Goal: Information Seeking & Learning: Learn about a topic

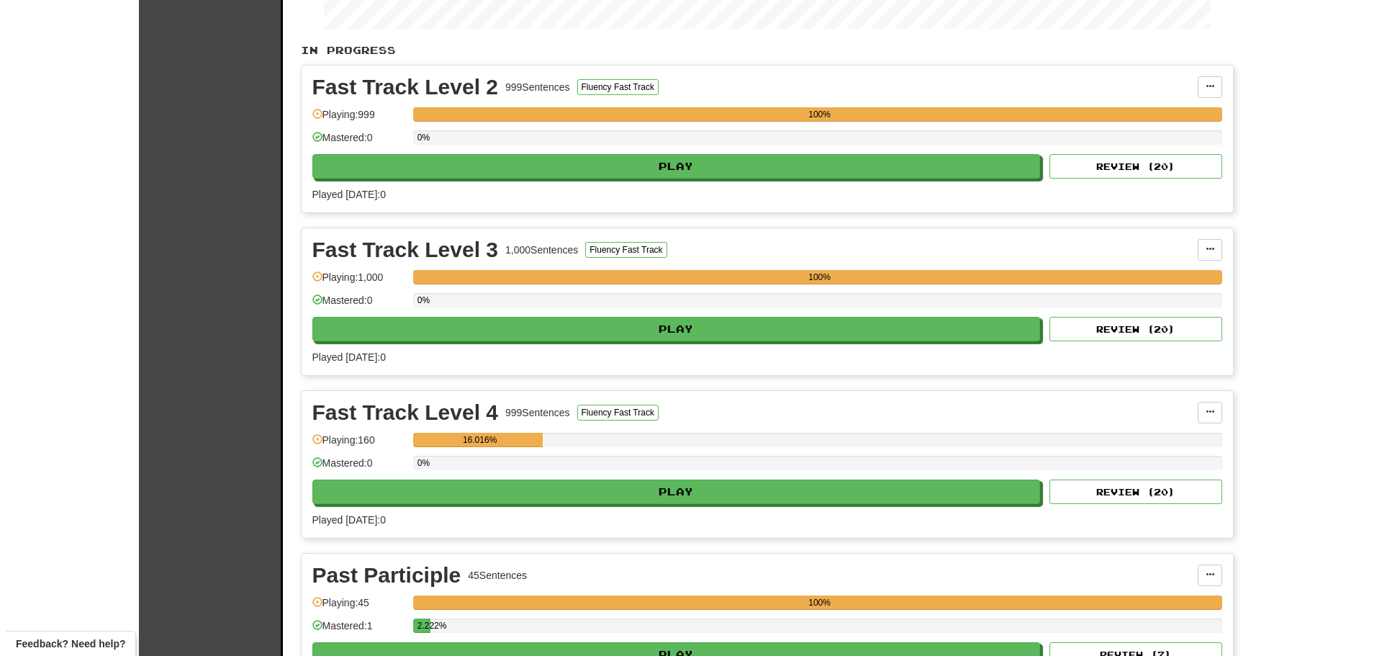
scroll to position [360, 0]
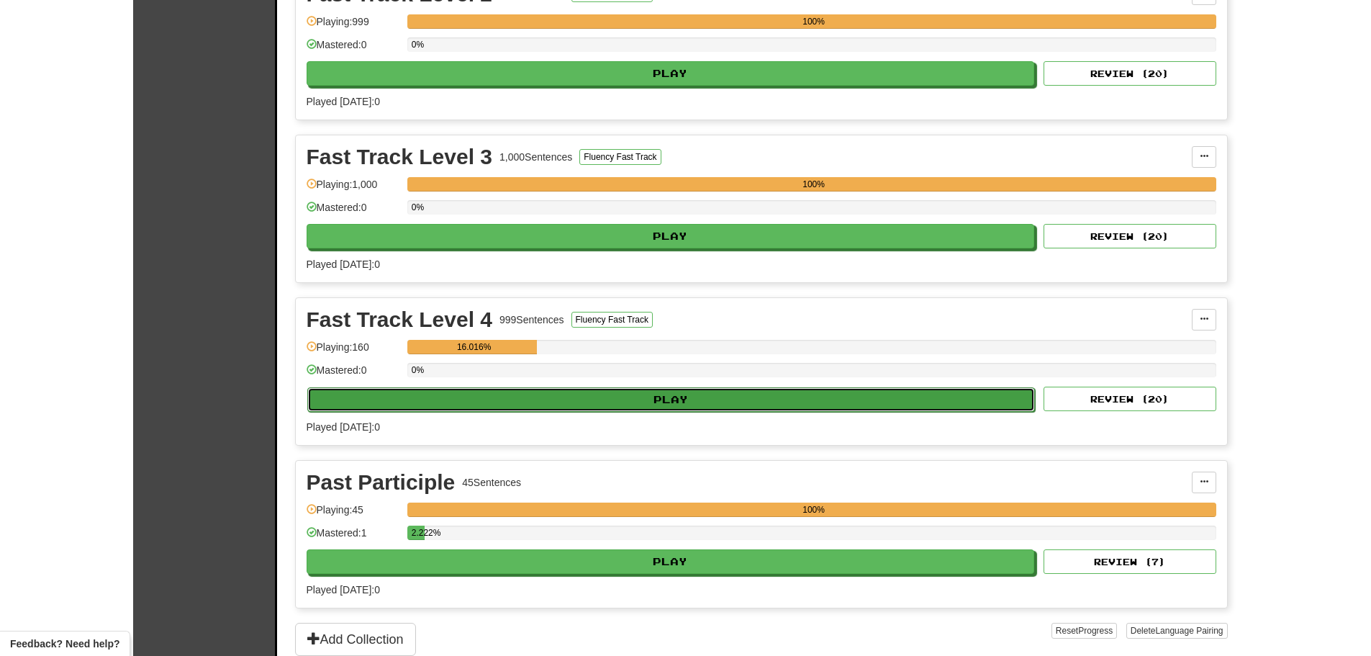
click at [644, 396] on button "Play" at bounding box center [671, 399] width 728 height 24
select select "**"
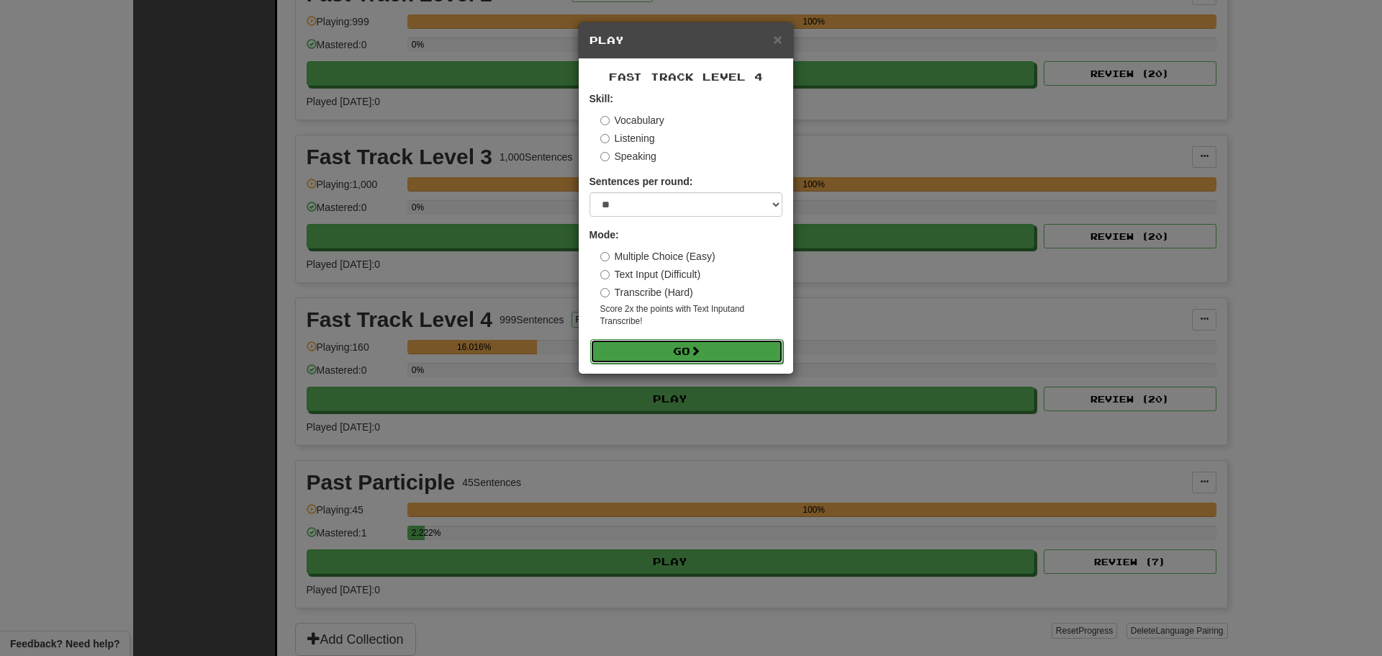
click at [725, 347] on button "Go" at bounding box center [686, 351] width 193 height 24
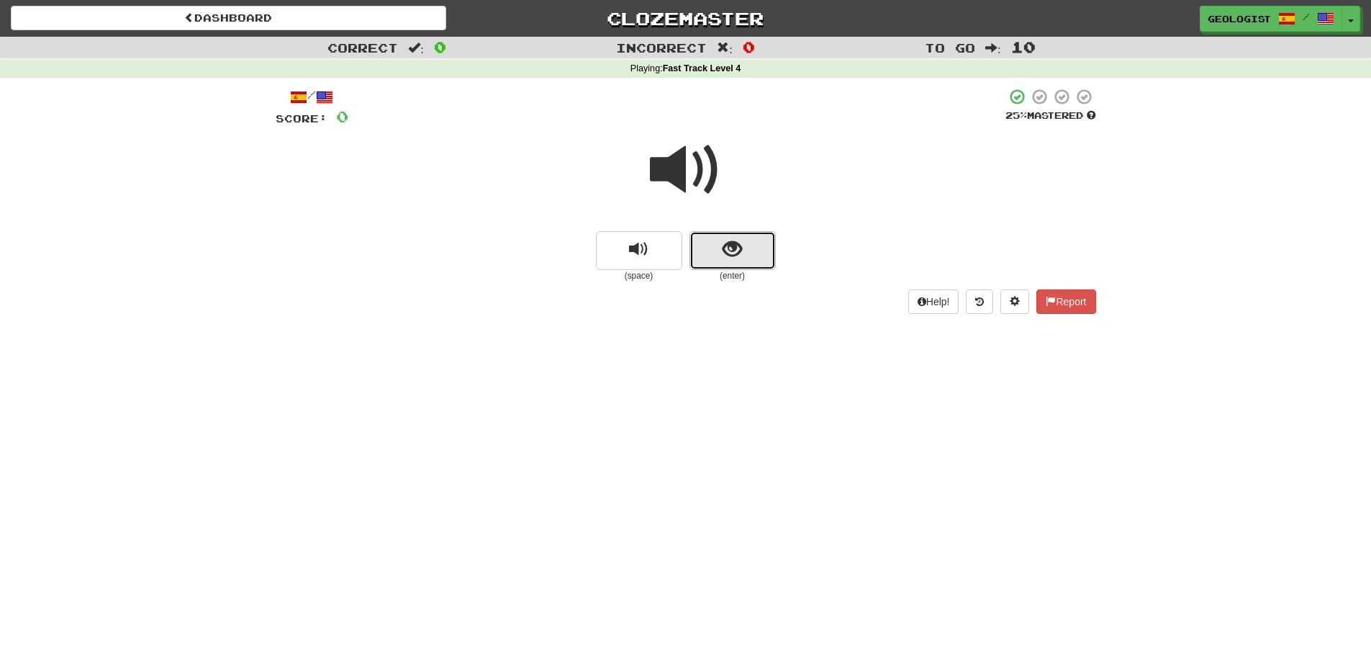
click at [730, 249] on span "show sentence" at bounding box center [731, 249] width 19 height 19
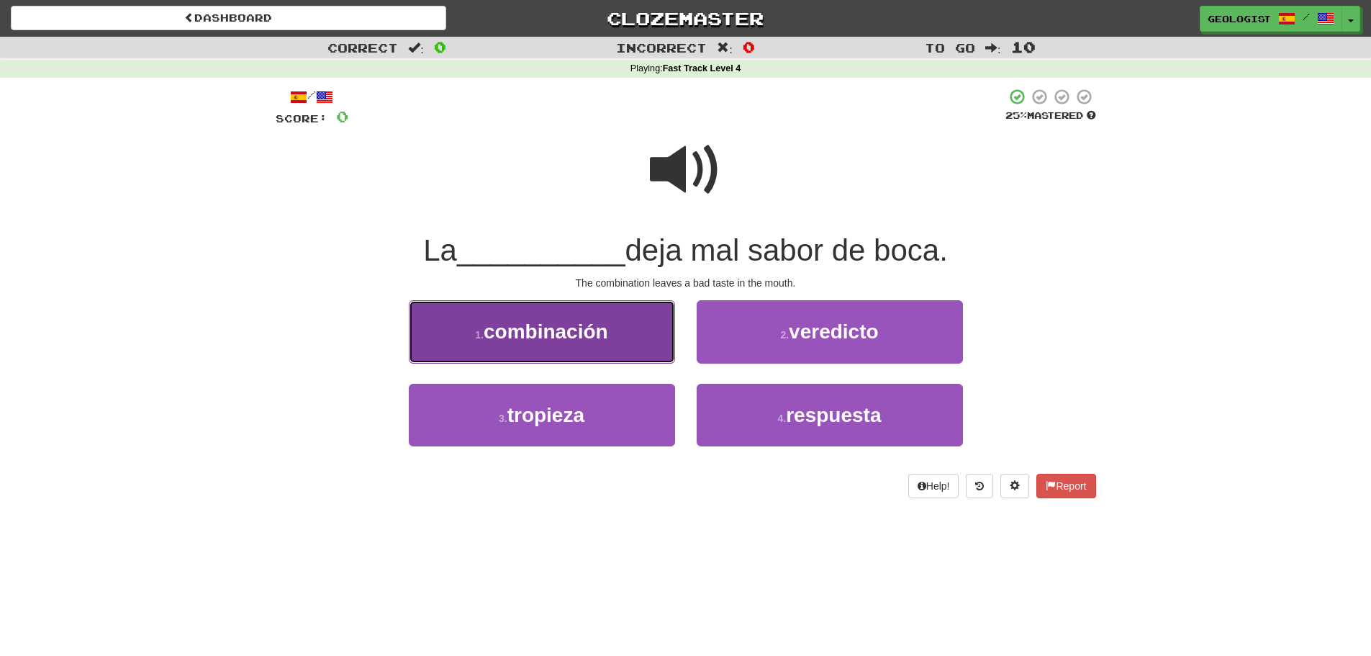
click at [592, 318] on button "1 . combinación" at bounding box center [542, 331] width 266 height 63
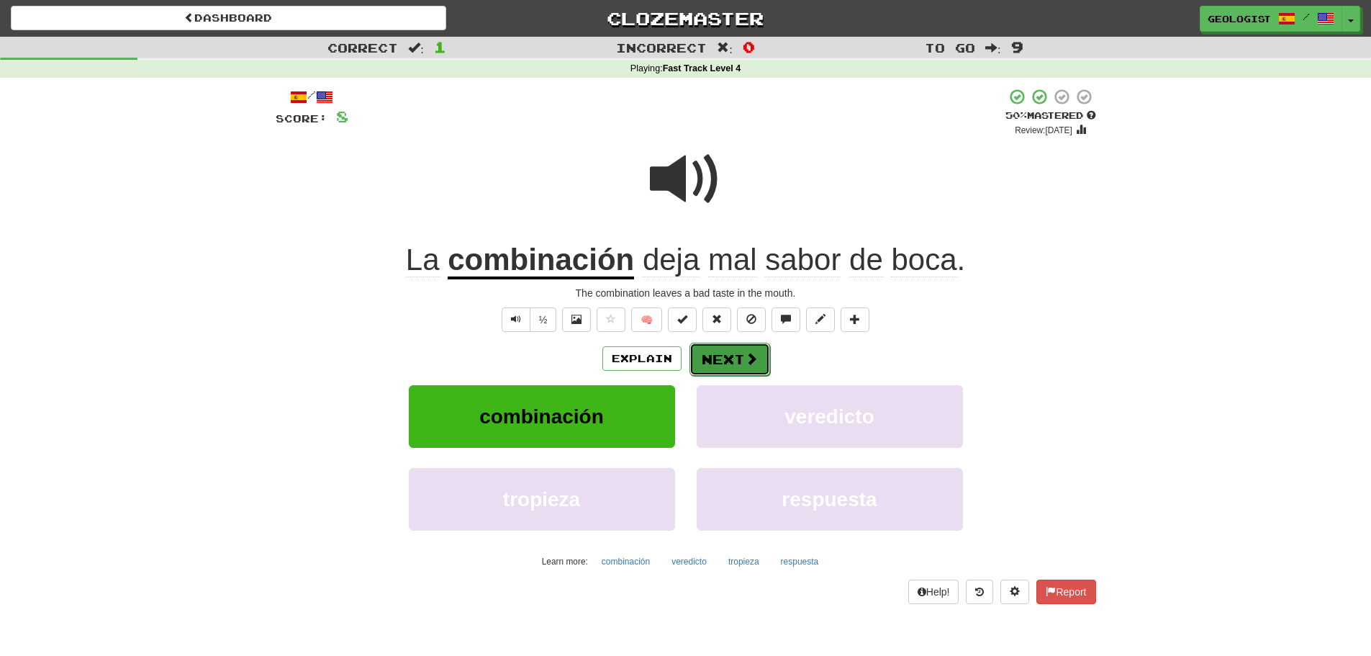
click at [738, 359] on button "Next" at bounding box center [729, 359] width 81 height 33
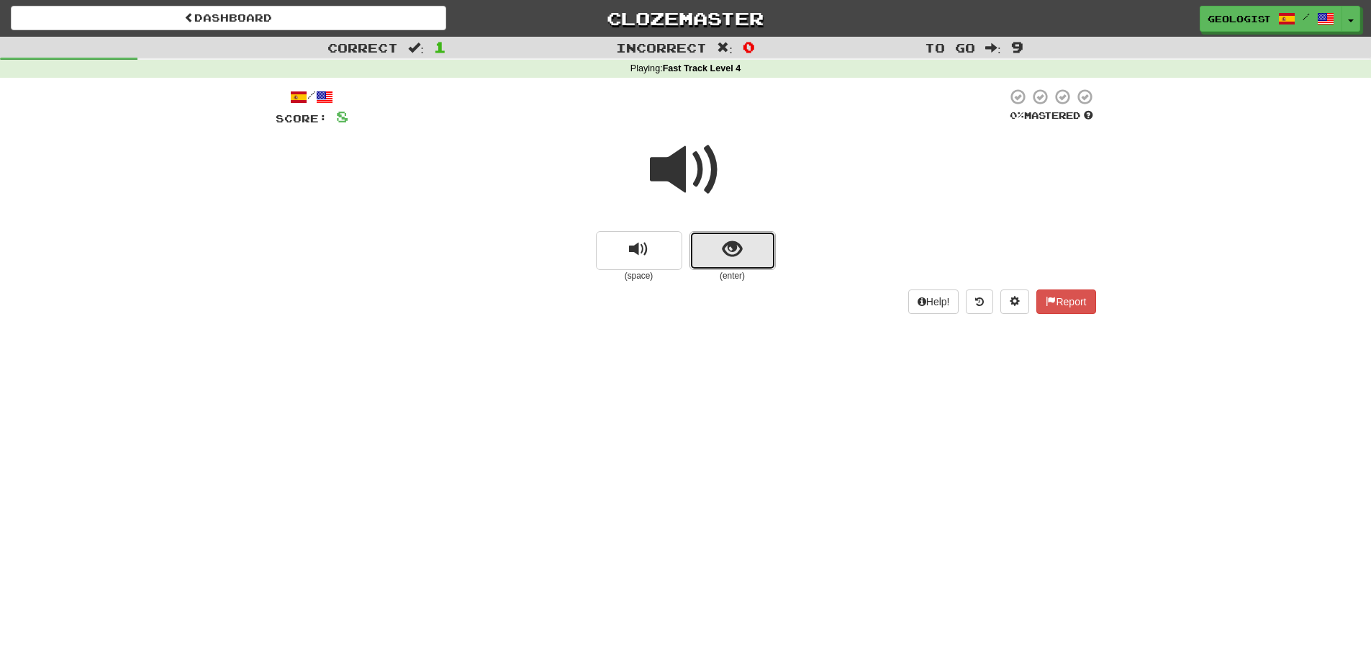
click at [741, 248] on span "show sentence" at bounding box center [731, 249] width 19 height 19
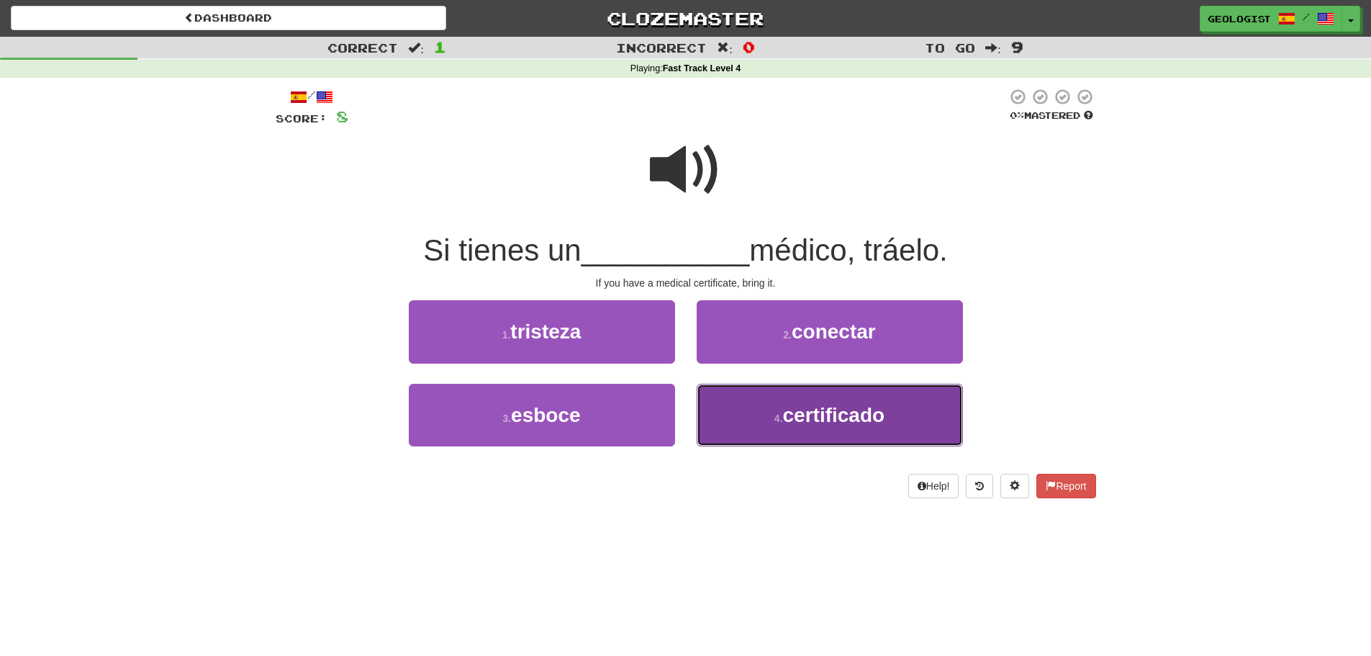
click at [894, 404] on button "4 . certificado" at bounding box center [830, 415] width 266 height 63
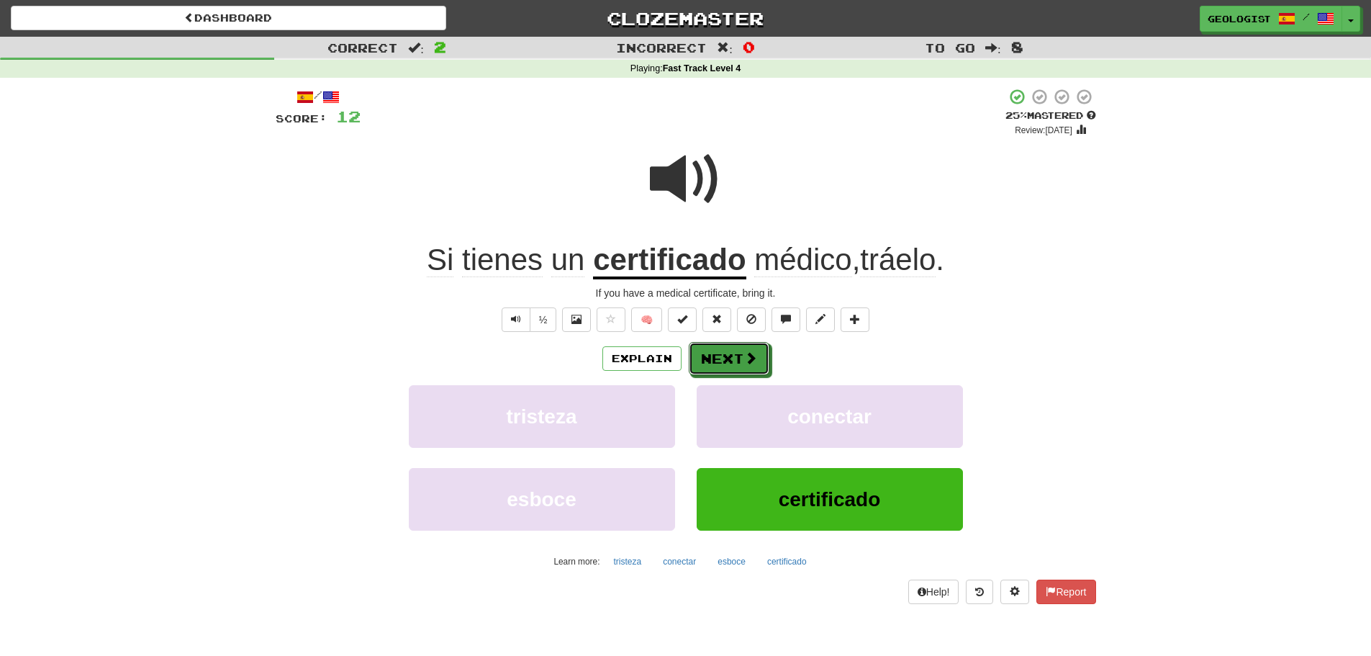
drag, startPoint x: 753, startPoint y: 350, endPoint x: 727, endPoint y: 343, distance: 27.1
click at [751, 351] on span at bounding box center [750, 357] width 13 height 13
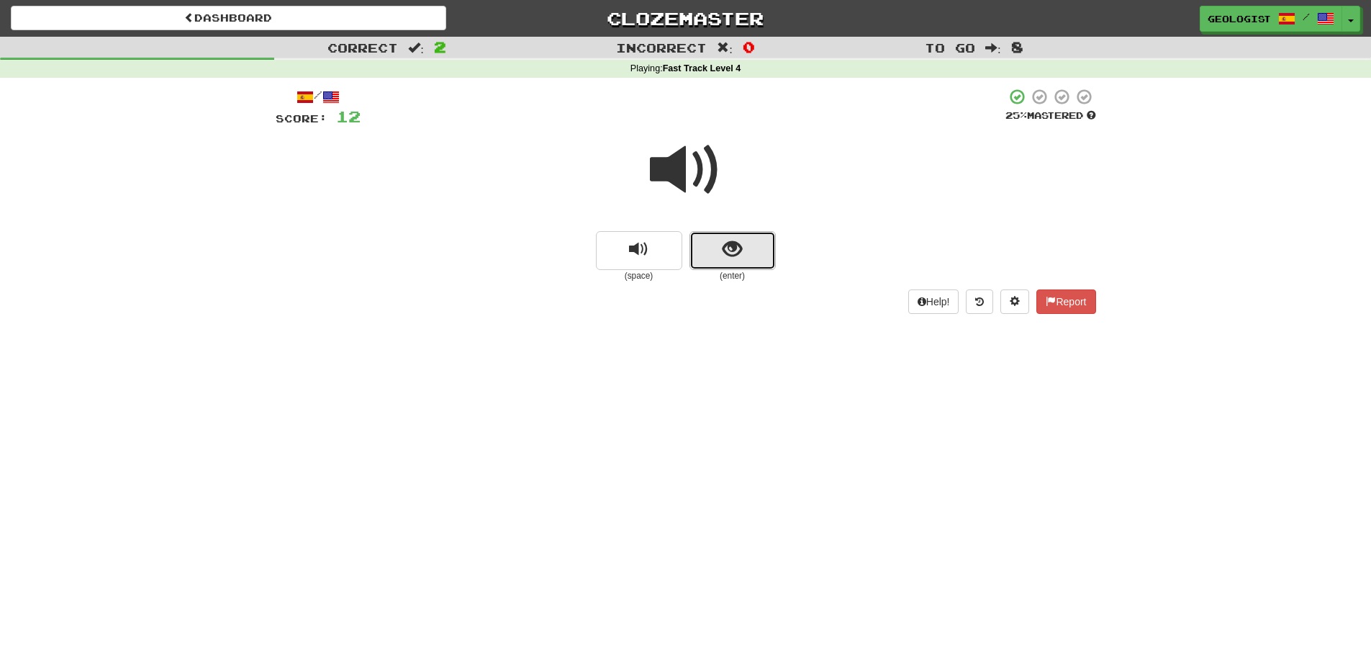
drag, startPoint x: 738, startPoint y: 246, endPoint x: 243, endPoint y: 167, distance: 501.4
click at [737, 243] on span "show sentence" at bounding box center [731, 249] width 19 height 19
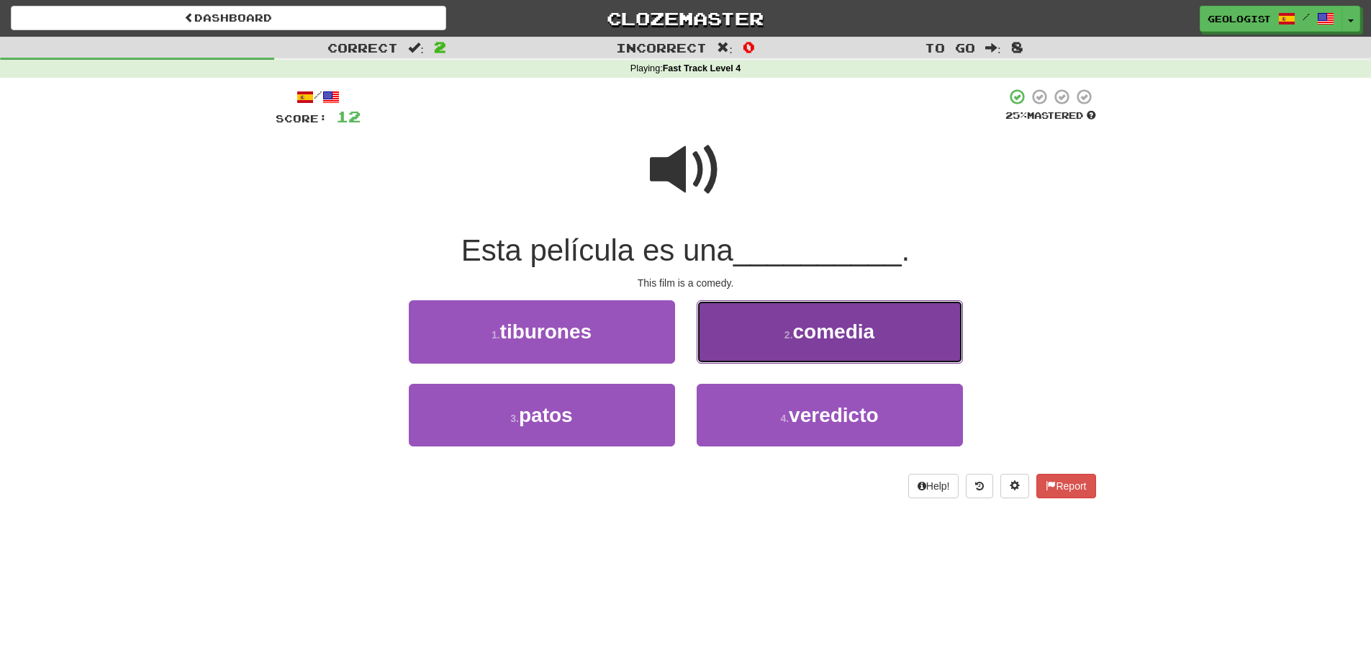
click at [779, 331] on button "2 . comedia" at bounding box center [830, 331] width 266 height 63
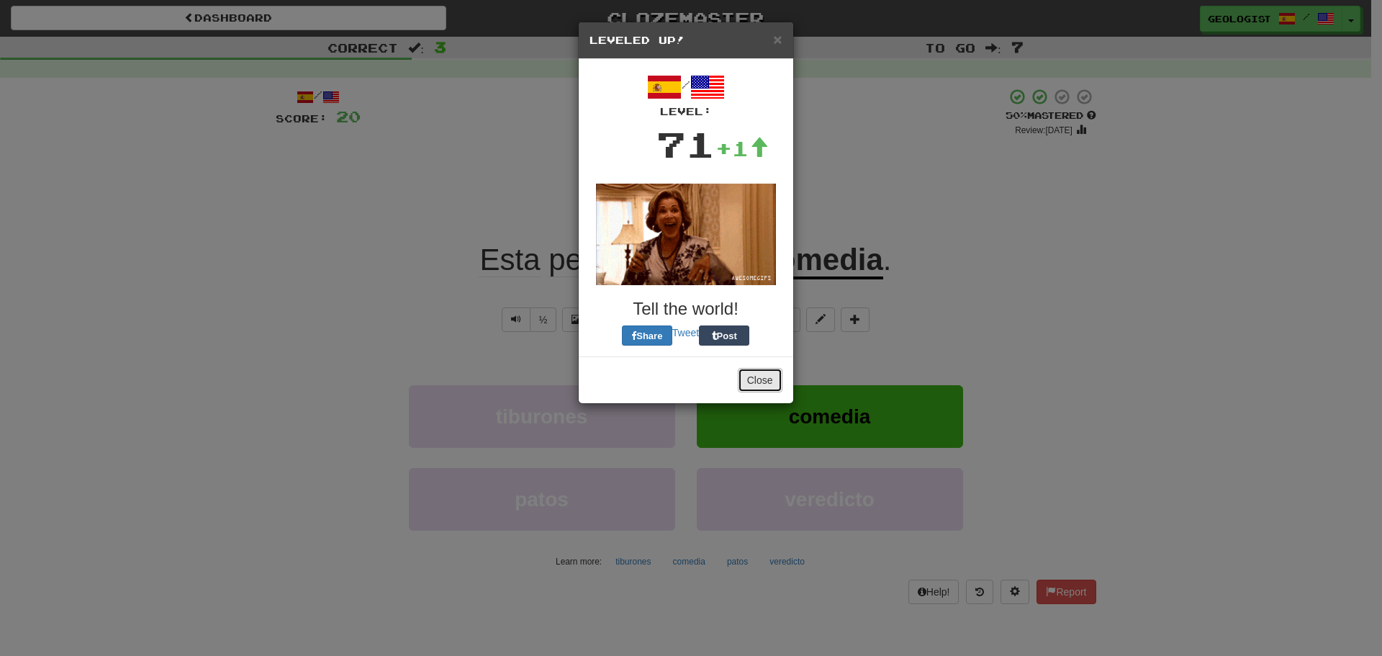
click at [749, 374] on button "Close" at bounding box center [760, 380] width 45 height 24
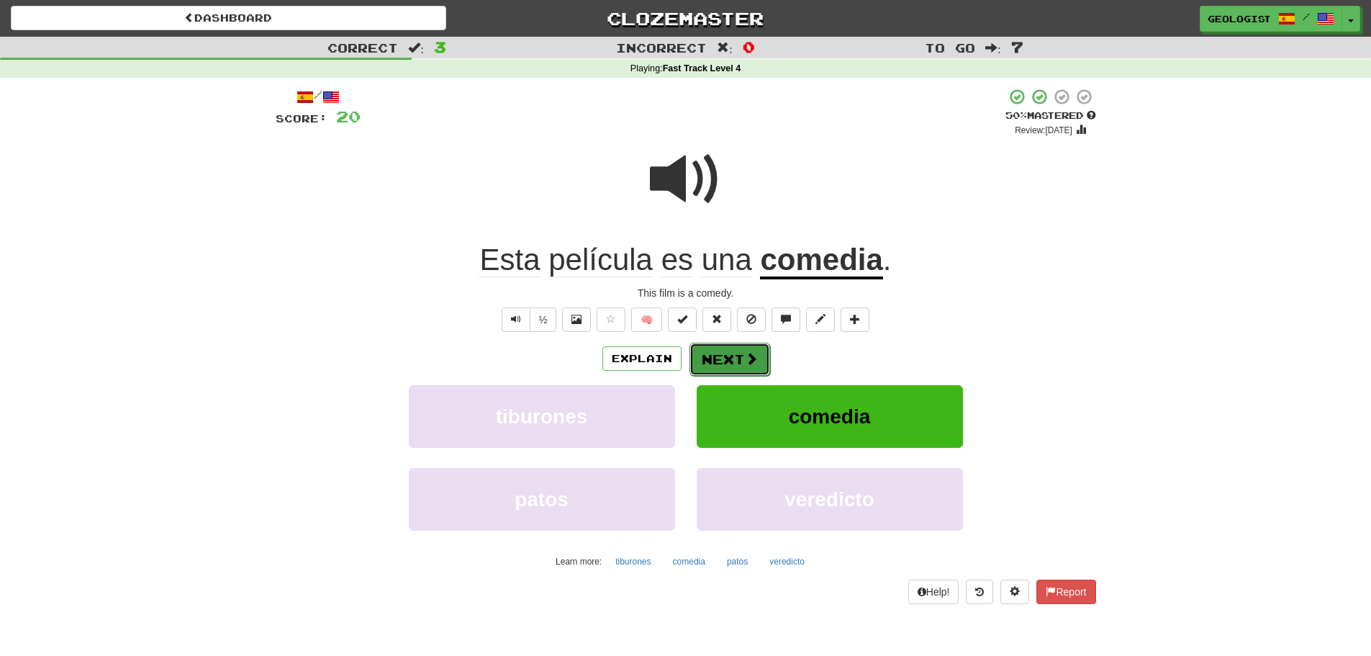
click at [748, 354] on span at bounding box center [751, 358] width 13 height 13
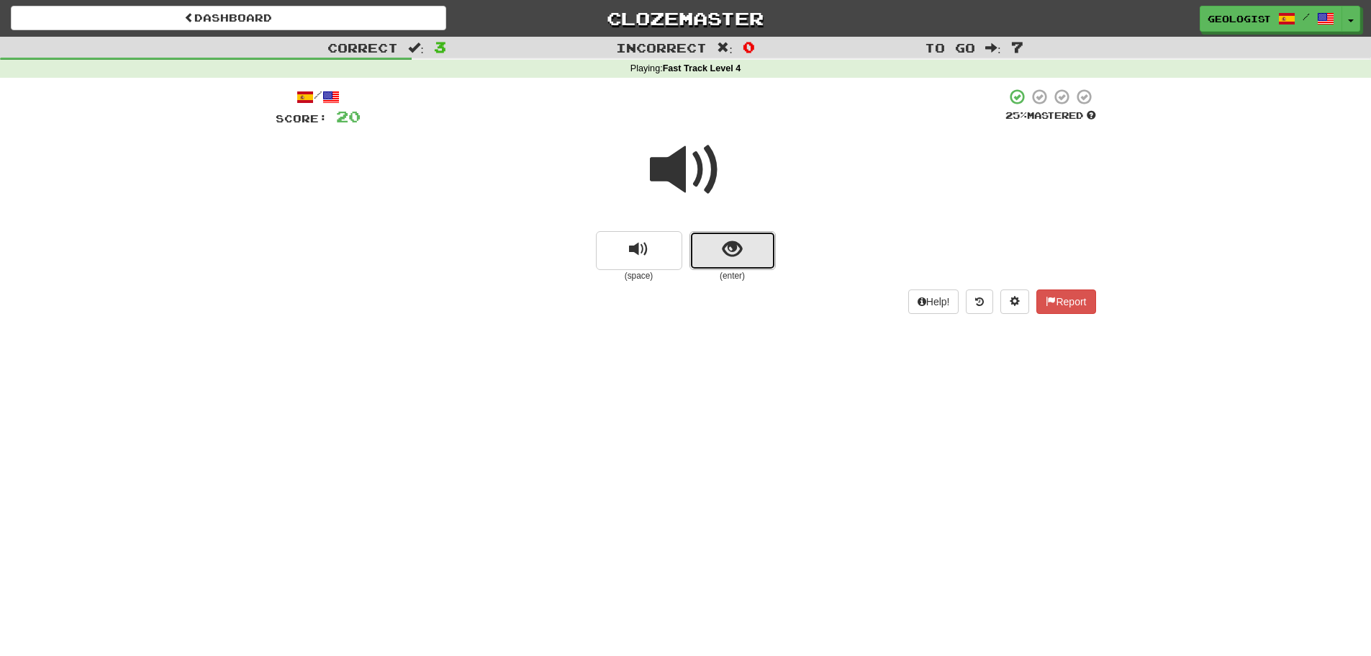
click at [758, 242] on button "show sentence" at bounding box center [732, 250] width 86 height 39
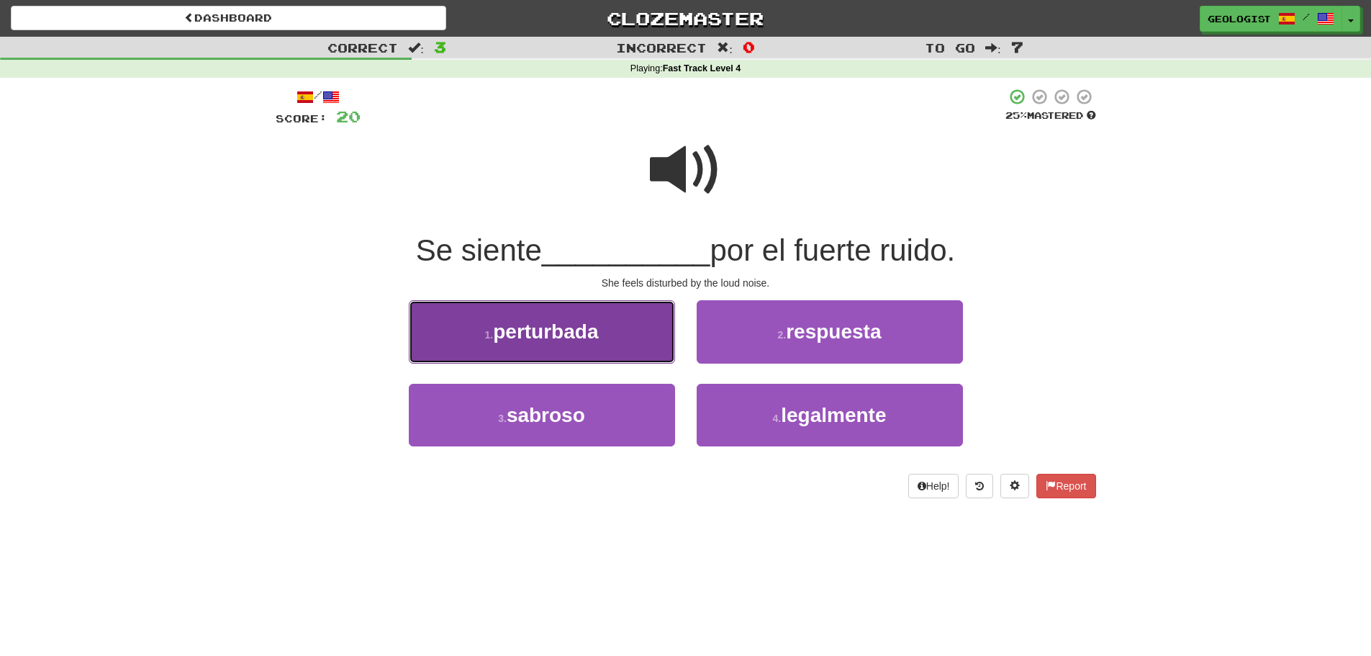
click at [607, 325] on button "1 . perturbada" at bounding box center [542, 331] width 266 height 63
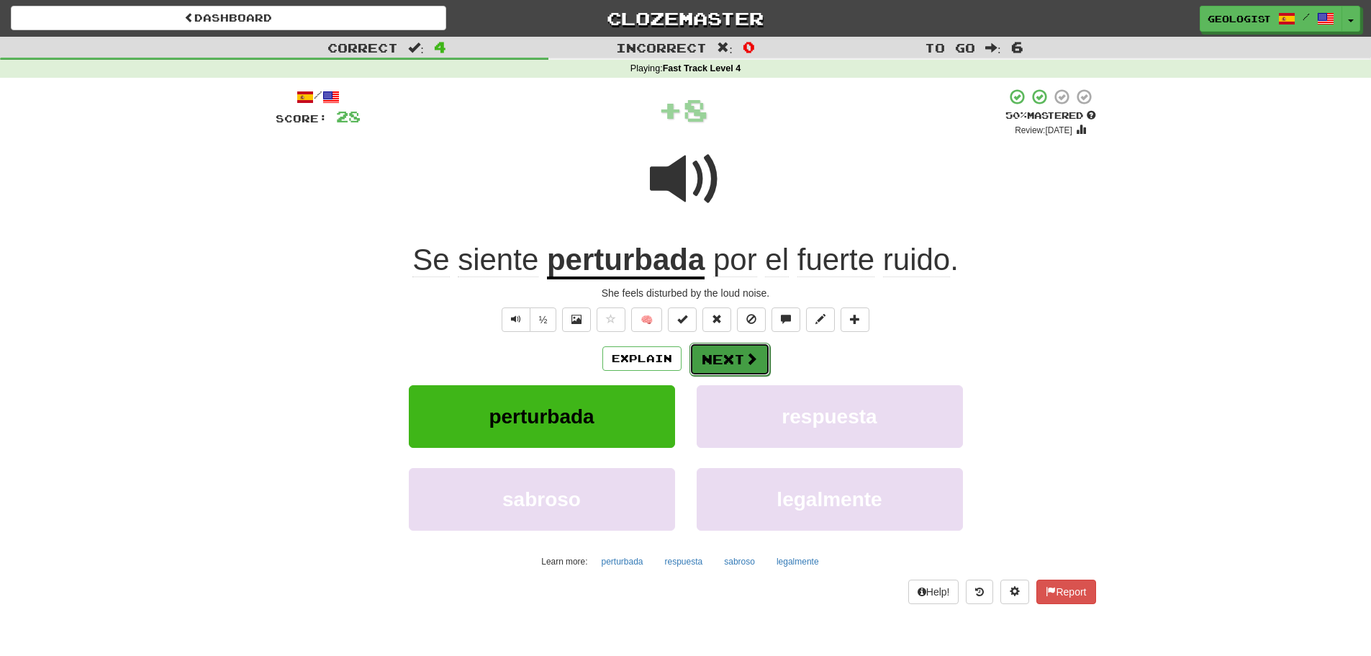
click at [749, 352] on span at bounding box center [751, 358] width 13 height 13
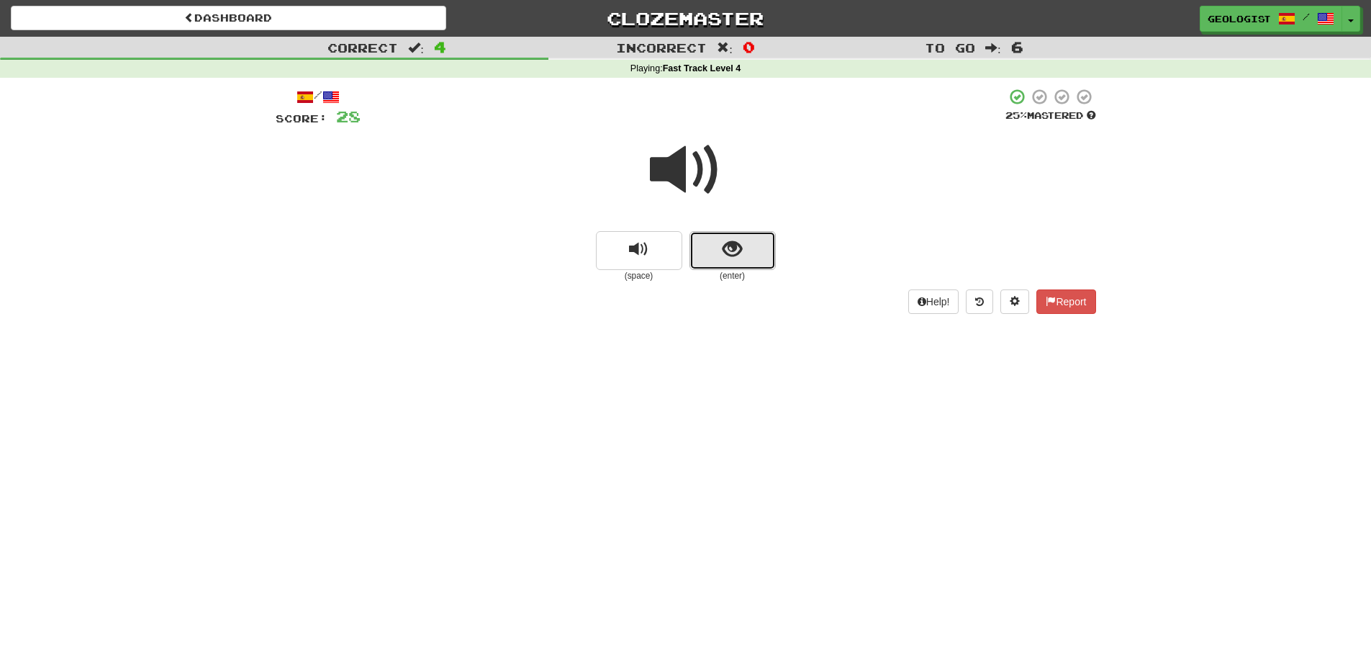
click at [738, 260] on button "show sentence" at bounding box center [732, 250] width 86 height 39
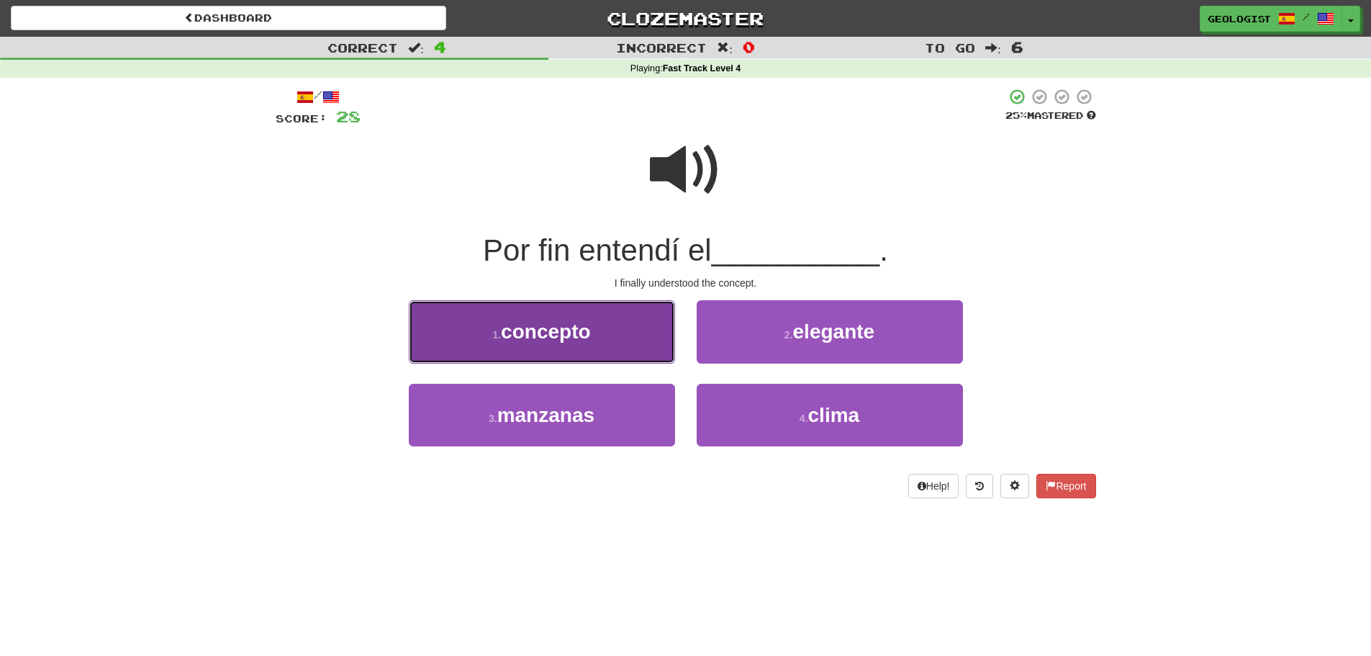
click at [521, 335] on span "concepto" at bounding box center [545, 331] width 89 height 22
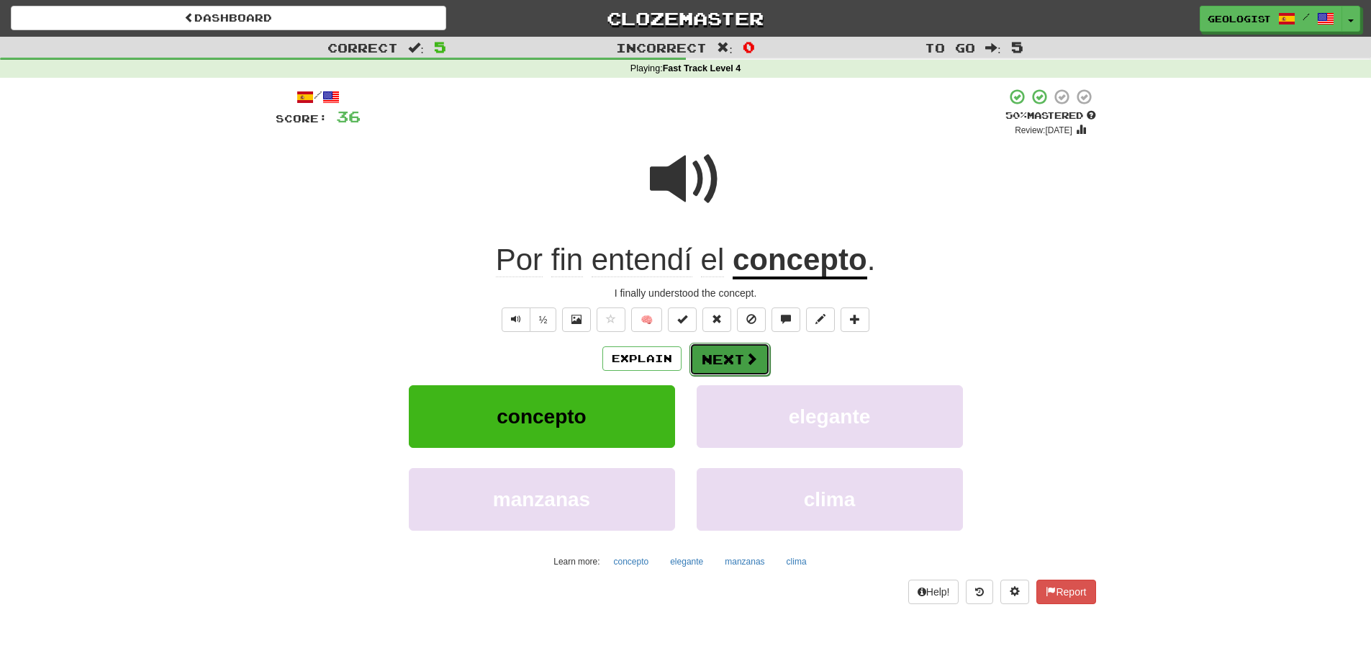
click at [751, 363] on span at bounding box center [751, 358] width 13 height 13
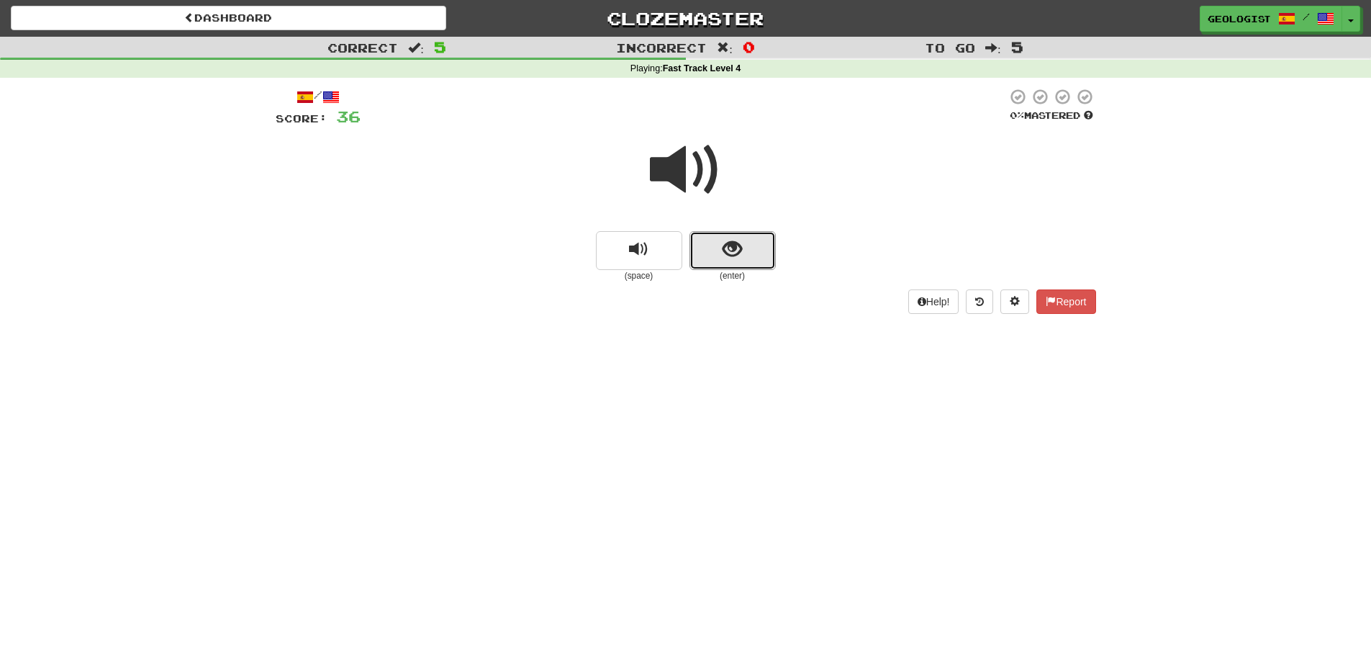
drag, startPoint x: 733, startPoint y: 238, endPoint x: 517, endPoint y: 214, distance: 217.2
click at [730, 240] on span "show sentence" at bounding box center [731, 249] width 19 height 19
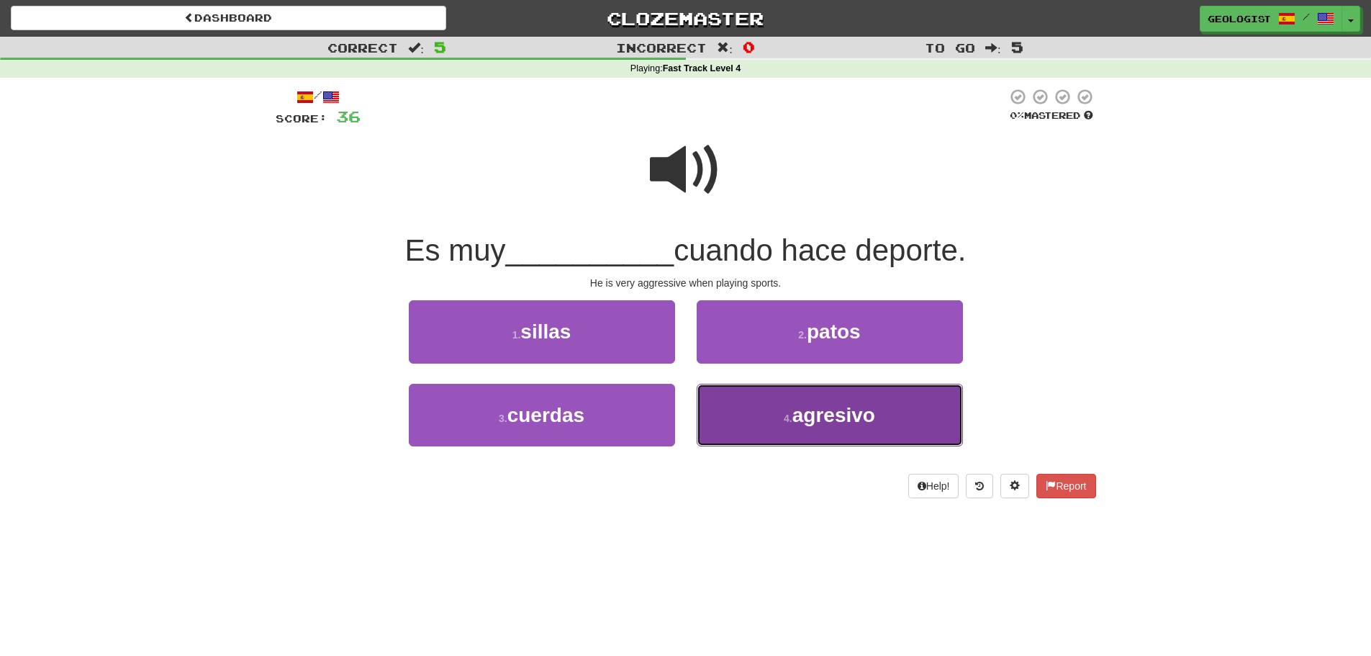
drag, startPoint x: 839, startPoint y: 412, endPoint x: 807, endPoint y: 380, distance: 45.8
click at [839, 408] on span "agresivo" at bounding box center [833, 415] width 83 height 22
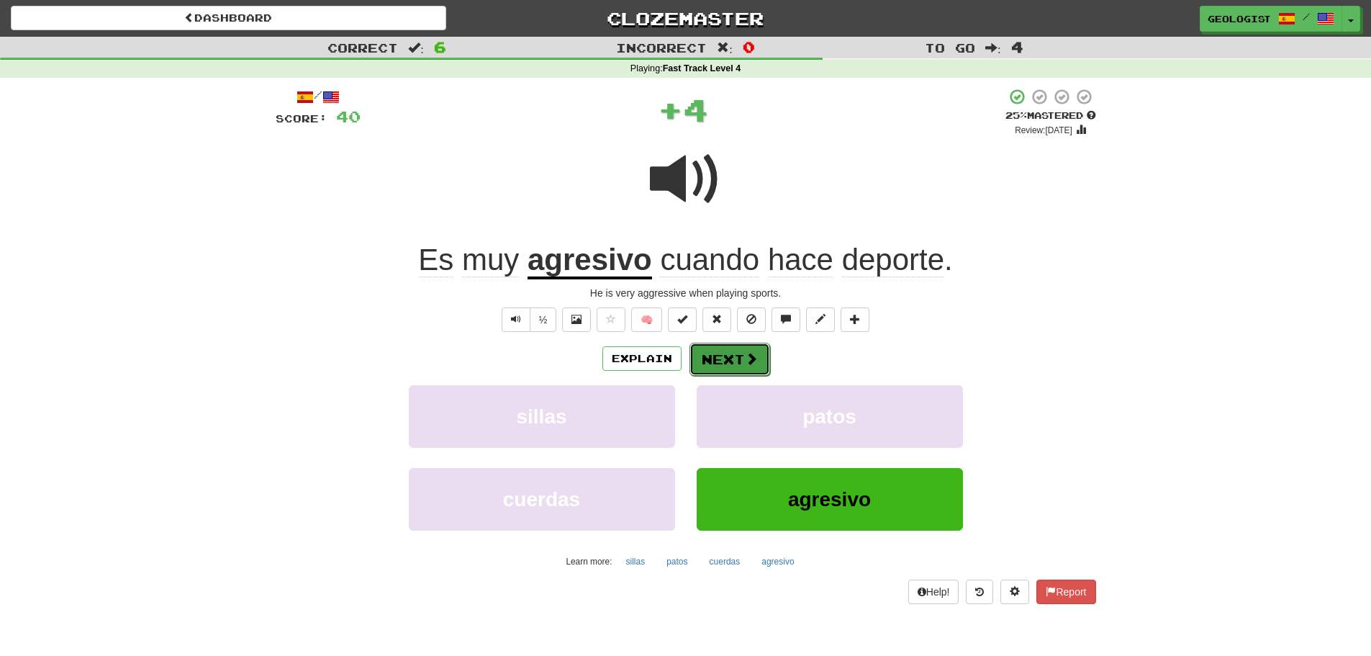
click at [712, 355] on button "Next" at bounding box center [729, 359] width 81 height 33
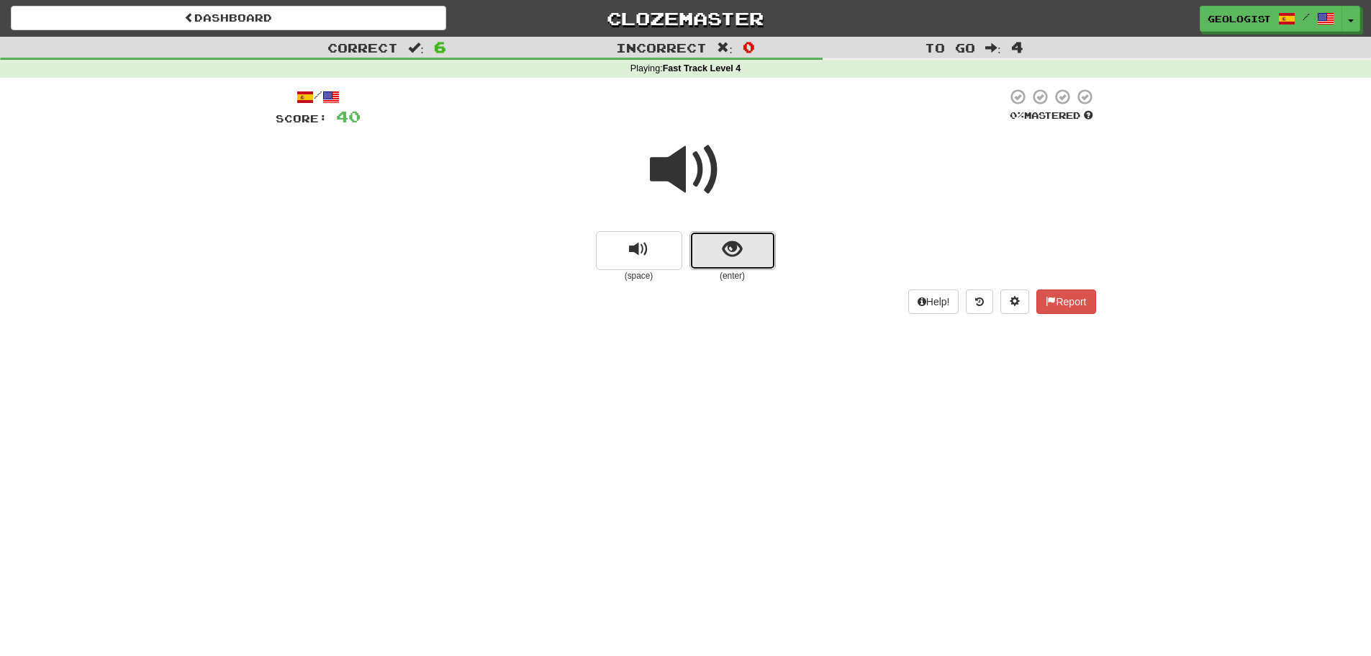
click at [733, 242] on span "show sentence" at bounding box center [731, 249] width 19 height 19
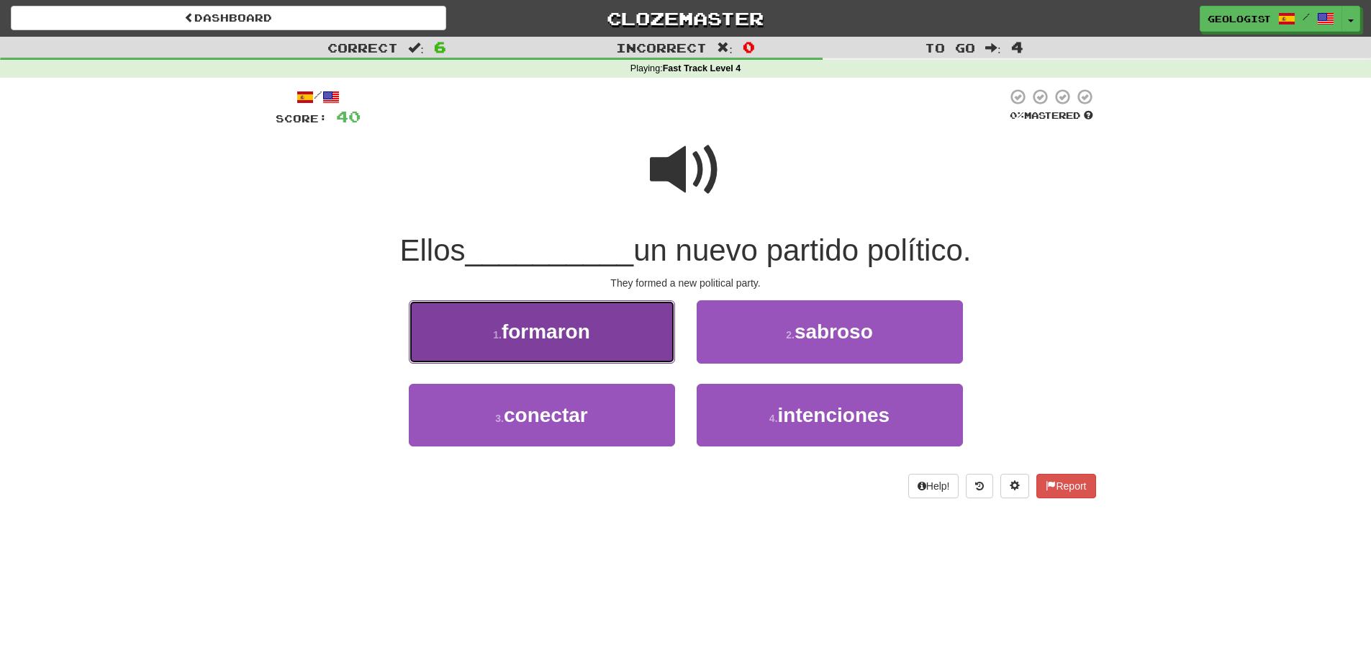
click at [486, 336] on button "1 . formaron" at bounding box center [542, 331] width 266 height 63
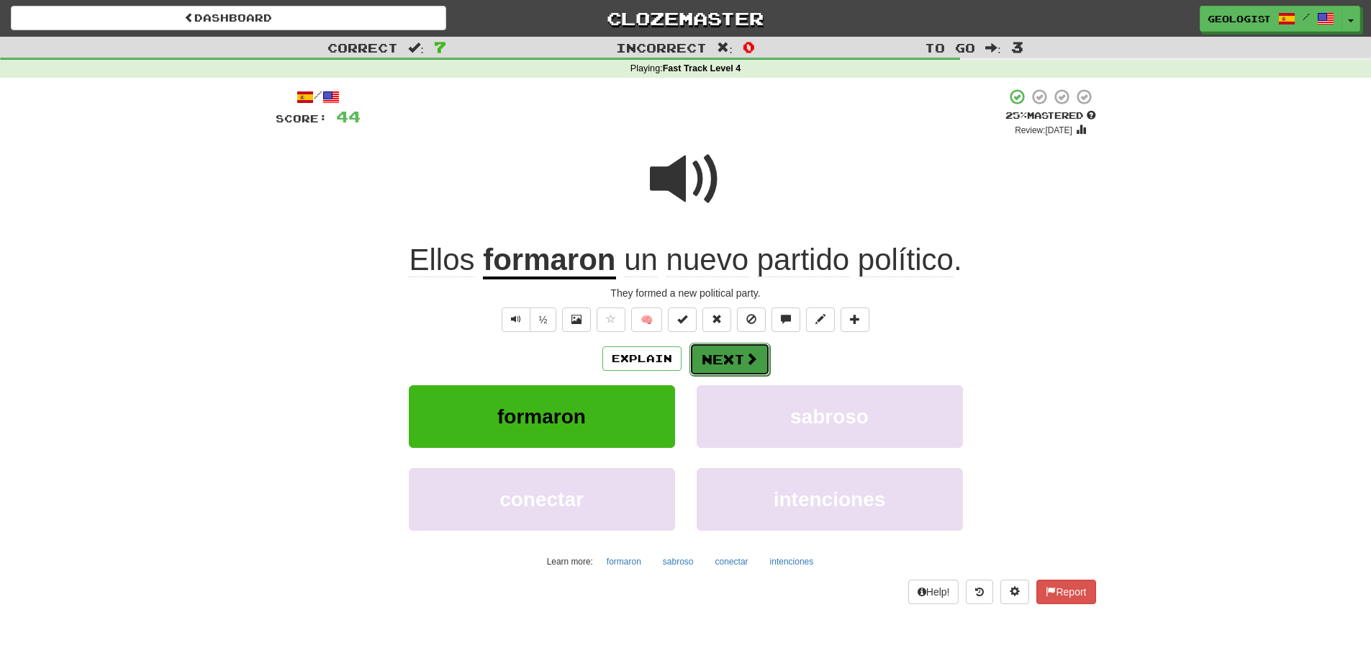
click at [723, 362] on button "Next" at bounding box center [729, 359] width 81 height 33
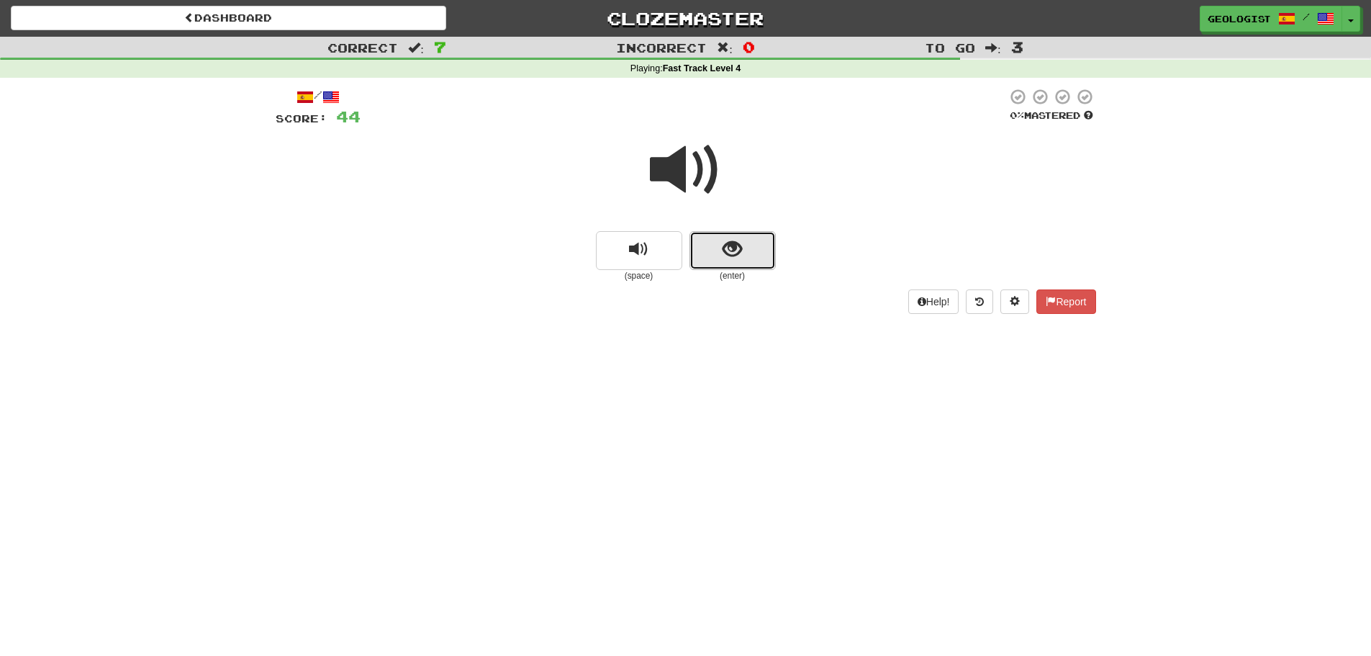
click at [761, 241] on button "show sentence" at bounding box center [732, 250] width 86 height 39
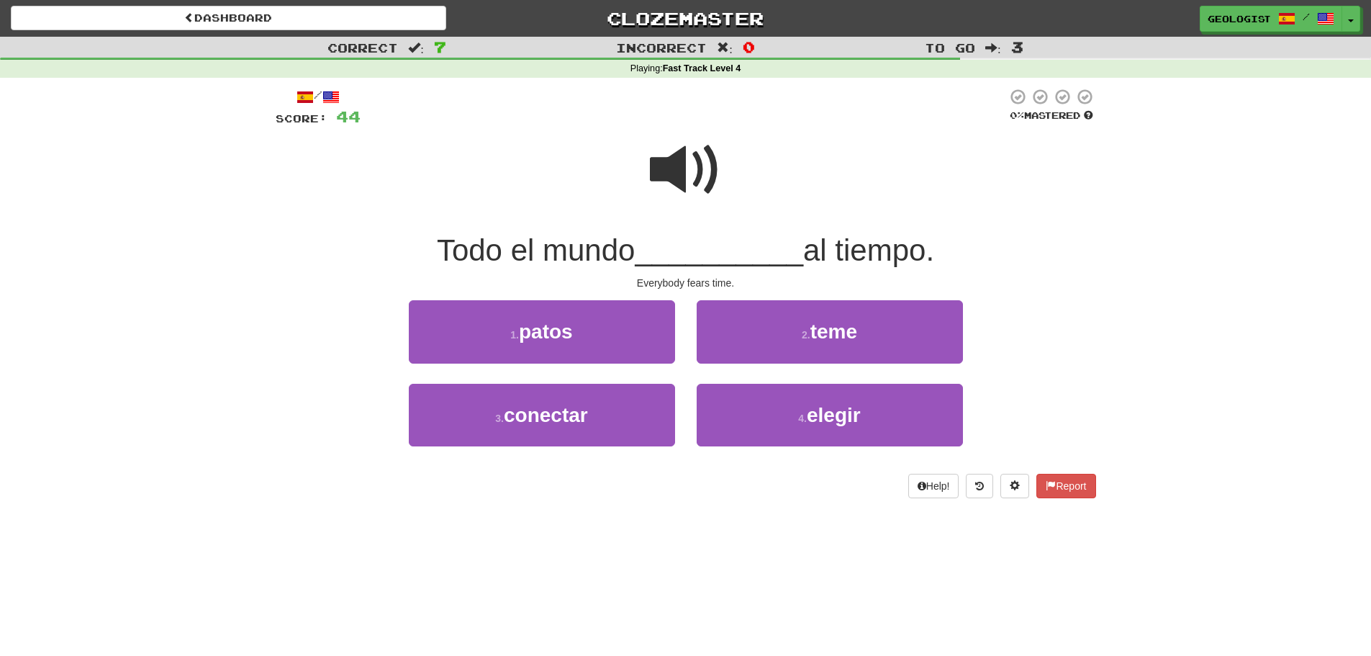
click at [644, 162] on div at bounding box center [686, 179] width 820 height 103
drag, startPoint x: 862, startPoint y: 320, endPoint x: 826, endPoint y: 294, distance: 44.3
click at [862, 319] on button "2 . teme" at bounding box center [830, 331] width 266 height 63
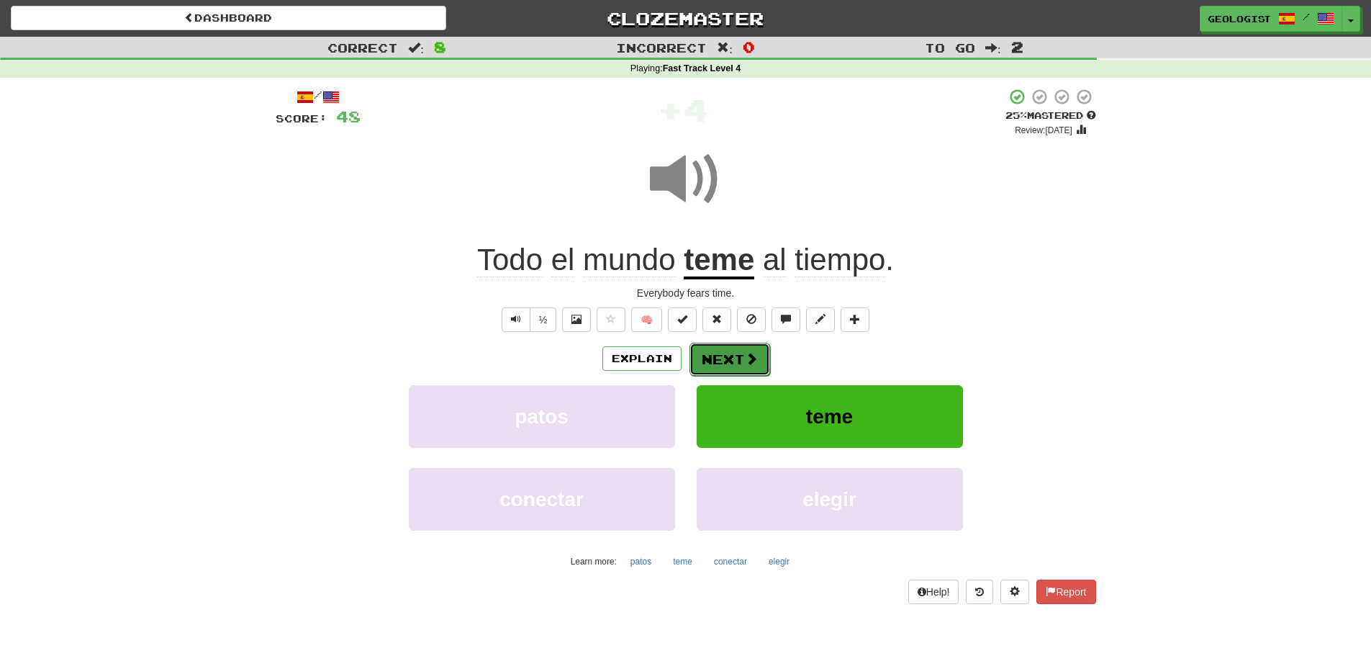
click at [702, 358] on button "Next" at bounding box center [729, 359] width 81 height 33
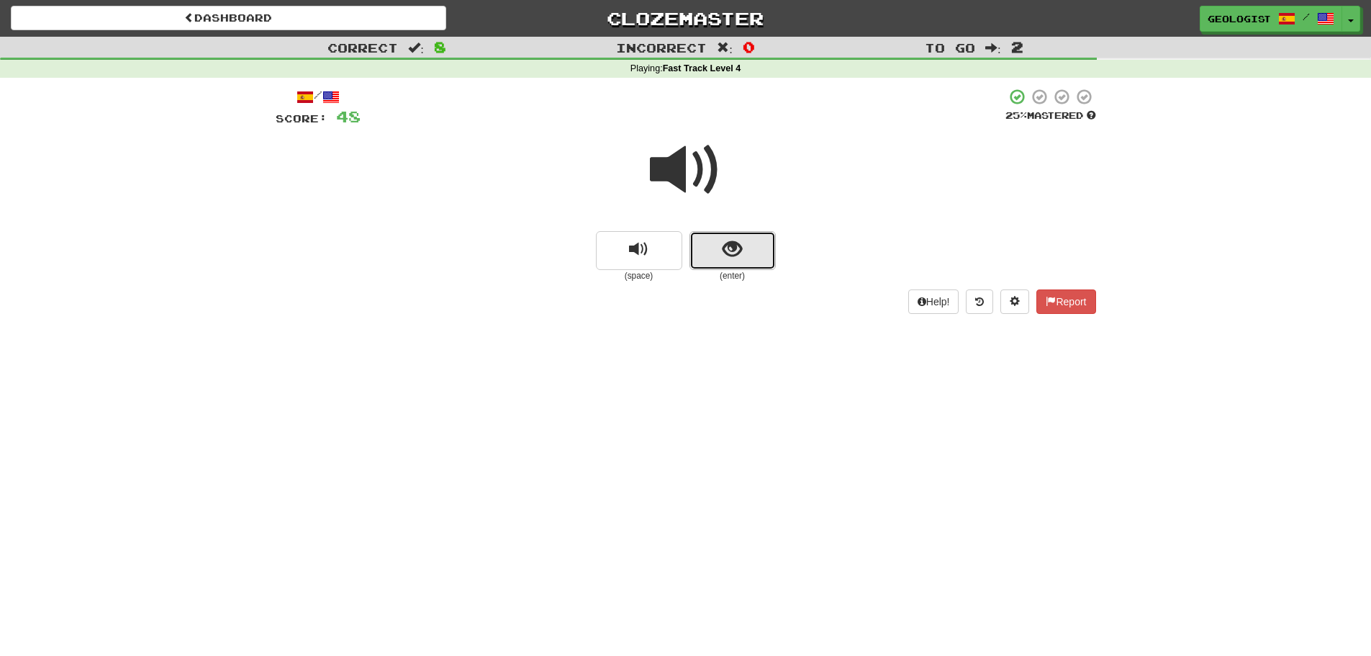
click at [769, 245] on button "show sentence" at bounding box center [732, 250] width 86 height 39
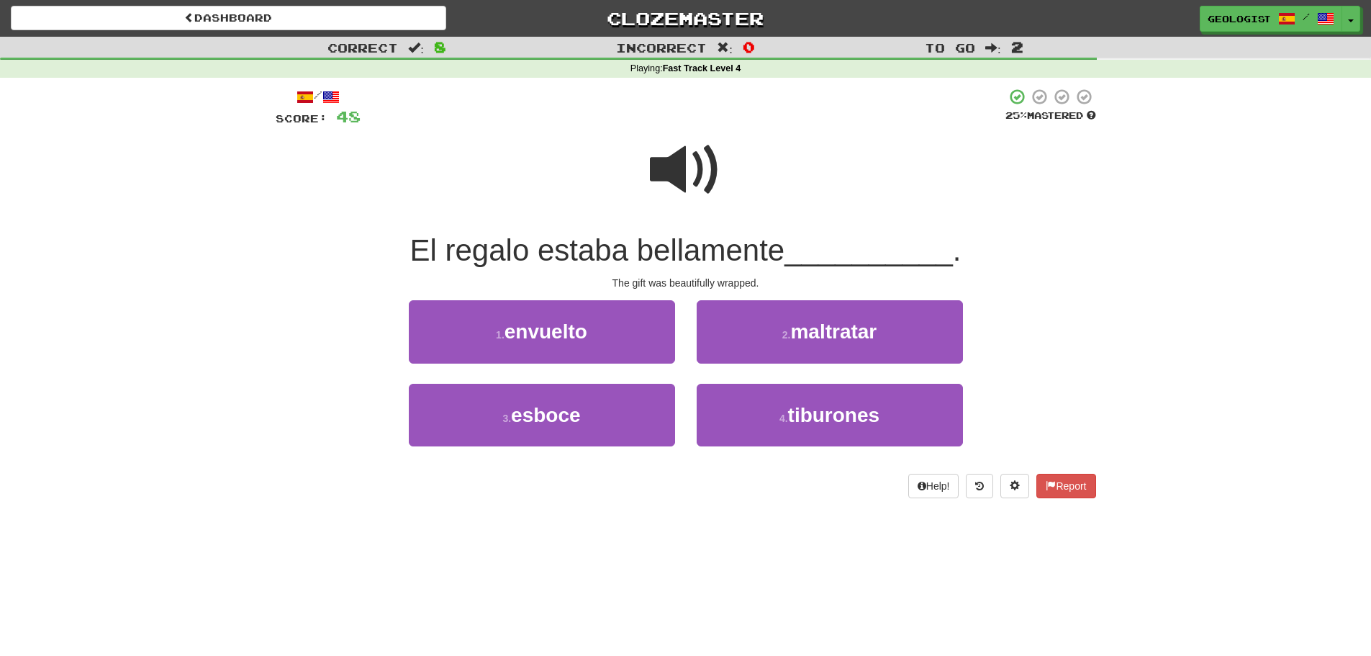
click at [674, 157] on span at bounding box center [686, 170] width 72 height 72
drag, startPoint x: 571, startPoint y: 322, endPoint x: 340, endPoint y: 250, distance: 241.0
click at [570, 319] on button "1 . envuelto" at bounding box center [542, 331] width 266 height 63
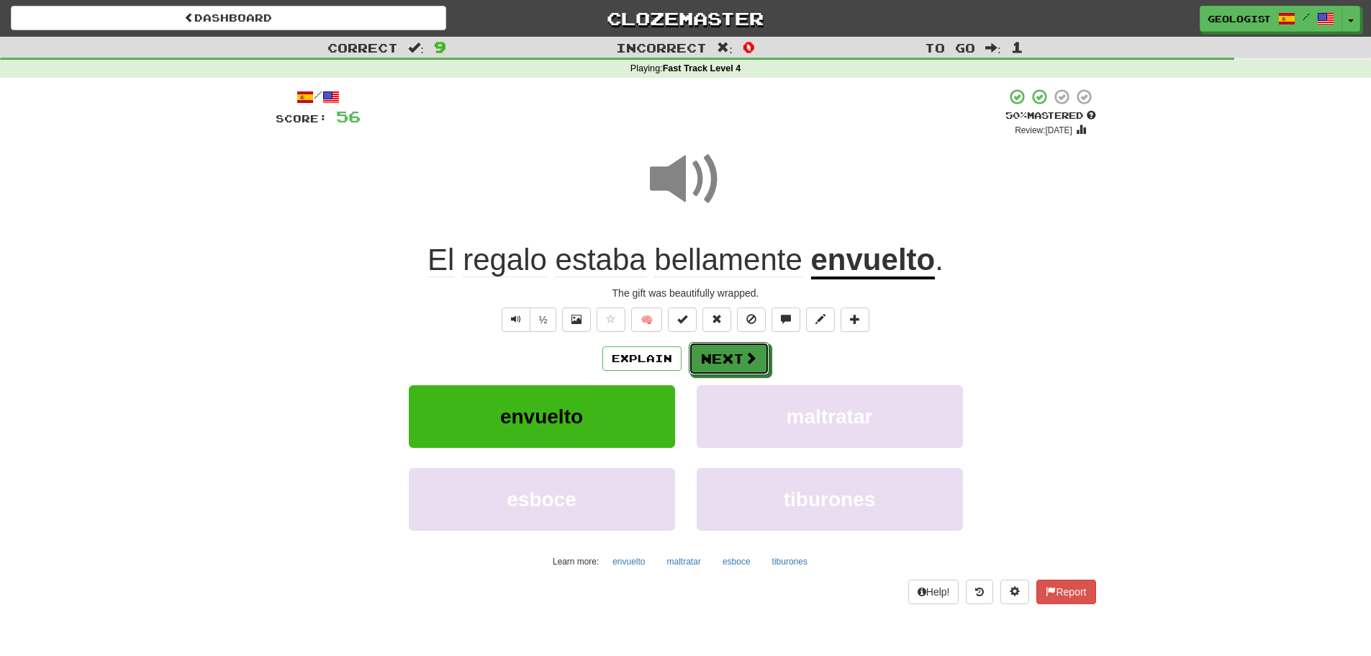
click at [707, 351] on button "Next" at bounding box center [729, 358] width 81 height 33
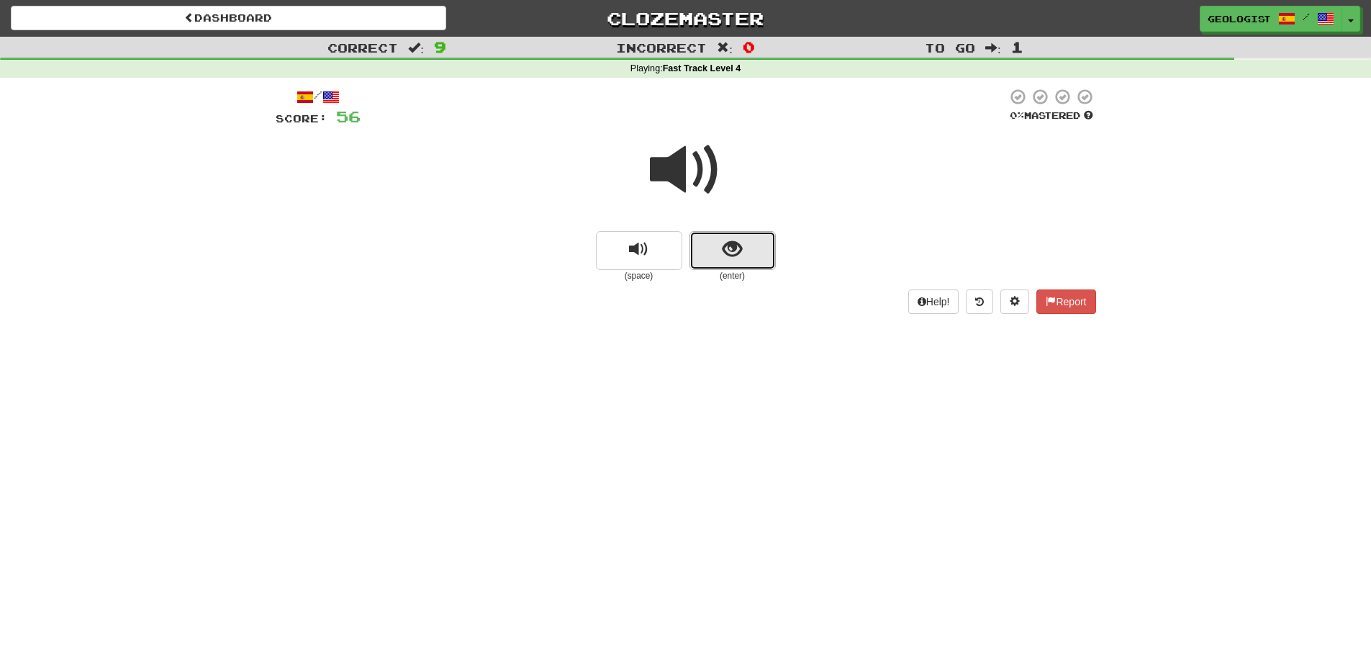
click at [747, 243] on button "show sentence" at bounding box center [732, 250] width 86 height 39
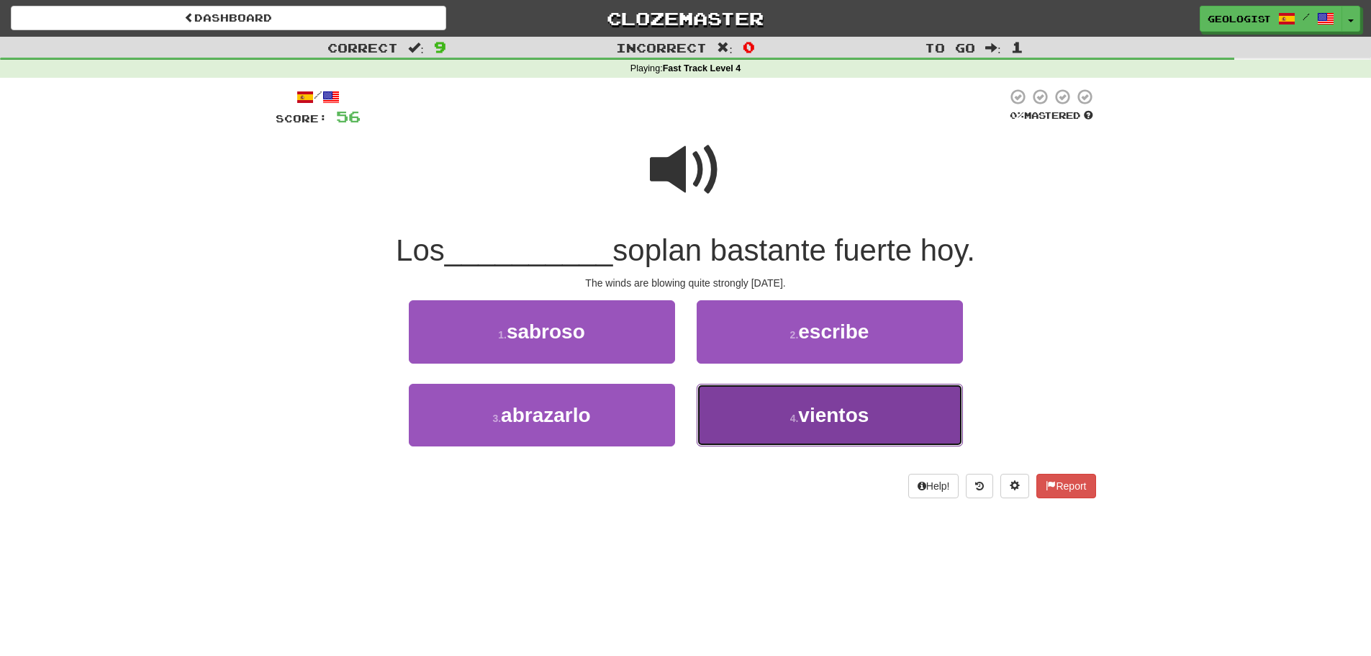
click at [771, 421] on button "4 . vientos" at bounding box center [830, 415] width 266 height 63
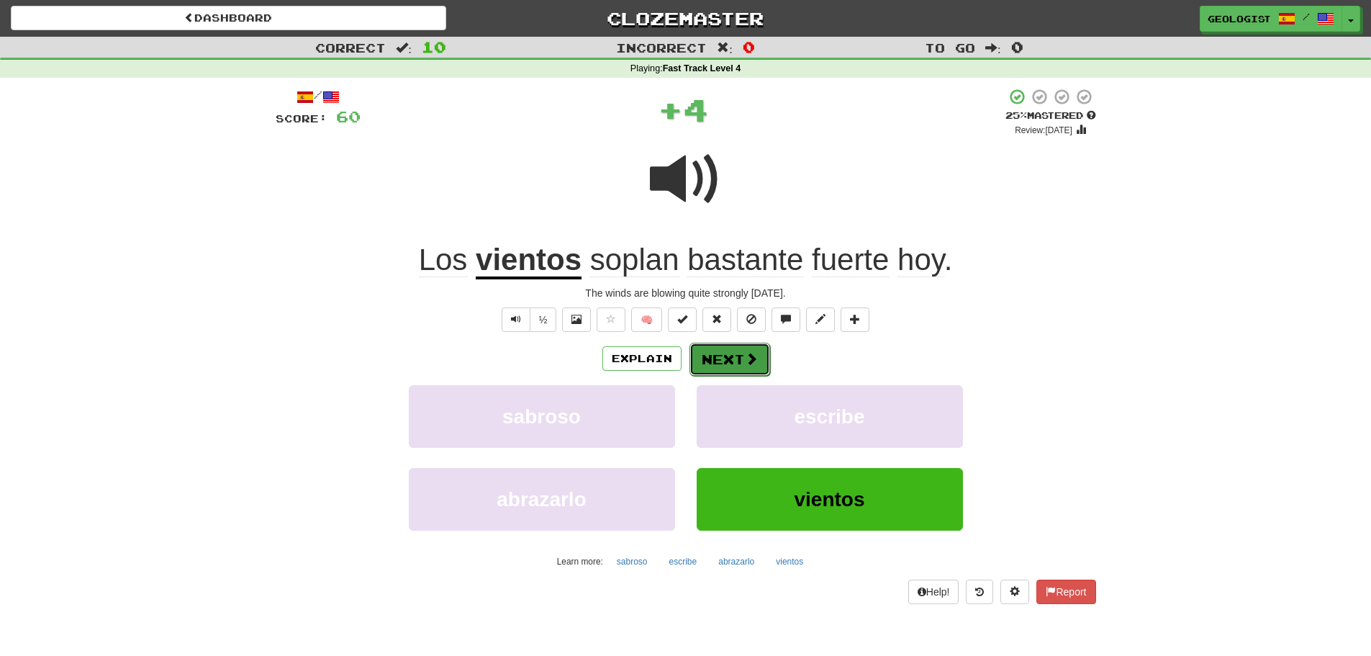
click at [714, 361] on button "Next" at bounding box center [729, 359] width 81 height 33
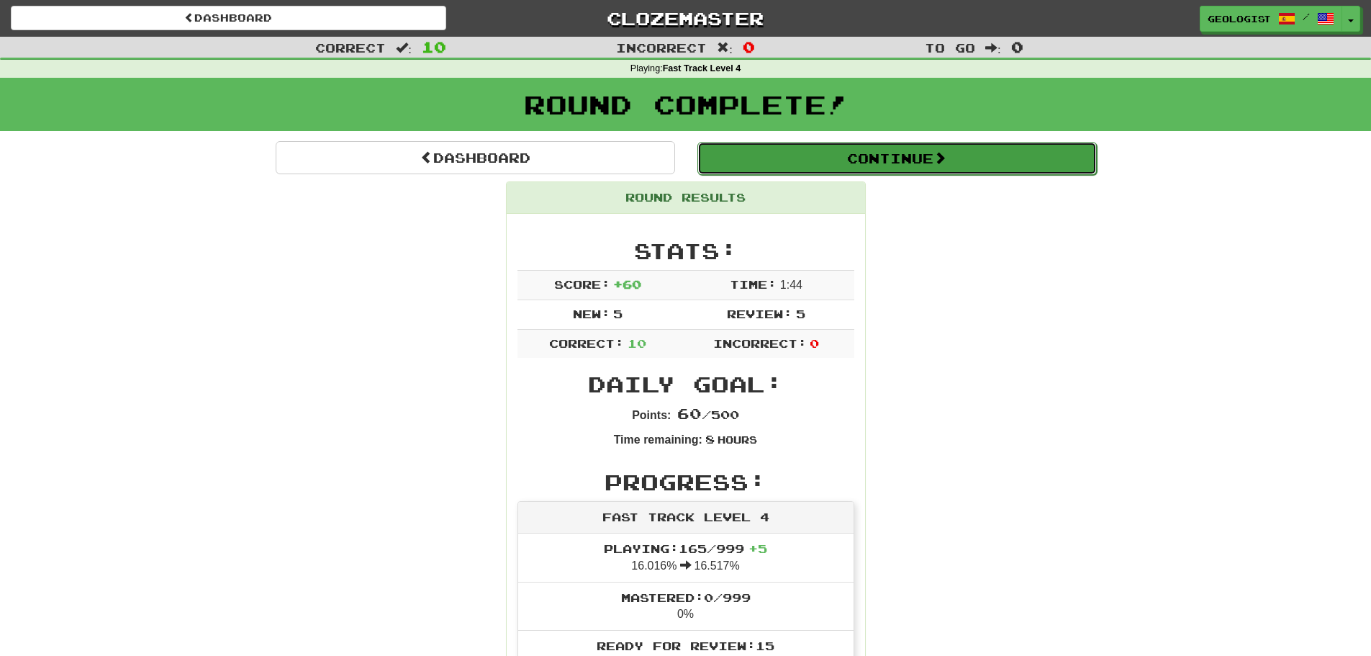
click at [905, 160] on button "Continue" at bounding box center [896, 158] width 399 height 33
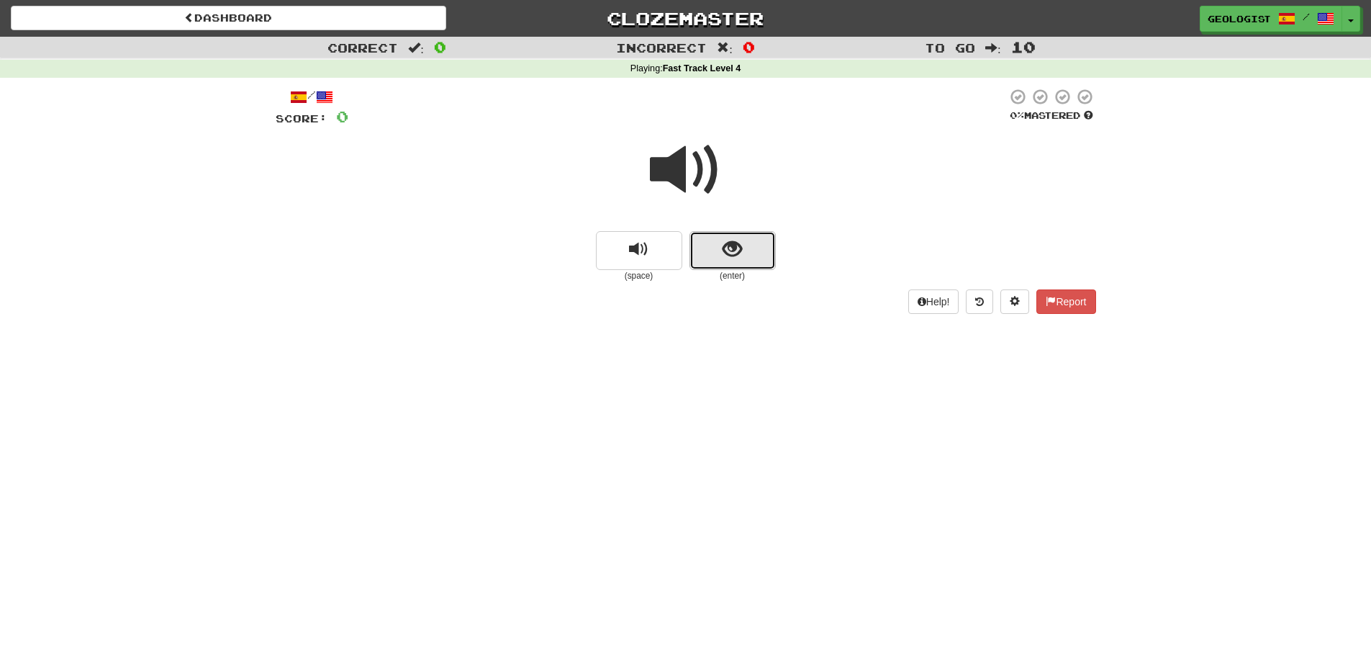
click at [728, 256] on span "show sentence" at bounding box center [731, 249] width 19 height 19
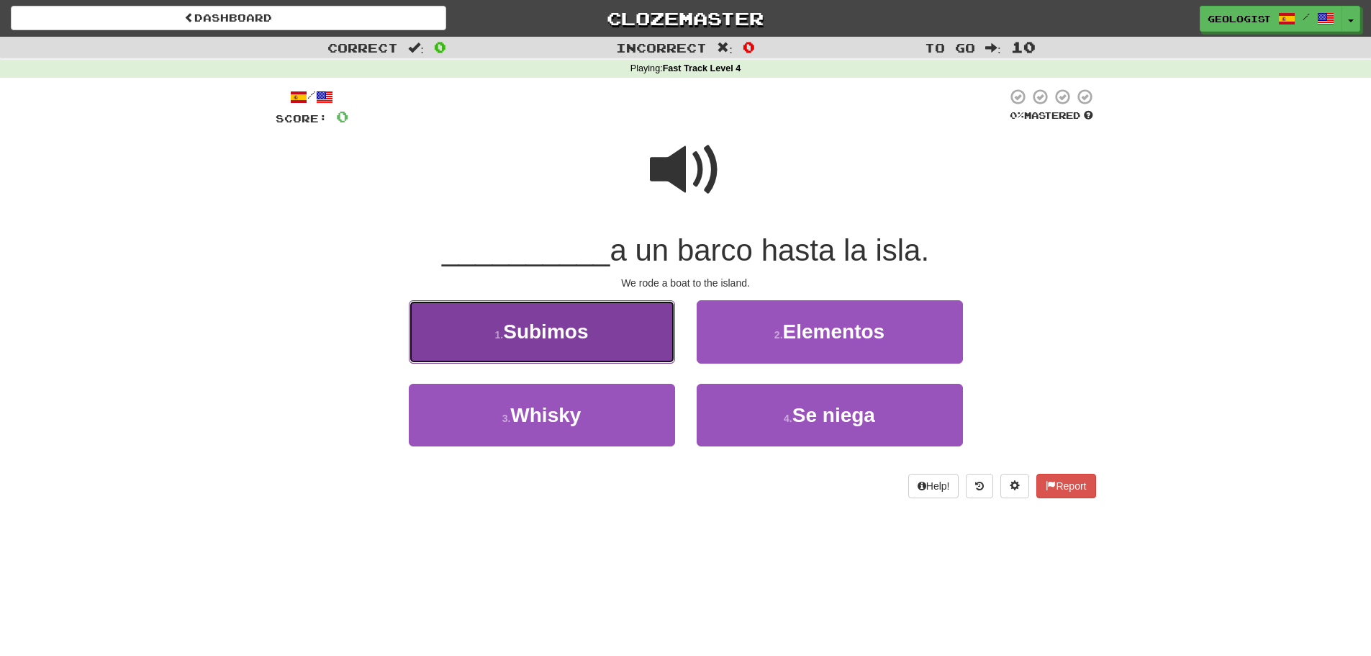
click at [496, 343] on button "1 . Subimos" at bounding box center [542, 331] width 266 height 63
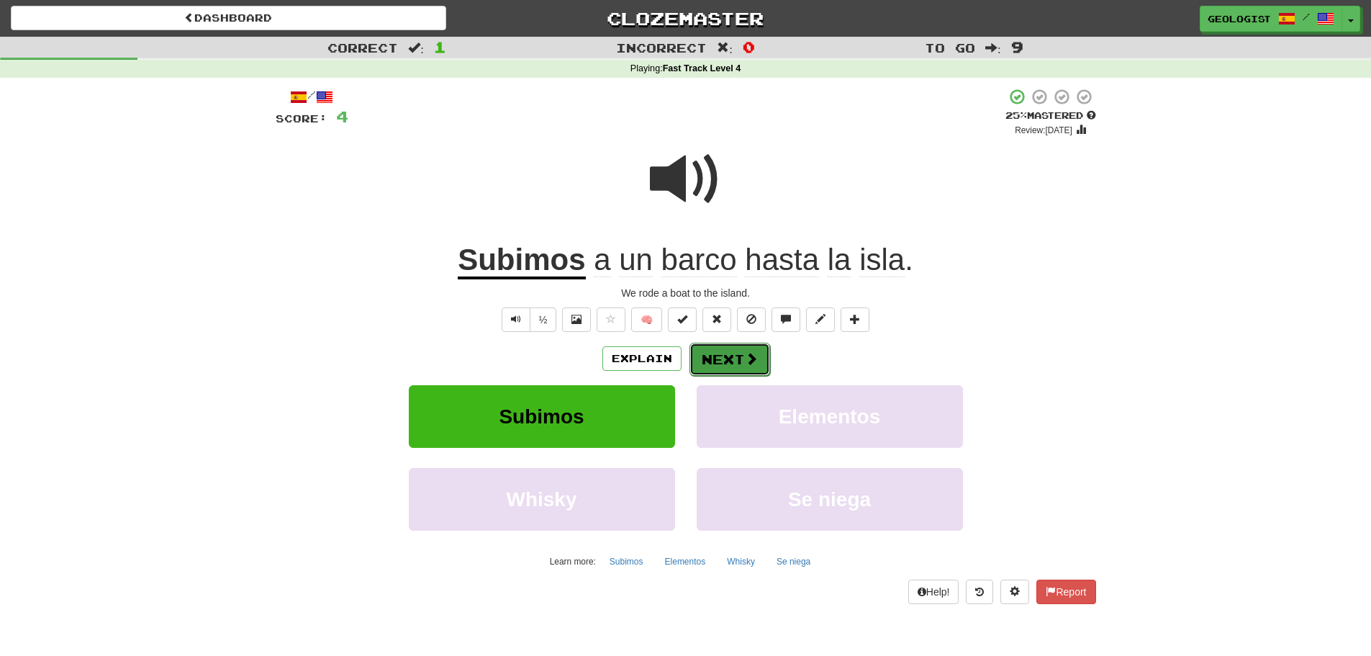
click at [720, 355] on button "Next" at bounding box center [729, 359] width 81 height 33
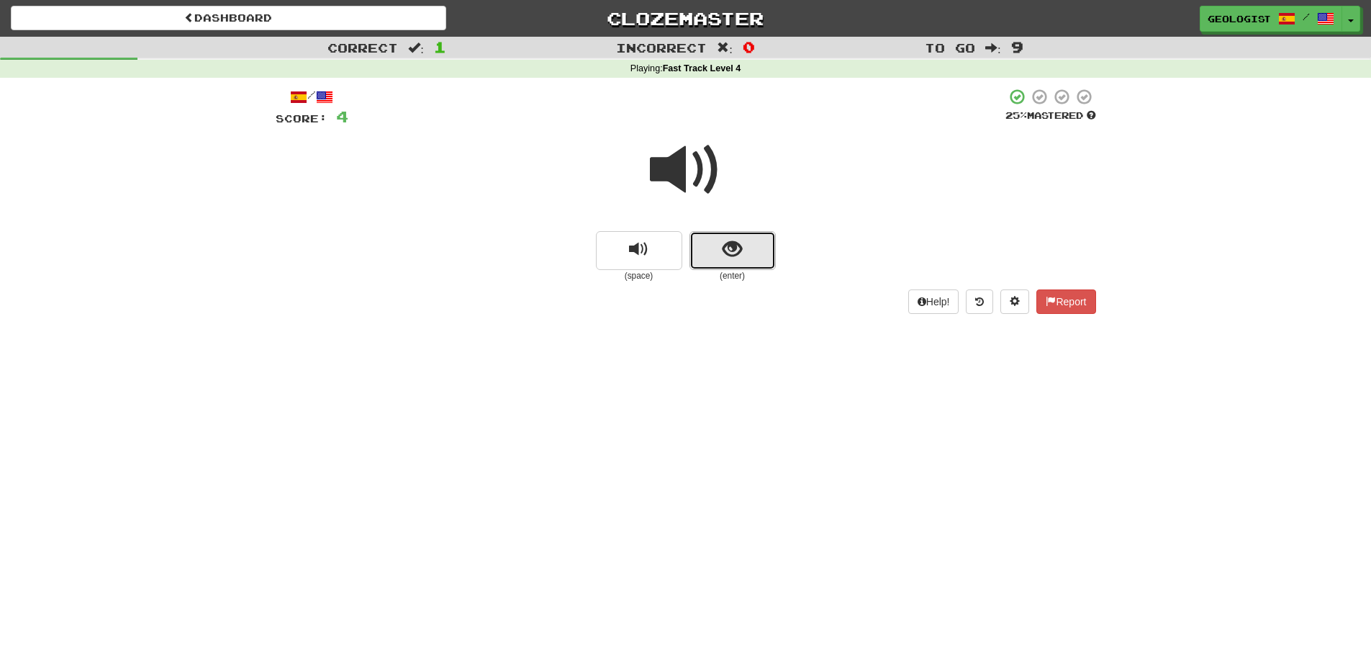
click at [717, 262] on button "show sentence" at bounding box center [732, 250] width 86 height 39
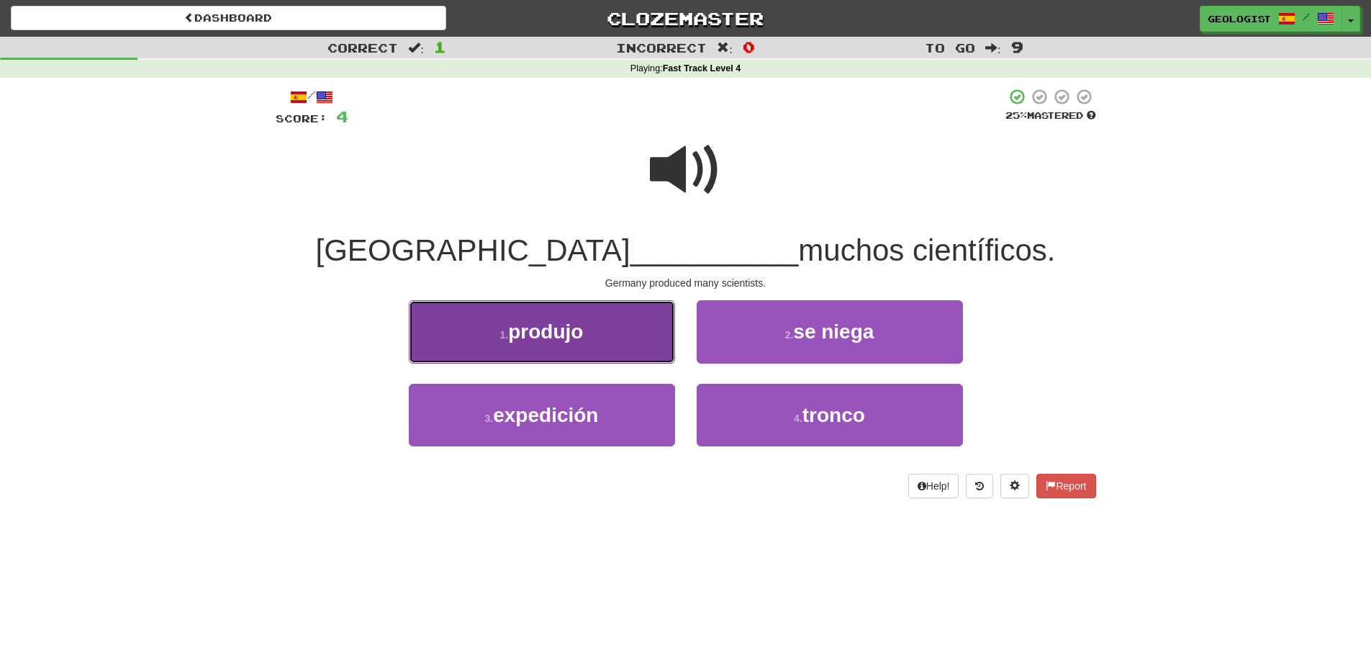
click at [571, 318] on button "1 . produjo" at bounding box center [542, 331] width 266 height 63
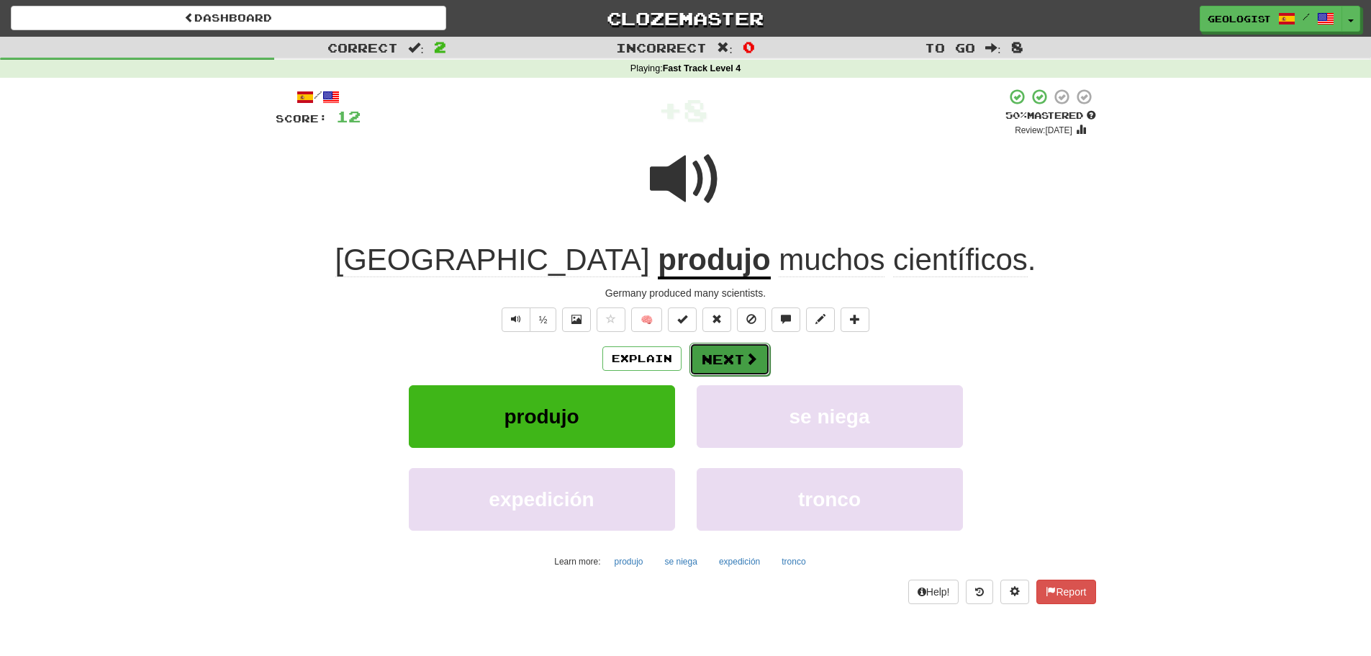
click at [734, 361] on button "Next" at bounding box center [729, 359] width 81 height 33
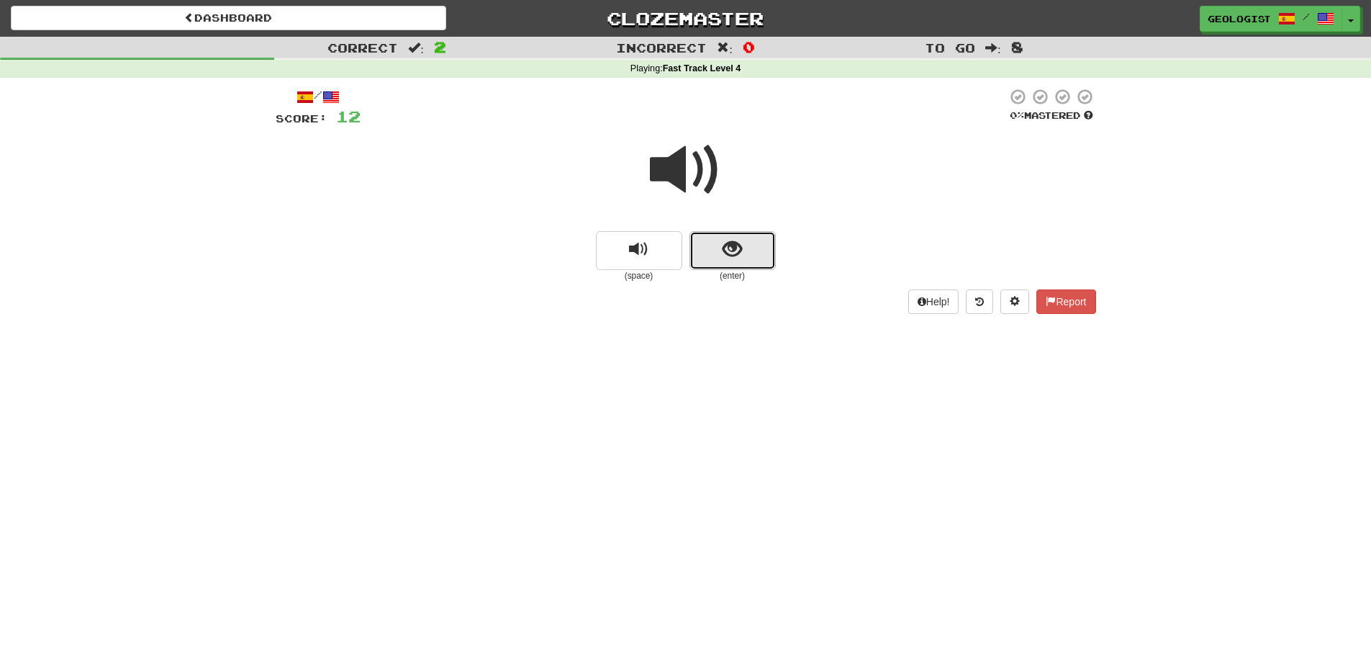
click at [757, 248] on button "show sentence" at bounding box center [732, 250] width 86 height 39
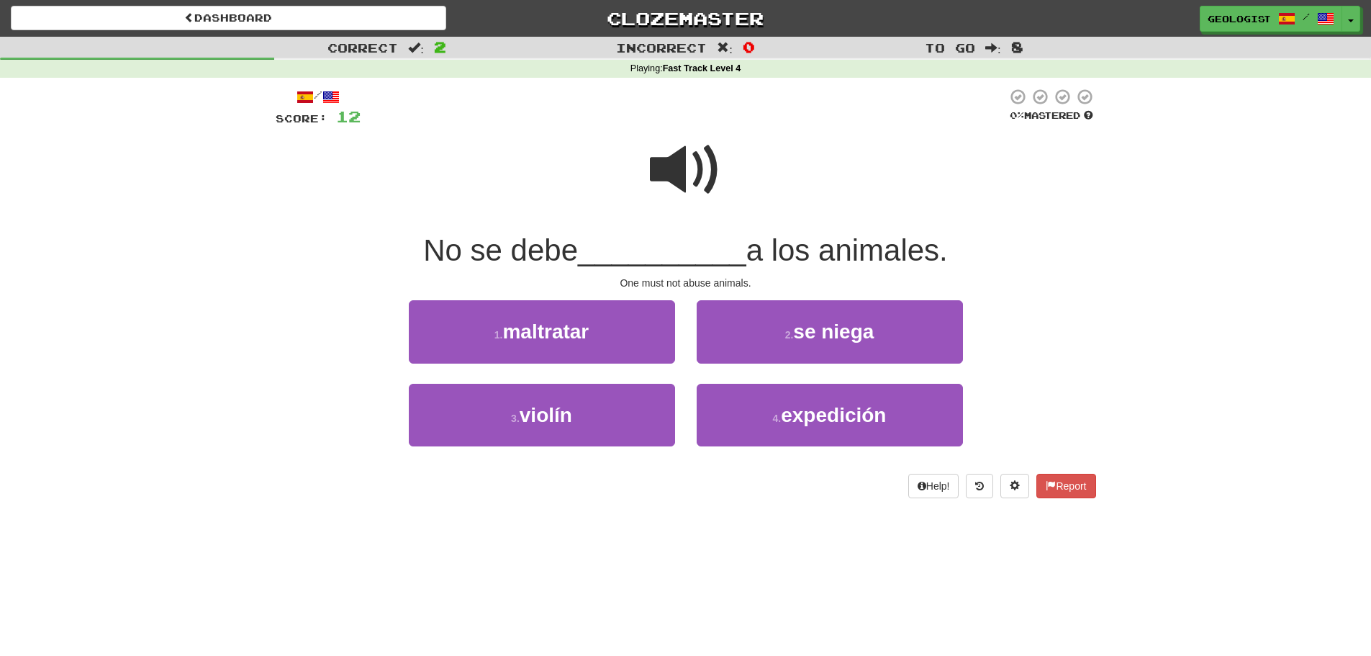
click at [677, 174] on span at bounding box center [686, 170] width 72 height 72
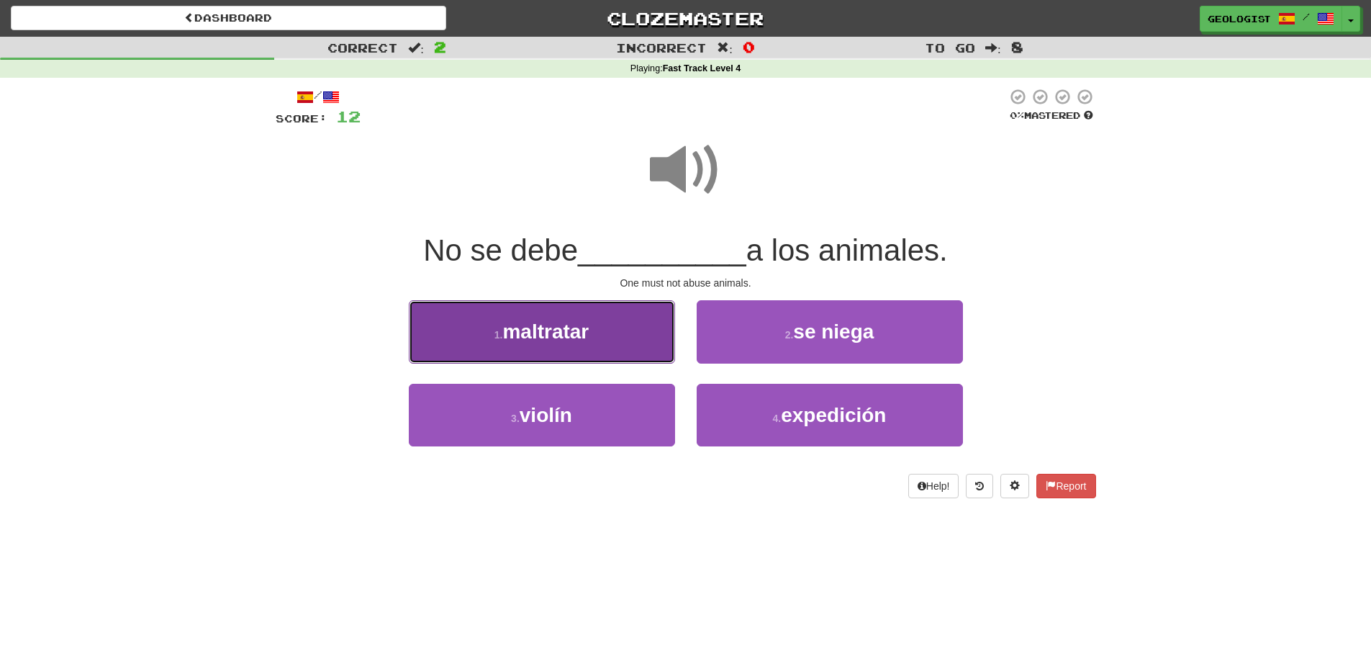
click at [506, 327] on span "maltratar" at bounding box center [545, 331] width 86 height 22
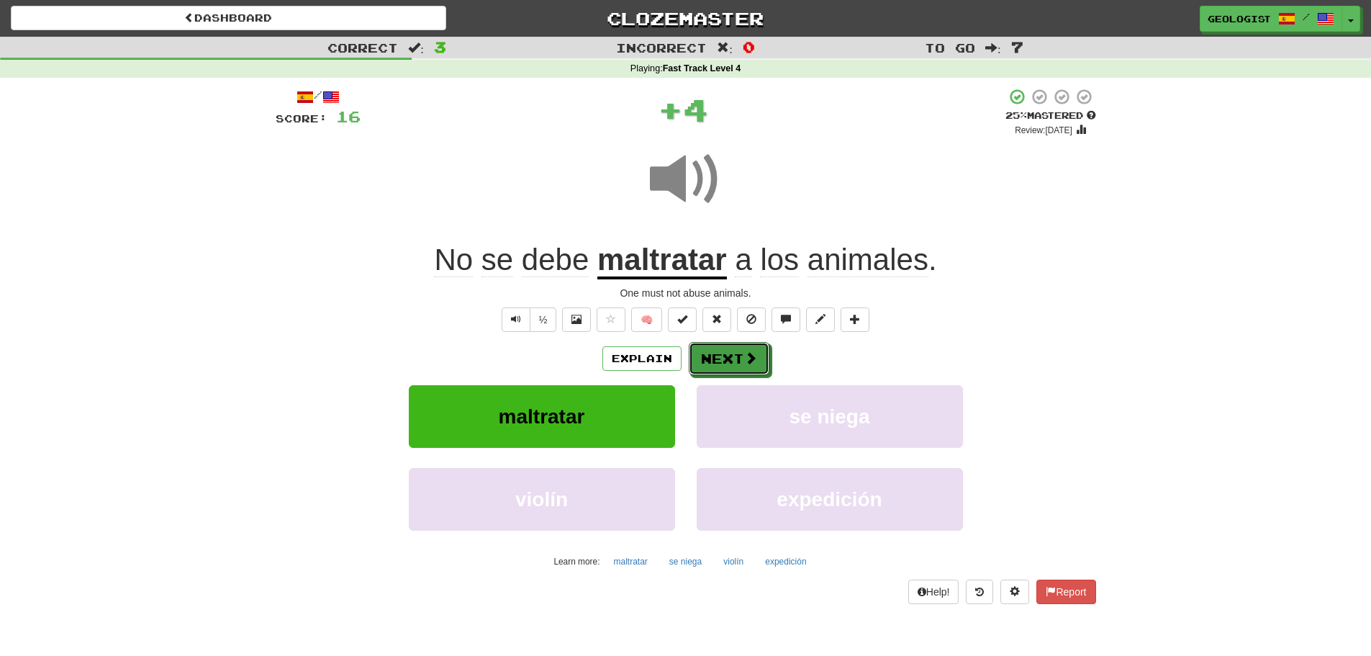
drag, startPoint x: 738, startPoint y: 349, endPoint x: 744, endPoint y: 358, distance: 11.0
click at [744, 358] on button "Next" at bounding box center [729, 358] width 81 height 33
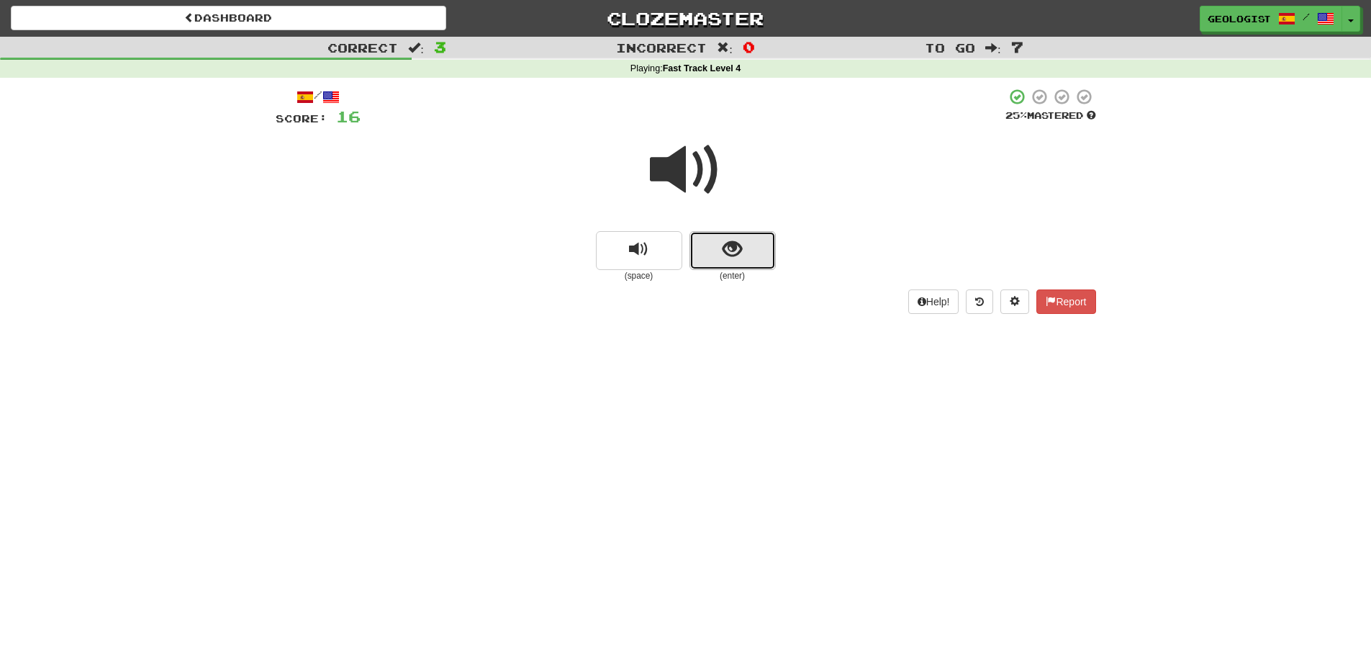
click at [734, 266] on button "show sentence" at bounding box center [732, 250] width 86 height 39
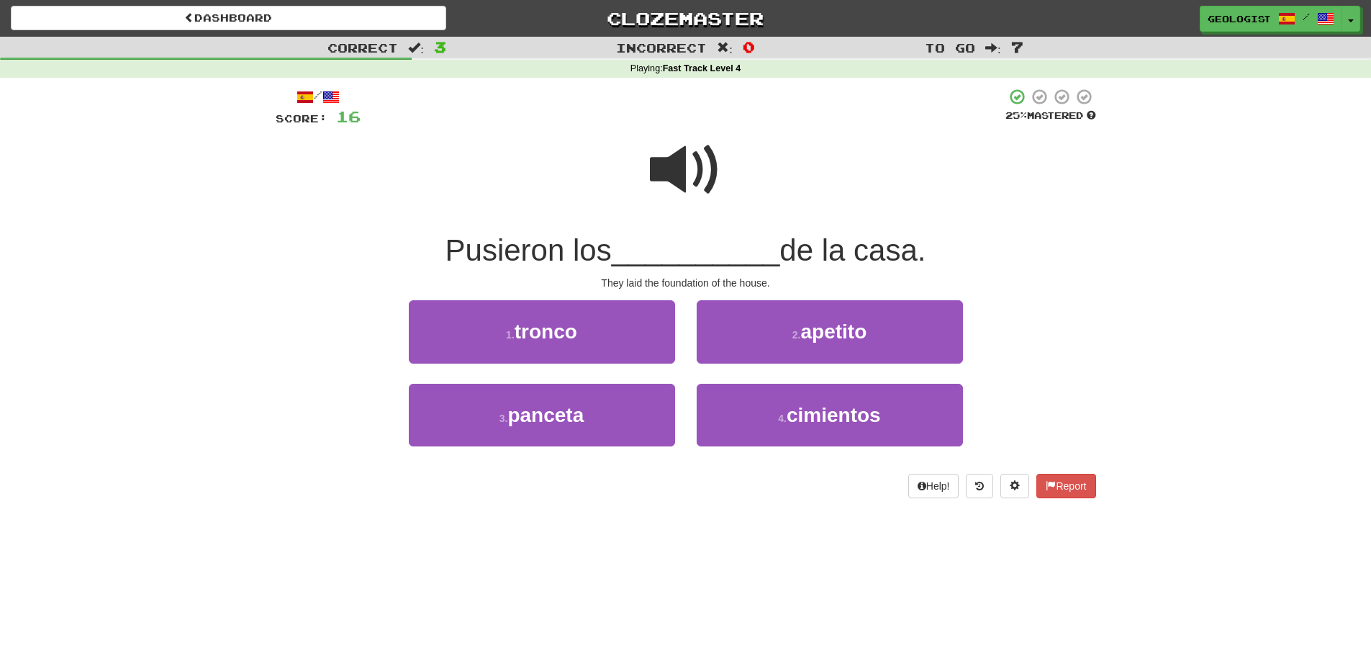
click at [716, 155] on span at bounding box center [686, 170] width 72 height 72
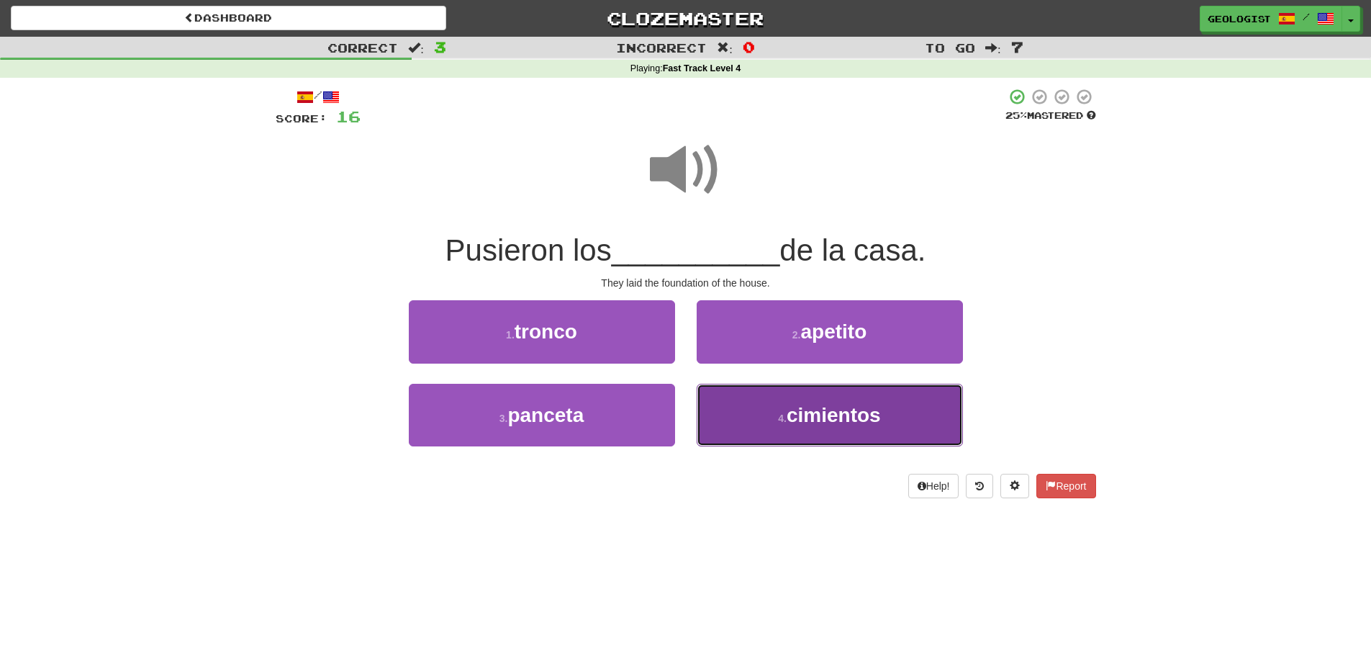
click at [816, 417] on span "cimientos" at bounding box center [834, 415] width 94 height 22
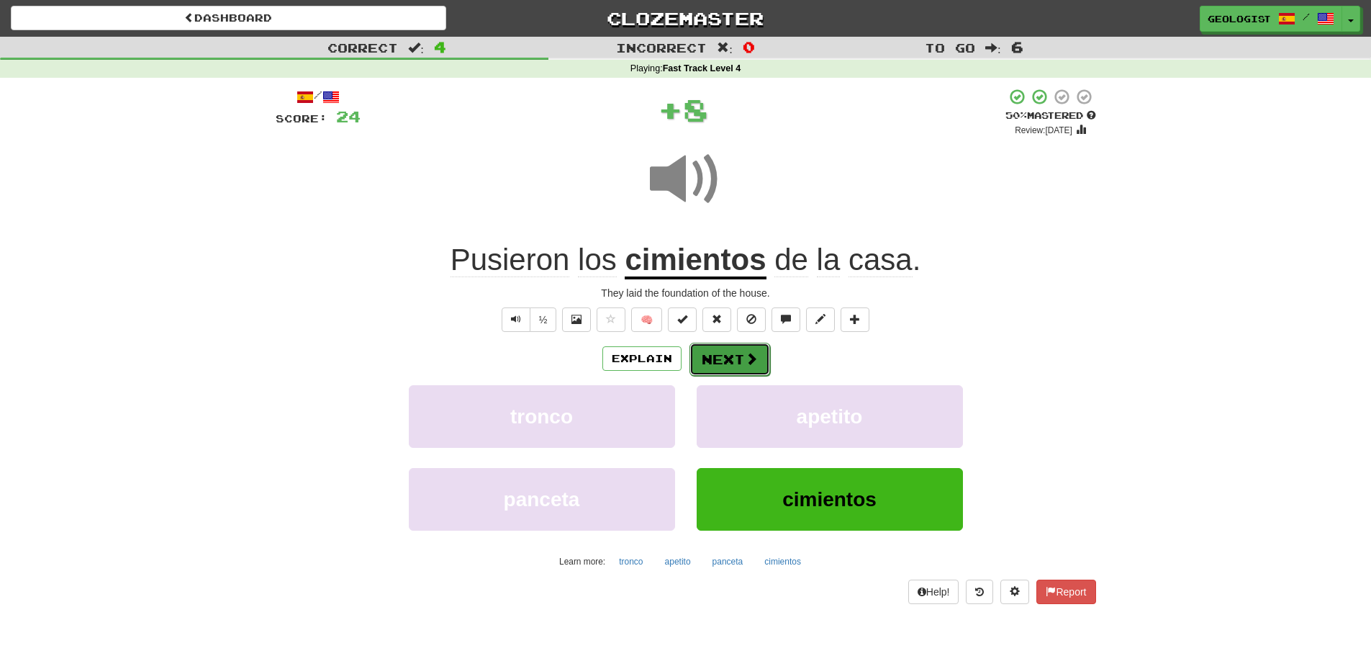
click at [735, 363] on button "Next" at bounding box center [729, 359] width 81 height 33
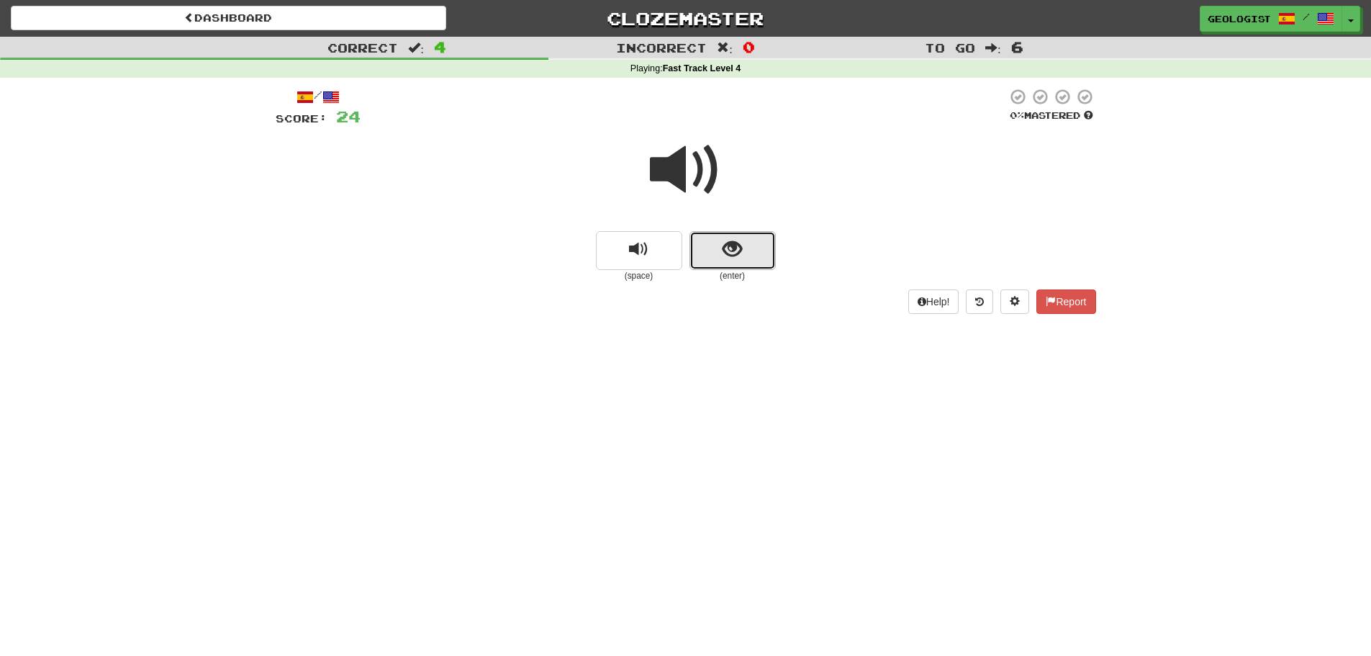
click at [729, 255] on span "show sentence" at bounding box center [731, 249] width 19 height 19
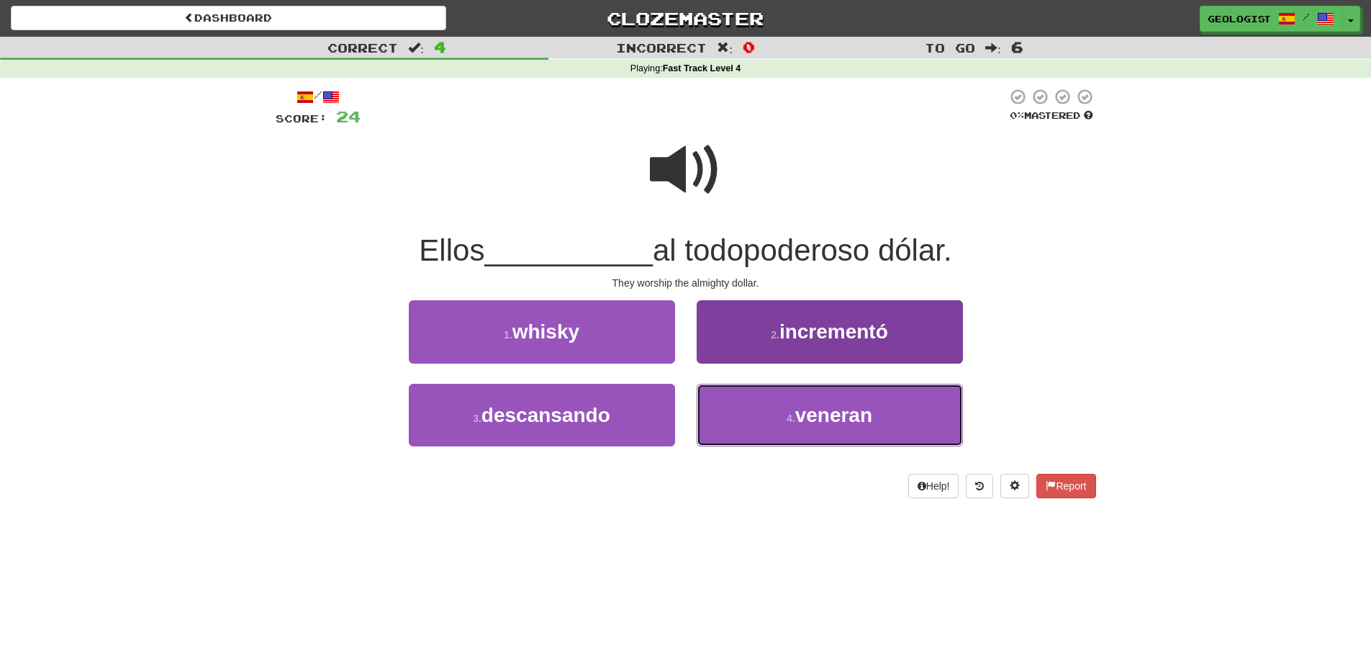
click at [814, 424] on span "veneran" at bounding box center [833, 415] width 77 height 22
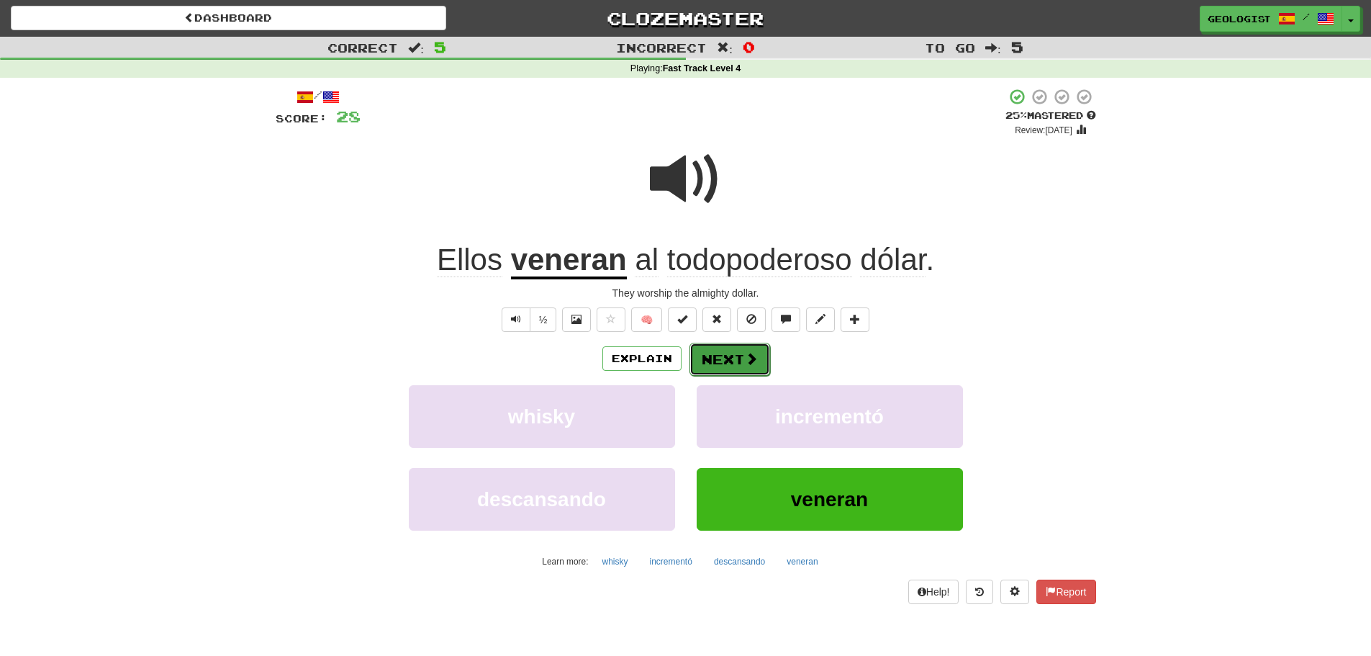
click at [734, 358] on button "Next" at bounding box center [729, 359] width 81 height 33
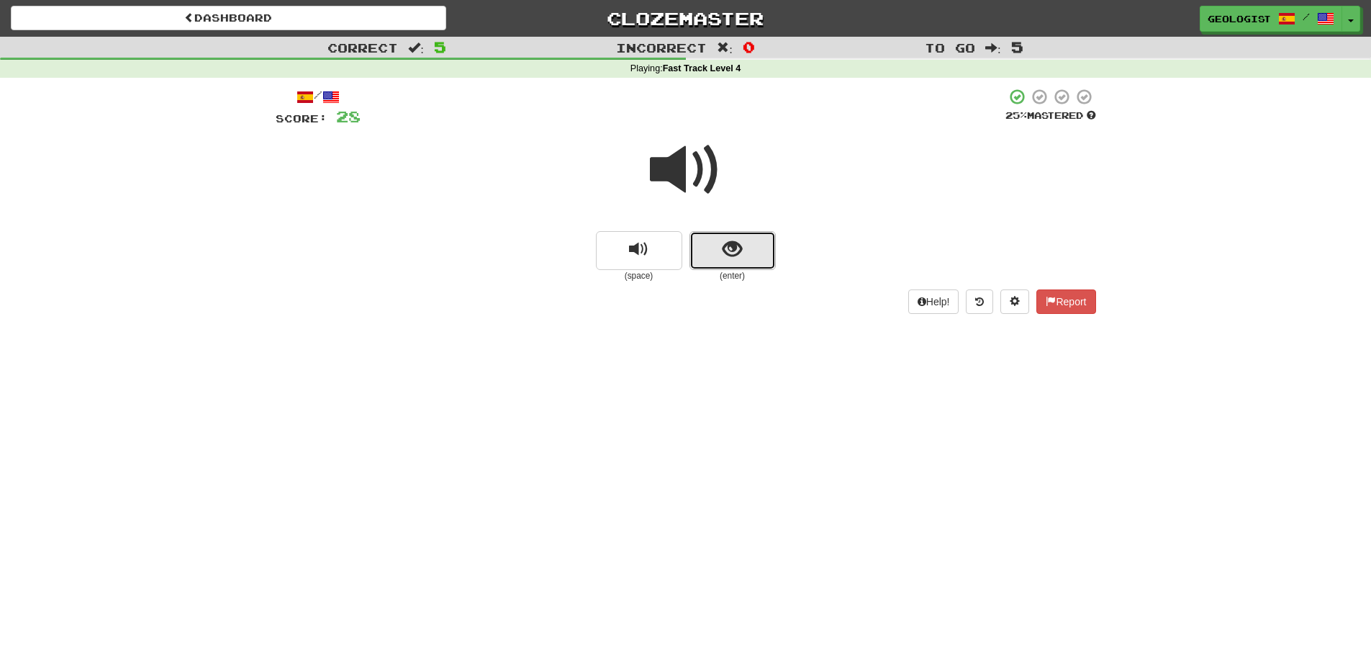
click at [736, 254] on span "show sentence" at bounding box center [731, 249] width 19 height 19
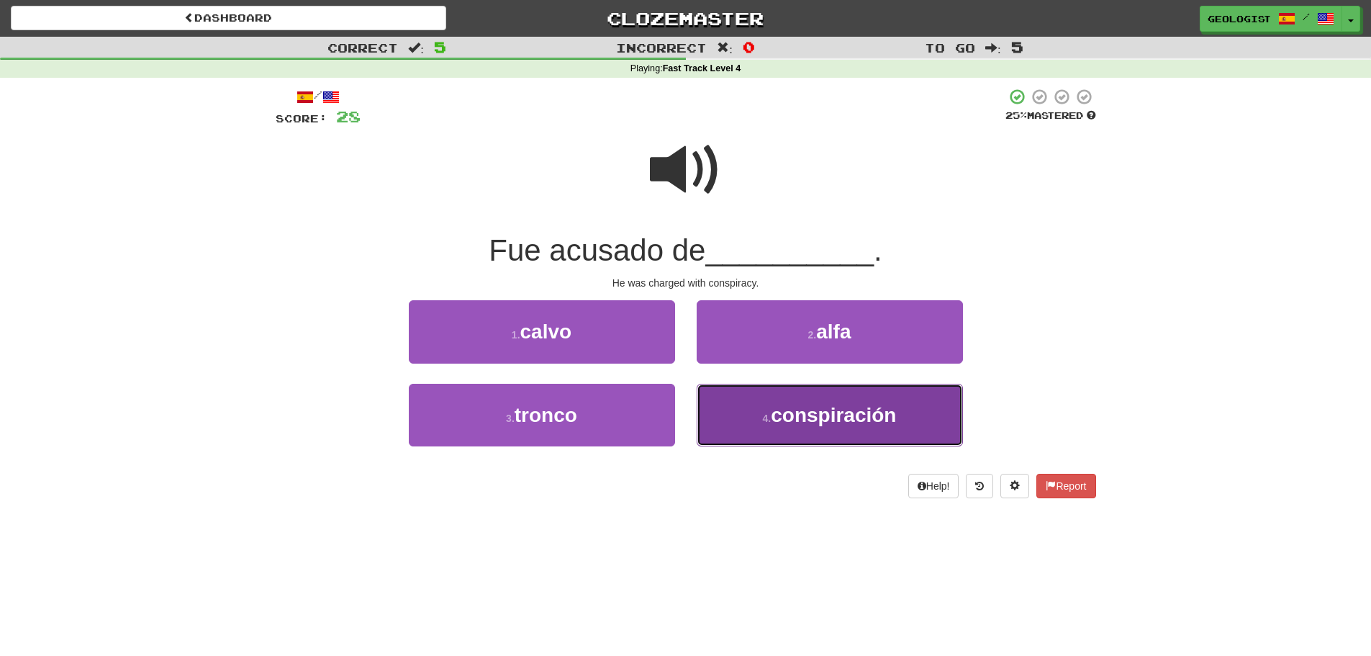
click at [845, 417] on span "conspiración" at bounding box center [833, 415] width 125 height 22
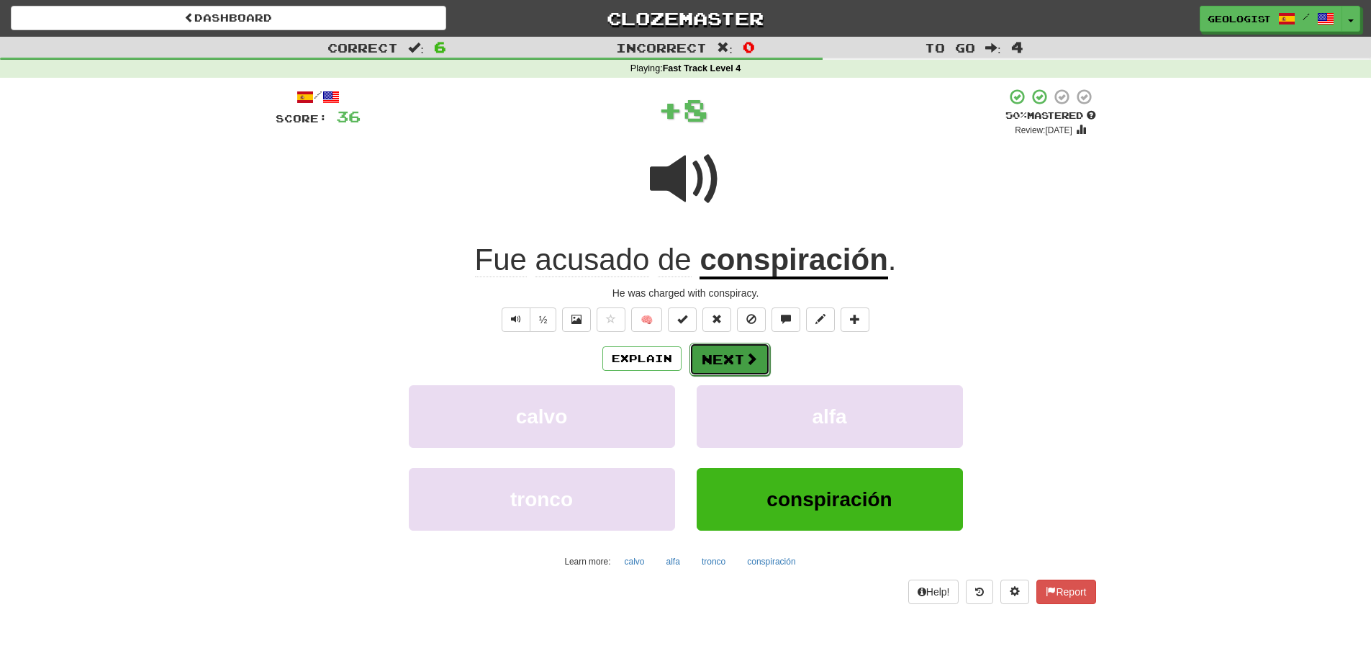
click at [730, 356] on button "Next" at bounding box center [729, 359] width 81 height 33
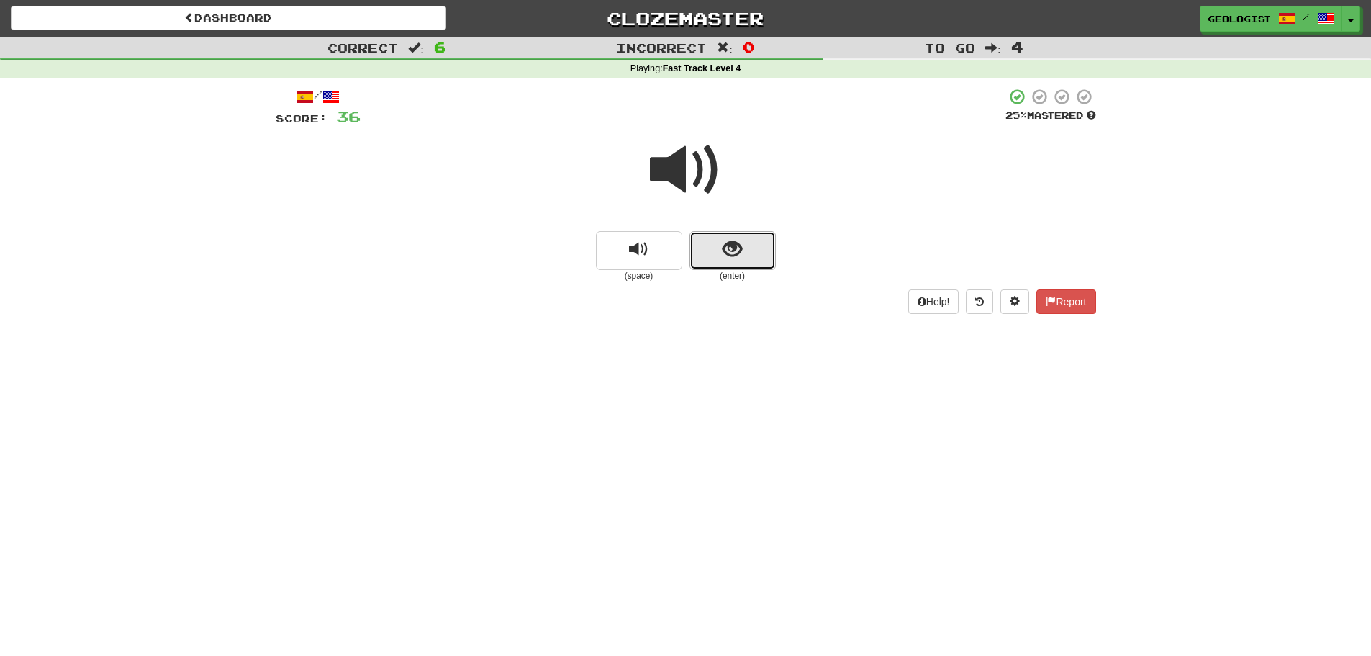
click at [746, 261] on button "show sentence" at bounding box center [732, 250] width 86 height 39
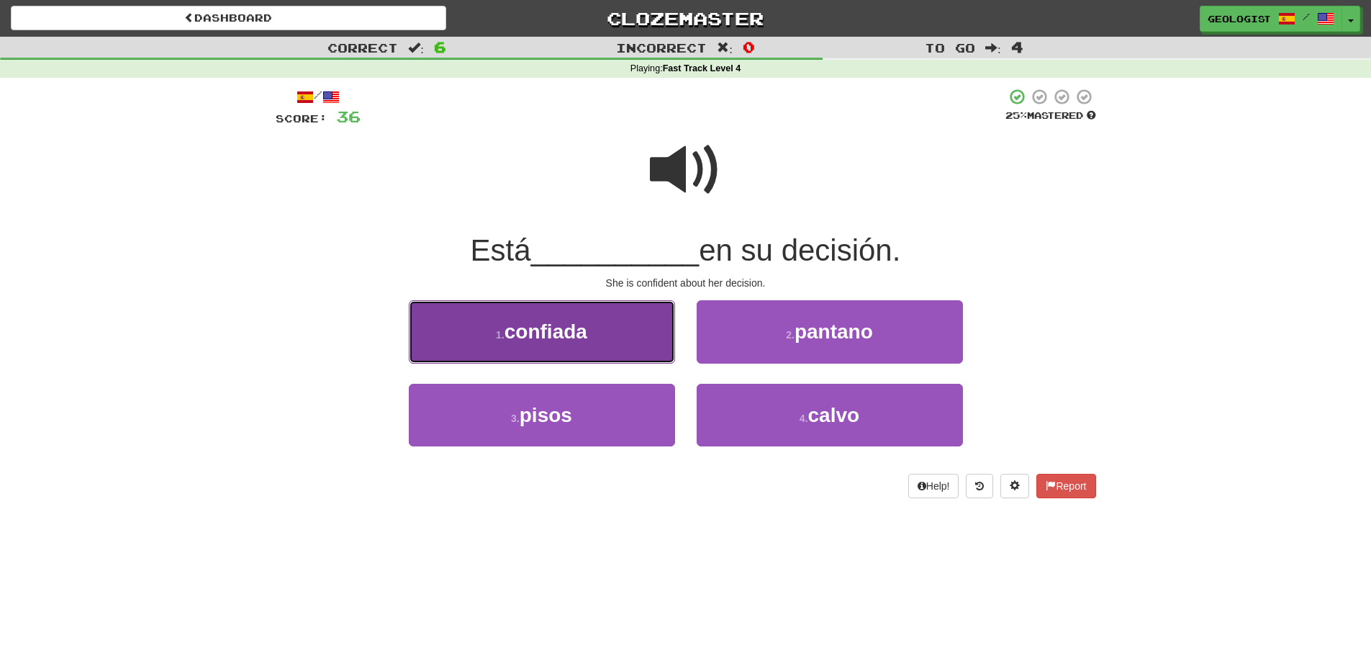
click at [472, 336] on button "1 . confiada" at bounding box center [542, 331] width 266 height 63
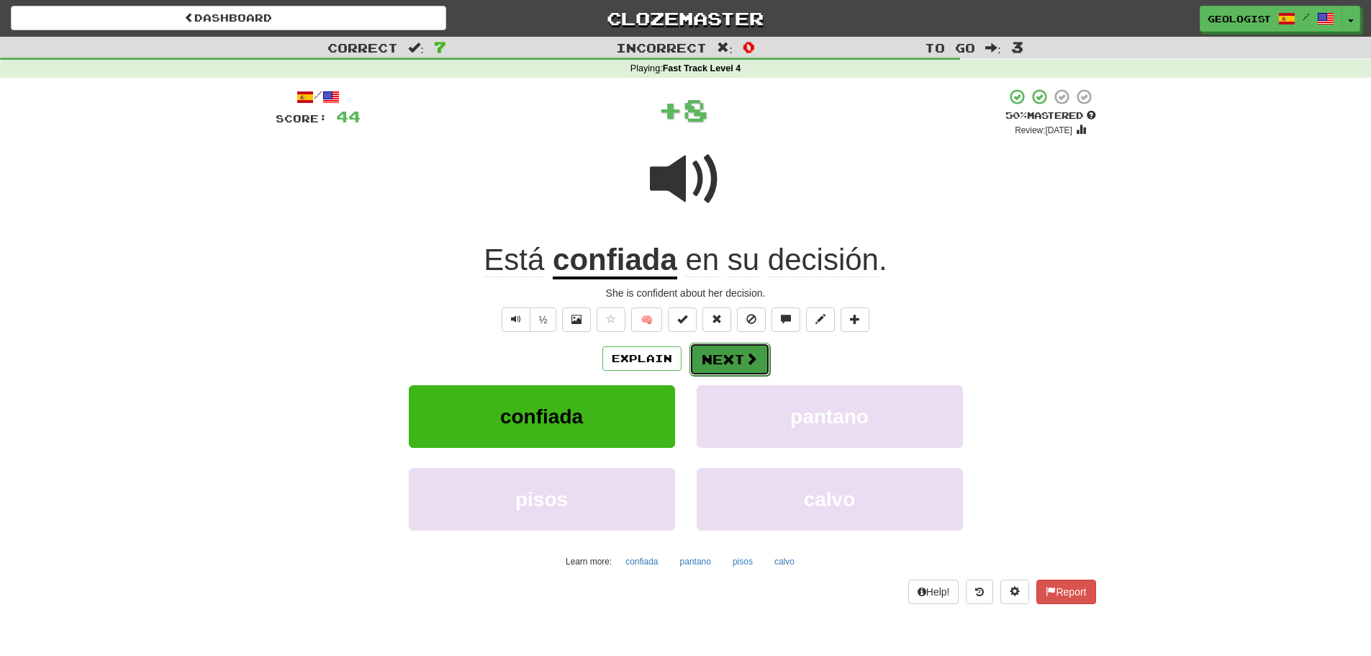
click at [745, 363] on span at bounding box center [751, 358] width 13 height 13
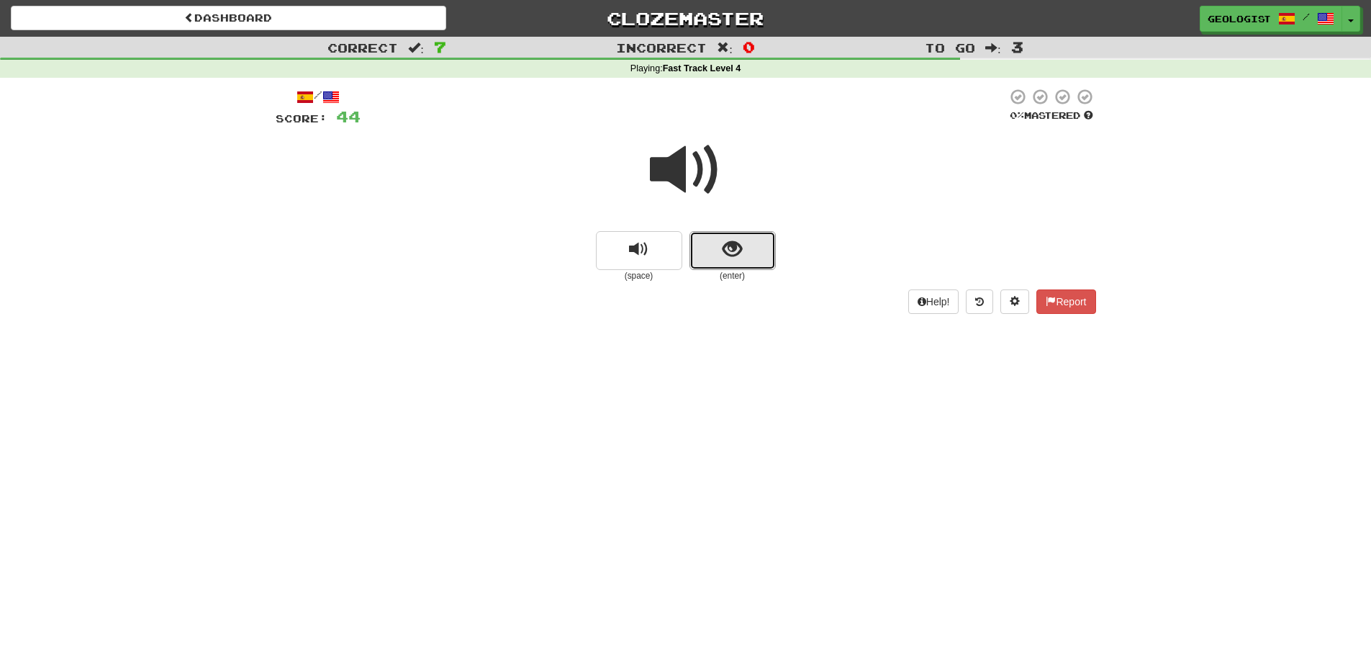
drag, startPoint x: 741, startPoint y: 248, endPoint x: 385, endPoint y: 299, distance: 359.8
click at [713, 252] on button "show sentence" at bounding box center [732, 250] width 86 height 39
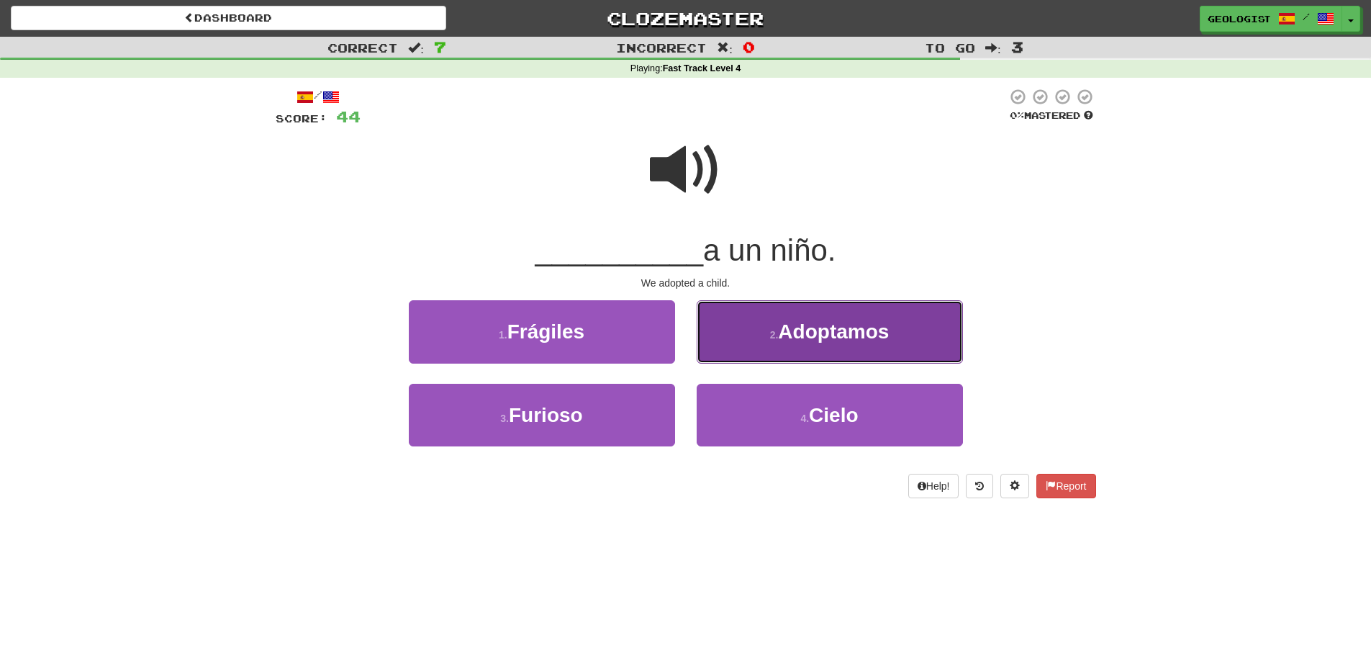
click at [817, 334] on span "Adoptamos" at bounding box center [833, 331] width 111 height 22
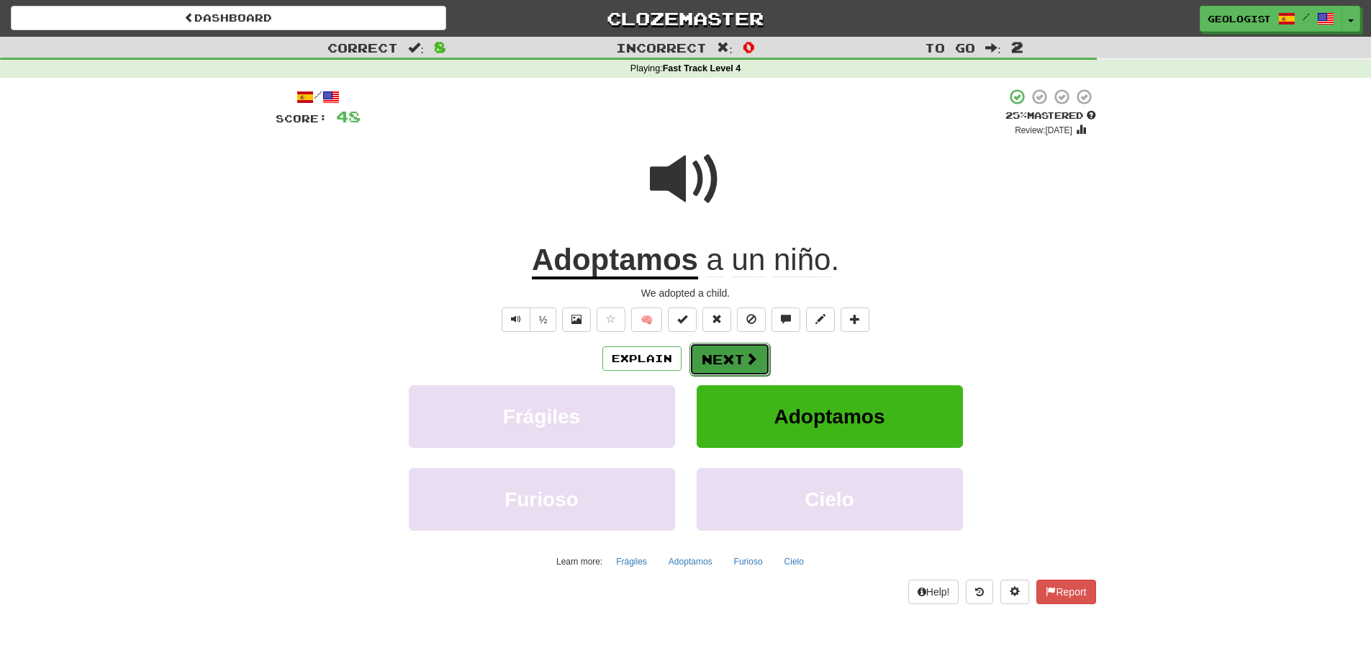
click at [710, 364] on button "Next" at bounding box center [729, 359] width 81 height 33
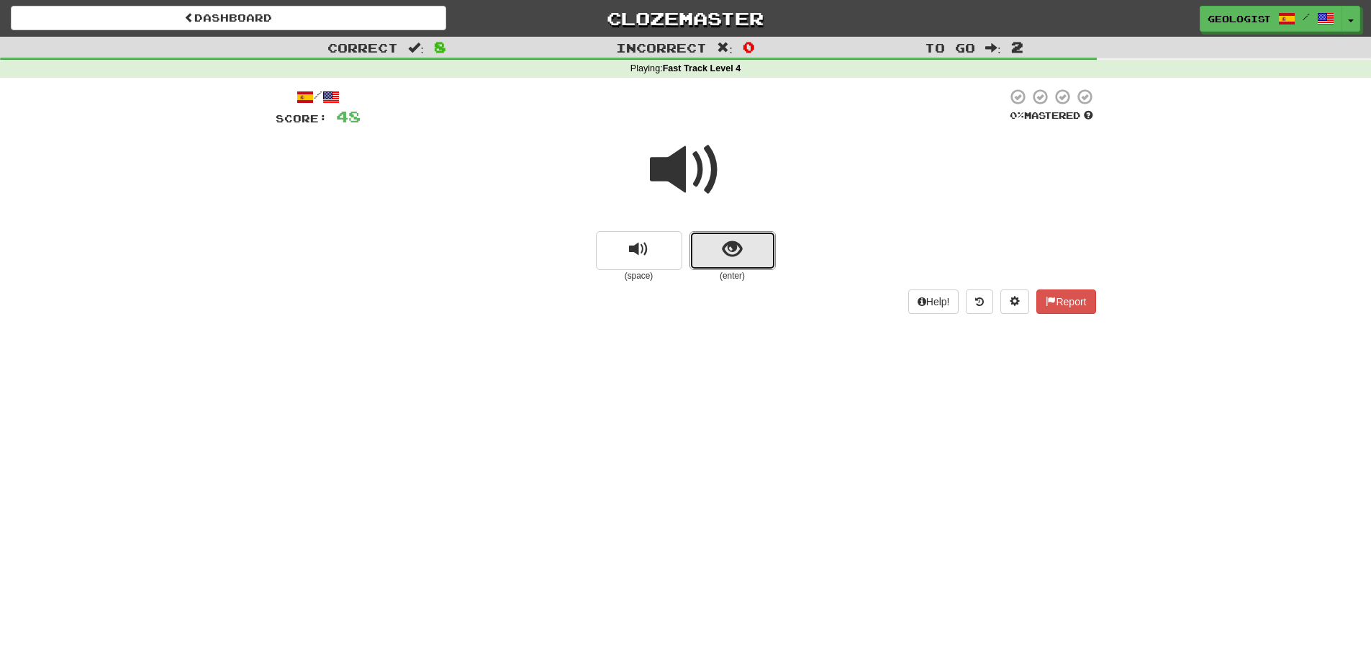
drag, startPoint x: 755, startPoint y: 250, endPoint x: 42, endPoint y: 314, distance: 715.3
click at [742, 250] on button "show sentence" at bounding box center [732, 250] width 86 height 39
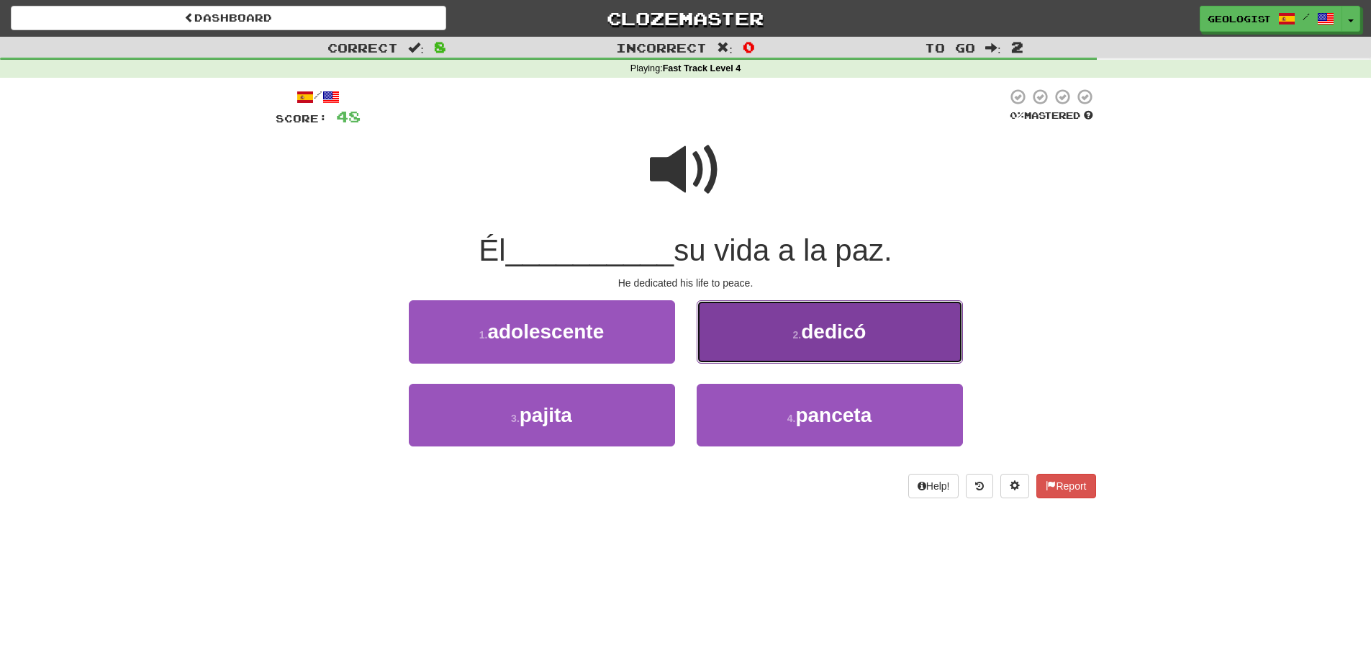
click at [846, 331] on span "dedicó" at bounding box center [833, 331] width 65 height 22
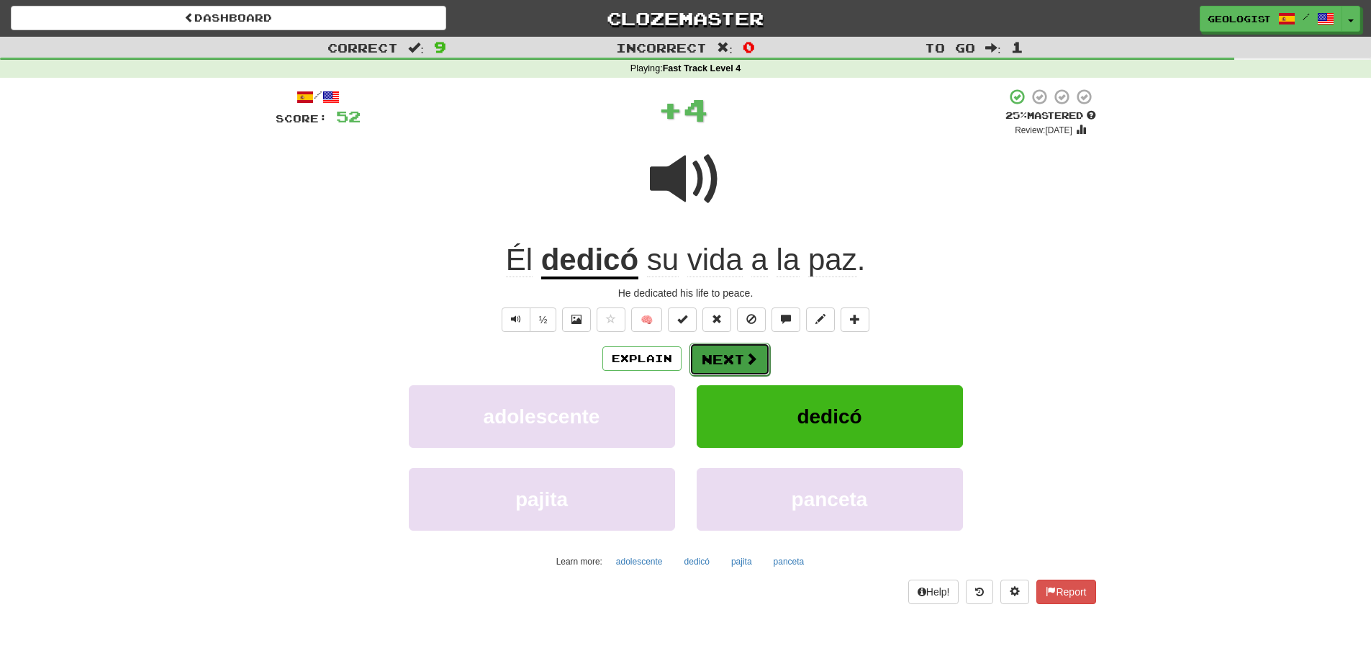
click at [738, 348] on button "Next" at bounding box center [729, 359] width 81 height 33
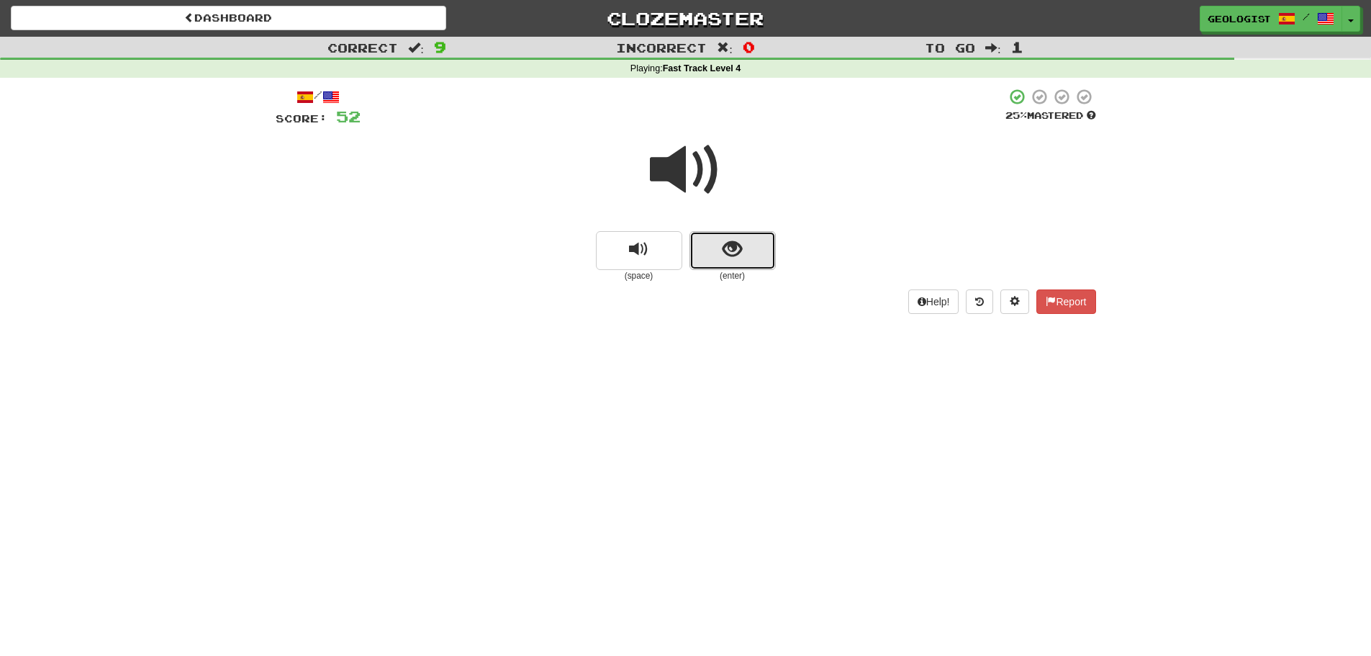
click at [769, 264] on button "show sentence" at bounding box center [732, 250] width 86 height 39
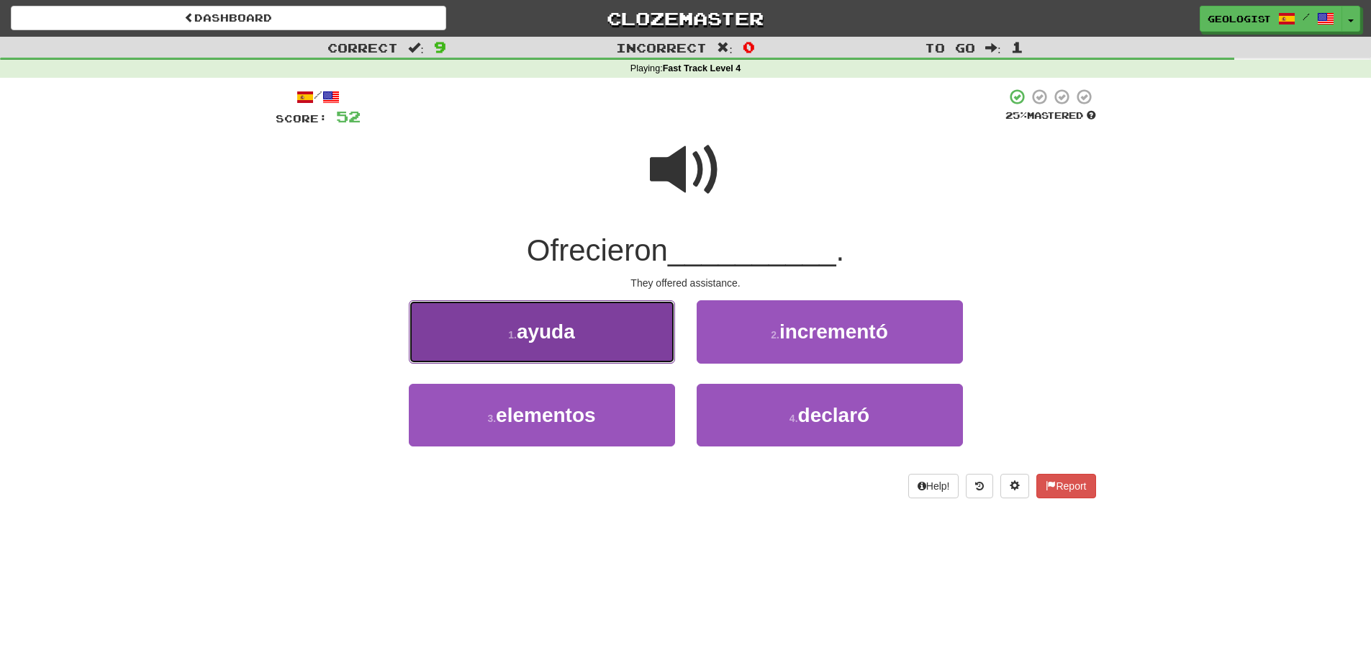
click at [557, 350] on button "1 . ayuda" at bounding box center [542, 331] width 266 height 63
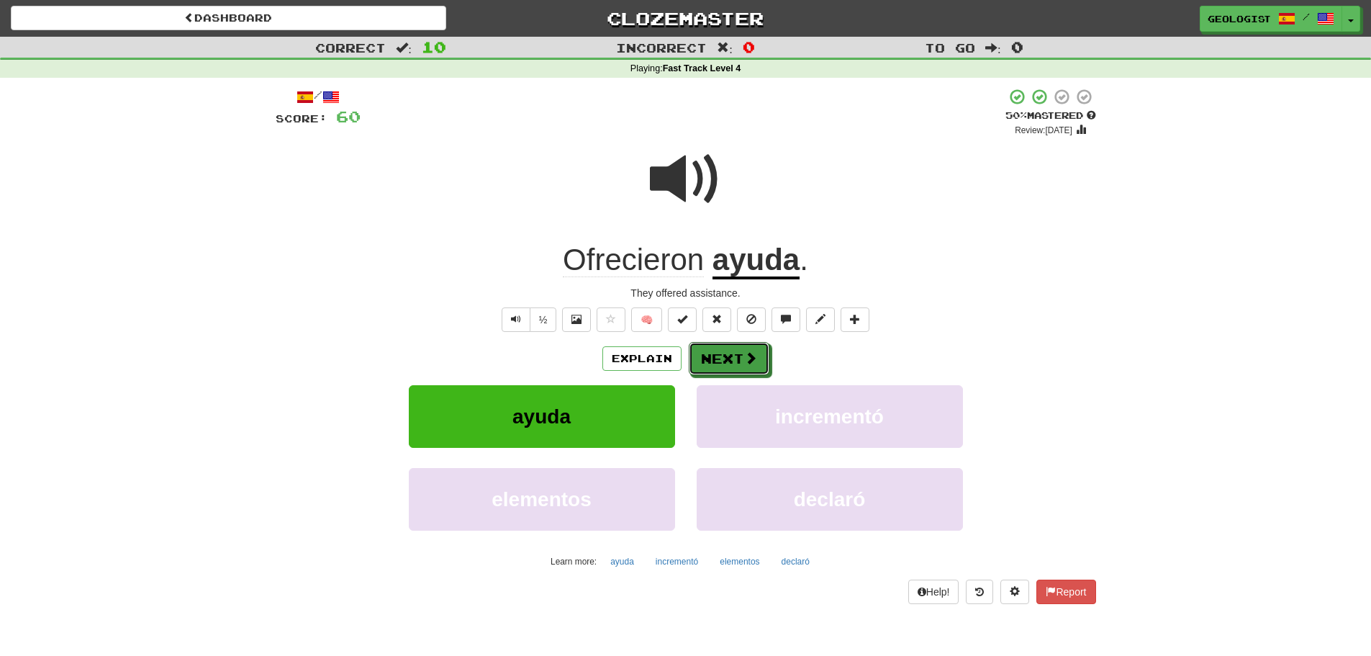
click at [723, 356] on button "Next" at bounding box center [729, 358] width 81 height 33
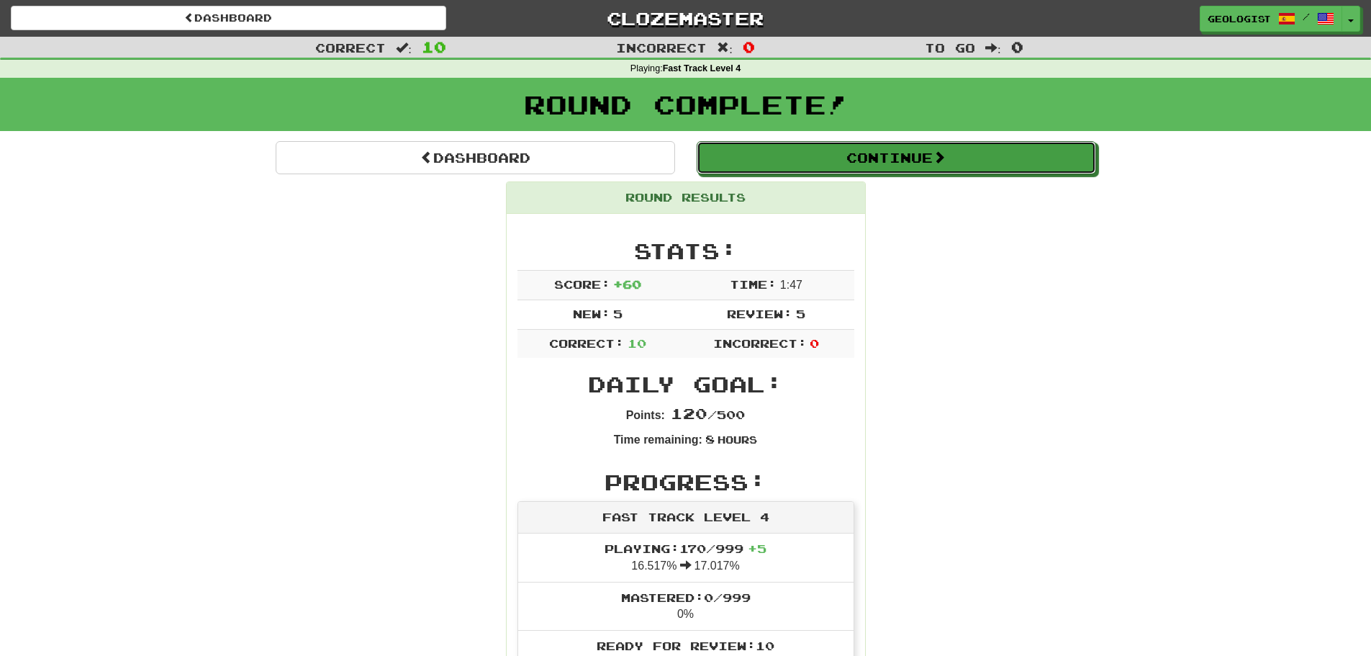
drag, startPoint x: 835, startPoint y: 165, endPoint x: 828, endPoint y: 173, distance: 10.2
click at [838, 166] on button "Continue" at bounding box center [896, 157] width 399 height 33
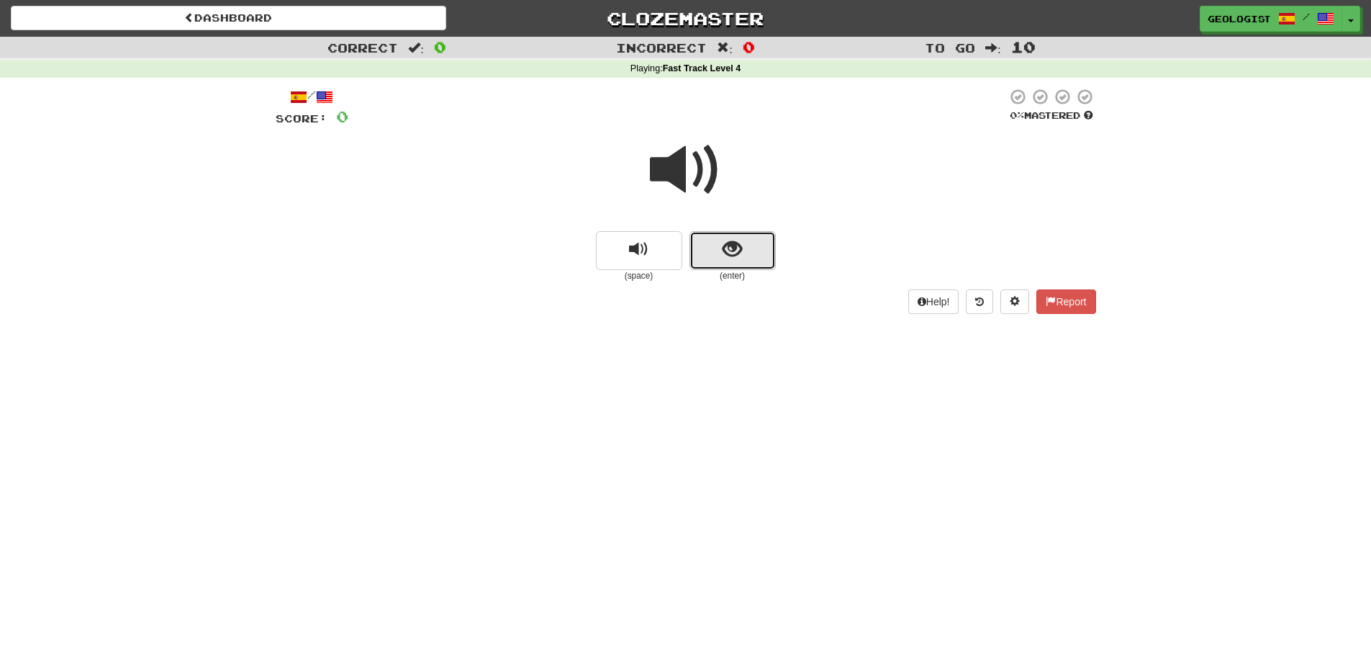
click at [755, 253] on button "show sentence" at bounding box center [732, 250] width 86 height 39
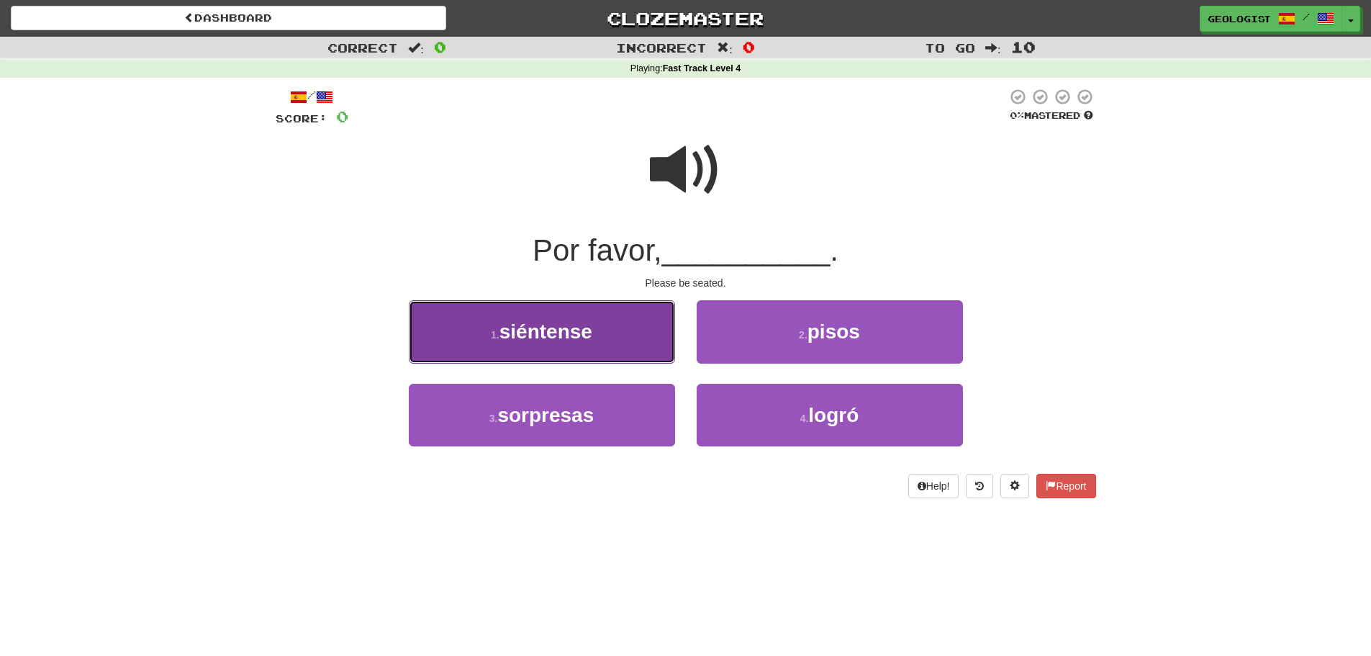
click at [485, 344] on button "1 . siéntense" at bounding box center [542, 331] width 266 height 63
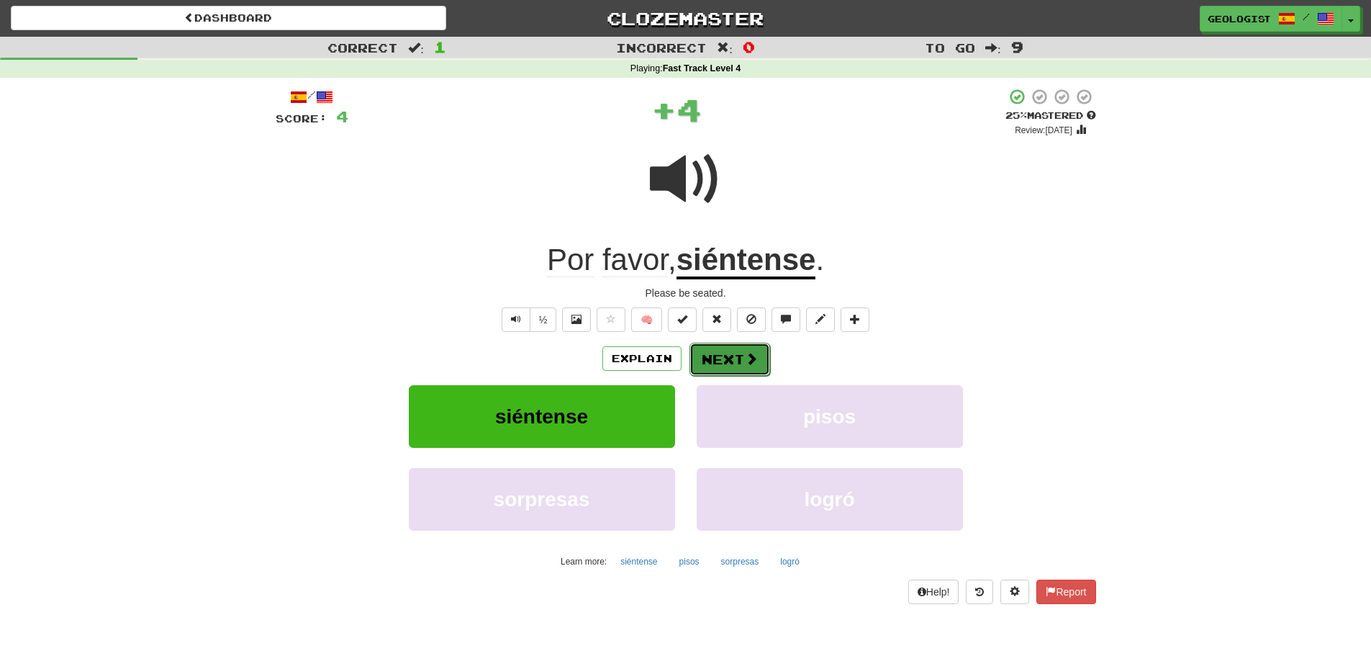
click at [726, 358] on button "Next" at bounding box center [729, 359] width 81 height 33
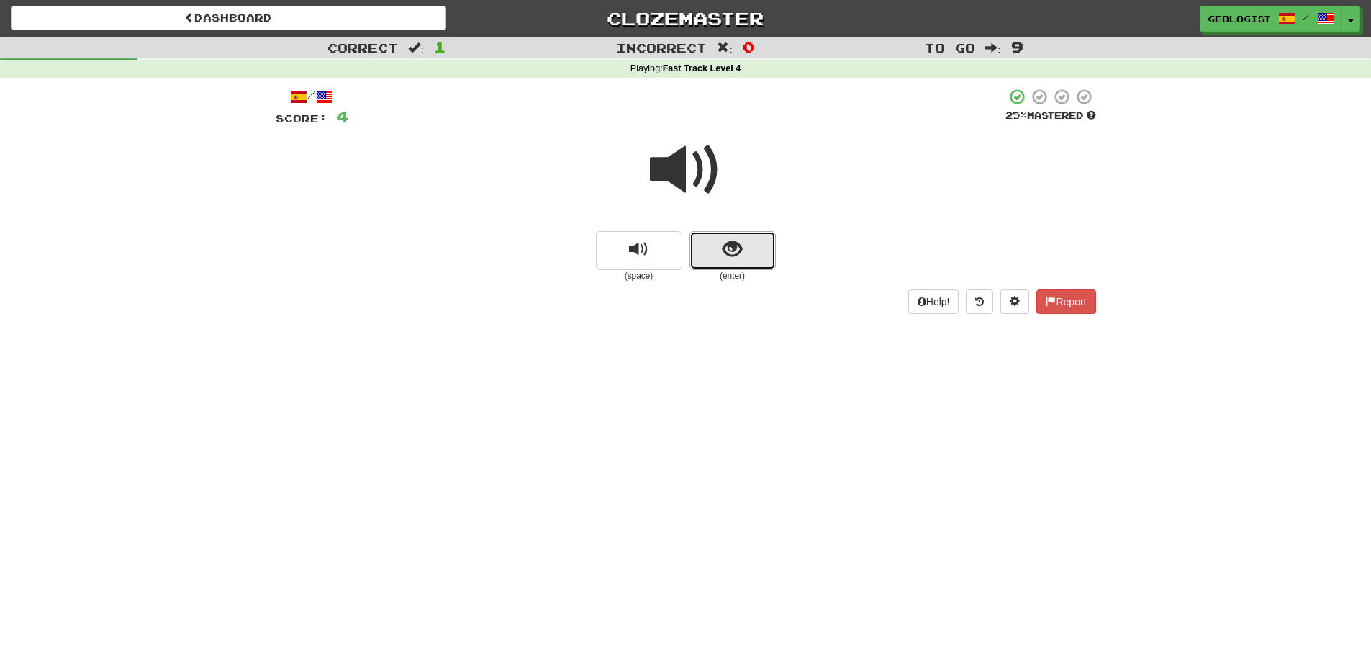
click at [746, 253] on button "show sentence" at bounding box center [732, 250] width 86 height 39
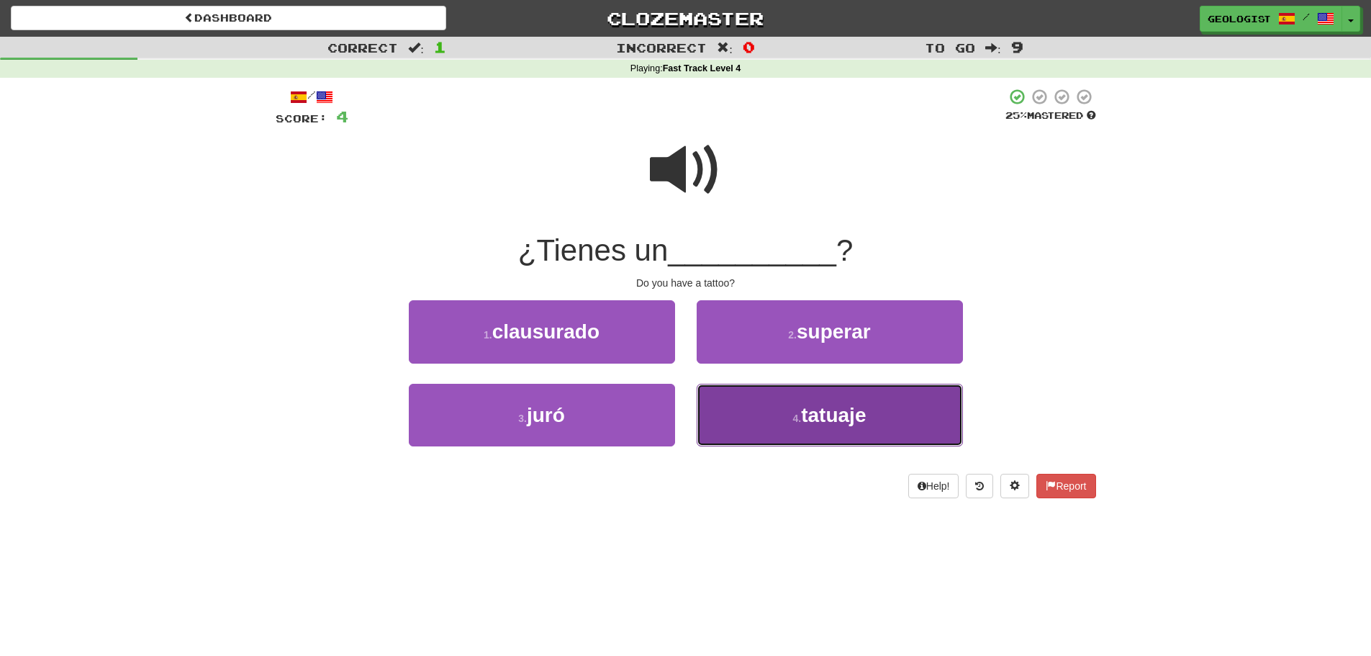
click at [782, 417] on button "4 . tatuaje" at bounding box center [830, 415] width 266 height 63
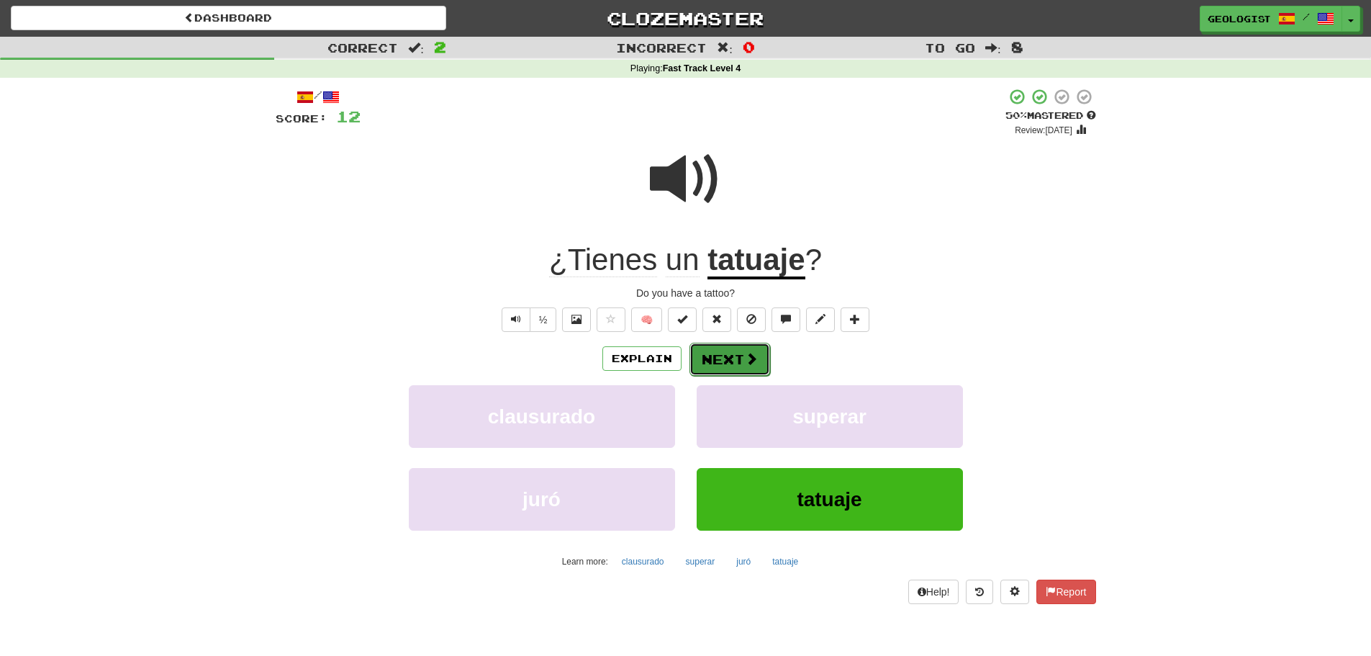
click at [745, 352] on span at bounding box center [751, 358] width 13 height 13
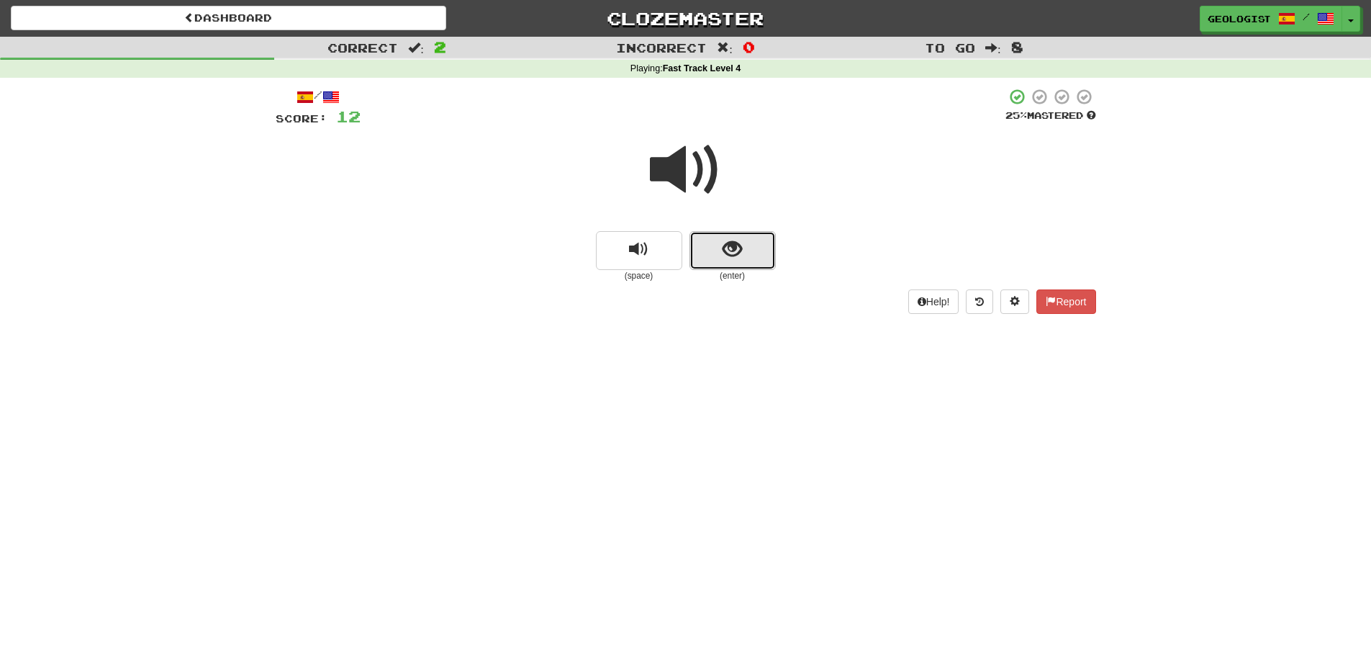
click at [756, 243] on button "show sentence" at bounding box center [732, 250] width 86 height 39
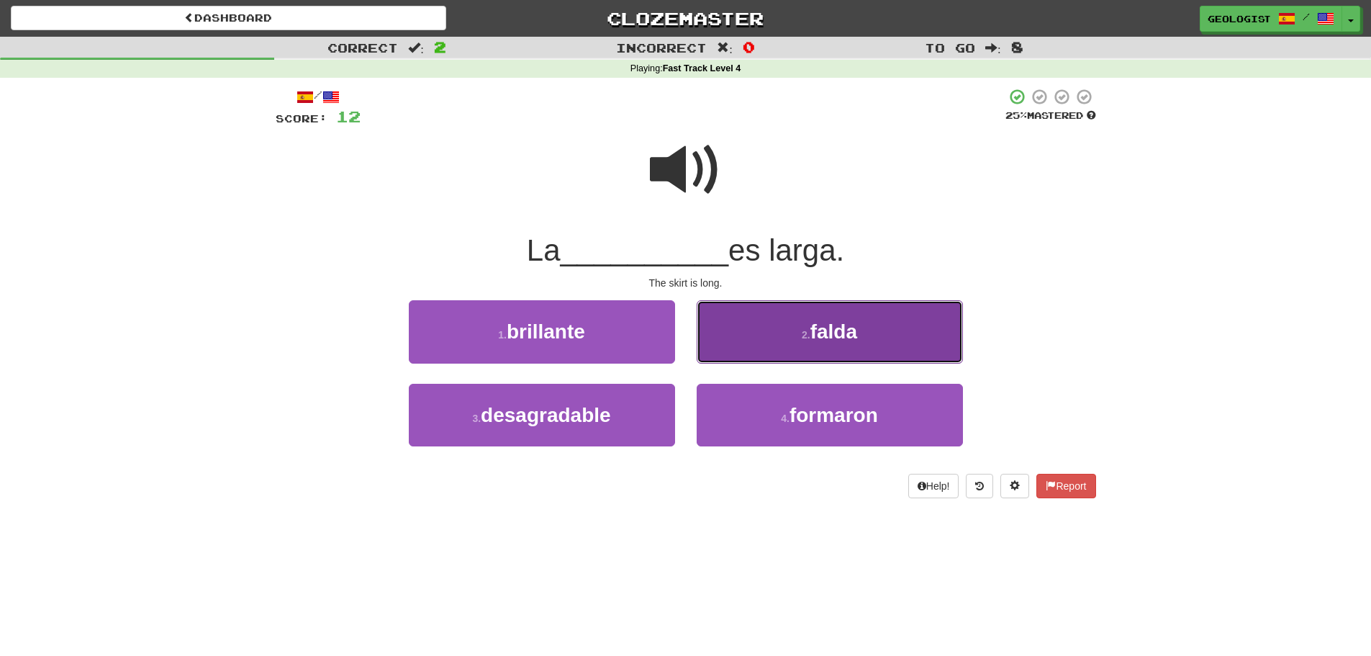
click at [822, 320] on span "falda" at bounding box center [833, 331] width 47 height 22
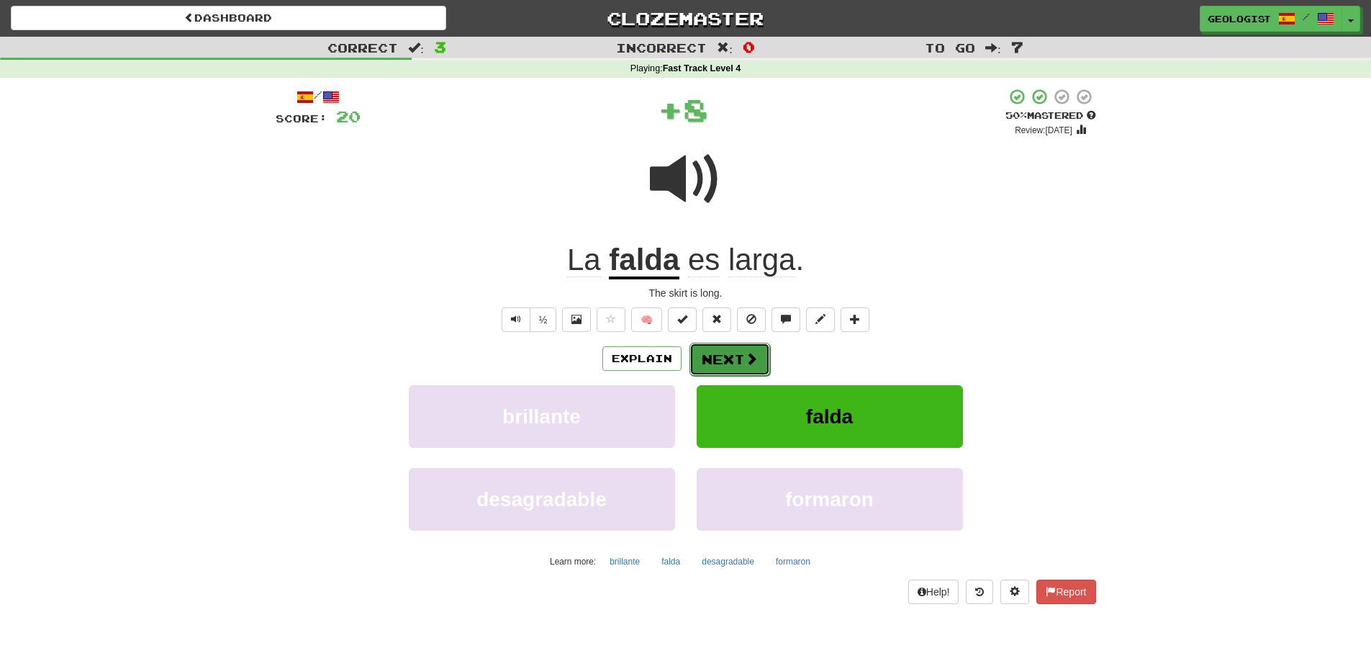
click at [718, 367] on button "Next" at bounding box center [729, 359] width 81 height 33
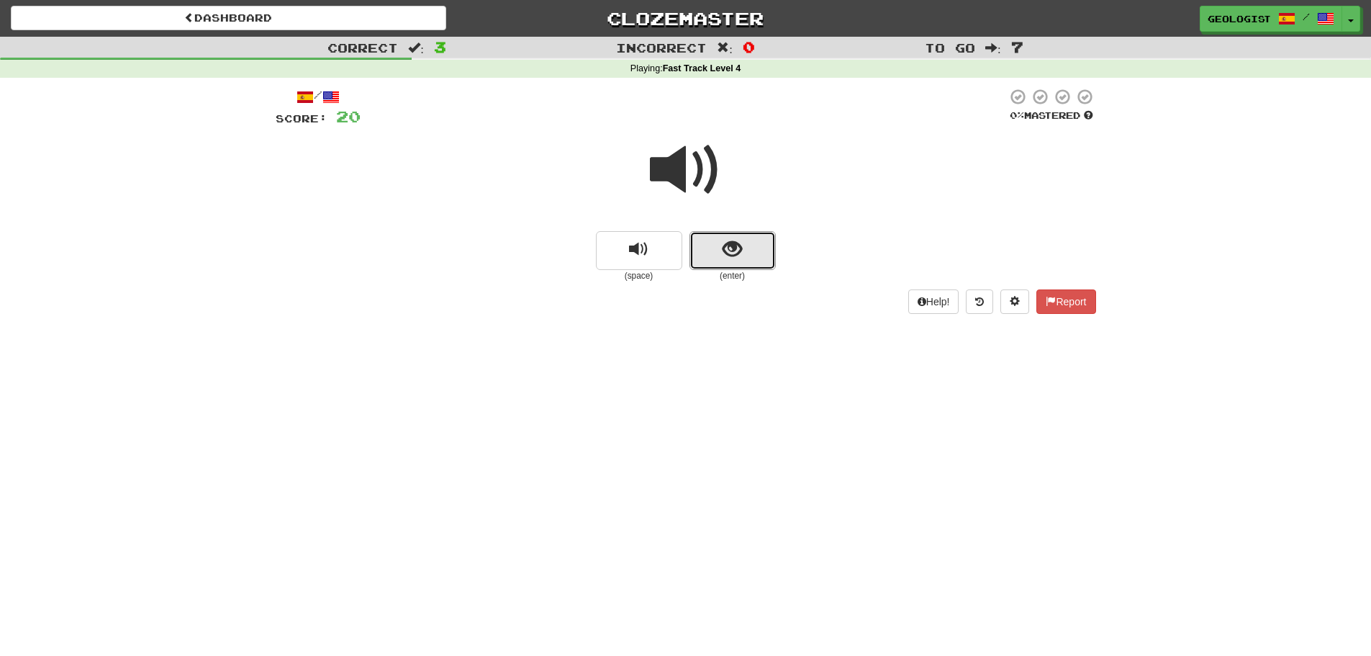
drag, startPoint x: 743, startPoint y: 248, endPoint x: 0, endPoint y: 627, distance: 834.5
click at [741, 249] on button "show sentence" at bounding box center [732, 250] width 86 height 39
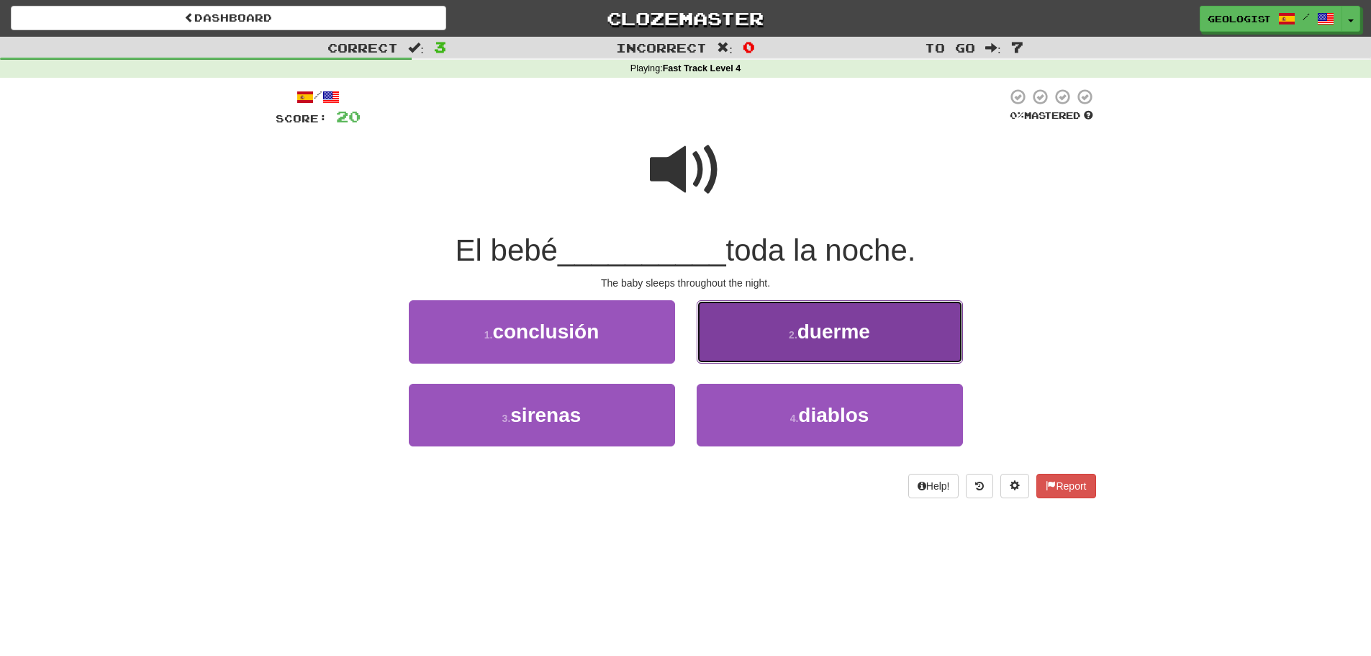
click at [812, 357] on button "2 . duerme" at bounding box center [830, 331] width 266 height 63
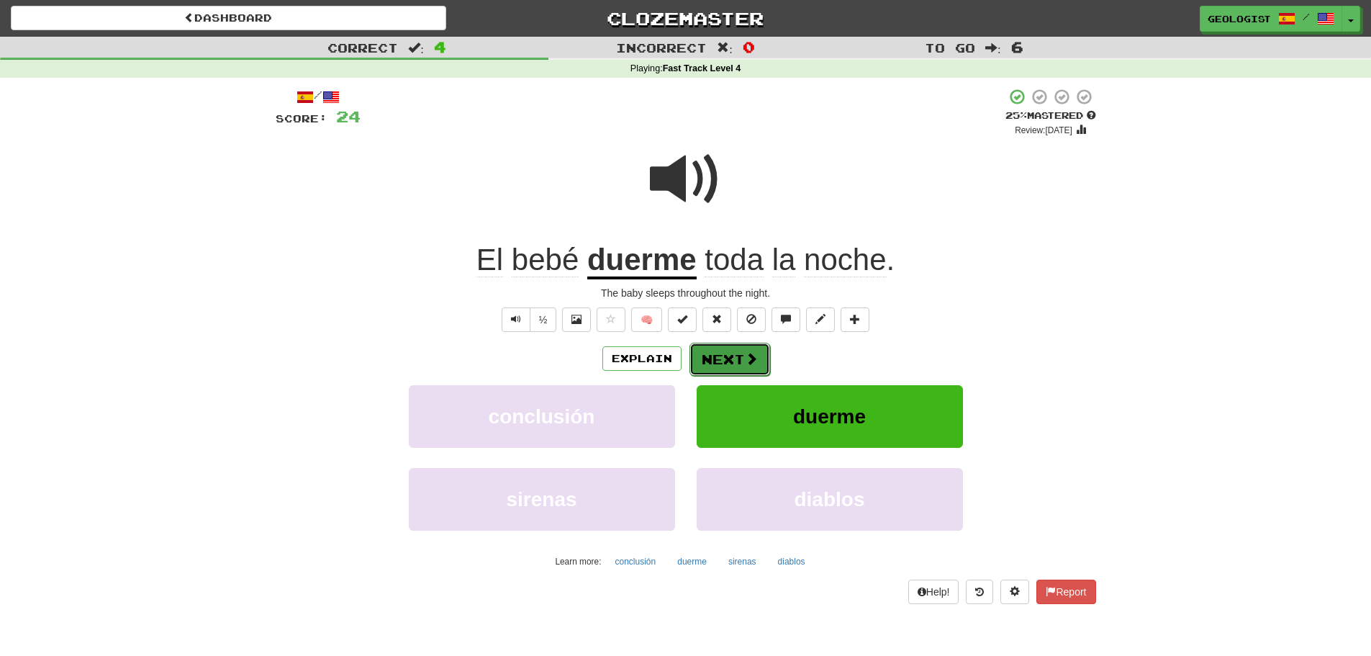
click at [752, 368] on button "Next" at bounding box center [729, 359] width 81 height 33
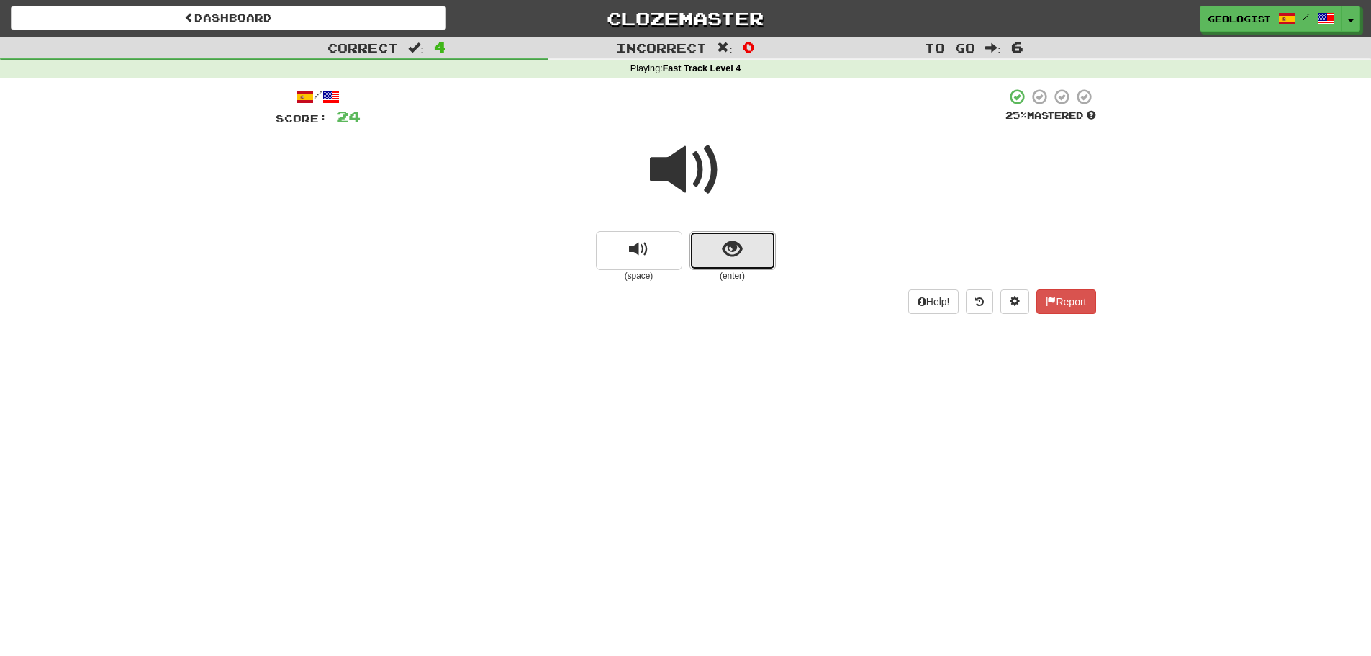
click at [733, 240] on span "show sentence" at bounding box center [731, 249] width 19 height 19
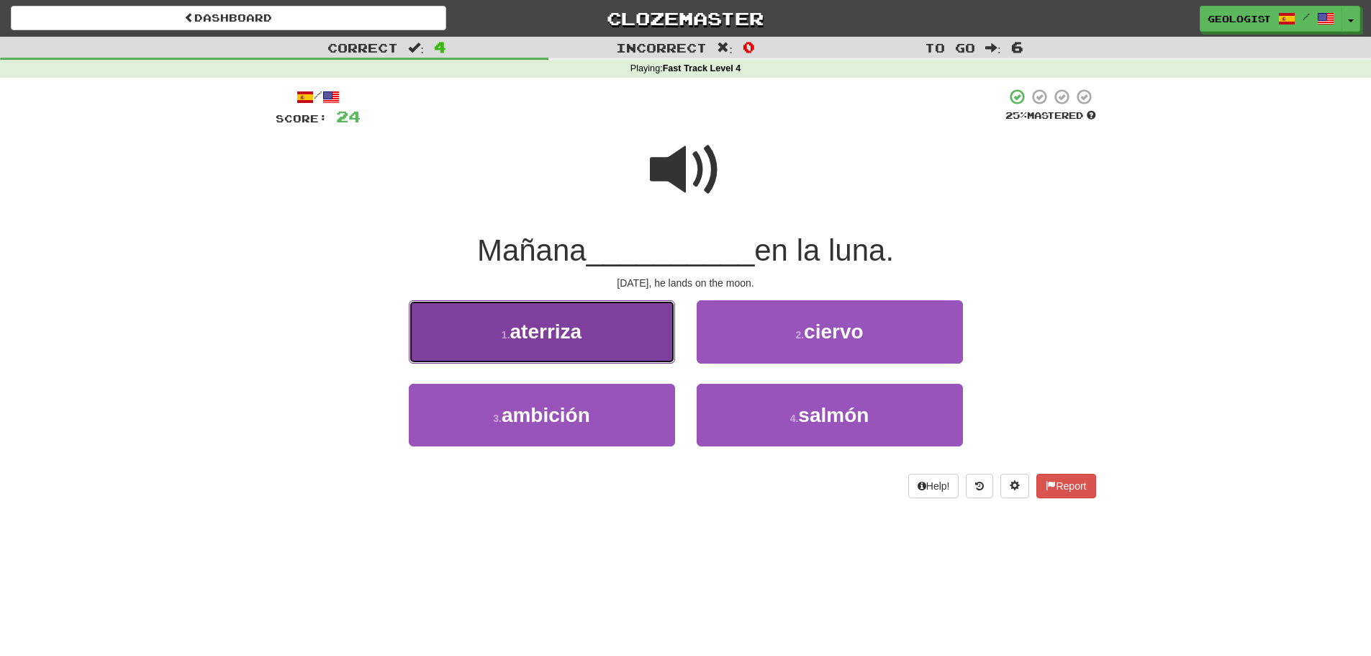
click at [617, 330] on button "1 . [GEOGRAPHIC_DATA]" at bounding box center [542, 331] width 266 height 63
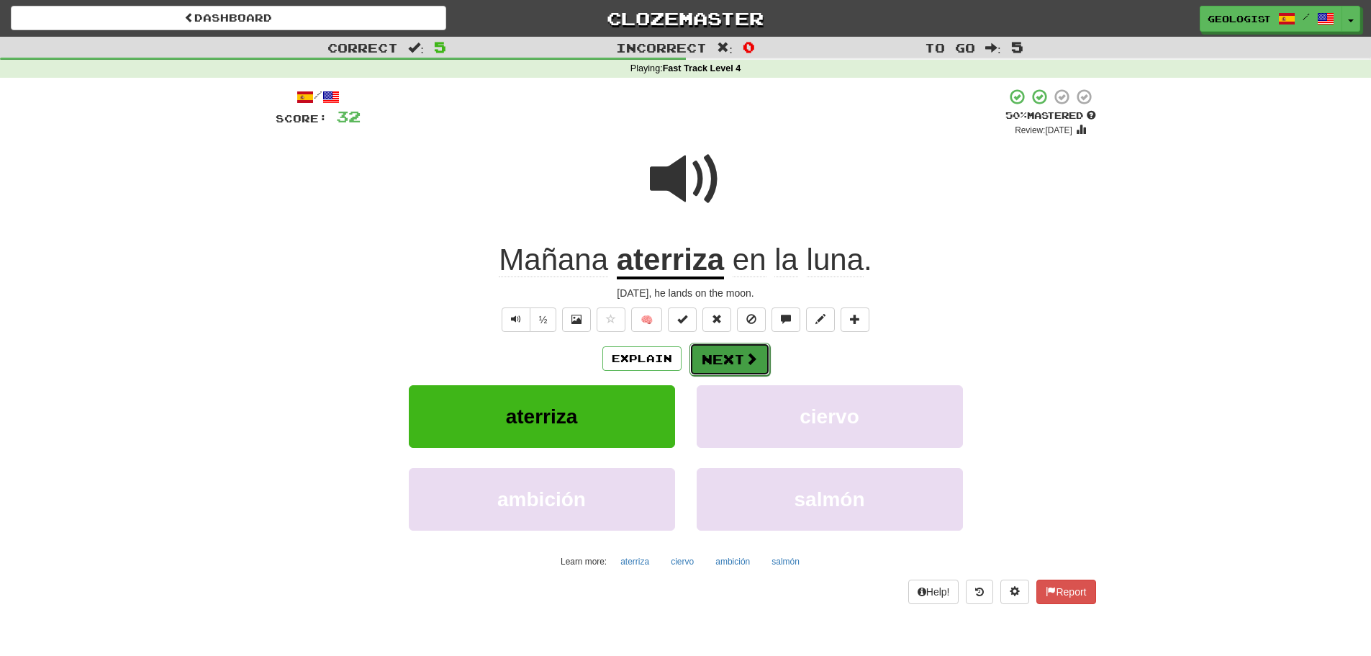
click at [725, 361] on button "Next" at bounding box center [729, 359] width 81 height 33
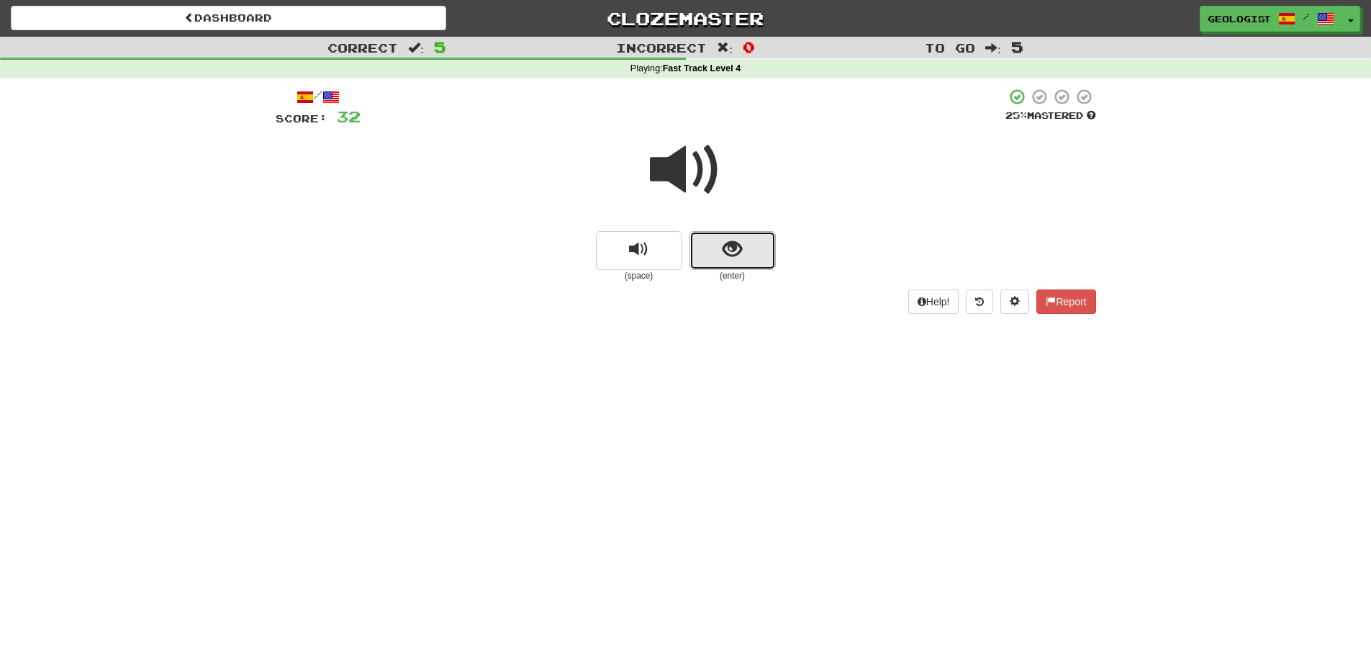
click at [735, 243] on span "show sentence" at bounding box center [731, 249] width 19 height 19
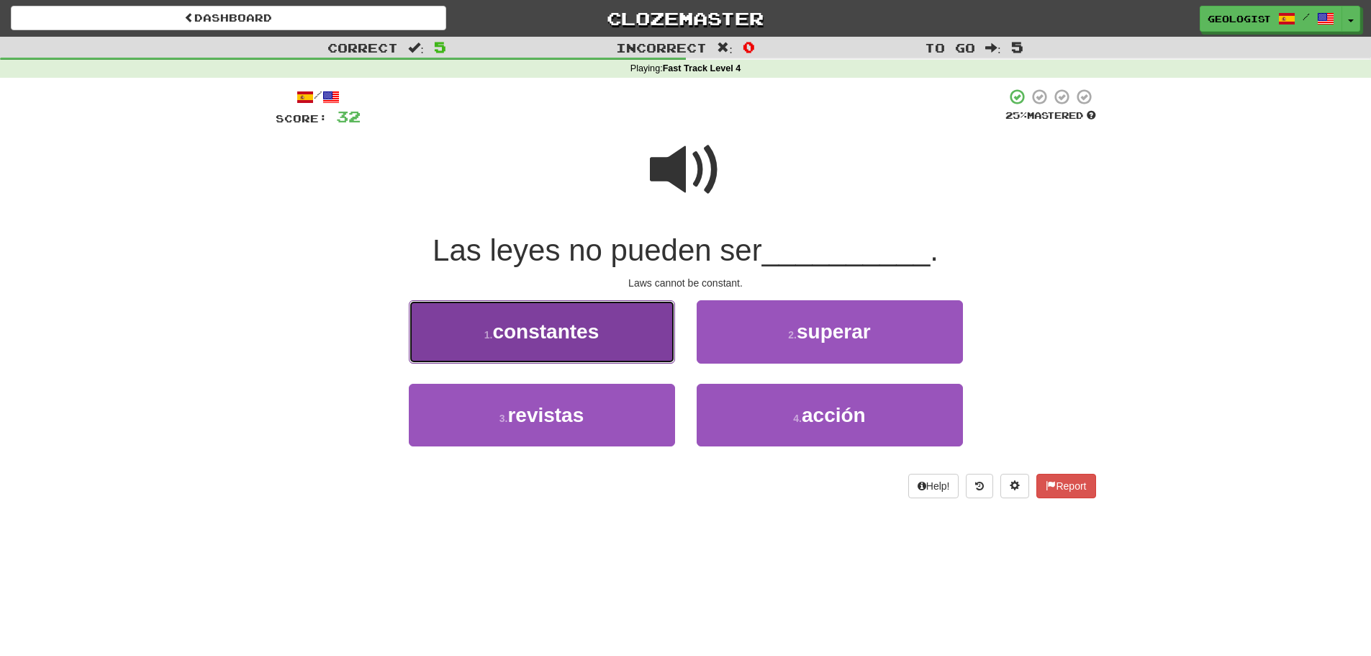
click at [517, 336] on span "constantes" at bounding box center [545, 331] width 106 height 22
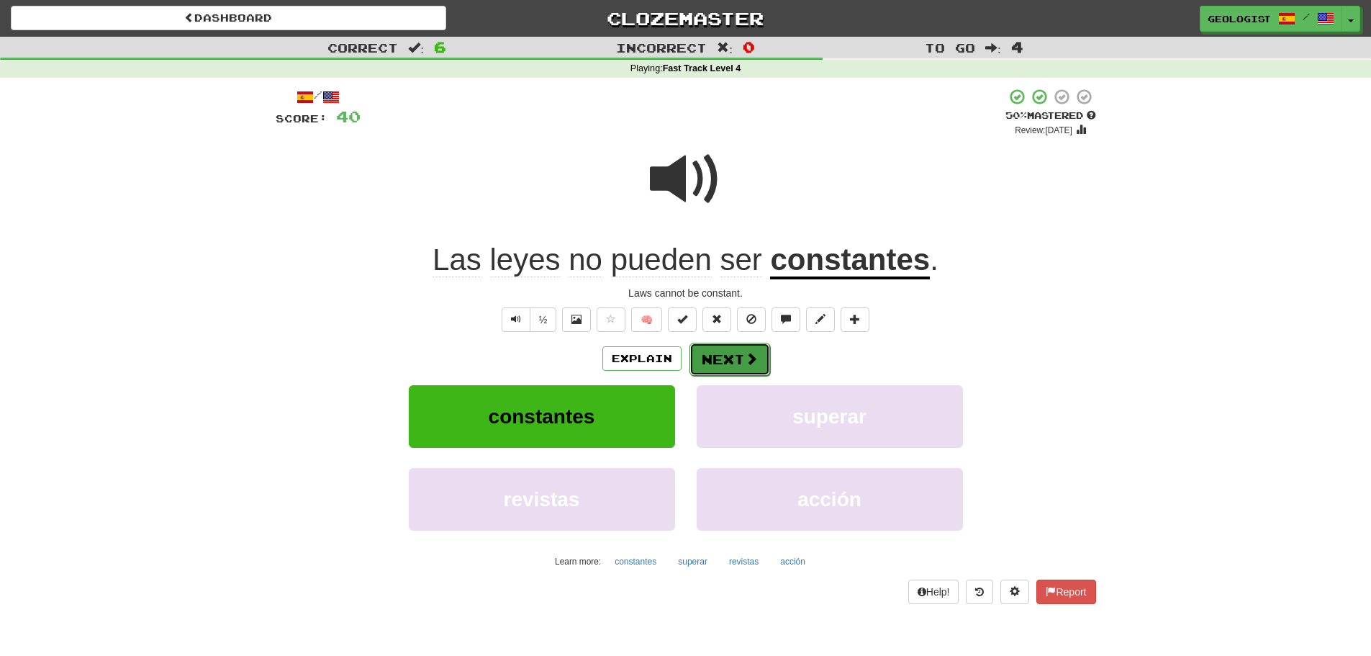
click at [723, 360] on button "Next" at bounding box center [729, 359] width 81 height 33
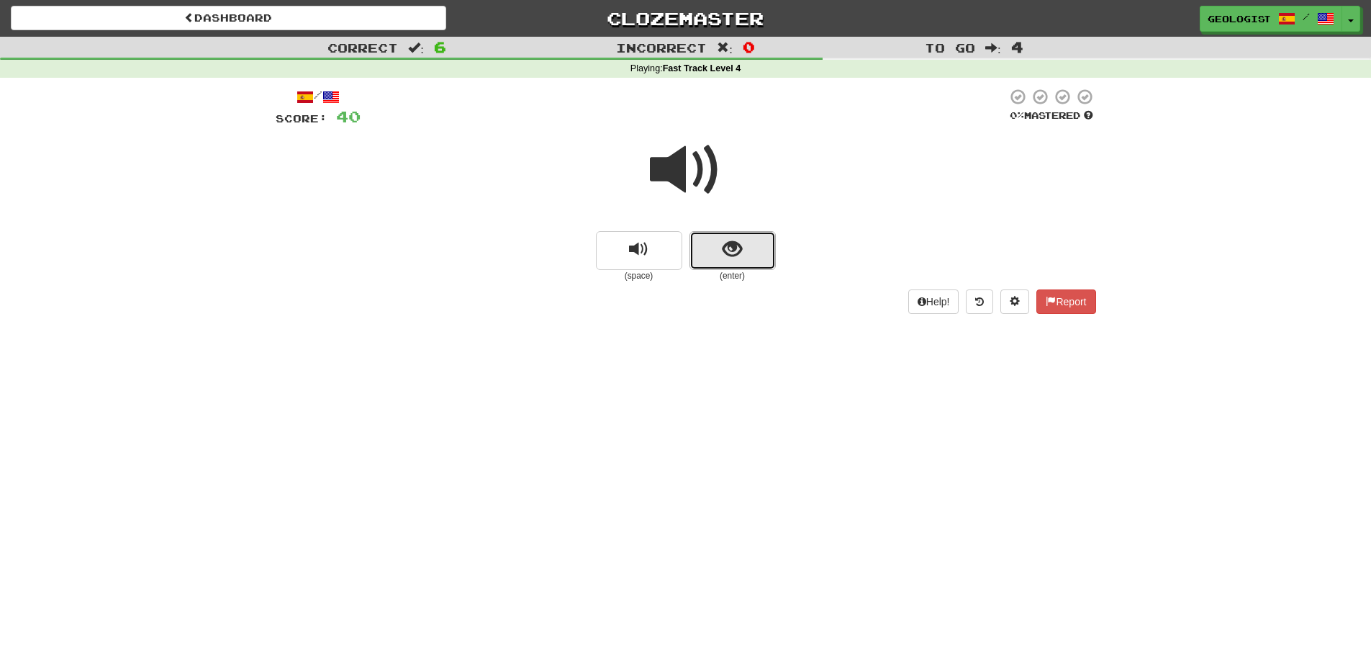
click at [748, 251] on button "show sentence" at bounding box center [732, 250] width 86 height 39
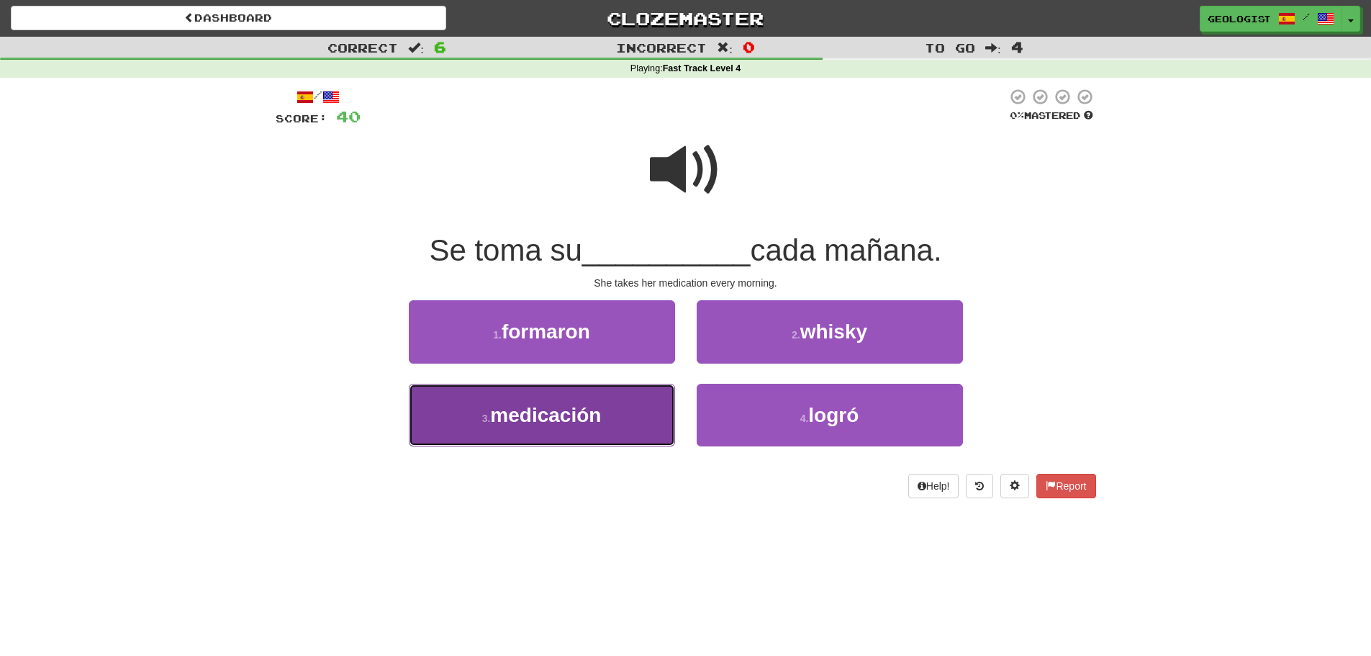
click at [532, 415] on span "medicación" at bounding box center [545, 415] width 111 height 22
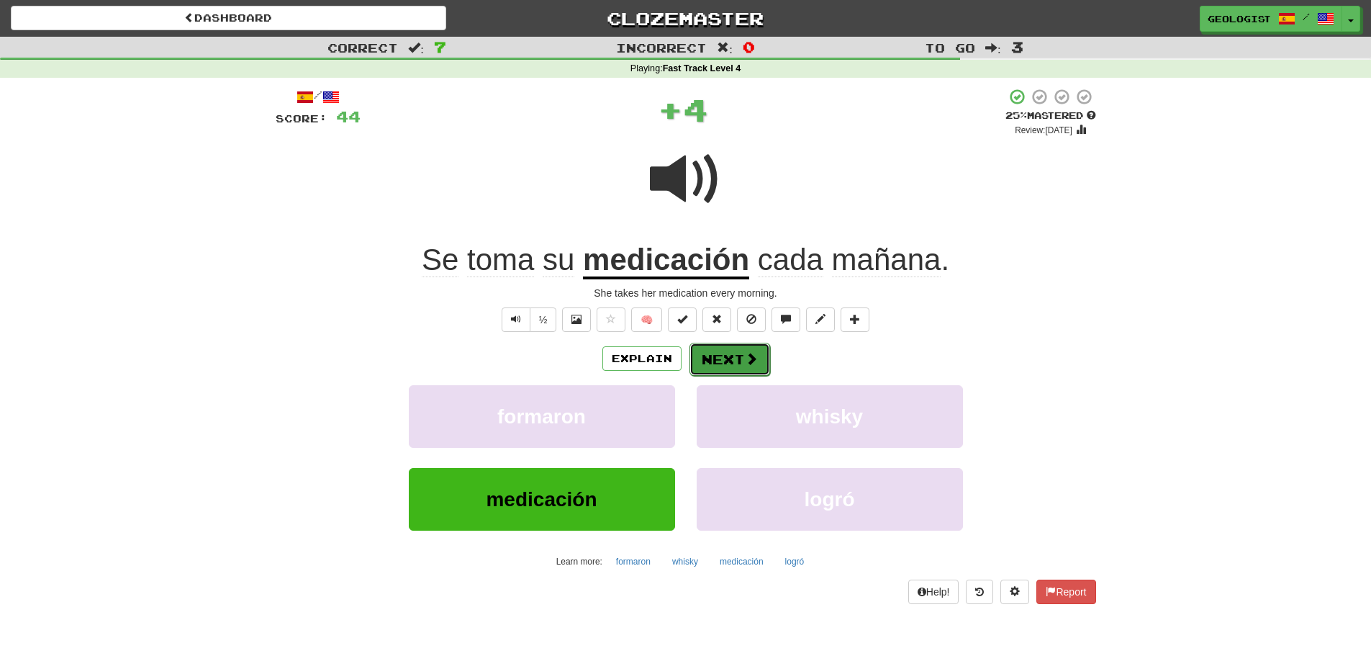
click at [730, 361] on button "Next" at bounding box center [729, 359] width 81 height 33
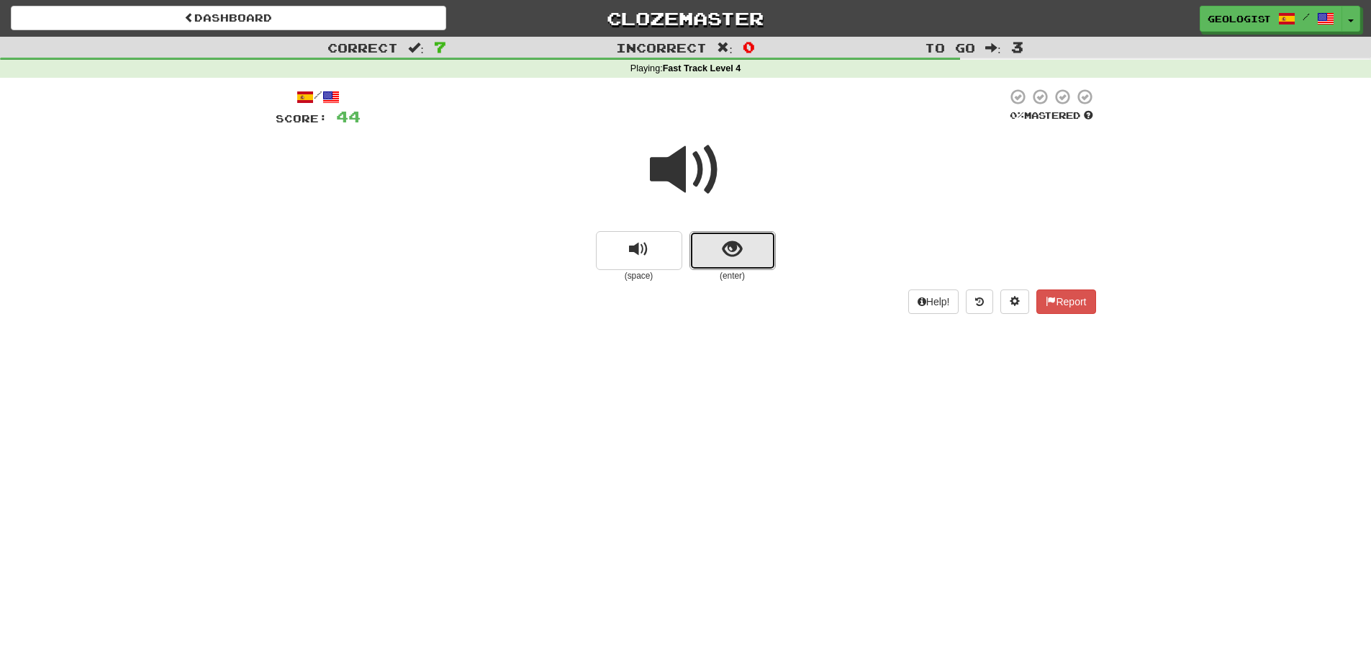
click at [707, 256] on button "show sentence" at bounding box center [732, 250] width 86 height 39
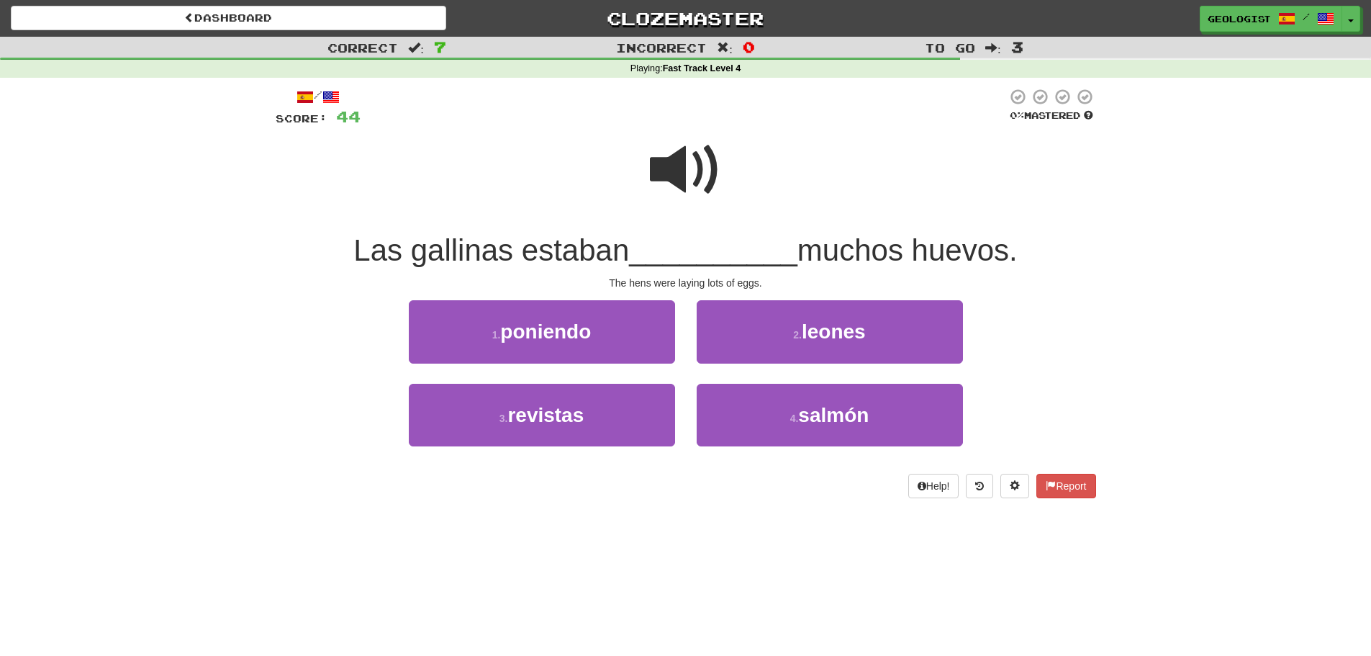
click at [700, 177] on span at bounding box center [686, 170] width 72 height 72
drag, startPoint x: 466, startPoint y: 335, endPoint x: 455, endPoint y: 337, distance: 11.2
click at [466, 335] on button "1 . poniendo" at bounding box center [542, 331] width 266 height 63
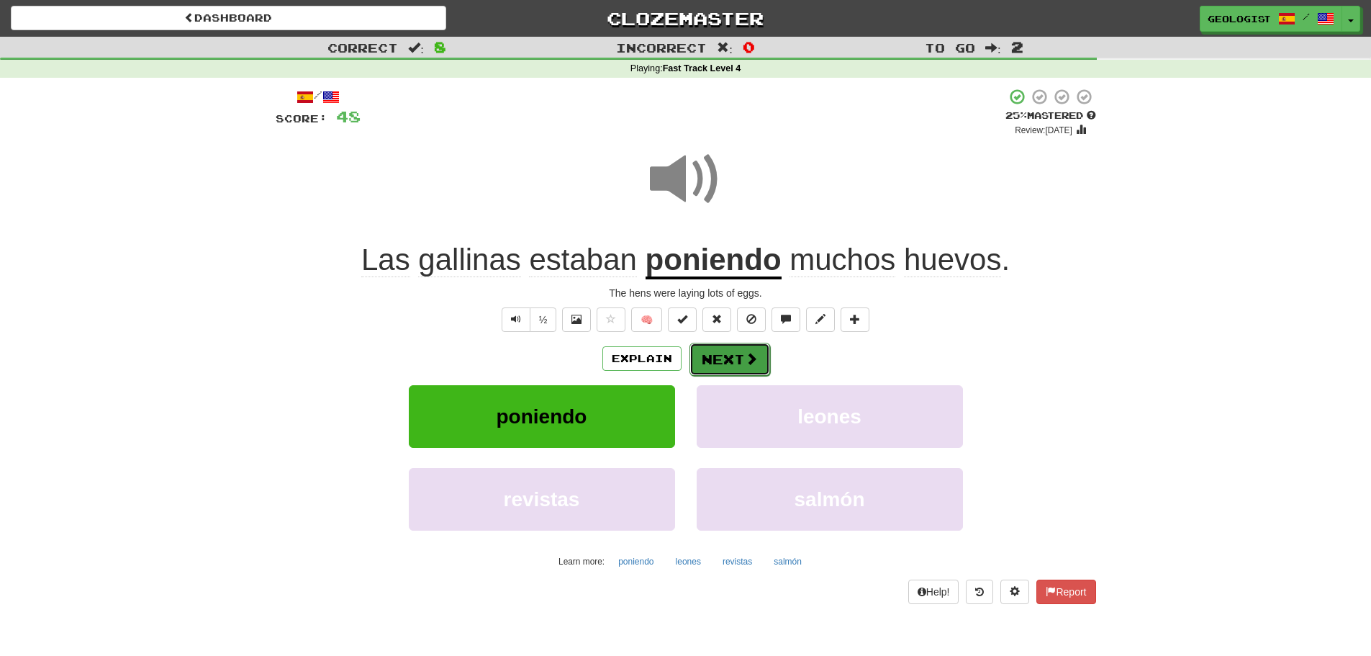
click at [752, 358] on span at bounding box center [751, 358] width 13 height 13
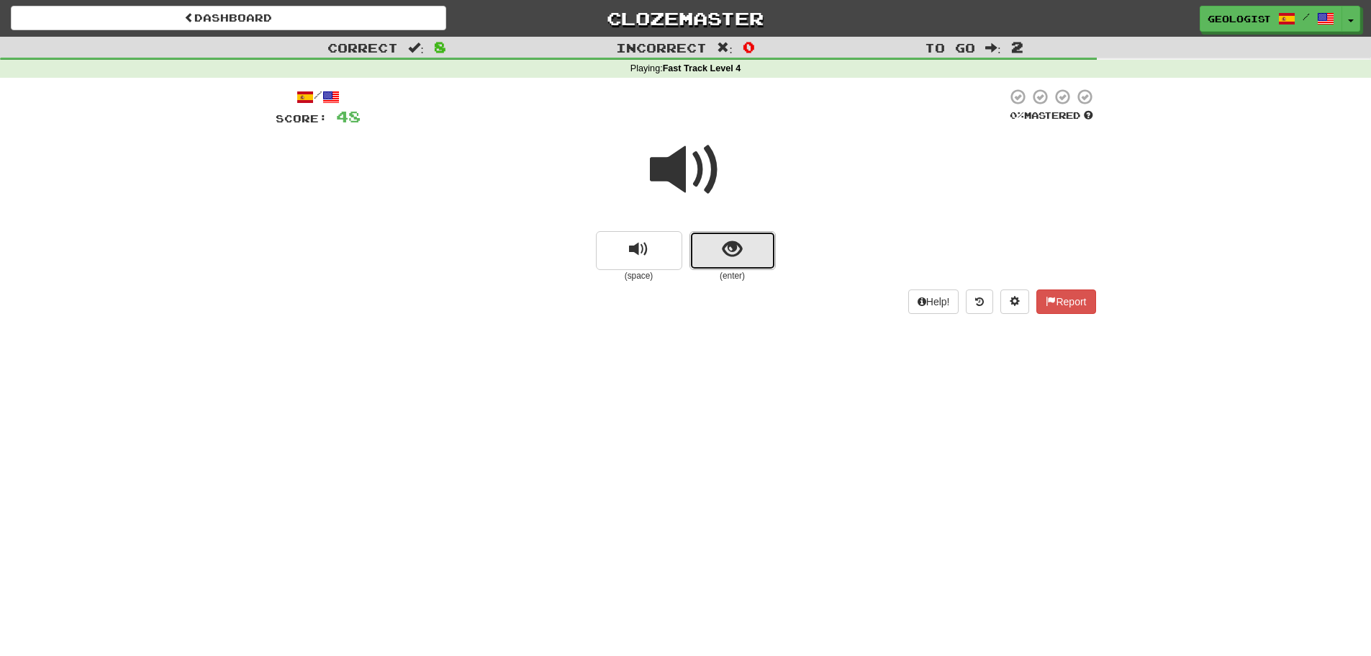
click at [719, 263] on button "show sentence" at bounding box center [732, 250] width 86 height 39
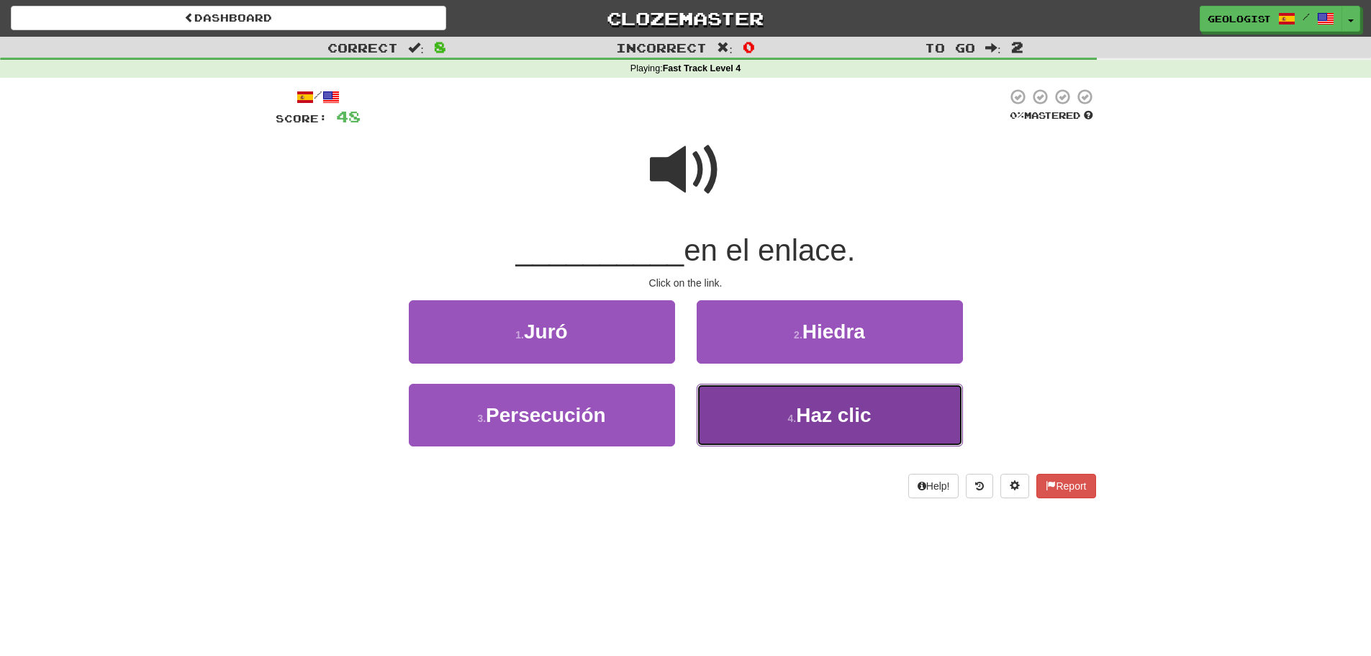
click at [813, 424] on span "Haz clic" at bounding box center [833, 415] width 75 height 22
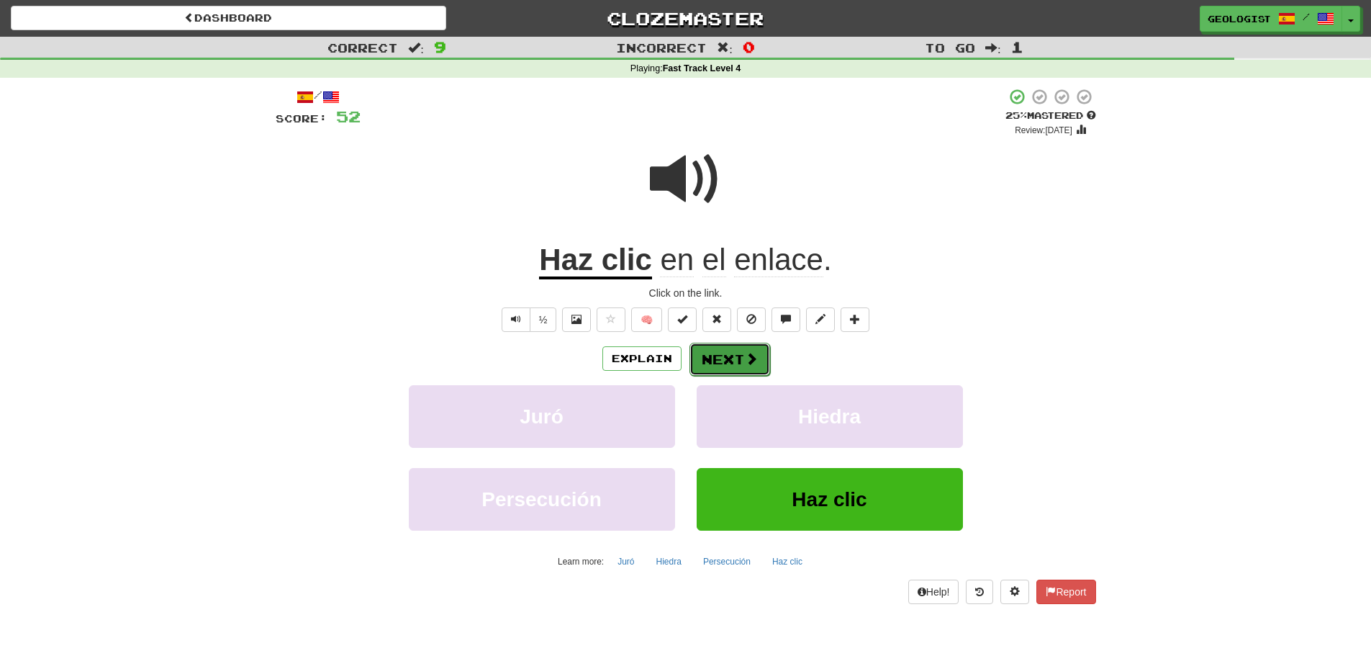
click at [739, 355] on button "Next" at bounding box center [729, 359] width 81 height 33
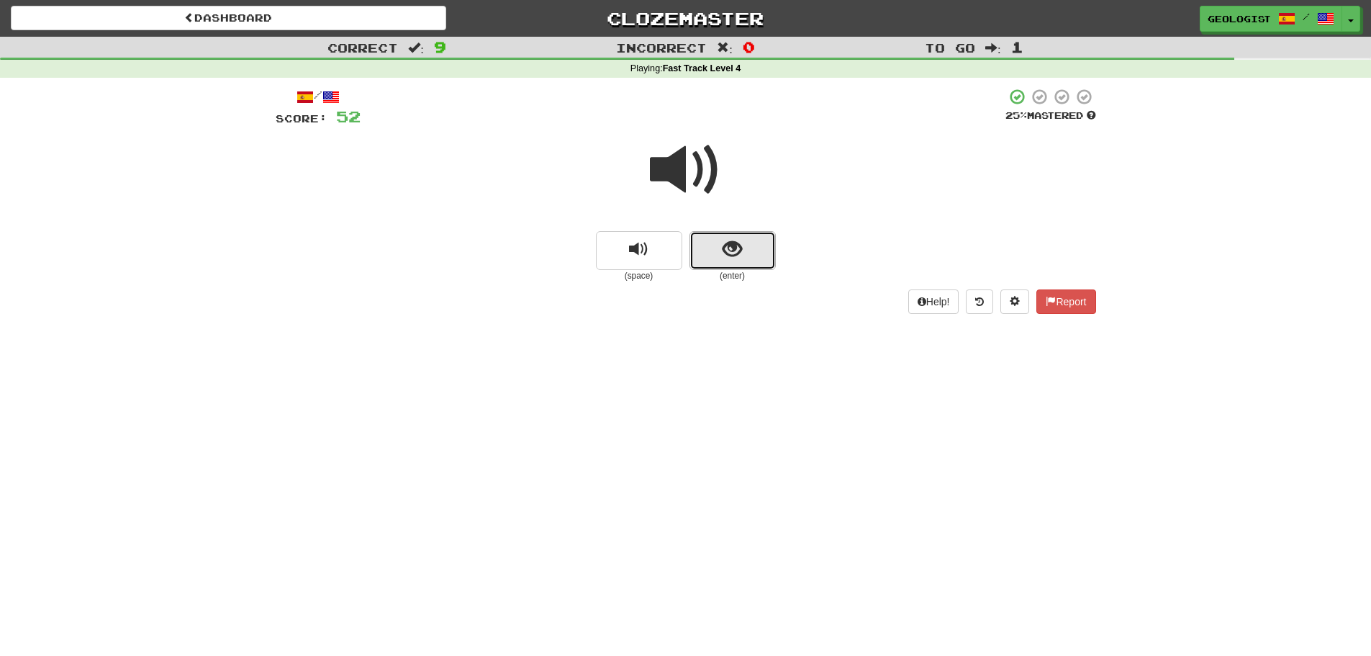
click at [738, 250] on span "show sentence" at bounding box center [731, 249] width 19 height 19
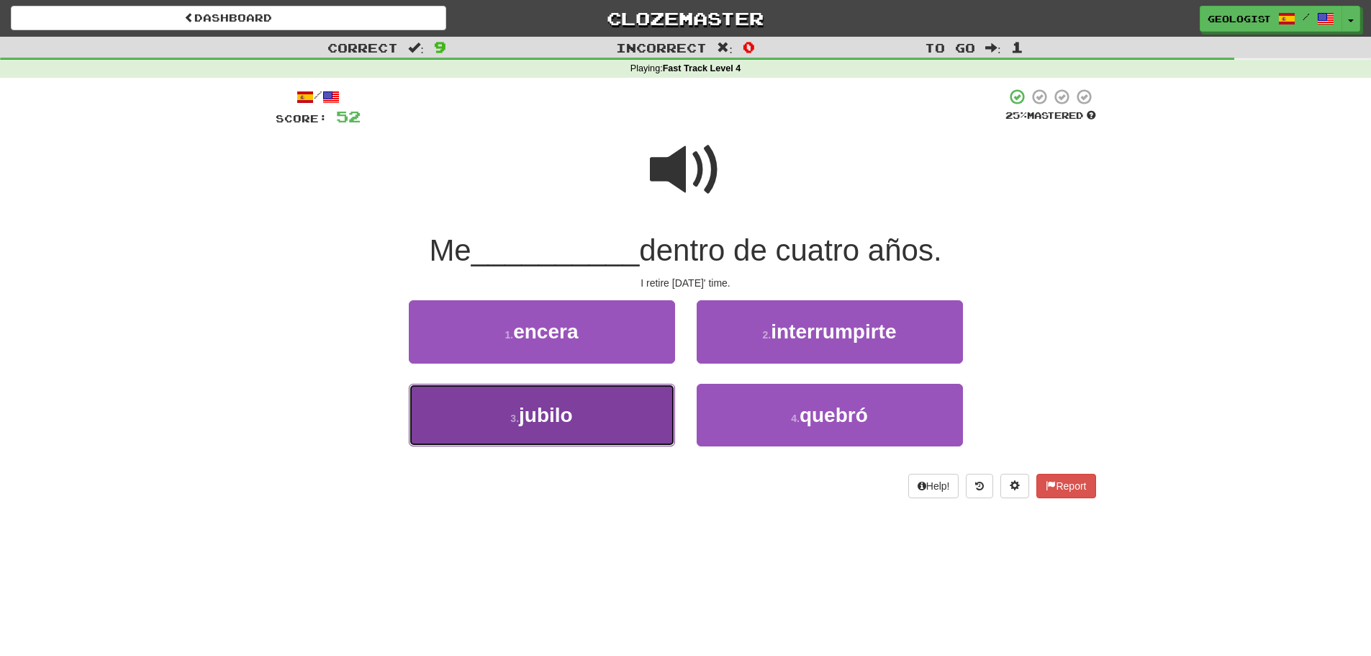
click at [540, 435] on button "3 . jubilo" at bounding box center [542, 415] width 266 height 63
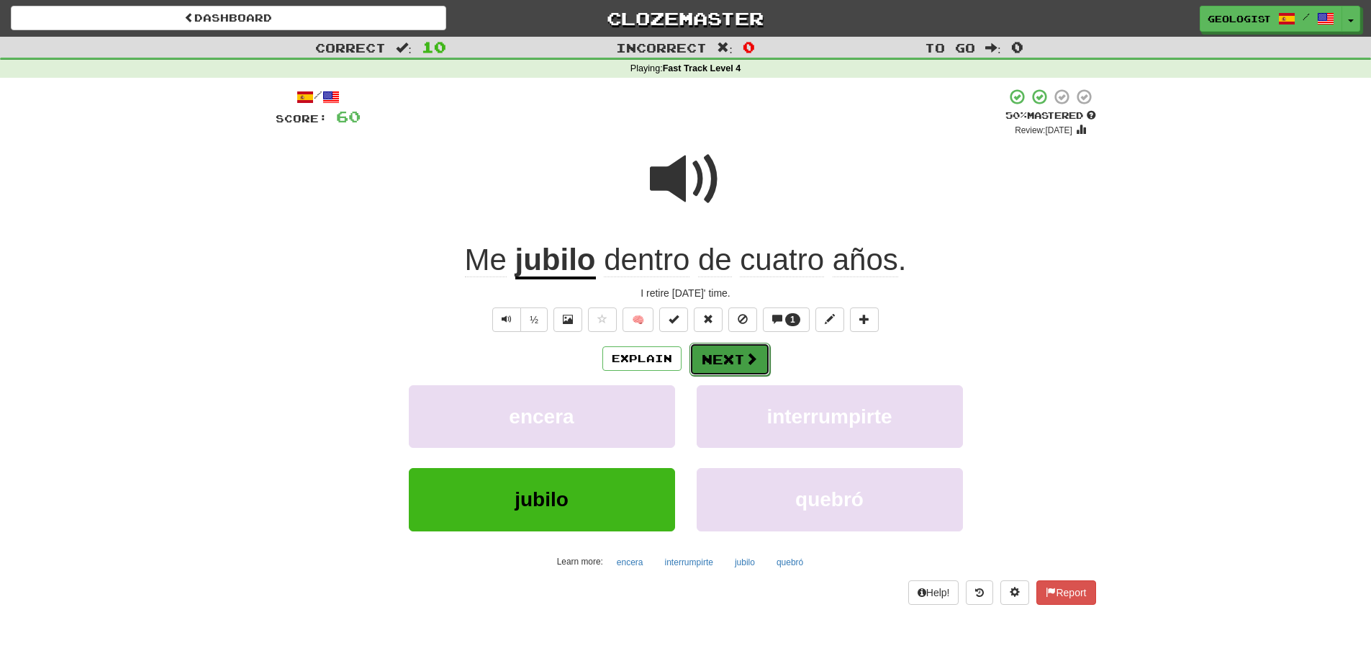
click at [727, 361] on button "Next" at bounding box center [729, 359] width 81 height 33
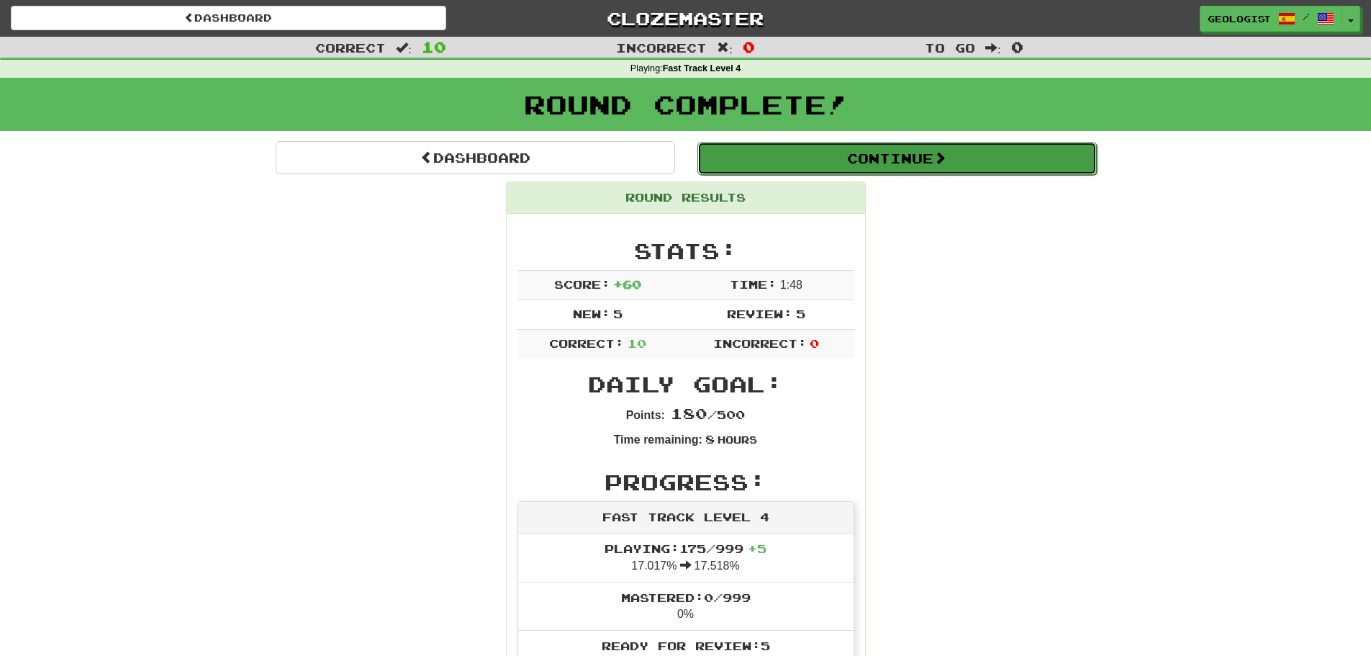
click at [964, 156] on button "Continue" at bounding box center [896, 158] width 399 height 33
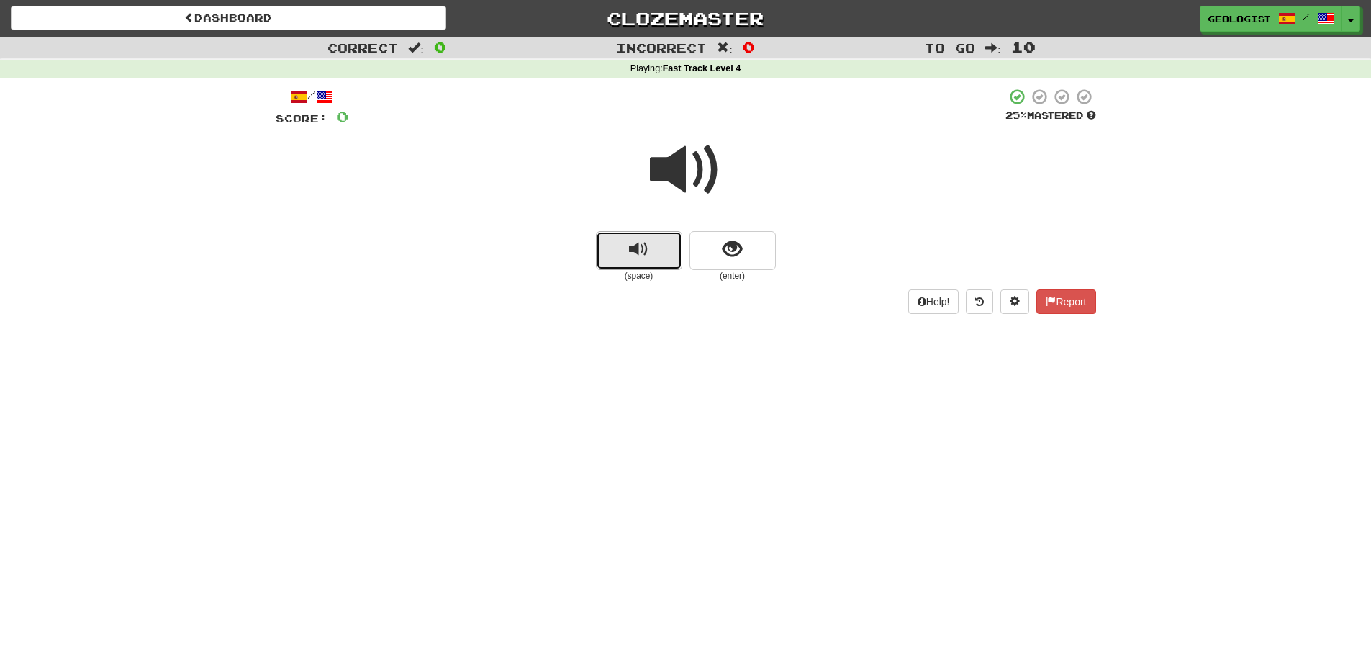
drag, startPoint x: 645, startPoint y: 257, endPoint x: 599, endPoint y: 258, distance: 46.8
click at [645, 257] on span "replay audio" at bounding box center [638, 249] width 19 height 19
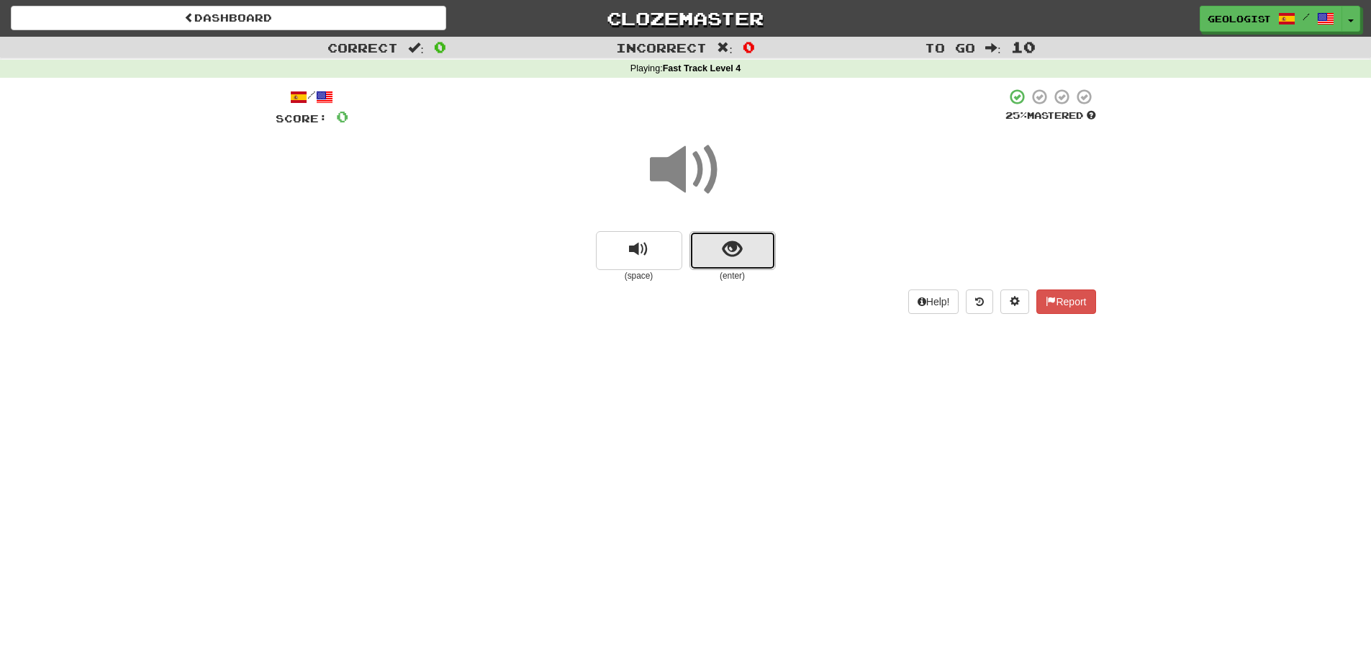
click at [739, 260] on button "show sentence" at bounding box center [732, 250] width 86 height 39
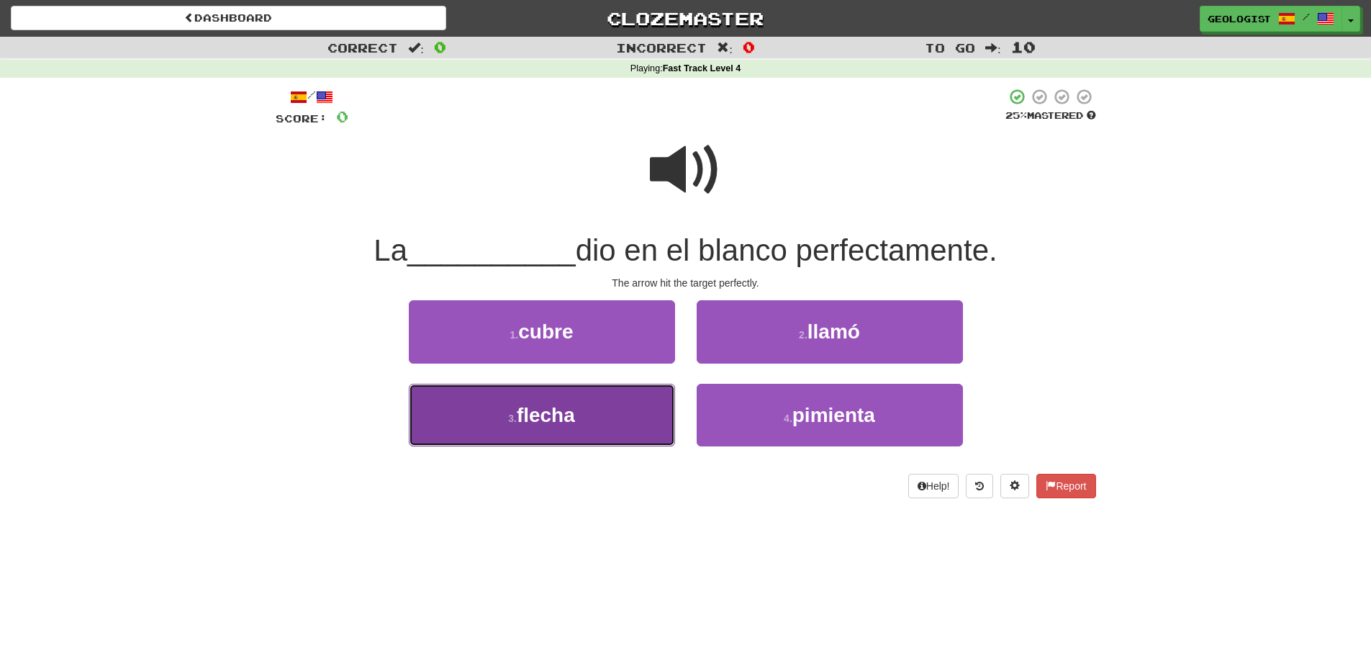
click at [471, 426] on button "3 . flecha" at bounding box center [542, 415] width 266 height 63
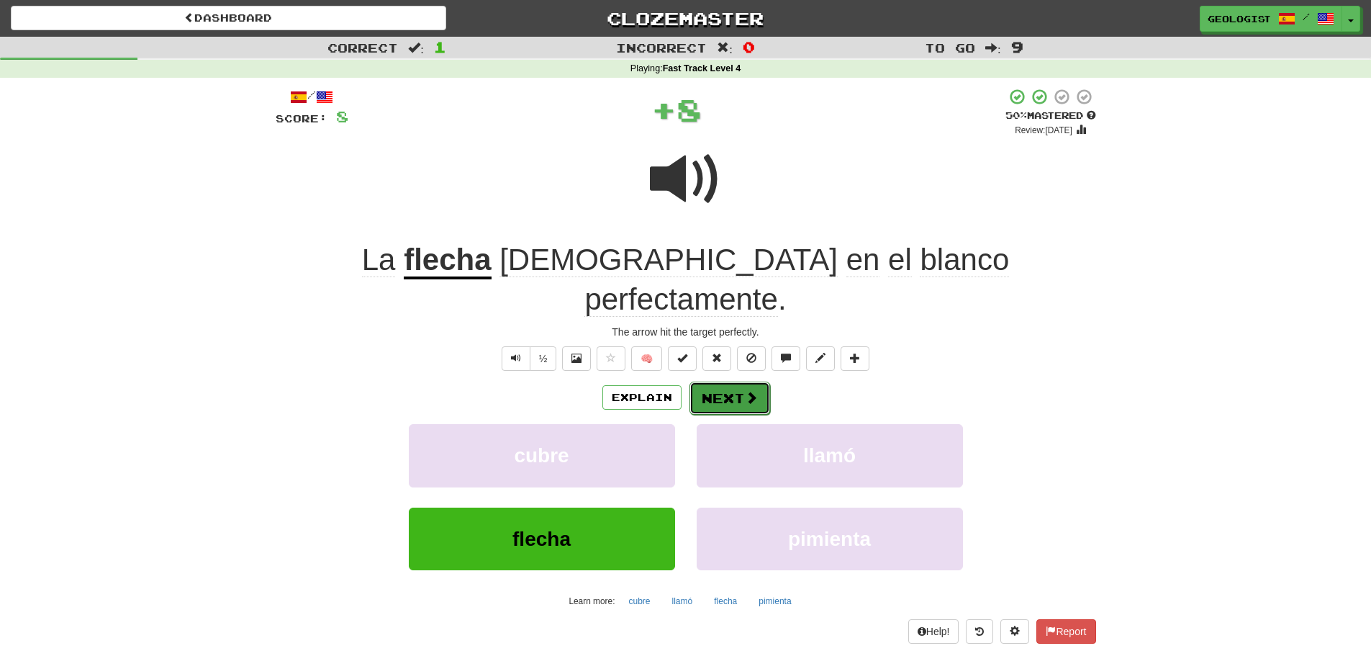
click at [749, 391] on span at bounding box center [751, 397] width 13 height 13
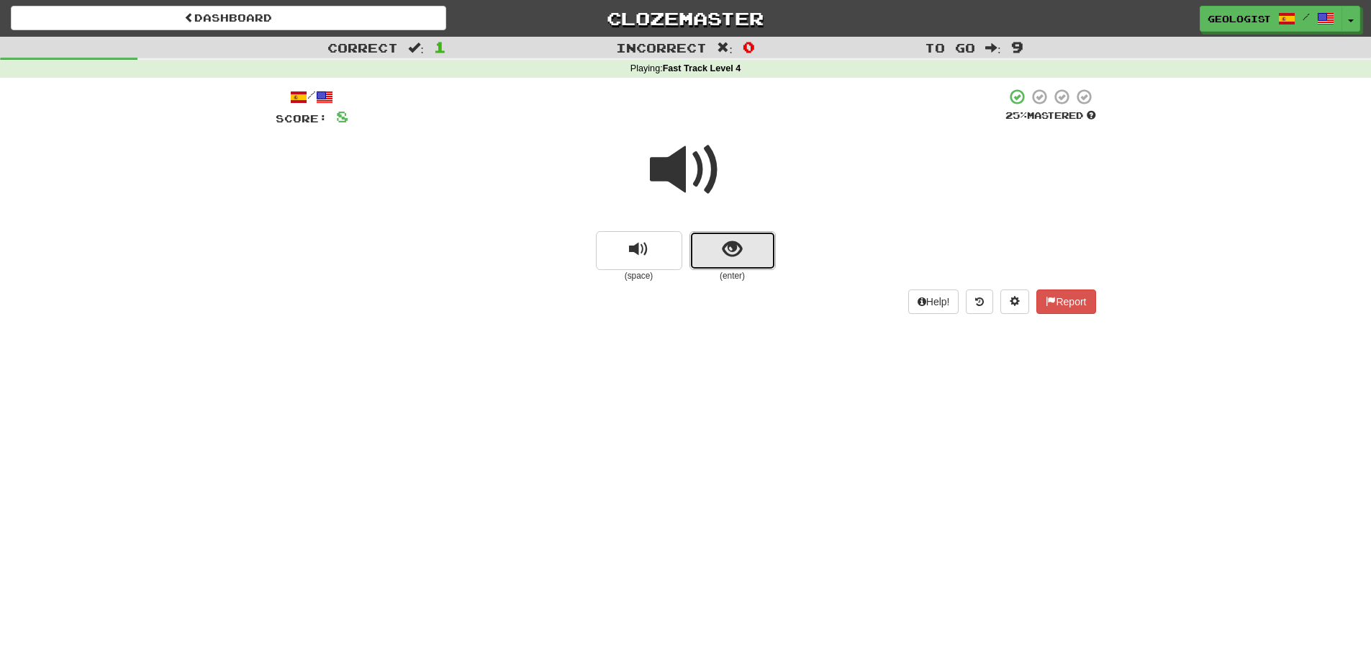
click at [721, 251] on button "show sentence" at bounding box center [732, 250] width 86 height 39
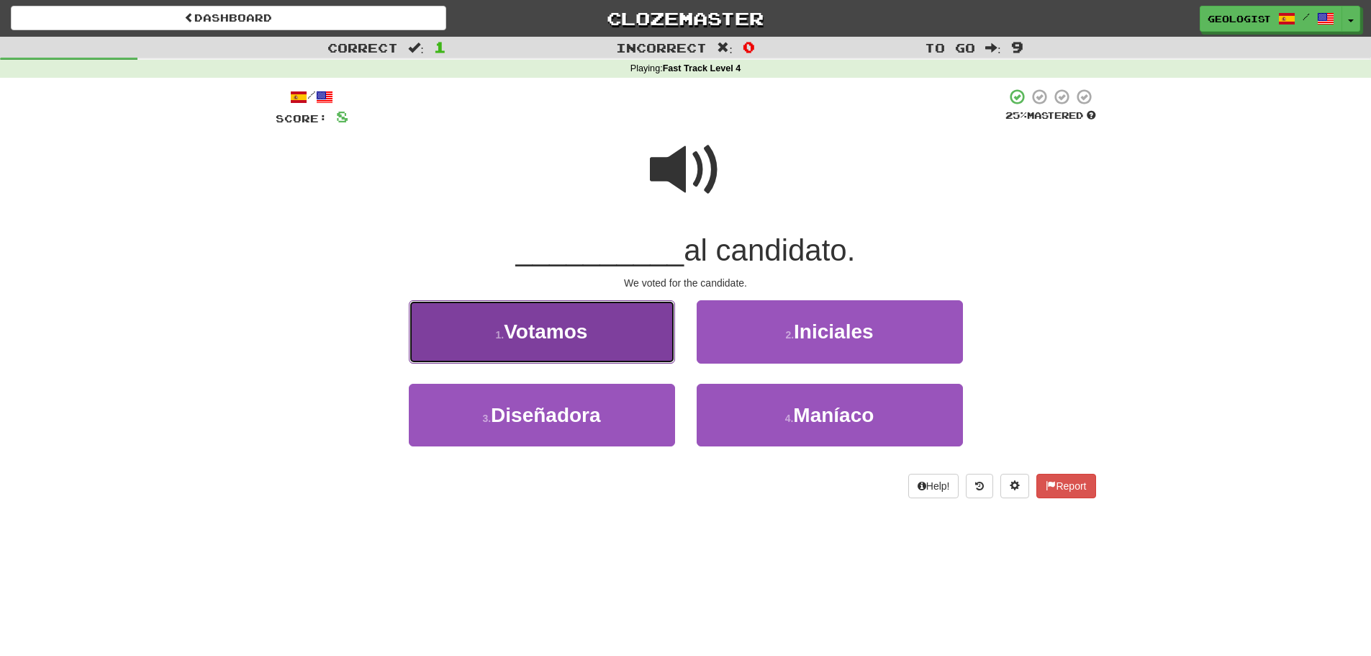
click at [581, 327] on span "Votamos" at bounding box center [545, 331] width 83 height 22
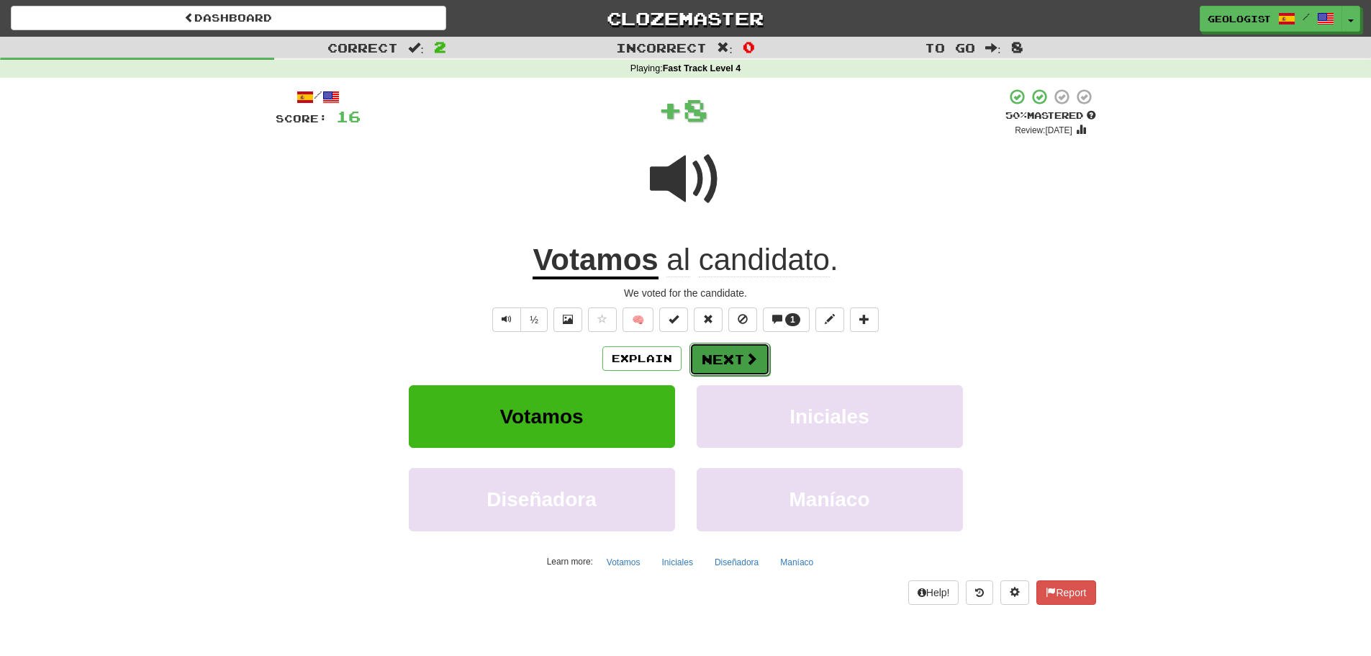
click at [724, 363] on button "Next" at bounding box center [729, 359] width 81 height 33
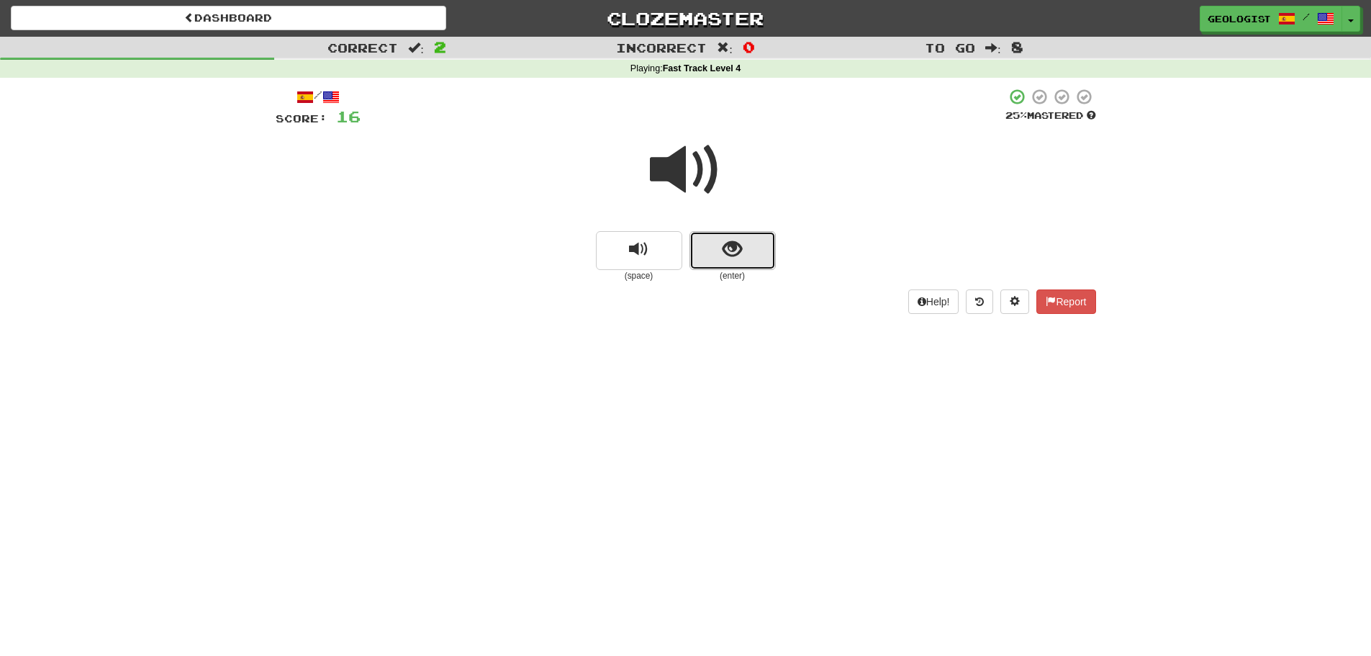
click at [732, 255] on span "show sentence" at bounding box center [731, 249] width 19 height 19
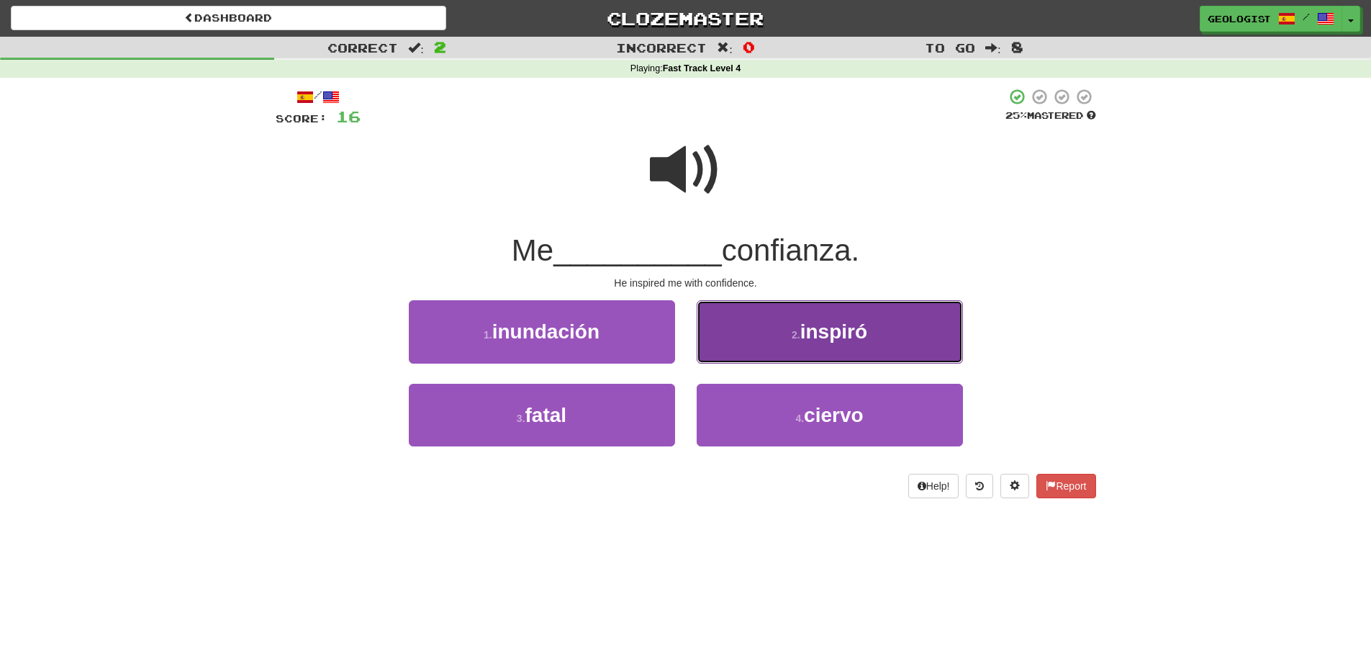
click at [748, 337] on button "2 . inspiró" at bounding box center [830, 331] width 266 height 63
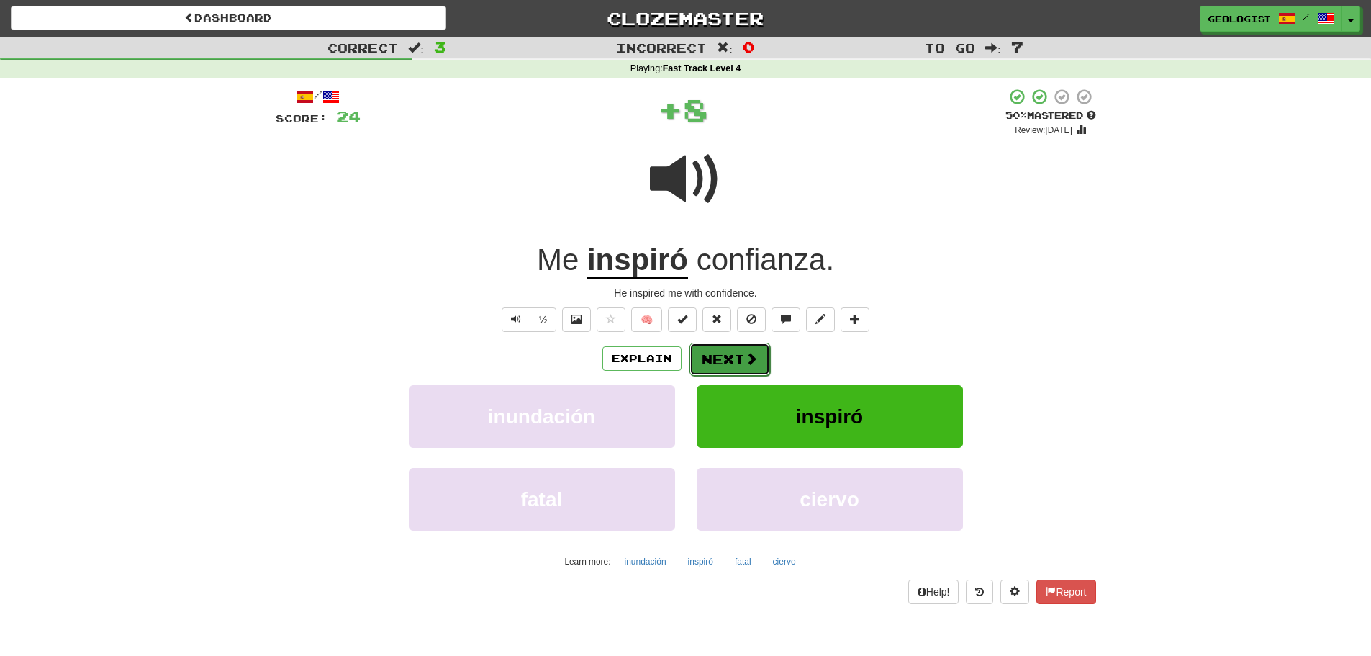
click at [733, 354] on button "Next" at bounding box center [729, 359] width 81 height 33
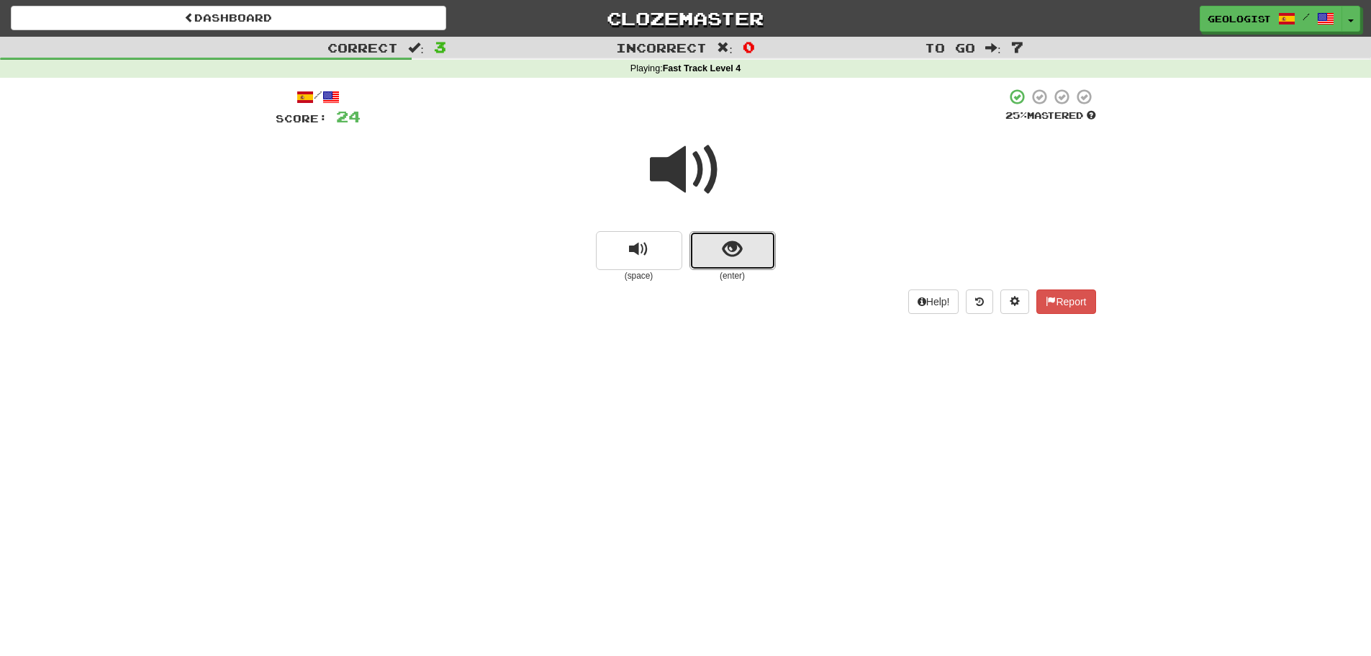
click at [743, 248] on button "show sentence" at bounding box center [732, 250] width 86 height 39
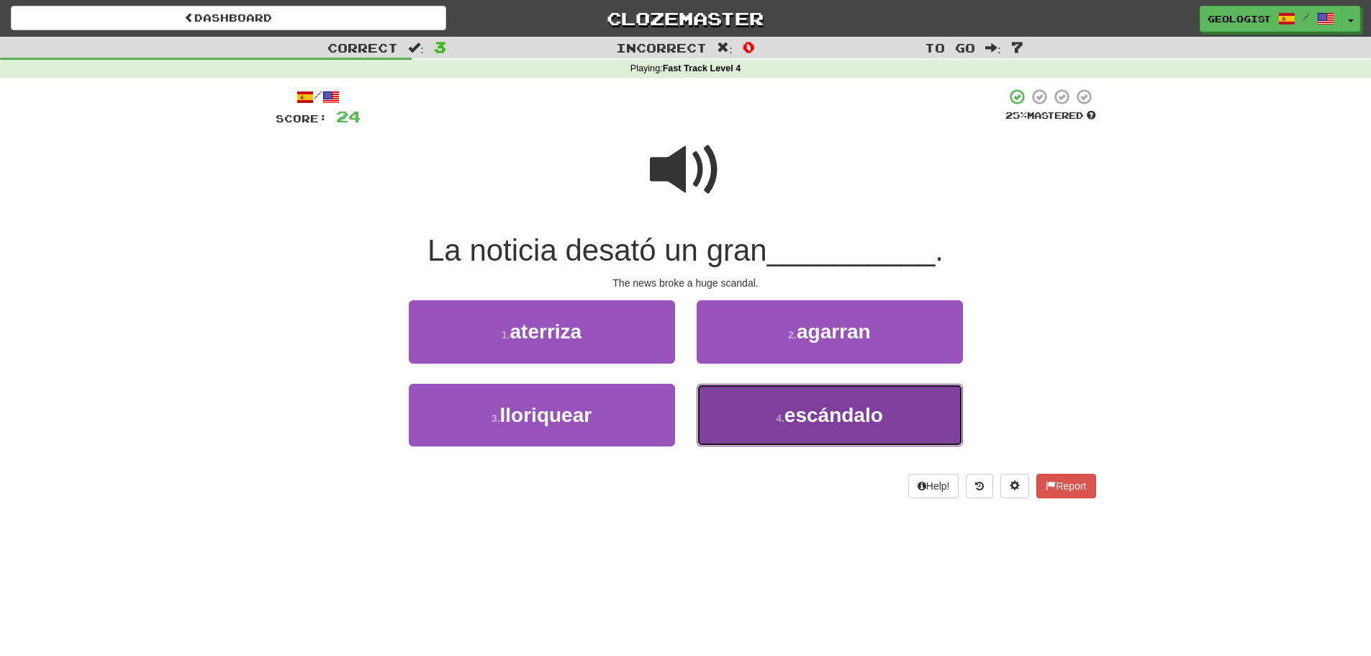
click at [794, 409] on span "escándalo" at bounding box center [833, 415] width 99 height 22
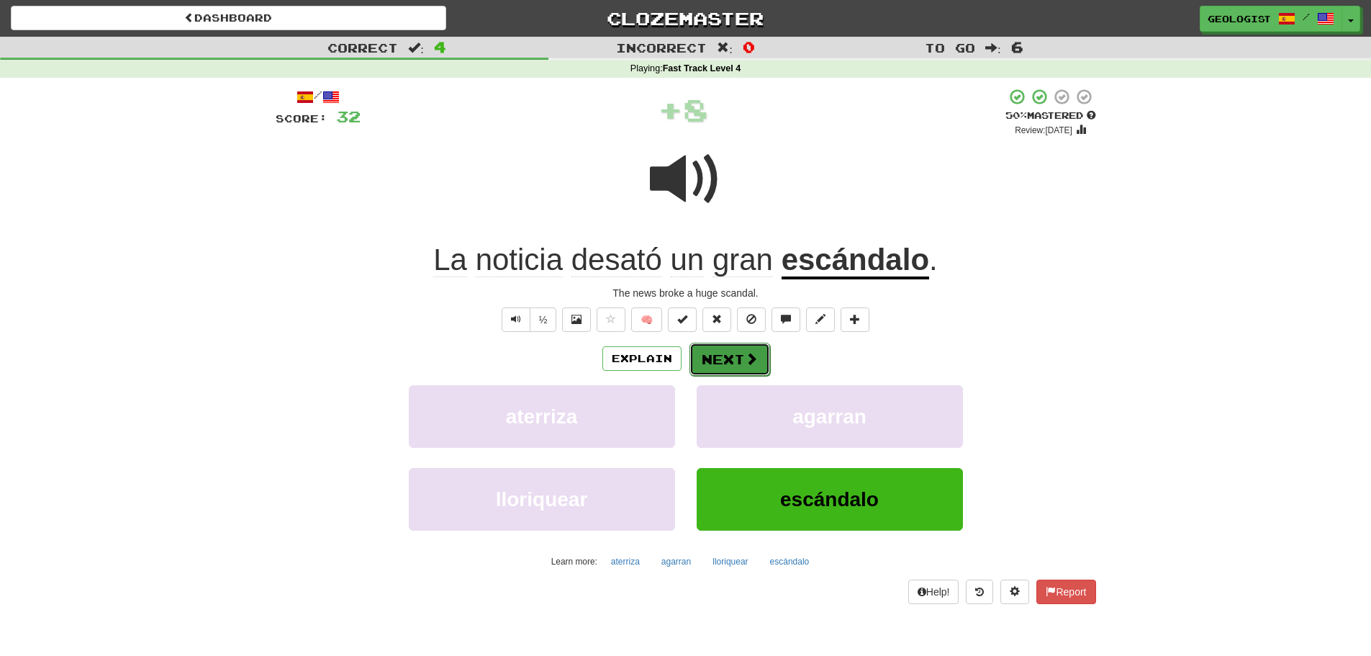
click at [720, 347] on button "Next" at bounding box center [729, 359] width 81 height 33
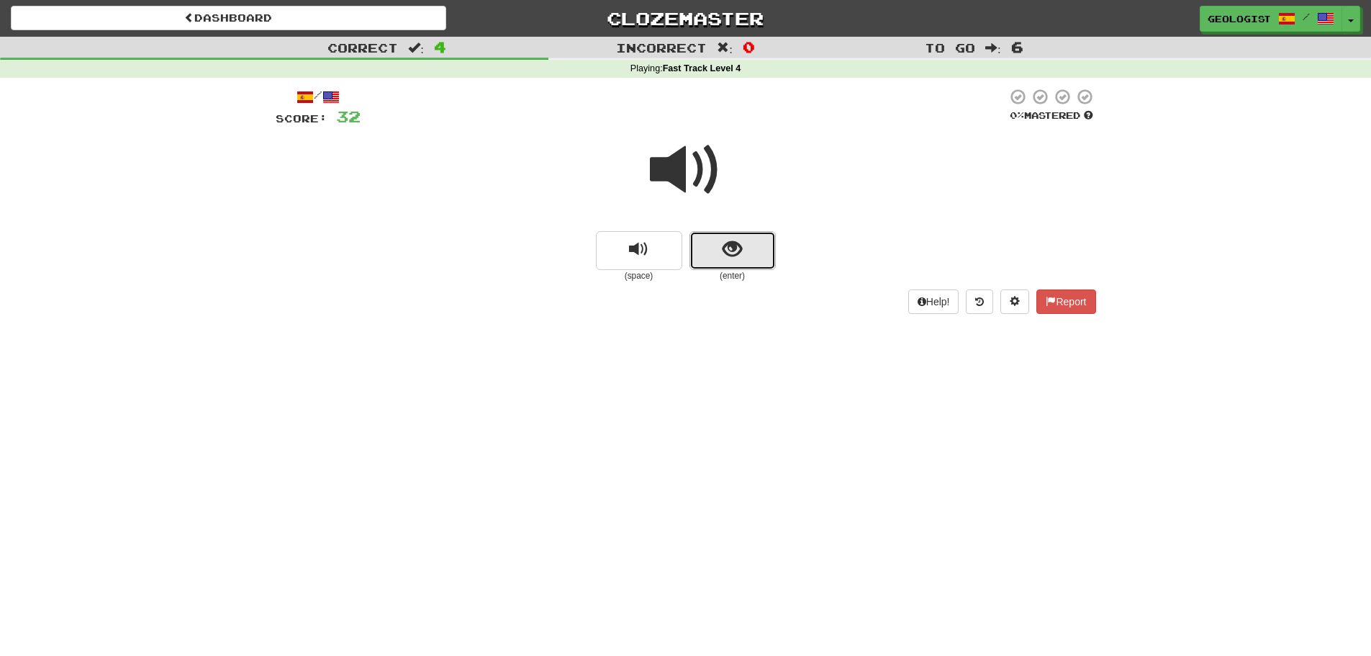
click at [756, 252] on button "show sentence" at bounding box center [732, 250] width 86 height 39
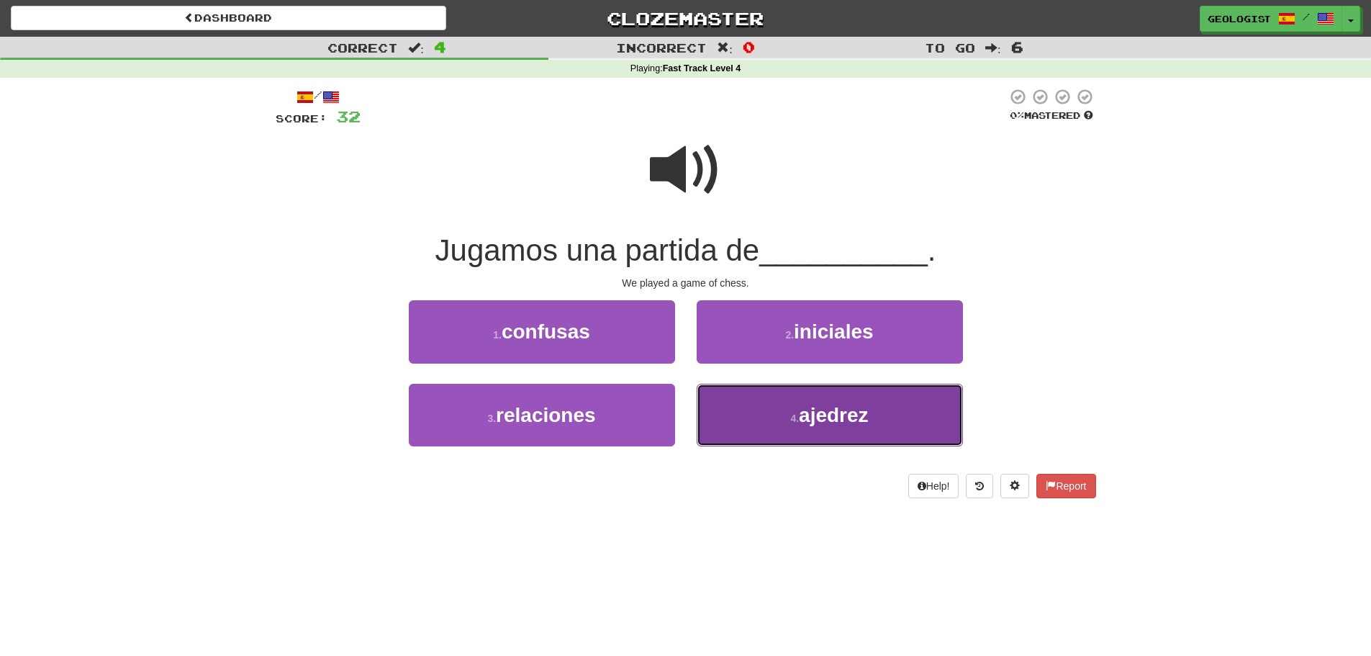
click at [817, 426] on button "4 . ajedrez" at bounding box center [830, 415] width 266 height 63
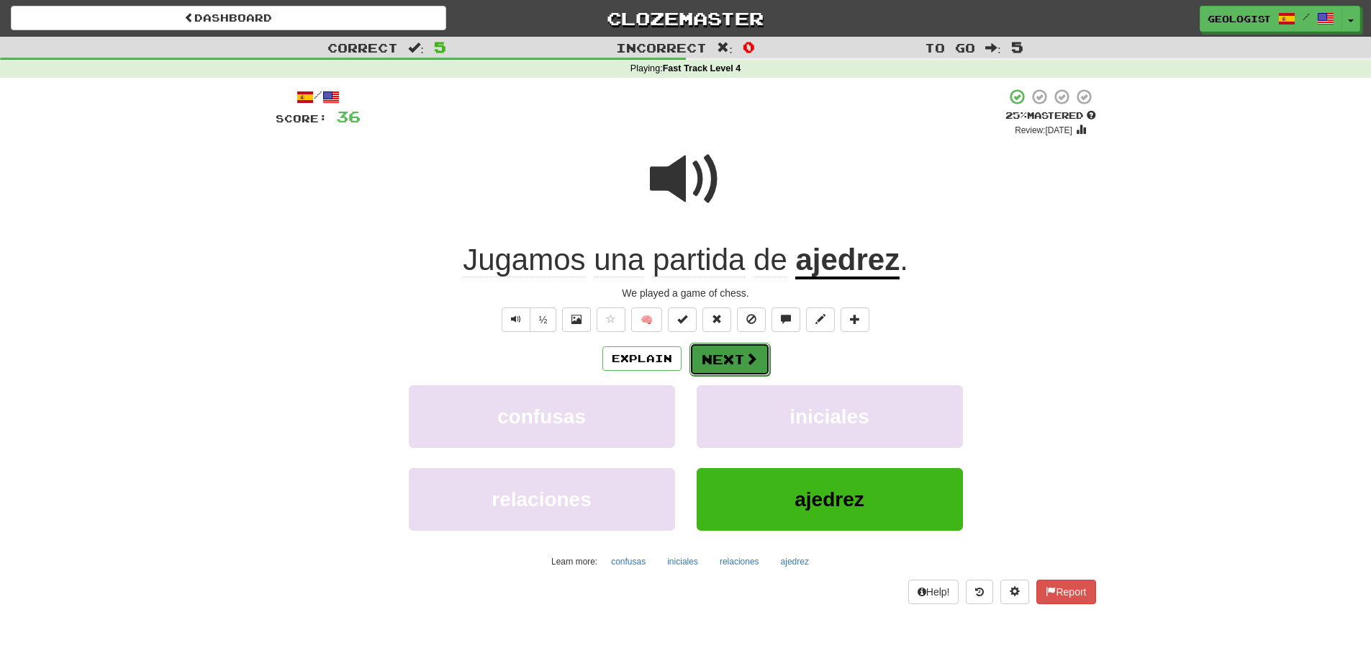
click at [718, 364] on button "Next" at bounding box center [729, 359] width 81 height 33
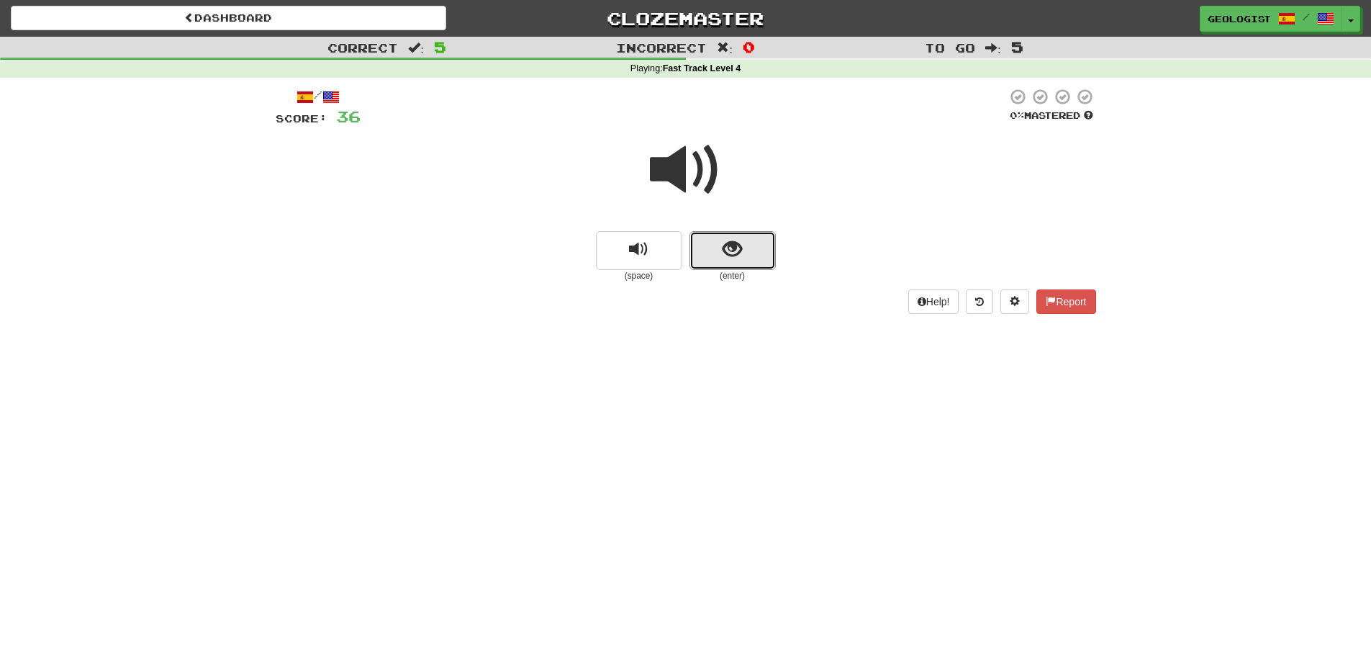
click at [756, 241] on button "show sentence" at bounding box center [732, 250] width 86 height 39
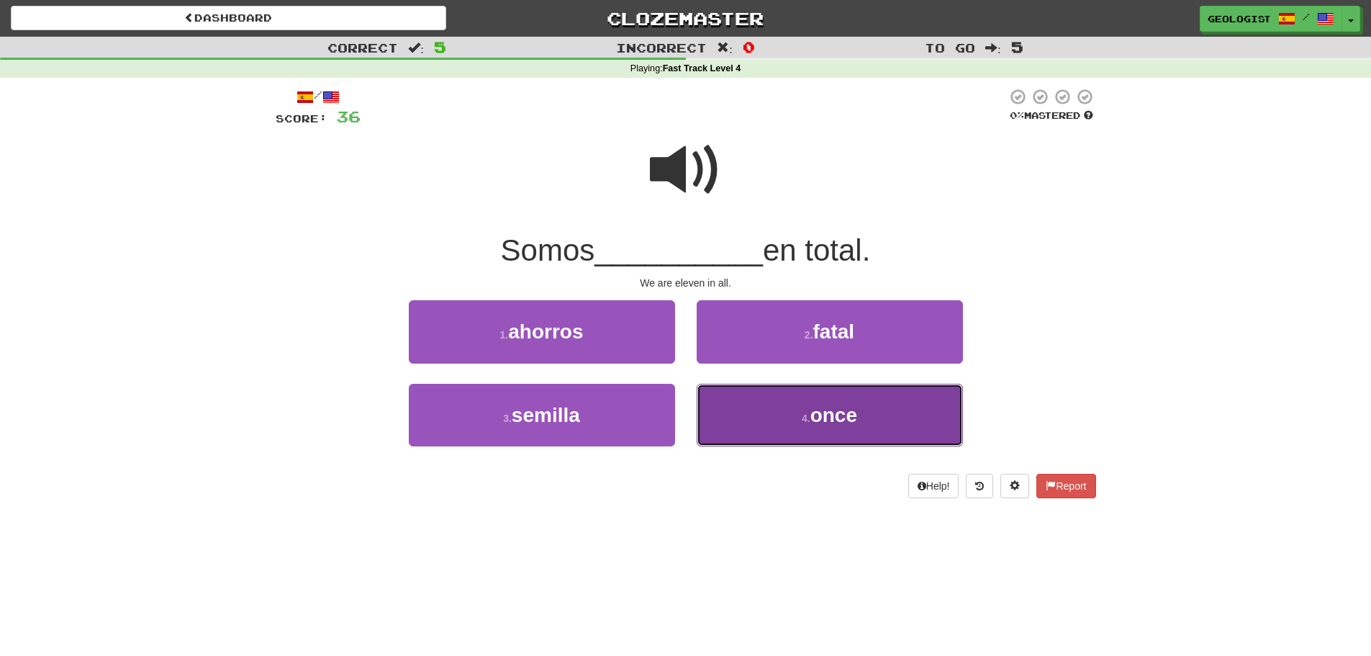
click at [820, 424] on span "once" at bounding box center [833, 415] width 47 height 22
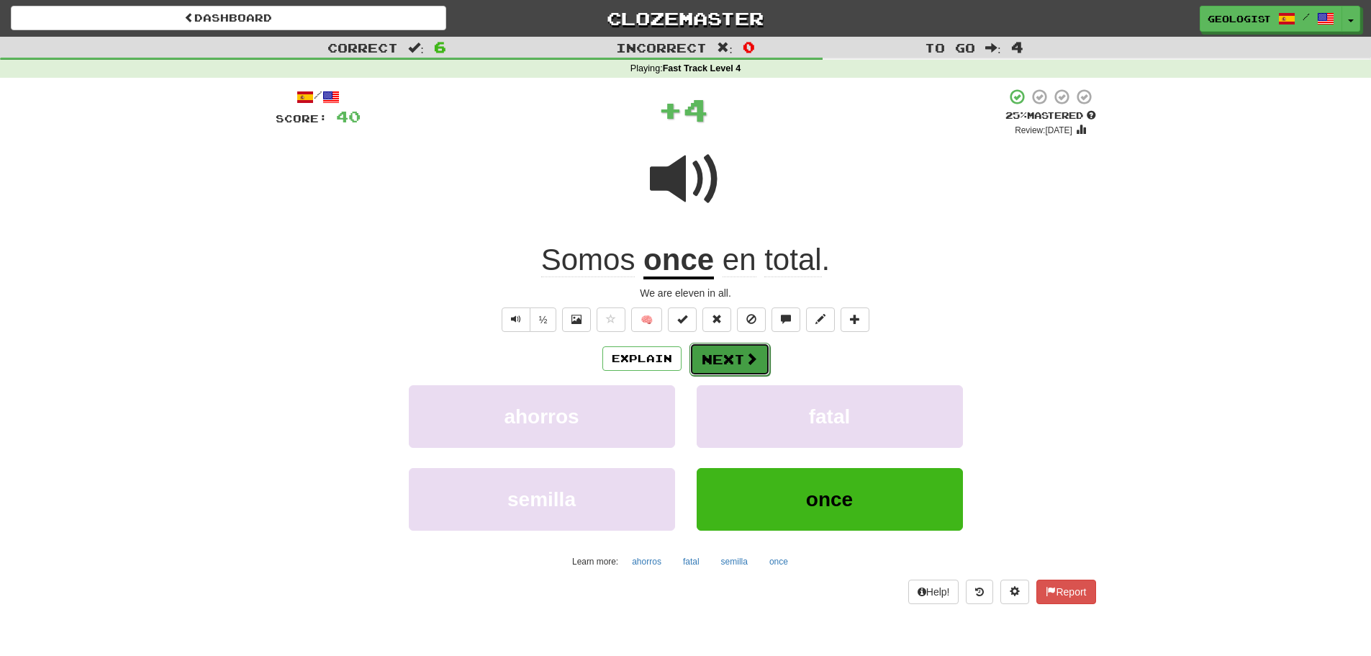
click at [725, 363] on button "Next" at bounding box center [729, 359] width 81 height 33
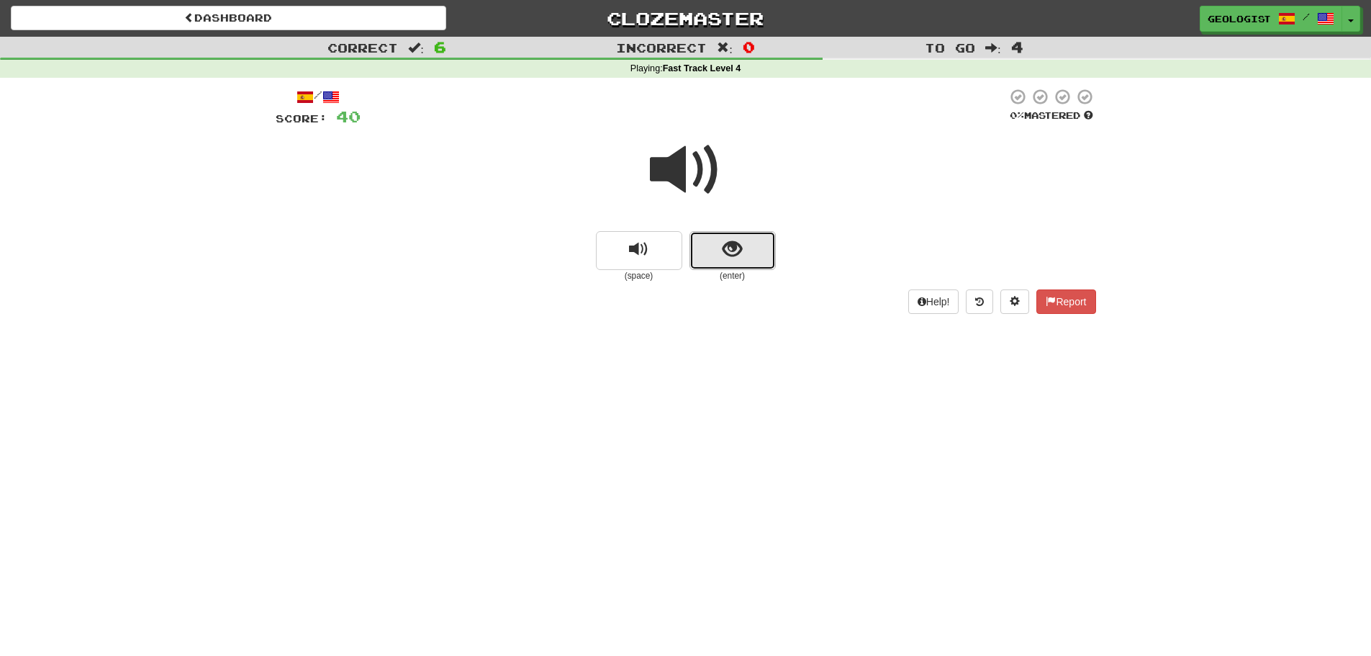
click at [751, 256] on button "show sentence" at bounding box center [732, 250] width 86 height 39
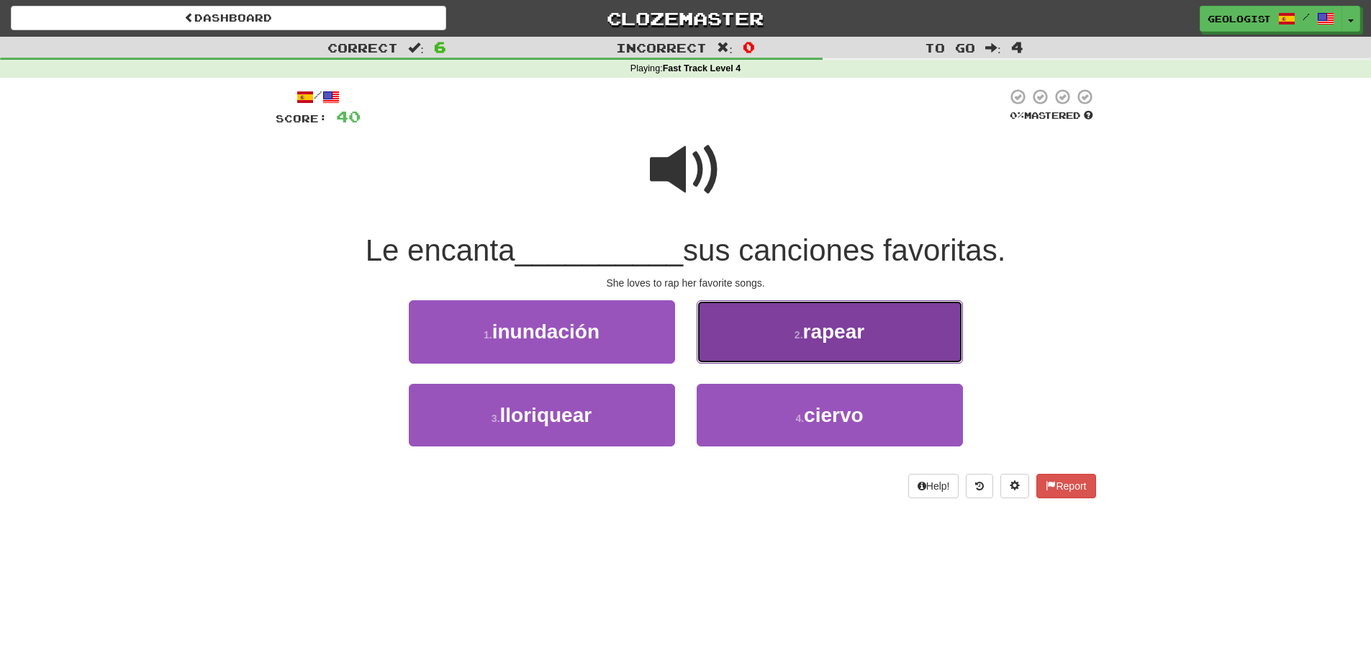
click at [774, 317] on button "2 . rapear" at bounding box center [830, 331] width 266 height 63
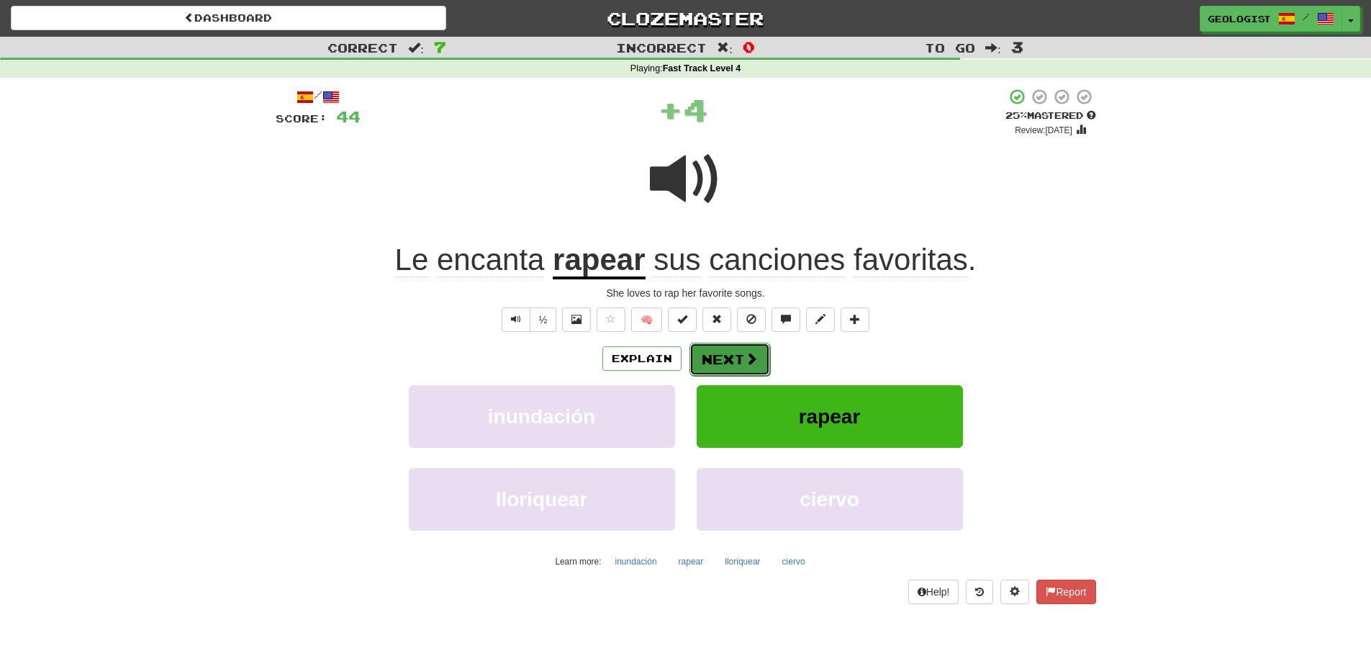
click at [751, 362] on span at bounding box center [751, 358] width 13 height 13
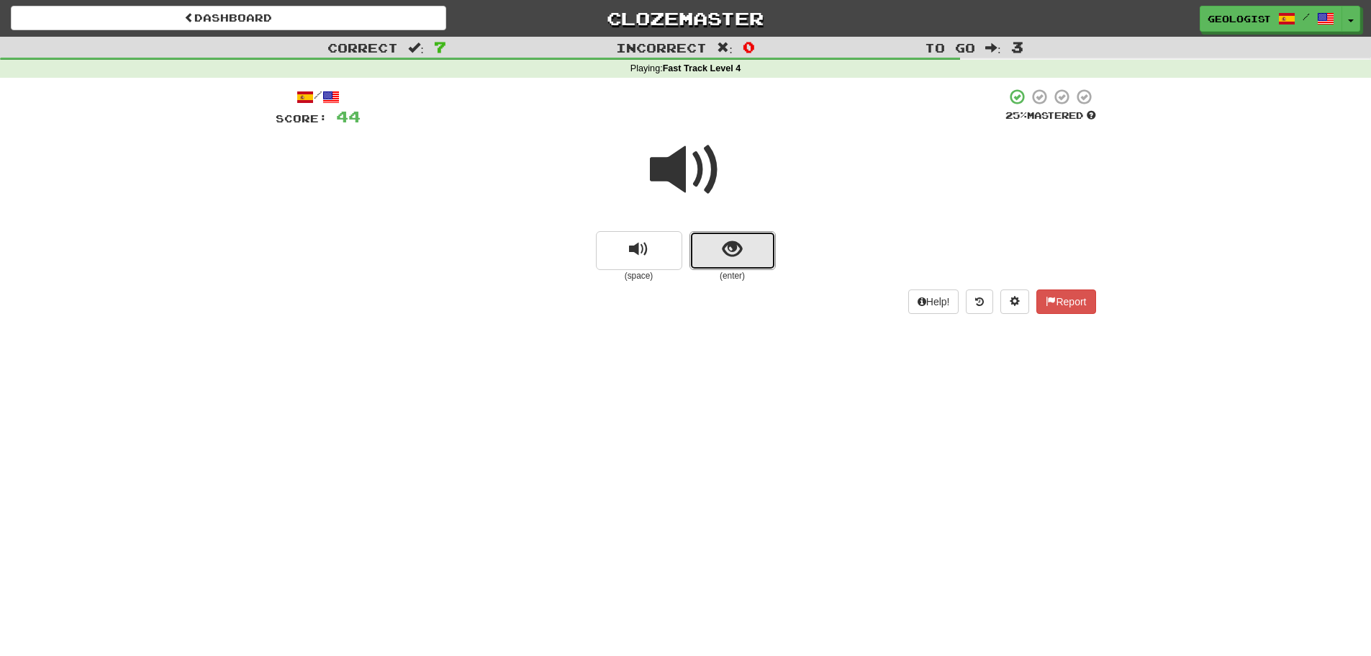
click at [757, 248] on button "show sentence" at bounding box center [732, 250] width 86 height 39
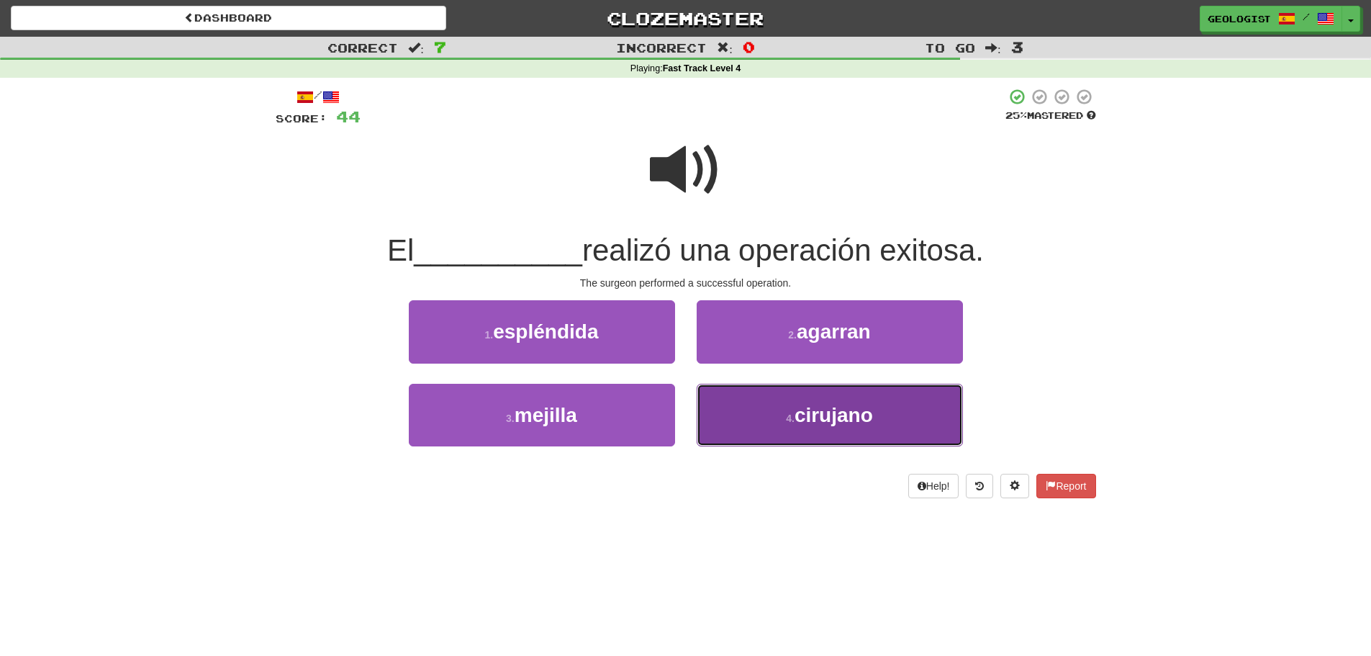
click at [853, 413] on span "cirujano" at bounding box center [833, 415] width 78 height 22
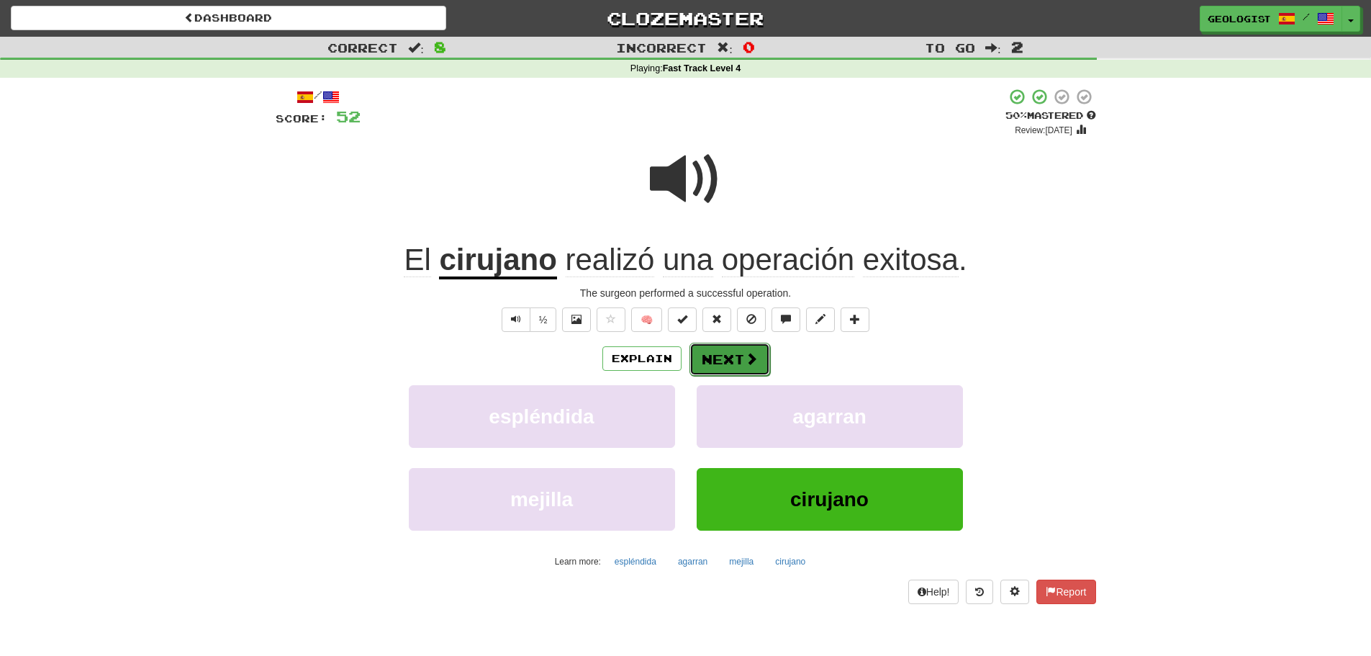
click at [717, 356] on button "Next" at bounding box center [729, 359] width 81 height 33
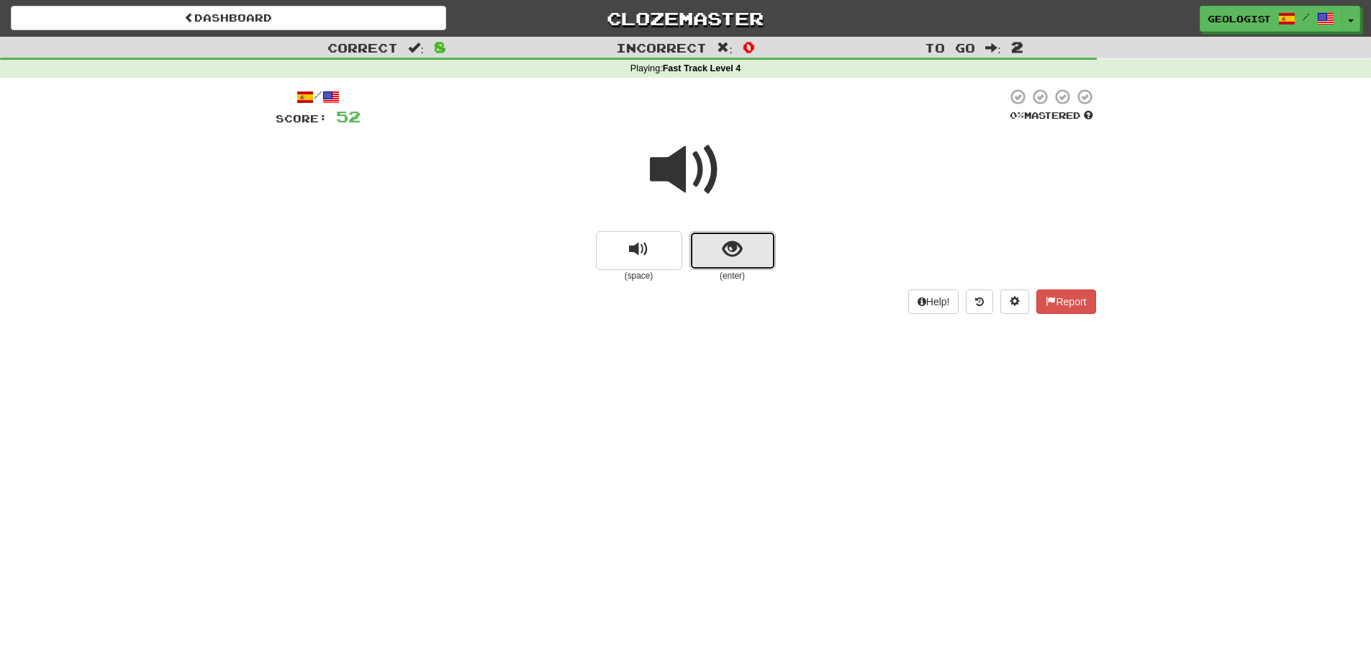
click at [735, 252] on span "show sentence" at bounding box center [731, 249] width 19 height 19
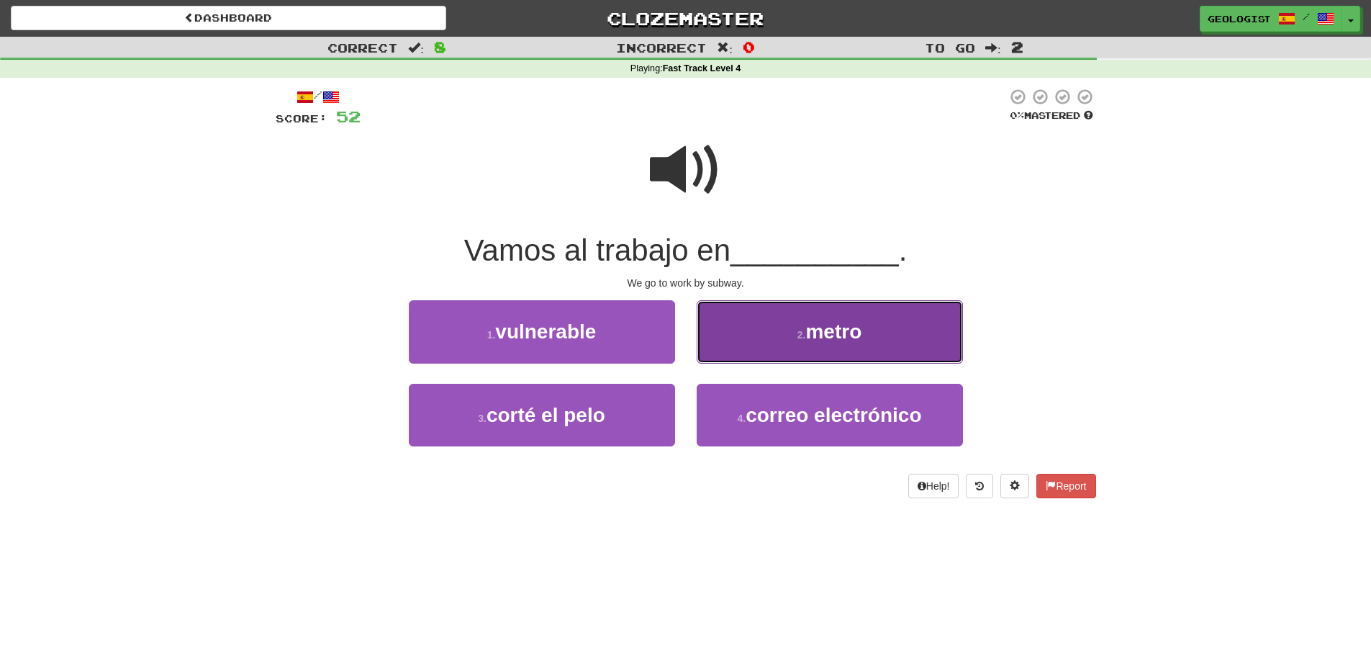
click at [772, 322] on button "2 . metro" at bounding box center [830, 331] width 266 height 63
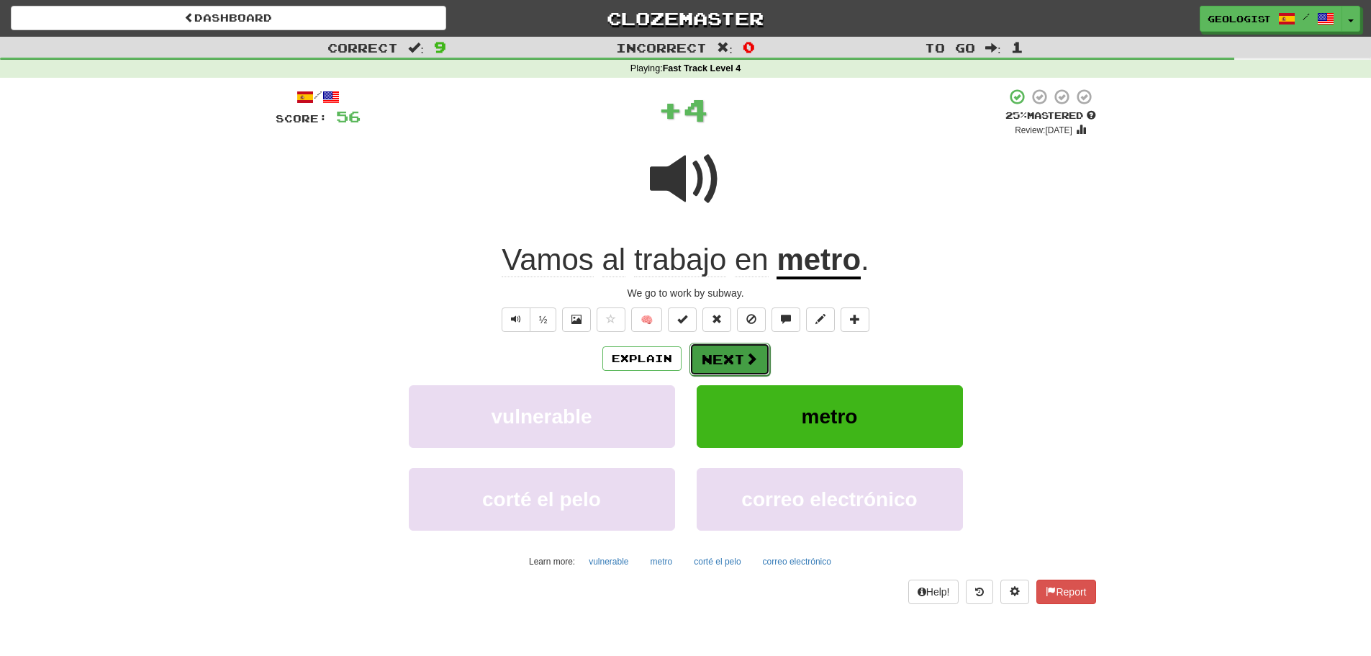
click at [709, 358] on button "Next" at bounding box center [729, 359] width 81 height 33
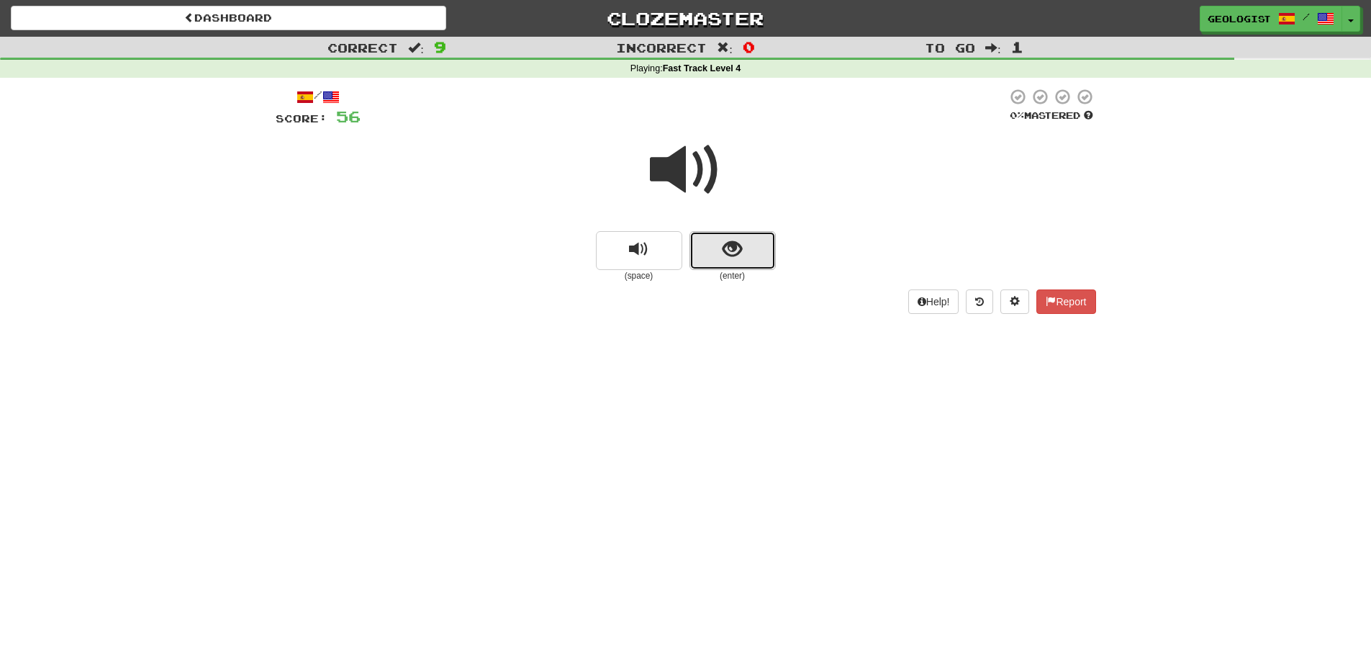
click at [729, 243] on span "show sentence" at bounding box center [731, 249] width 19 height 19
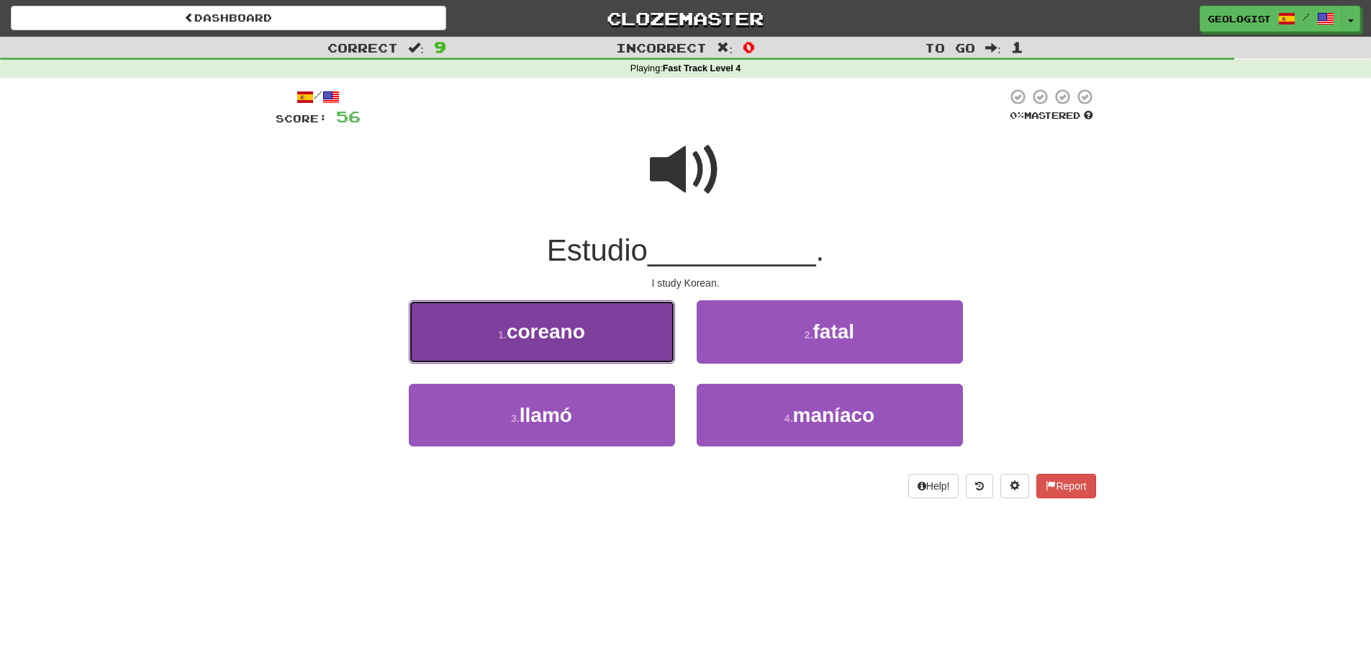
click at [515, 343] on button "1 . [DEMOGRAPHIC_DATA]" at bounding box center [542, 331] width 266 height 63
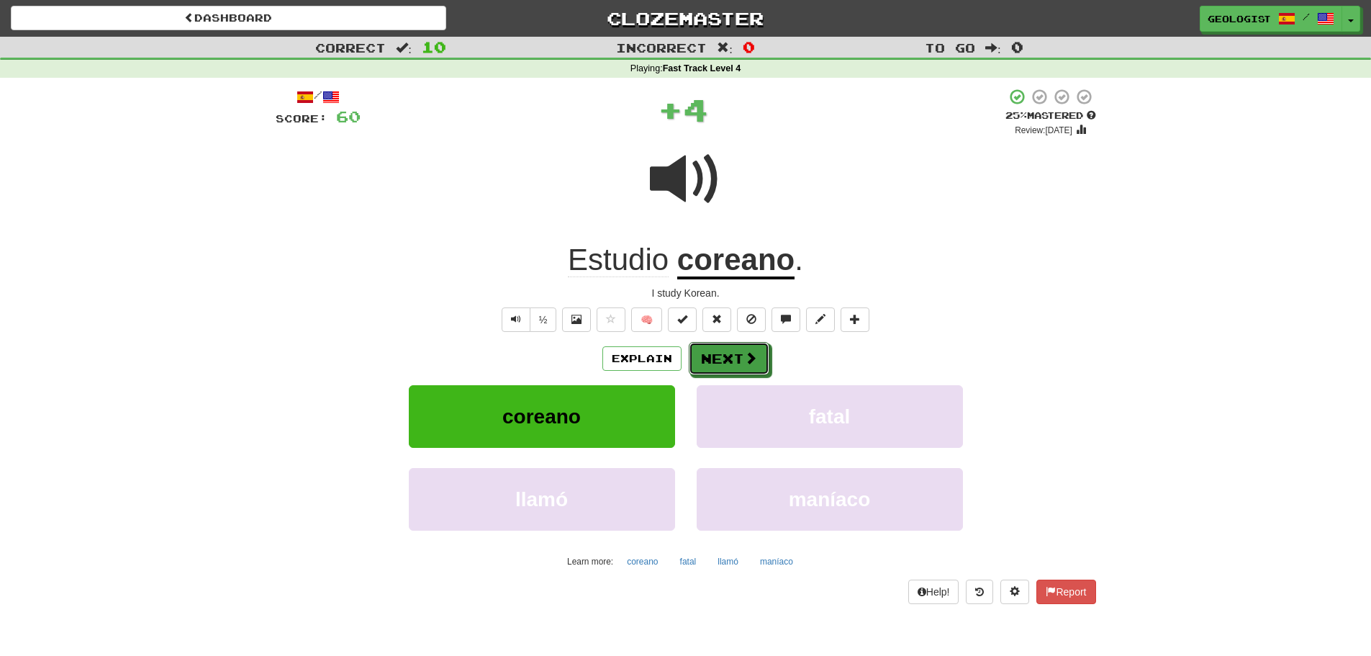
click at [740, 360] on button "Next" at bounding box center [729, 358] width 81 height 33
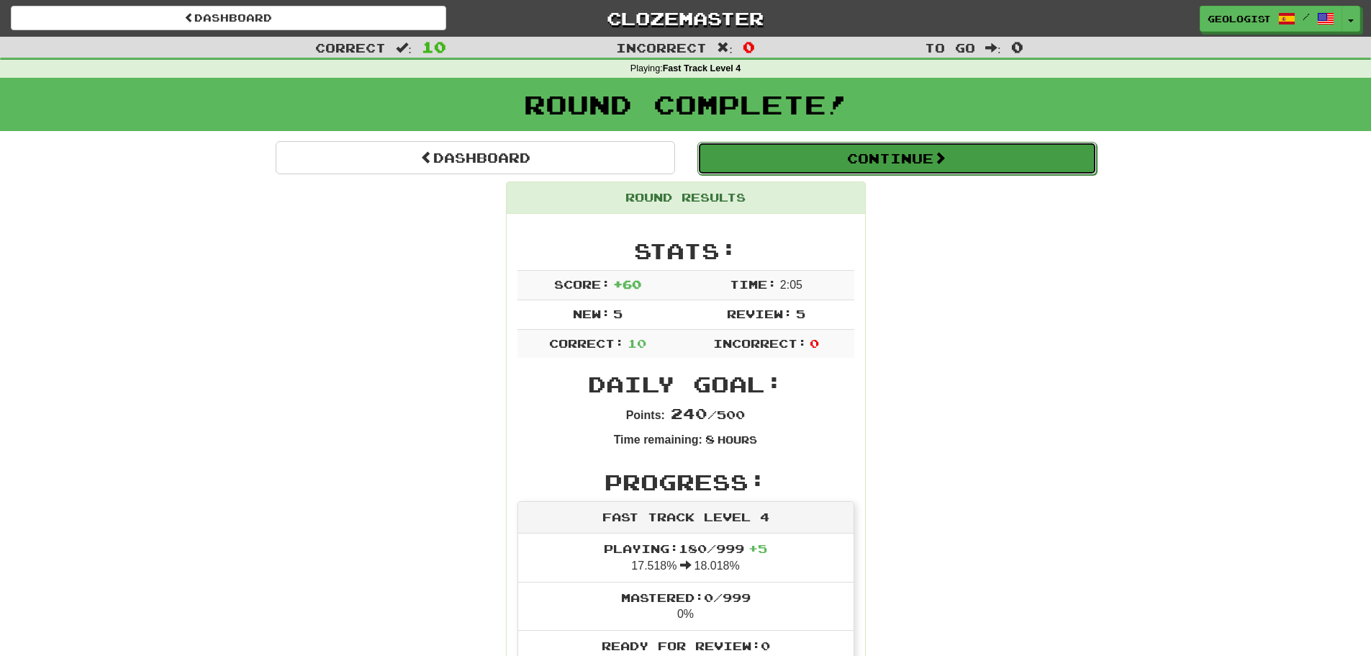
click at [871, 152] on button "Continue" at bounding box center [896, 158] width 399 height 33
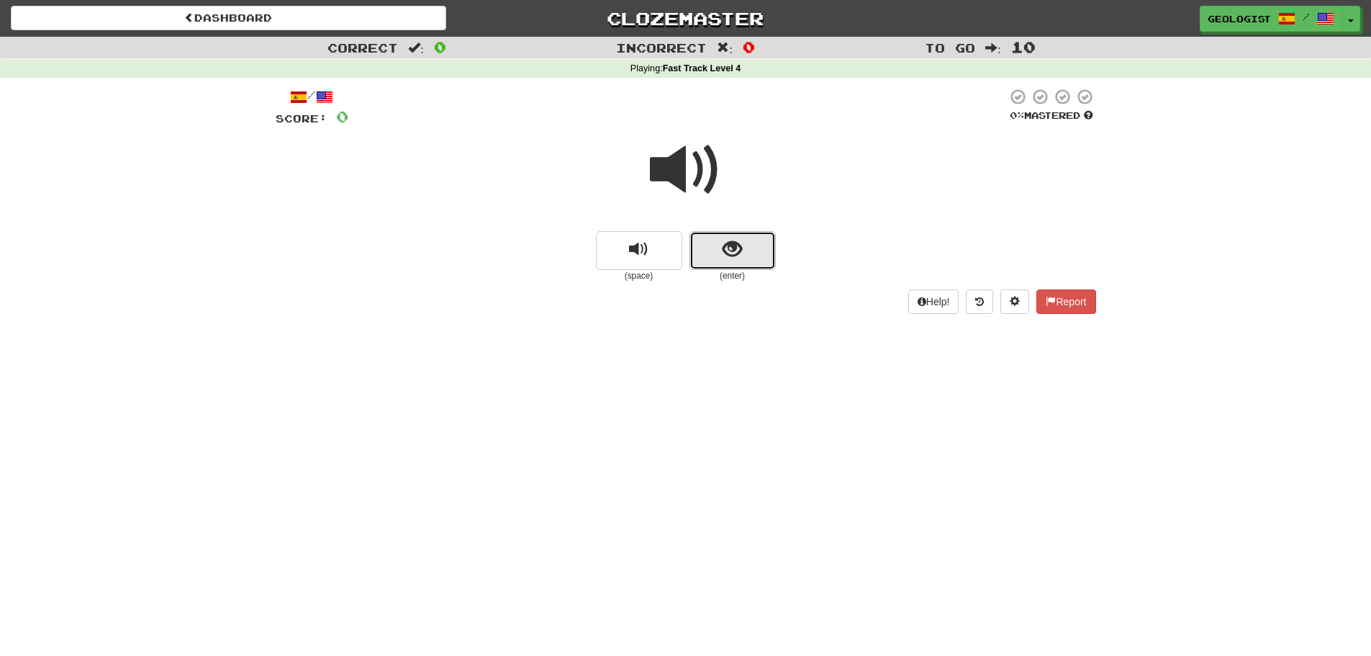
click at [726, 246] on span "show sentence" at bounding box center [731, 249] width 19 height 19
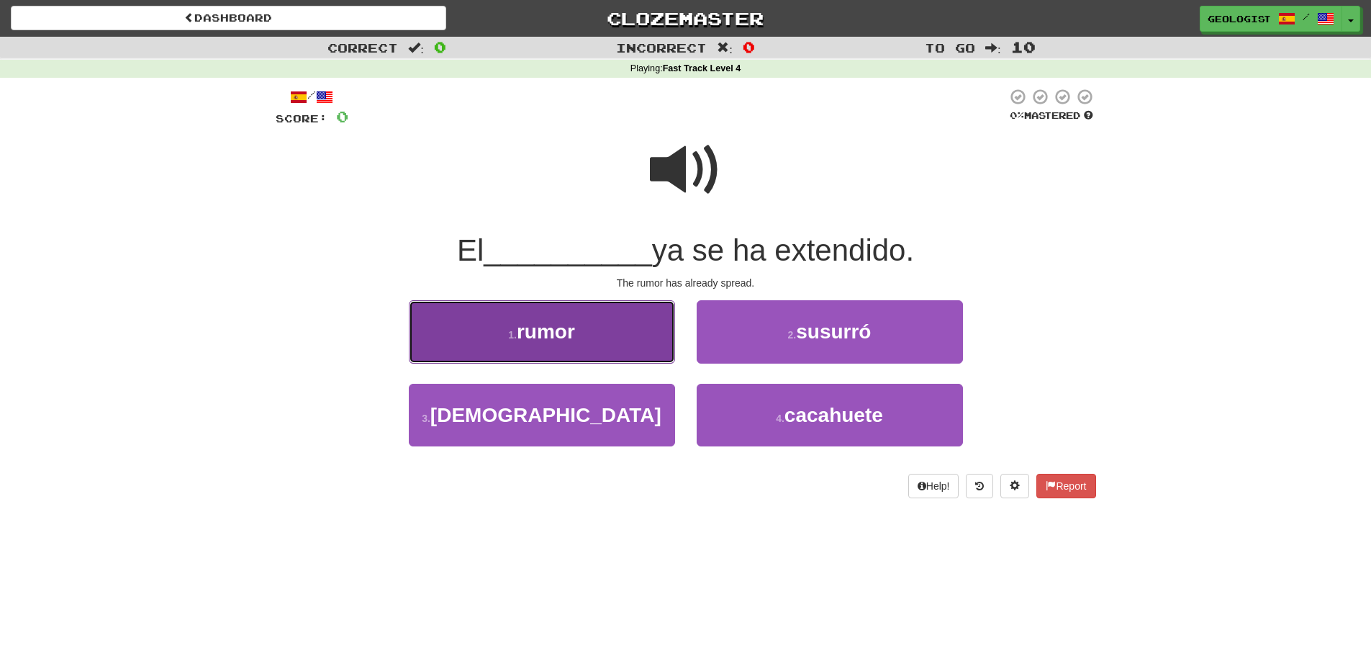
click at [554, 328] on span "rumor" at bounding box center [546, 331] width 58 height 22
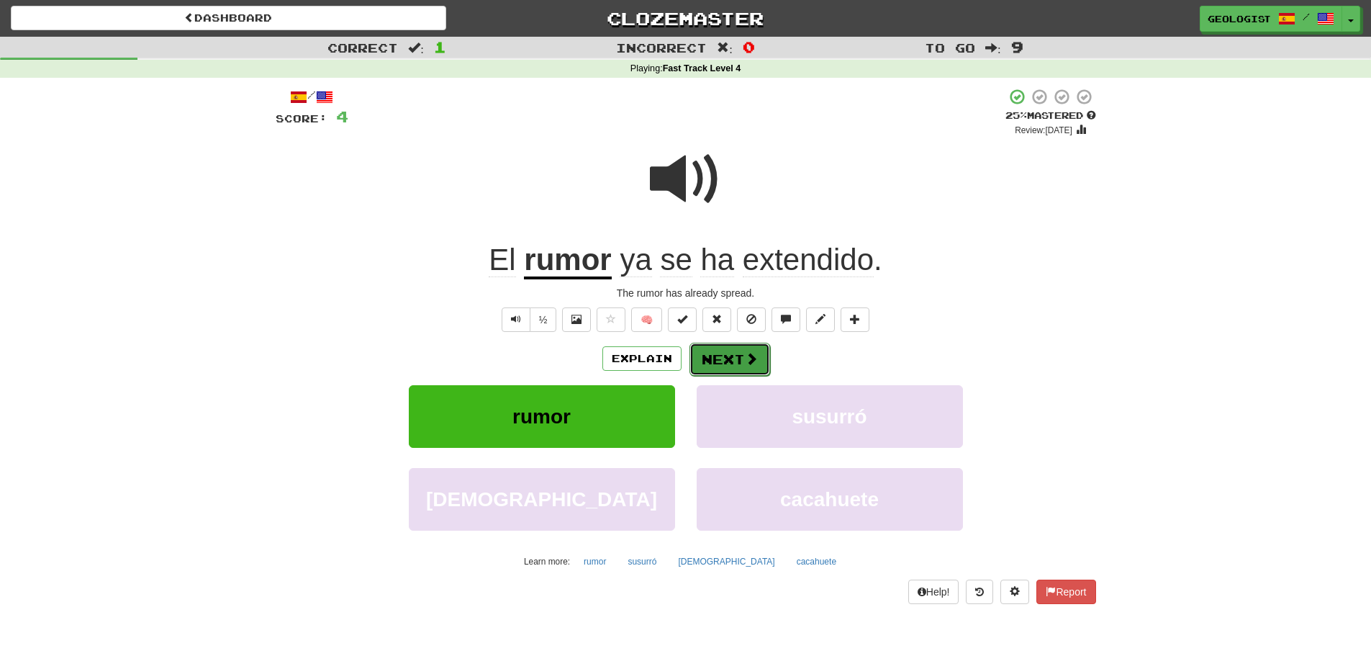
click at [745, 355] on span at bounding box center [751, 358] width 13 height 13
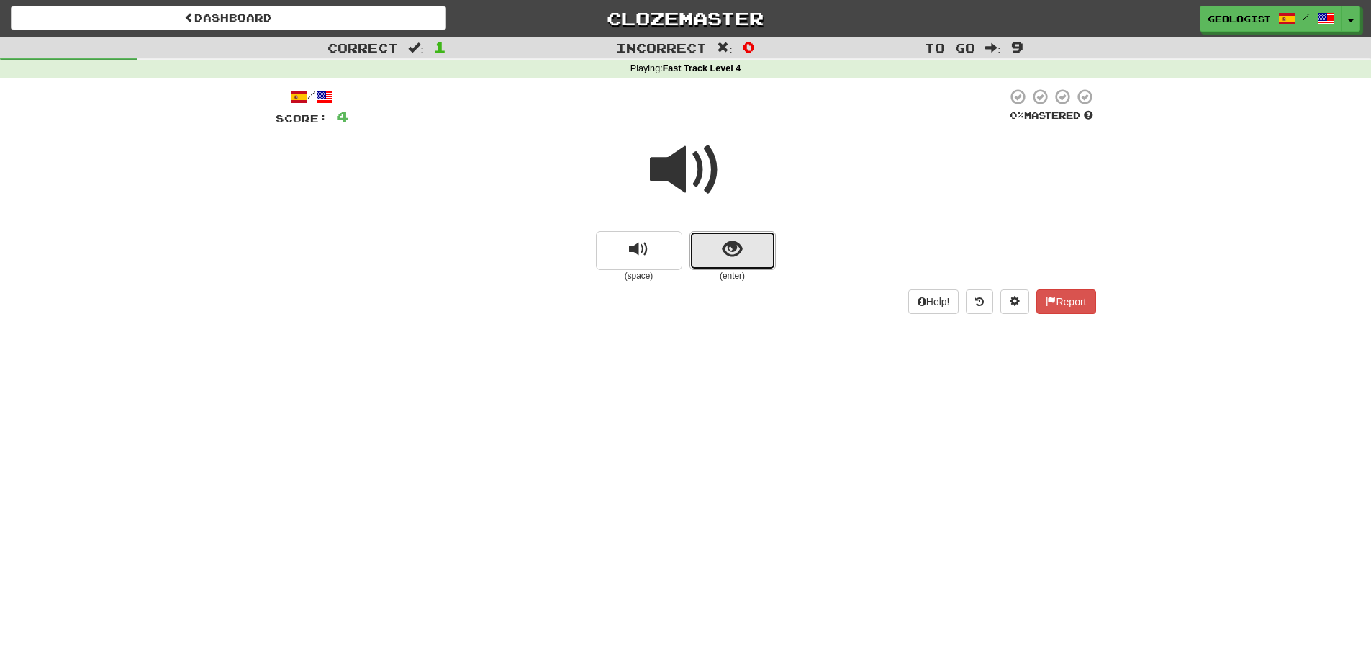
click at [748, 260] on button "show sentence" at bounding box center [732, 250] width 86 height 39
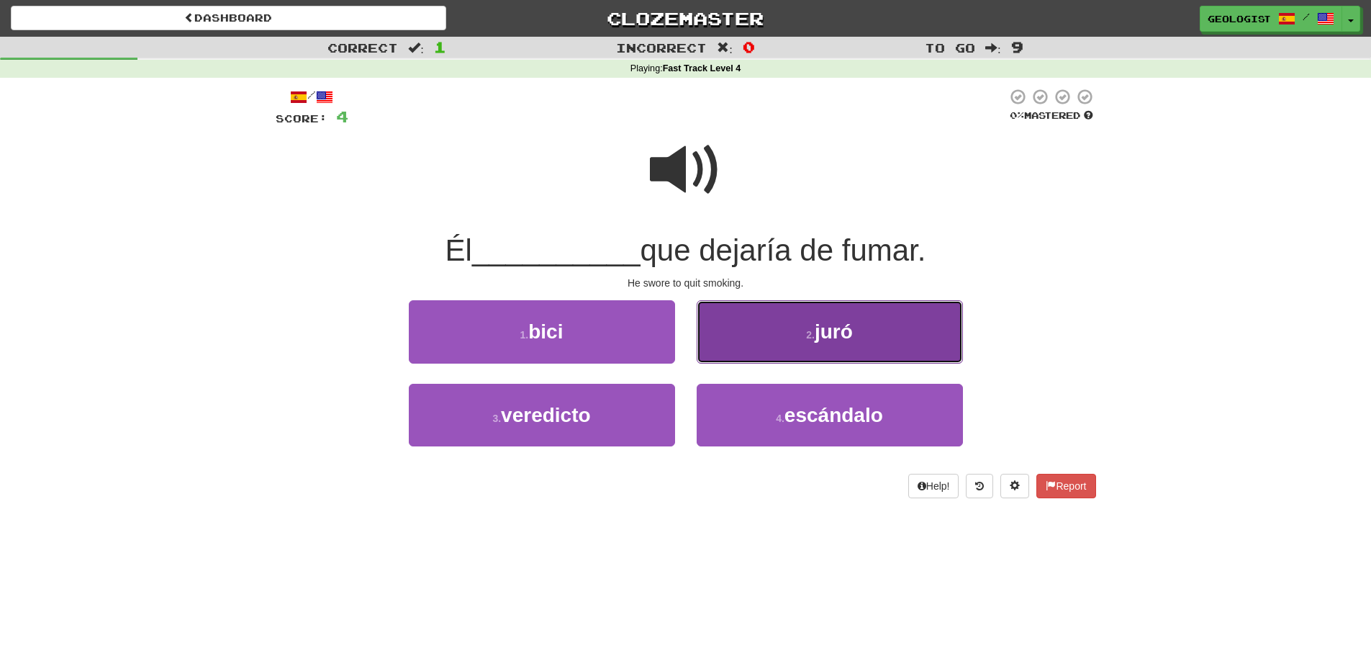
click at [761, 337] on button "2 . juró" at bounding box center [830, 331] width 266 height 63
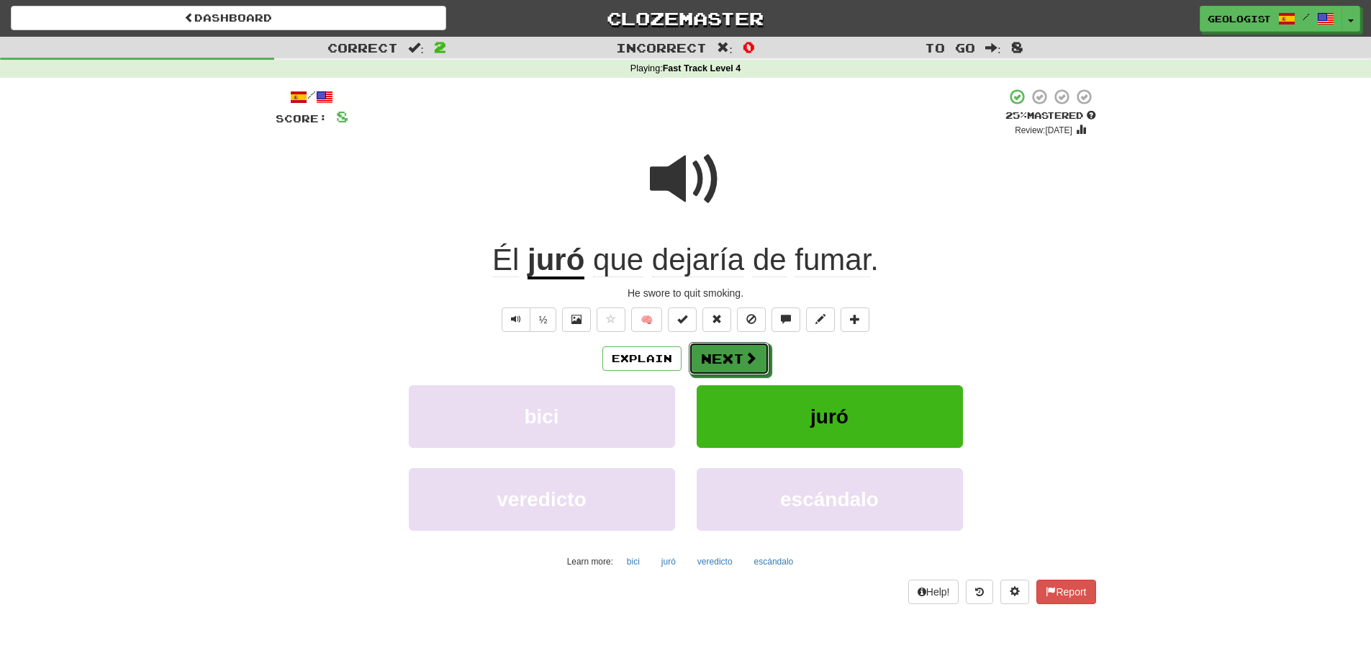
drag, startPoint x: 725, startPoint y: 346, endPoint x: 578, endPoint y: 366, distance: 148.1
click at [723, 346] on button "Next" at bounding box center [729, 358] width 81 height 33
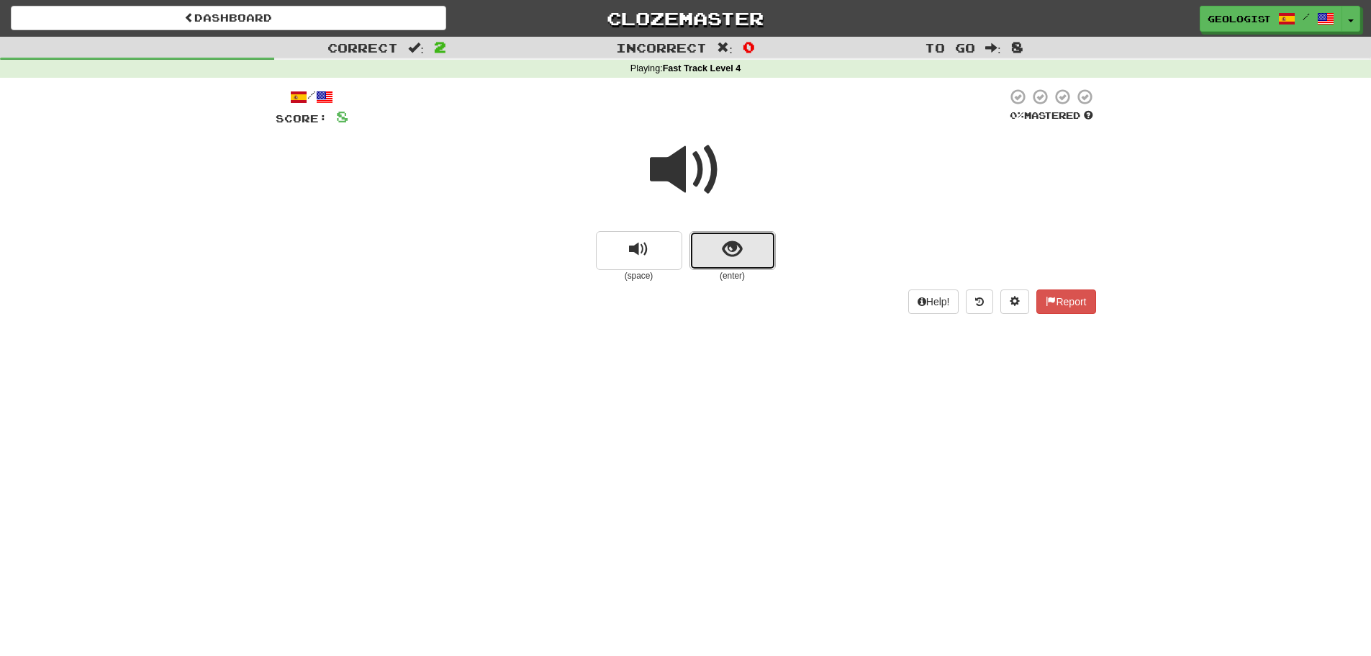
click at [750, 256] on button "show sentence" at bounding box center [732, 250] width 86 height 39
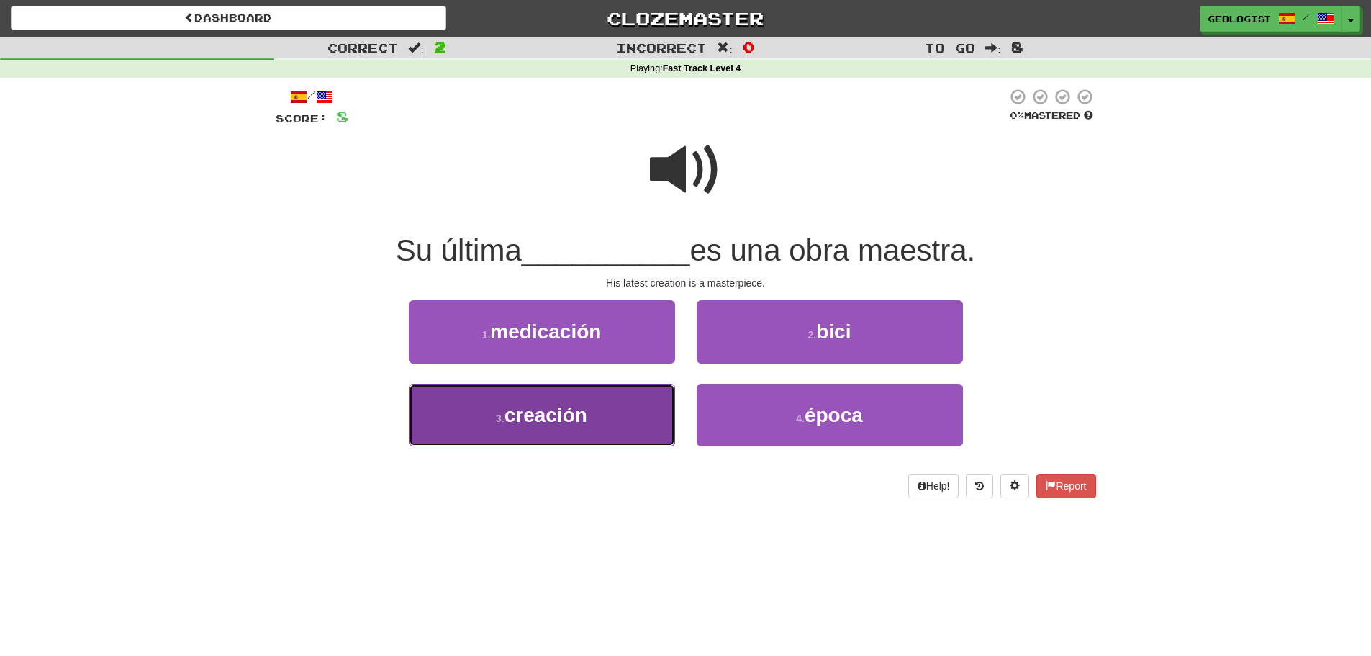
click at [479, 424] on button "3 . creación" at bounding box center [542, 415] width 266 height 63
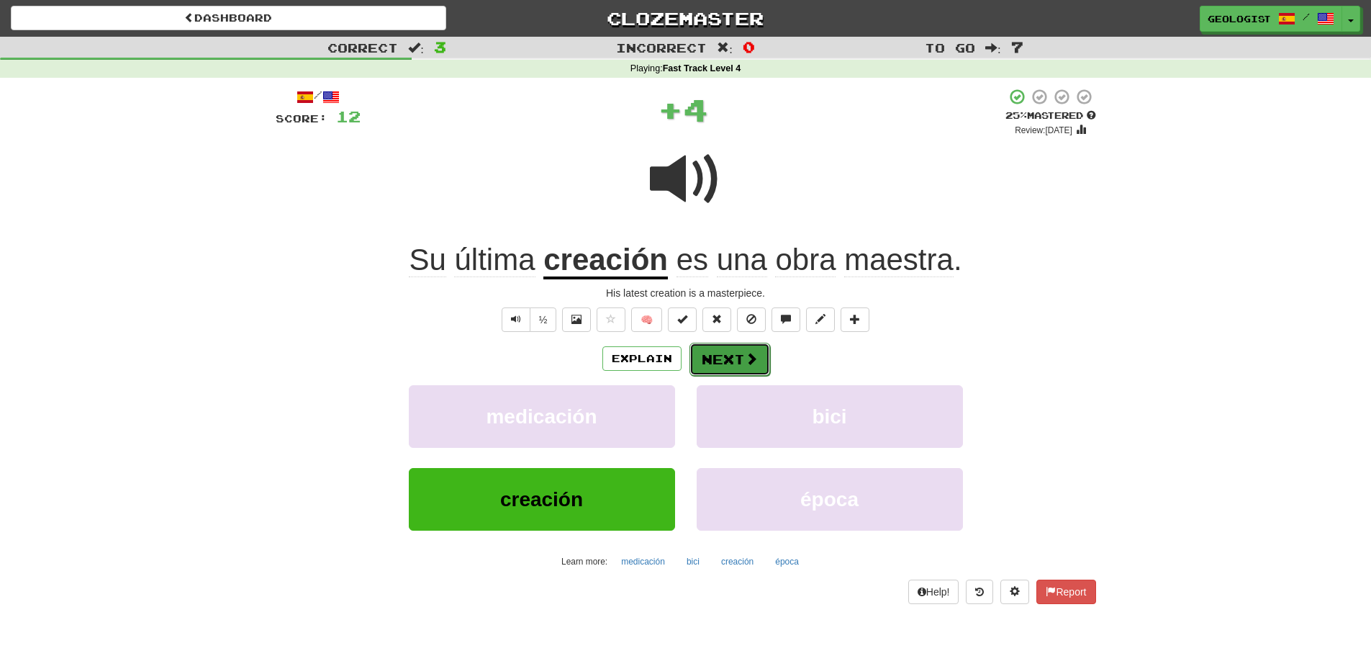
click at [717, 358] on button "Next" at bounding box center [729, 359] width 81 height 33
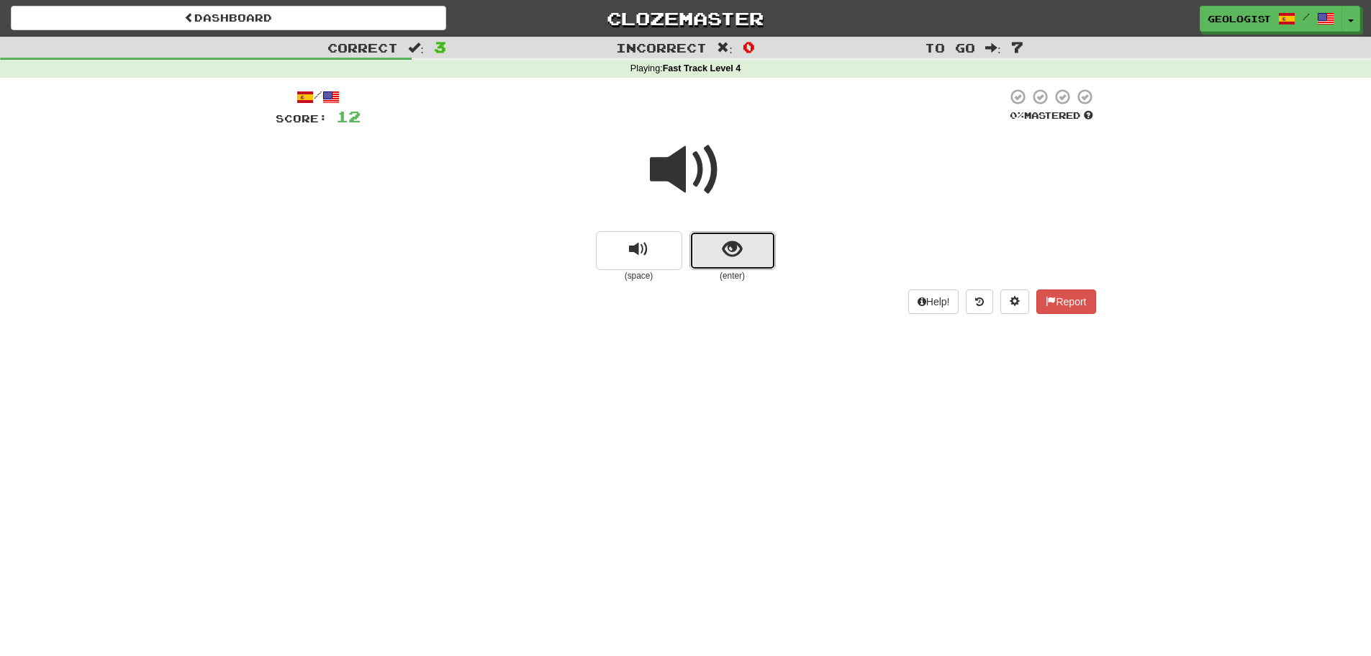
click at [748, 250] on button "show sentence" at bounding box center [732, 250] width 86 height 39
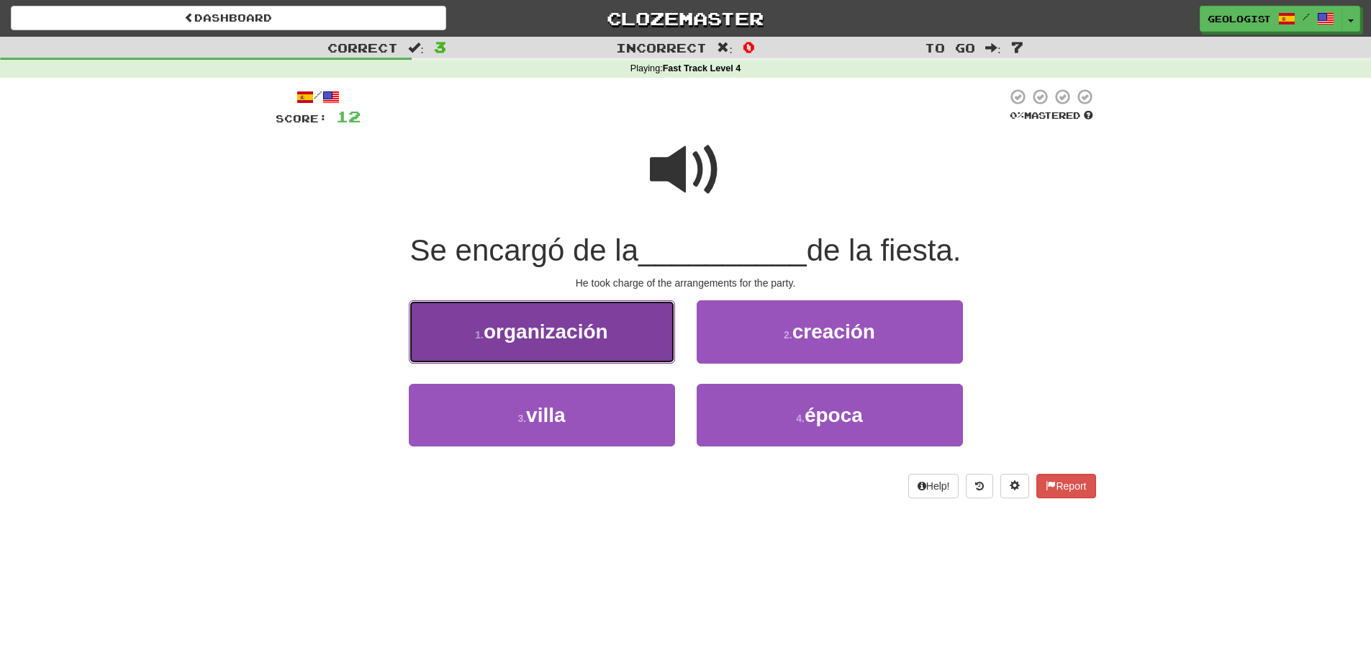
click at [478, 345] on button "1 . organización" at bounding box center [542, 331] width 266 height 63
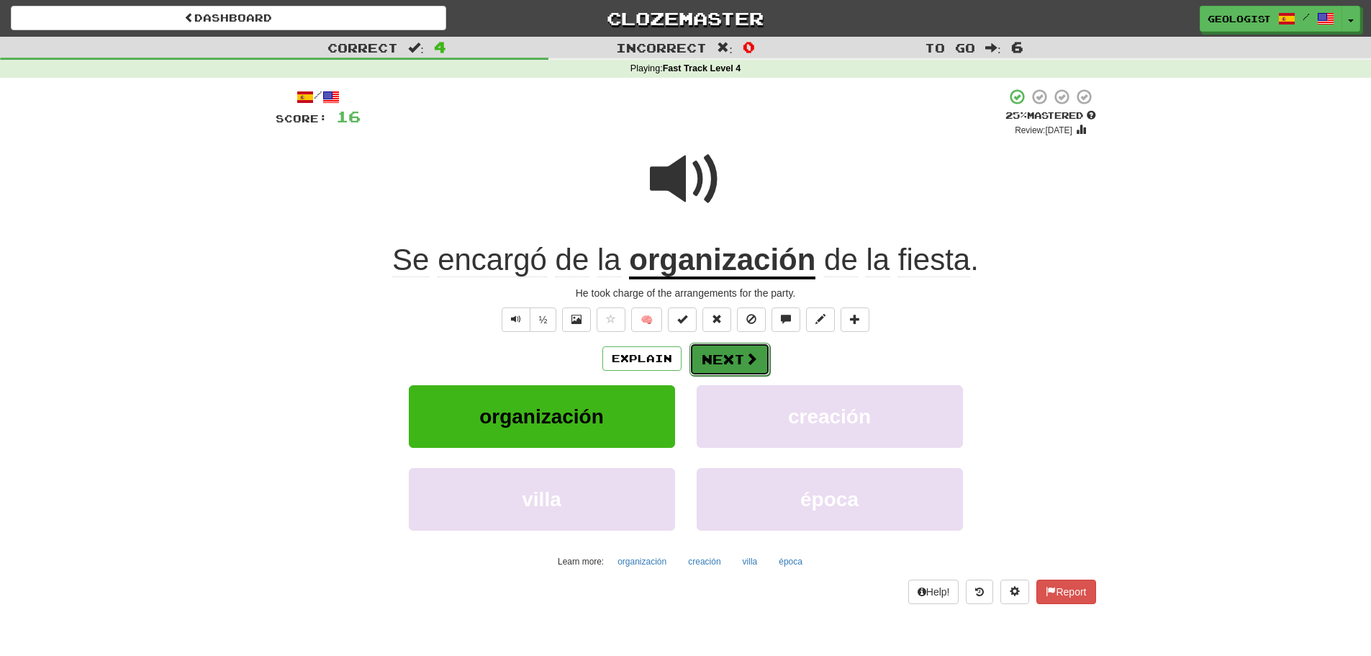
click at [721, 358] on button "Next" at bounding box center [729, 359] width 81 height 33
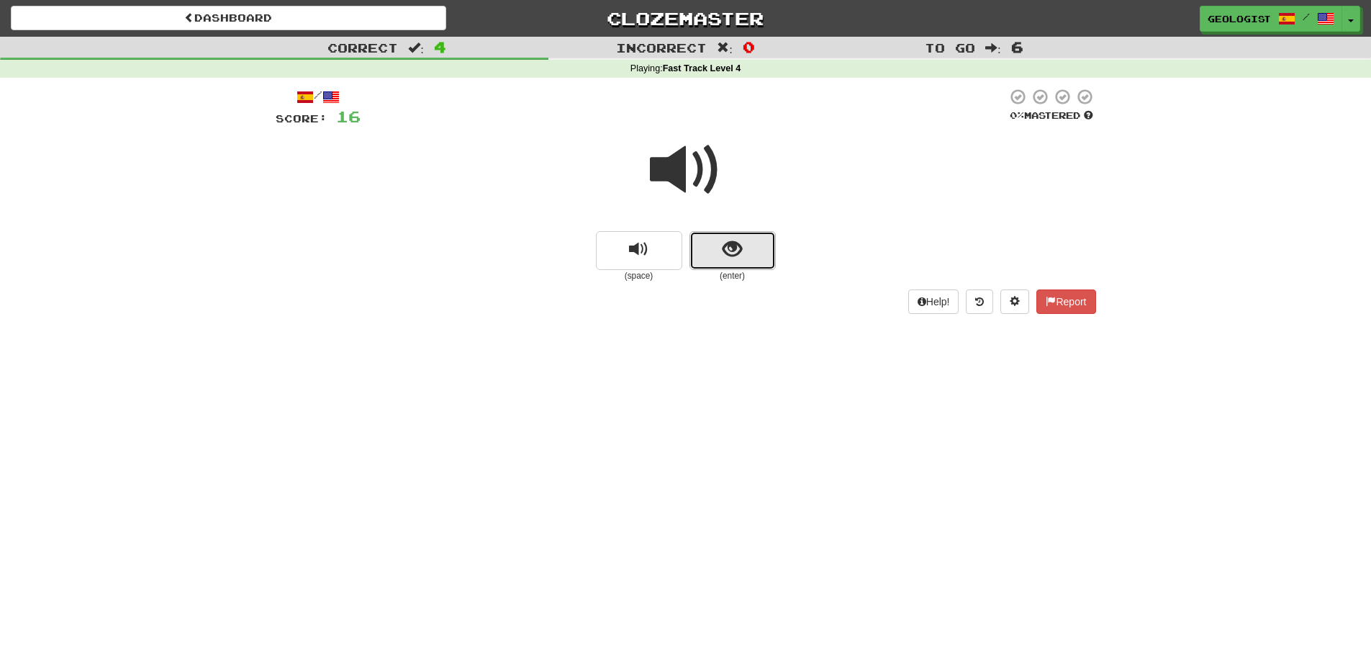
click at [730, 258] on span "show sentence" at bounding box center [731, 249] width 19 height 19
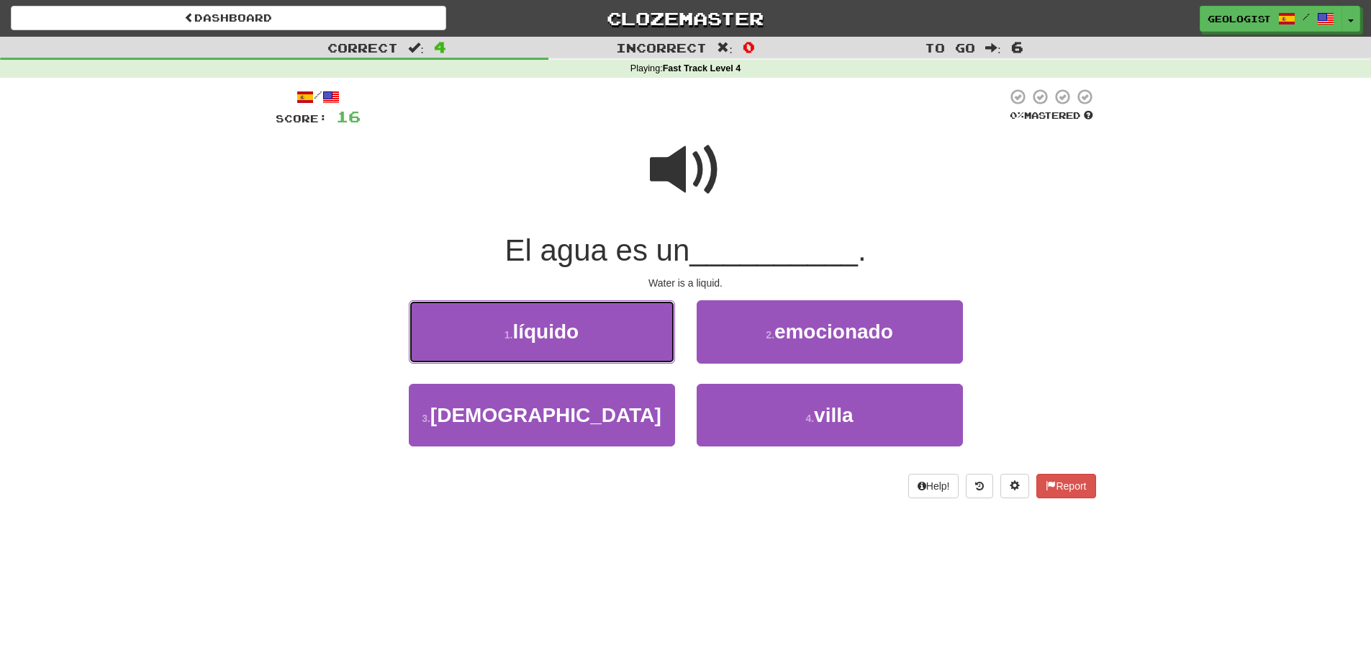
drag, startPoint x: 527, startPoint y: 337, endPoint x: 486, endPoint y: 327, distance: 41.5
click at [527, 336] on span "líquido" at bounding box center [545, 331] width 66 height 22
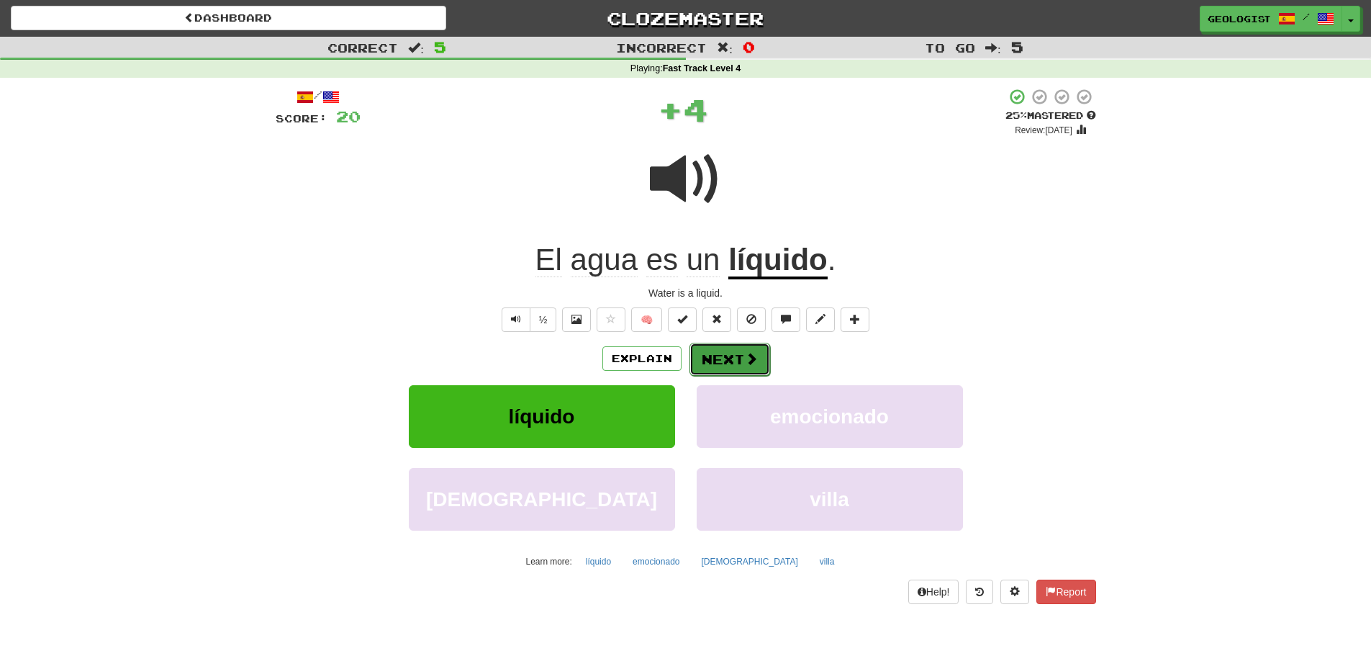
click at [754, 360] on span at bounding box center [751, 358] width 13 height 13
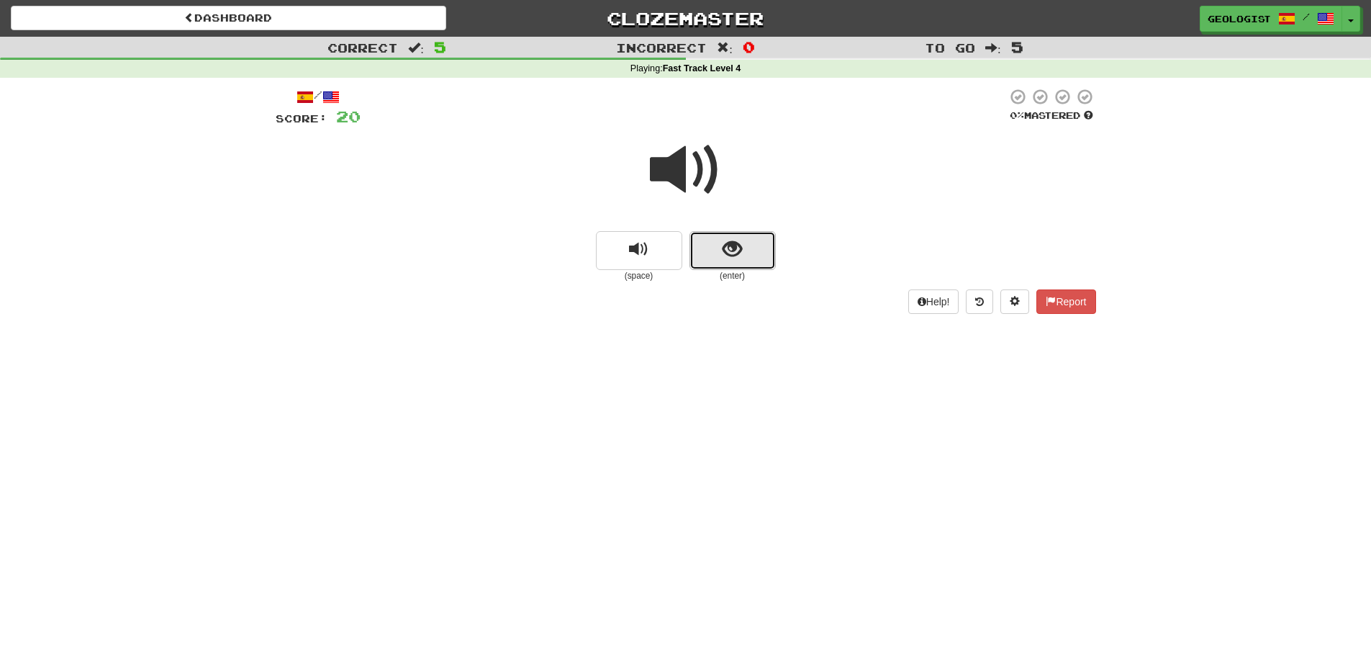
click at [714, 251] on button "show sentence" at bounding box center [732, 250] width 86 height 39
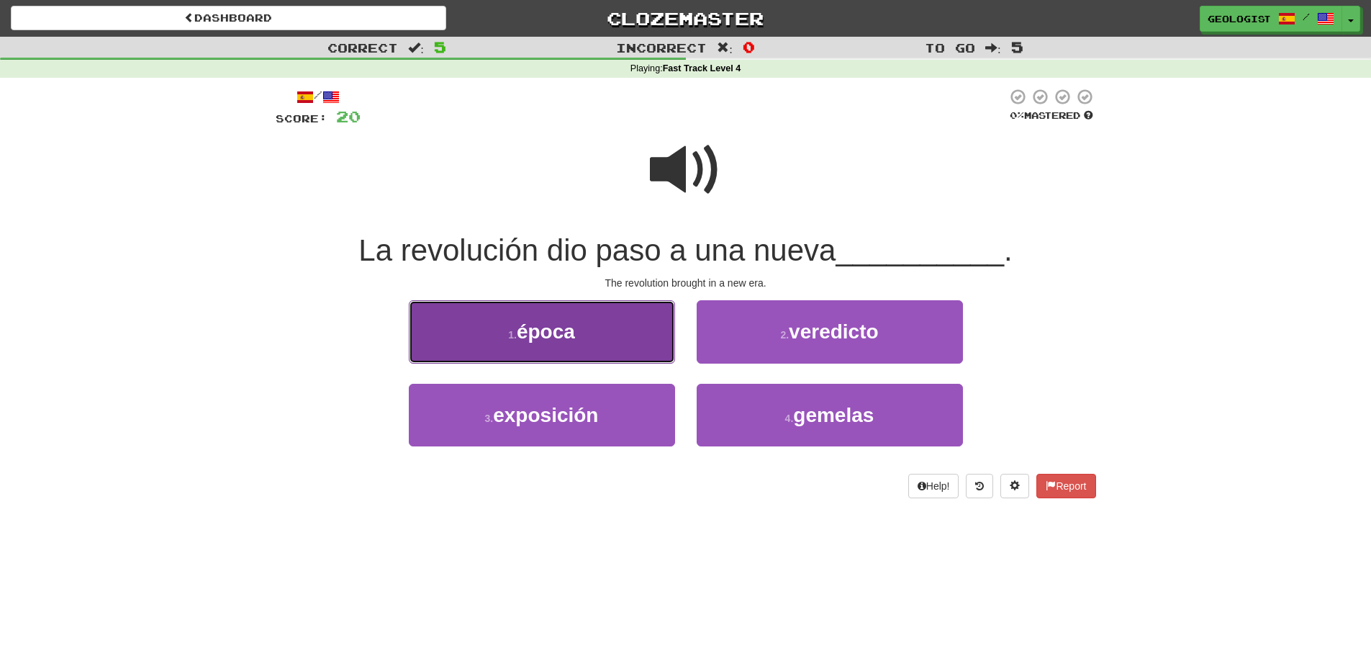
click at [509, 327] on button "1 . época" at bounding box center [542, 331] width 266 height 63
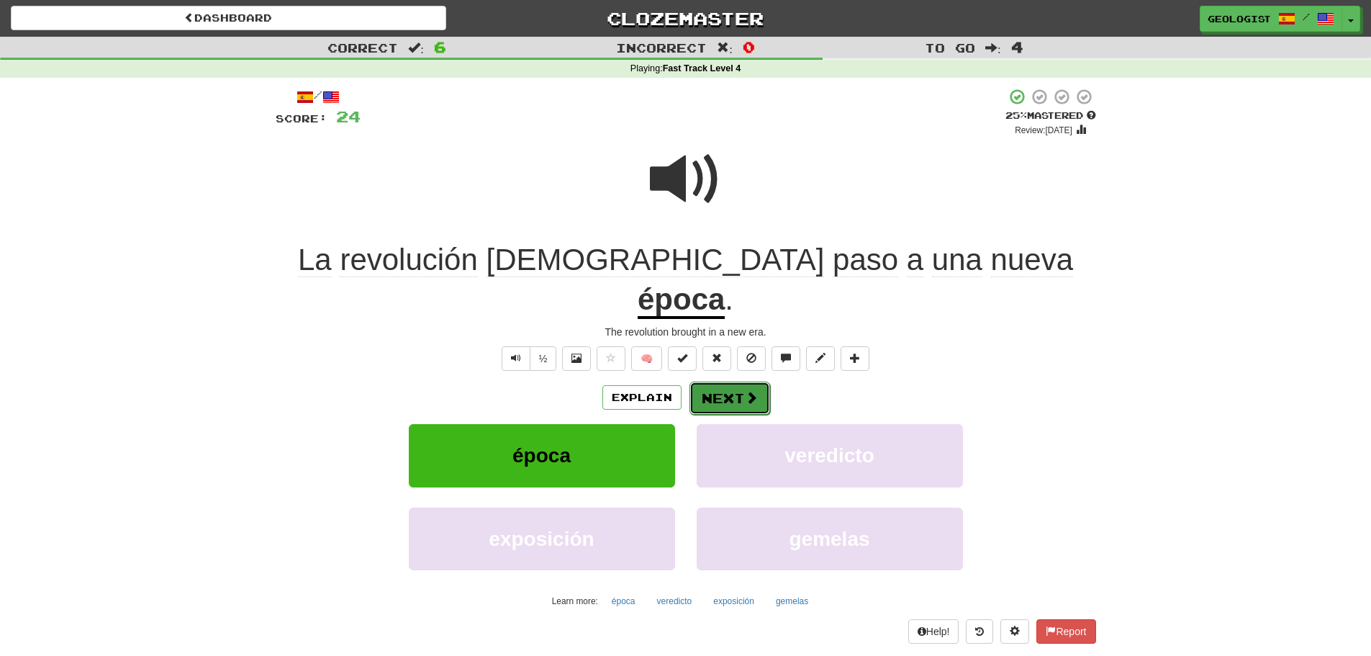
click at [743, 381] on button "Next" at bounding box center [729, 397] width 81 height 33
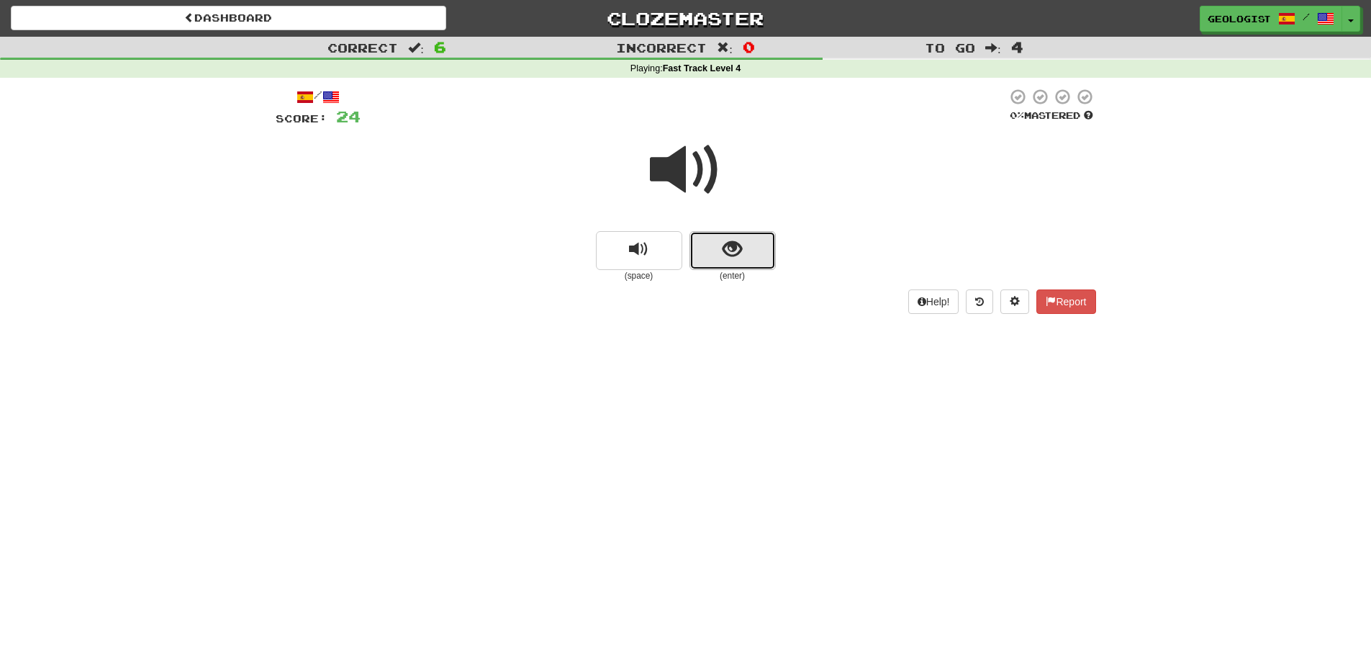
click at [743, 251] on button "show sentence" at bounding box center [732, 250] width 86 height 39
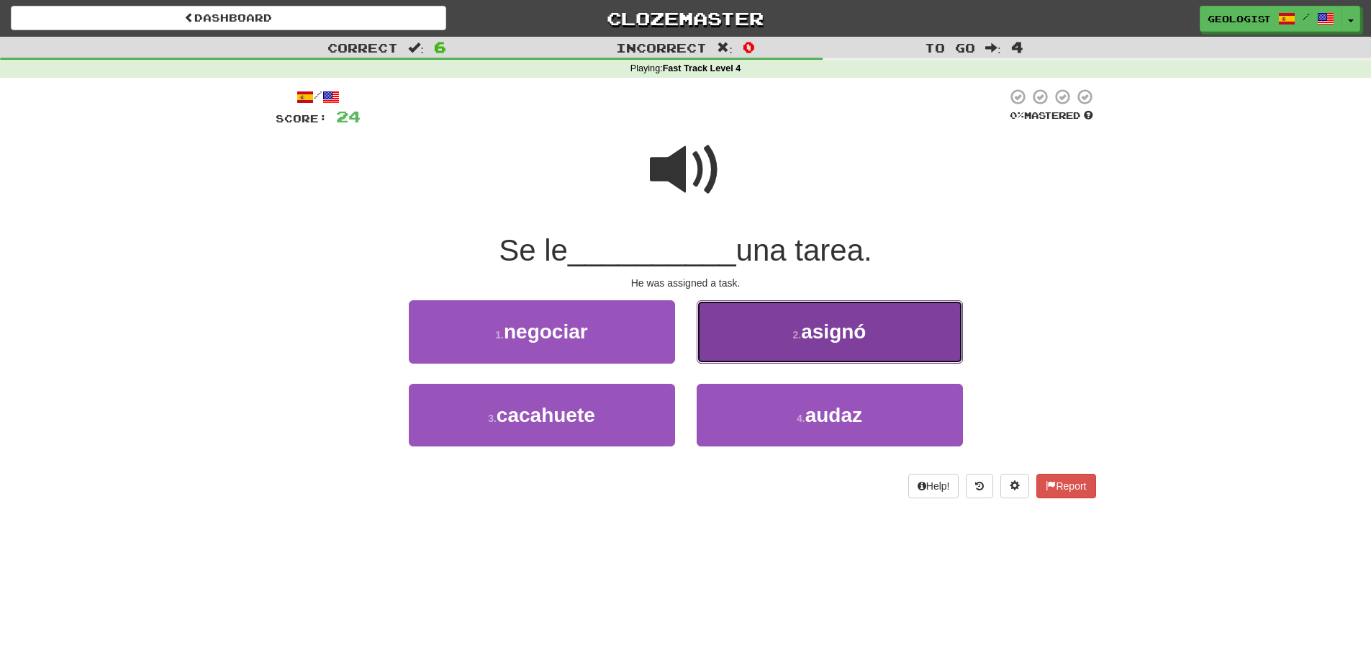
click at [781, 322] on button "2 . [GEOGRAPHIC_DATA]" at bounding box center [830, 331] width 266 height 63
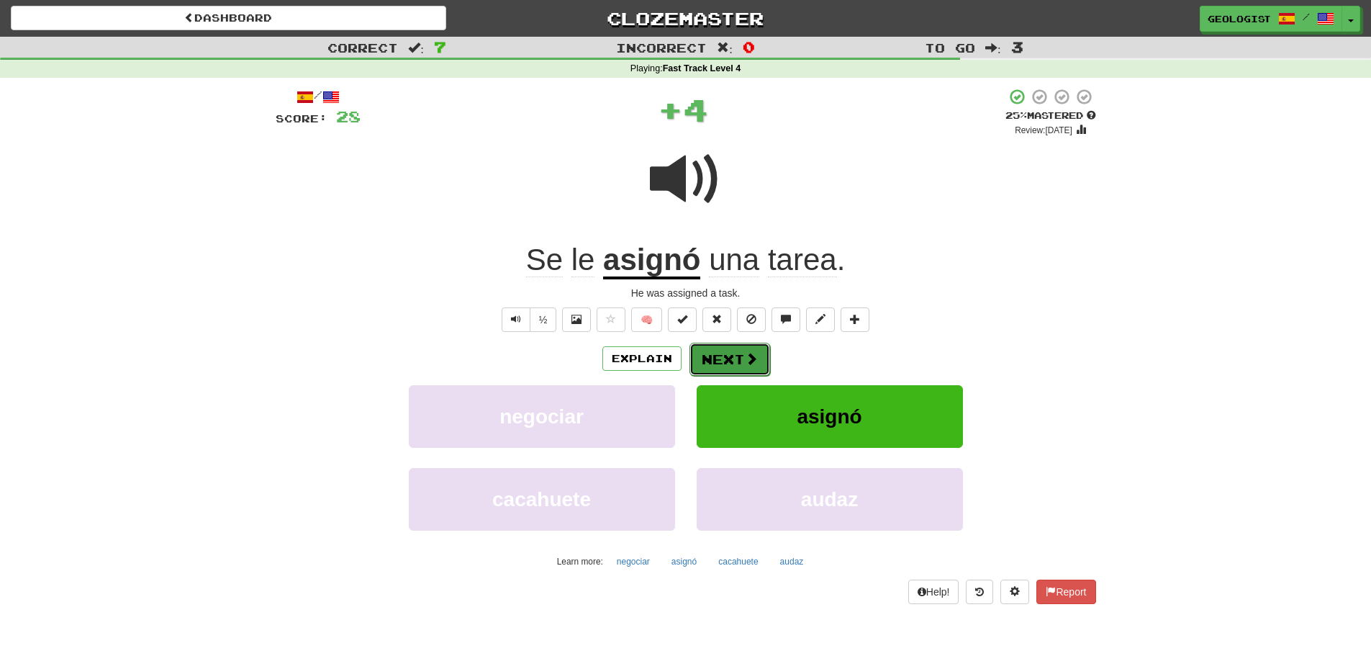
click at [733, 357] on button "Next" at bounding box center [729, 359] width 81 height 33
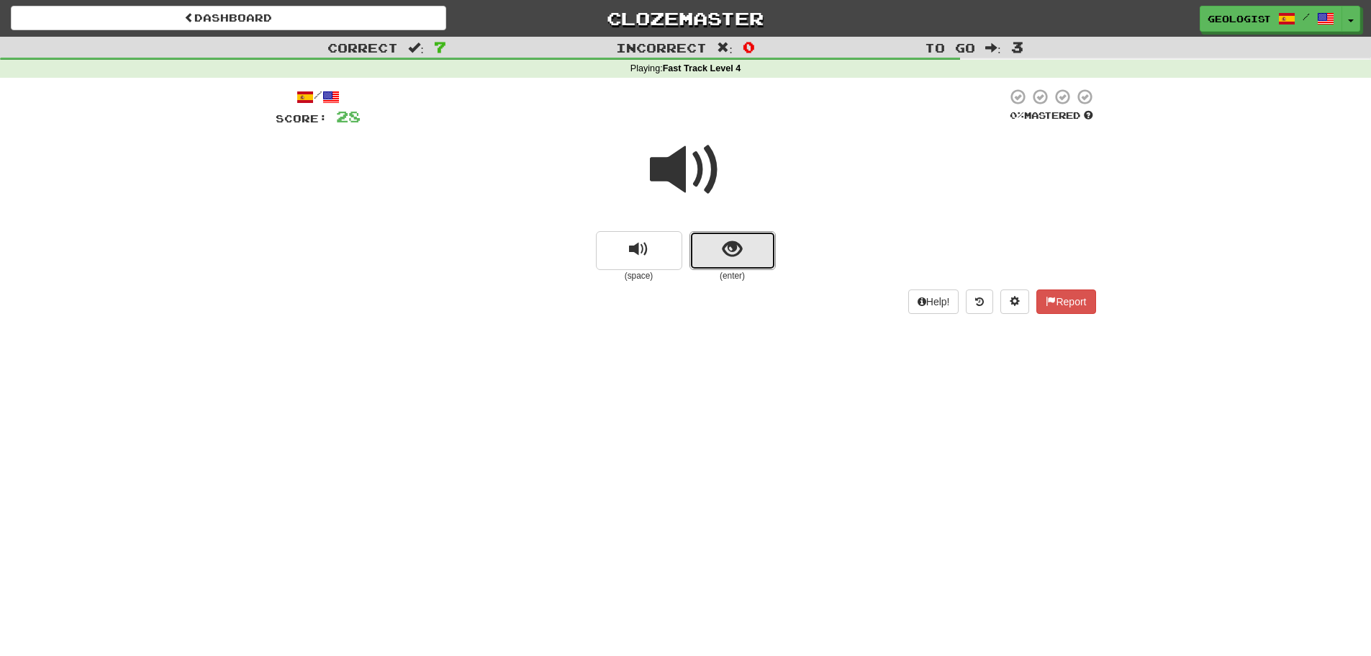
drag, startPoint x: 752, startPoint y: 237, endPoint x: 605, endPoint y: 218, distance: 148.1
click at [748, 236] on button "show sentence" at bounding box center [732, 250] width 86 height 39
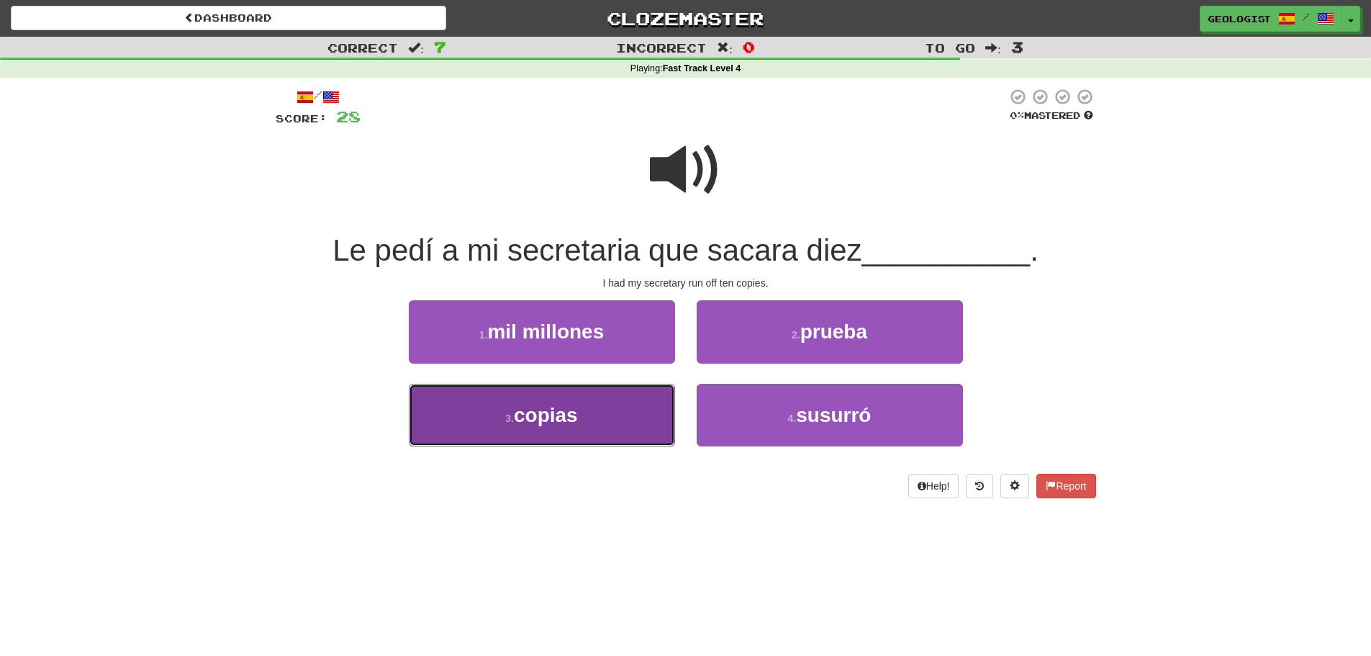
click at [558, 429] on button "3 . copias" at bounding box center [542, 415] width 266 height 63
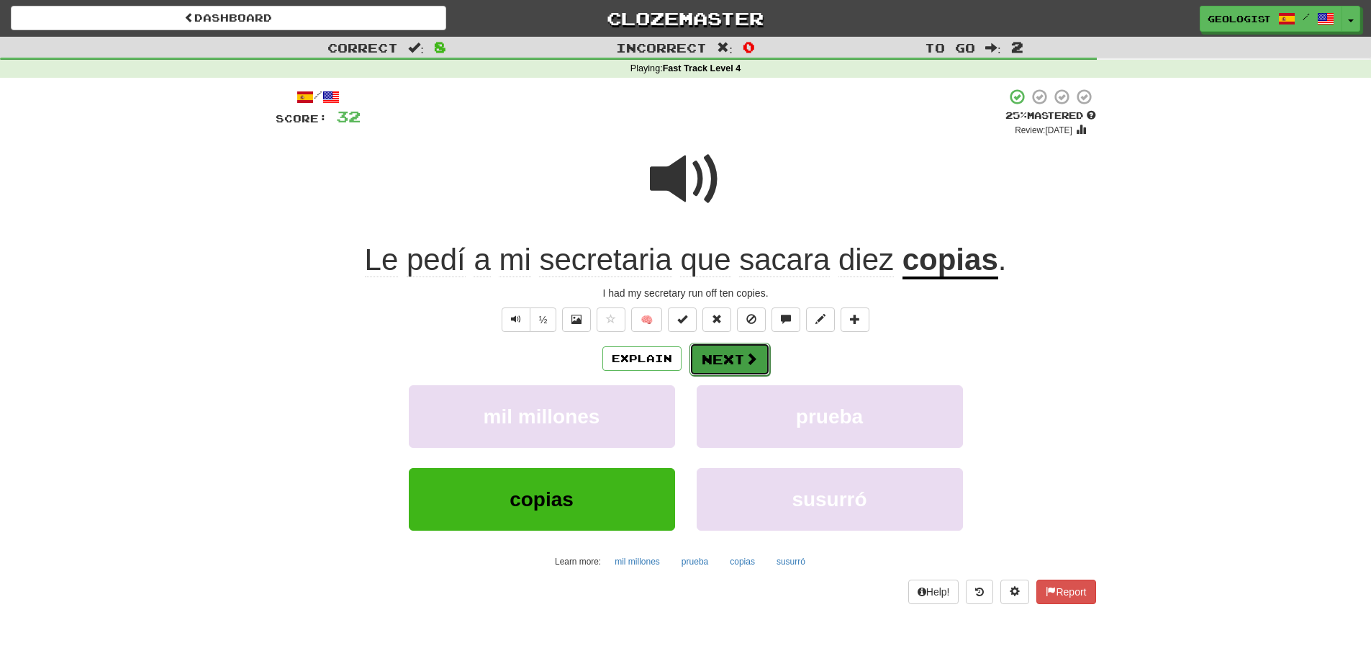
click at [745, 355] on span at bounding box center [751, 358] width 13 height 13
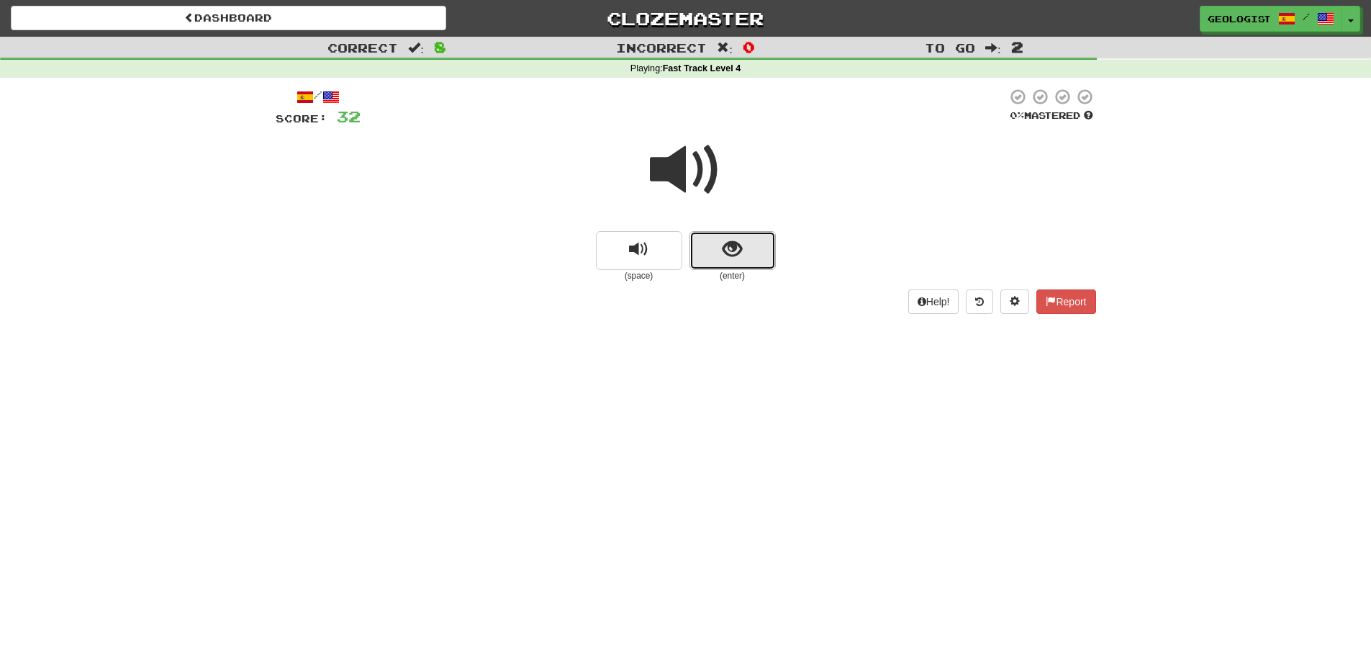
click at [733, 256] on span "show sentence" at bounding box center [731, 249] width 19 height 19
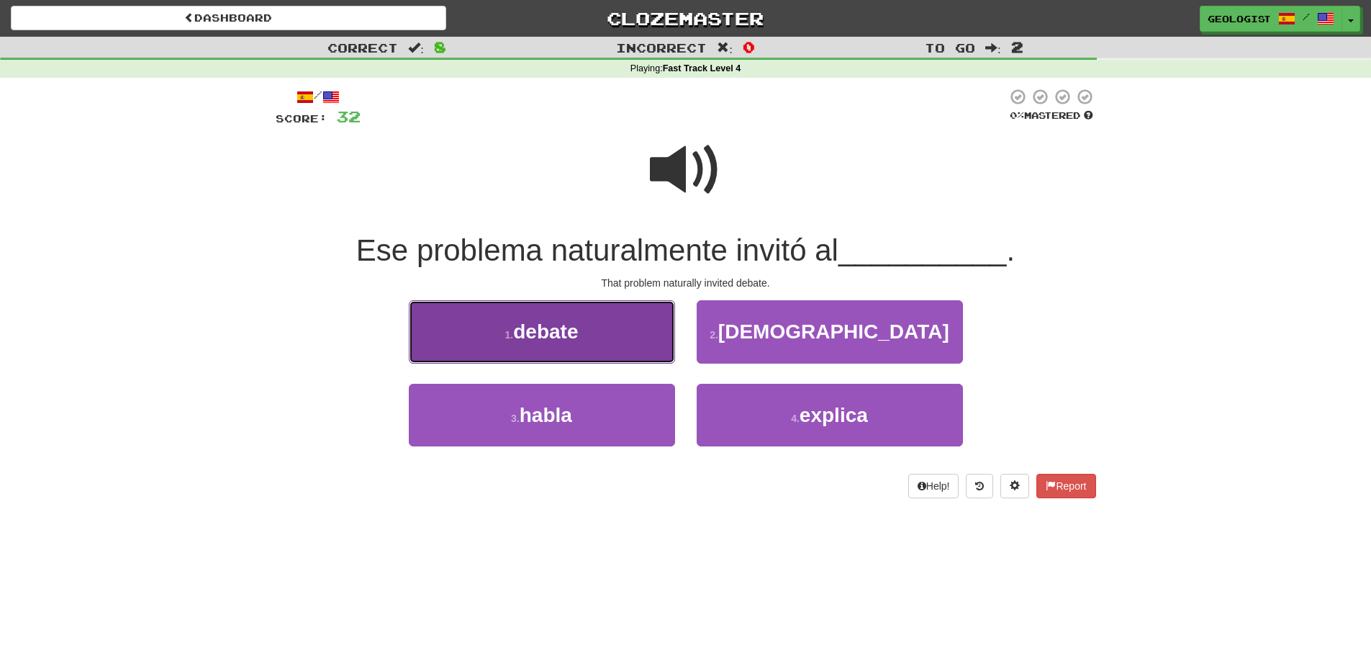
click at [517, 342] on span "debate" at bounding box center [545, 331] width 65 height 22
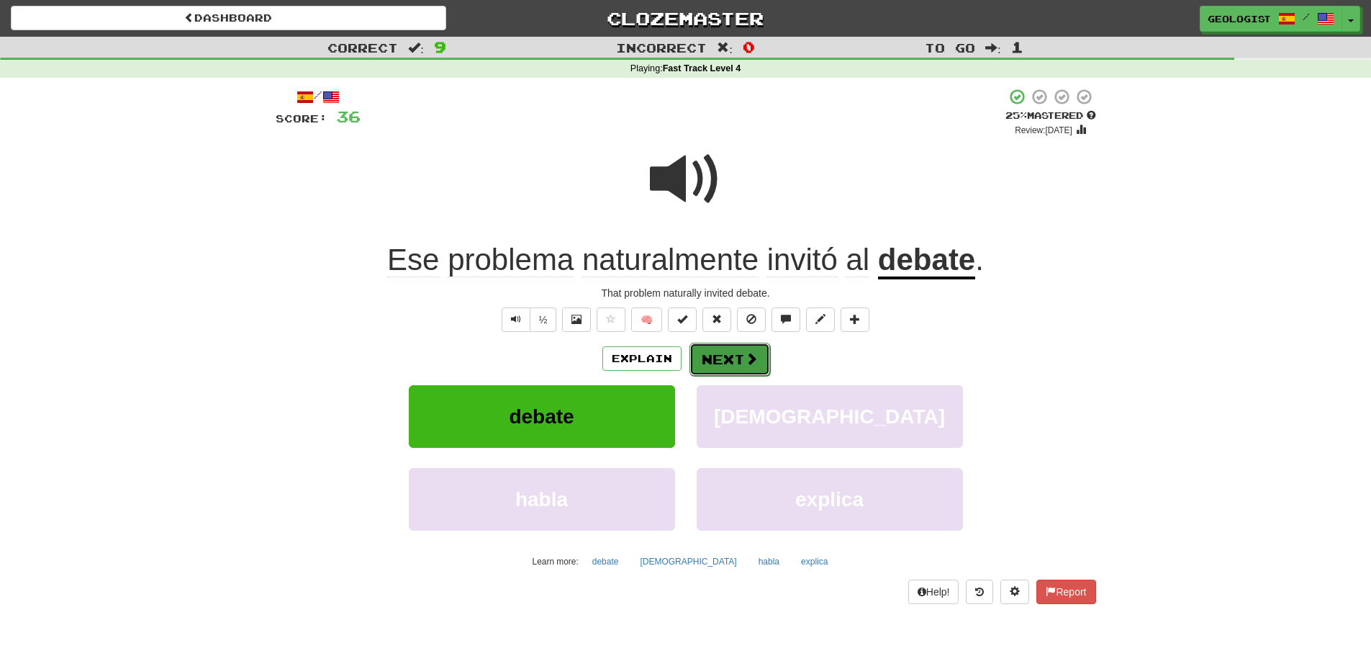
click at [714, 348] on button "Next" at bounding box center [729, 359] width 81 height 33
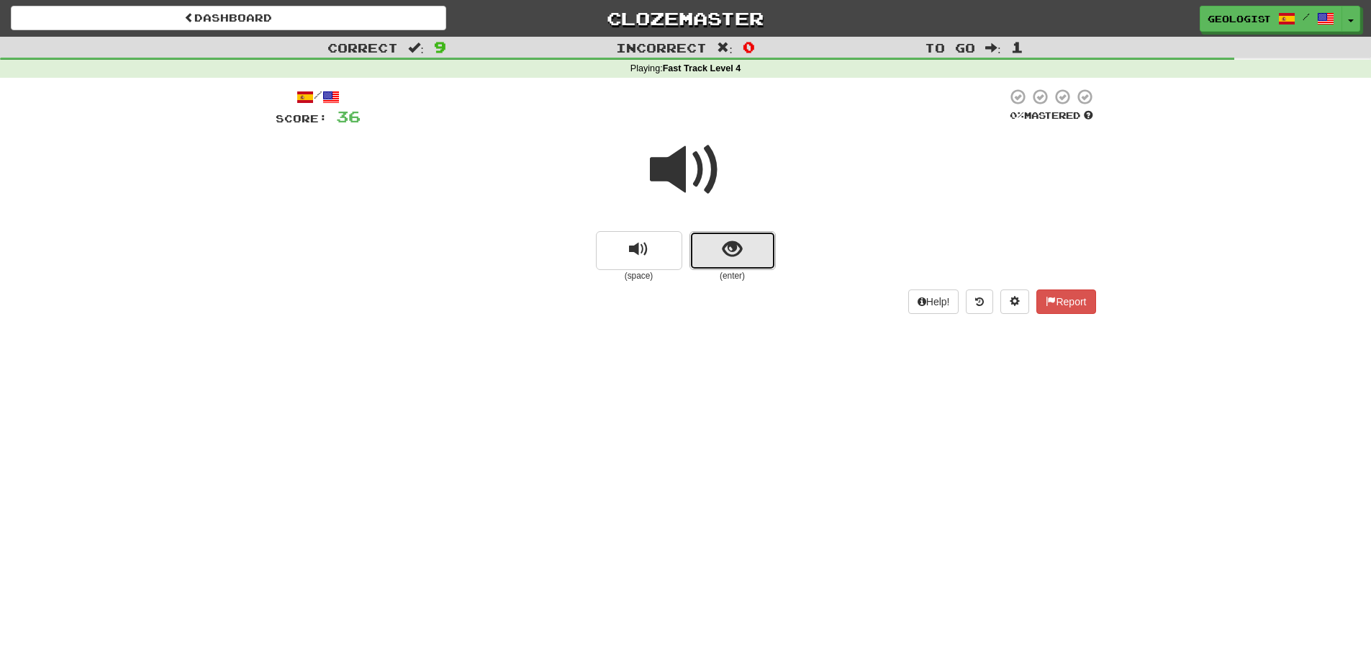
click at [730, 258] on span "show sentence" at bounding box center [731, 249] width 19 height 19
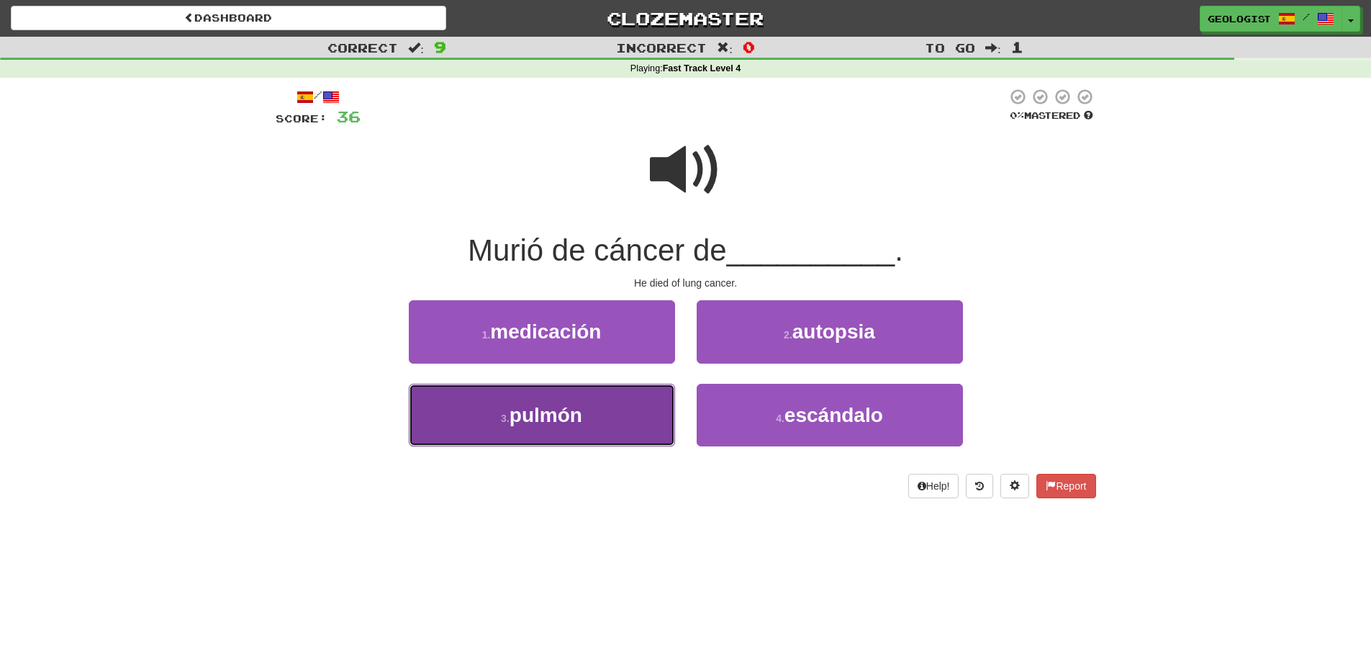
click at [473, 415] on button "3 . pulmón" at bounding box center [542, 415] width 266 height 63
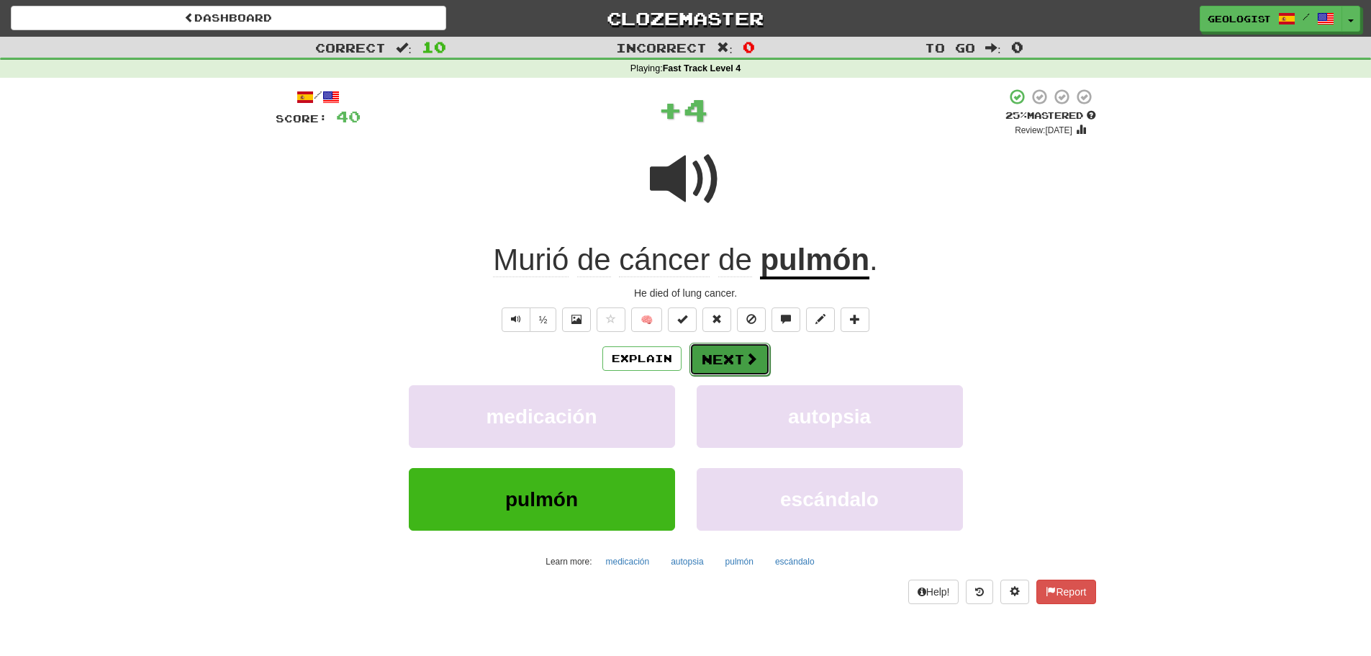
click at [715, 360] on button "Next" at bounding box center [729, 359] width 81 height 33
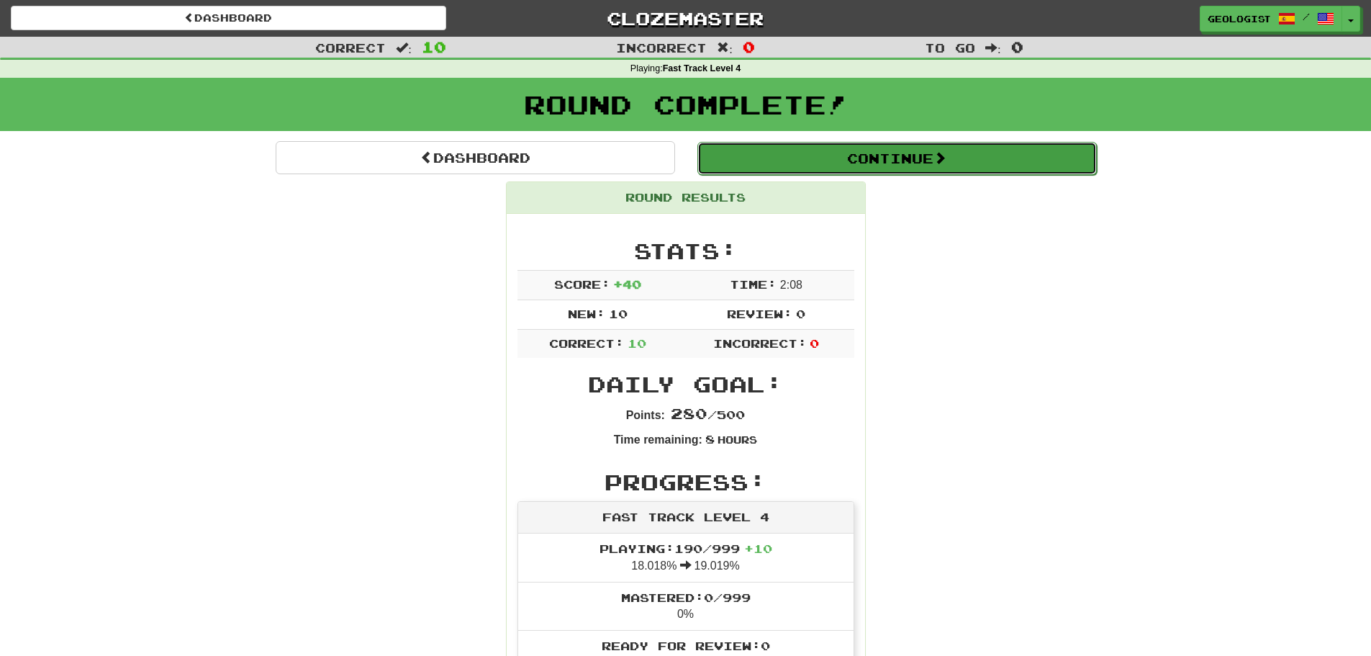
click at [890, 151] on button "Continue" at bounding box center [896, 158] width 399 height 33
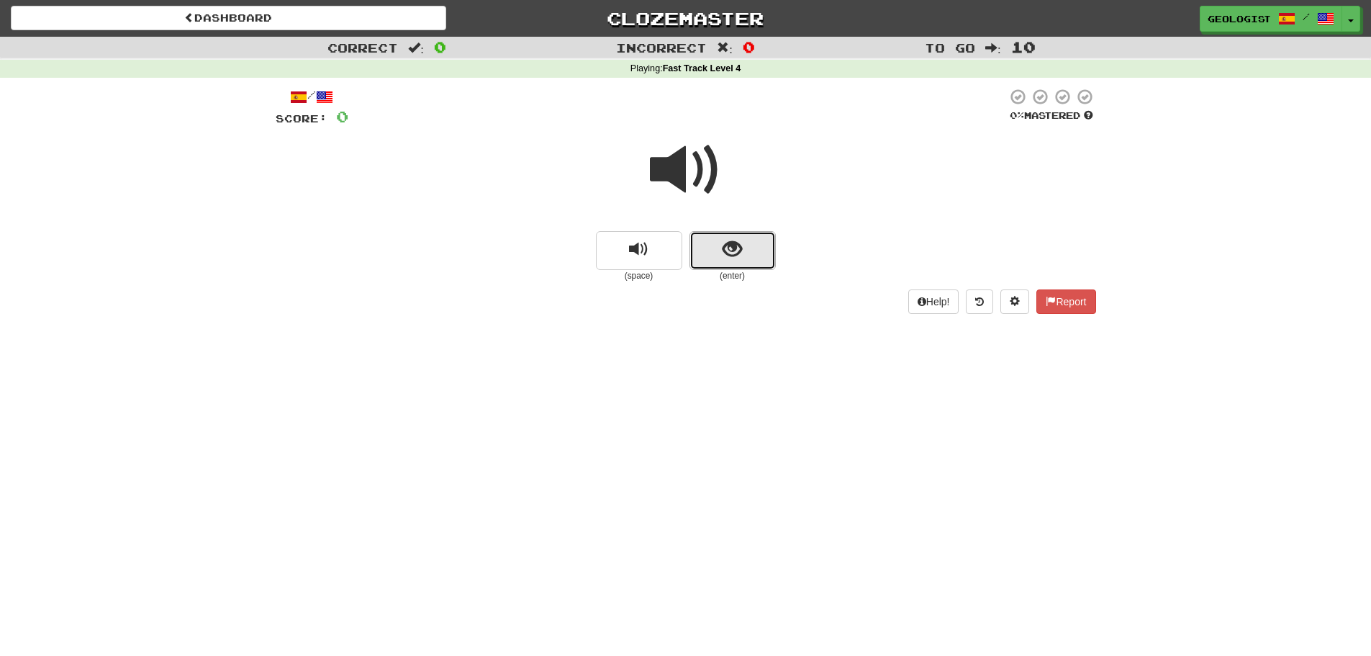
click at [737, 247] on span "show sentence" at bounding box center [731, 249] width 19 height 19
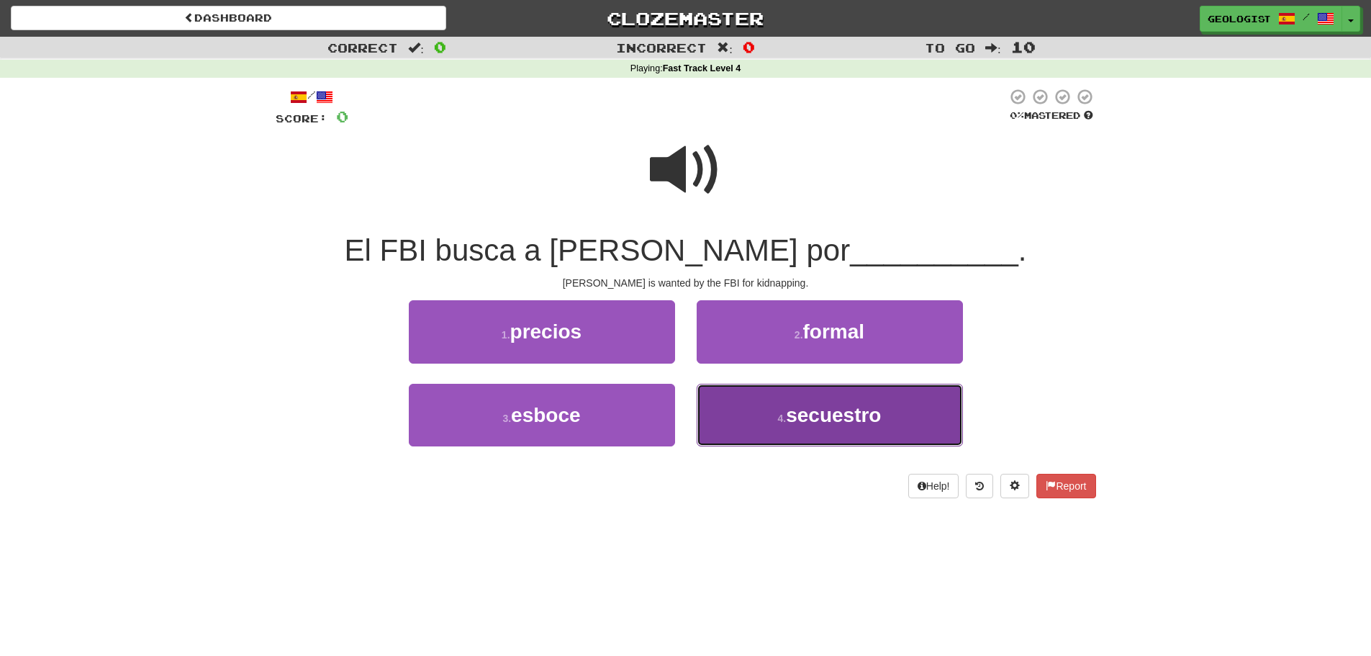
click at [797, 422] on span "secuestro" at bounding box center [833, 415] width 95 height 22
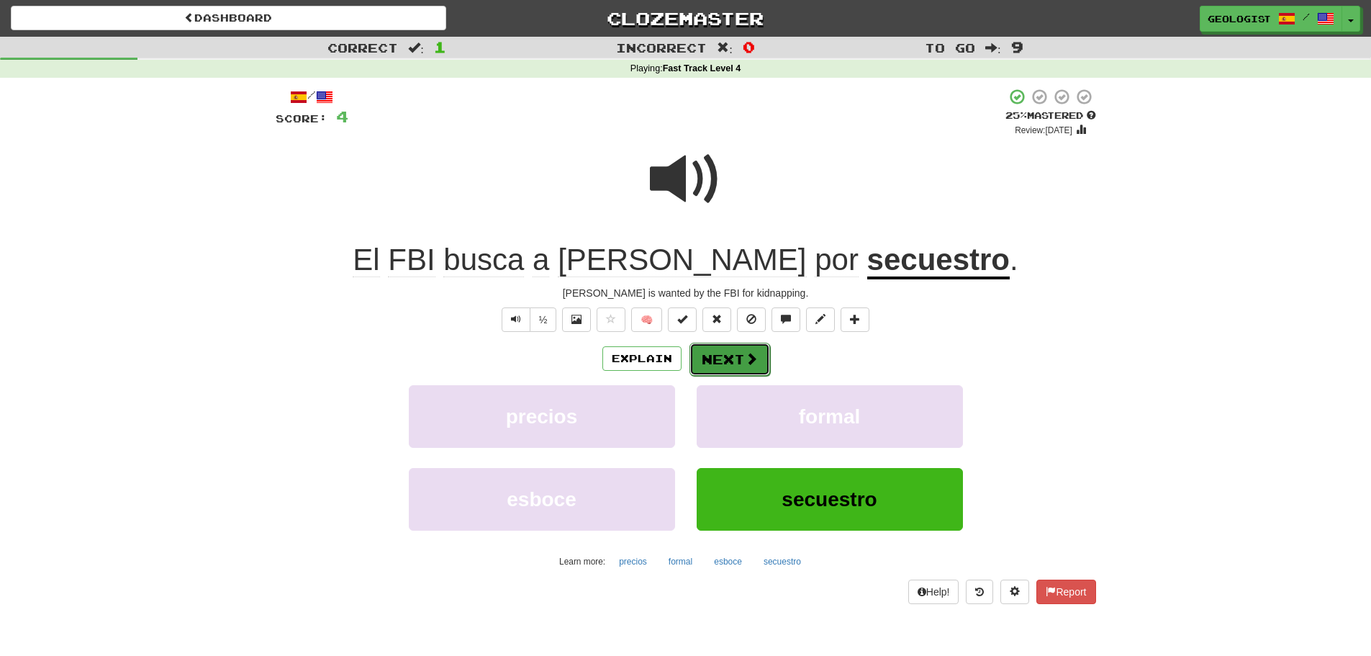
click at [715, 348] on button "Next" at bounding box center [729, 359] width 81 height 33
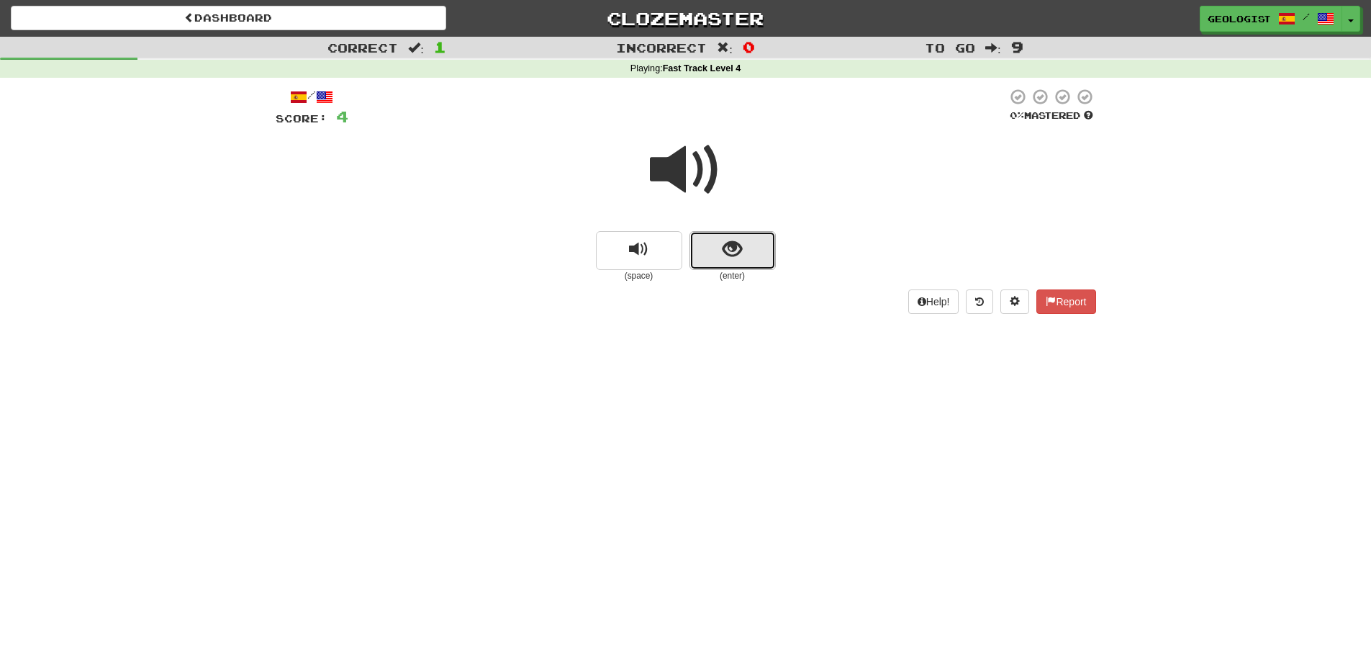
click at [733, 248] on span "show sentence" at bounding box center [731, 249] width 19 height 19
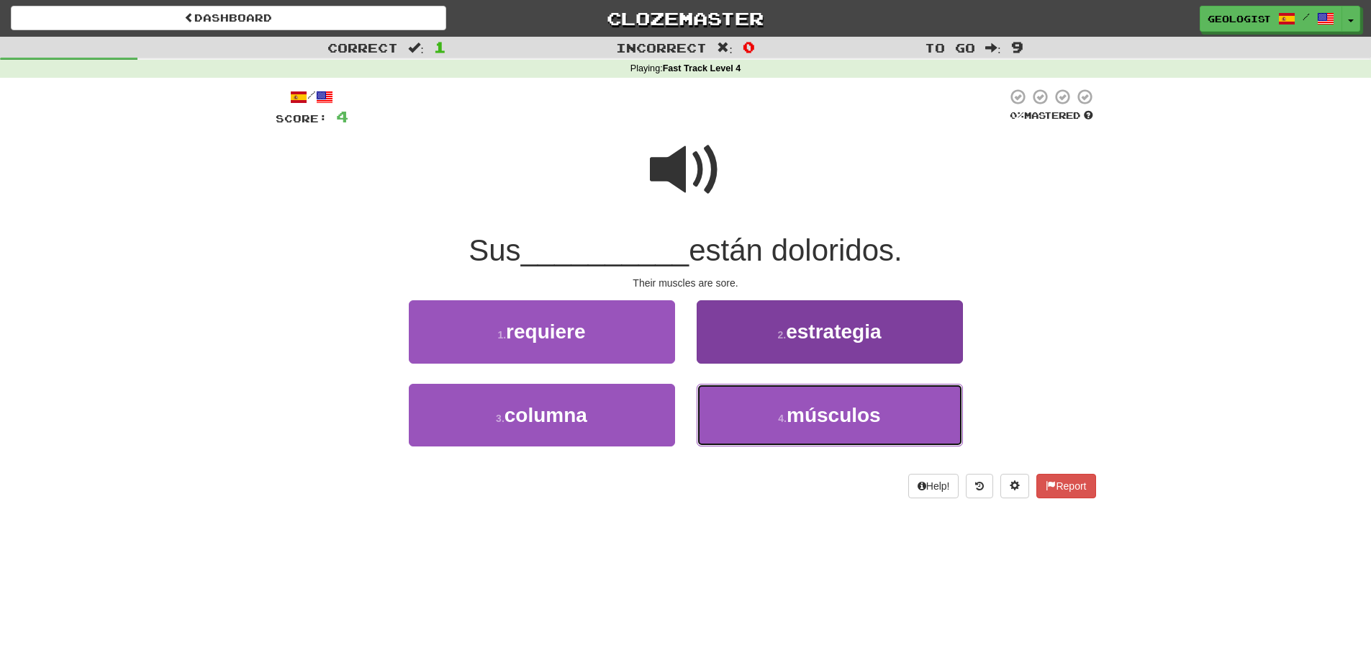
click at [781, 420] on small "4 ." at bounding box center [782, 418] width 9 height 12
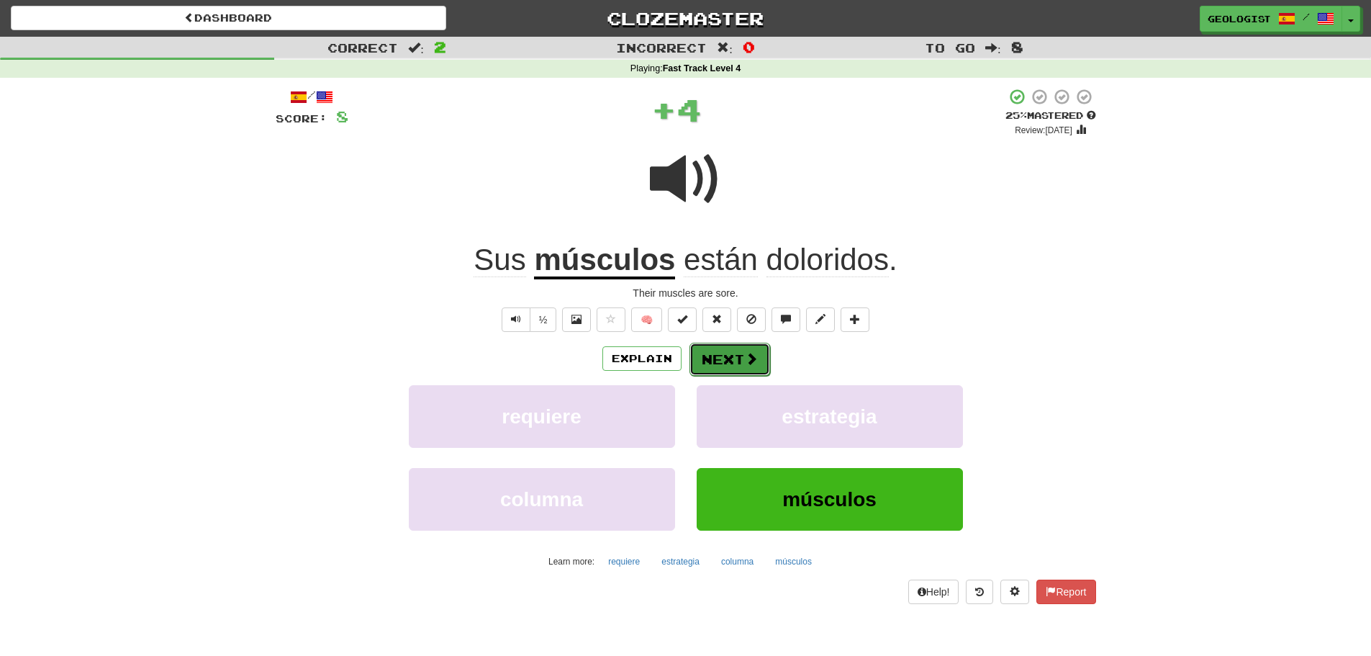
click at [743, 348] on button "Next" at bounding box center [729, 359] width 81 height 33
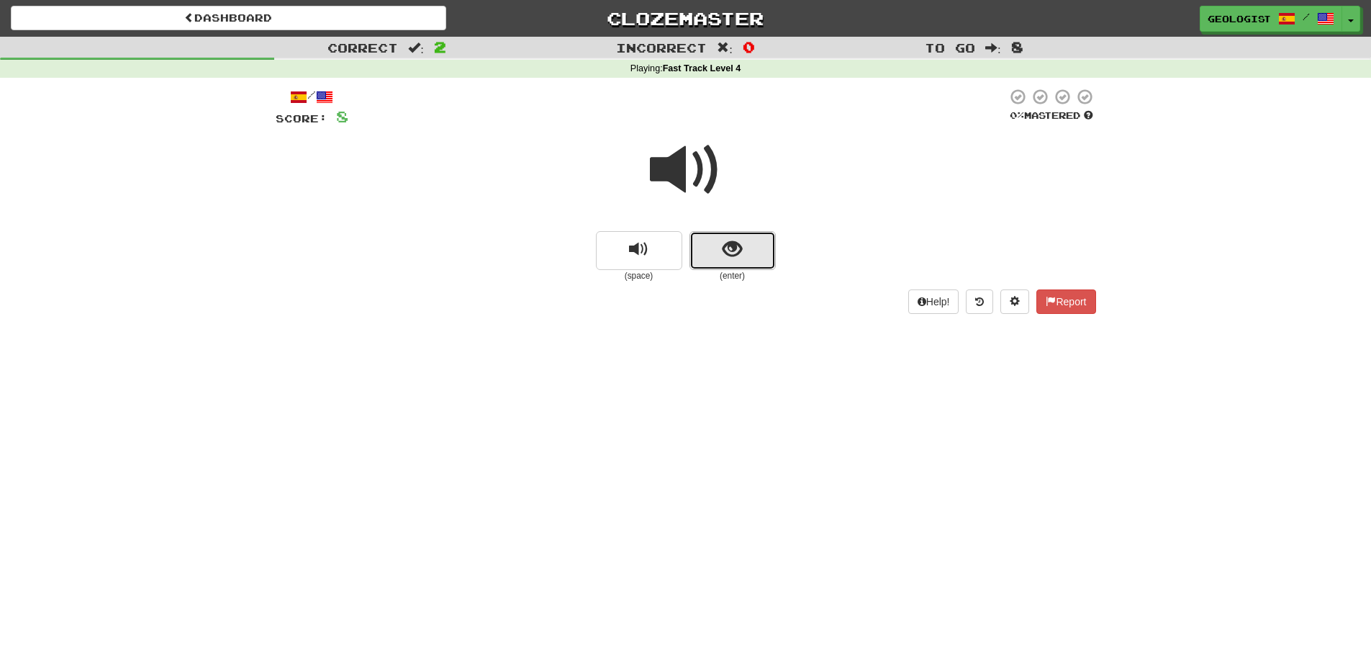
click at [741, 248] on span "show sentence" at bounding box center [731, 249] width 19 height 19
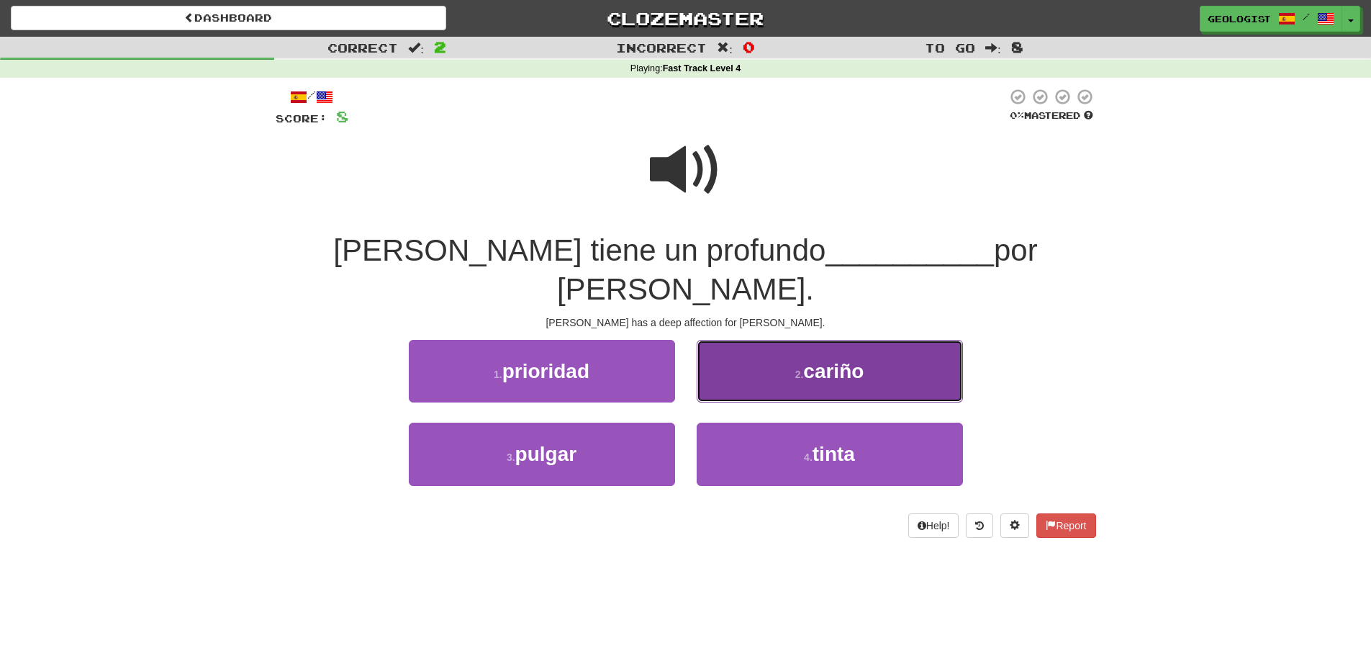
click at [788, 345] on button "2 . [PERSON_NAME]" at bounding box center [830, 371] width 266 height 63
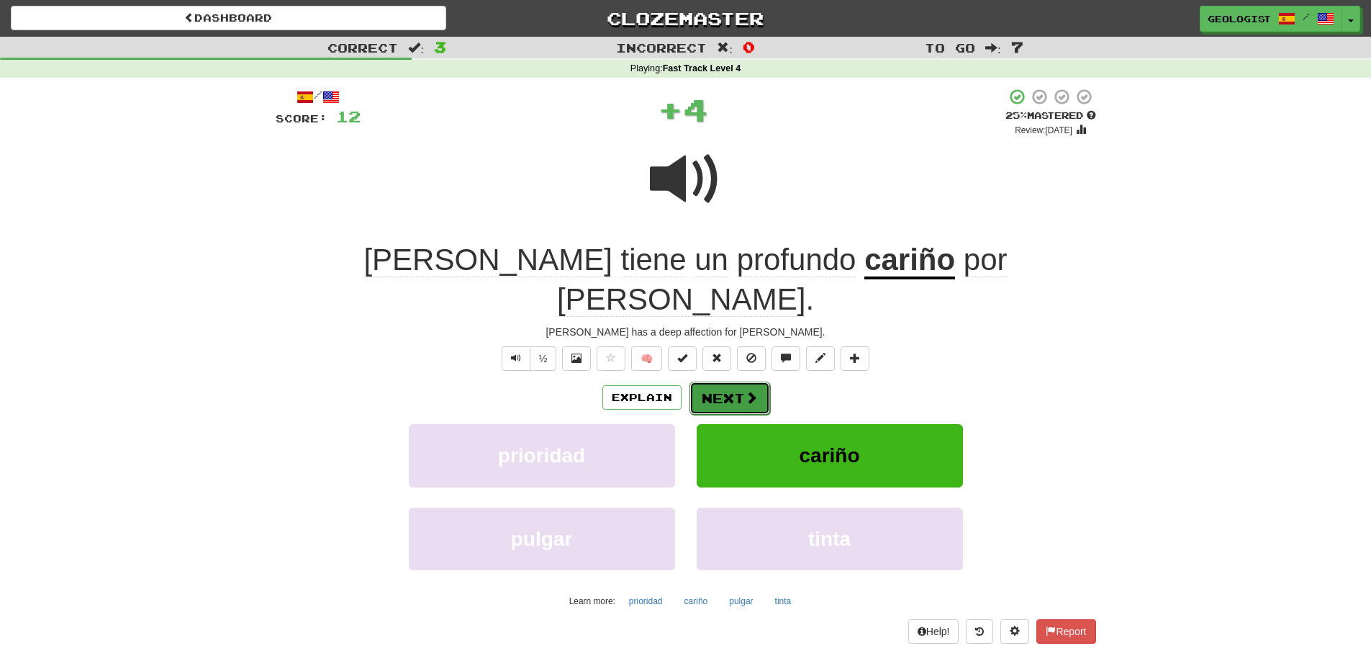
click at [725, 381] on button "Next" at bounding box center [729, 397] width 81 height 33
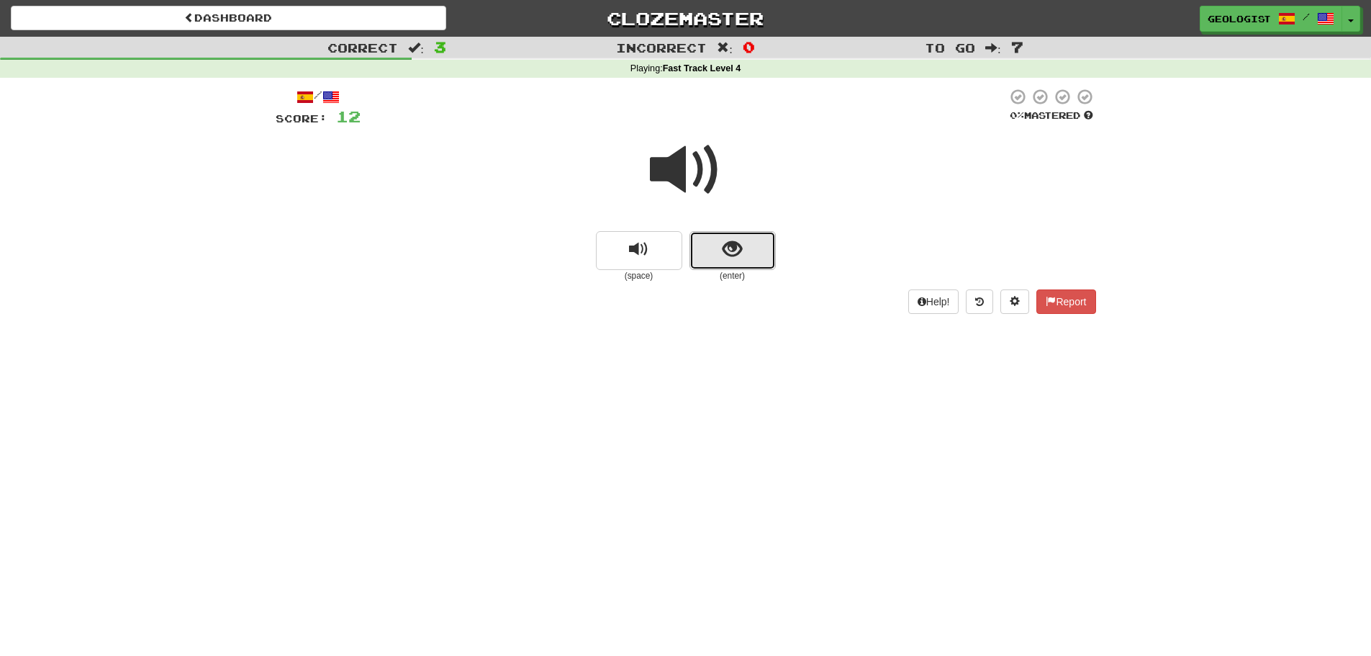
click at [747, 237] on button "show sentence" at bounding box center [732, 250] width 86 height 39
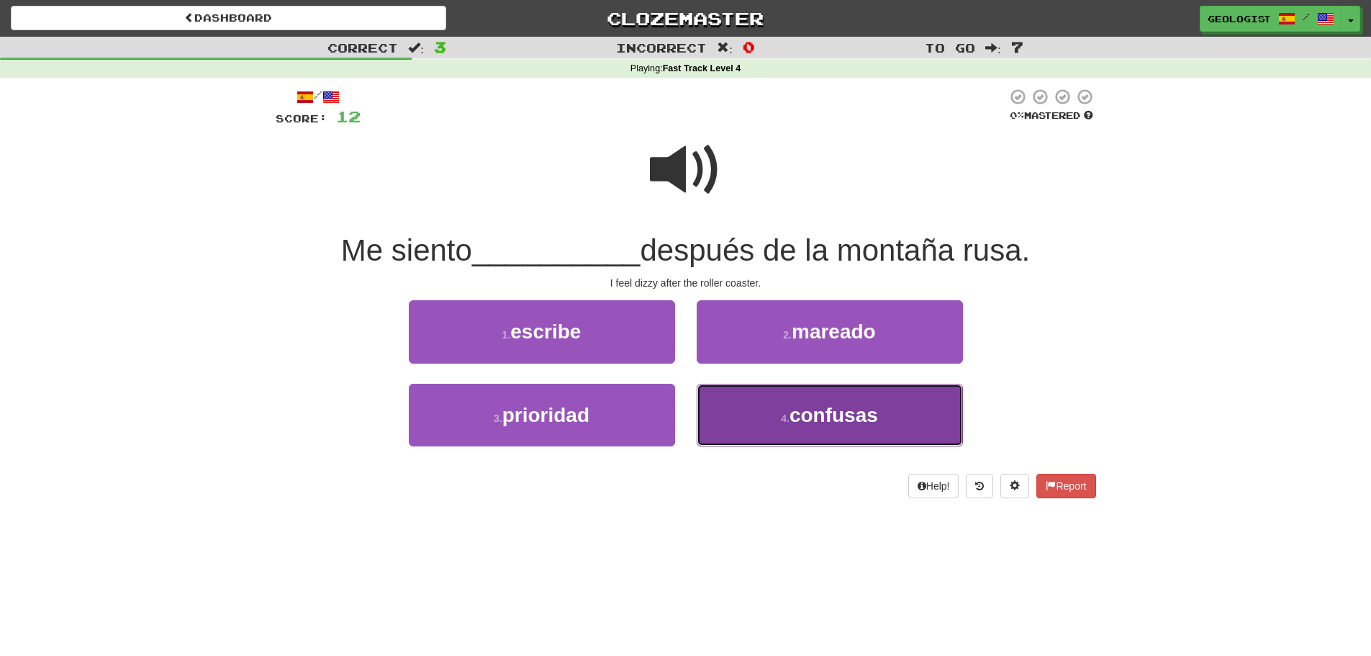
click at [779, 417] on button "4 . confusas" at bounding box center [830, 415] width 266 height 63
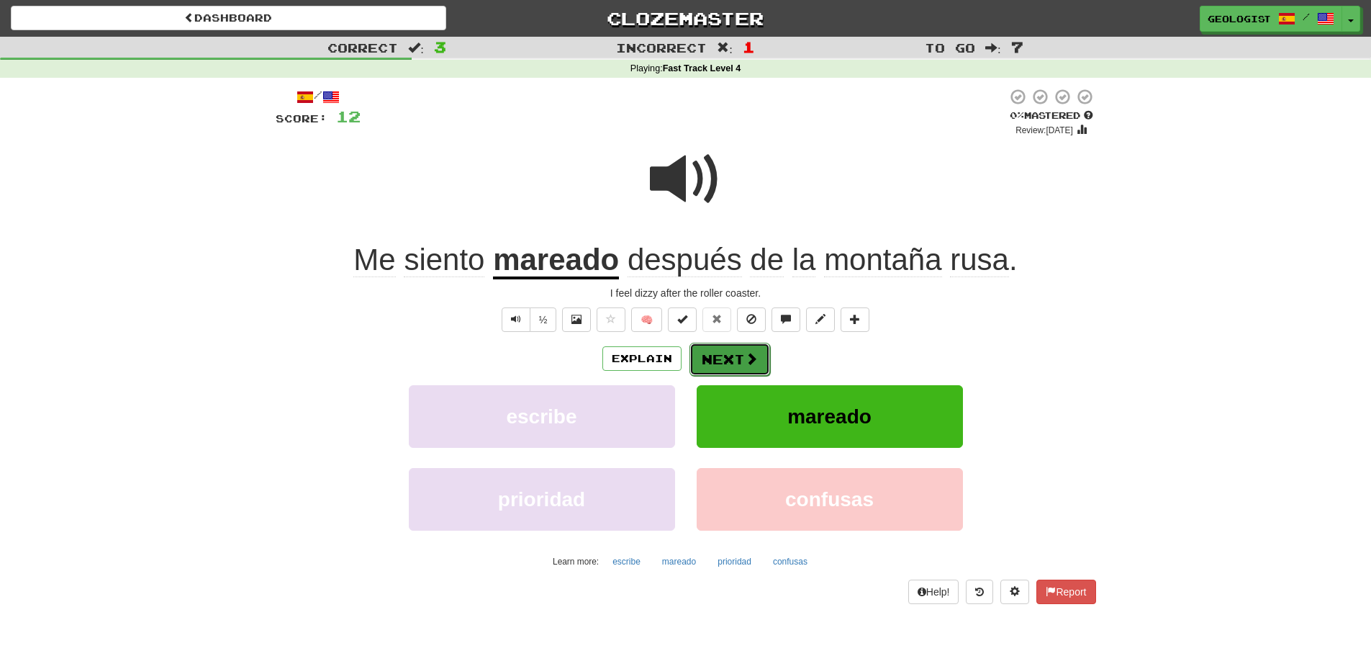
click at [702, 358] on button "Next" at bounding box center [729, 359] width 81 height 33
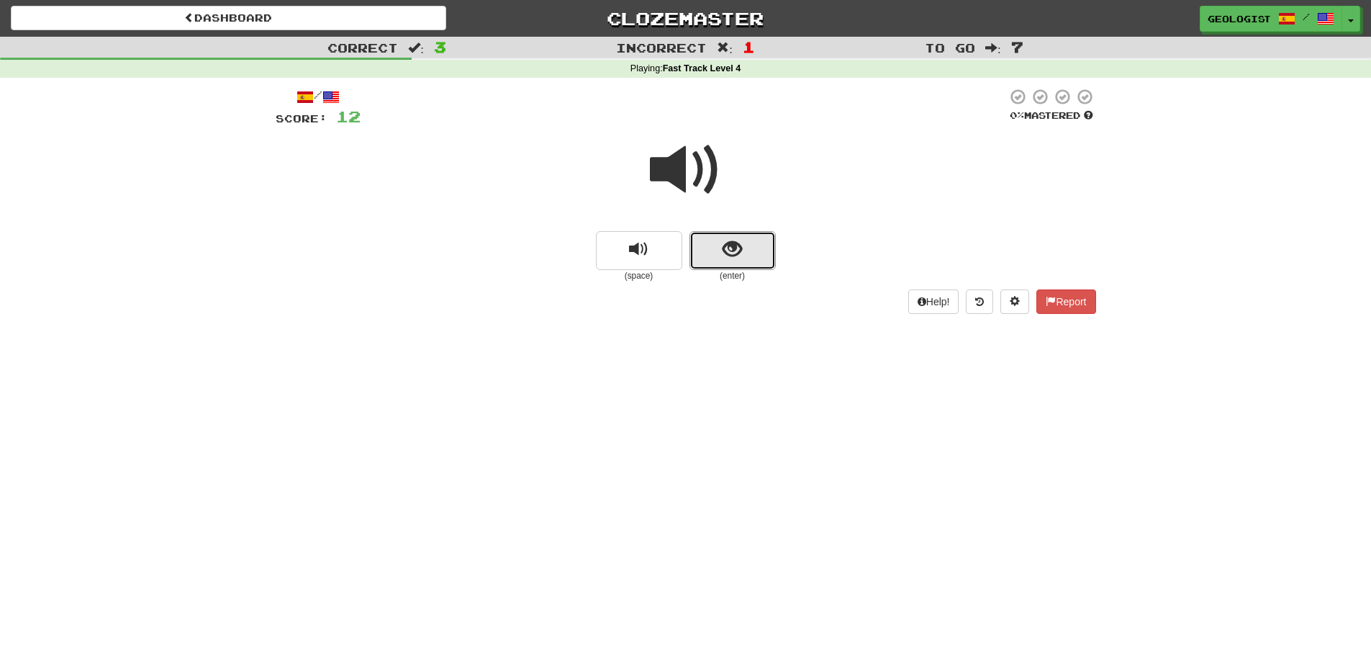
drag, startPoint x: 751, startPoint y: 248, endPoint x: 262, endPoint y: 322, distance: 494.2
click at [748, 243] on button "show sentence" at bounding box center [732, 250] width 86 height 39
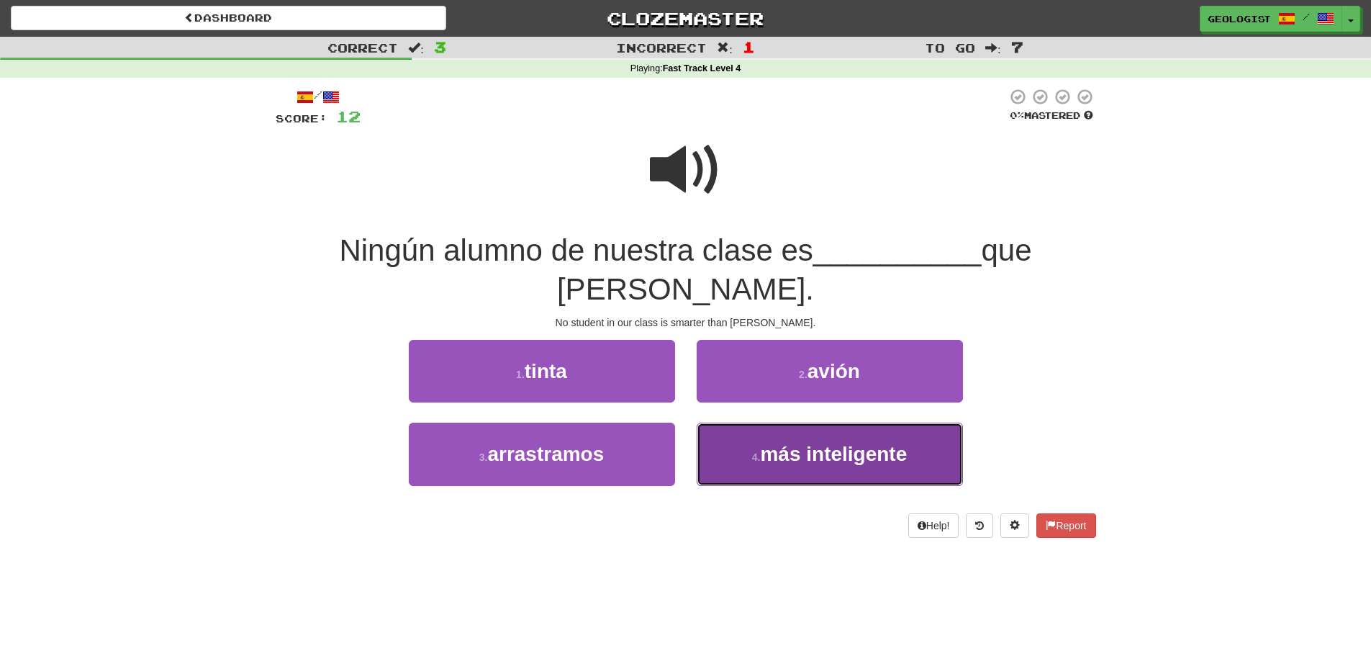
click at [793, 432] on button "4 . más inteligente" at bounding box center [830, 453] width 266 height 63
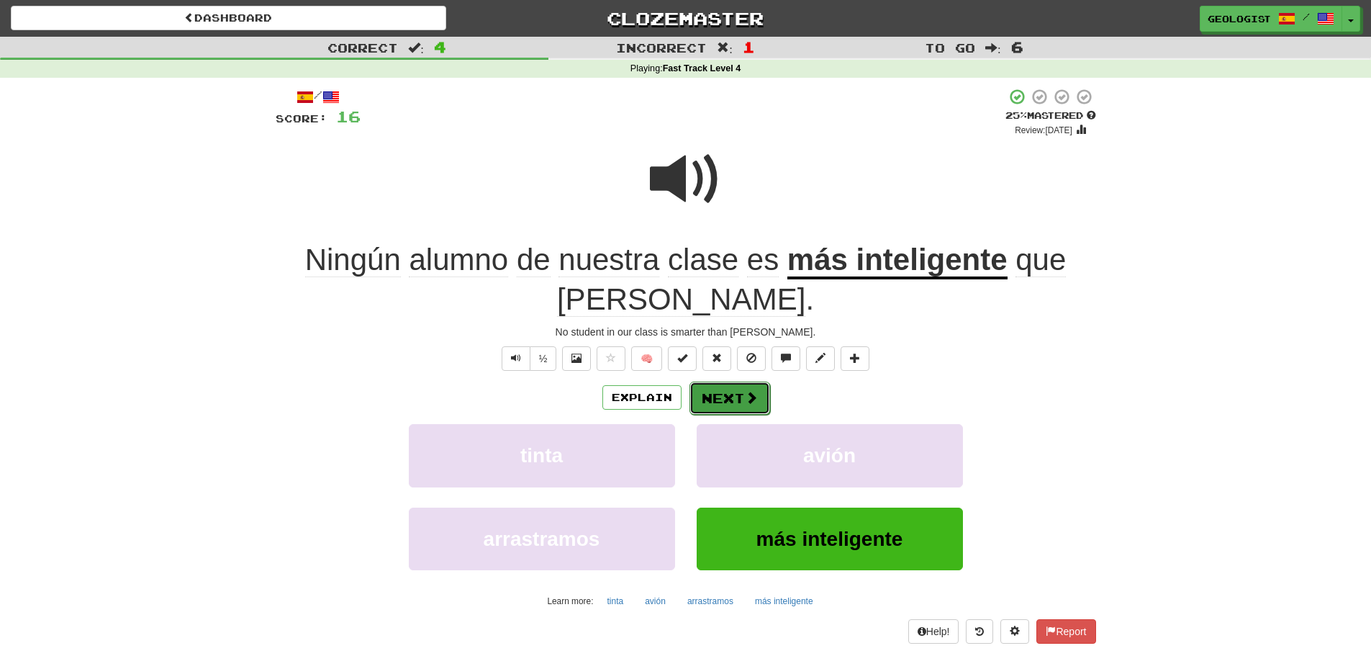
click at [741, 394] on button "Next" at bounding box center [729, 397] width 81 height 33
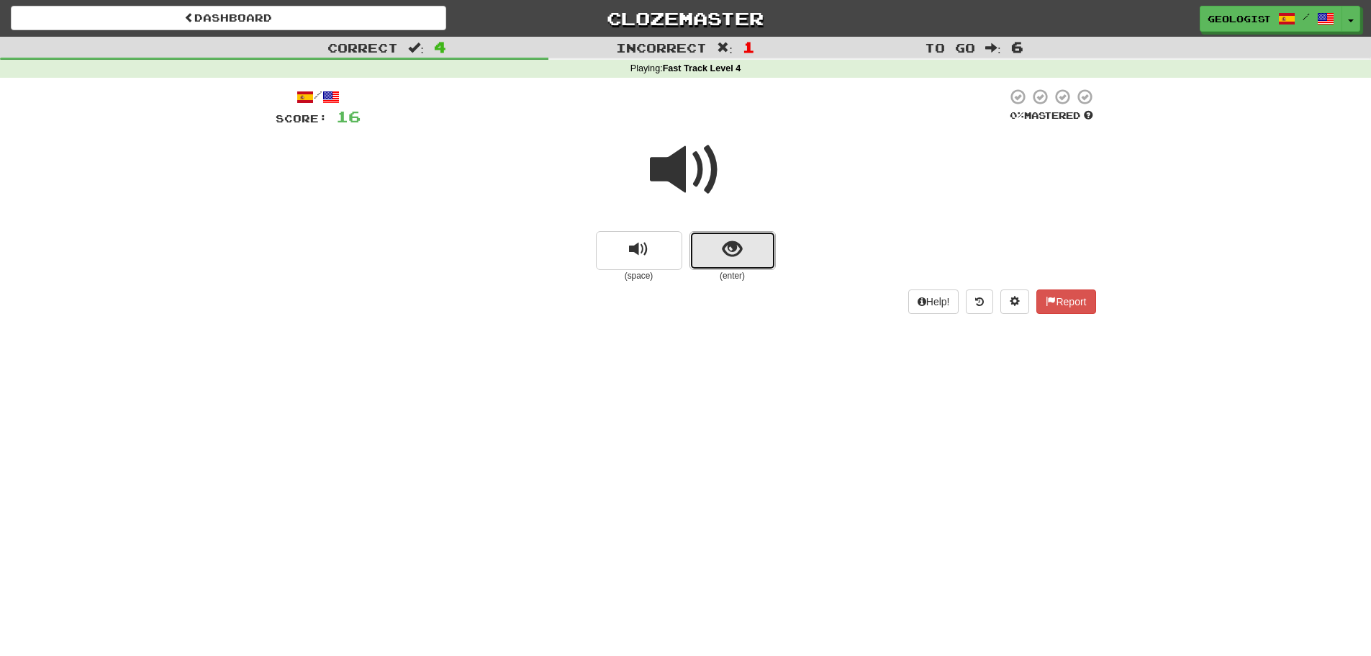
click at [710, 261] on button "show sentence" at bounding box center [732, 250] width 86 height 39
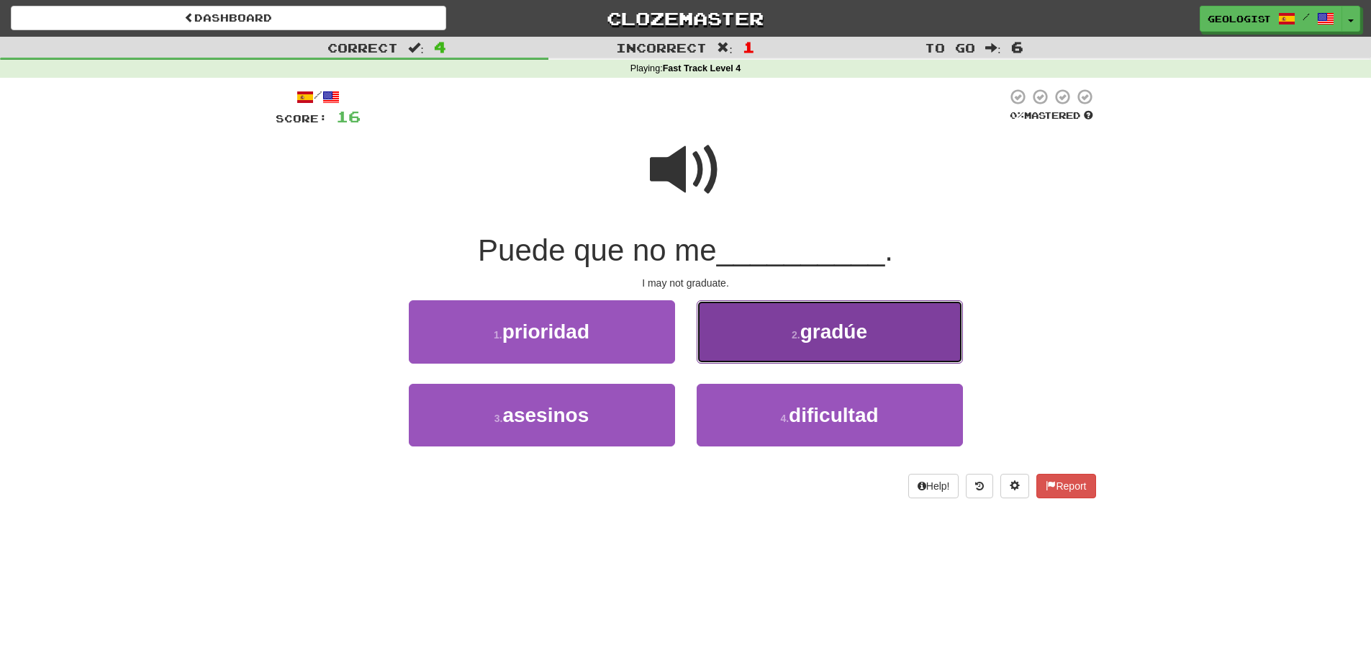
click at [794, 320] on button "2 . gradúe" at bounding box center [830, 331] width 266 height 63
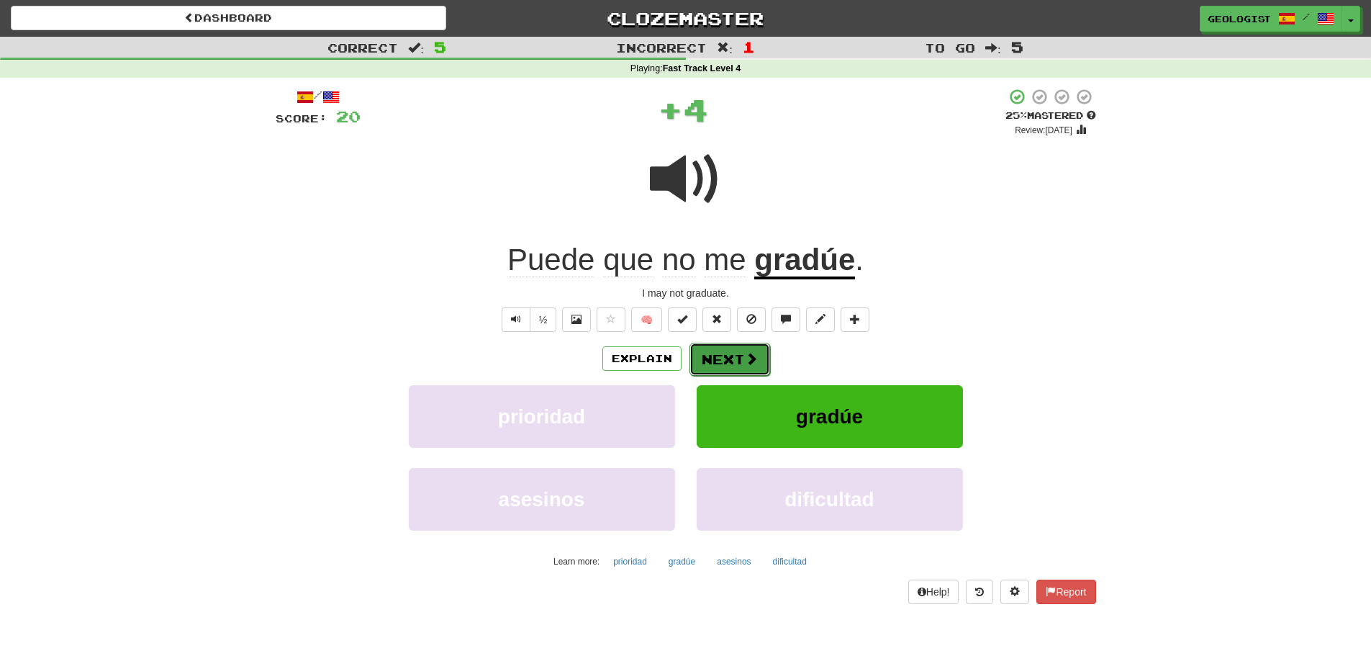
click at [735, 363] on button "Next" at bounding box center [729, 359] width 81 height 33
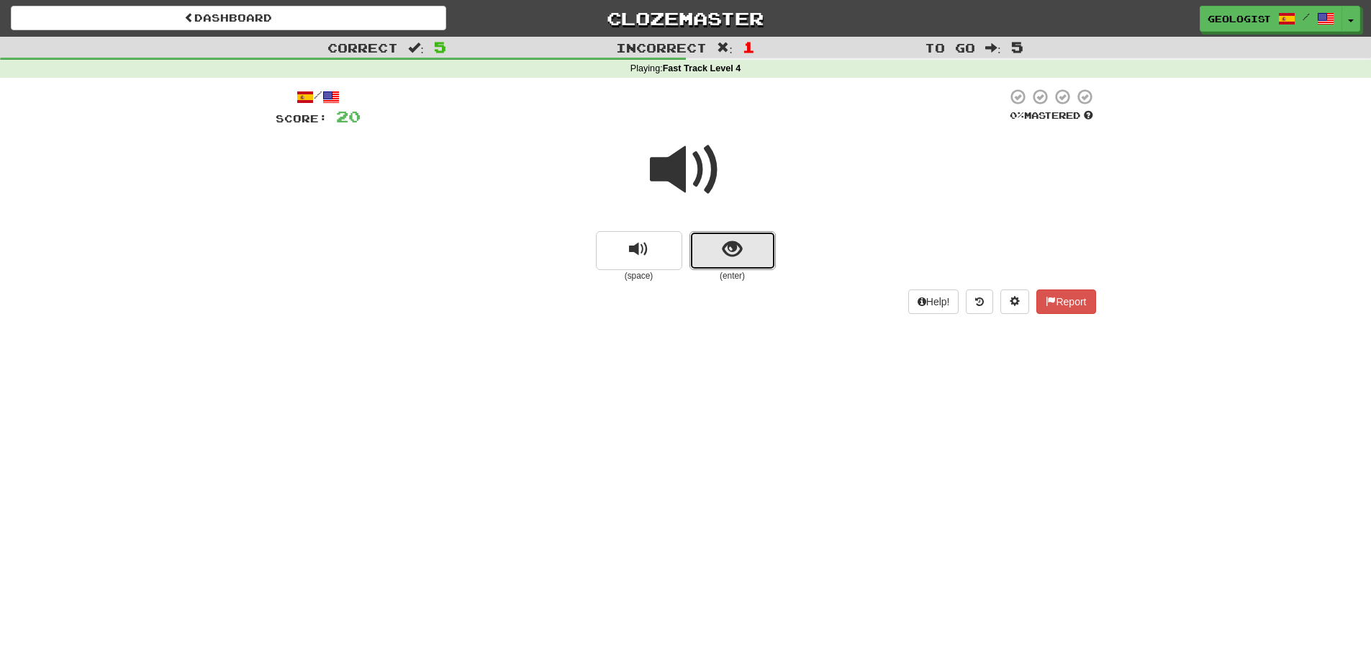
click at [748, 252] on button "show sentence" at bounding box center [732, 250] width 86 height 39
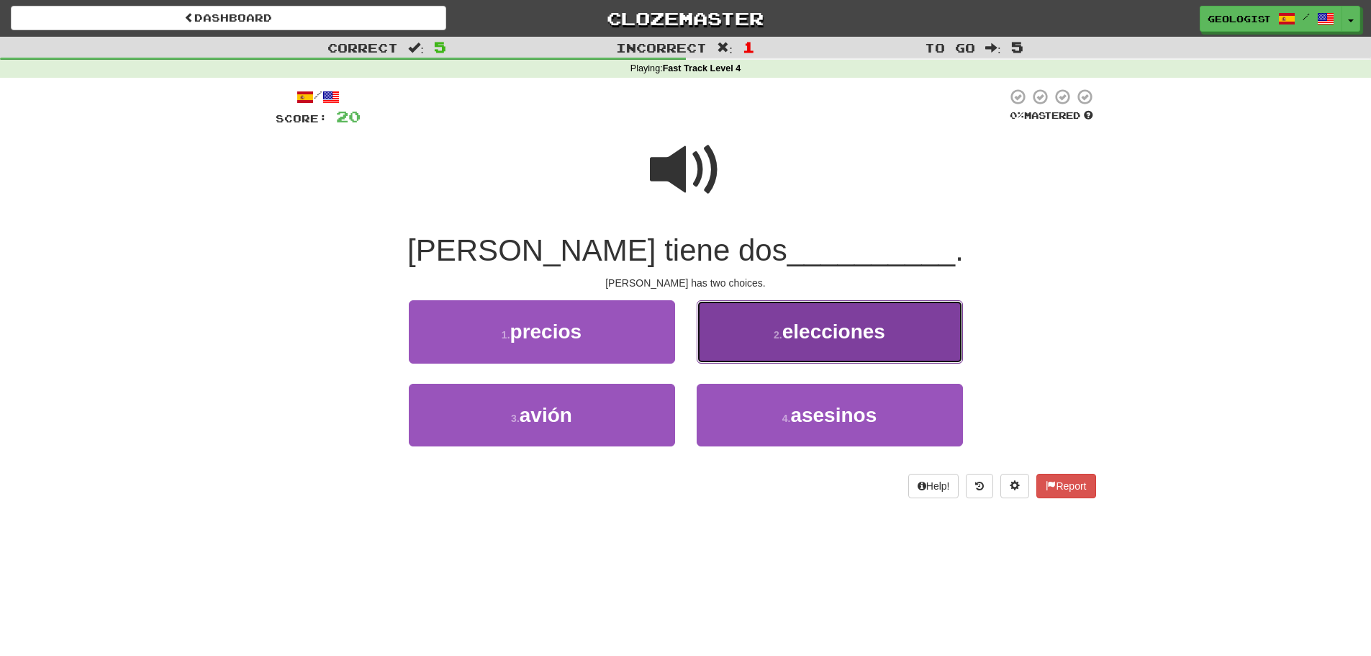
click at [840, 339] on span "elecciones" at bounding box center [833, 331] width 103 height 22
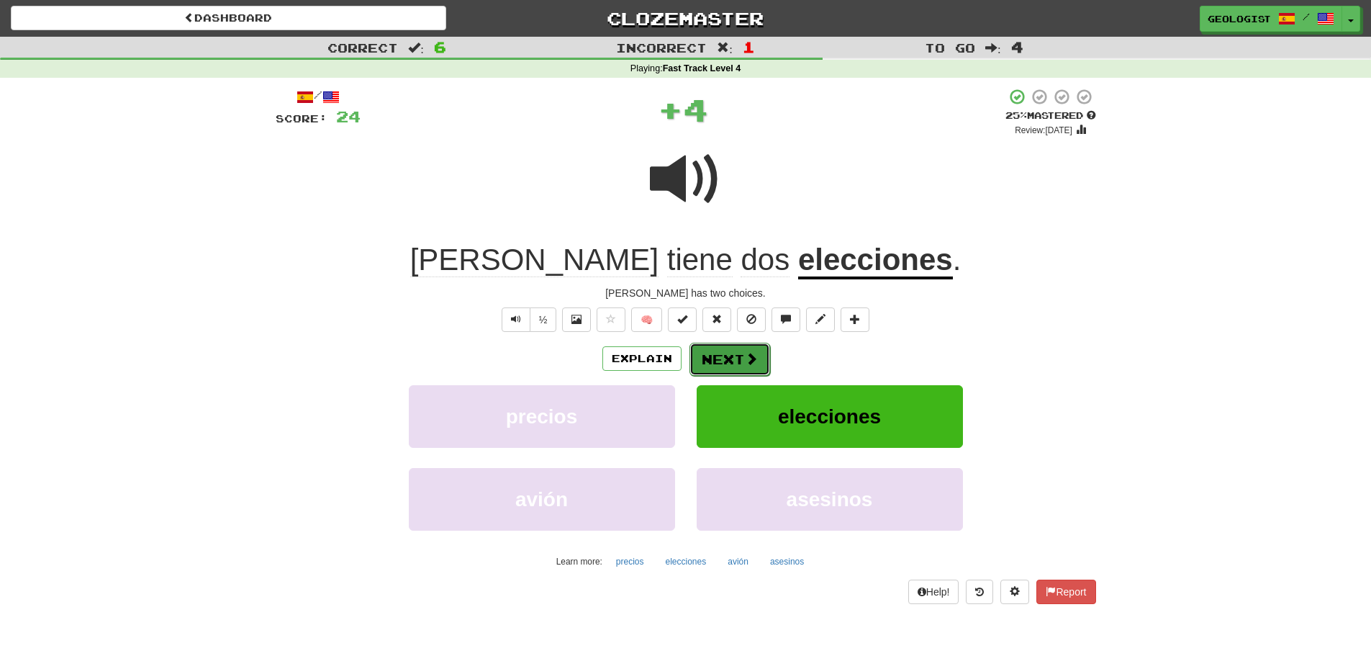
click at [733, 351] on button "Next" at bounding box center [729, 359] width 81 height 33
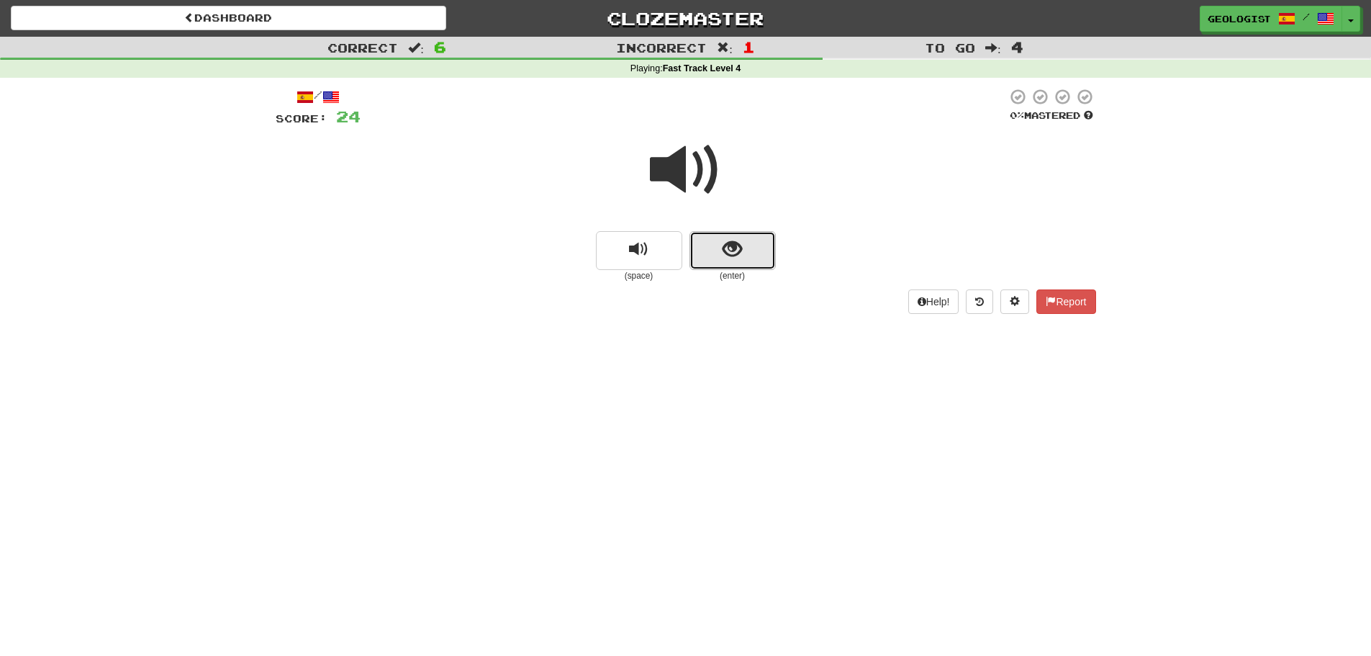
click at [735, 266] on button "show sentence" at bounding box center [732, 250] width 86 height 39
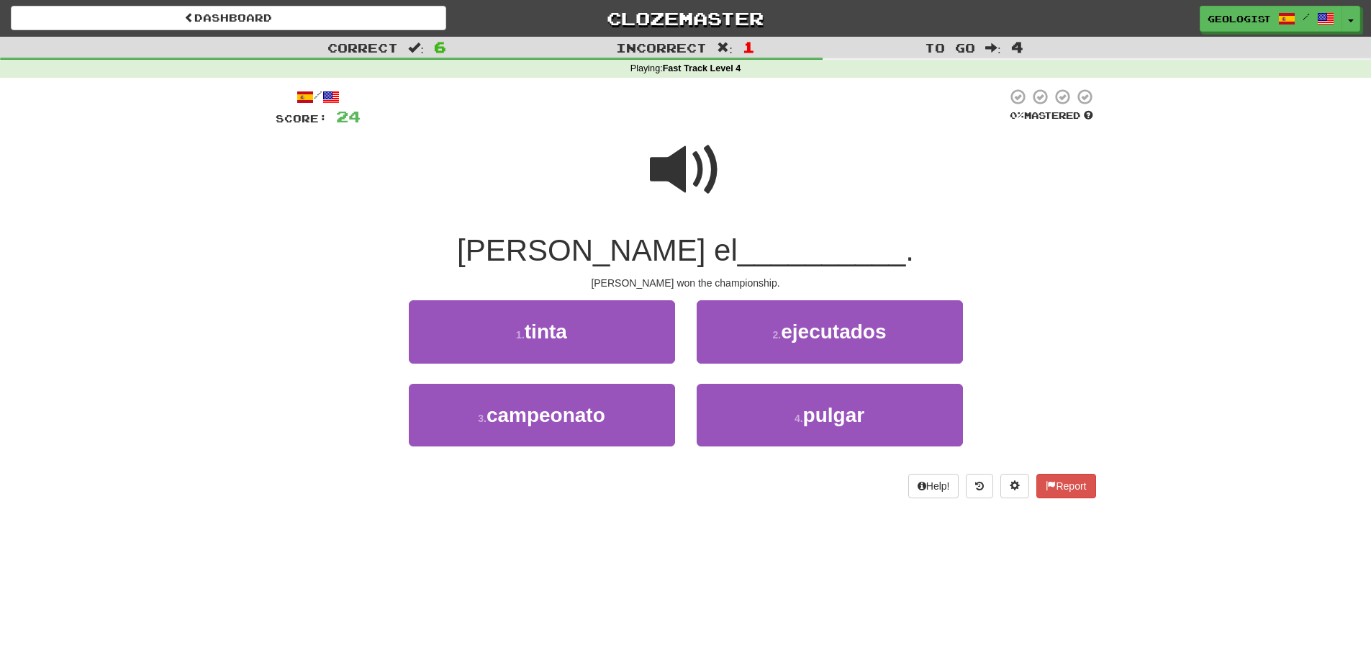
click at [674, 167] on span at bounding box center [686, 170] width 72 height 72
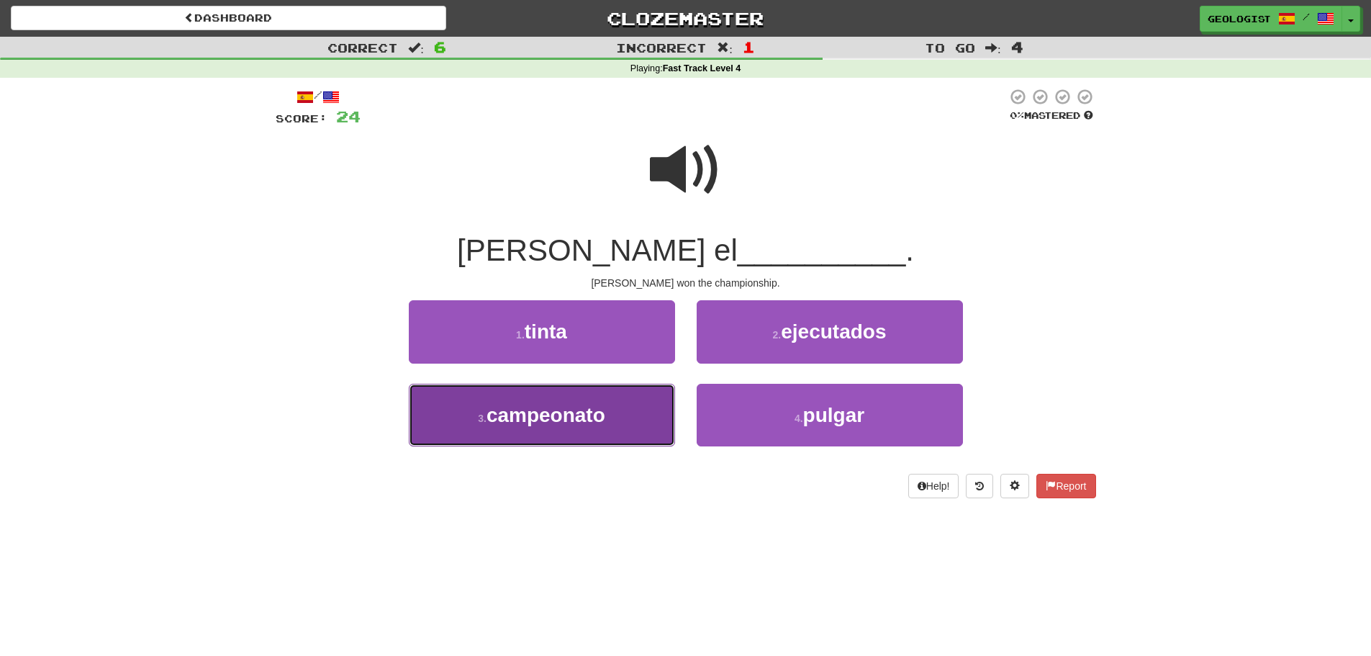
click at [494, 440] on button "3 . campeonato" at bounding box center [542, 415] width 266 height 63
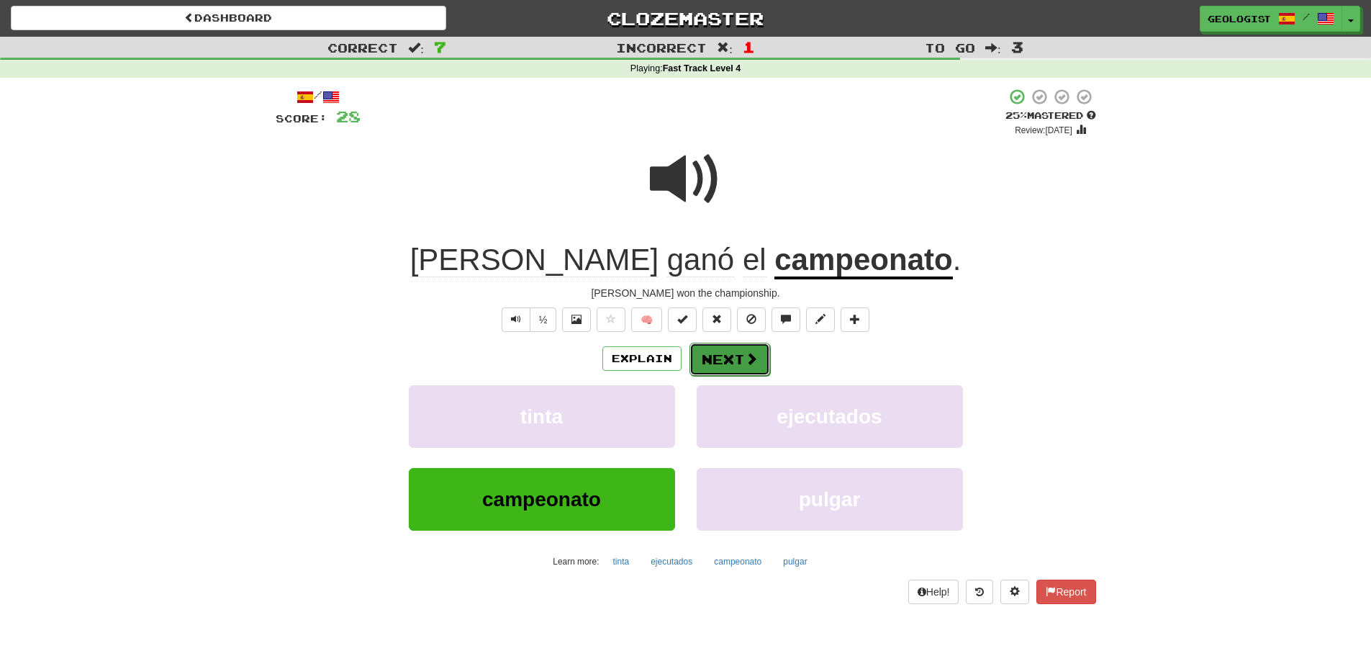
click at [733, 363] on button "Next" at bounding box center [729, 359] width 81 height 33
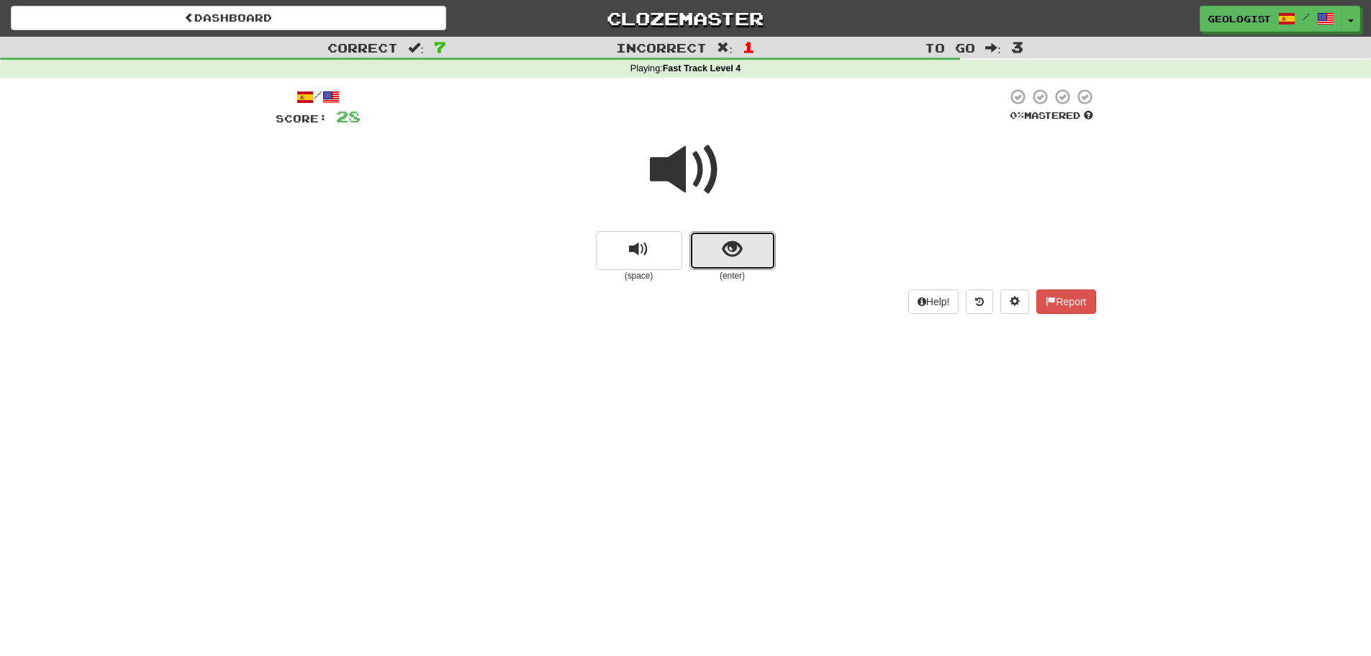
drag, startPoint x: 753, startPoint y: 246, endPoint x: 317, endPoint y: 214, distance: 437.2
click at [753, 245] on button "show sentence" at bounding box center [732, 250] width 86 height 39
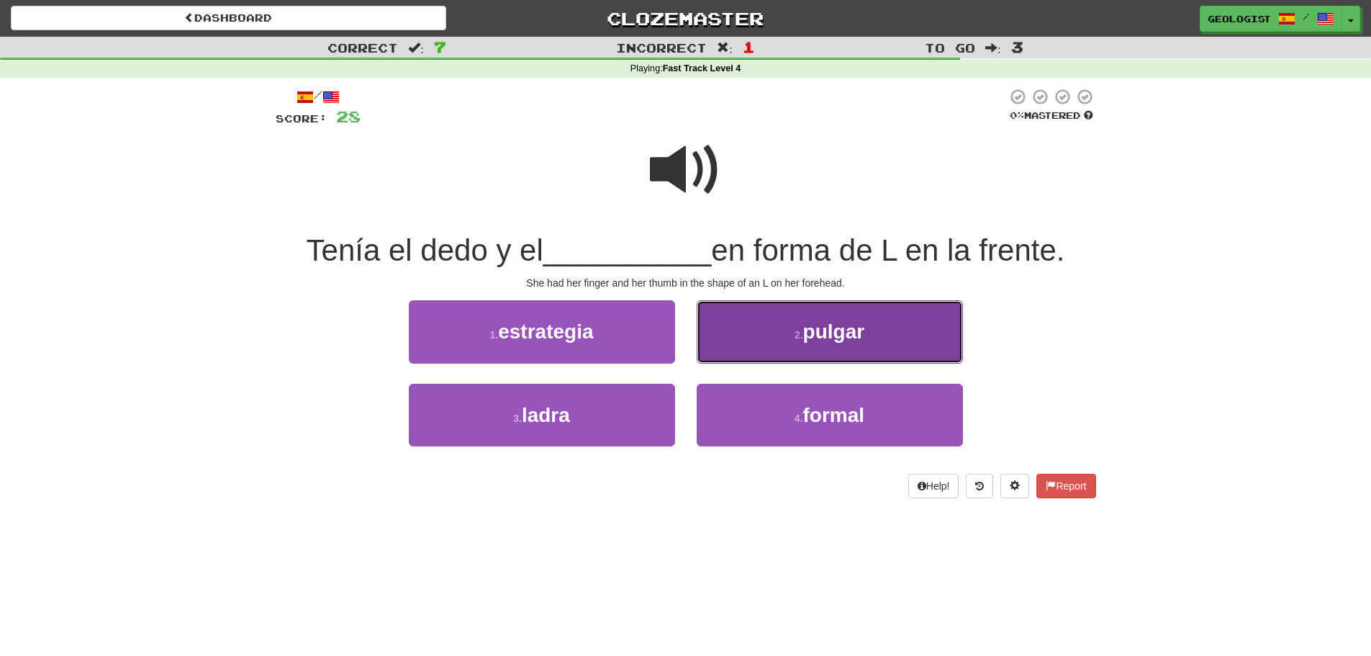
click at [844, 346] on button "2 . [GEOGRAPHIC_DATA]" at bounding box center [830, 331] width 266 height 63
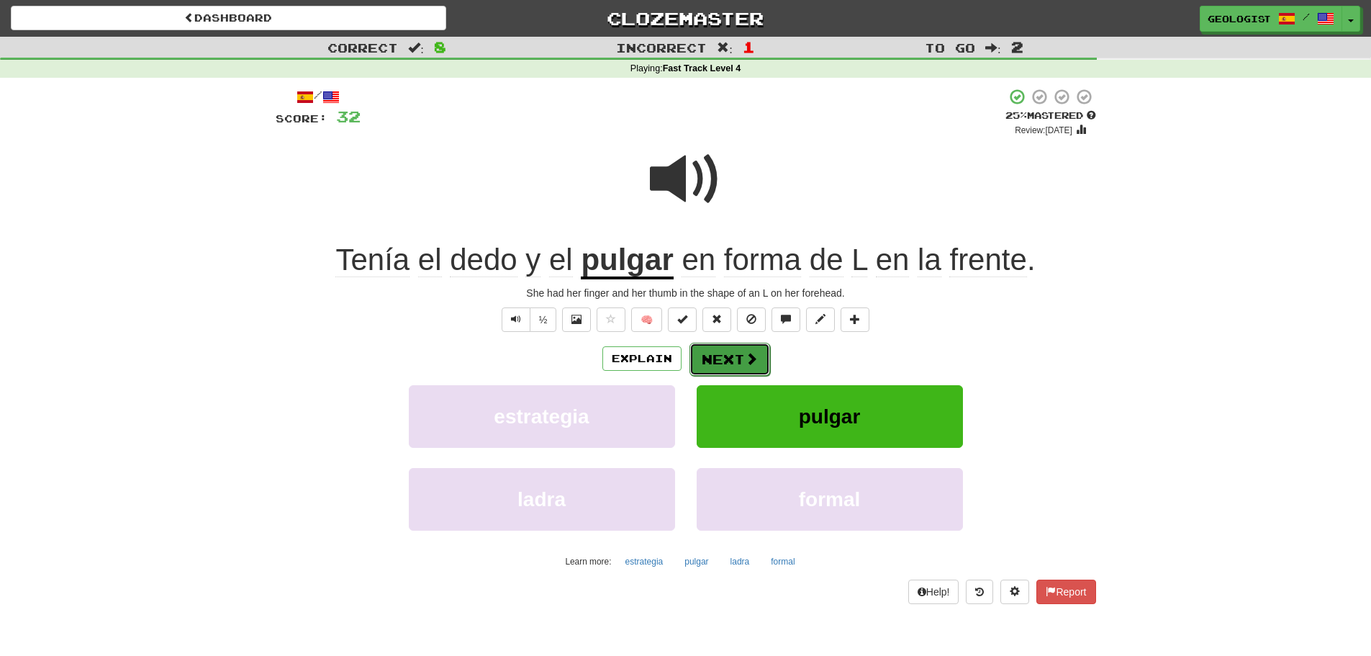
click at [737, 357] on button "Next" at bounding box center [729, 359] width 81 height 33
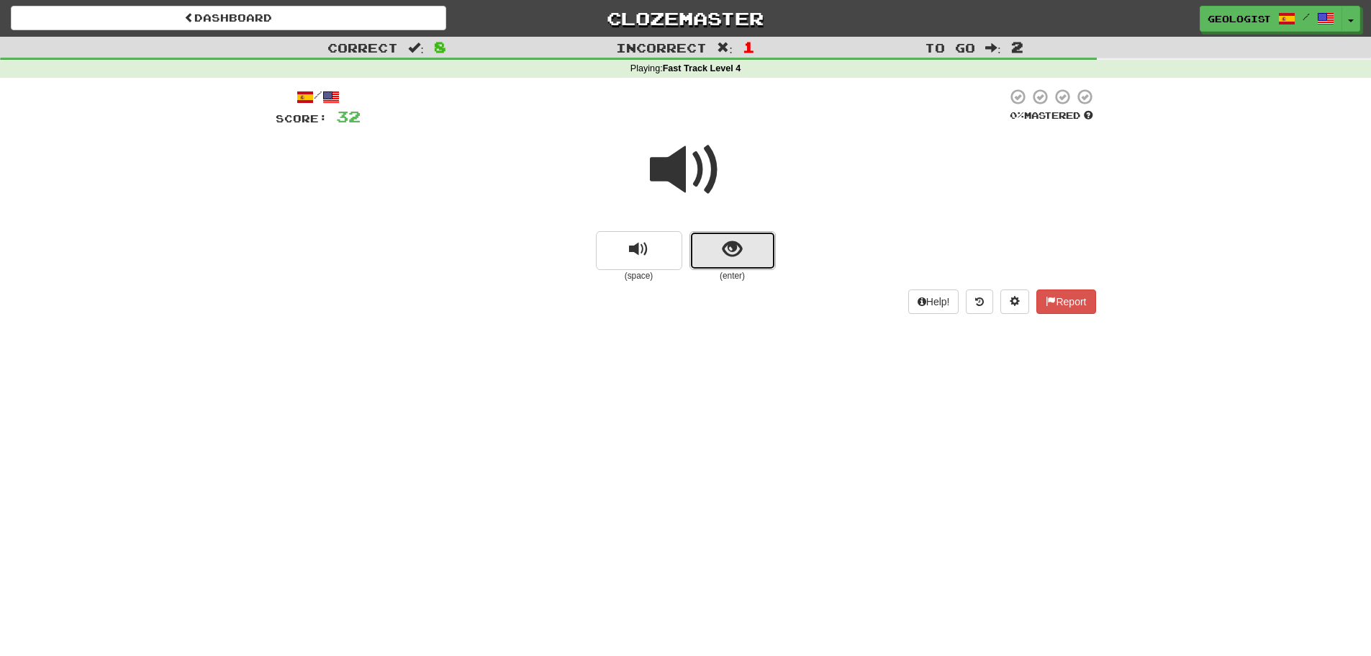
click at [752, 248] on button "show sentence" at bounding box center [732, 250] width 86 height 39
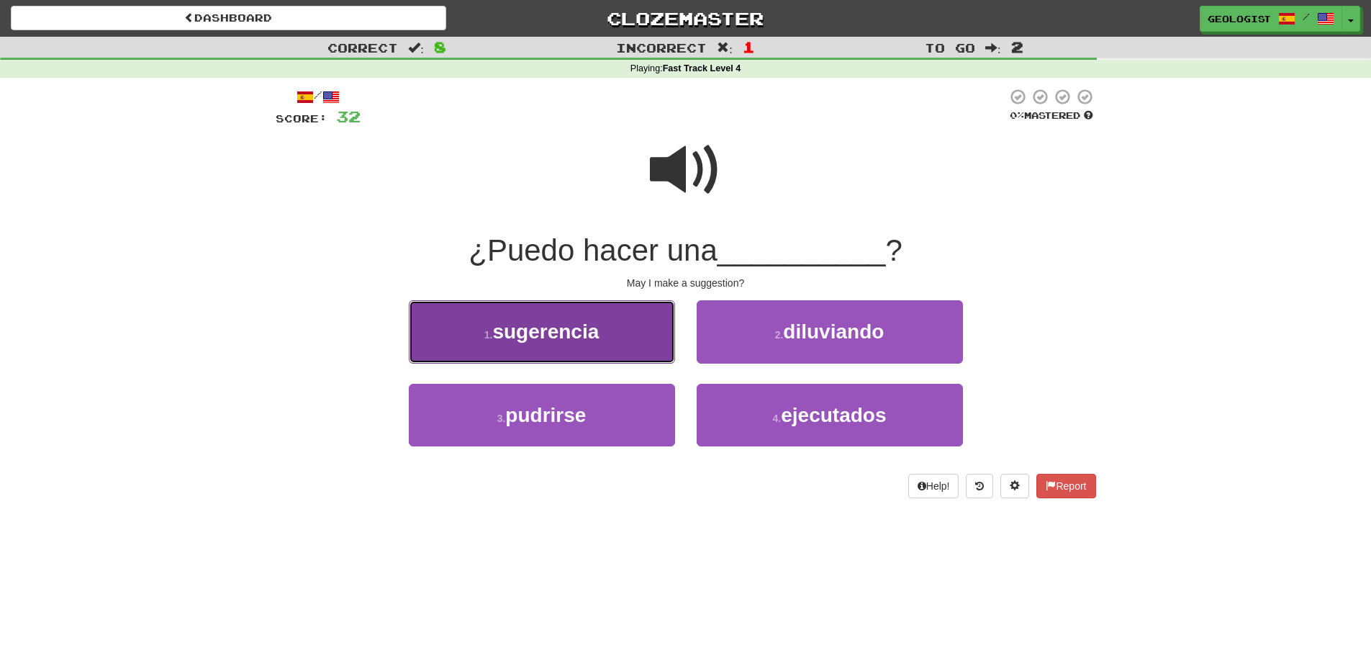
click at [459, 337] on button "1 . sugerencia" at bounding box center [542, 331] width 266 height 63
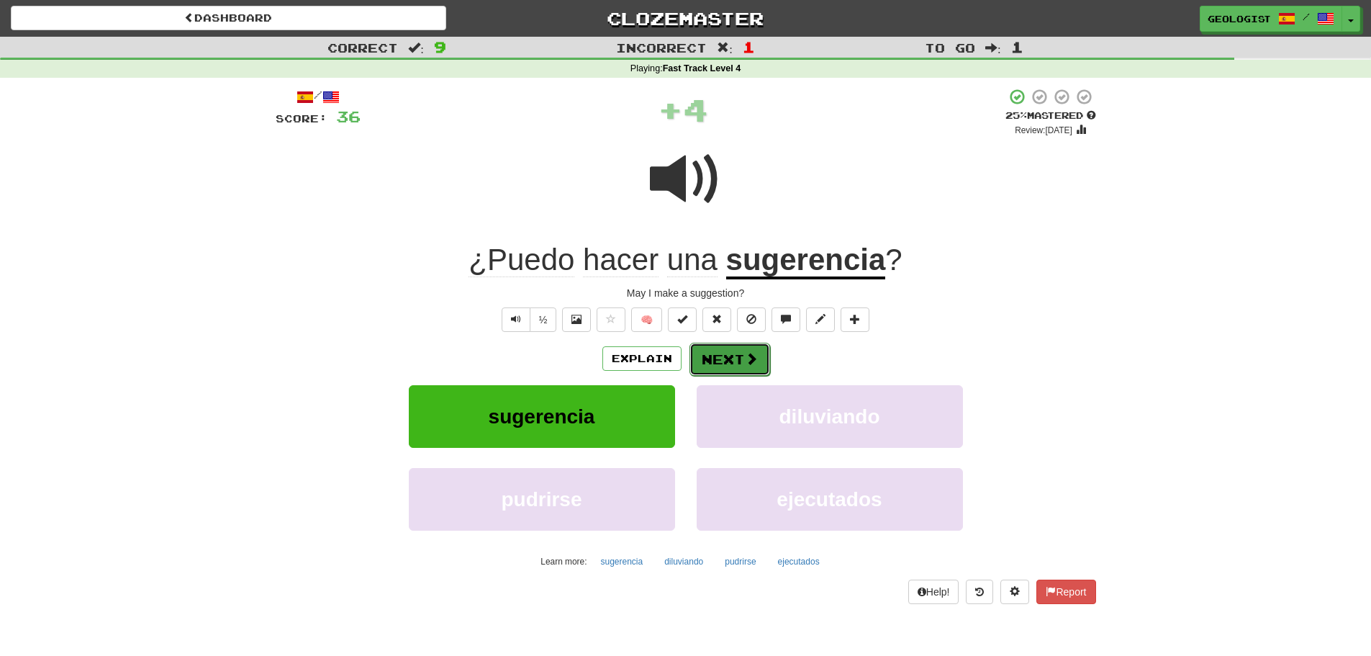
click at [735, 349] on button "Next" at bounding box center [729, 359] width 81 height 33
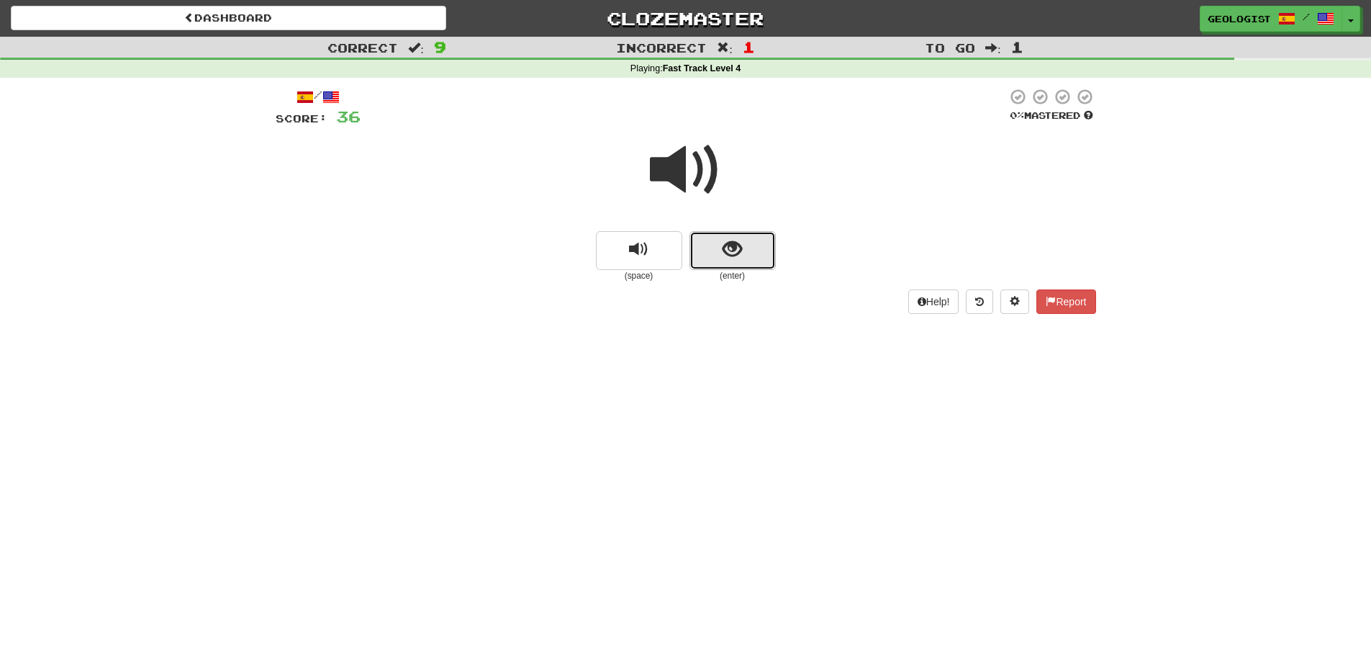
click at [743, 239] on button "show sentence" at bounding box center [732, 250] width 86 height 39
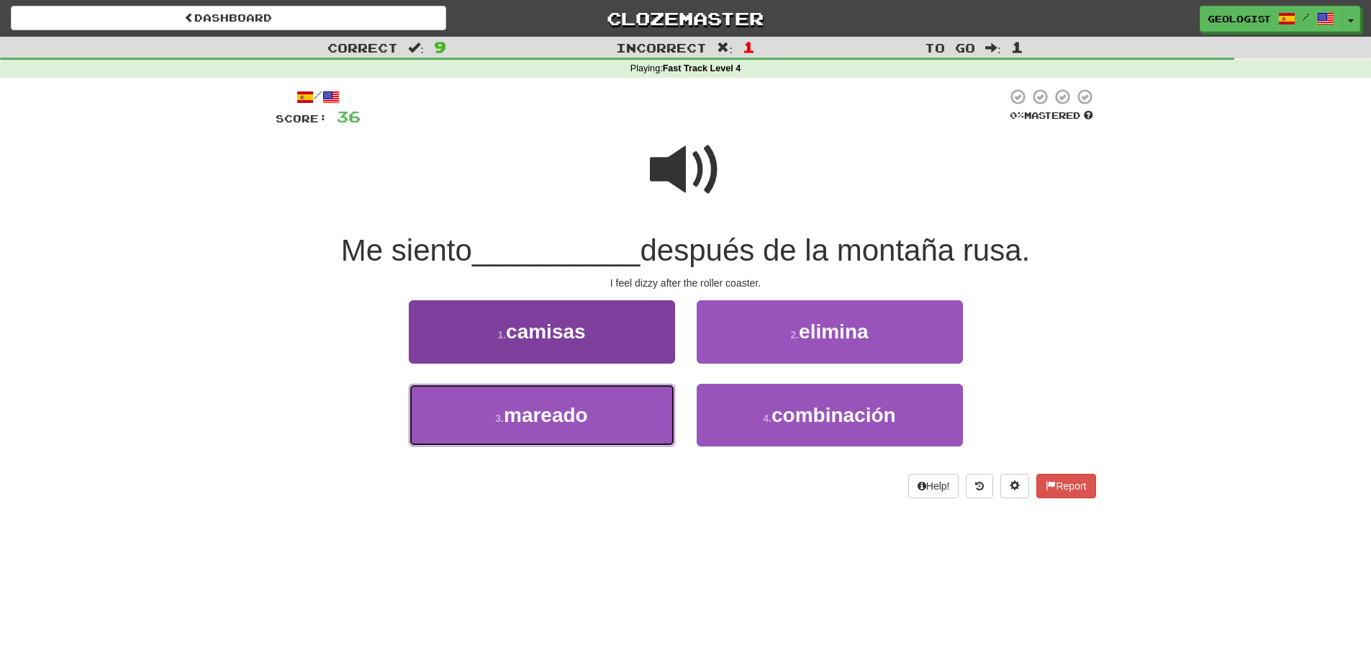
drag, startPoint x: 511, startPoint y: 404, endPoint x: 506, endPoint y: 394, distance: 11.3
click at [509, 399] on button "3 . mareado" at bounding box center [542, 415] width 266 height 63
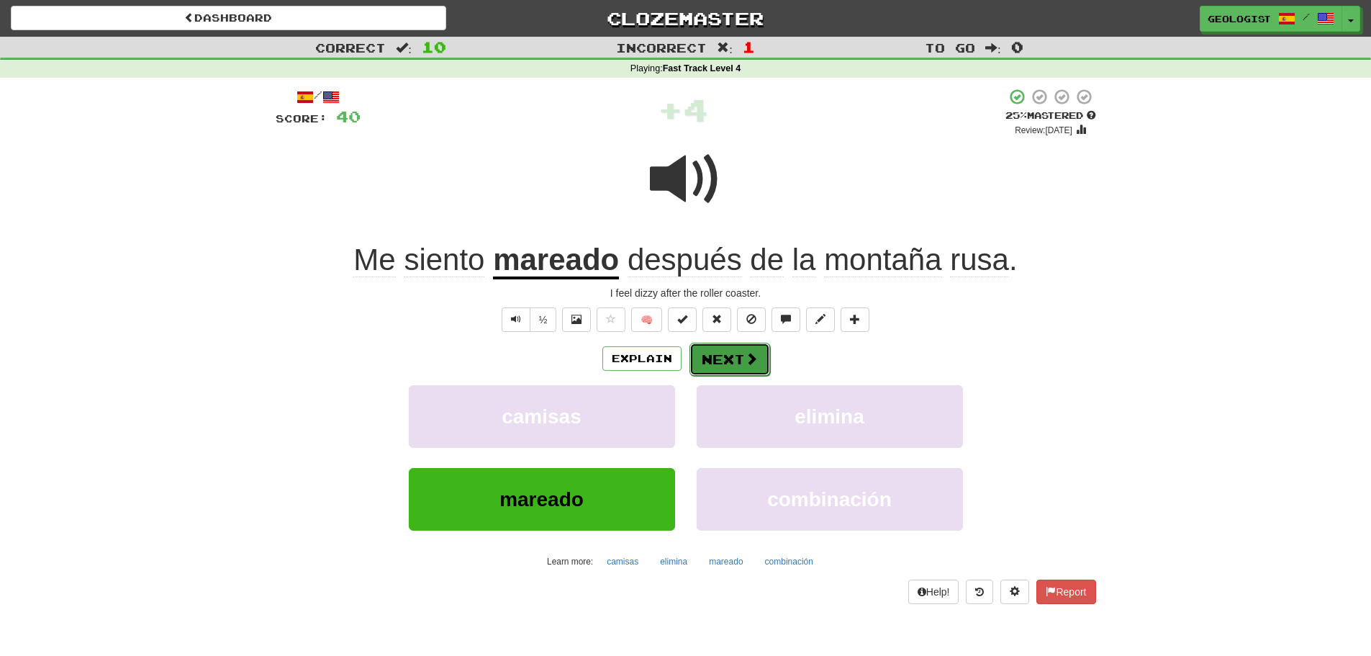
click at [735, 349] on button "Next" at bounding box center [729, 359] width 81 height 33
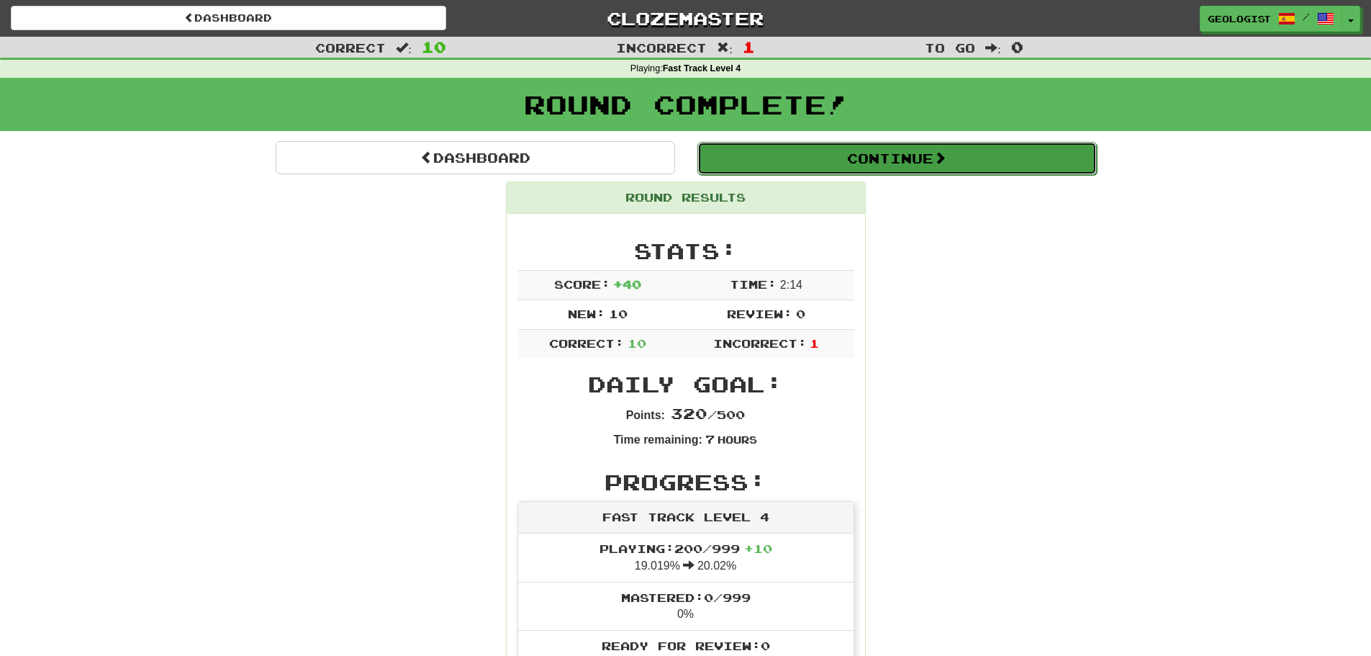
click at [1010, 155] on button "Continue" at bounding box center [896, 158] width 399 height 33
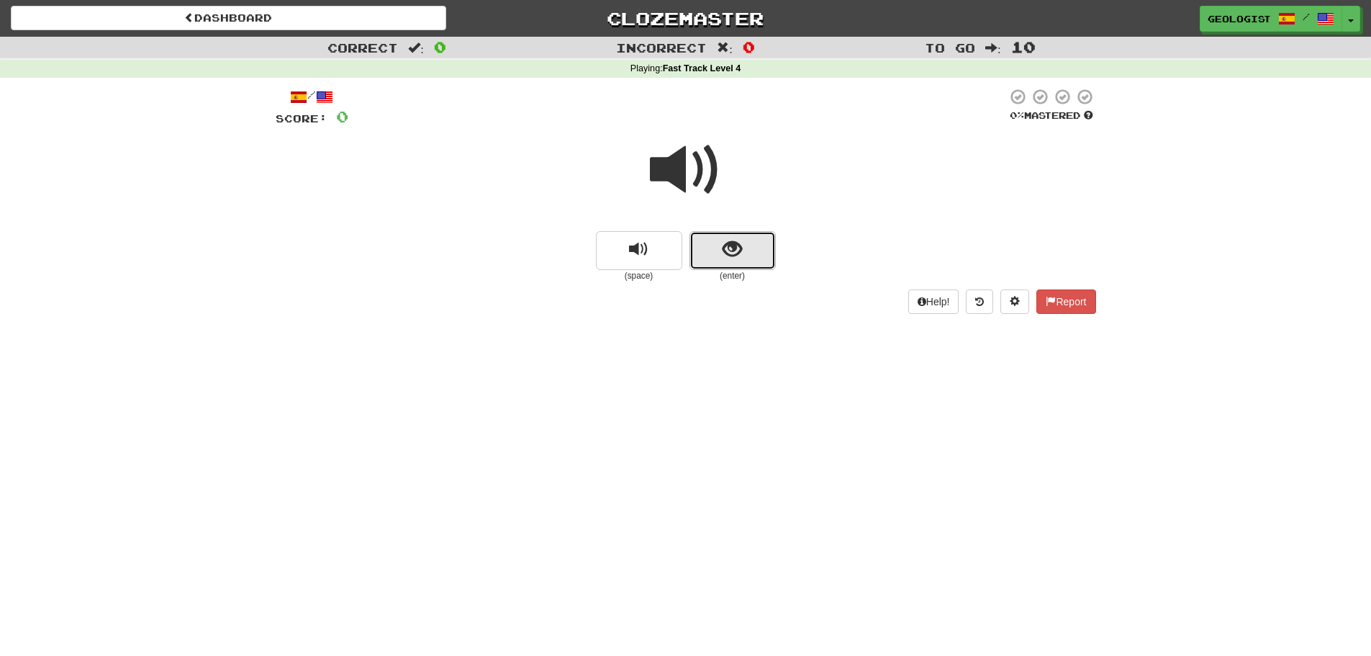
click at [716, 235] on button "show sentence" at bounding box center [732, 250] width 86 height 39
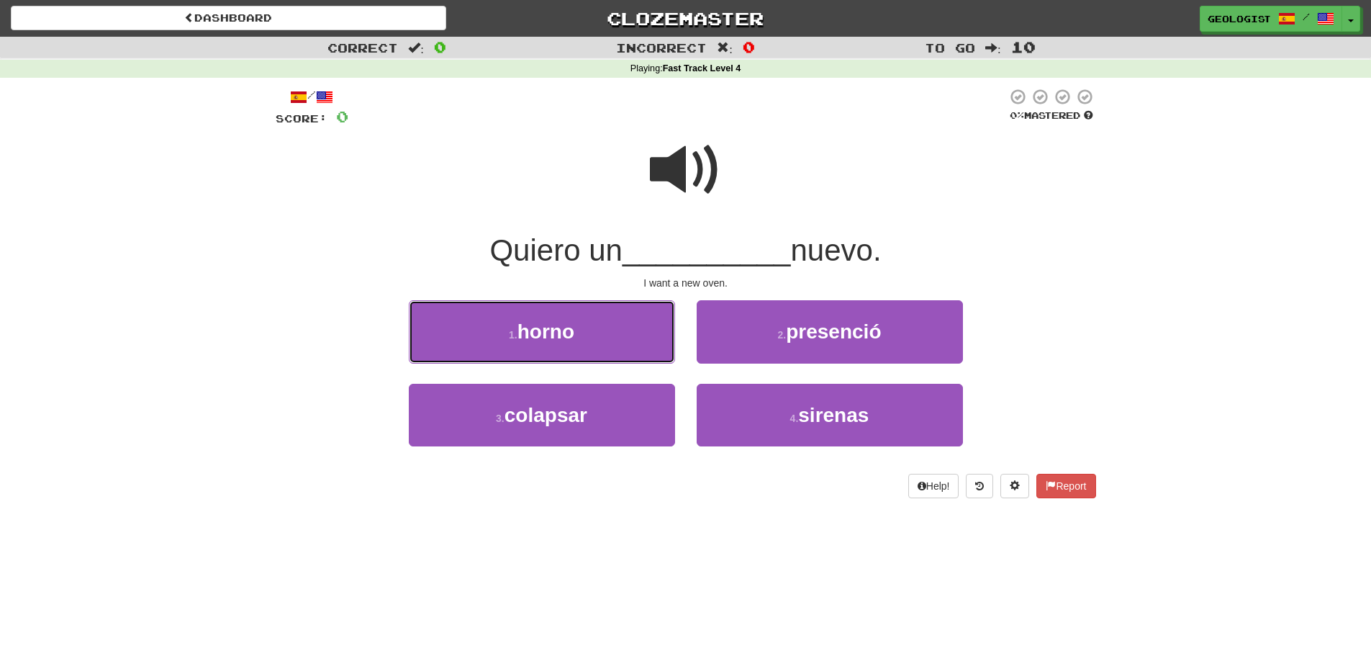
drag, startPoint x: 625, startPoint y: 322, endPoint x: 607, endPoint y: 306, distance: 24.0
click at [626, 321] on button "1 . [GEOGRAPHIC_DATA]" at bounding box center [542, 331] width 266 height 63
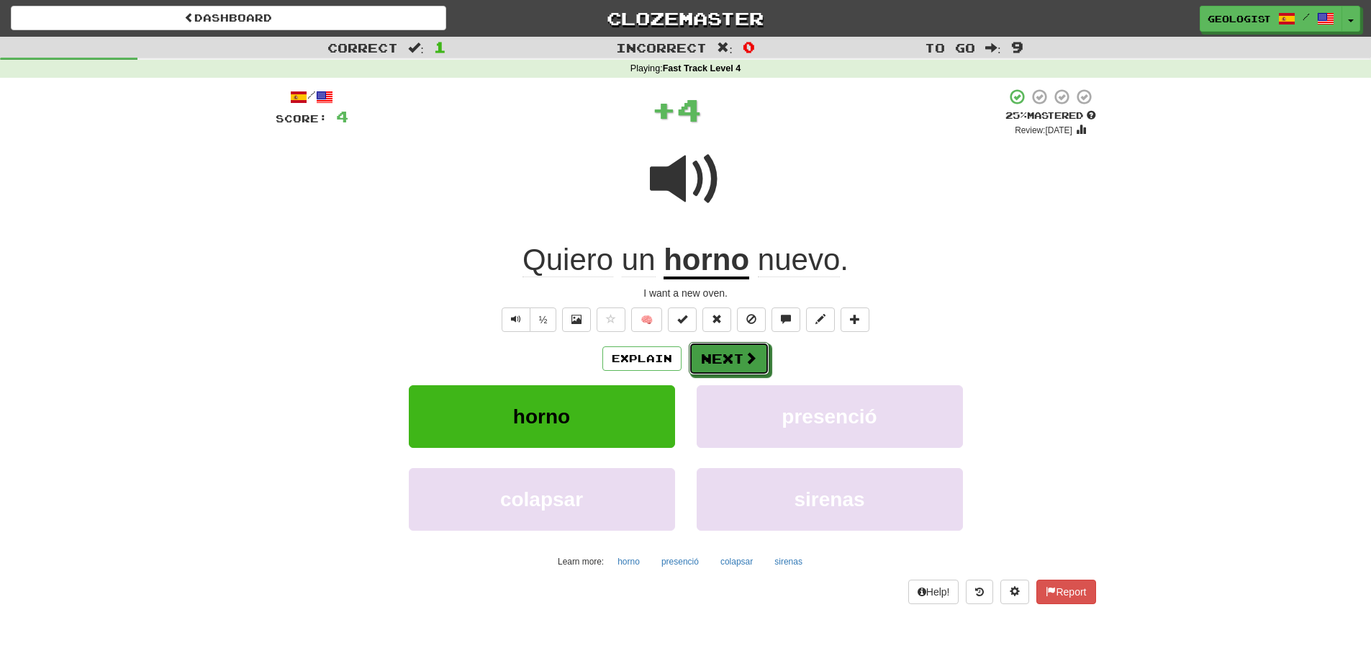
drag, startPoint x: 749, startPoint y: 367, endPoint x: 743, endPoint y: 352, distance: 16.2
click at [749, 364] on button "Next" at bounding box center [729, 358] width 81 height 33
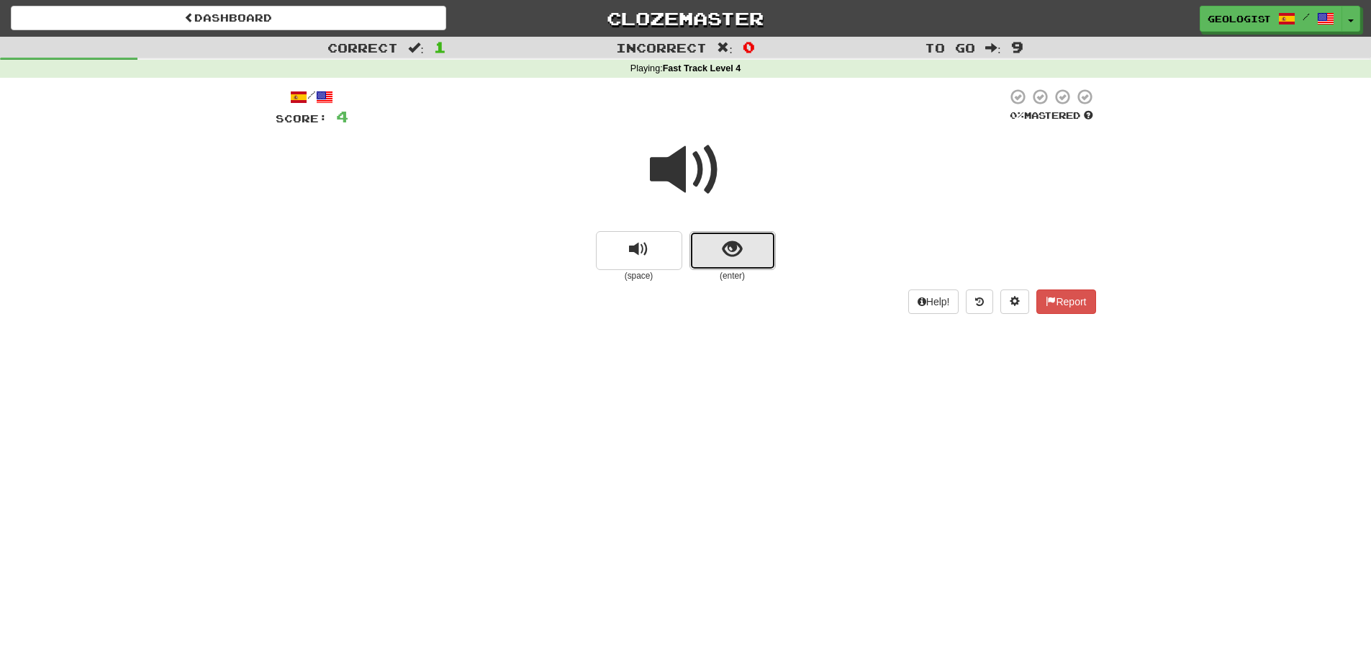
click at [740, 261] on button "show sentence" at bounding box center [732, 250] width 86 height 39
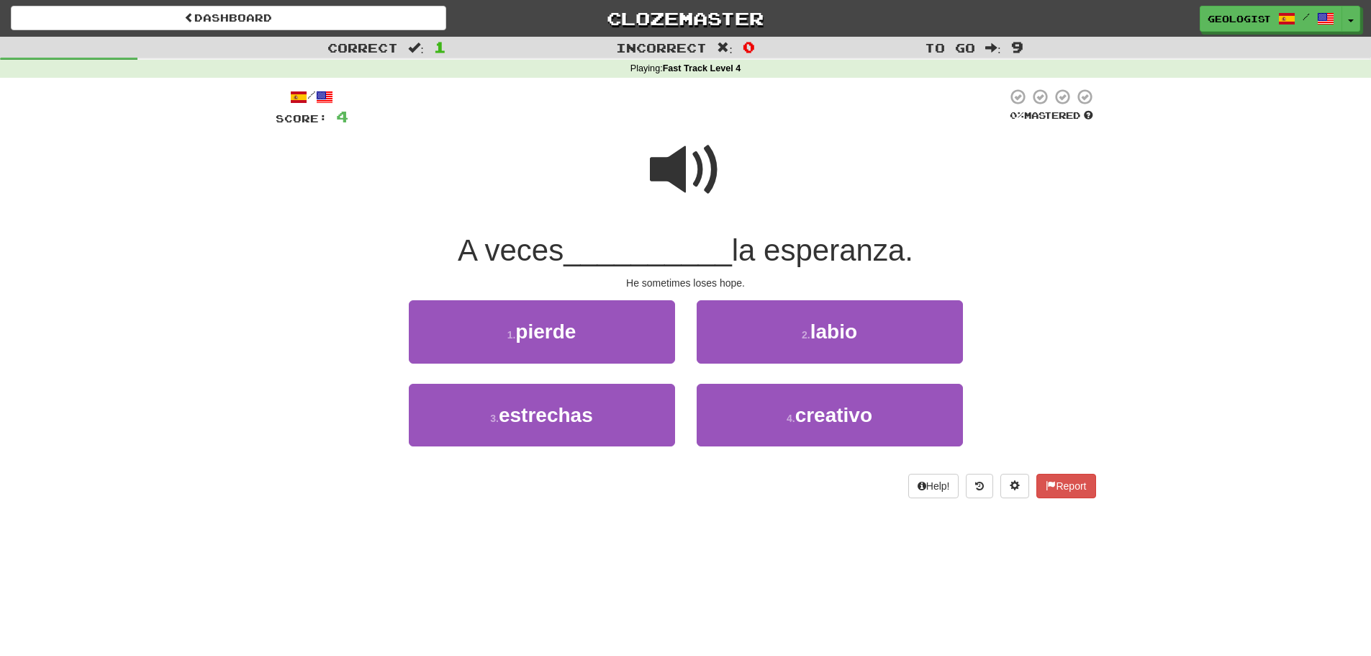
click at [674, 168] on span at bounding box center [686, 170] width 72 height 72
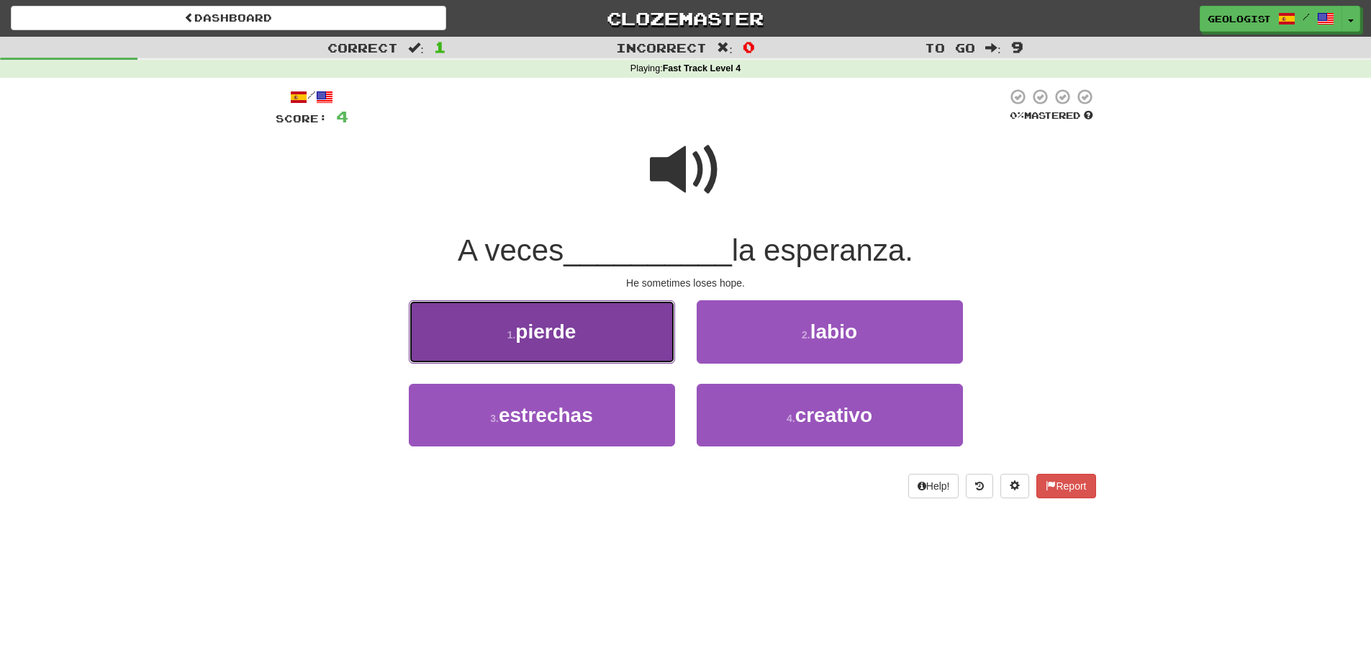
click at [501, 339] on button "1 . pierde" at bounding box center [542, 331] width 266 height 63
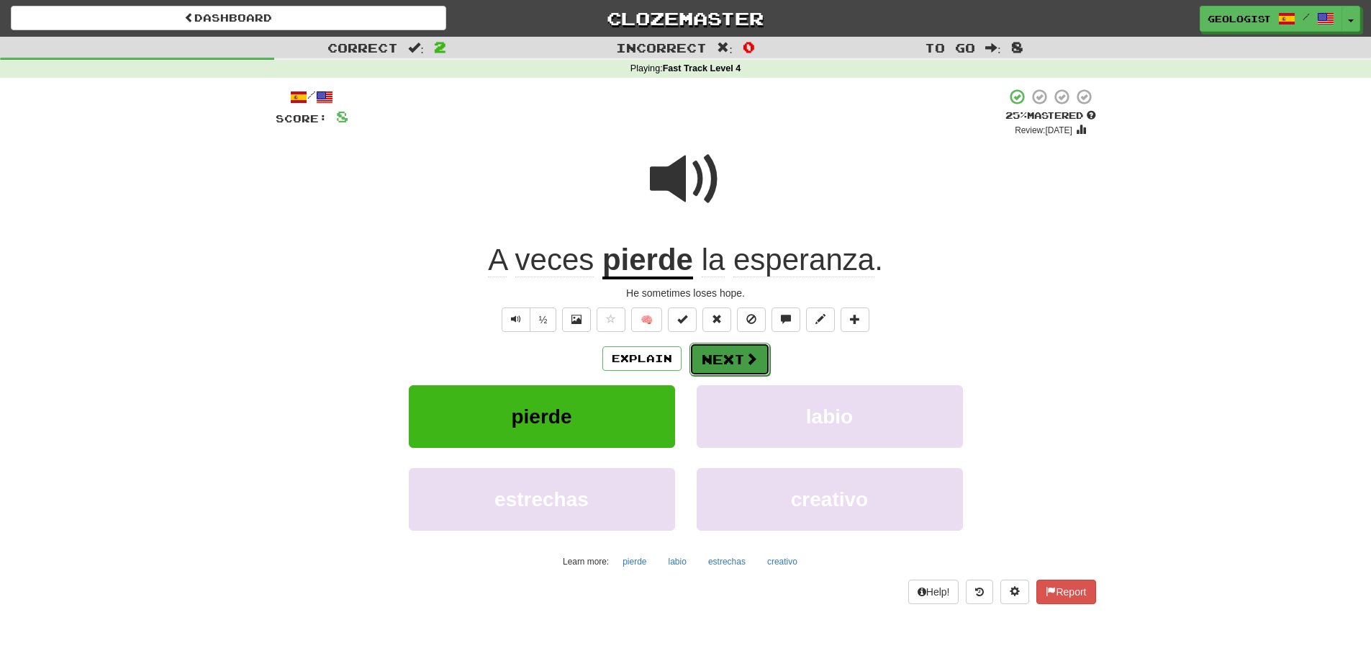
click at [733, 367] on button "Next" at bounding box center [729, 359] width 81 height 33
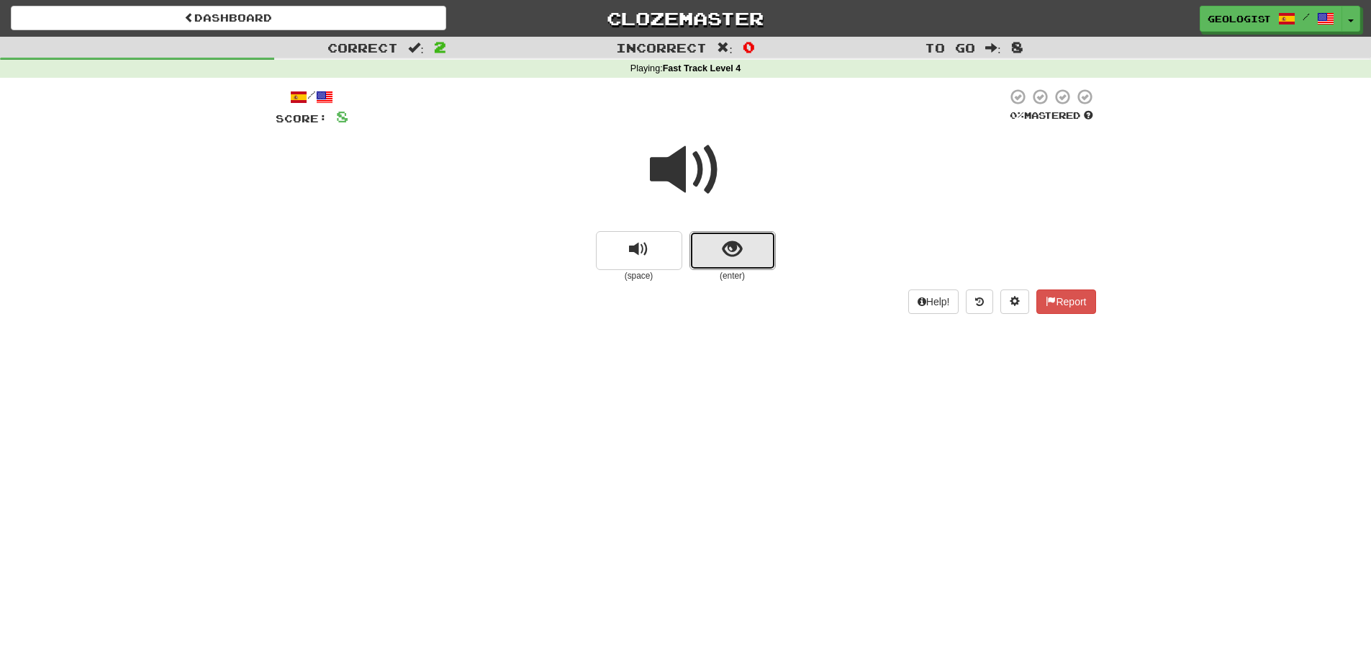
drag, startPoint x: 744, startPoint y: 249, endPoint x: 527, endPoint y: 230, distance: 217.5
click at [743, 243] on button "show sentence" at bounding box center [732, 250] width 86 height 39
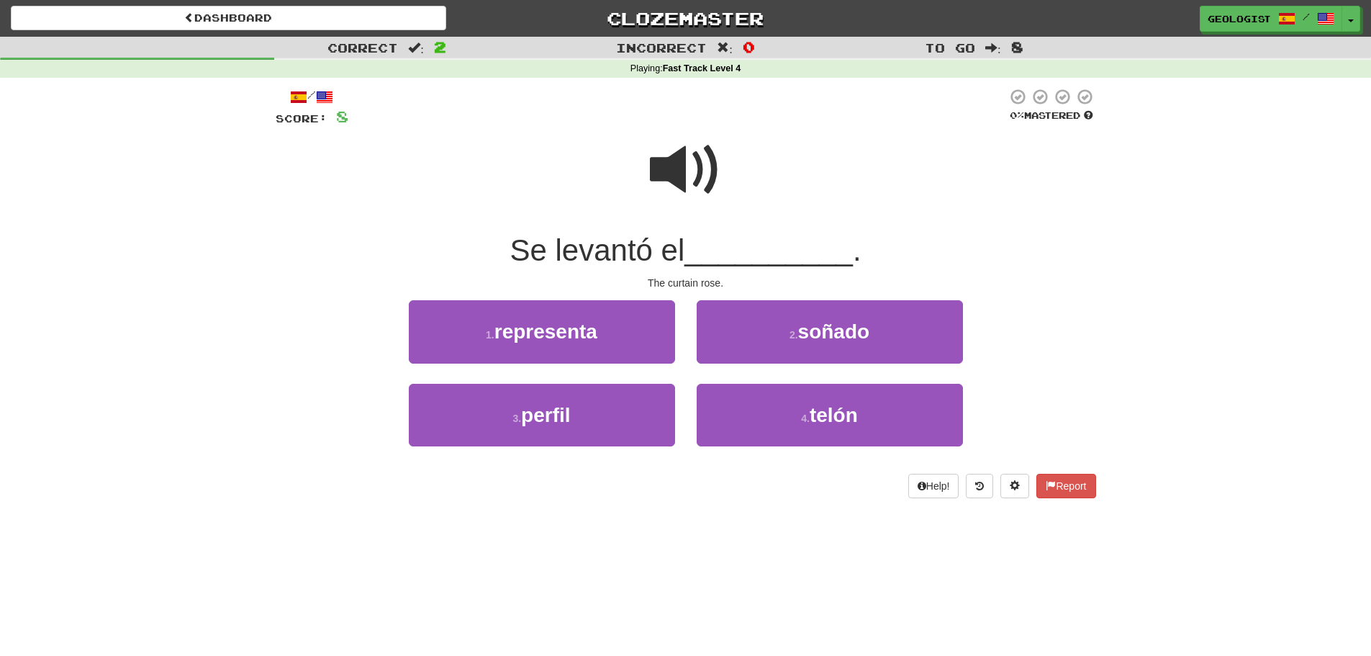
click at [655, 162] on span at bounding box center [686, 170] width 72 height 72
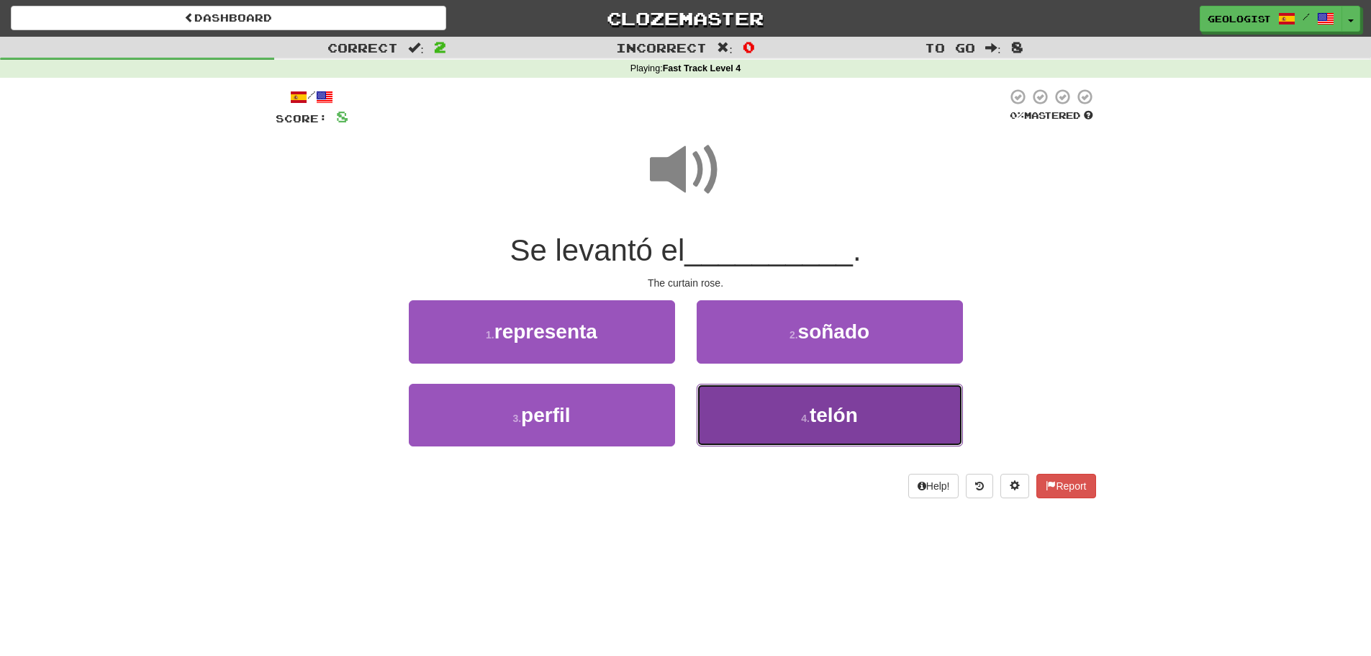
click at [860, 417] on button "4 . [GEOGRAPHIC_DATA]" at bounding box center [830, 415] width 266 height 63
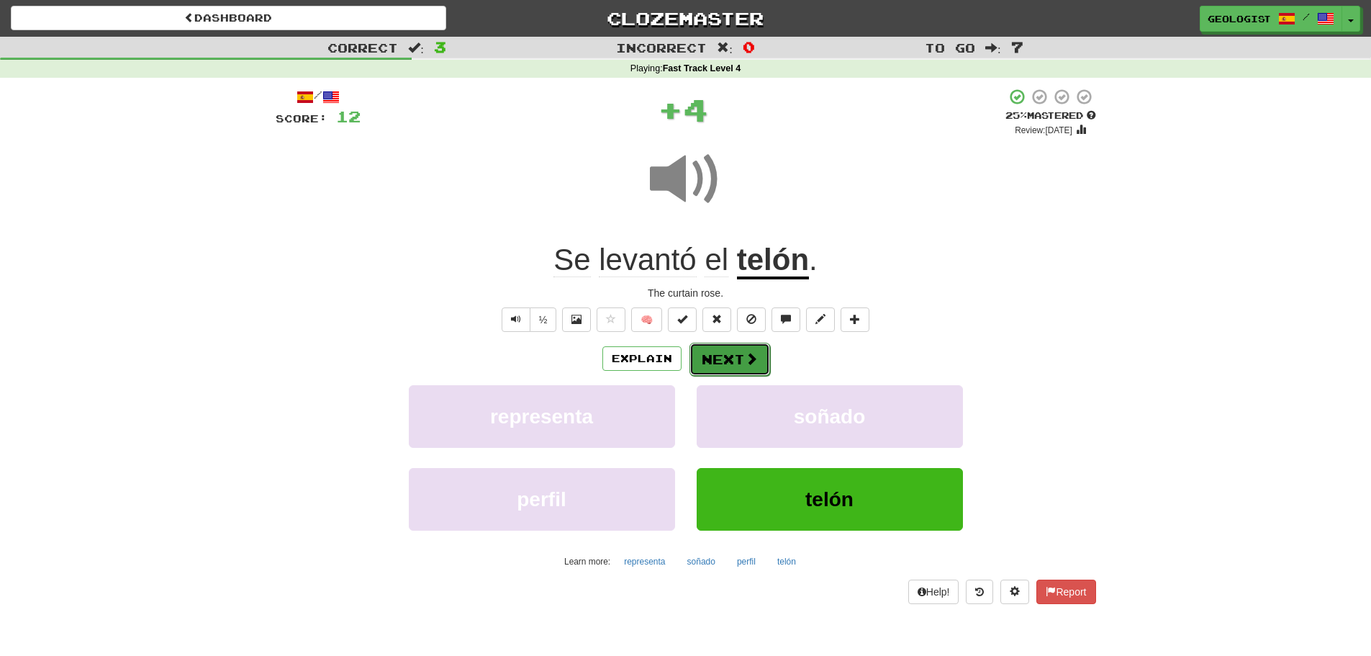
click at [745, 362] on span at bounding box center [751, 358] width 13 height 13
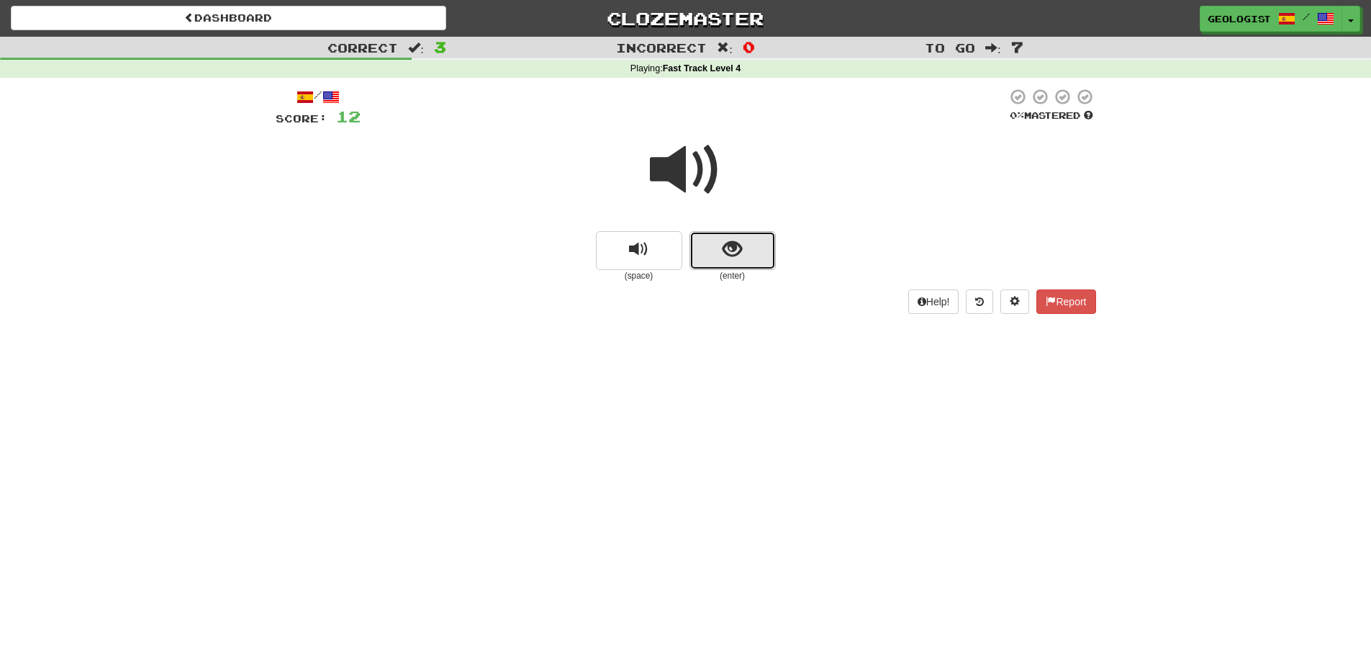
click at [719, 249] on button "show sentence" at bounding box center [732, 250] width 86 height 39
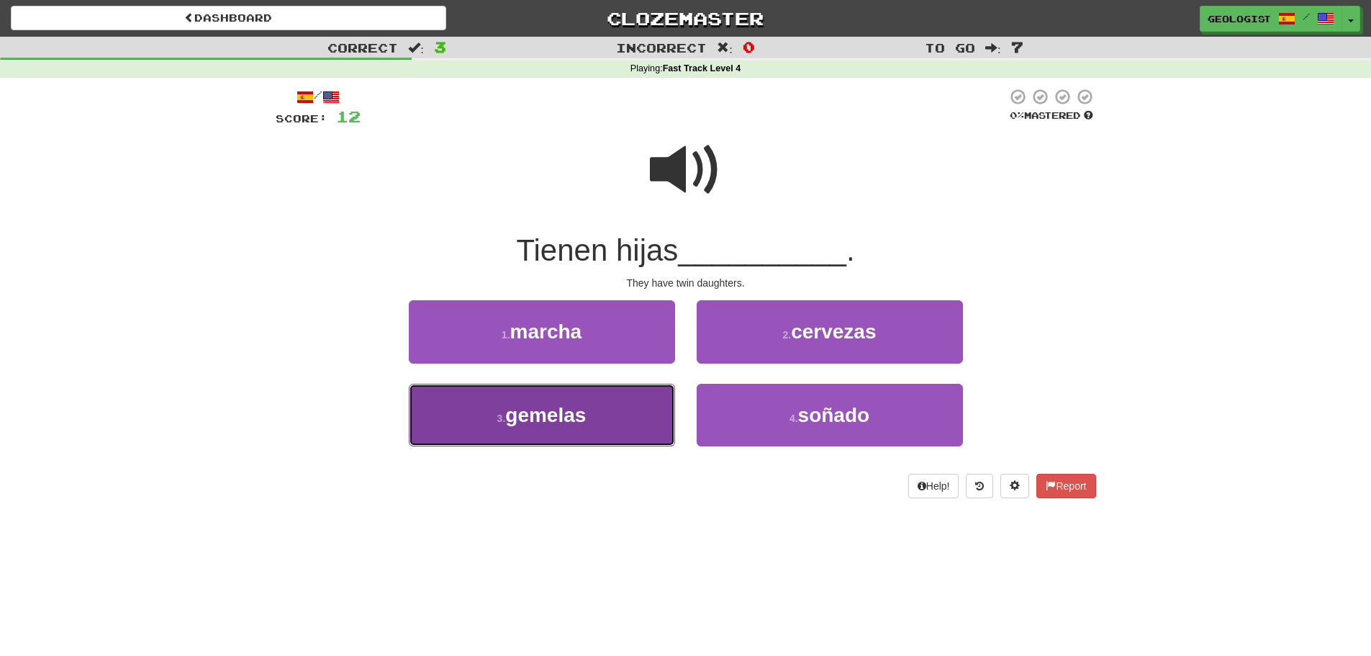
click at [530, 435] on button "3 . [GEOGRAPHIC_DATA]" at bounding box center [542, 415] width 266 height 63
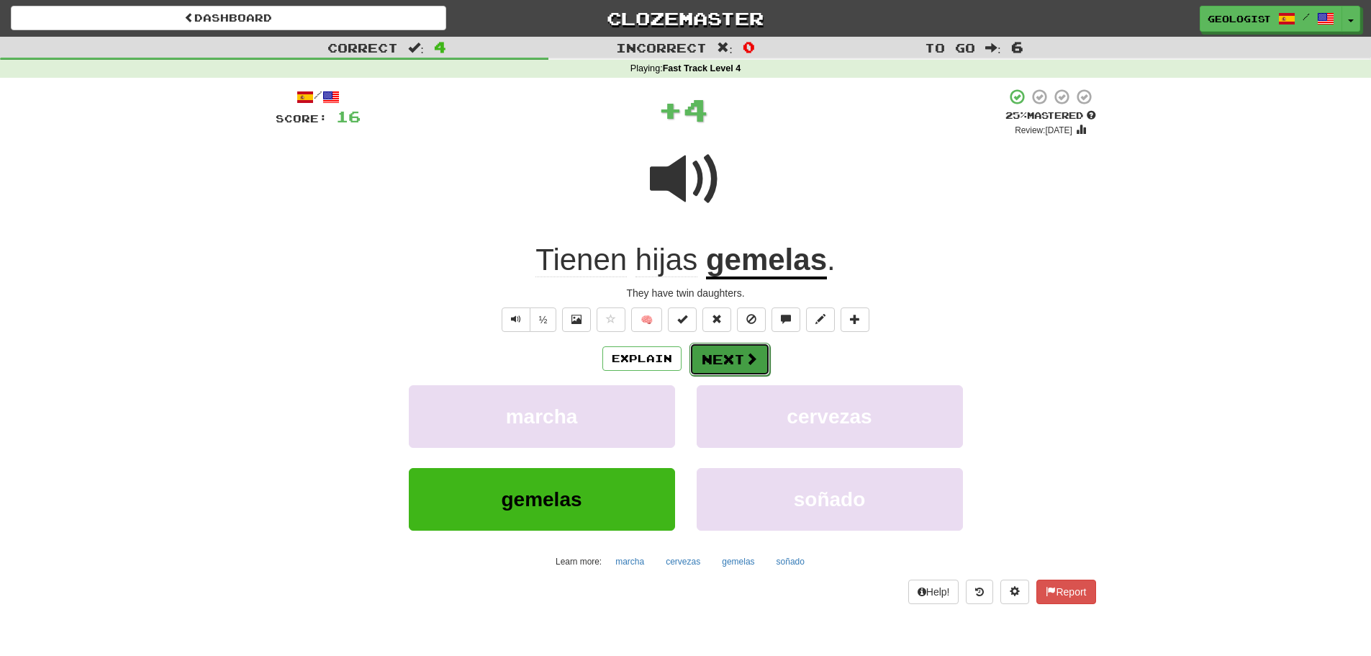
click at [751, 360] on span at bounding box center [751, 358] width 13 height 13
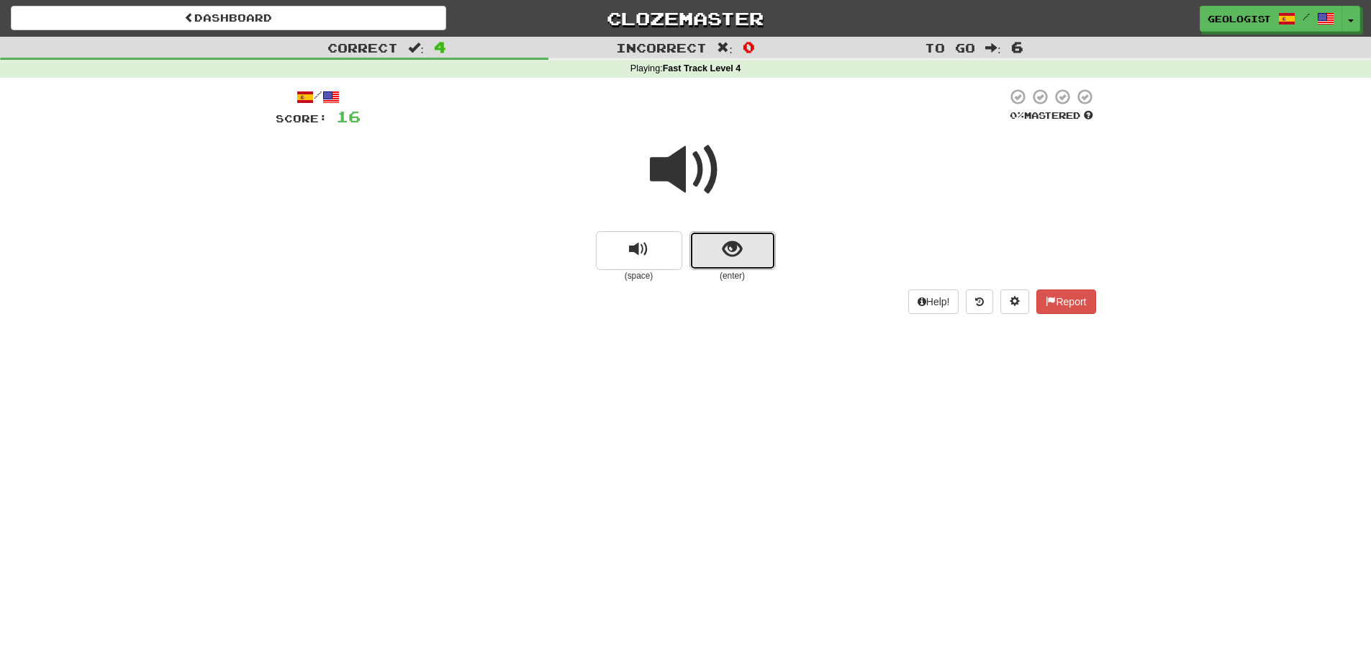
click at [743, 247] on button "show sentence" at bounding box center [732, 250] width 86 height 39
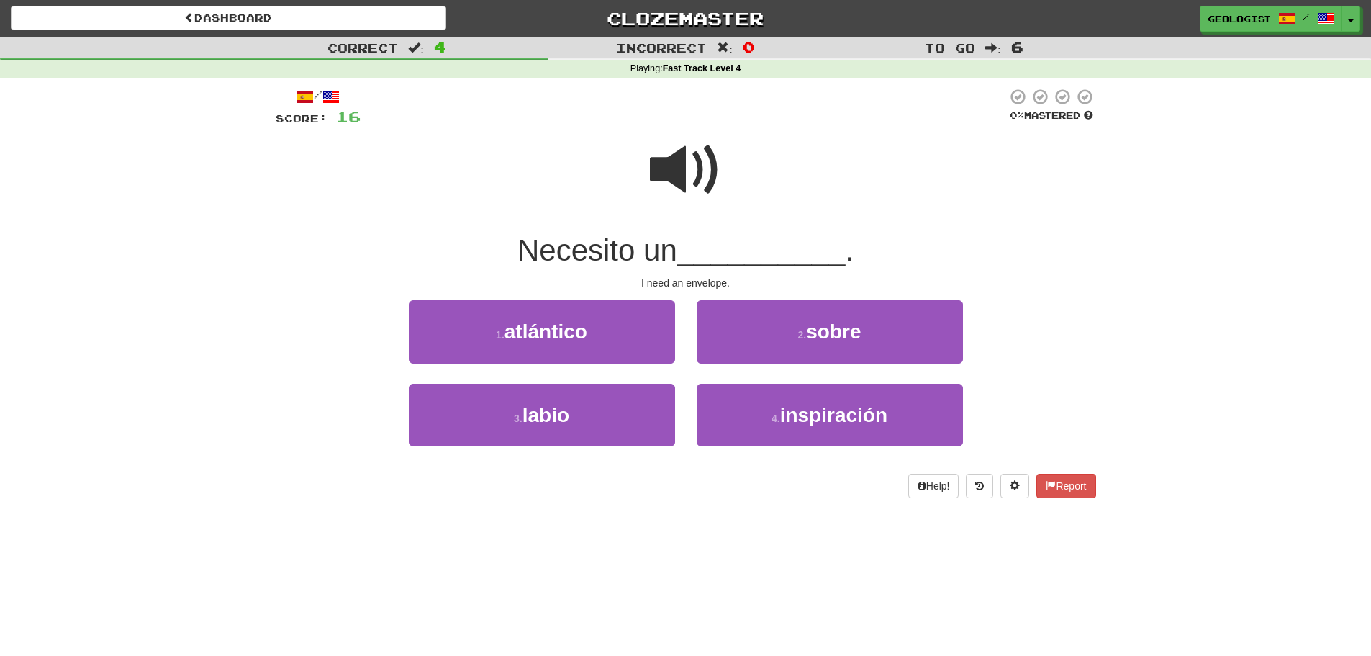
click at [689, 162] on span at bounding box center [686, 170] width 72 height 72
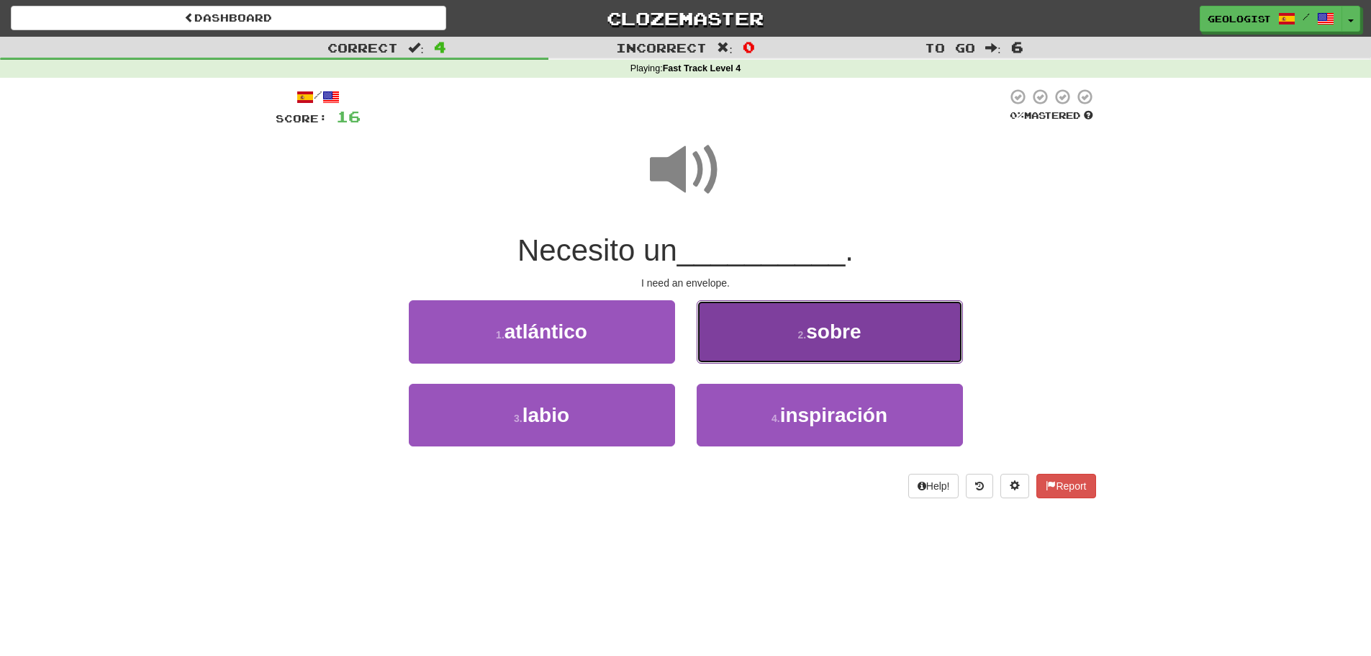
click at [801, 338] on small "2 ." at bounding box center [802, 335] width 9 height 12
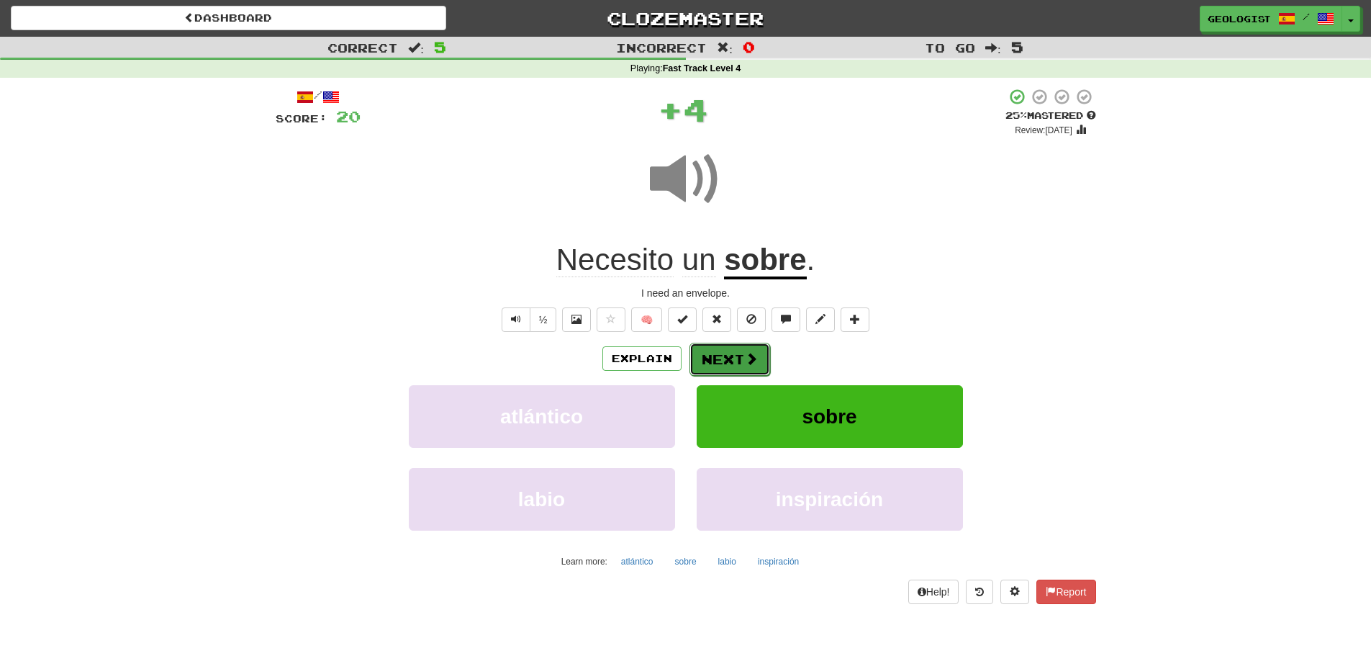
click at [729, 351] on button "Next" at bounding box center [729, 359] width 81 height 33
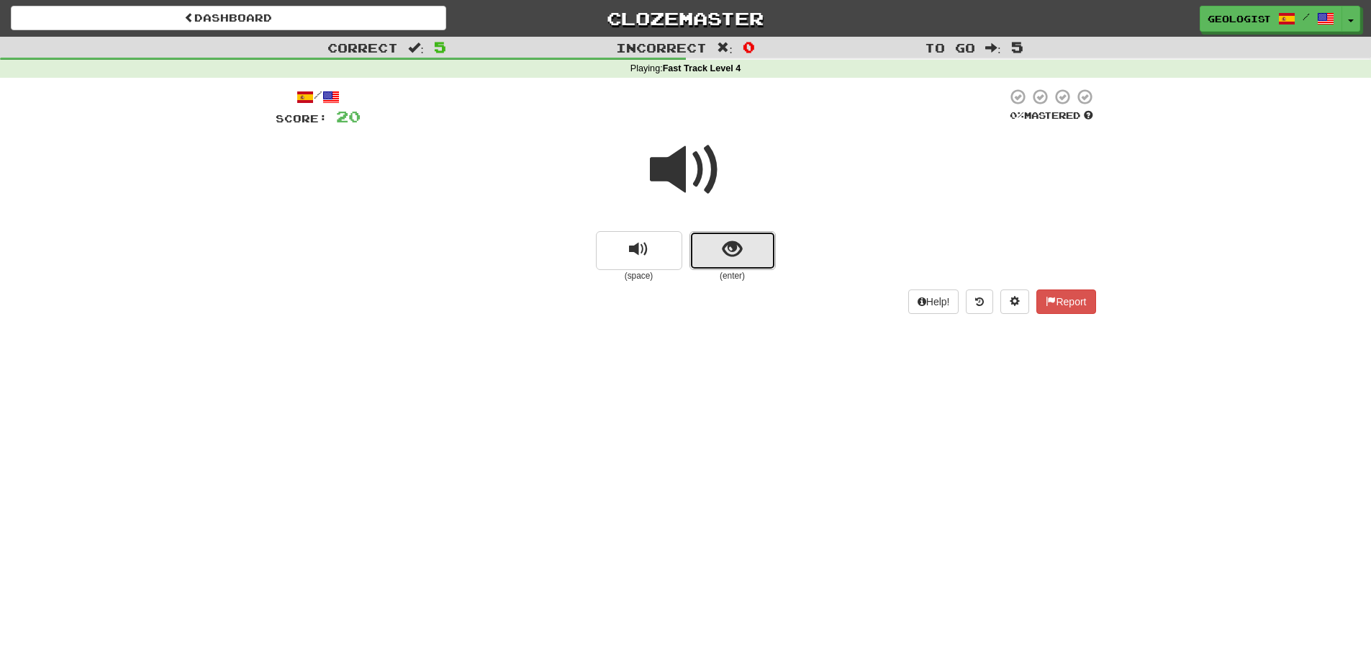
click at [740, 250] on span "show sentence" at bounding box center [731, 249] width 19 height 19
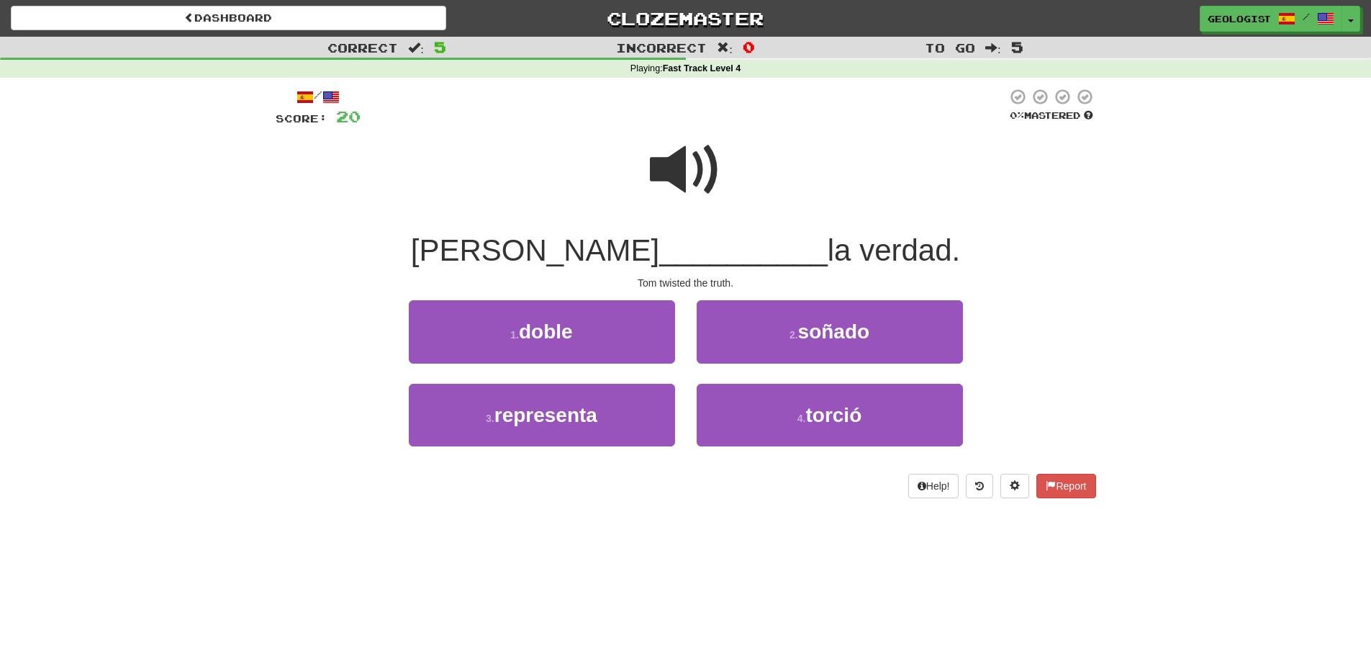
click at [680, 166] on span at bounding box center [686, 170] width 72 height 72
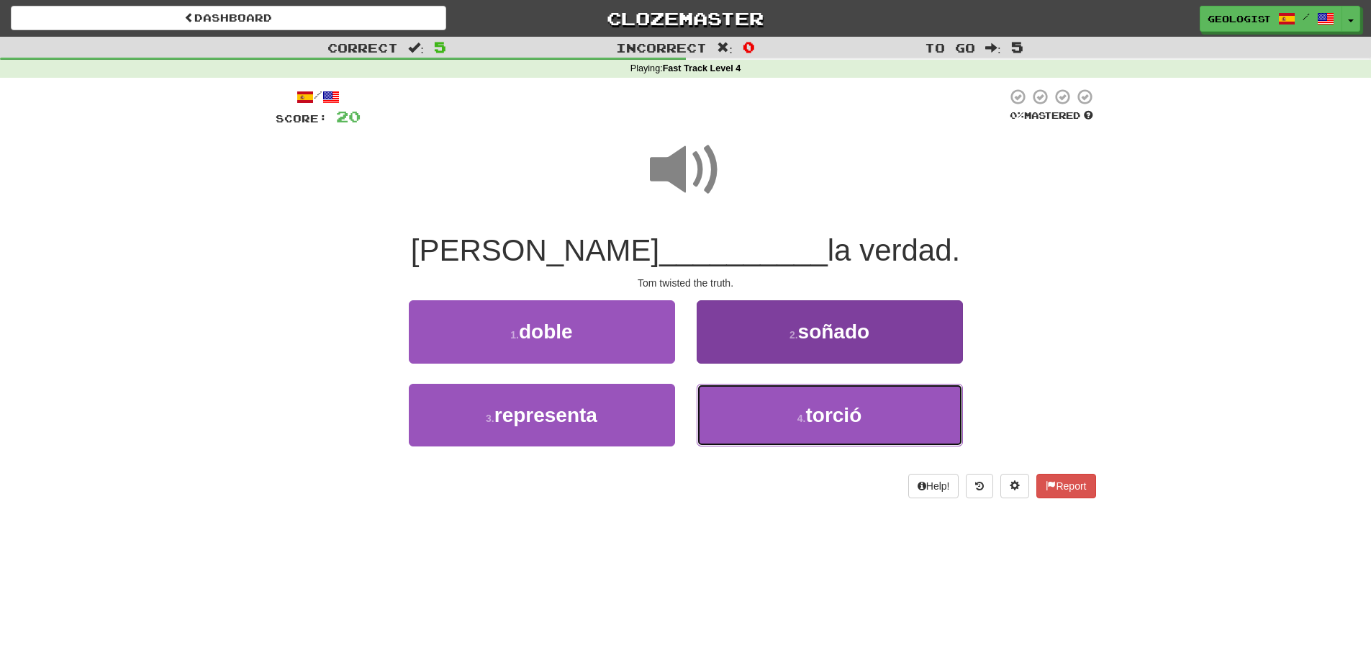
drag, startPoint x: 861, startPoint y: 414, endPoint x: 855, endPoint y: 389, distance: 25.8
click at [859, 409] on span "torció" at bounding box center [833, 415] width 56 height 22
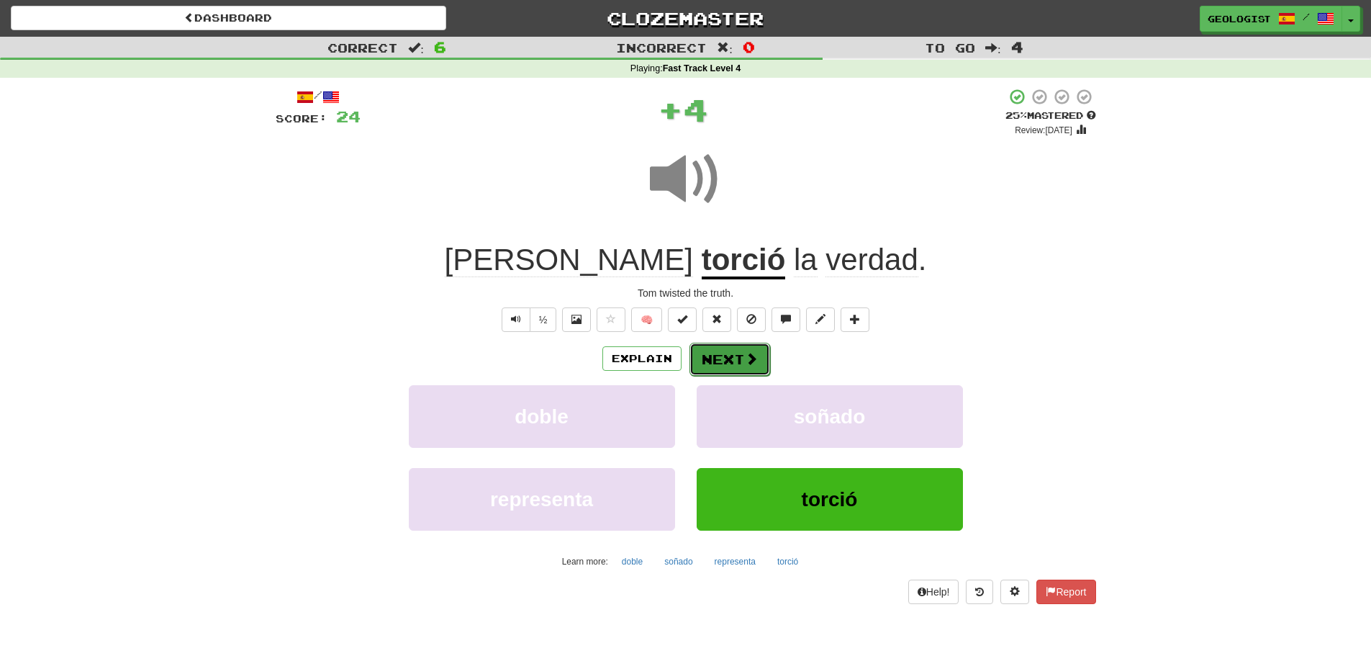
click at [728, 353] on button "Next" at bounding box center [729, 359] width 81 height 33
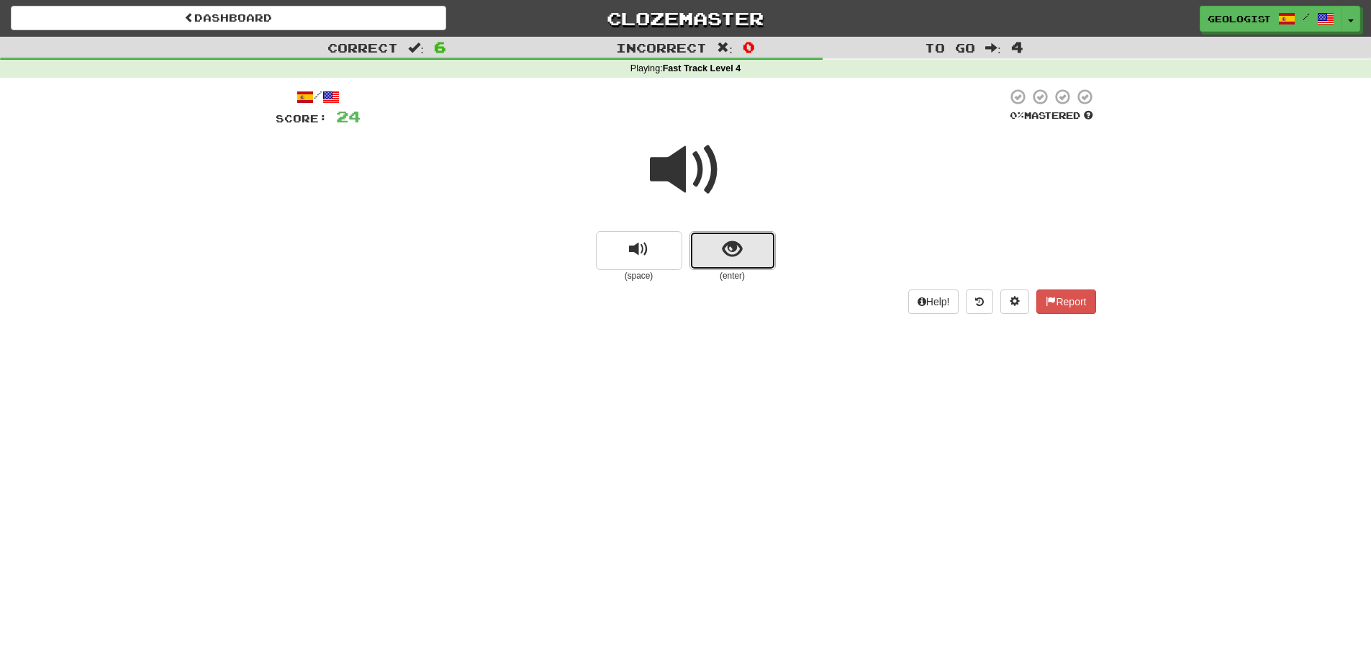
drag, startPoint x: 761, startPoint y: 243, endPoint x: 191, endPoint y: 185, distance: 572.8
click at [762, 243] on button "show sentence" at bounding box center [732, 250] width 86 height 39
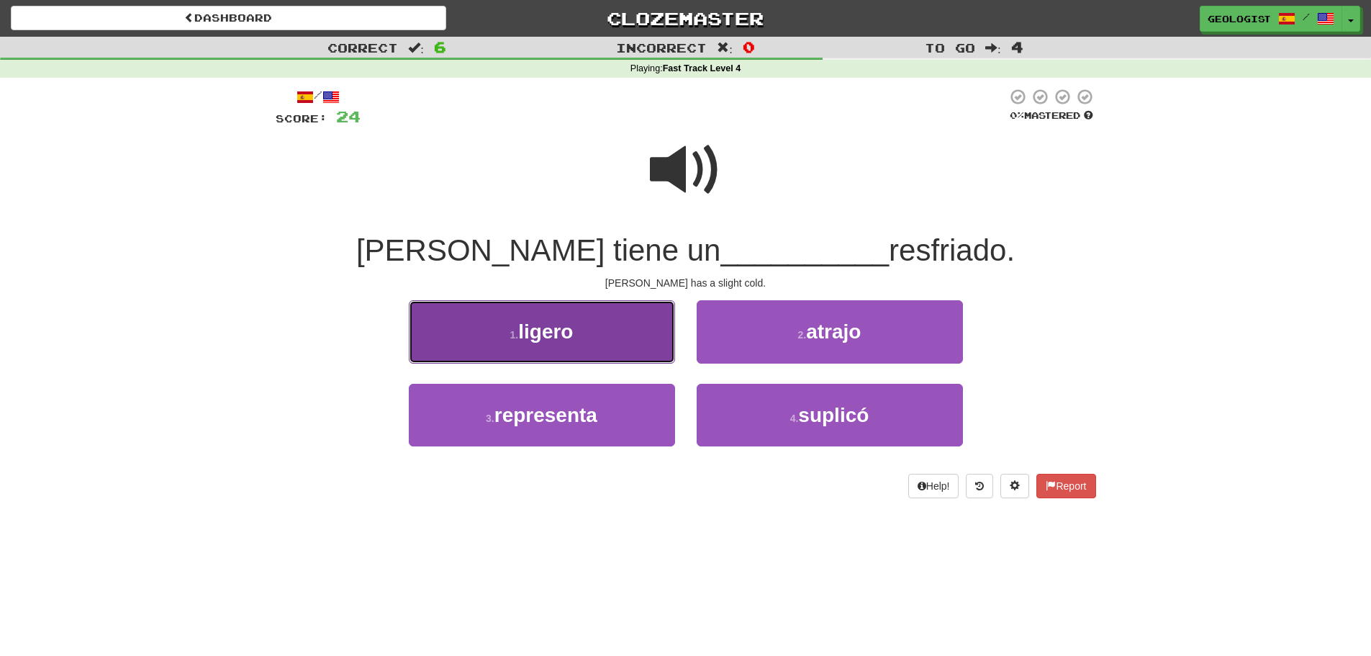
click at [491, 332] on button "1 . ligero" at bounding box center [542, 331] width 266 height 63
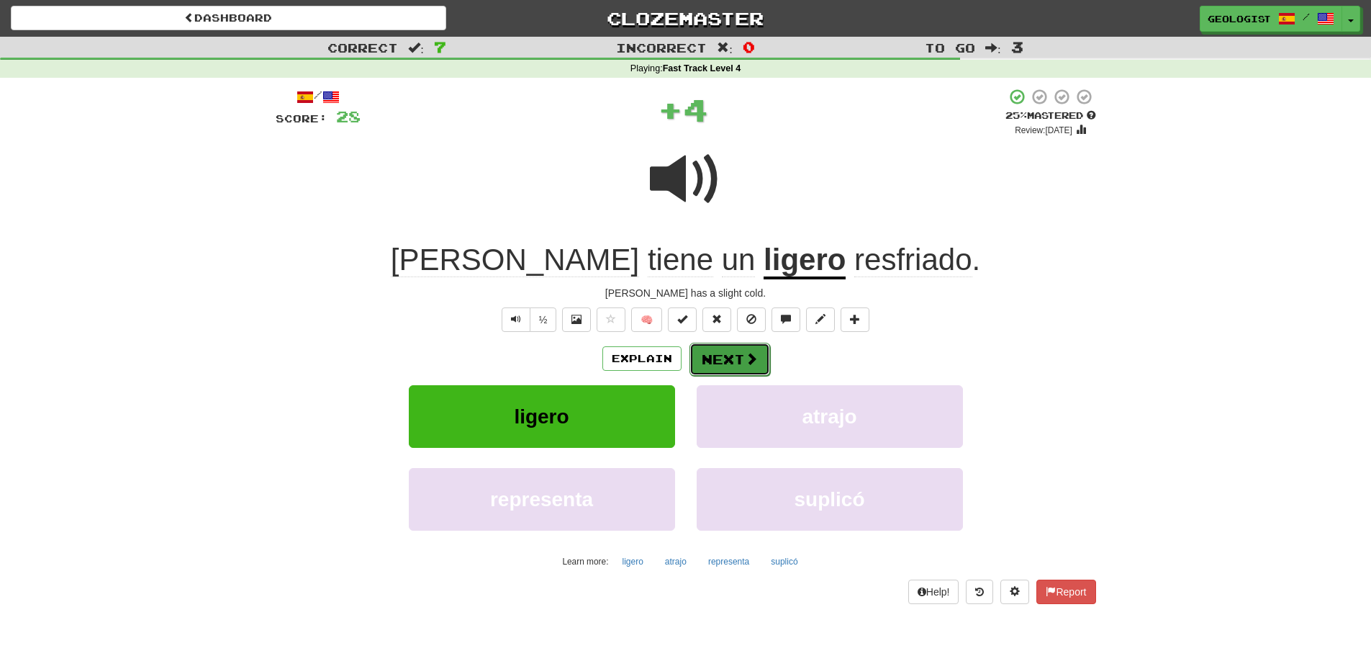
click at [741, 357] on button "Next" at bounding box center [729, 359] width 81 height 33
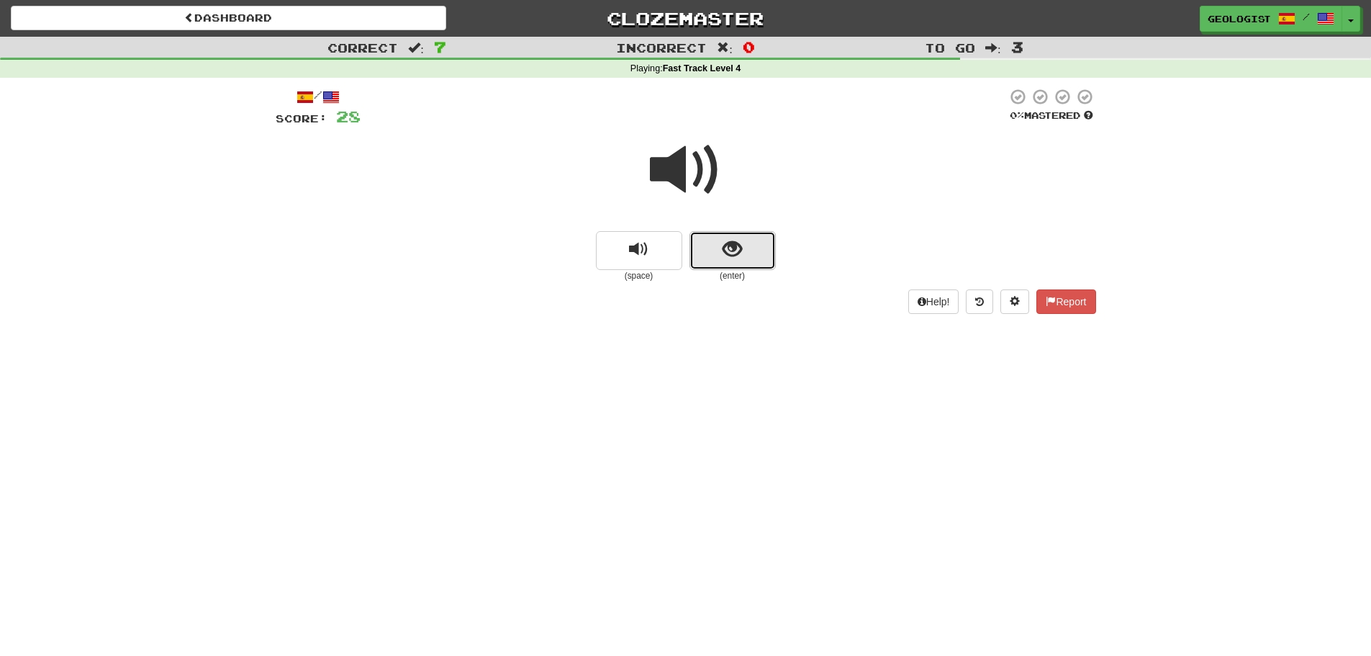
click at [735, 240] on span "show sentence" at bounding box center [731, 249] width 19 height 19
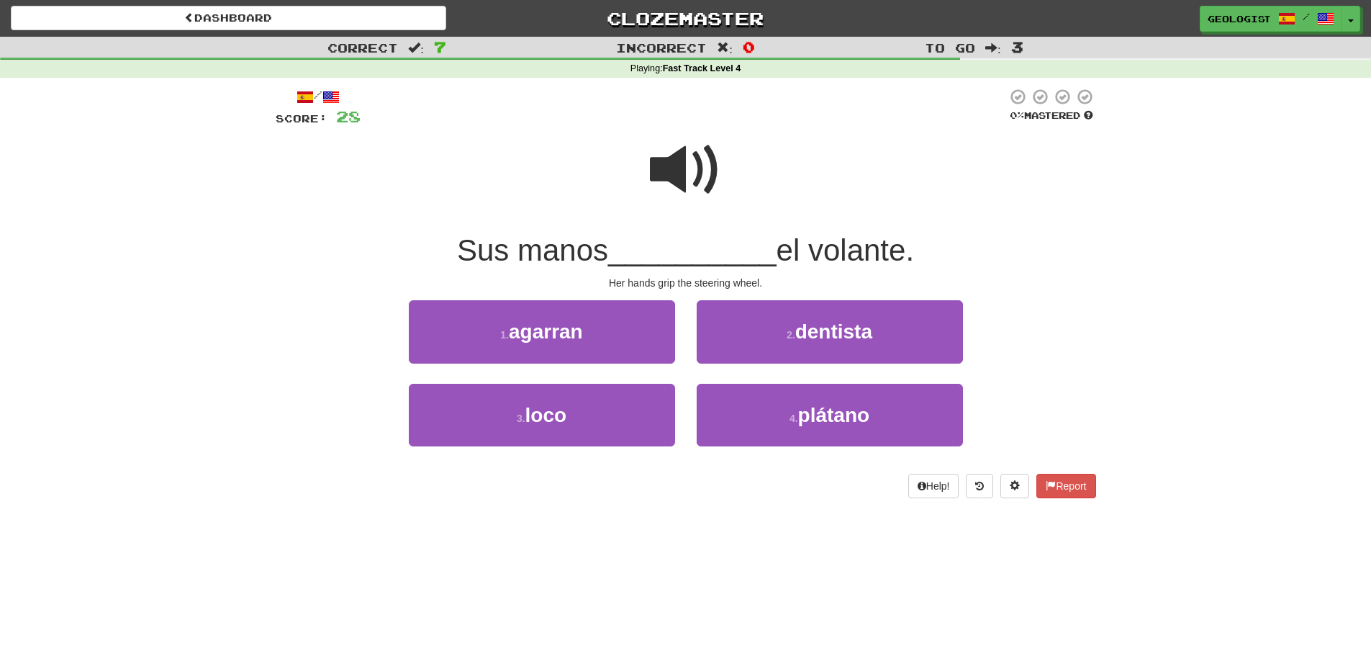
click at [668, 163] on span at bounding box center [686, 170] width 72 height 72
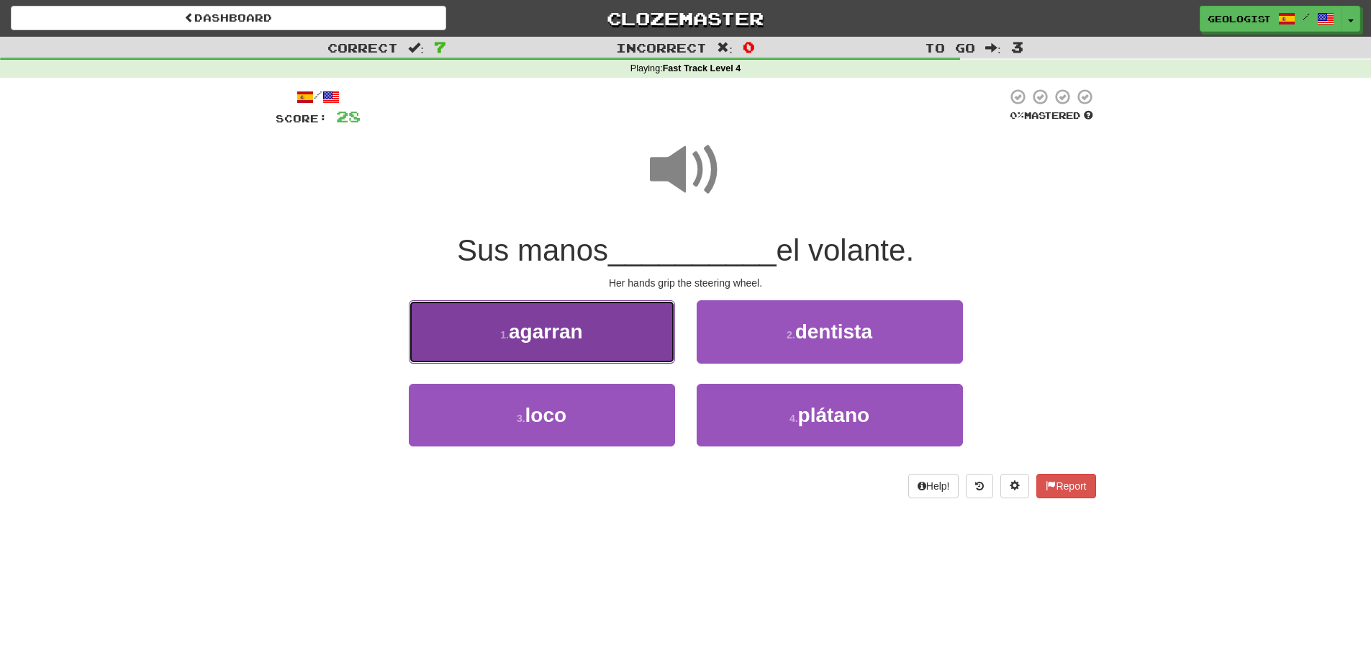
click at [474, 326] on button "1 . [GEOGRAPHIC_DATA]" at bounding box center [542, 331] width 266 height 63
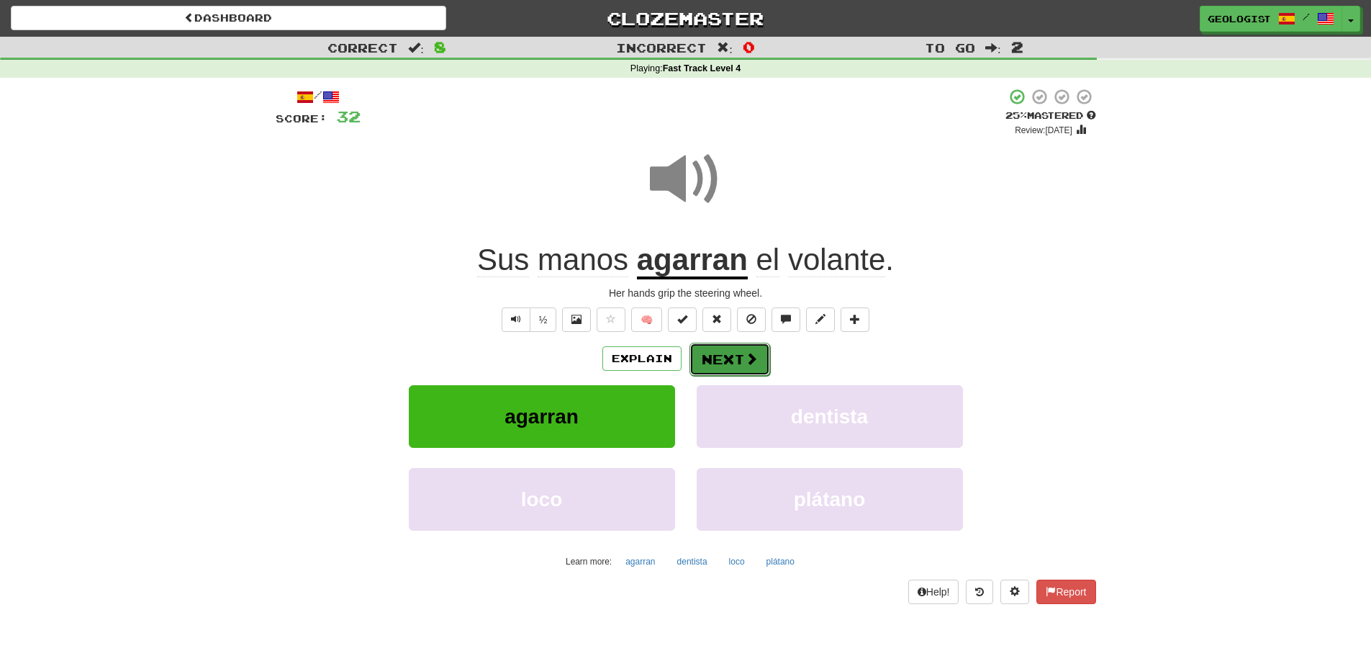
click at [743, 366] on button "Next" at bounding box center [729, 359] width 81 height 33
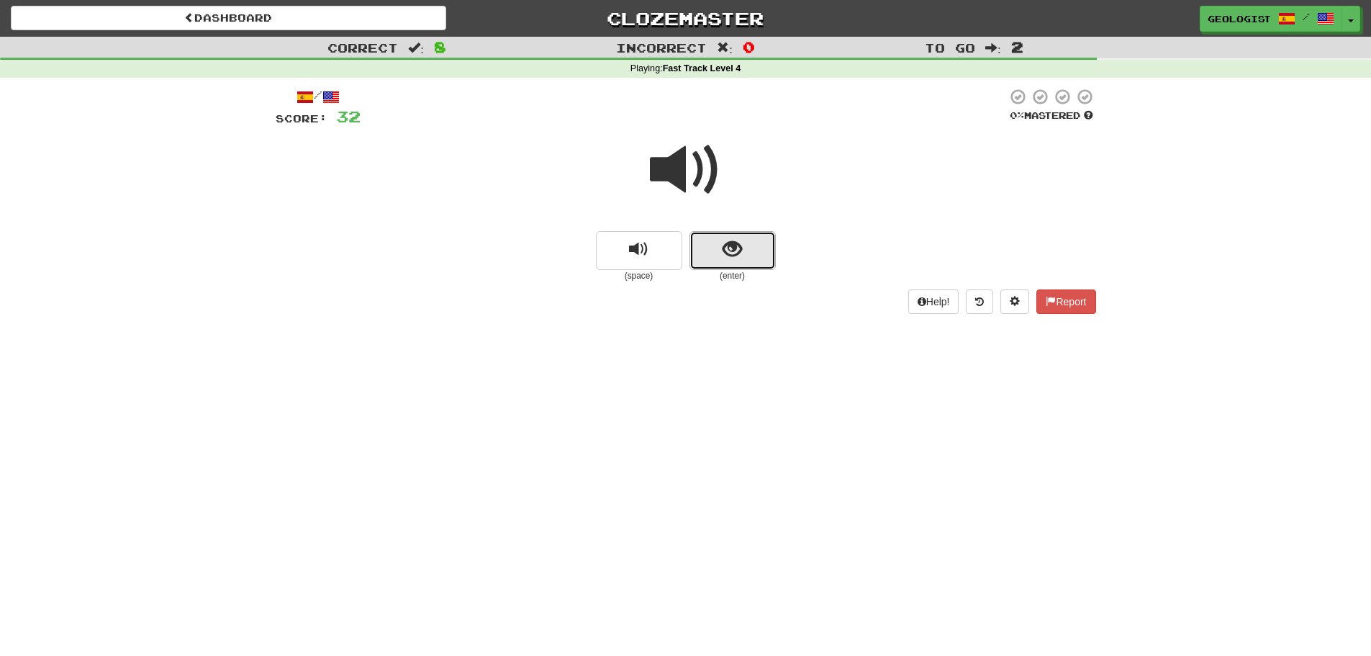
click at [749, 259] on button "show sentence" at bounding box center [732, 250] width 86 height 39
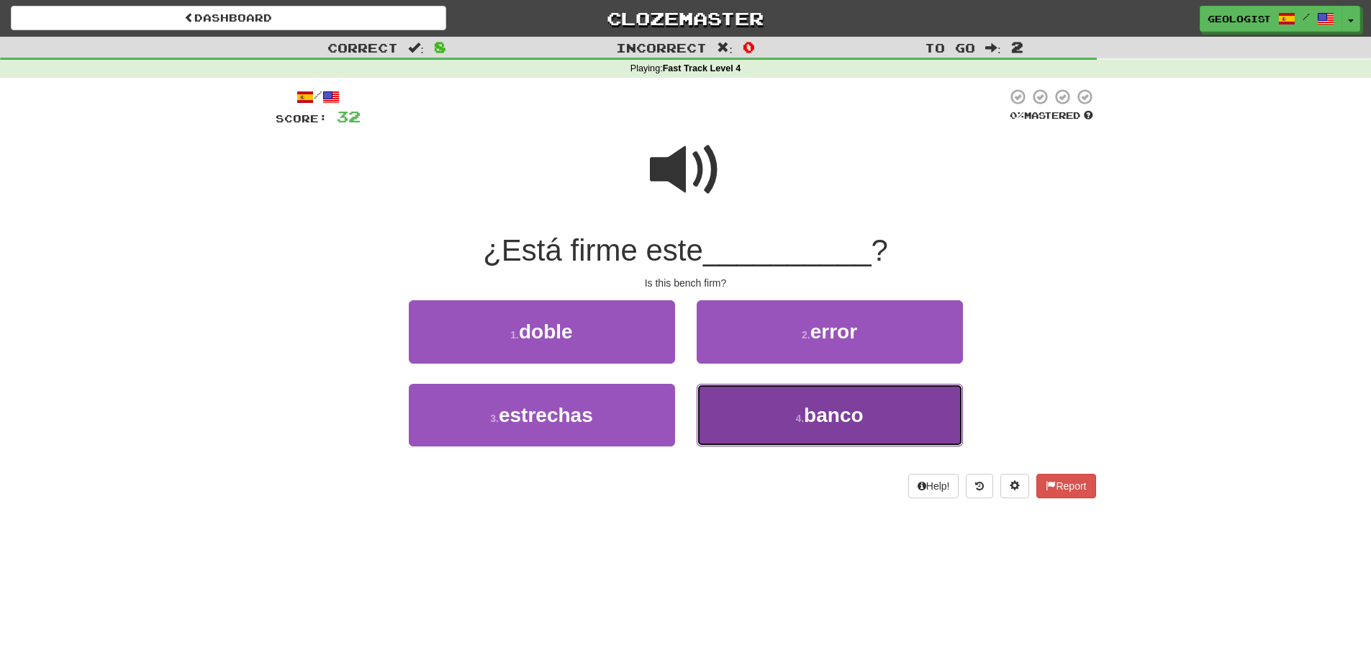
drag, startPoint x: 731, startPoint y: 429, endPoint x: 731, endPoint y: 420, distance: 8.6
click at [731, 420] on button "4 . banco" at bounding box center [830, 415] width 266 height 63
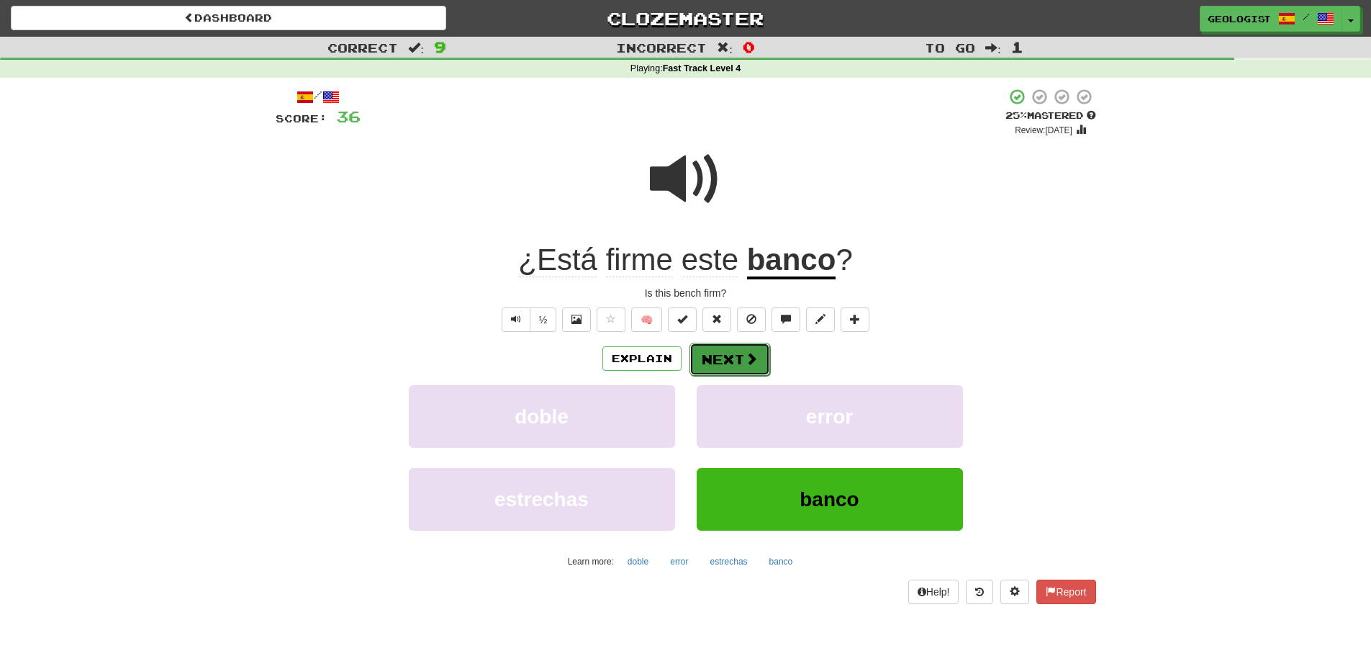
click at [728, 354] on button "Next" at bounding box center [729, 359] width 81 height 33
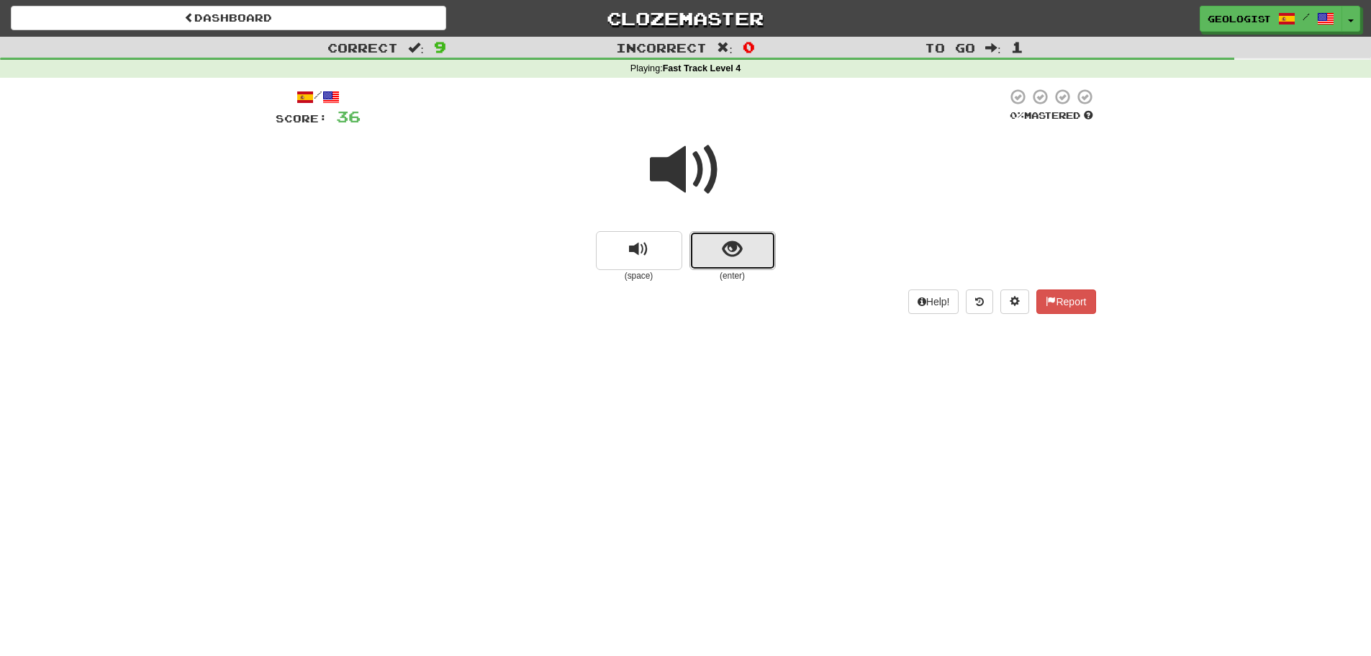
click at [726, 244] on span "show sentence" at bounding box center [731, 249] width 19 height 19
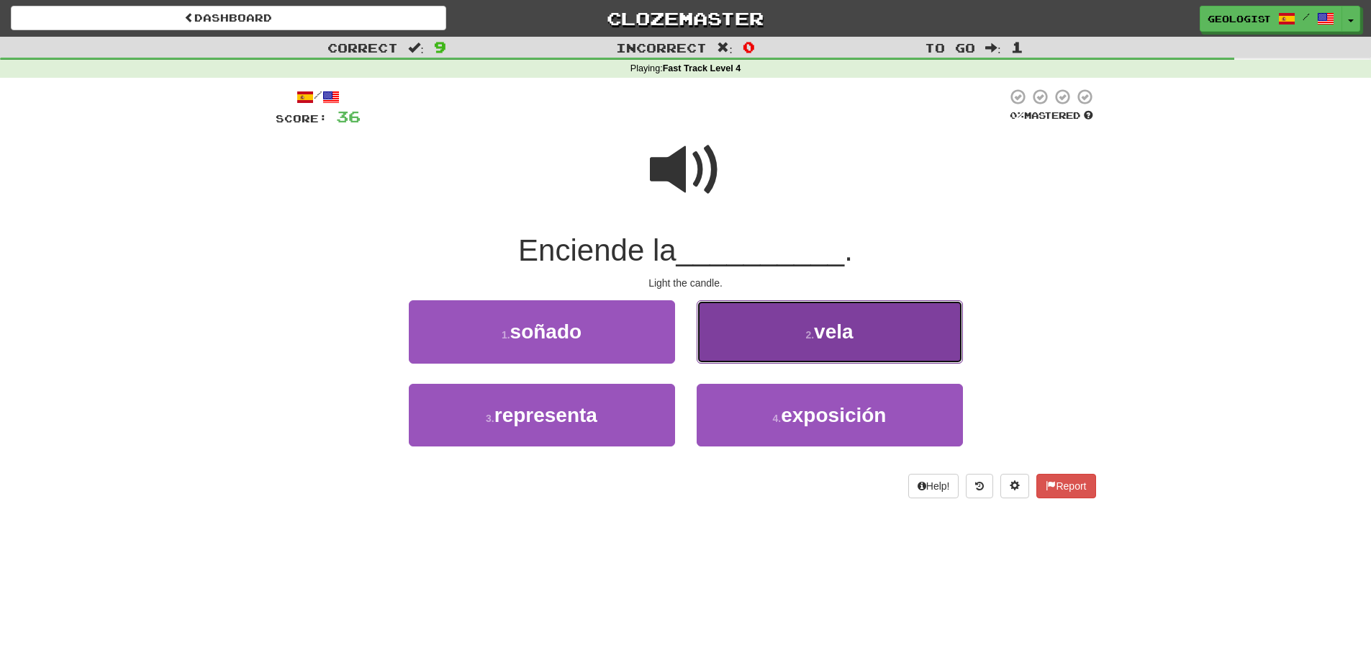
click at [845, 344] on button "2 . [PERSON_NAME]" at bounding box center [830, 331] width 266 height 63
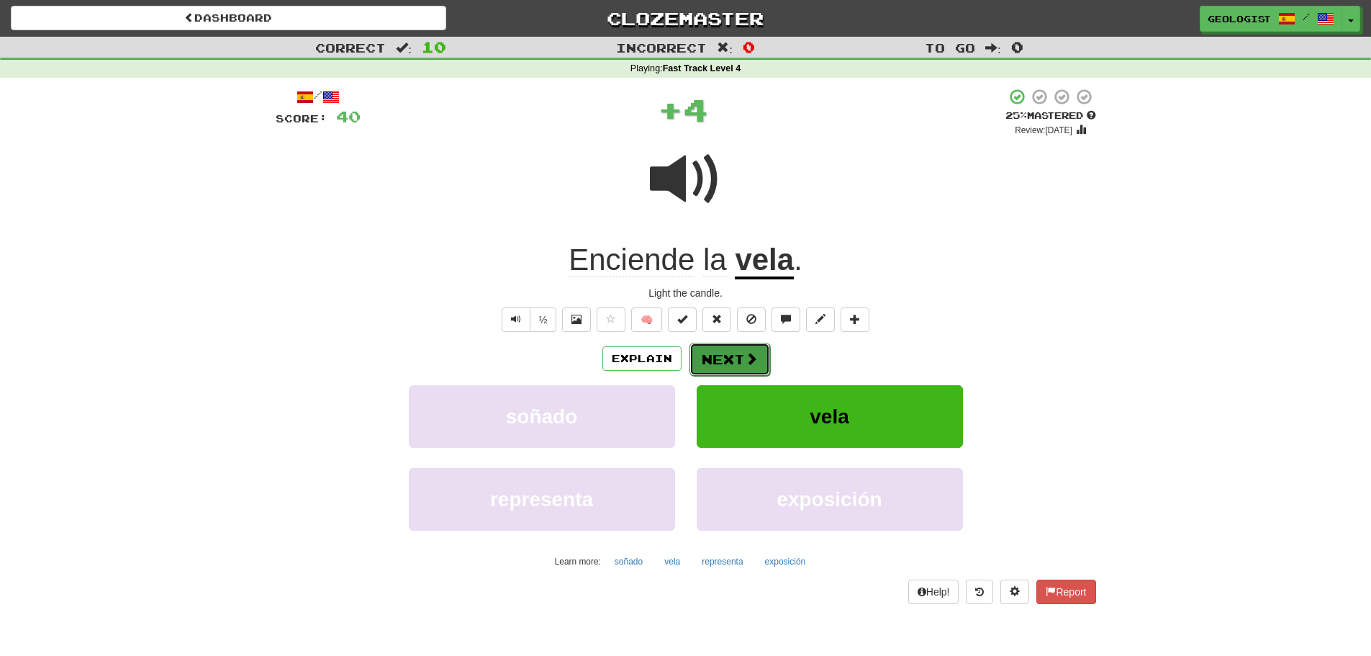
click at [722, 368] on button "Next" at bounding box center [729, 359] width 81 height 33
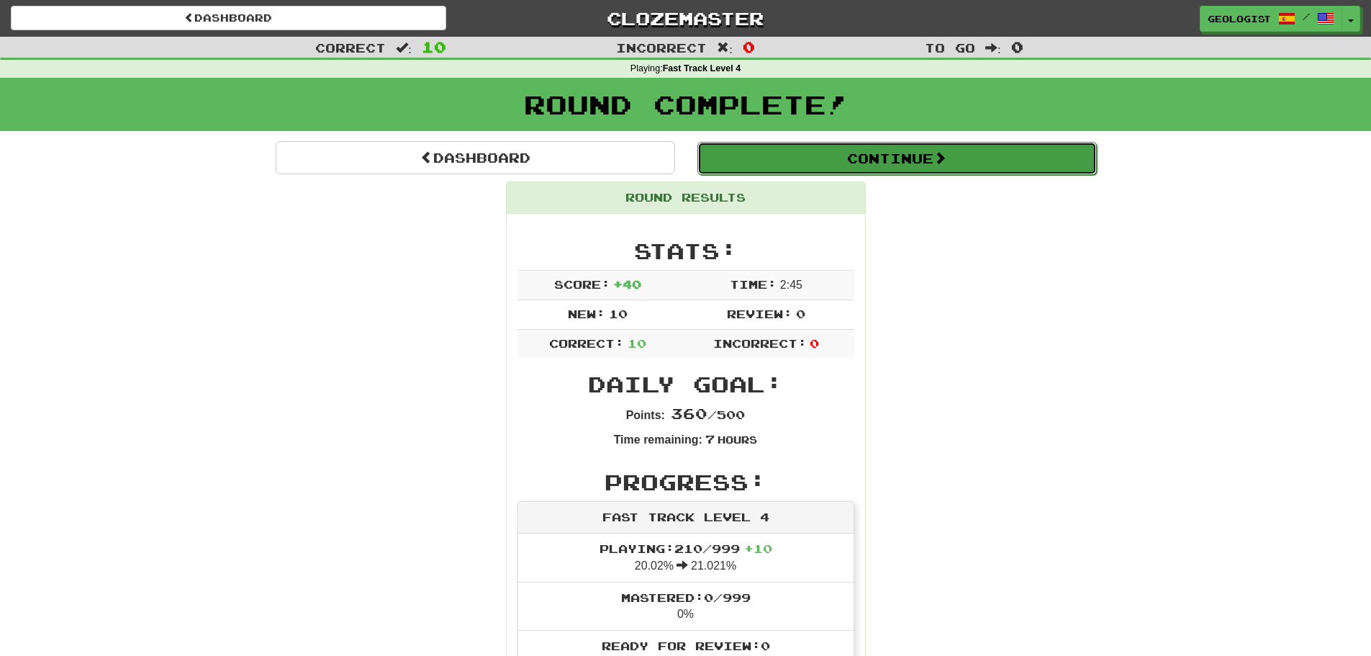
click at [994, 153] on button "Continue" at bounding box center [896, 158] width 399 height 33
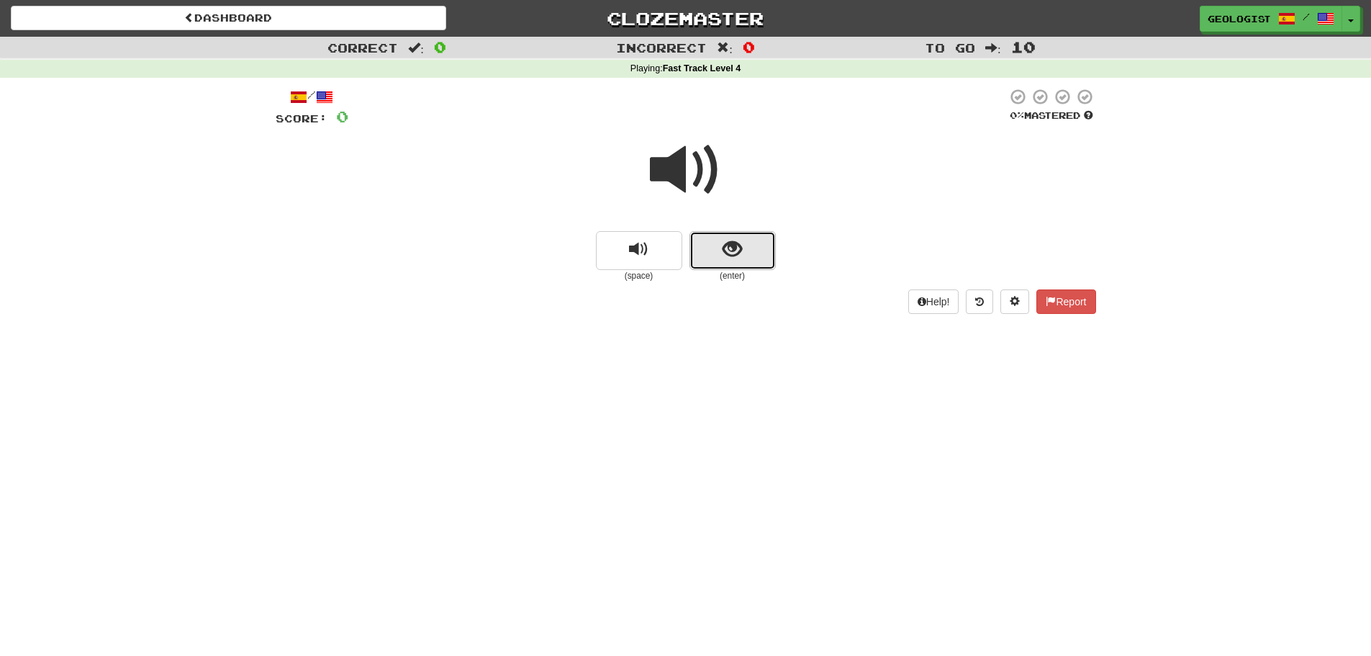
click at [736, 265] on button "show sentence" at bounding box center [732, 250] width 86 height 39
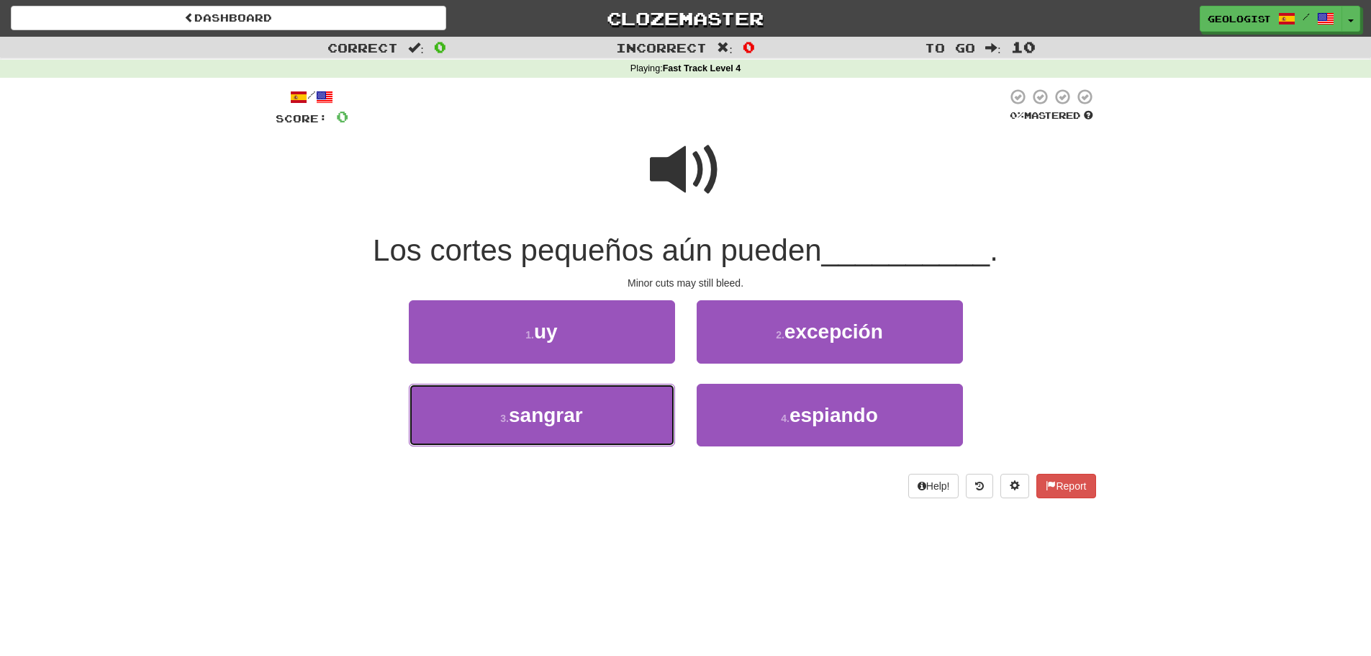
drag, startPoint x: 535, startPoint y: 420, endPoint x: 146, endPoint y: 345, distance: 396.4
click at [535, 420] on span "sangrar" at bounding box center [546, 415] width 74 height 22
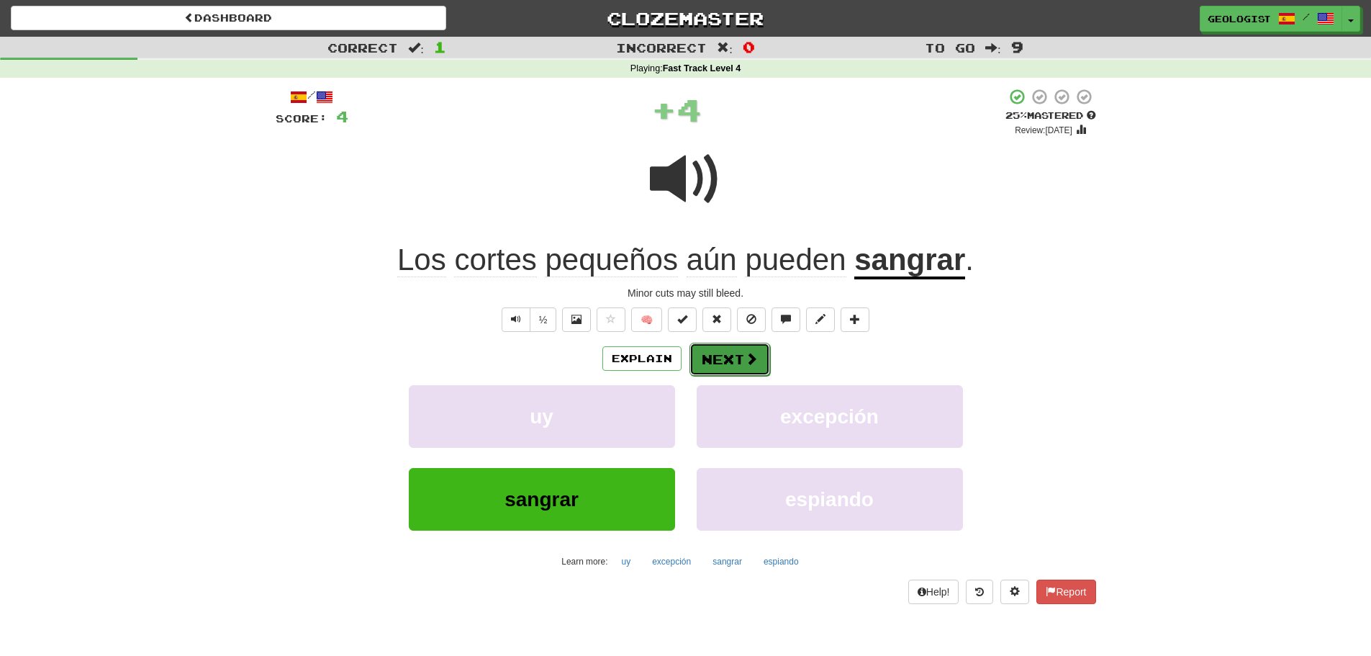
click at [745, 368] on button "Next" at bounding box center [729, 359] width 81 height 33
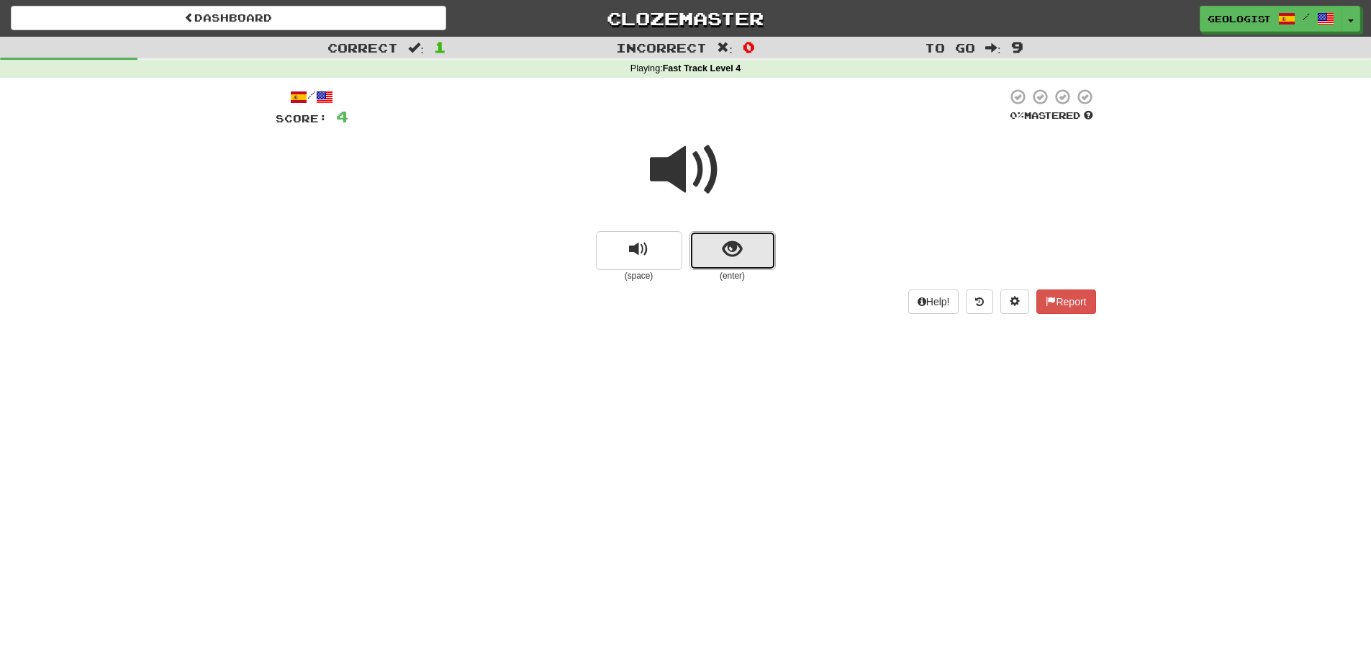
click at [771, 247] on button "show sentence" at bounding box center [732, 250] width 86 height 39
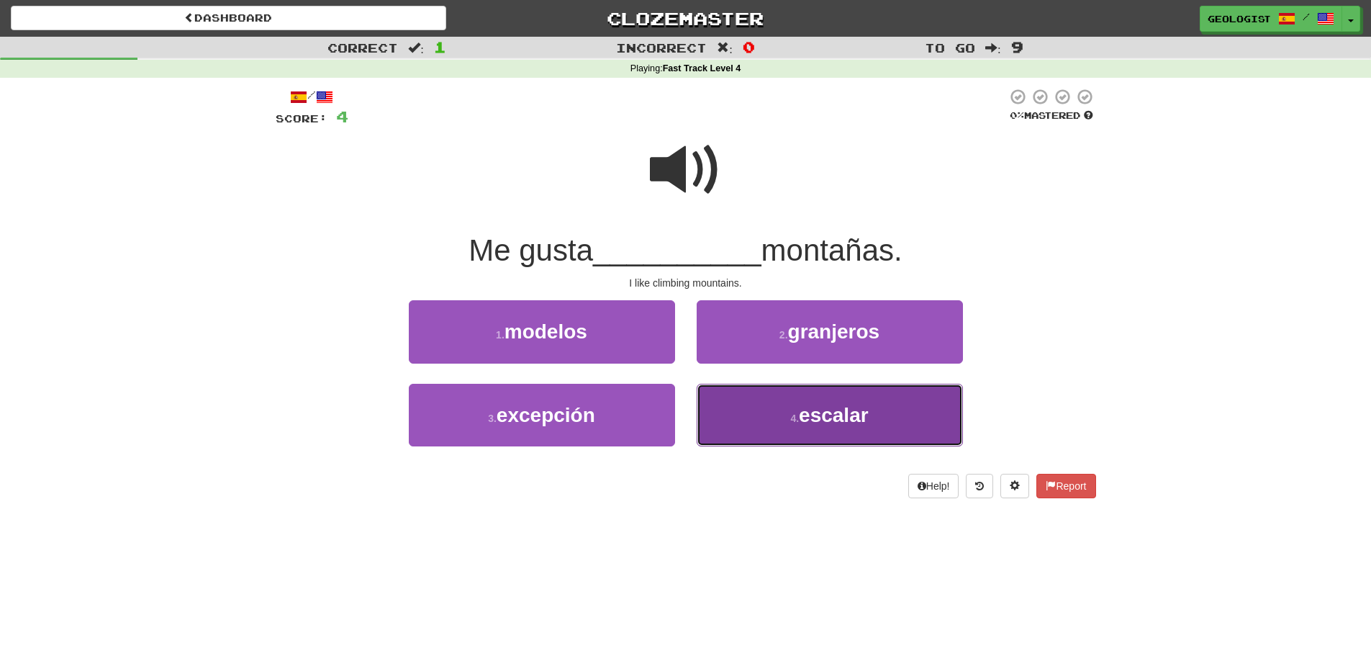
click at [877, 399] on button "4 . escalar" at bounding box center [830, 415] width 266 height 63
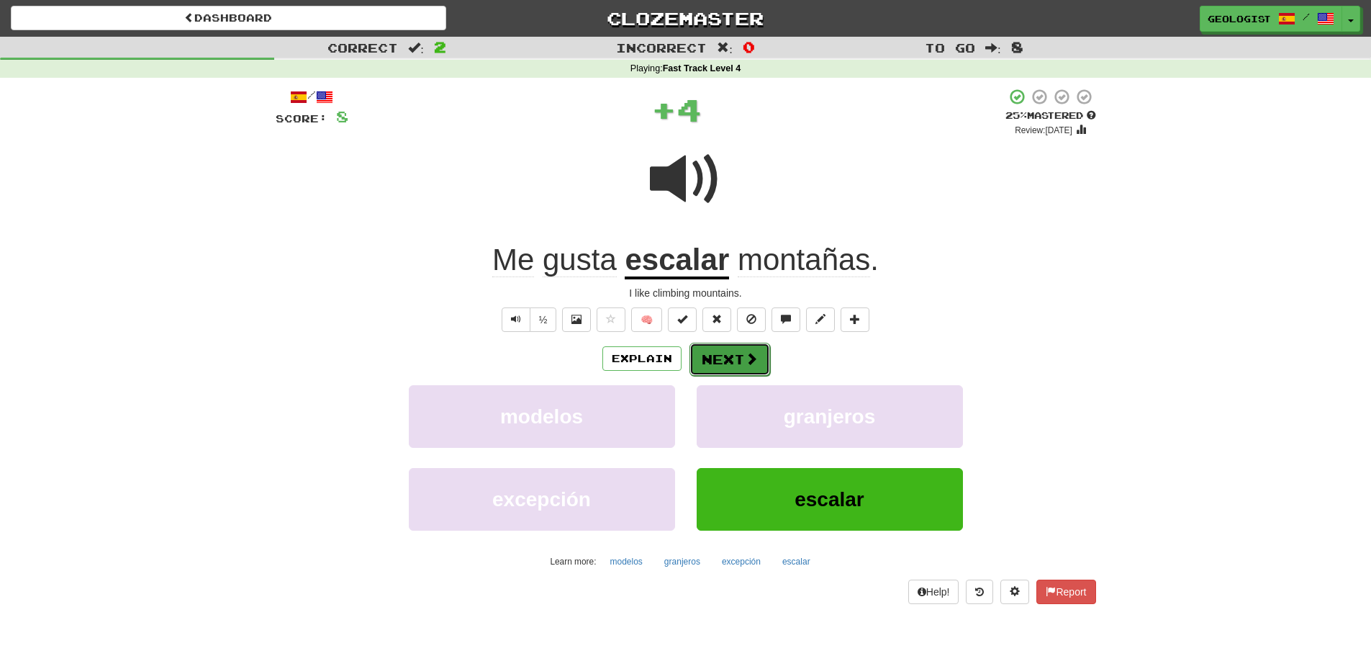
click at [730, 358] on button "Next" at bounding box center [729, 359] width 81 height 33
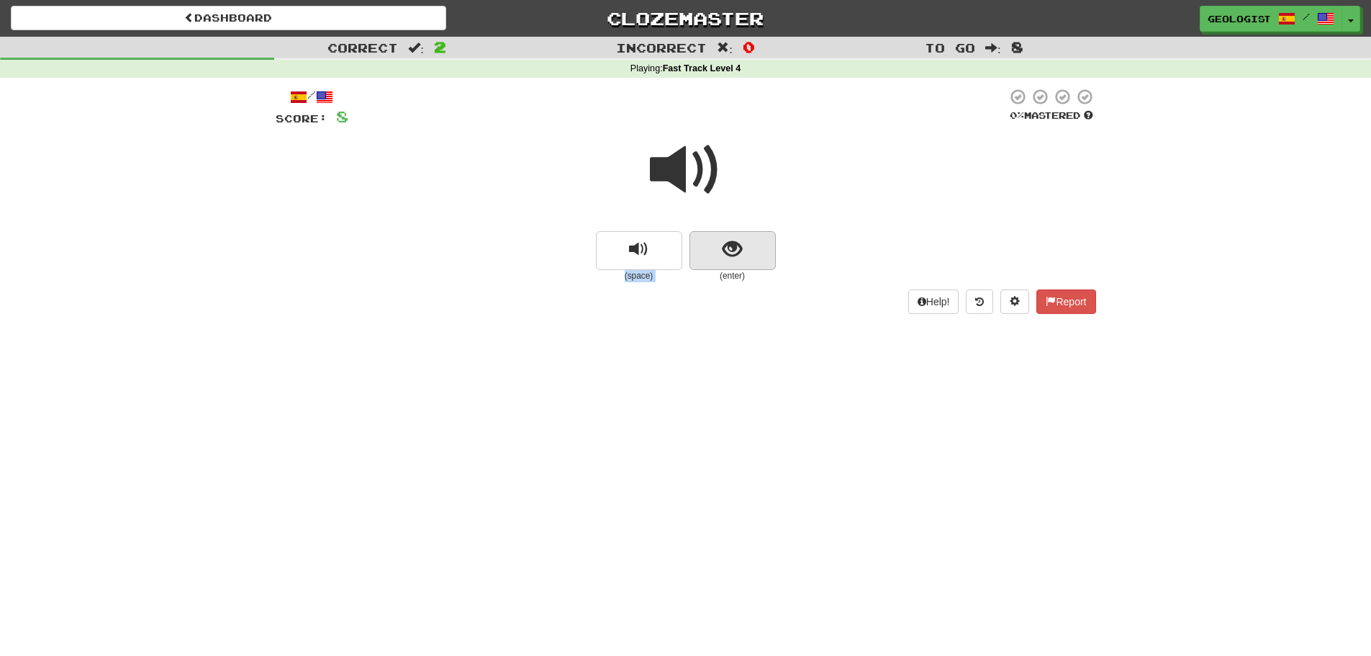
click at [755, 235] on div "(space) (enter)" at bounding box center [686, 205] width 820 height 154
click at [752, 247] on button "show sentence" at bounding box center [732, 250] width 86 height 39
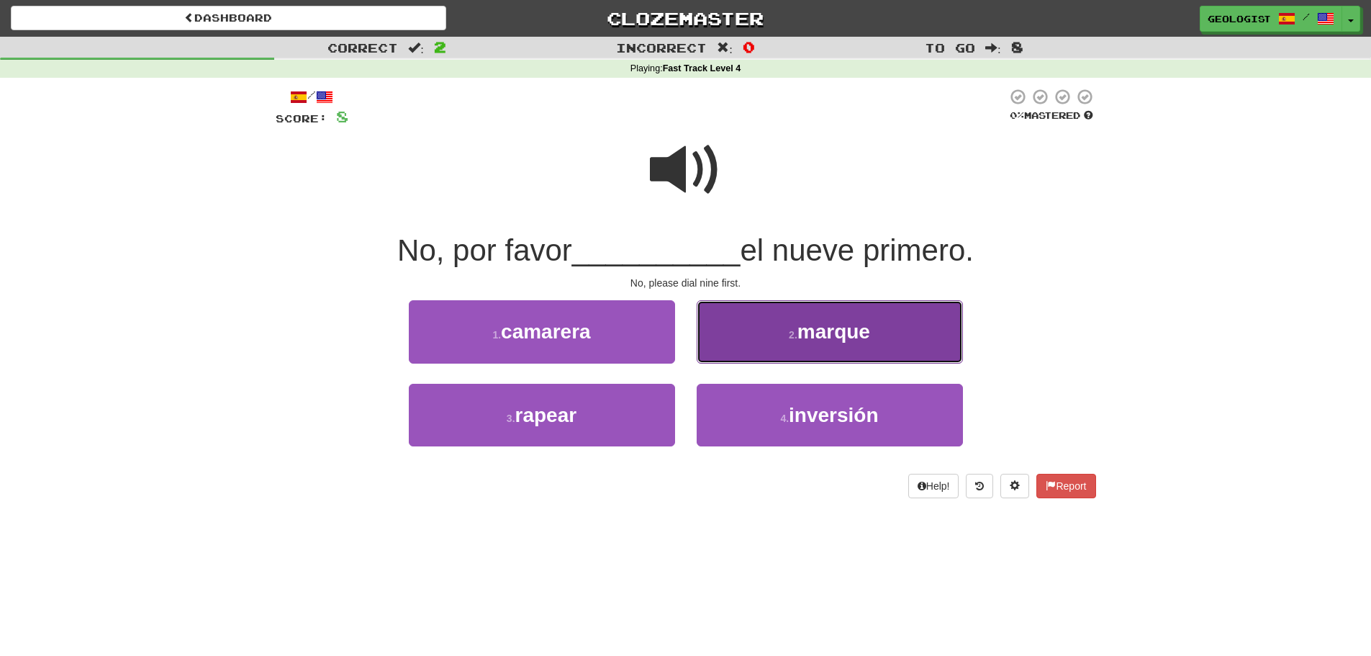
click at [917, 339] on button "2 . marque" at bounding box center [830, 331] width 266 height 63
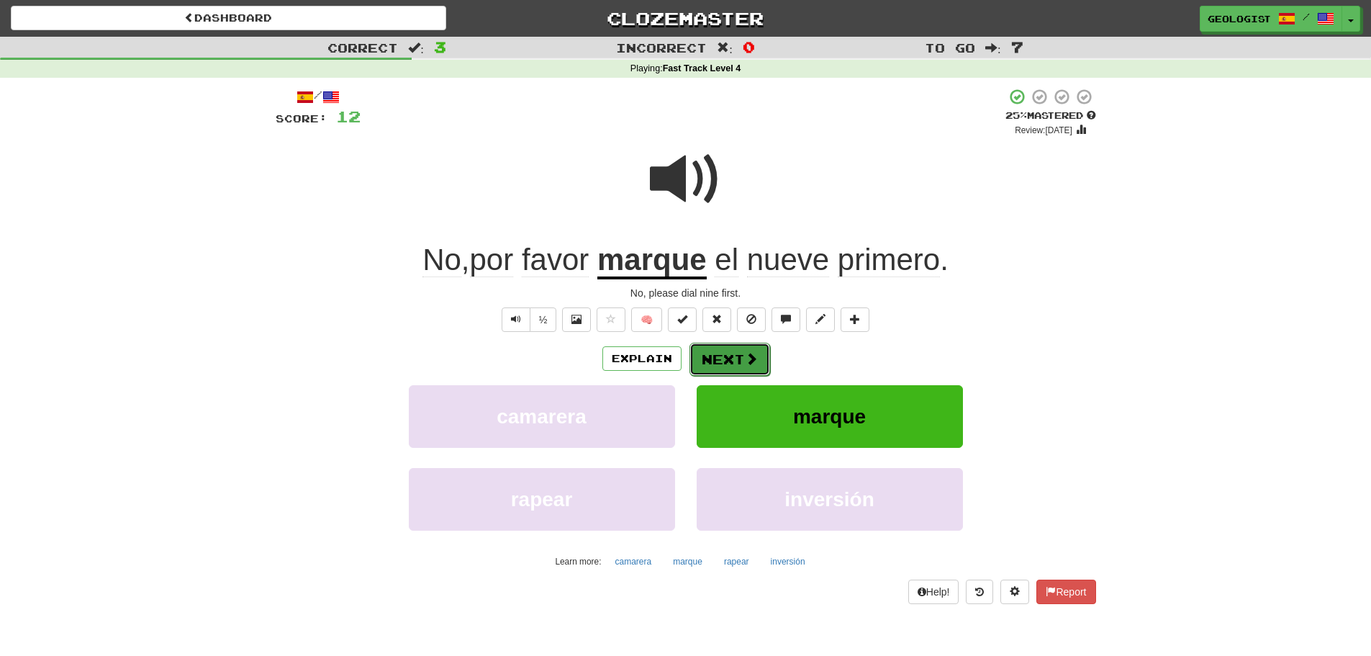
click at [730, 363] on button "Next" at bounding box center [729, 359] width 81 height 33
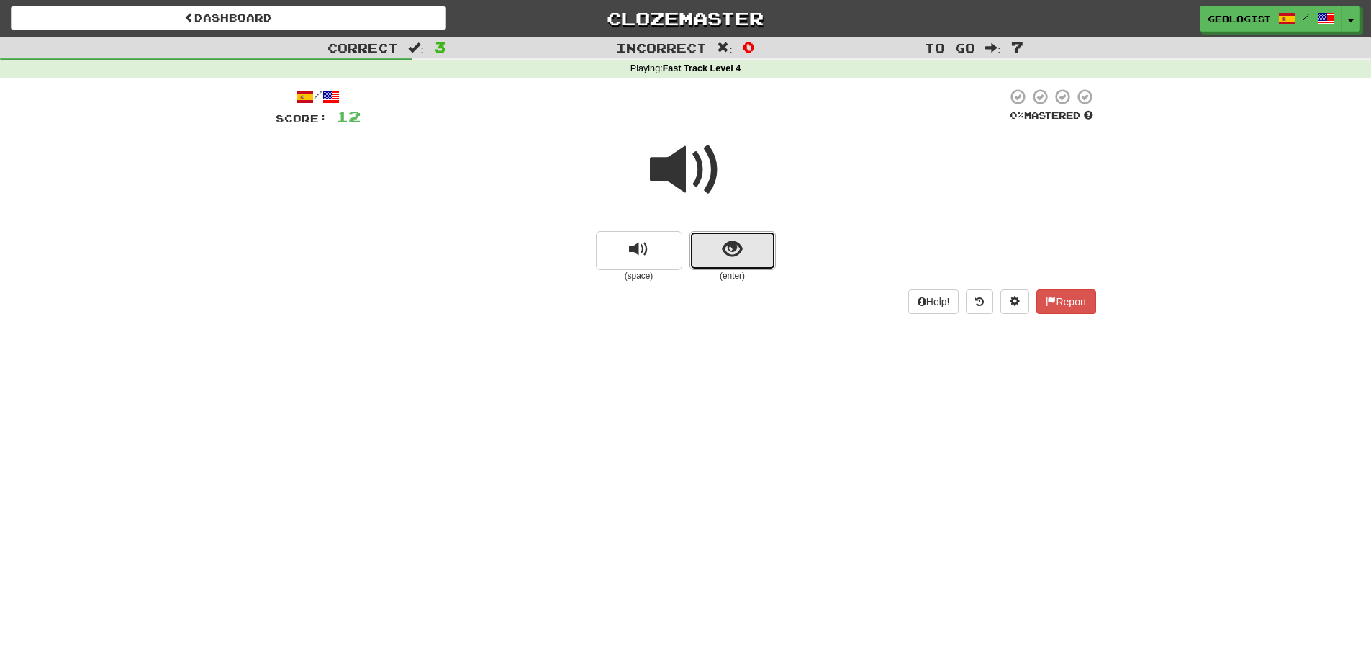
click at [745, 247] on button "show sentence" at bounding box center [732, 250] width 86 height 39
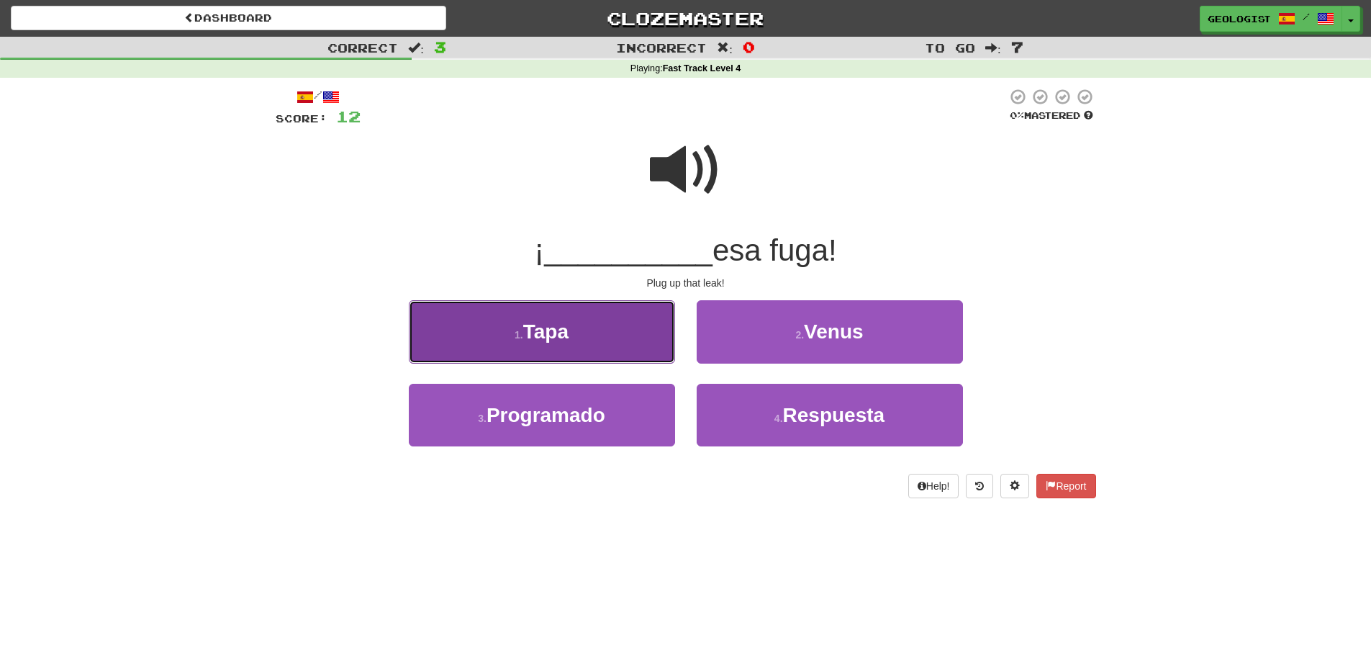
click at [476, 332] on button "1 . [GEOGRAPHIC_DATA]" at bounding box center [542, 331] width 266 height 63
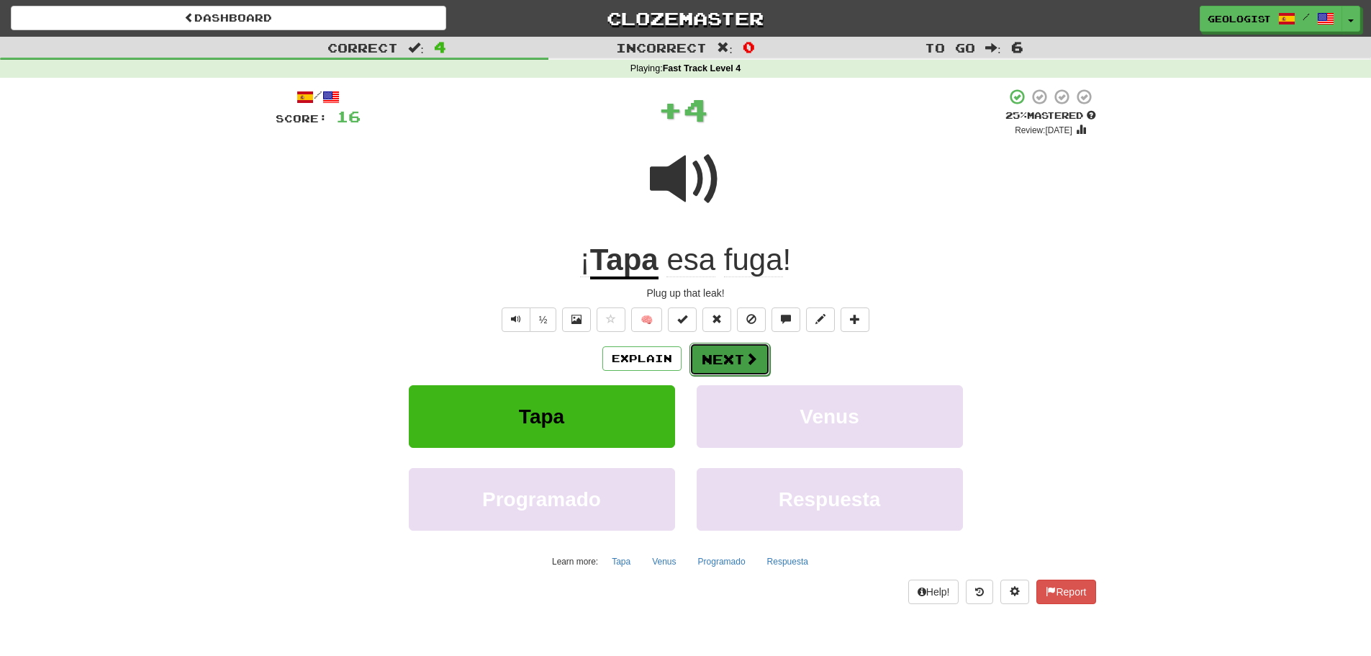
click at [740, 358] on button "Next" at bounding box center [729, 359] width 81 height 33
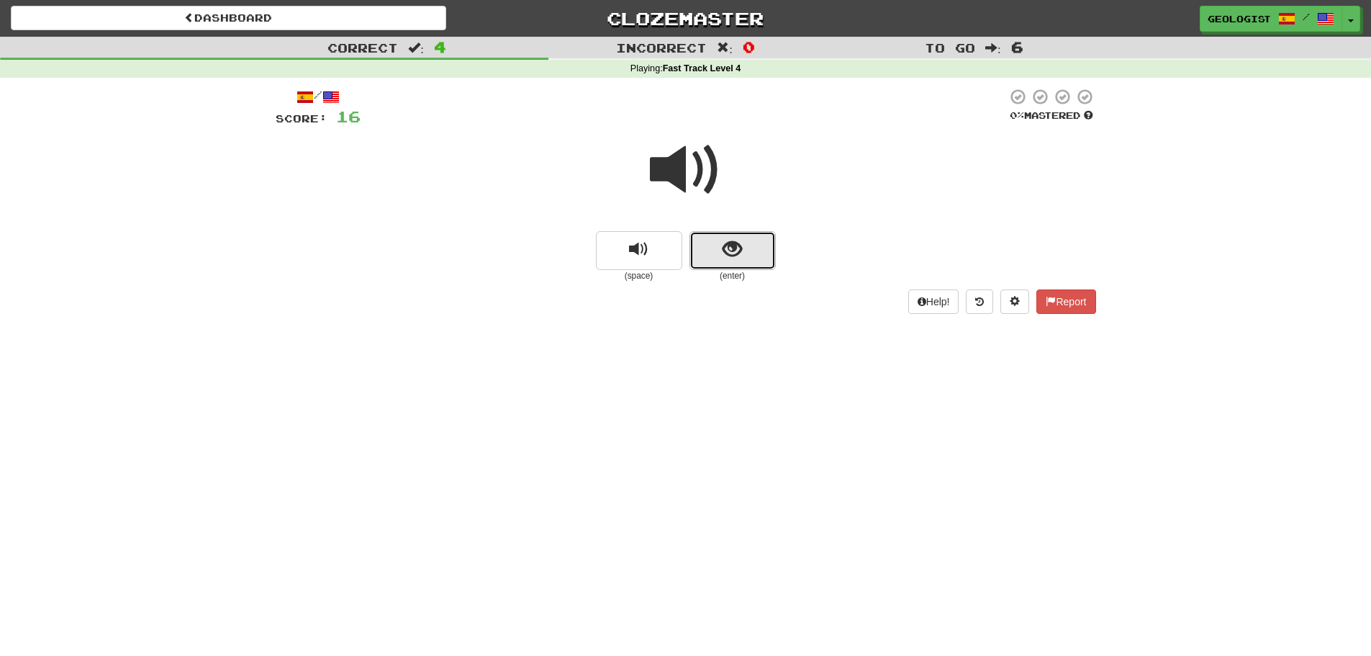
click at [735, 266] on button "show sentence" at bounding box center [732, 250] width 86 height 39
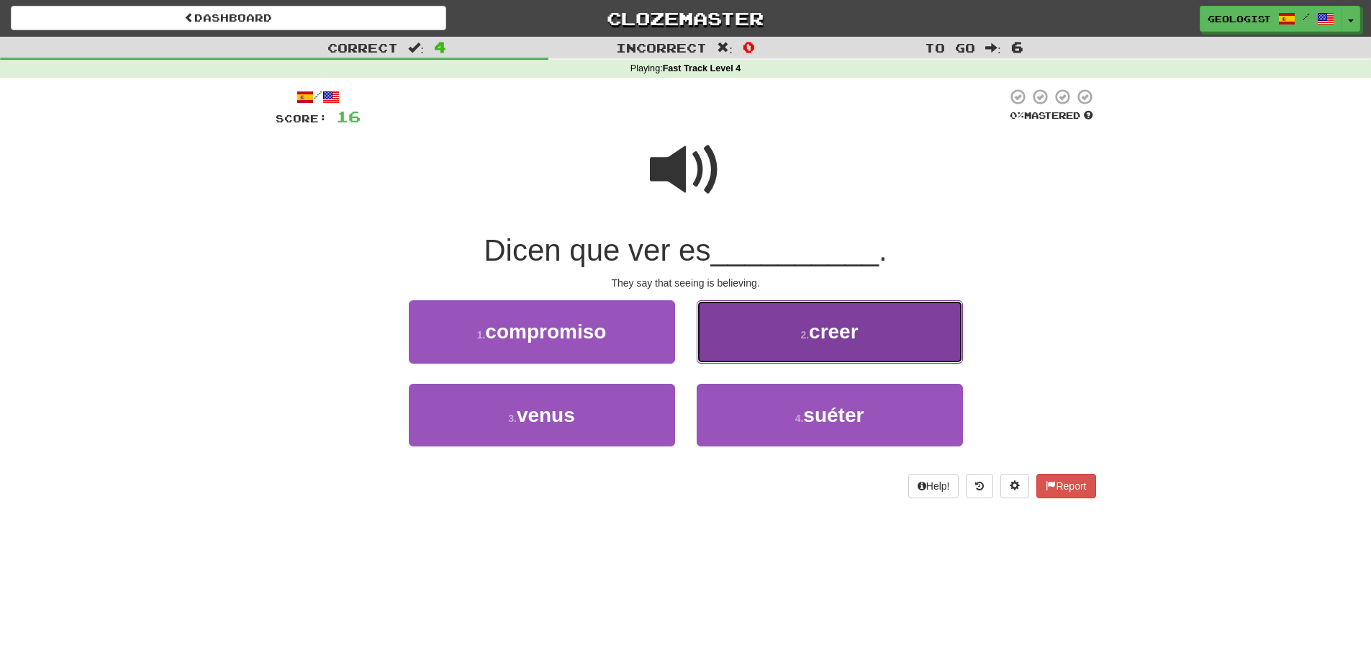
click at [787, 349] on button "2 . creer" at bounding box center [830, 331] width 266 height 63
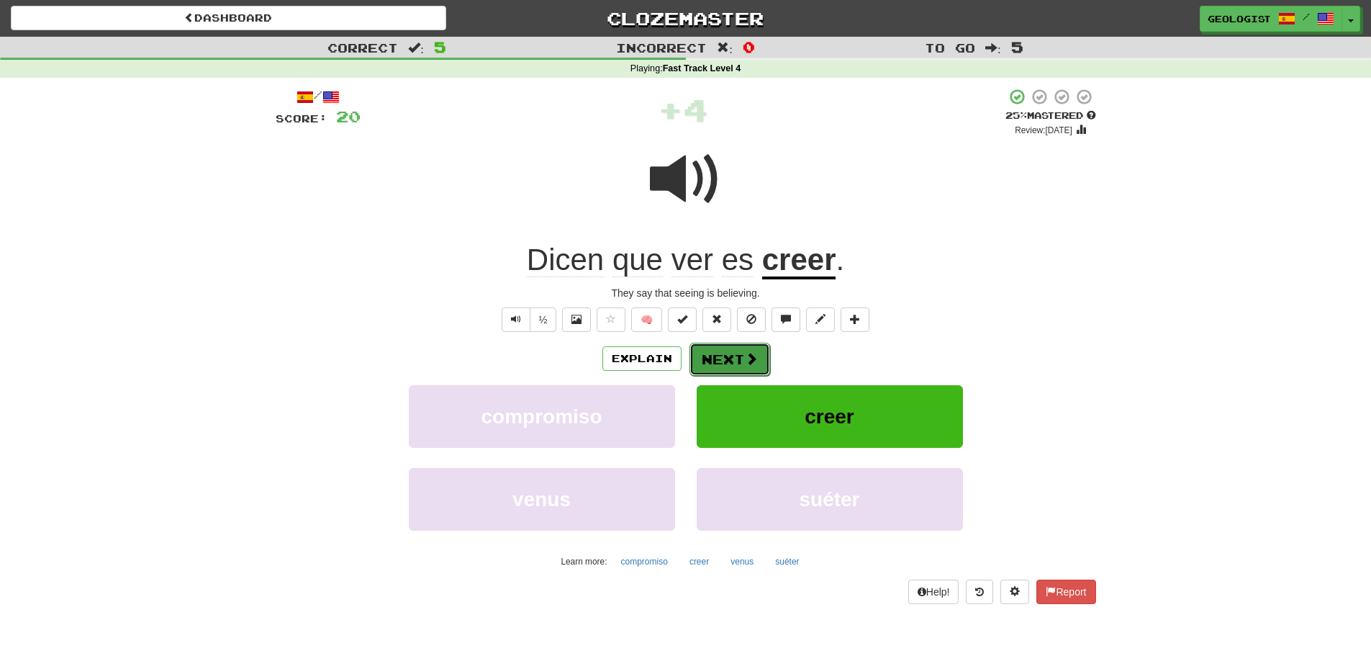
click at [738, 365] on button "Next" at bounding box center [729, 359] width 81 height 33
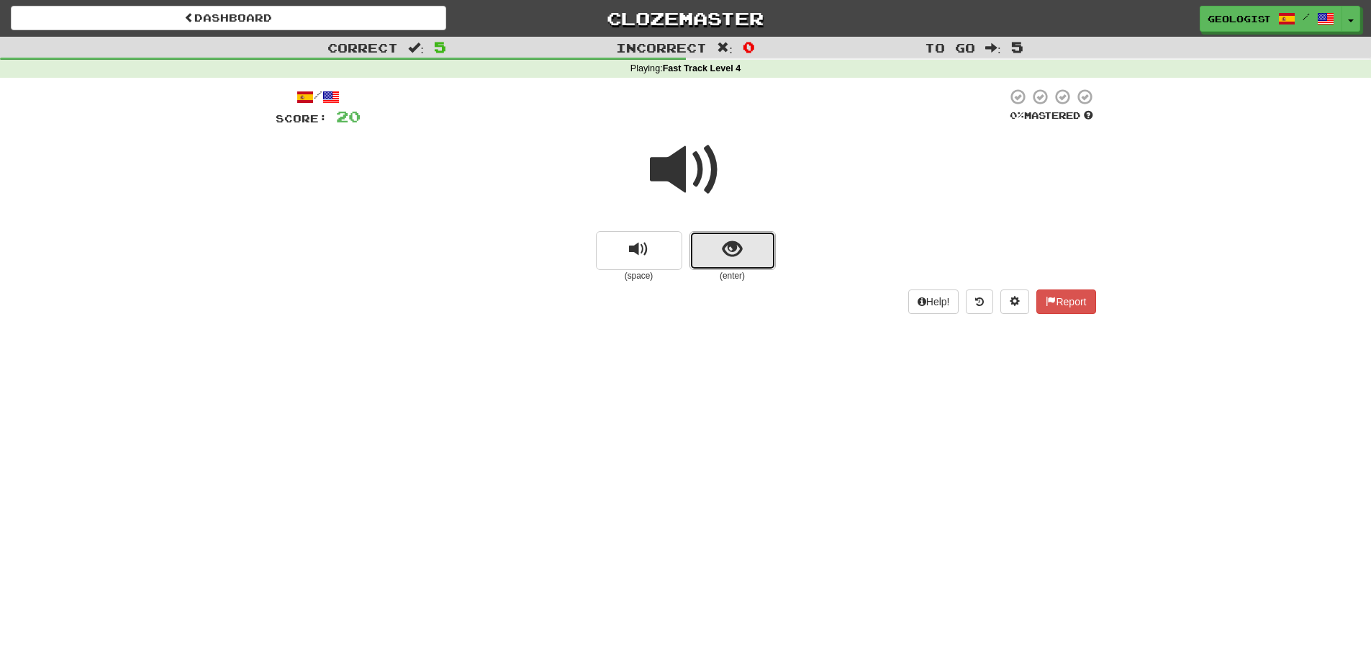
drag, startPoint x: 728, startPoint y: 250, endPoint x: 716, endPoint y: 243, distance: 13.6
click at [716, 243] on button "show sentence" at bounding box center [732, 250] width 86 height 39
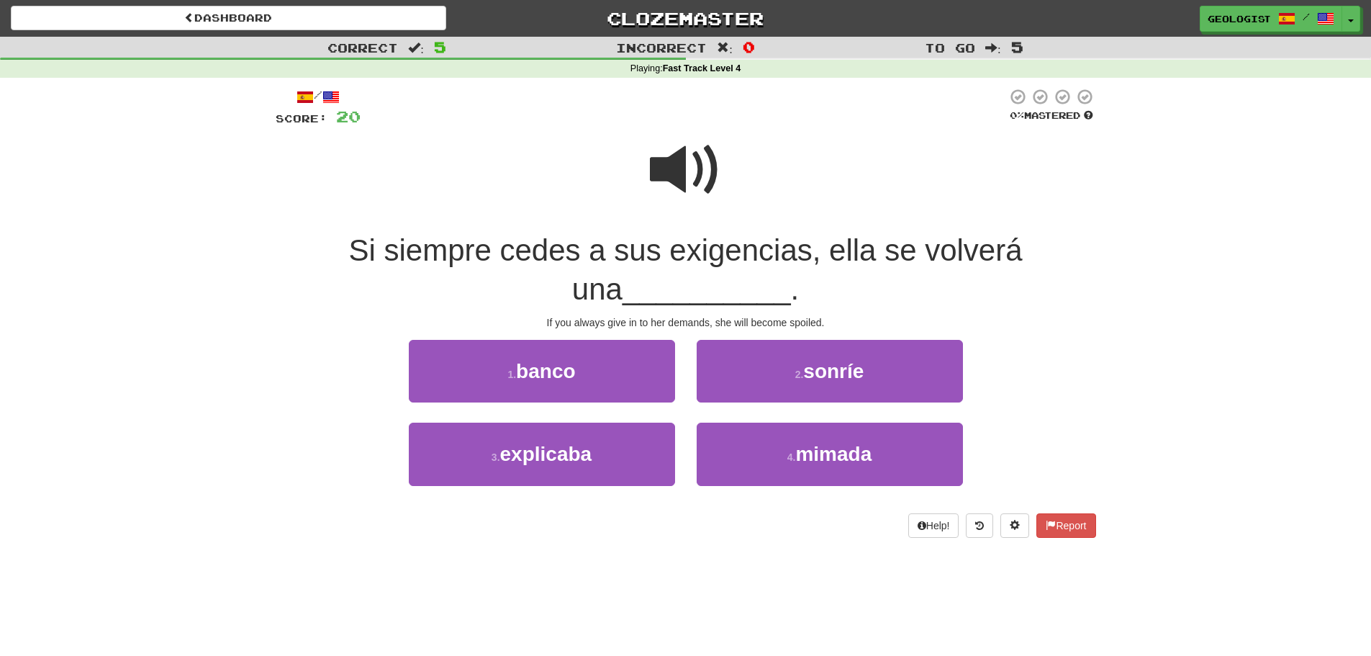
click at [670, 167] on span at bounding box center [686, 170] width 72 height 72
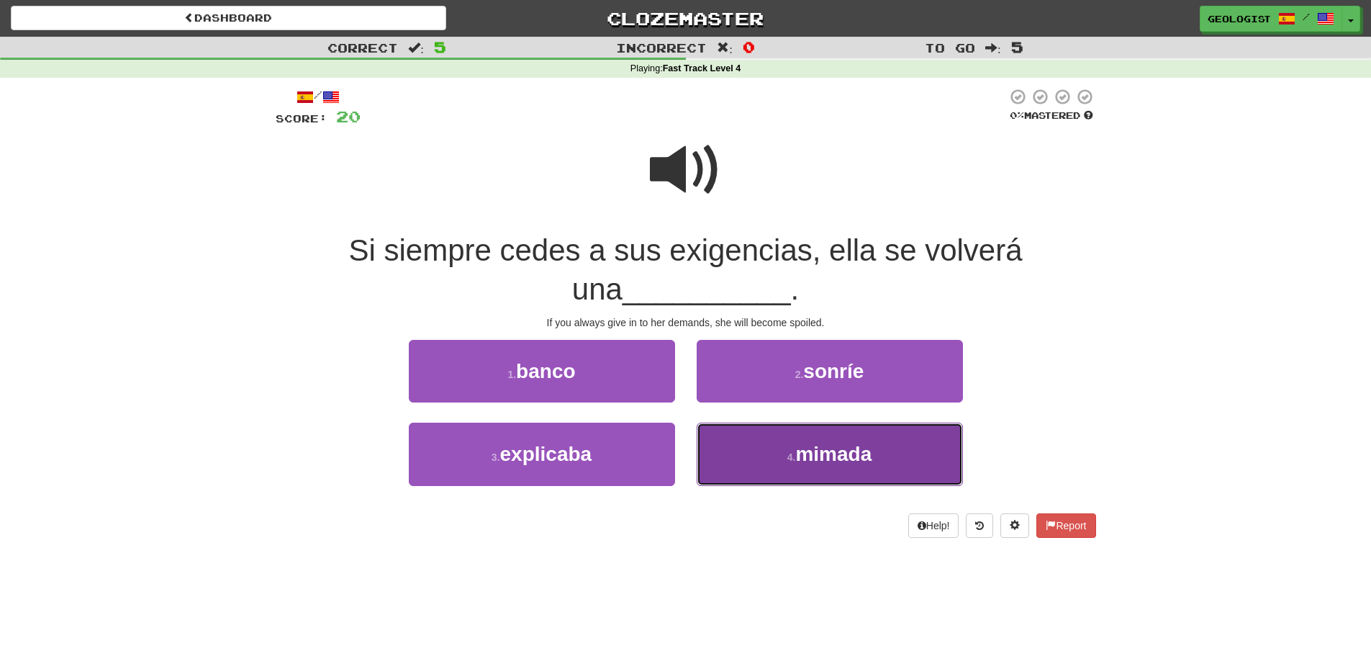
click at [843, 458] on span "mimada" at bounding box center [833, 454] width 76 height 22
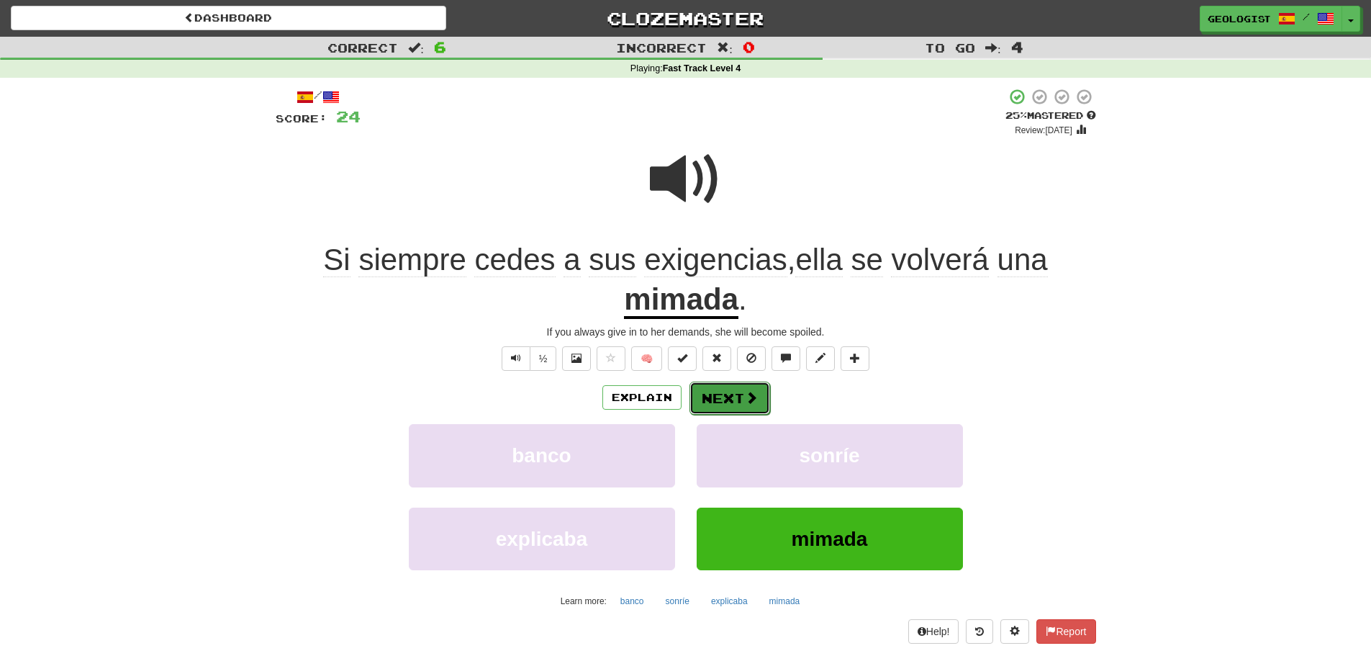
click at [725, 399] on button "Next" at bounding box center [729, 397] width 81 height 33
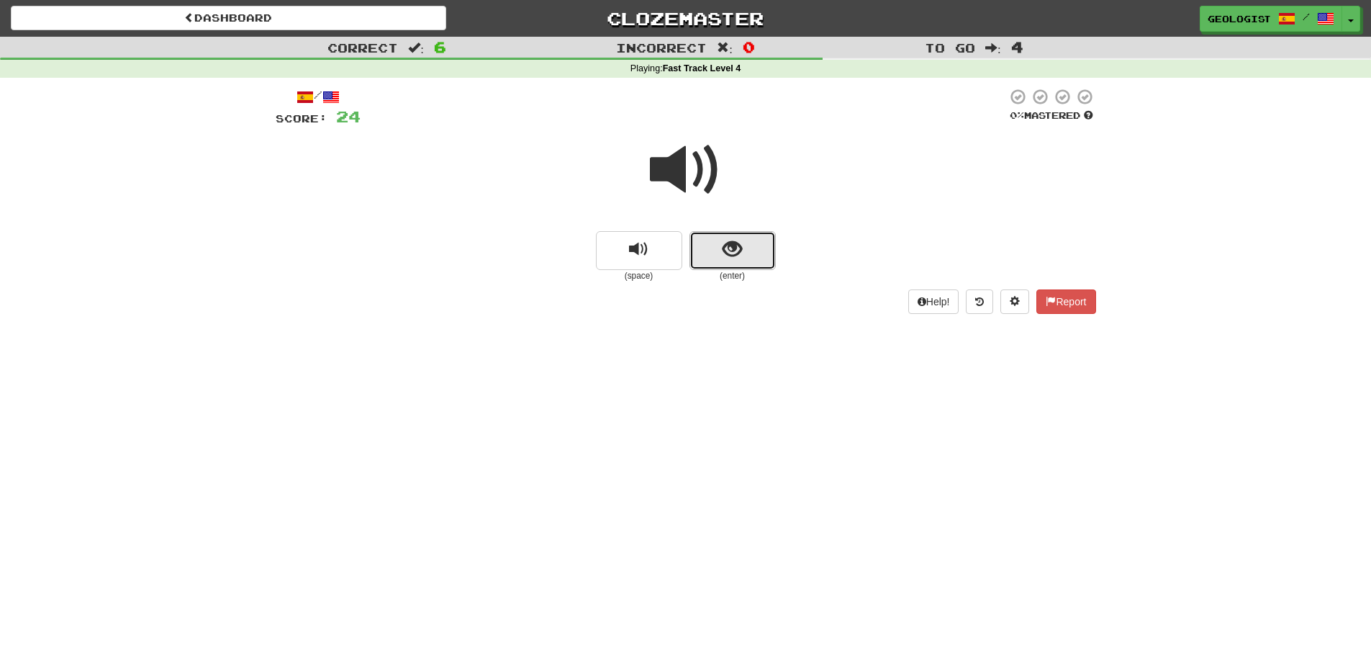
click at [717, 241] on button "show sentence" at bounding box center [732, 250] width 86 height 39
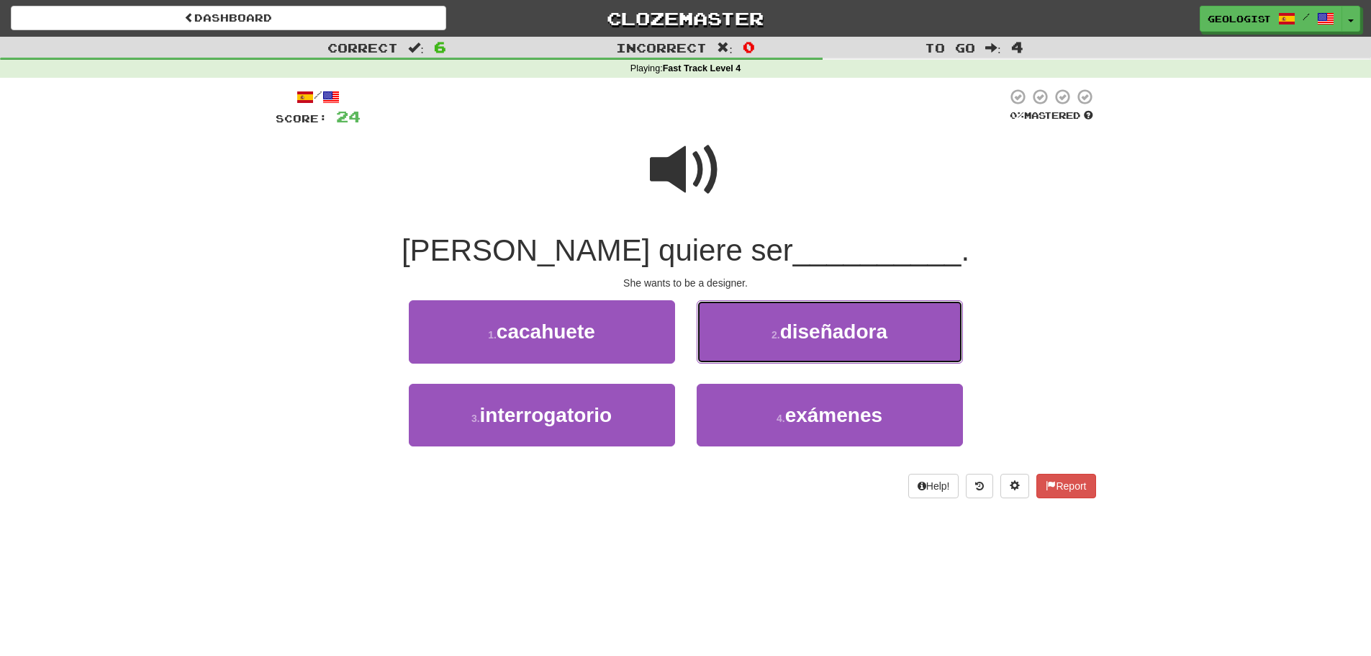
drag, startPoint x: 852, startPoint y: 351, endPoint x: 803, endPoint y: 337, distance: 50.8
click at [848, 347] on button "2 . [GEOGRAPHIC_DATA]" at bounding box center [830, 331] width 266 height 63
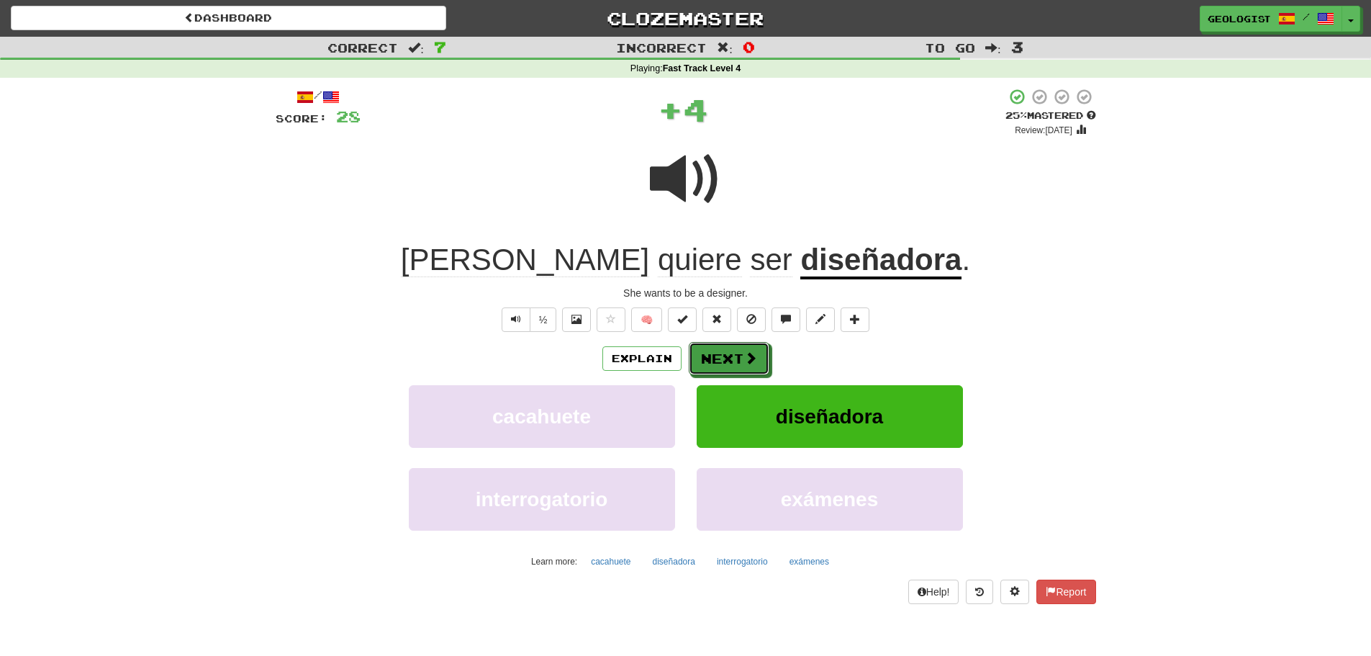
click at [735, 358] on button "Next" at bounding box center [729, 358] width 81 height 33
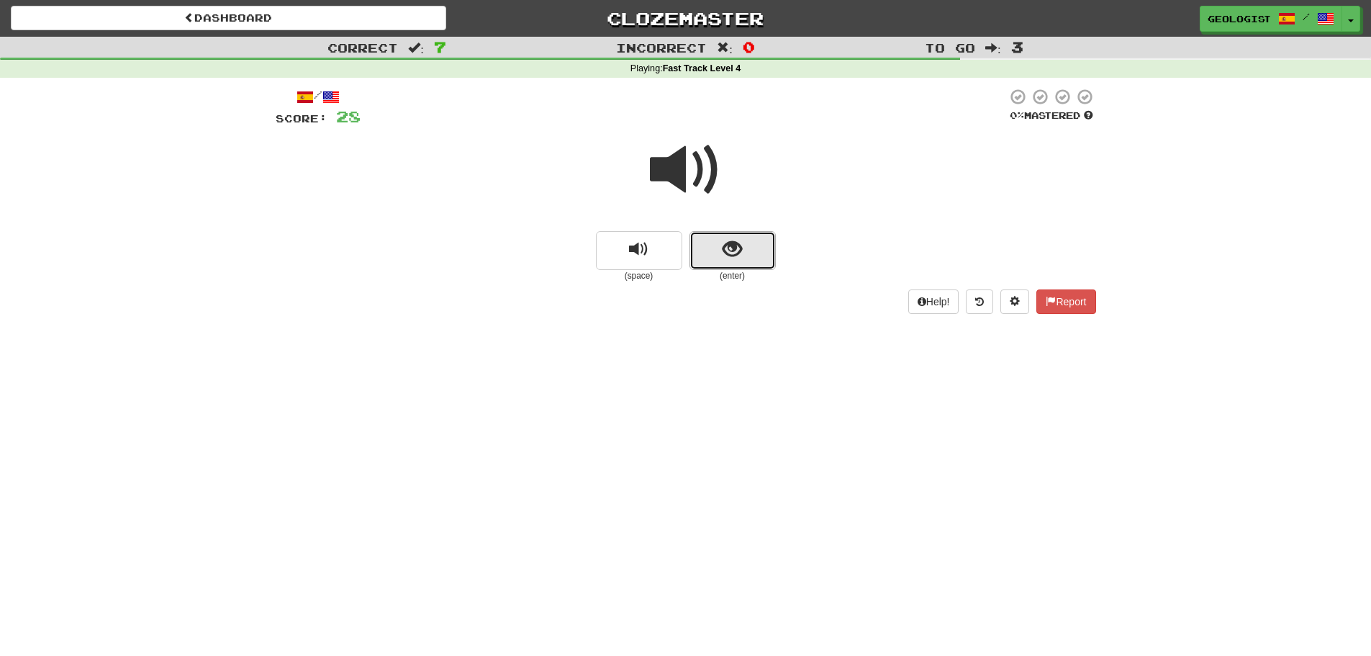
click at [743, 248] on button "show sentence" at bounding box center [732, 250] width 86 height 39
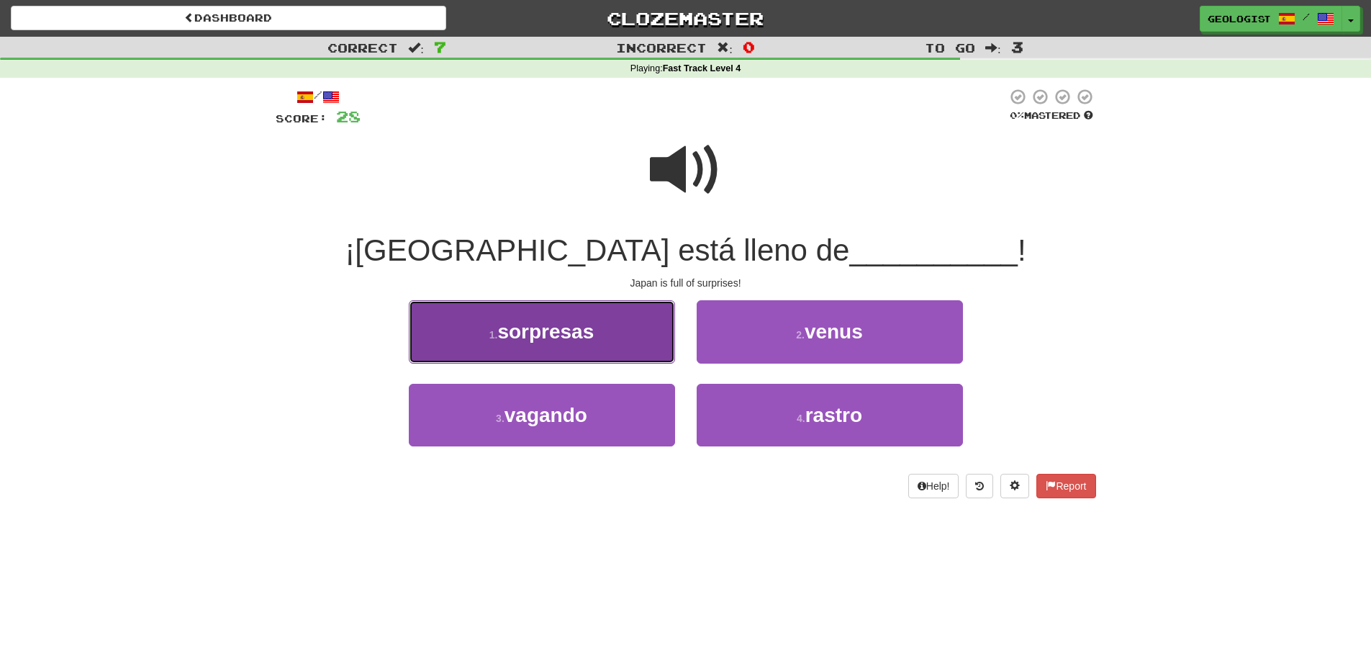
click at [476, 323] on button "1 . sorpresas" at bounding box center [542, 331] width 266 height 63
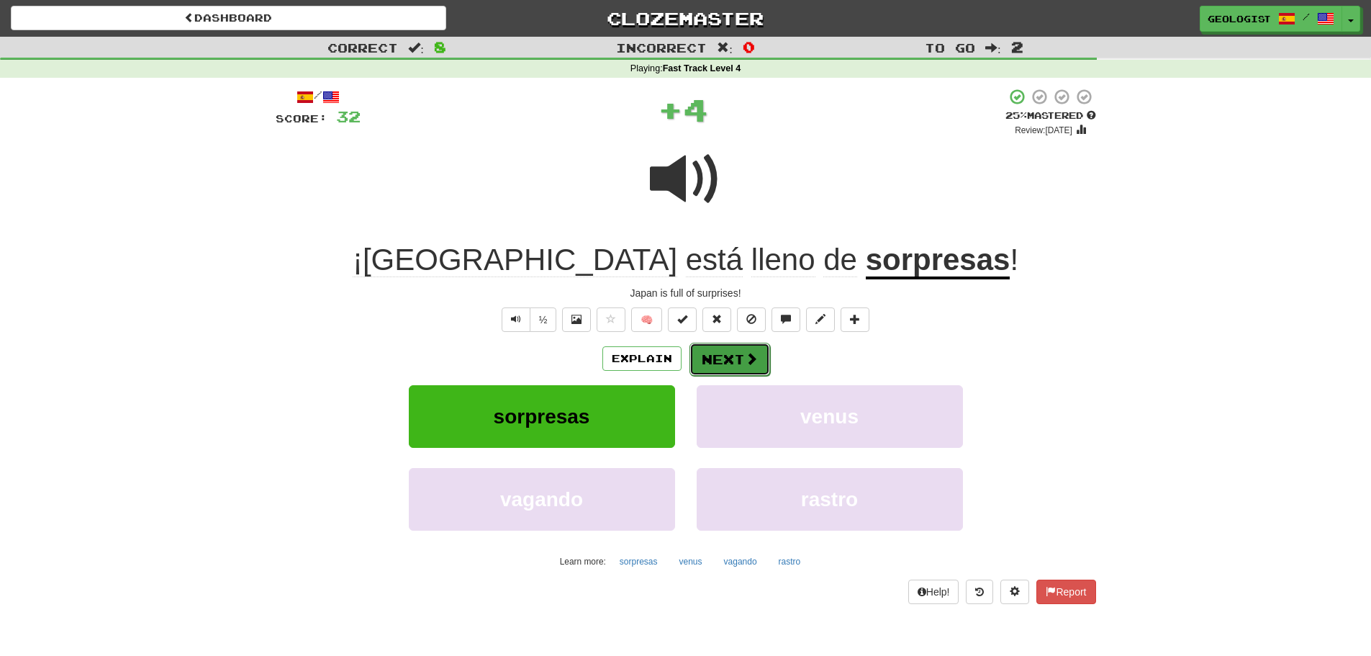
click at [750, 361] on span at bounding box center [751, 358] width 13 height 13
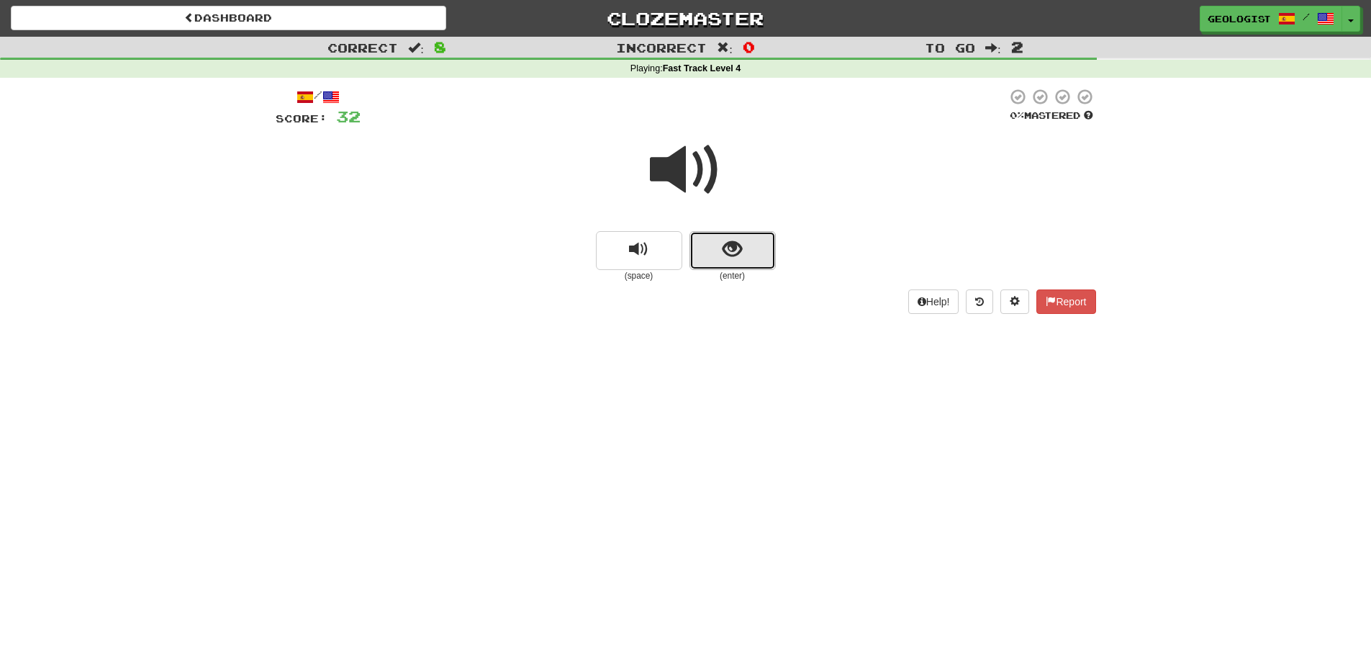
click at [726, 250] on span "show sentence" at bounding box center [731, 249] width 19 height 19
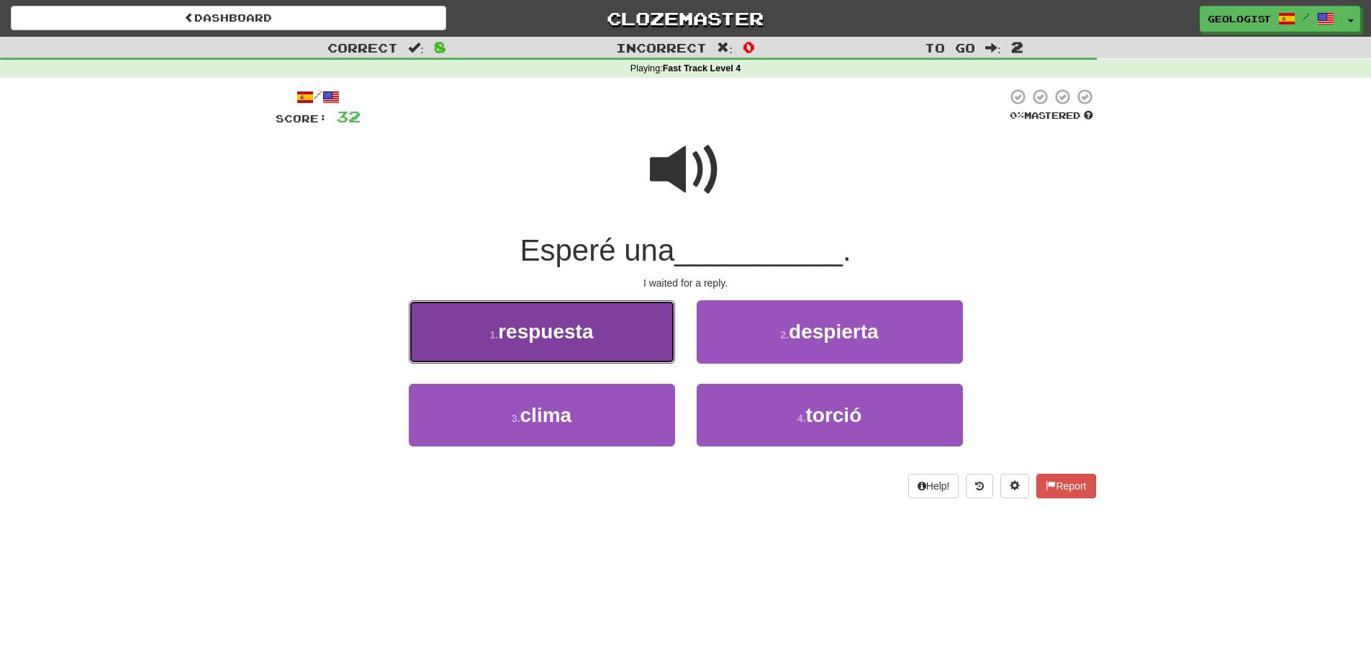
click at [553, 337] on span "respuesta" at bounding box center [545, 331] width 95 height 22
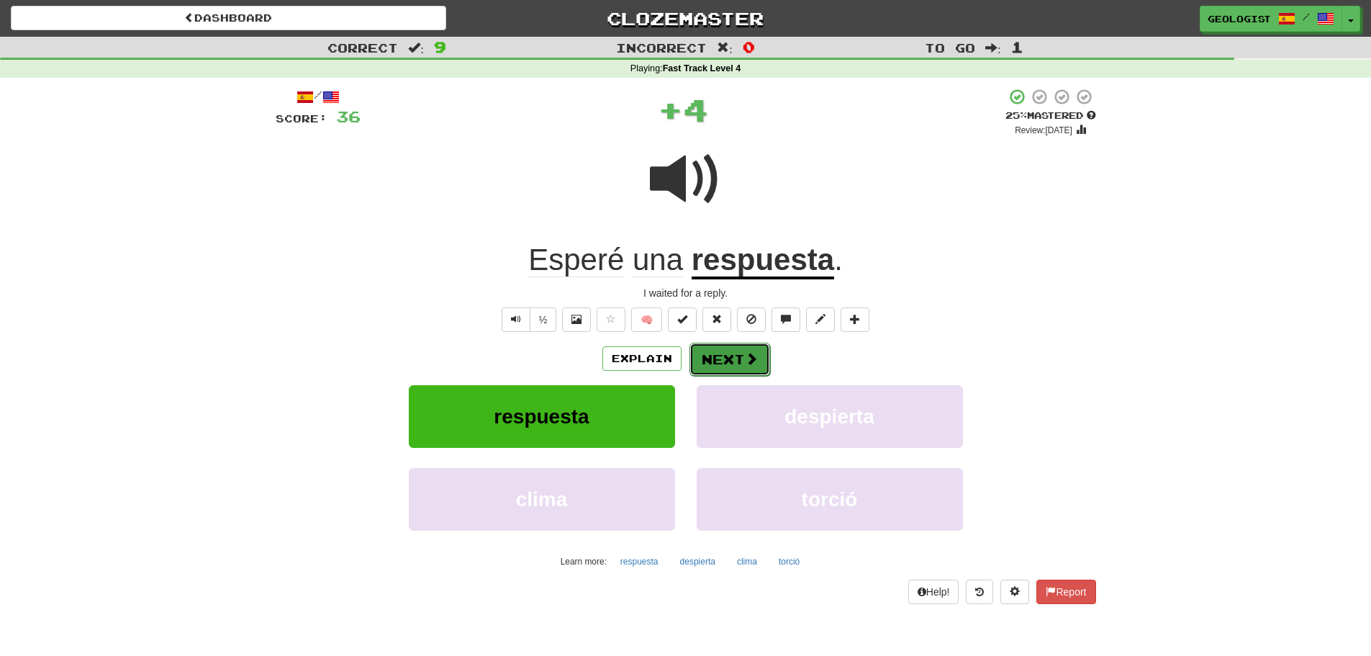
click at [738, 358] on button "Next" at bounding box center [729, 359] width 81 height 33
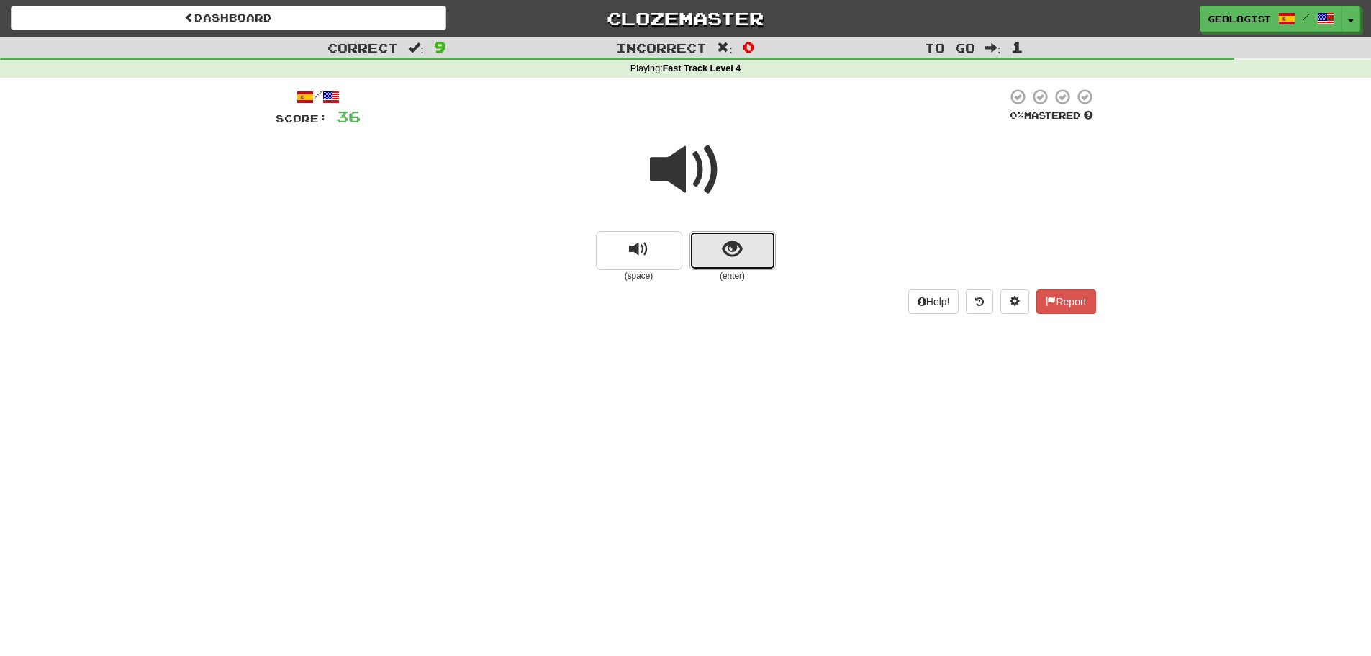
click at [754, 247] on button "show sentence" at bounding box center [732, 250] width 86 height 39
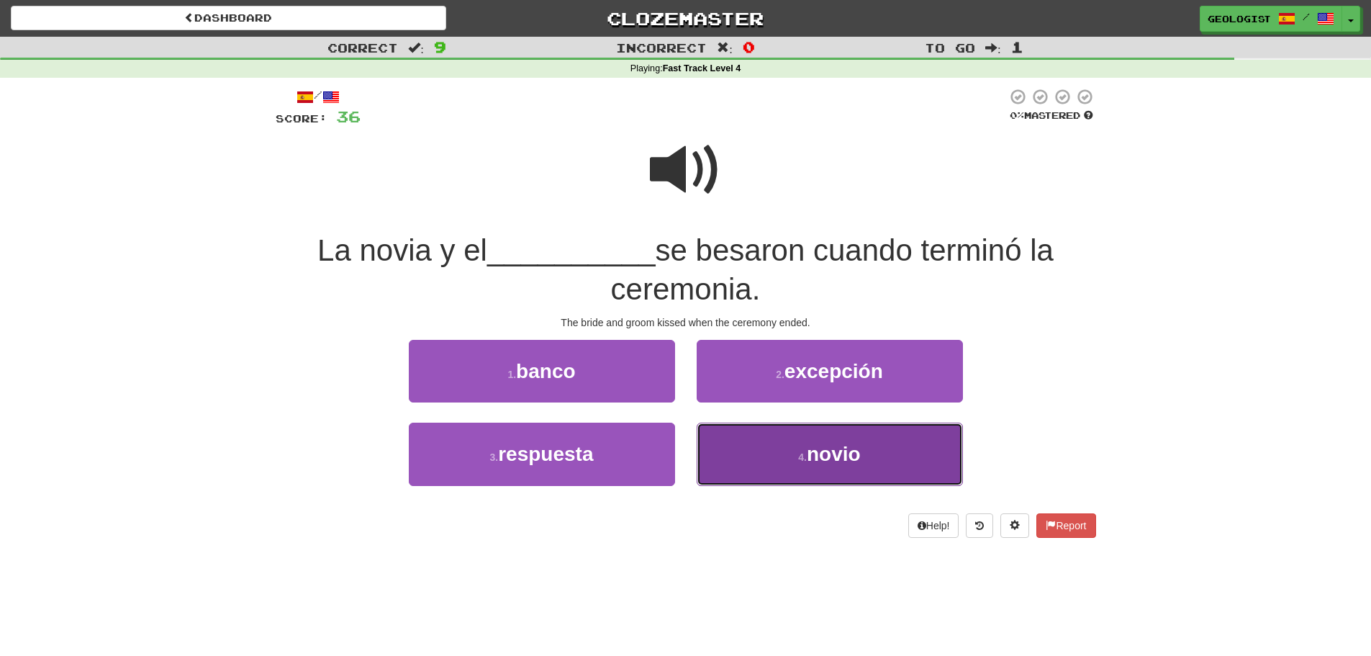
click at [837, 457] on span "novio" at bounding box center [834, 454] width 54 height 22
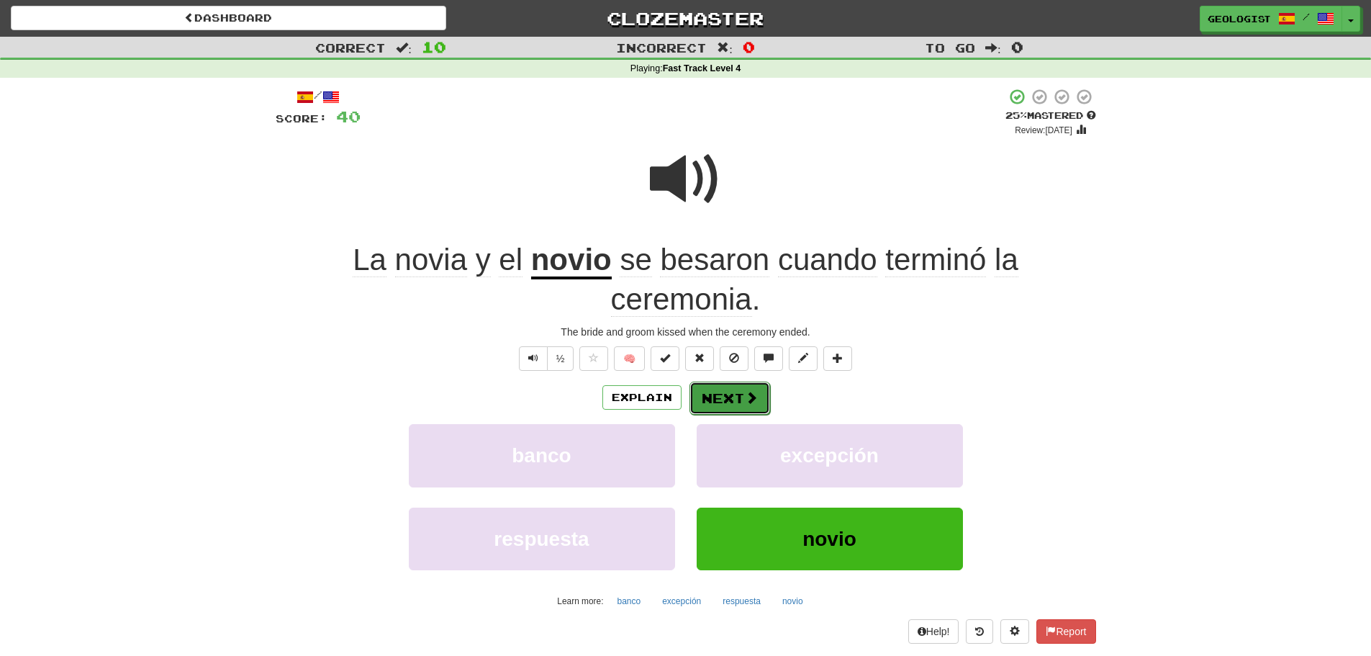
click at [751, 404] on span at bounding box center [751, 397] width 13 height 13
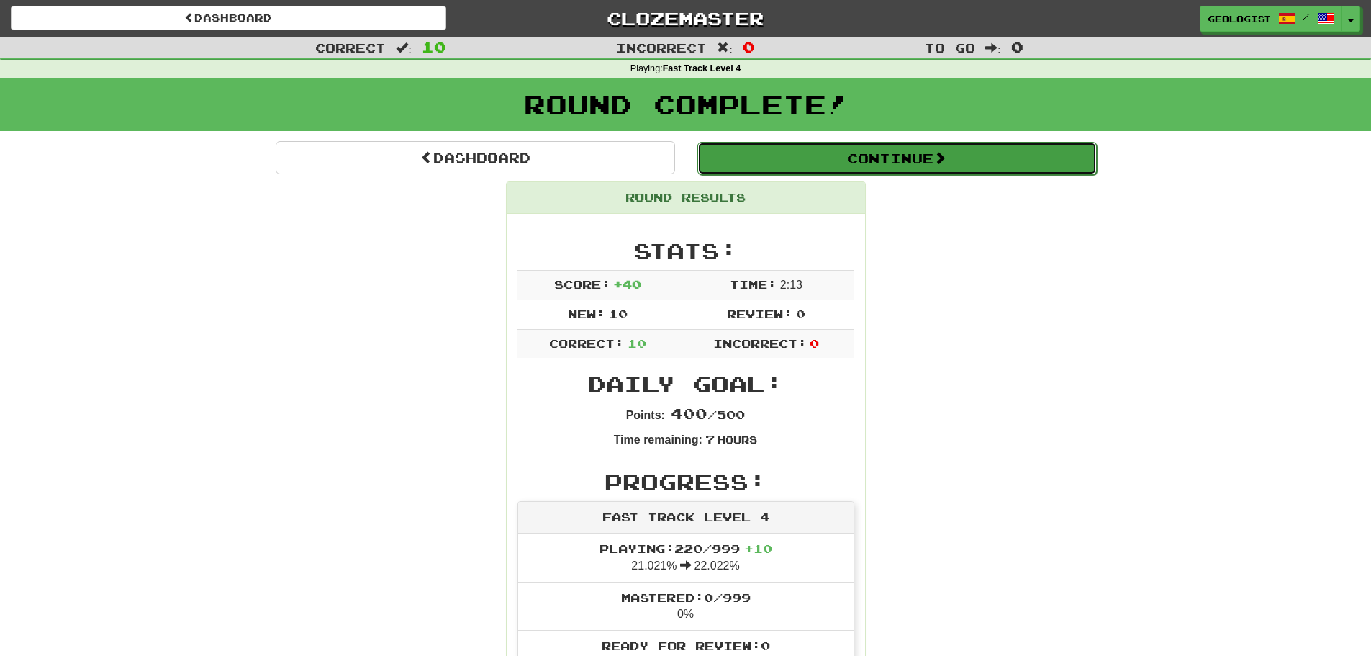
click at [985, 163] on button "Continue" at bounding box center [896, 158] width 399 height 33
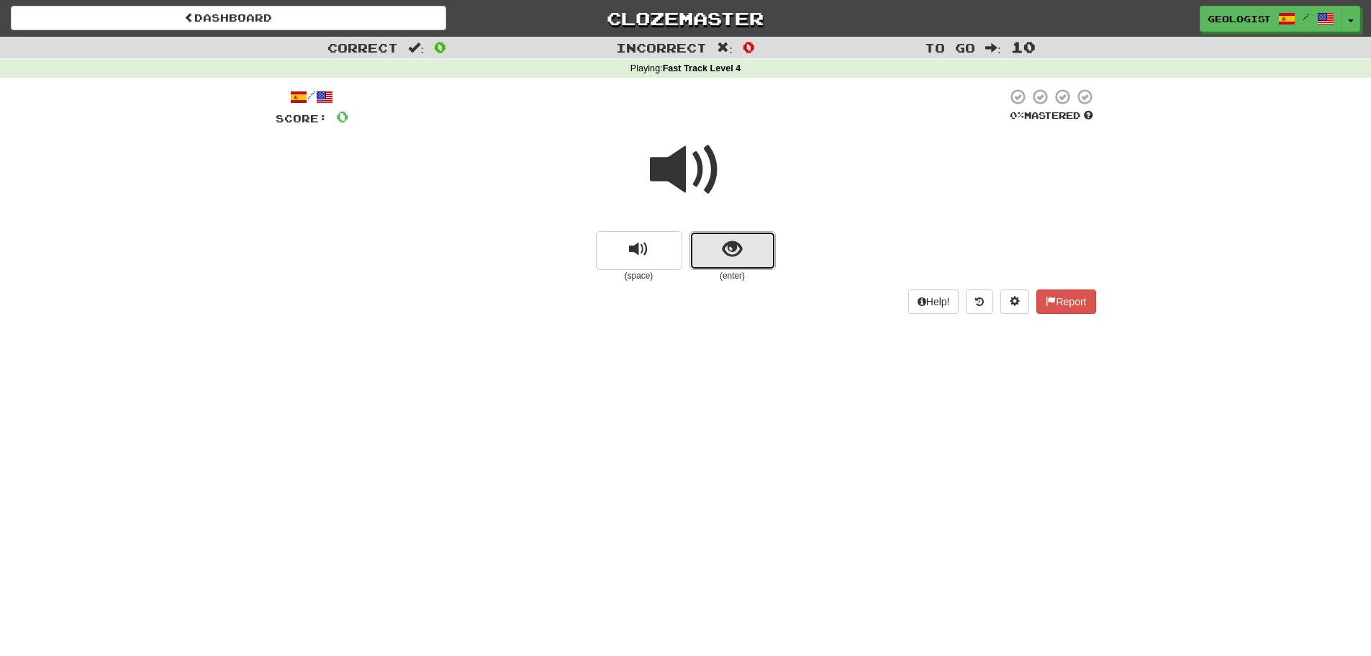
click at [743, 246] on button "show sentence" at bounding box center [732, 250] width 86 height 39
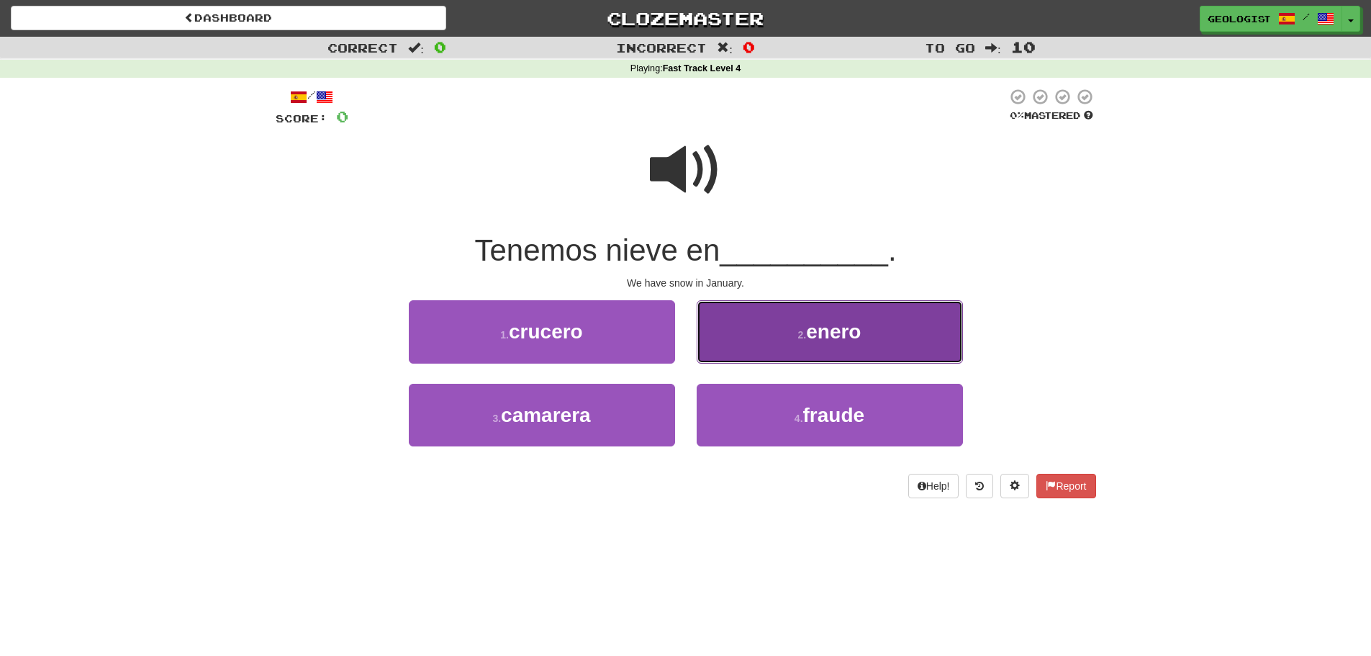
click at [811, 326] on span "enero" at bounding box center [833, 331] width 55 height 22
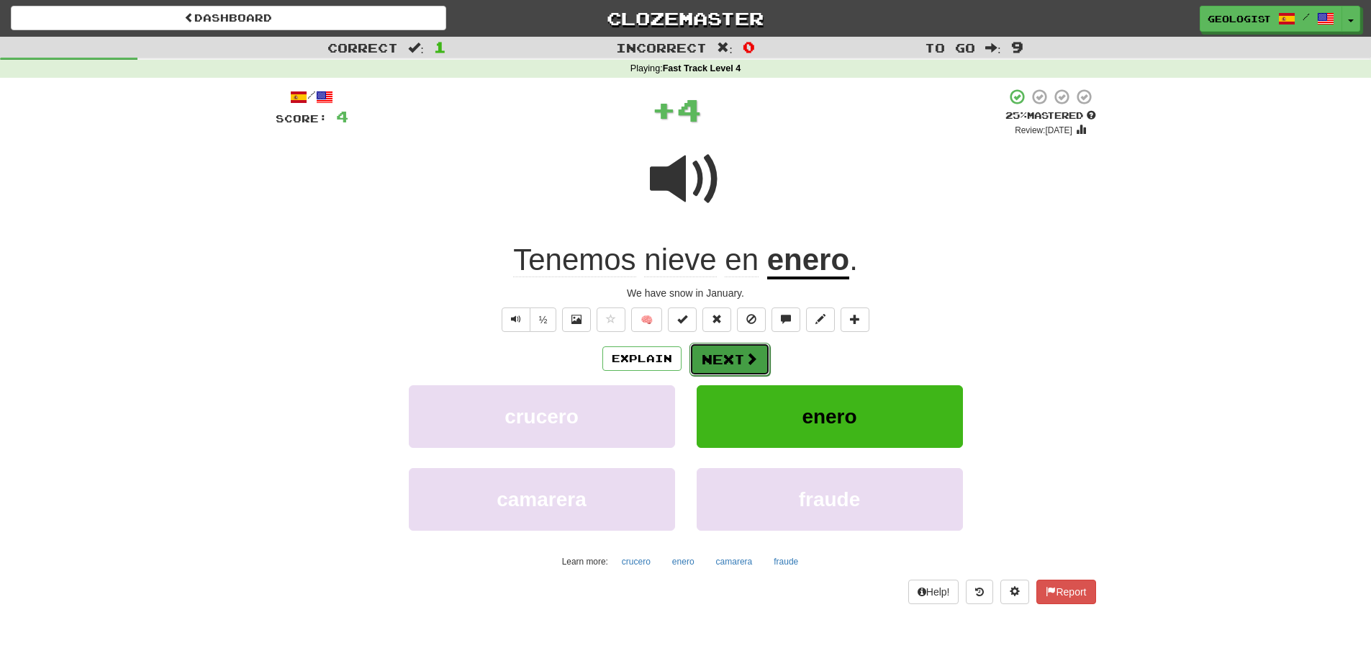
click at [732, 356] on button "Next" at bounding box center [729, 359] width 81 height 33
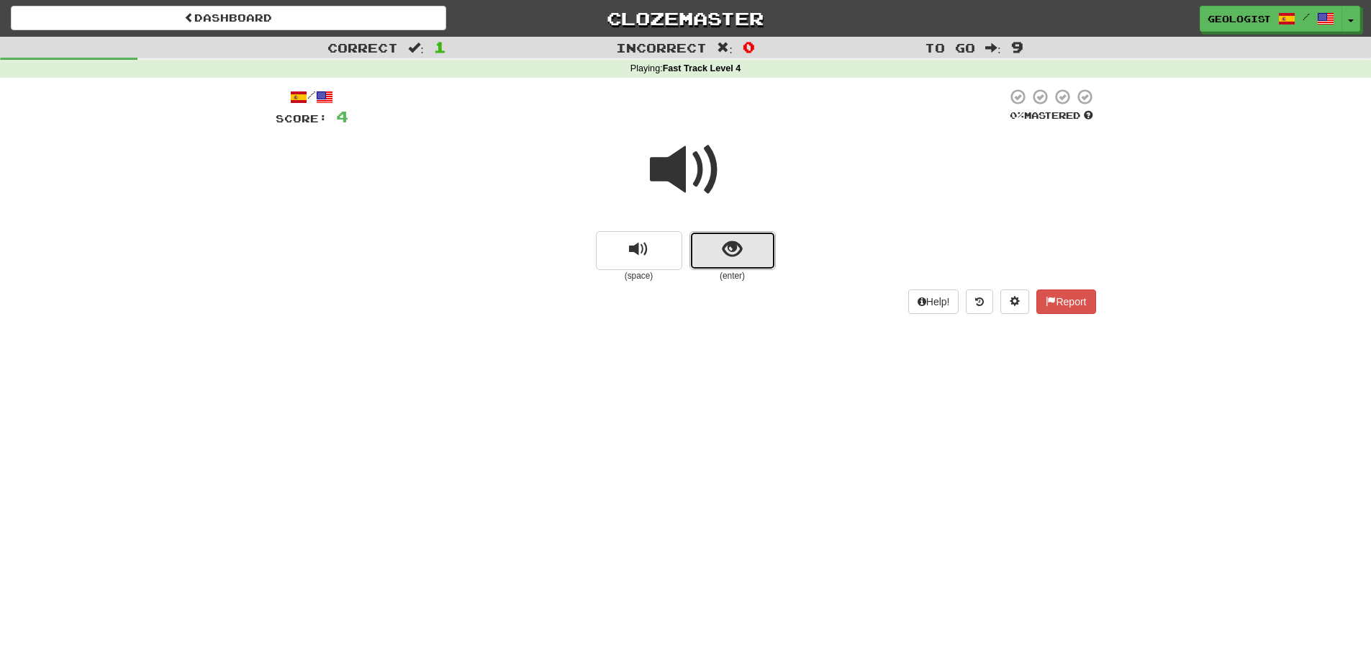
click at [749, 257] on button "show sentence" at bounding box center [732, 250] width 86 height 39
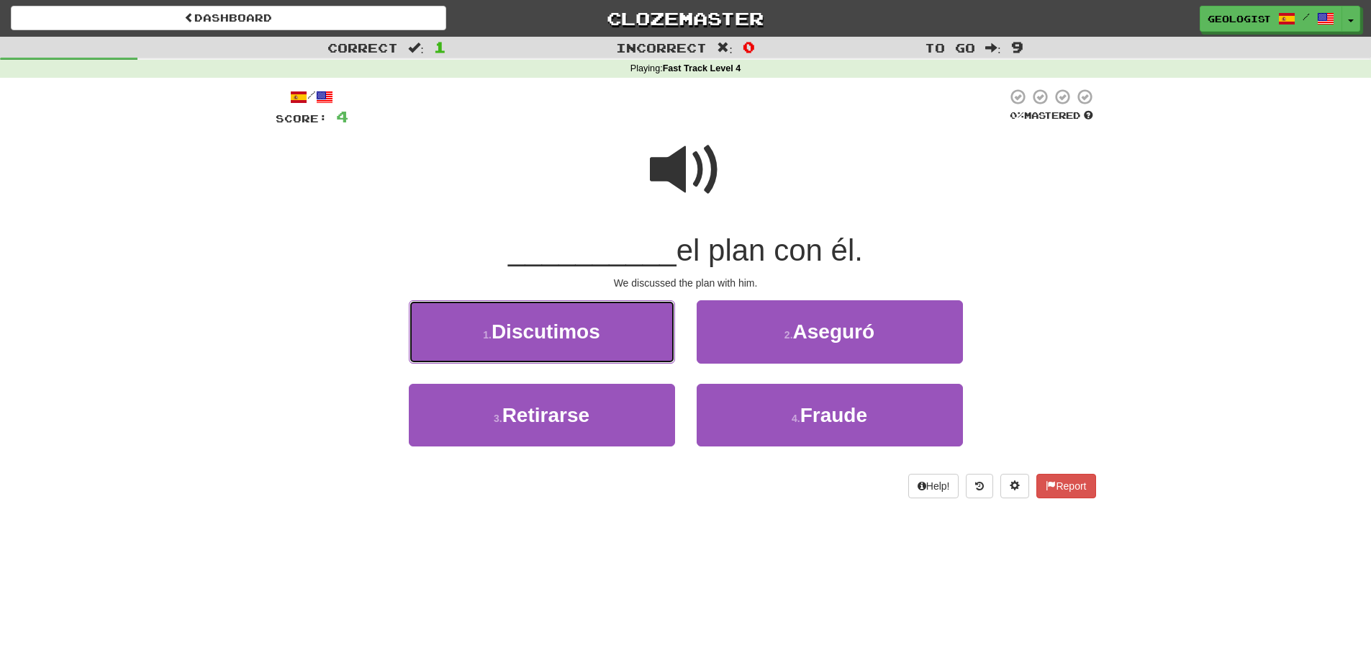
drag, startPoint x: 587, startPoint y: 332, endPoint x: 405, endPoint y: 307, distance: 183.9
click at [586, 332] on span "Discutimos" at bounding box center [545, 331] width 109 height 22
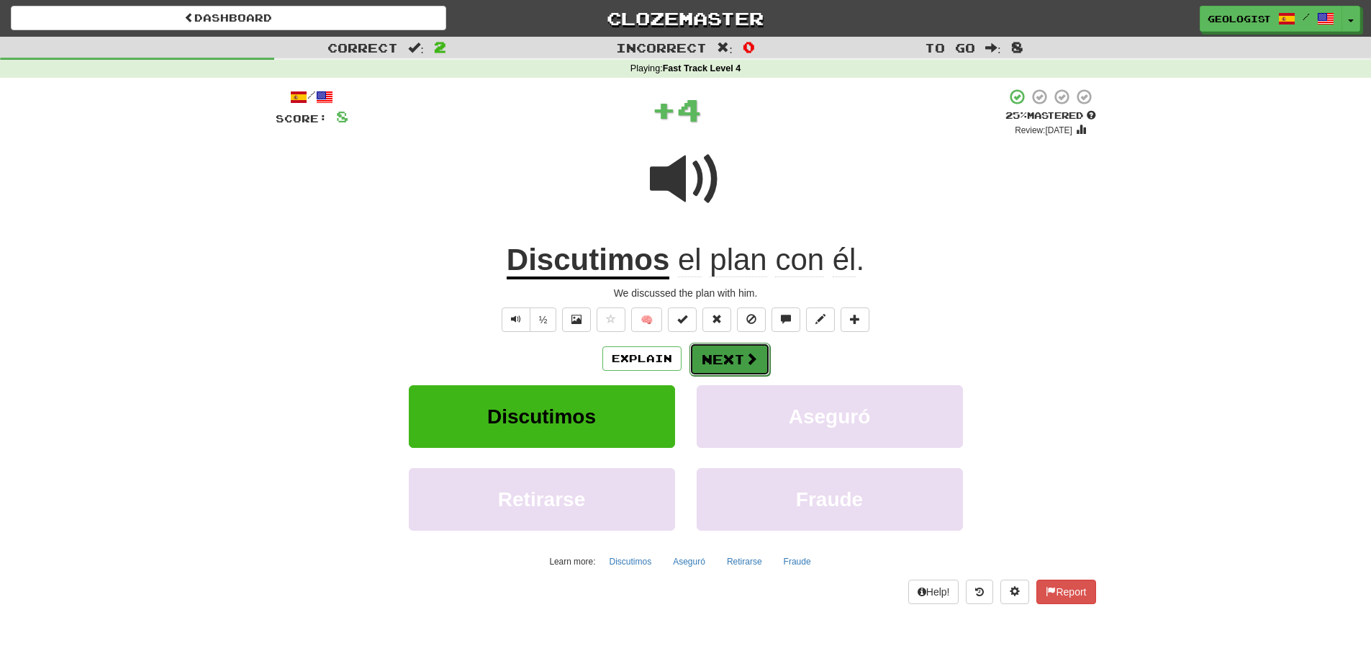
click at [746, 352] on span at bounding box center [751, 358] width 13 height 13
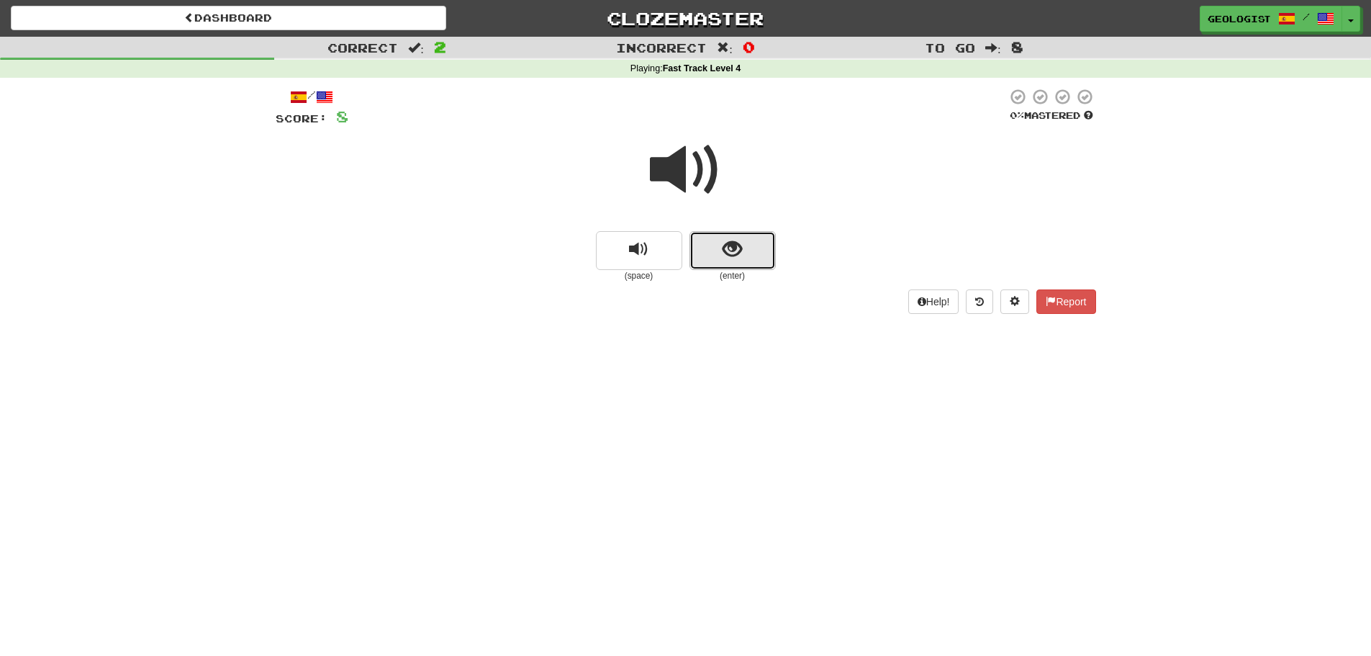
click at [735, 255] on span "show sentence" at bounding box center [731, 249] width 19 height 19
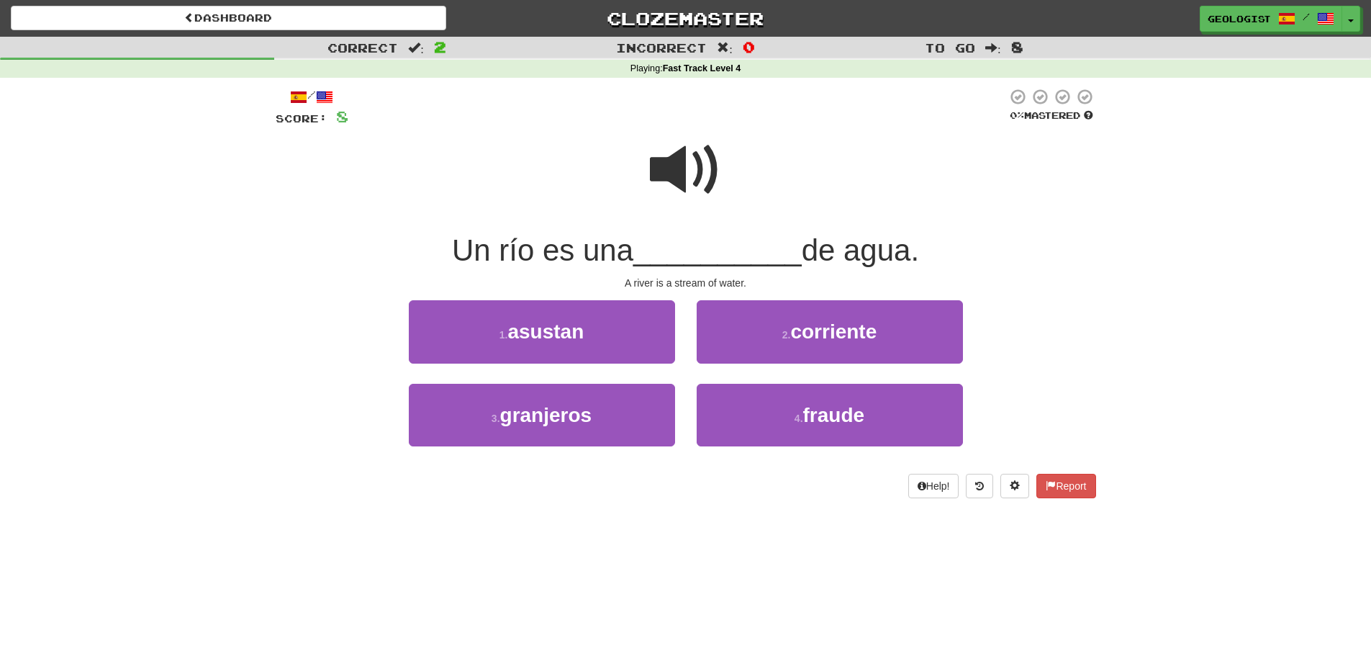
click at [671, 161] on span at bounding box center [686, 170] width 72 height 72
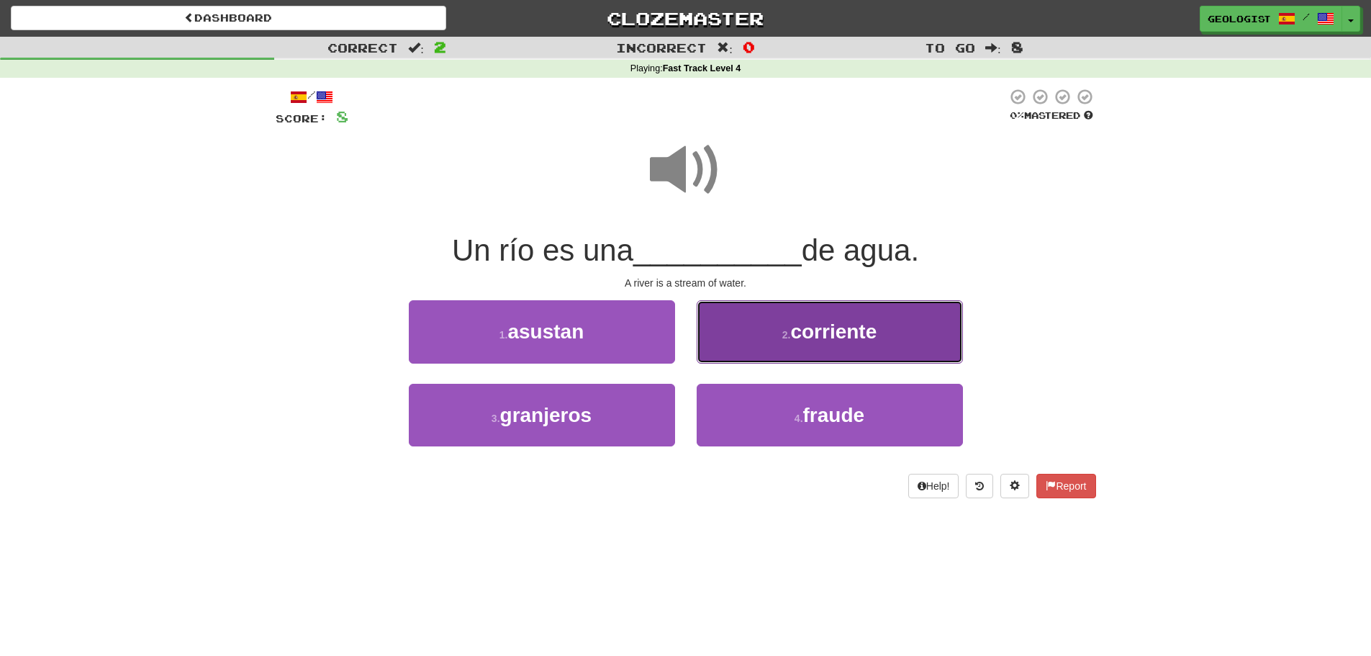
click at [794, 330] on span "corriente" at bounding box center [833, 331] width 86 height 22
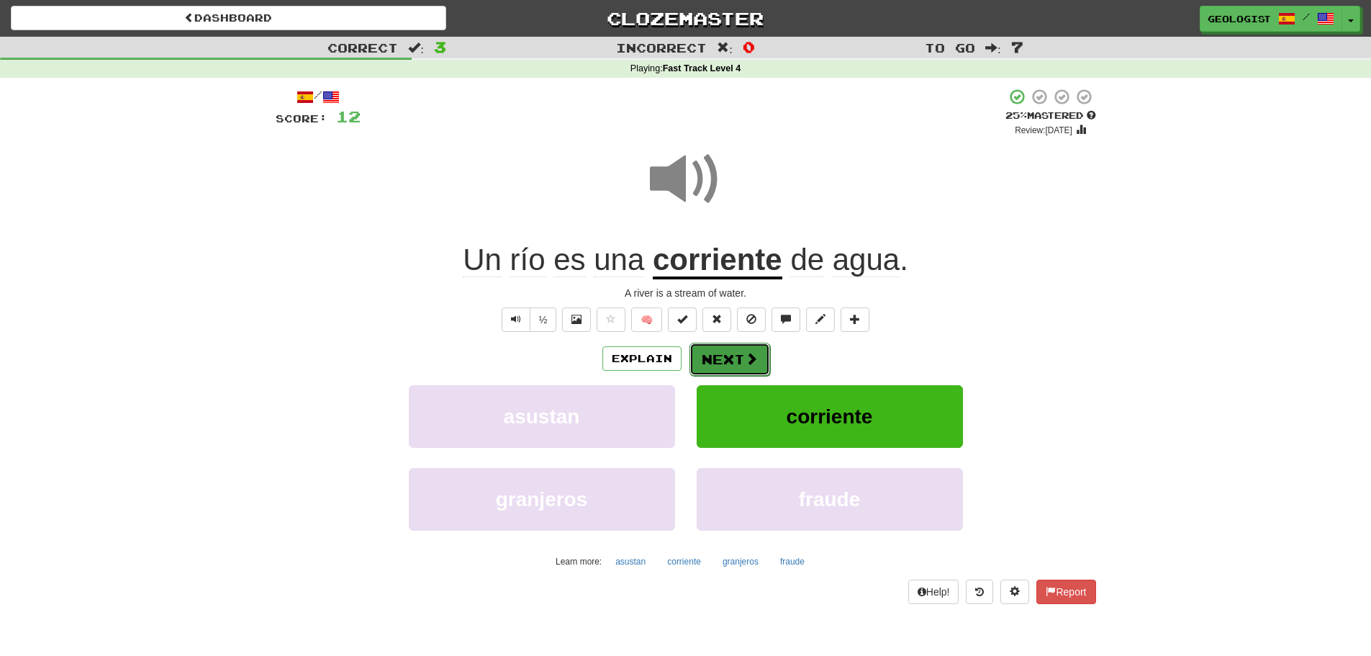
click at [716, 356] on button "Next" at bounding box center [729, 359] width 81 height 33
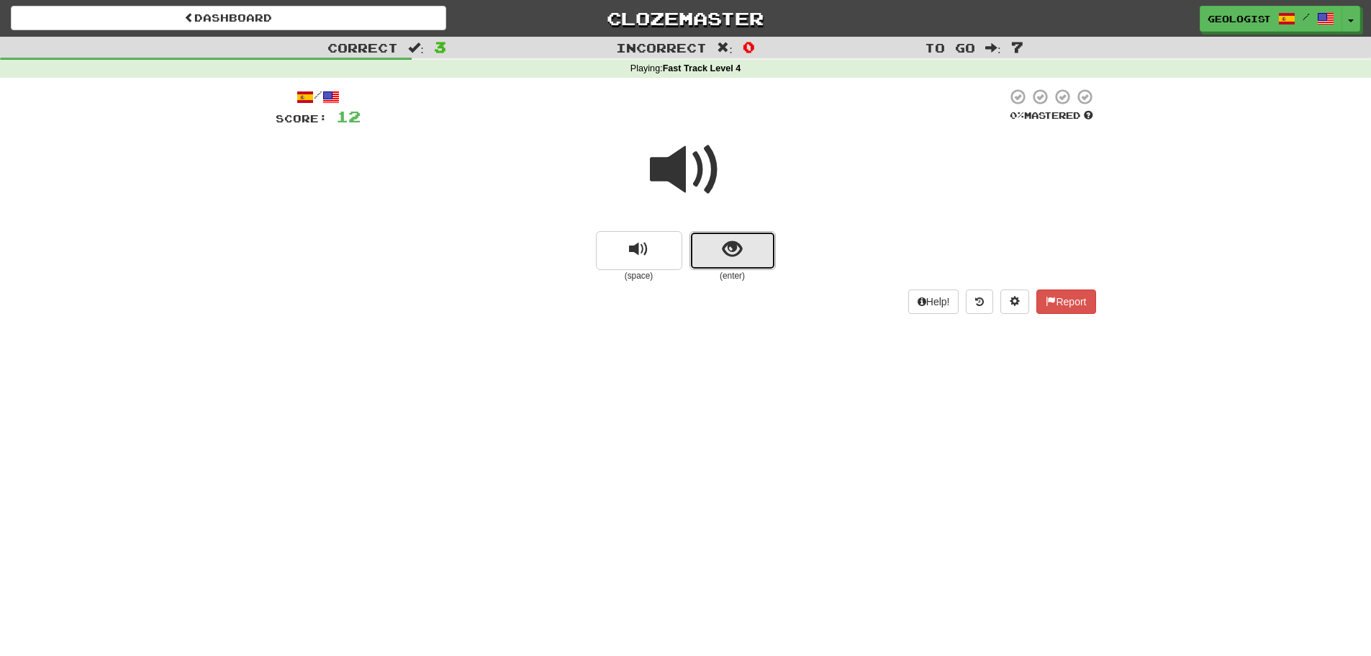
click at [749, 248] on button "show sentence" at bounding box center [732, 250] width 86 height 39
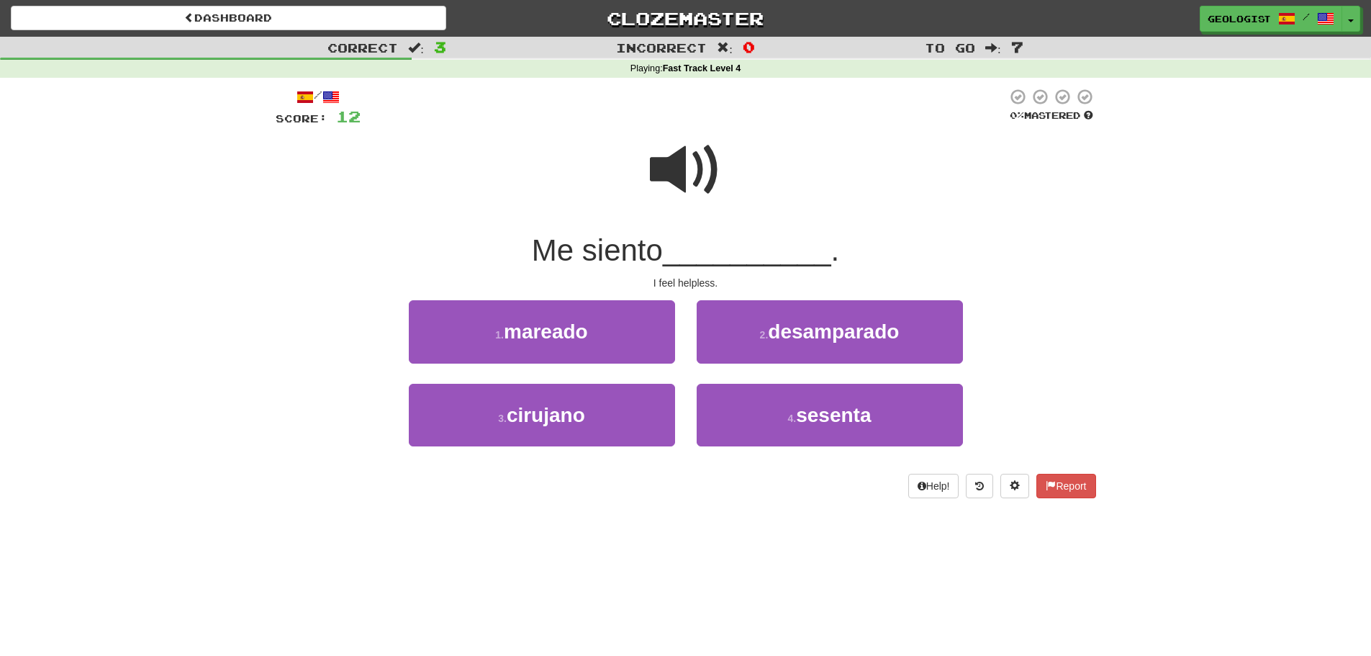
click at [681, 151] on span at bounding box center [686, 170] width 72 height 72
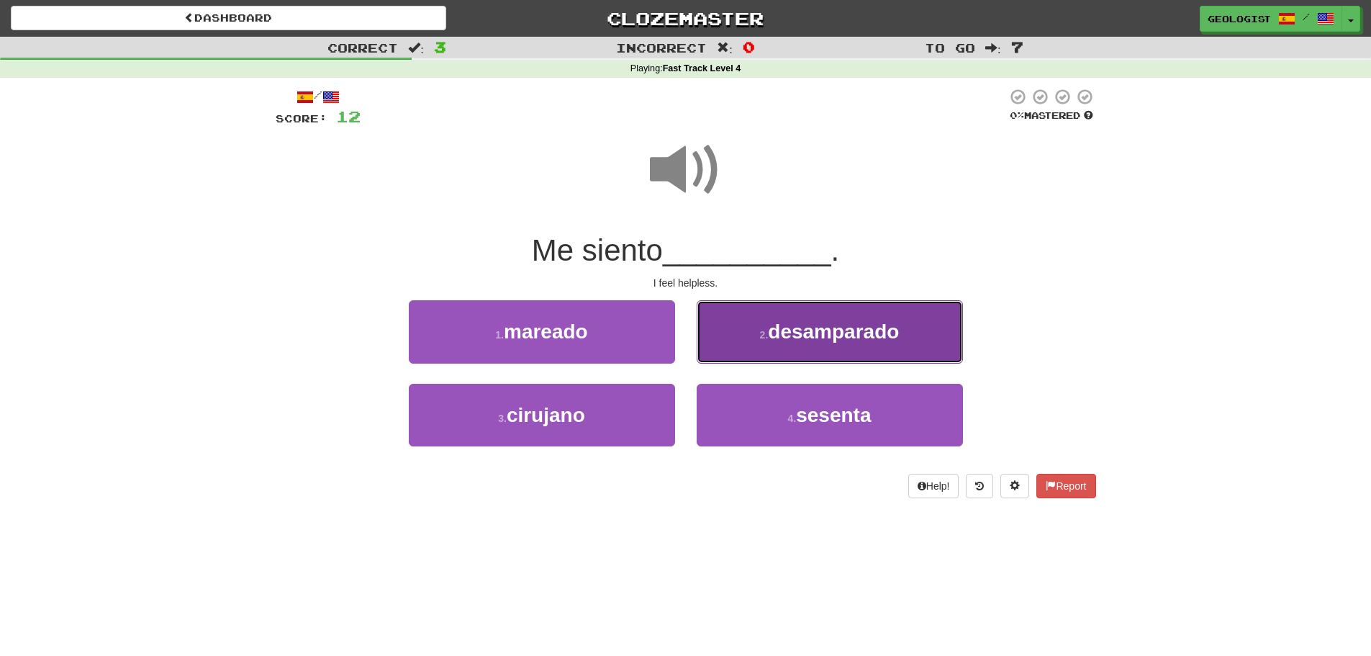
click at [831, 323] on span "desamparado" at bounding box center [833, 331] width 131 height 22
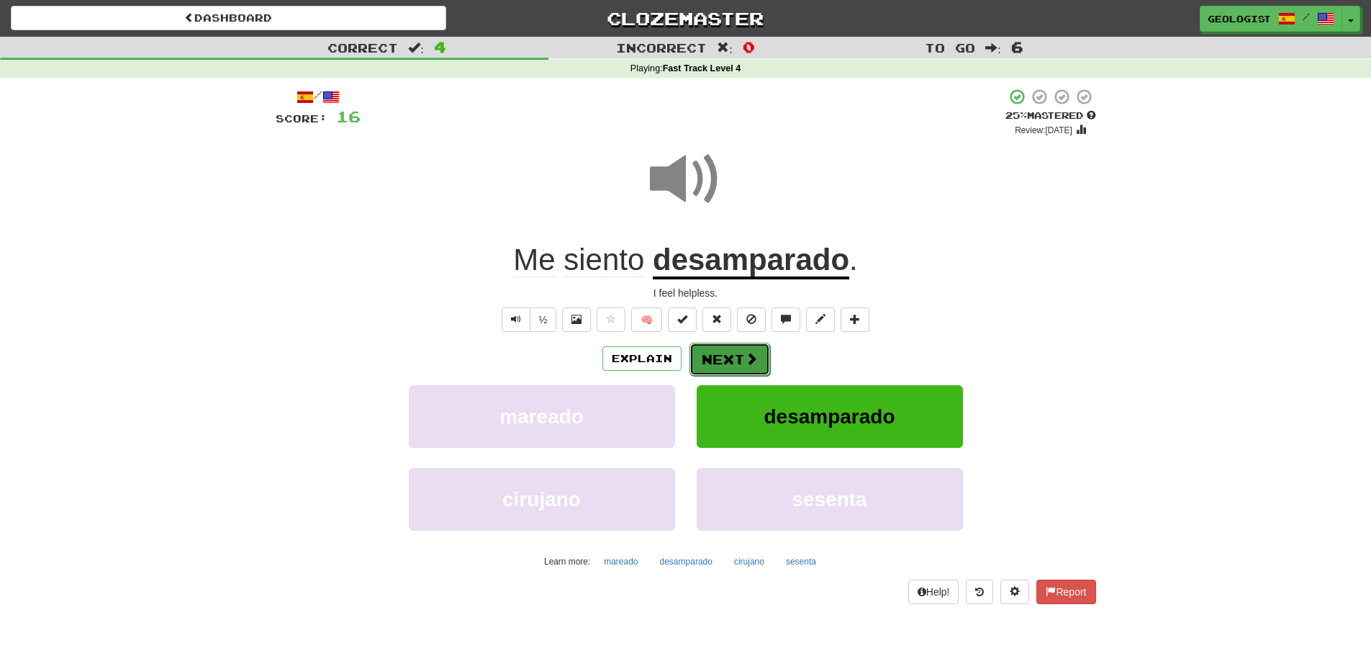
click at [745, 357] on span at bounding box center [751, 358] width 13 height 13
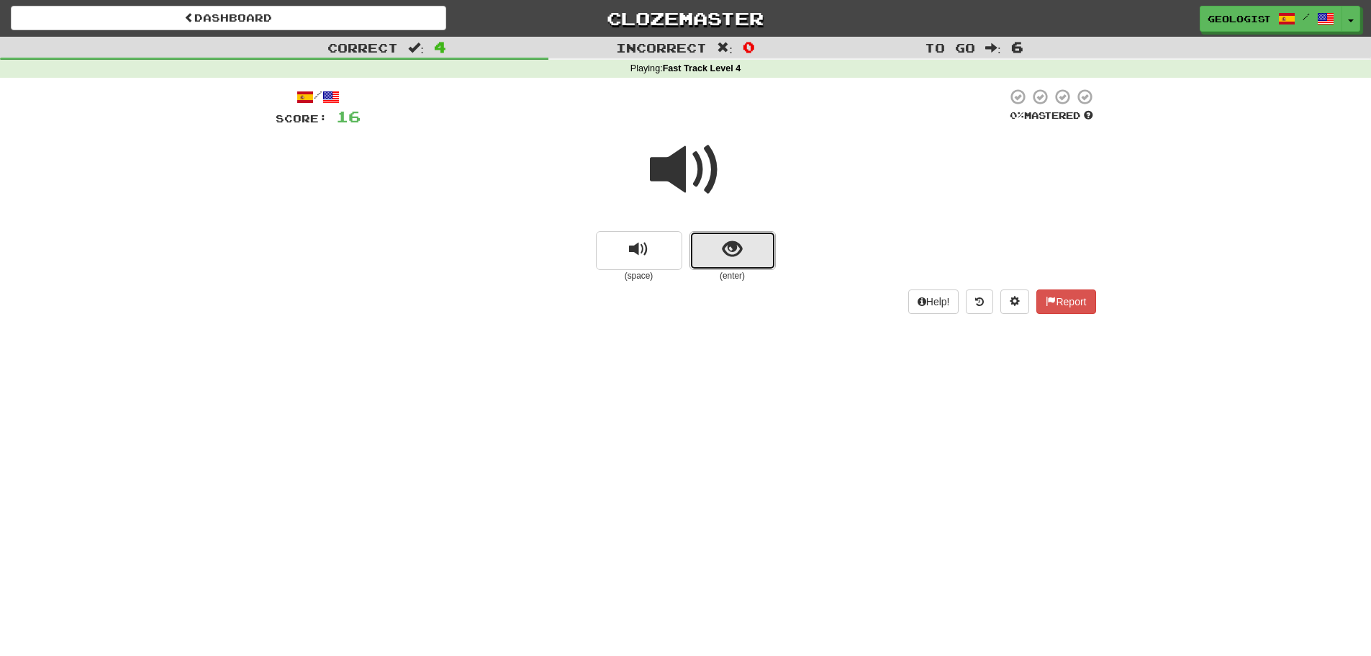
click at [733, 247] on span "show sentence" at bounding box center [731, 249] width 19 height 19
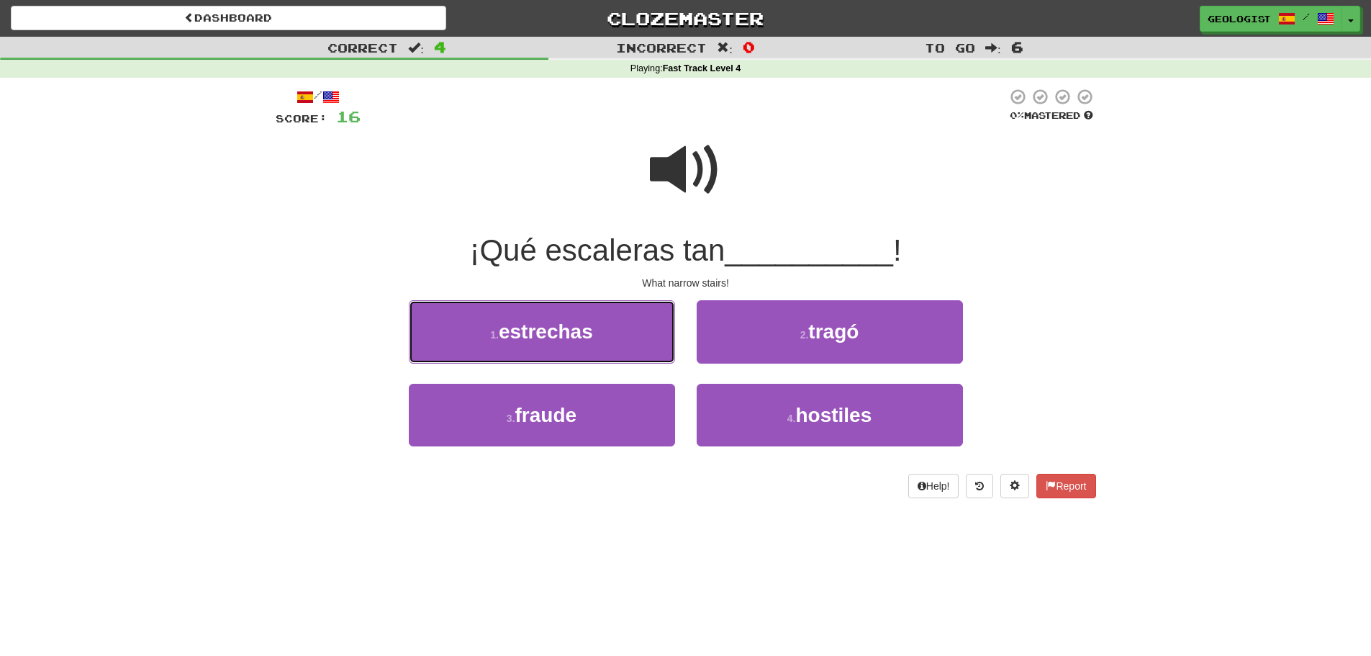
drag, startPoint x: 551, startPoint y: 326, endPoint x: 504, endPoint y: 305, distance: 51.2
click at [548, 325] on span "estrechas" at bounding box center [546, 331] width 94 height 22
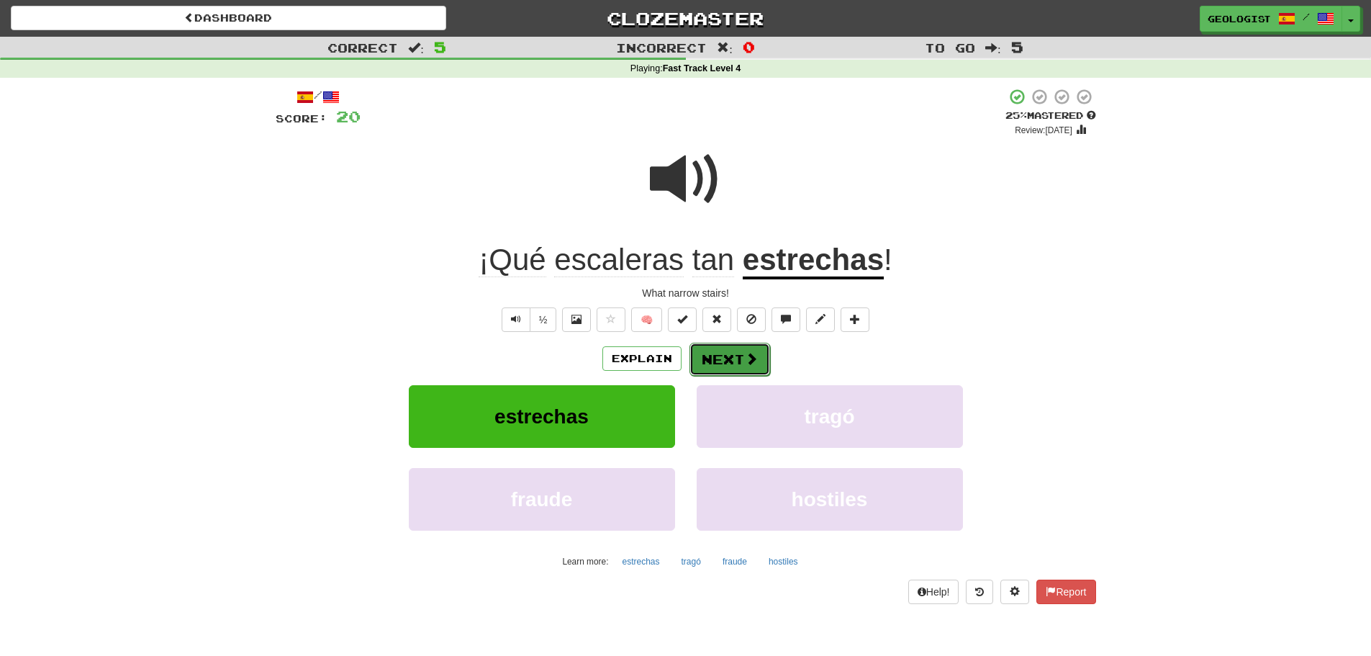
click at [751, 358] on span at bounding box center [751, 358] width 13 height 13
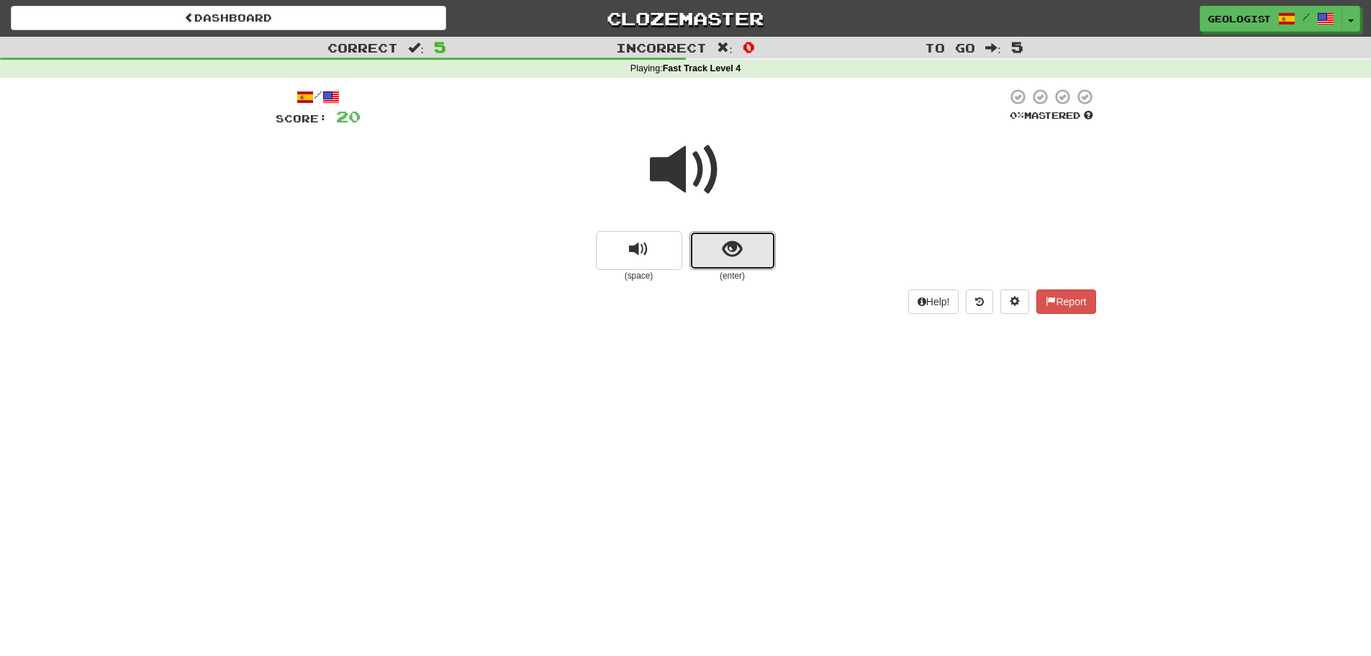
drag, startPoint x: 743, startPoint y: 244, endPoint x: 579, endPoint y: 205, distance: 169.3
click at [738, 240] on button "show sentence" at bounding box center [732, 250] width 86 height 39
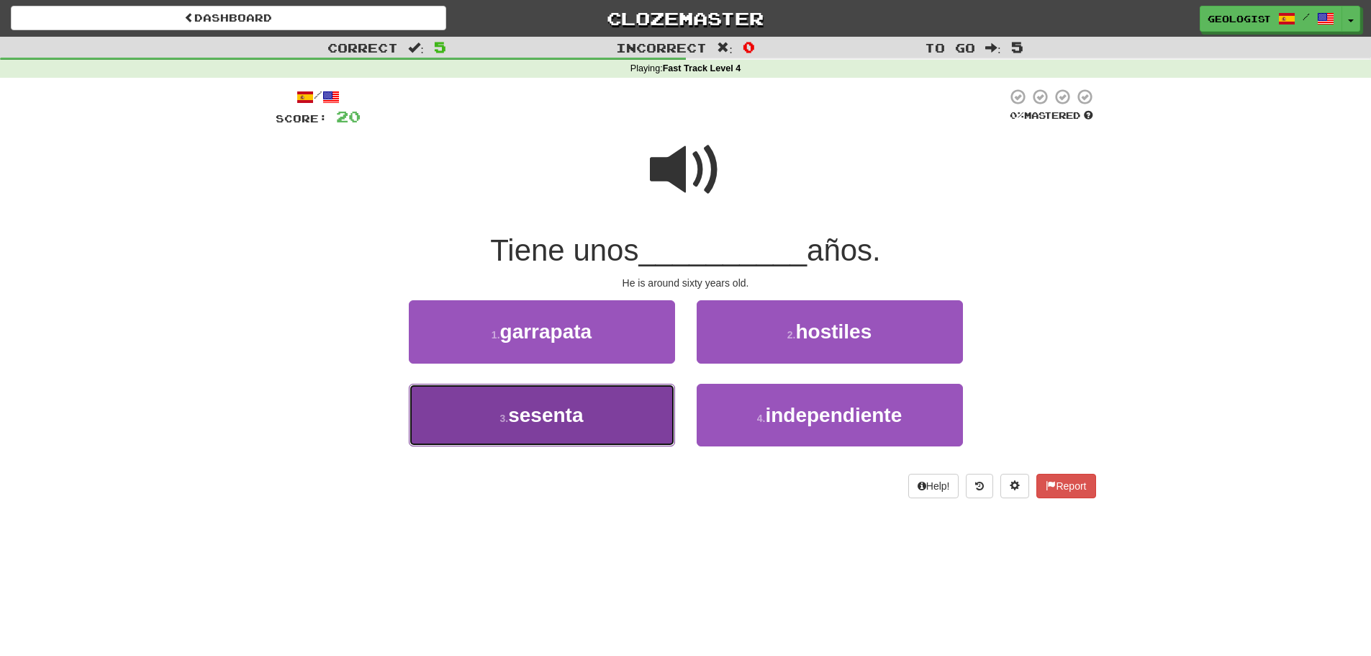
click at [515, 427] on button "3 . sesenta" at bounding box center [542, 415] width 266 height 63
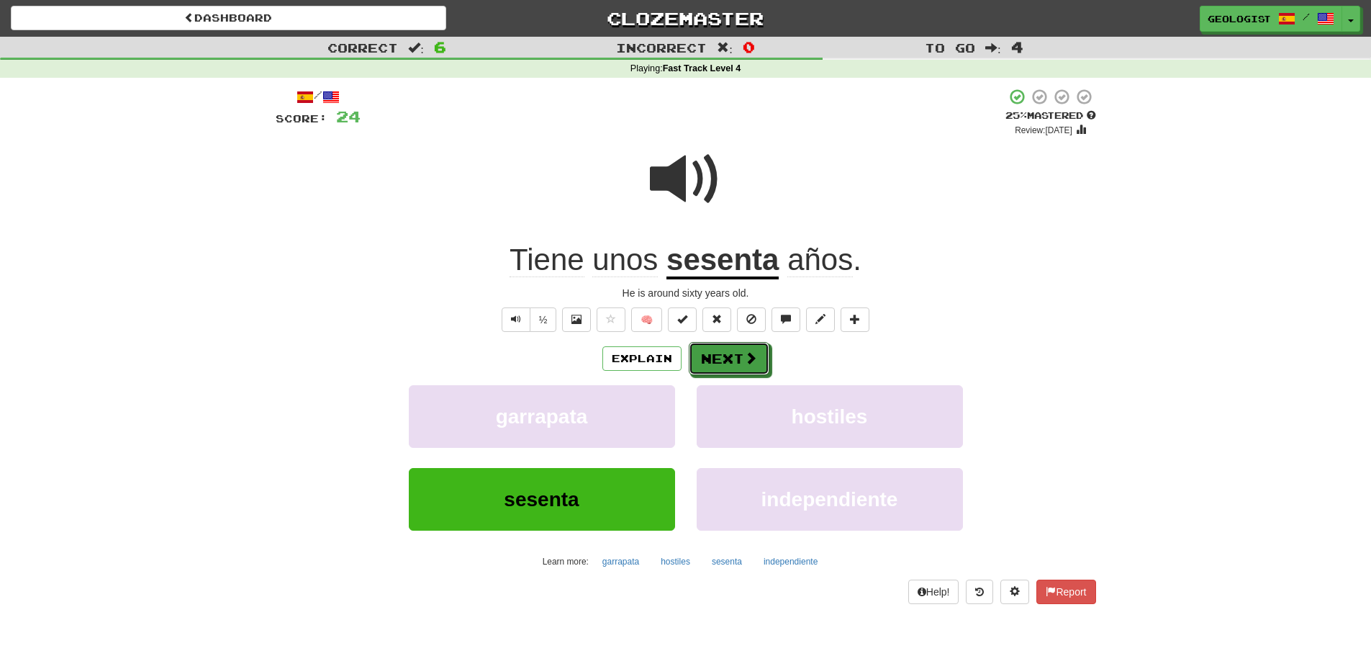
click at [735, 353] on button "Next" at bounding box center [729, 358] width 81 height 33
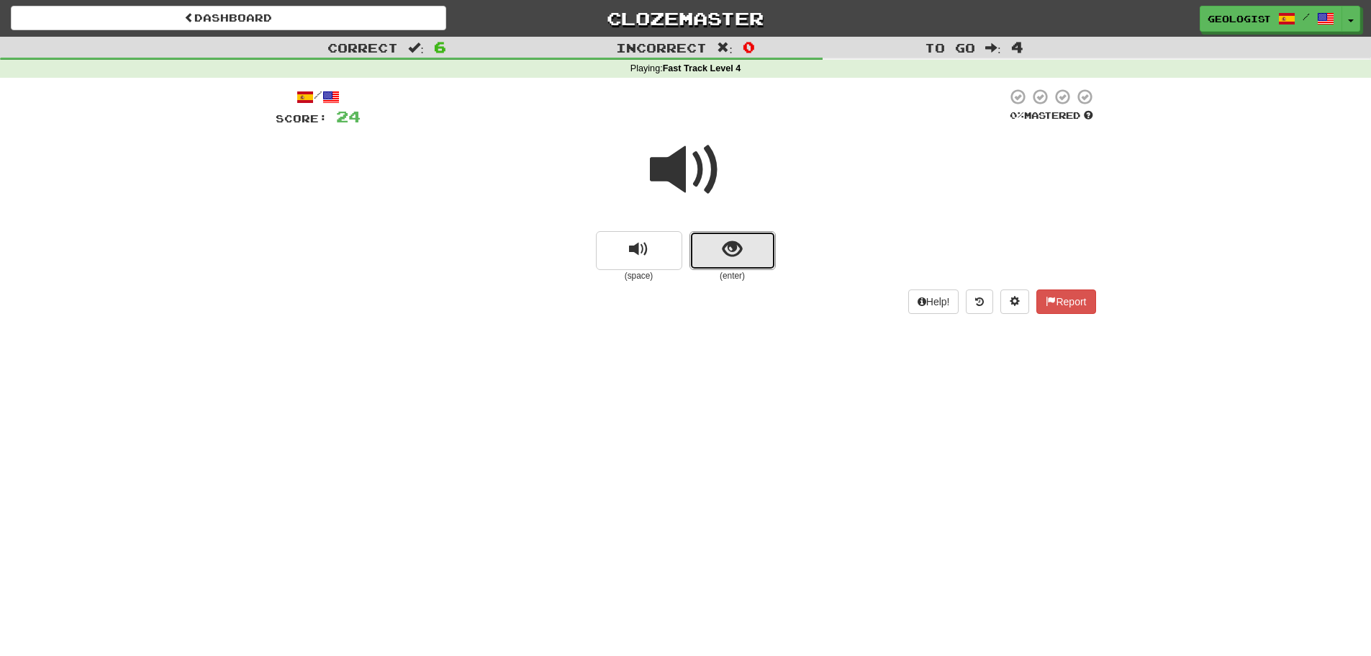
drag, startPoint x: 738, startPoint y: 248, endPoint x: 468, endPoint y: 136, distance: 291.3
click at [732, 242] on span "show sentence" at bounding box center [731, 249] width 19 height 19
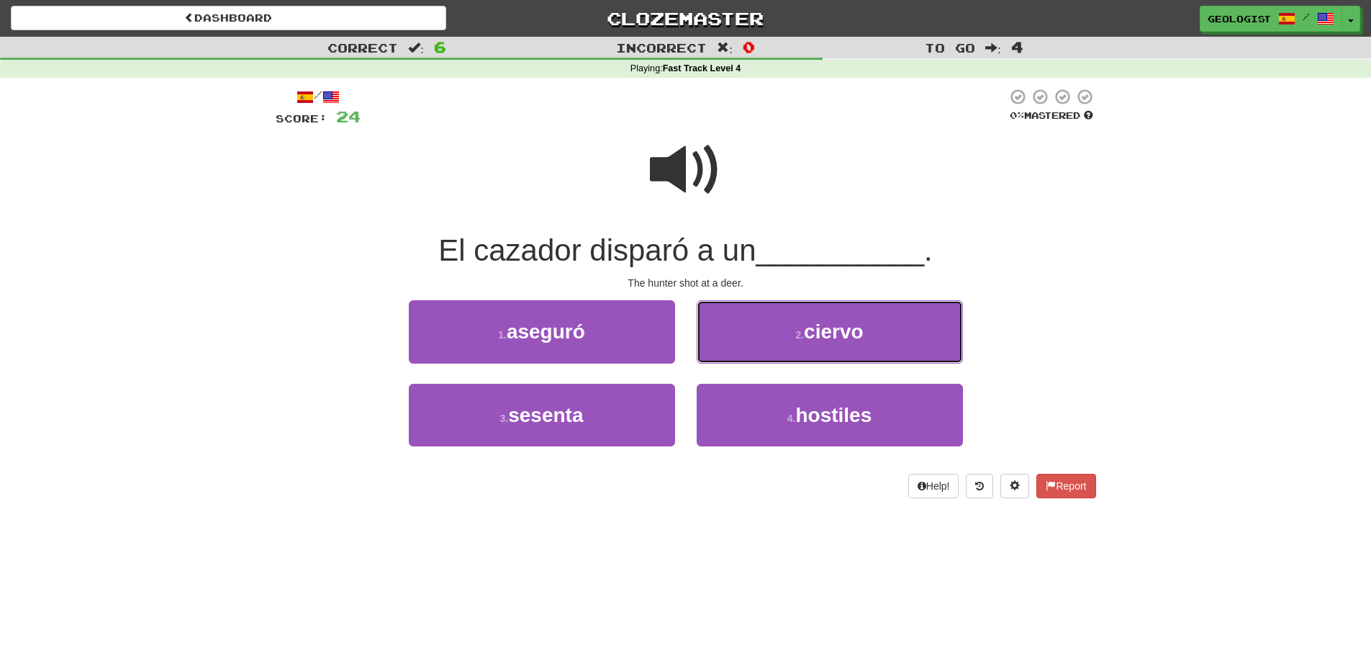
drag, startPoint x: 892, startPoint y: 327, endPoint x: 889, endPoint y: 319, distance: 8.2
click at [891, 322] on button "2 . [PERSON_NAME]" at bounding box center [830, 331] width 266 height 63
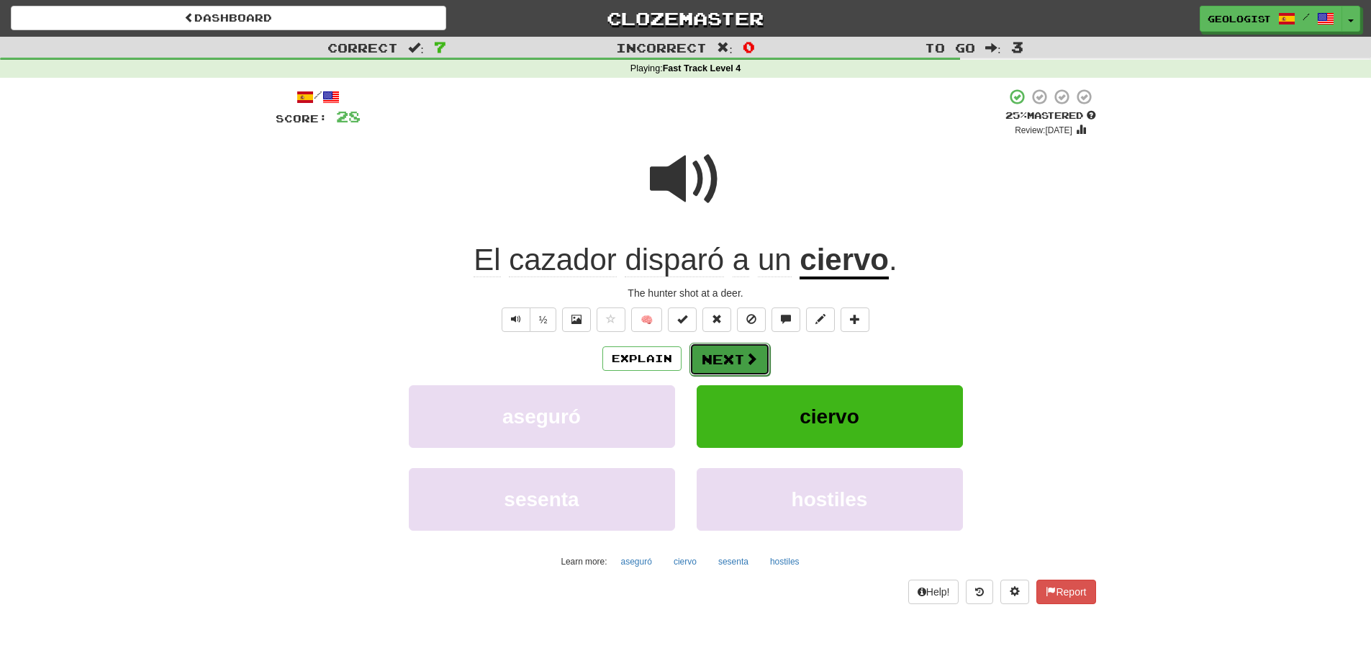
click at [725, 347] on button "Next" at bounding box center [729, 359] width 81 height 33
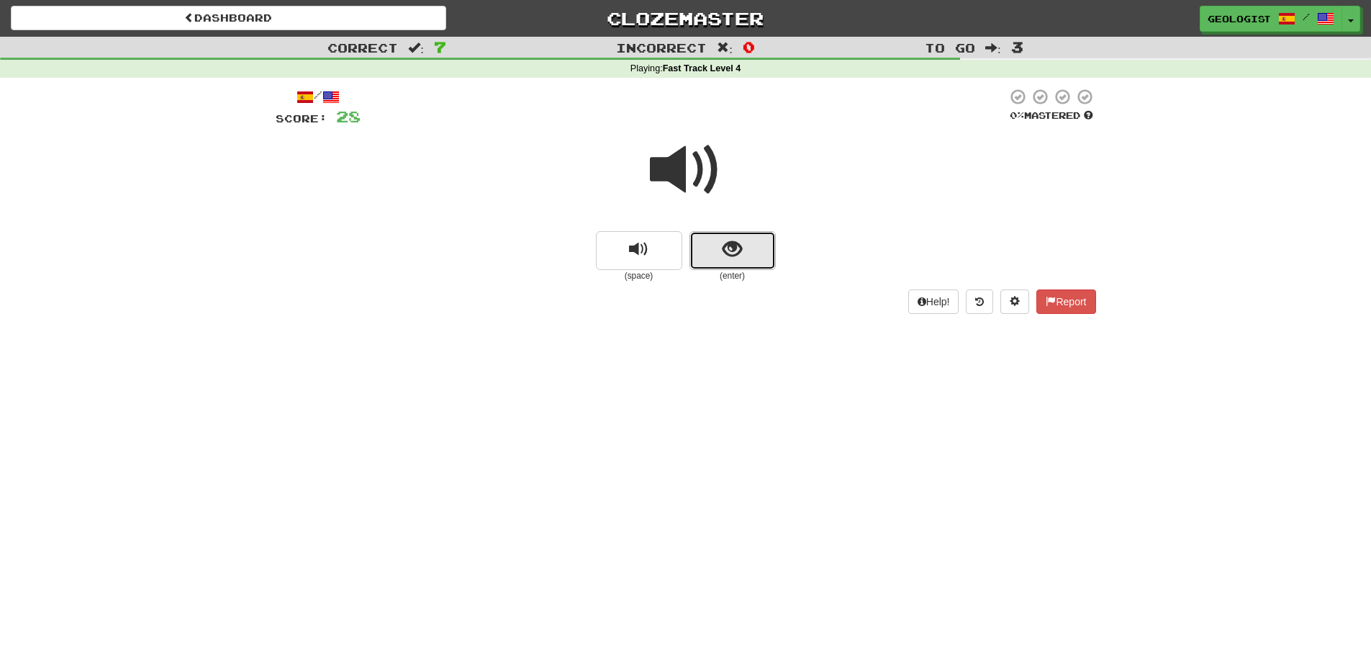
drag, startPoint x: 761, startPoint y: 237, endPoint x: 651, endPoint y: 217, distance: 112.8
click at [756, 237] on button "show sentence" at bounding box center [732, 250] width 86 height 39
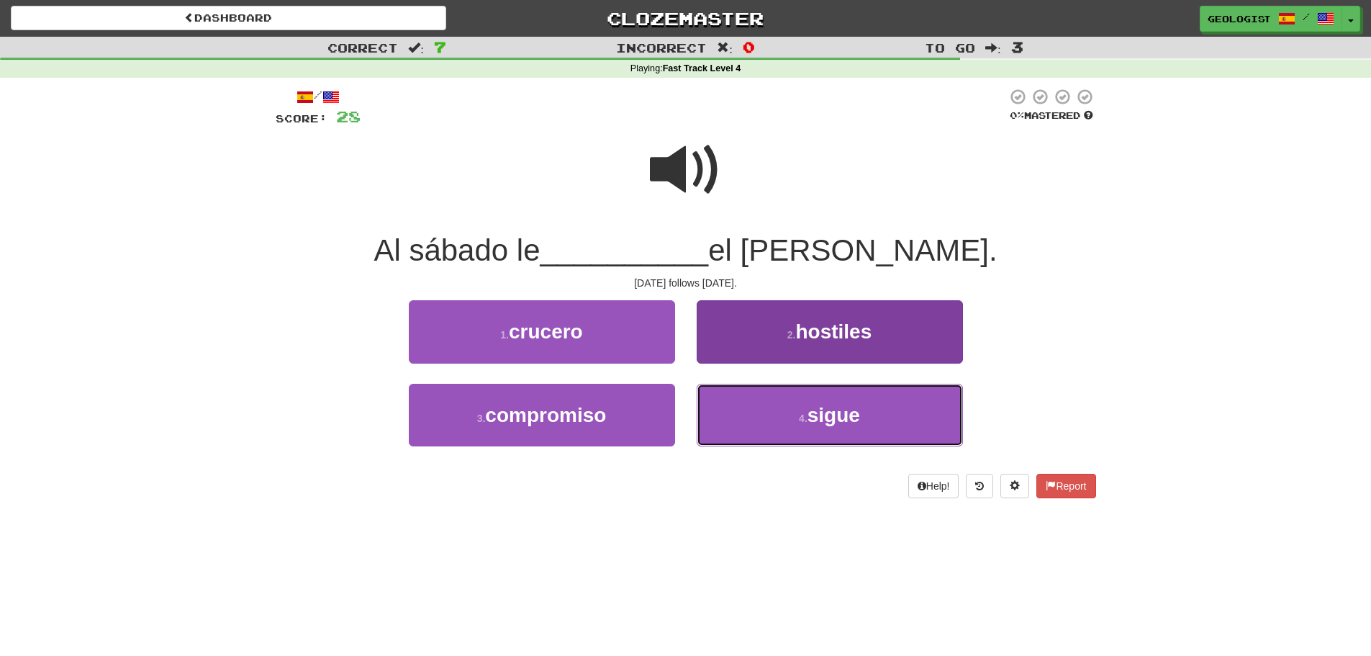
drag, startPoint x: 920, startPoint y: 414, endPoint x: 887, endPoint y: 387, distance: 41.9
click at [920, 413] on button "4 . sigue" at bounding box center [830, 415] width 266 height 63
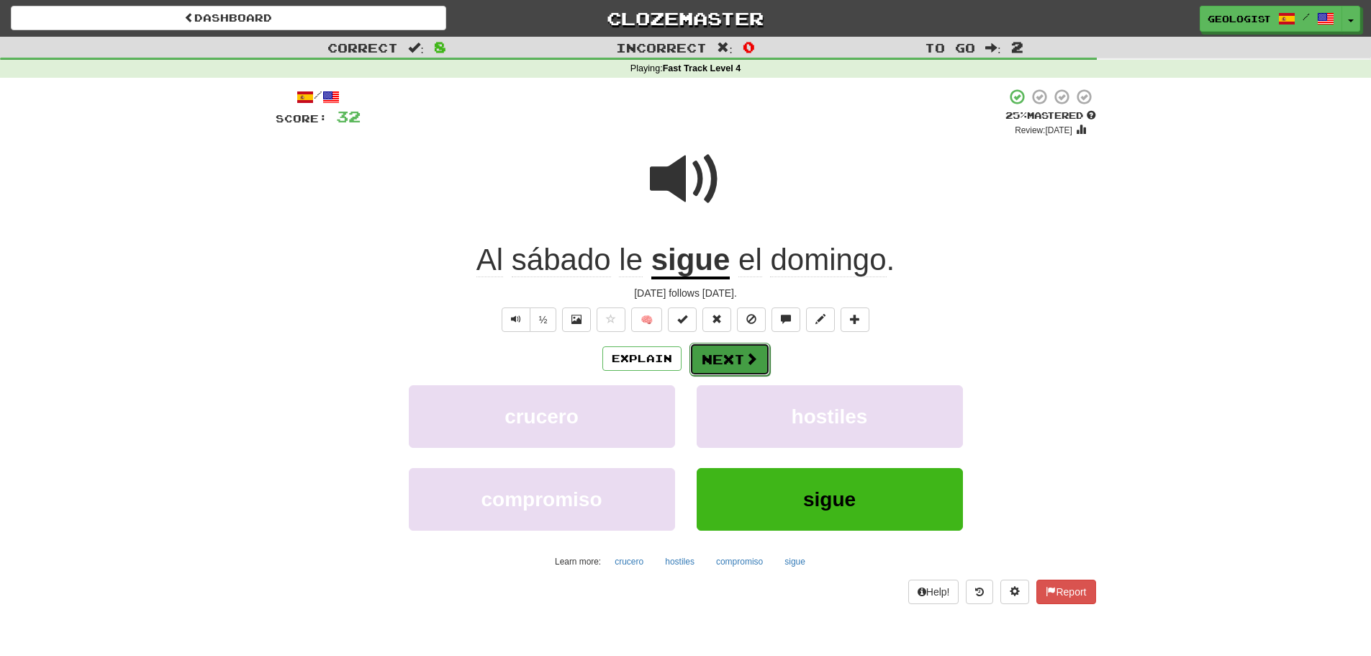
click at [751, 365] on span at bounding box center [751, 358] width 13 height 13
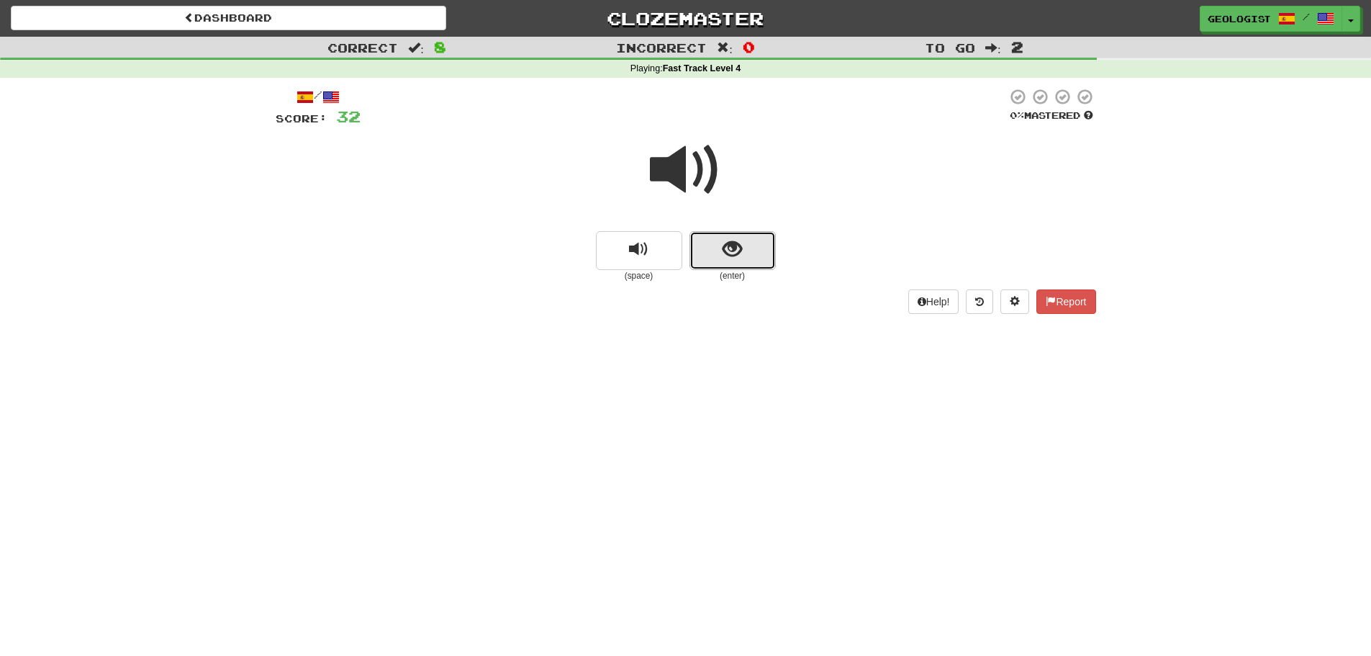
click at [732, 250] on span "show sentence" at bounding box center [731, 249] width 19 height 19
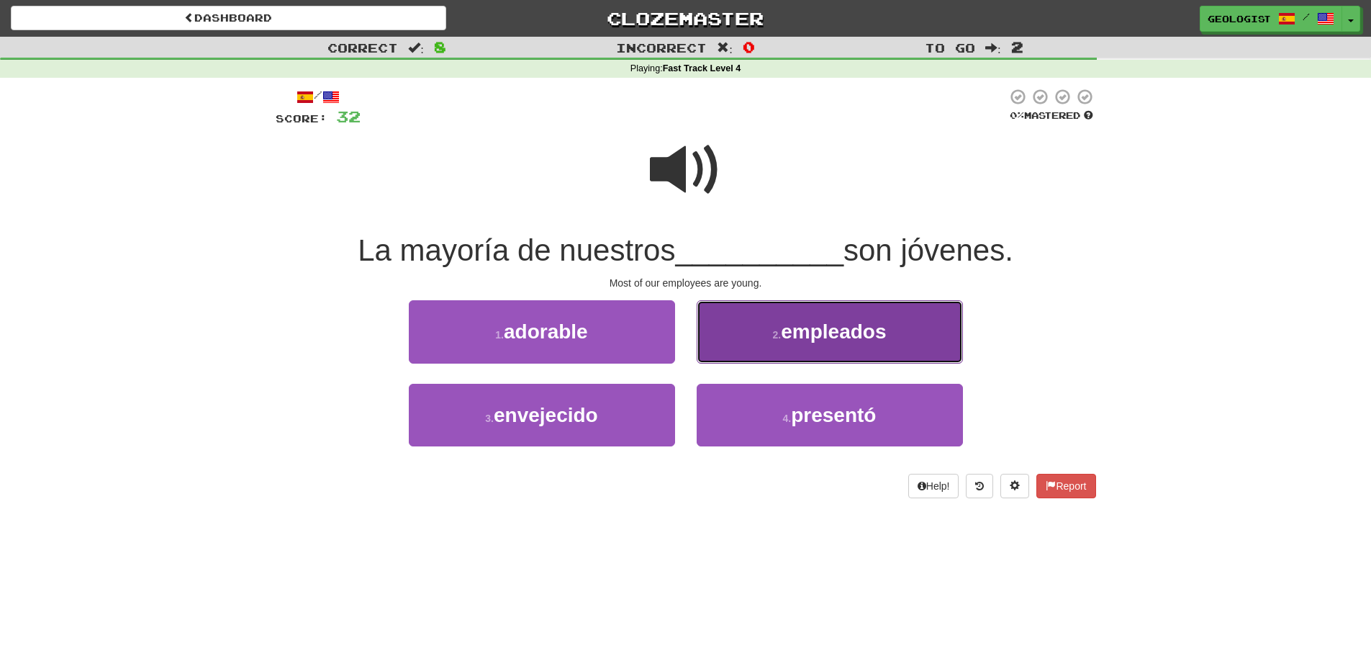
click at [851, 322] on span "empleados" at bounding box center [833, 331] width 105 height 22
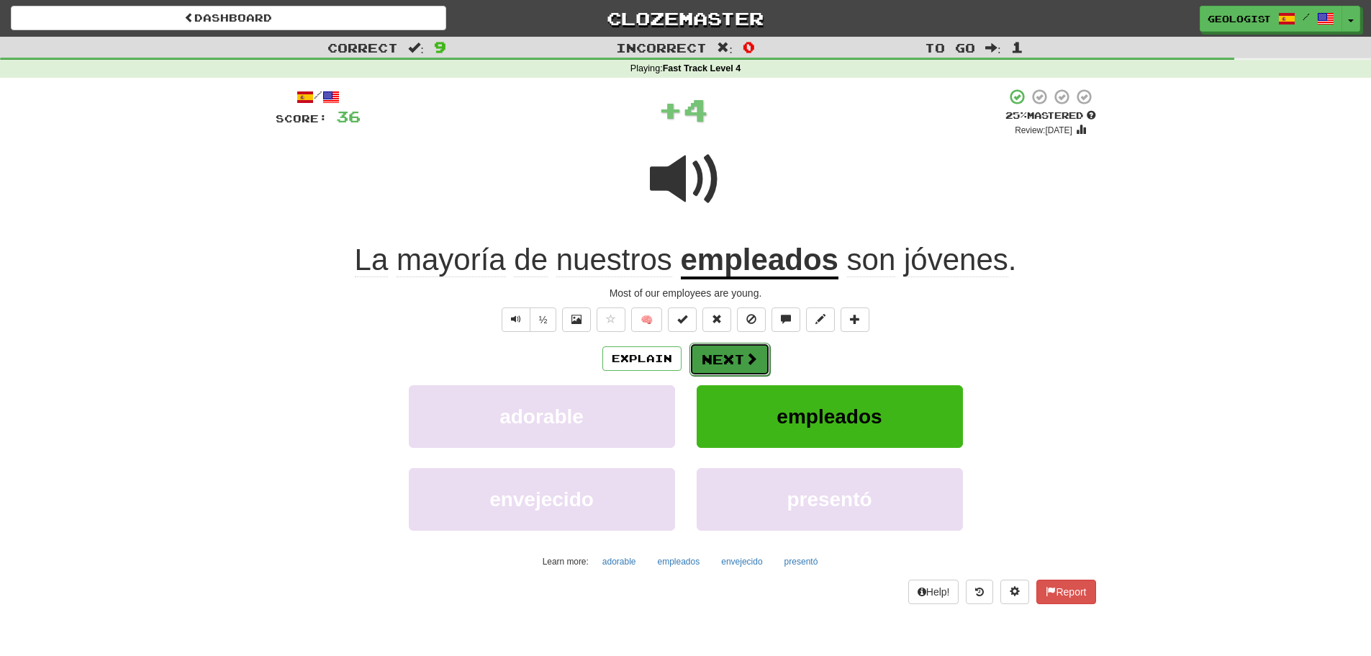
click at [743, 366] on button "Next" at bounding box center [729, 359] width 81 height 33
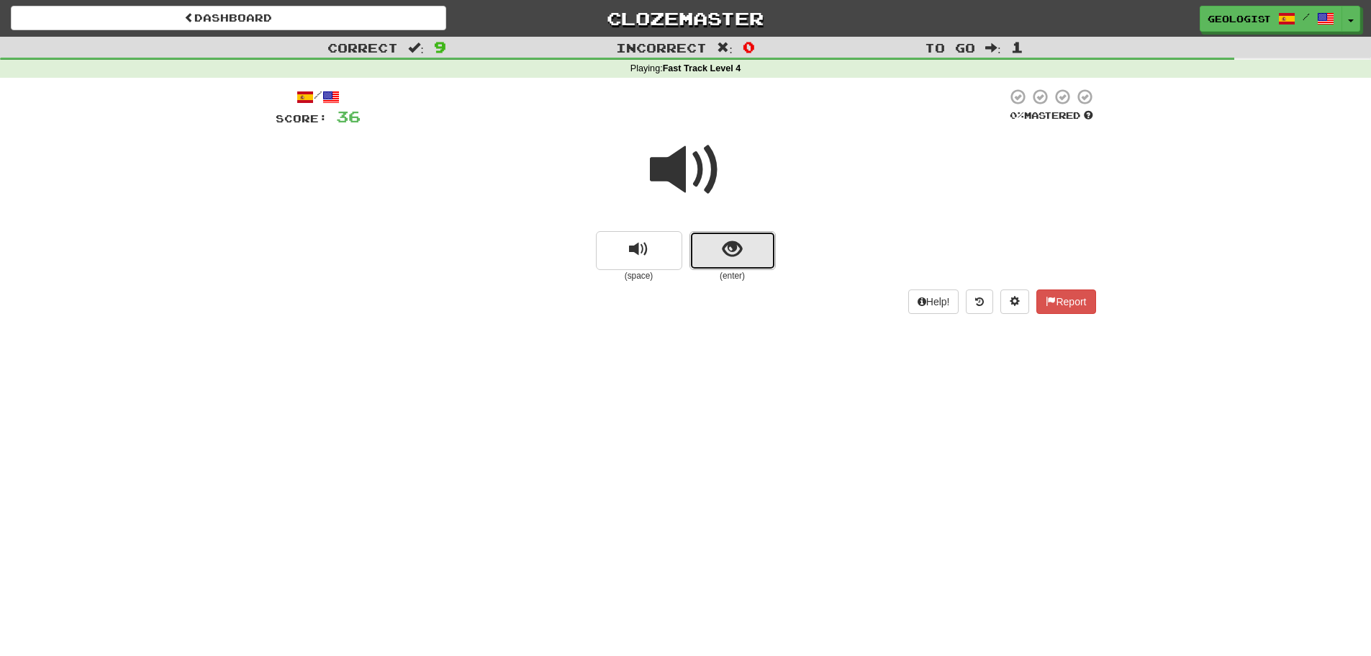
click at [750, 260] on button "show sentence" at bounding box center [732, 250] width 86 height 39
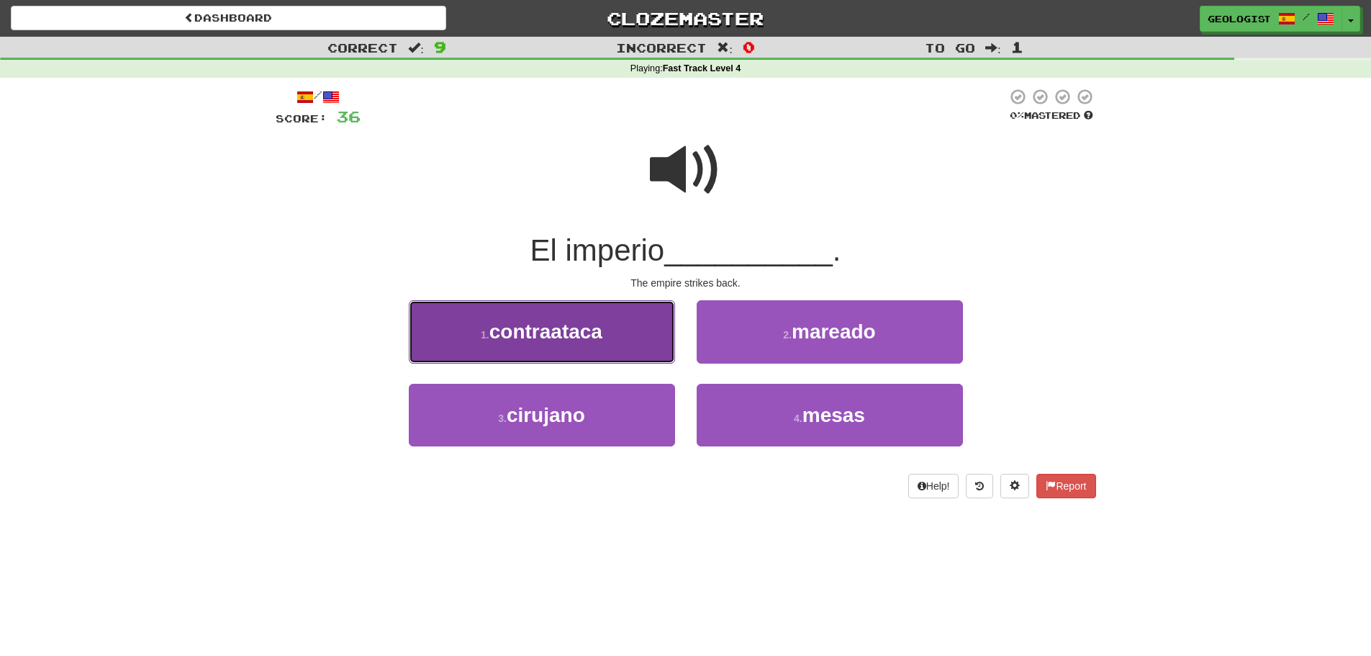
click at [532, 315] on button "1 . contraataca" at bounding box center [542, 331] width 266 height 63
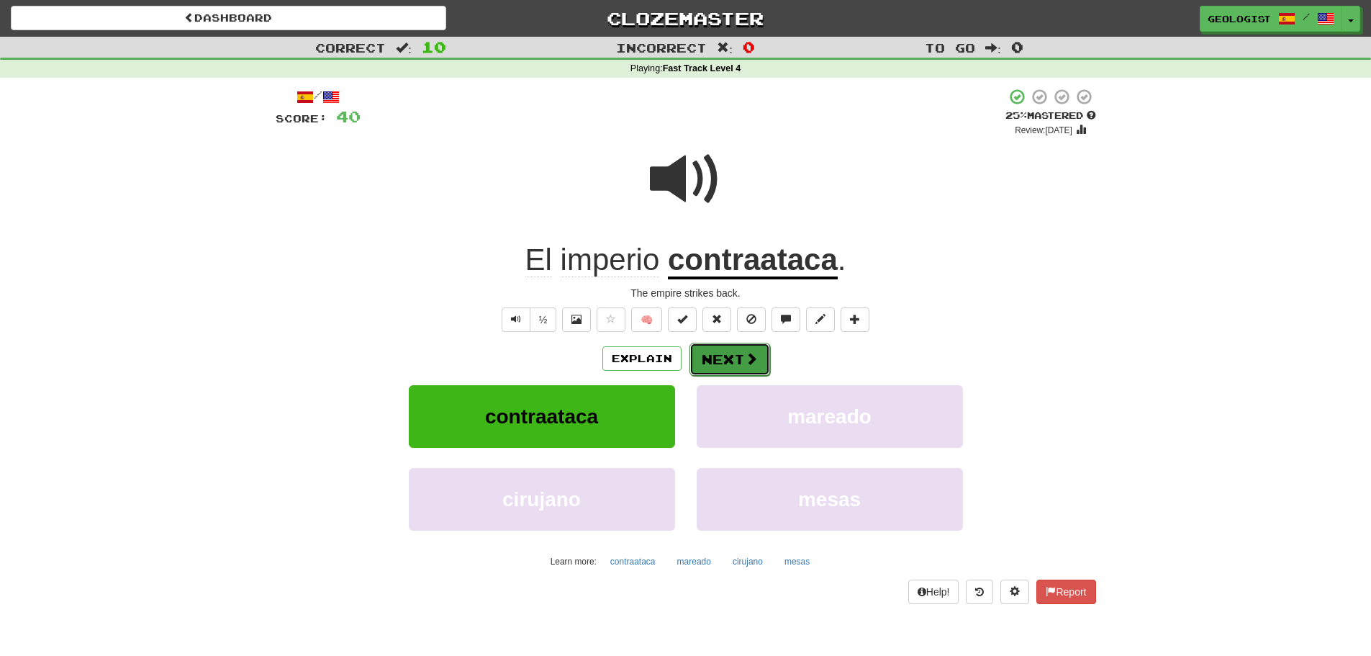
click at [729, 359] on button "Next" at bounding box center [729, 359] width 81 height 33
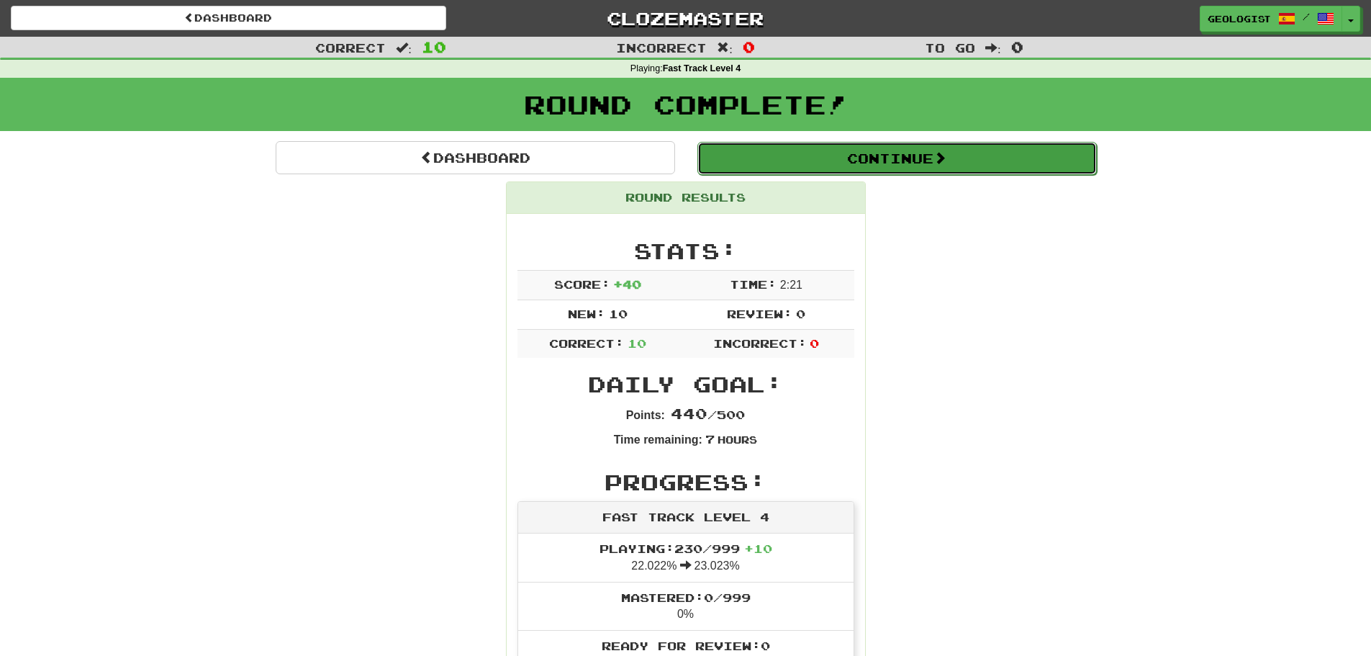
click at [956, 168] on button "Continue" at bounding box center [896, 158] width 399 height 33
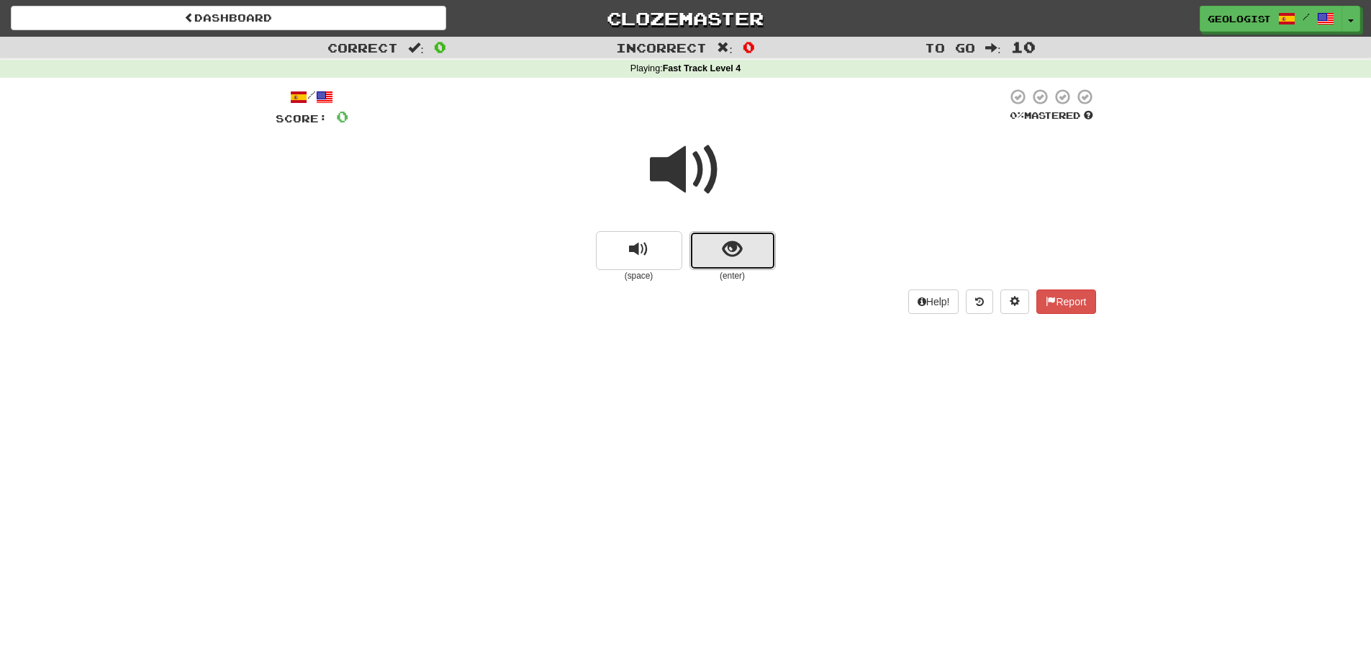
click at [766, 247] on button "show sentence" at bounding box center [732, 250] width 86 height 39
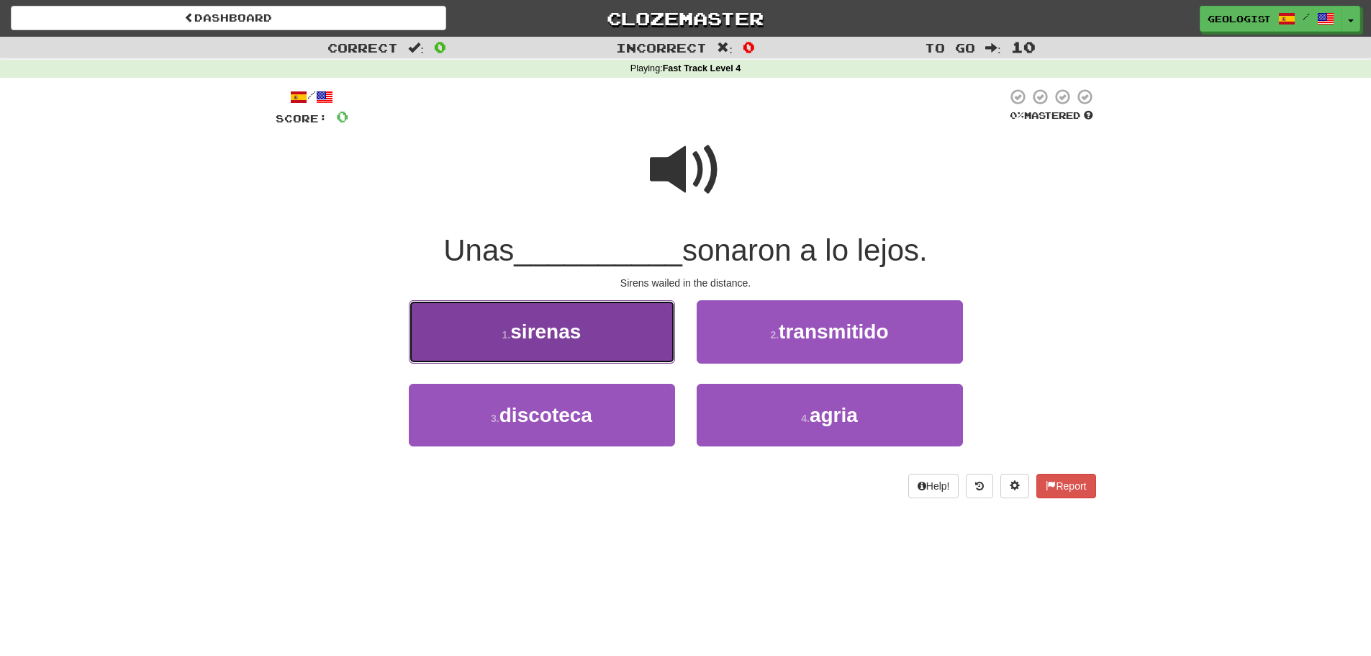
click at [558, 336] on span "sirenas" at bounding box center [545, 331] width 71 height 22
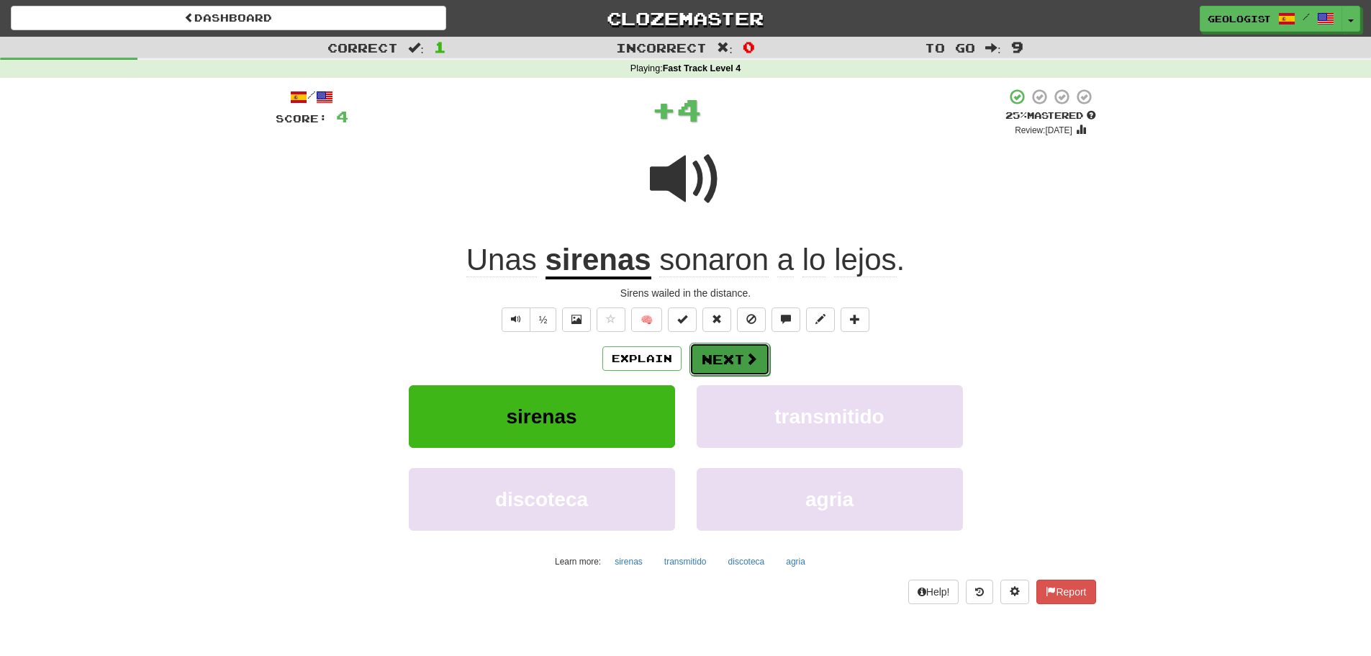
click at [719, 361] on button "Next" at bounding box center [729, 359] width 81 height 33
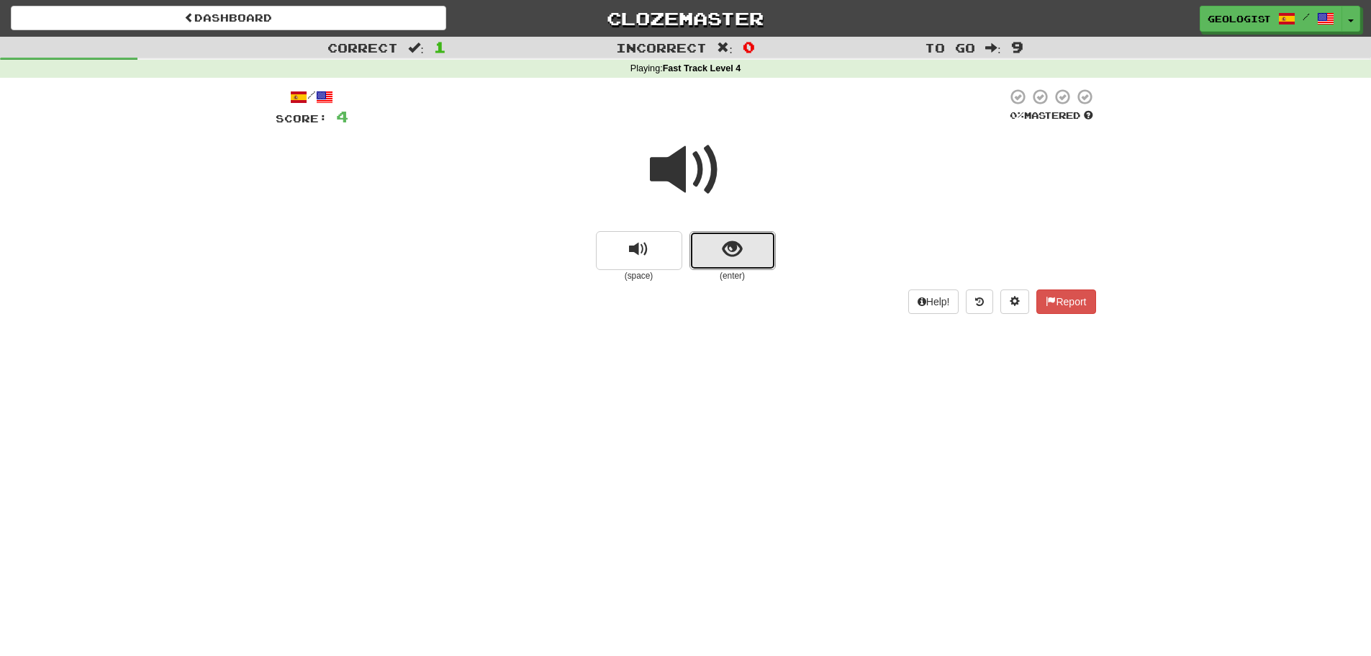
click at [715, 251] on button "show sentence" at bounding box center [732, 250] width 86 height 39
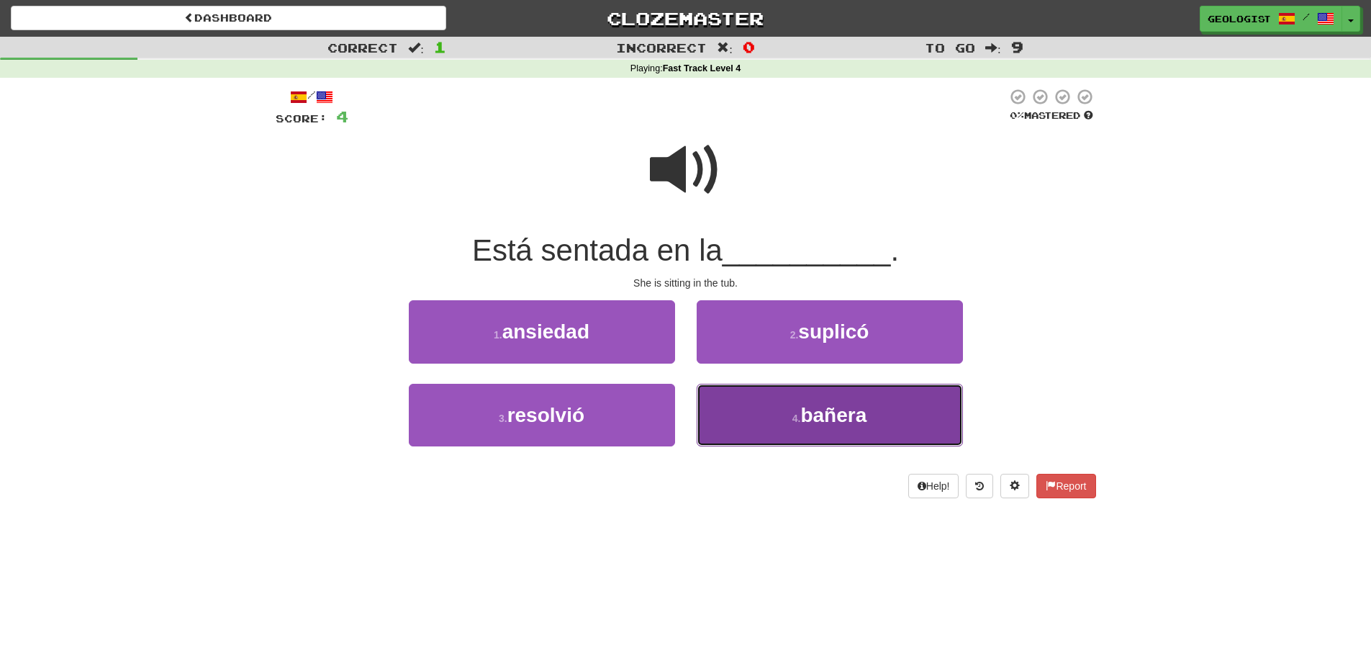
click at [799, 421] on small "4 ." at bounding box center [796, 418] width 9 height 12
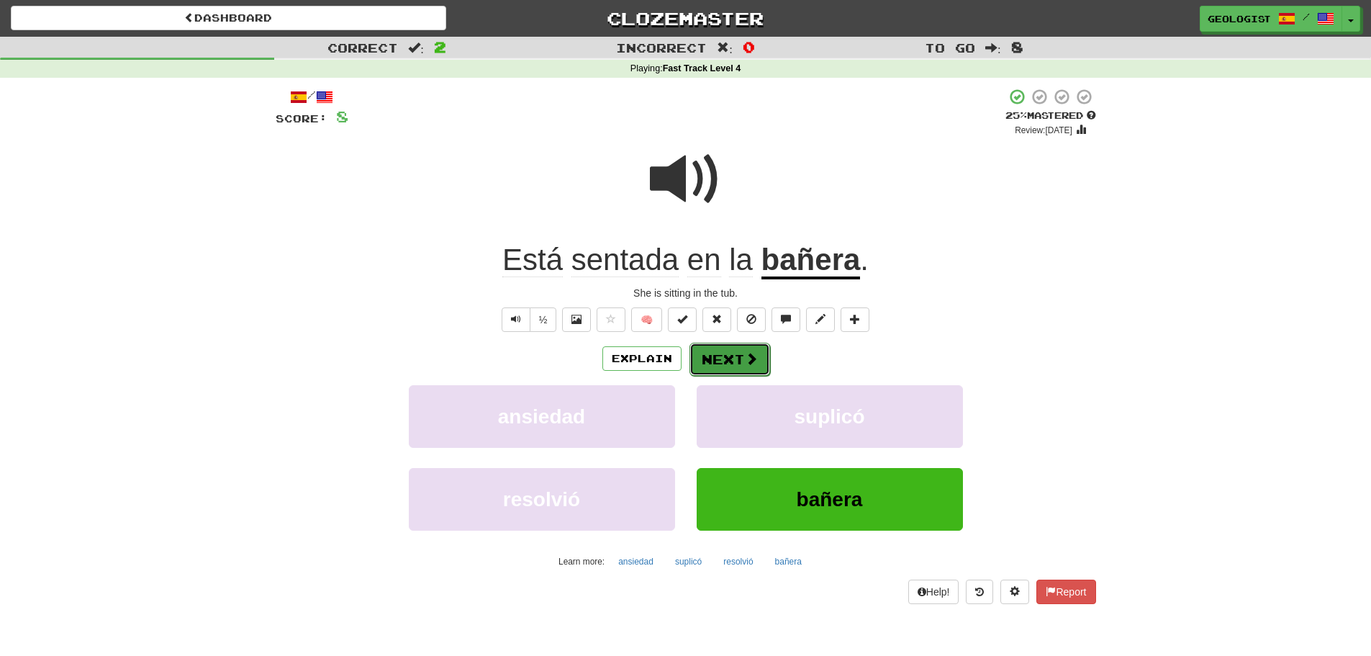
click at [733, 354] on button "Next" at bounding box center [729, 359] width 81 height 33
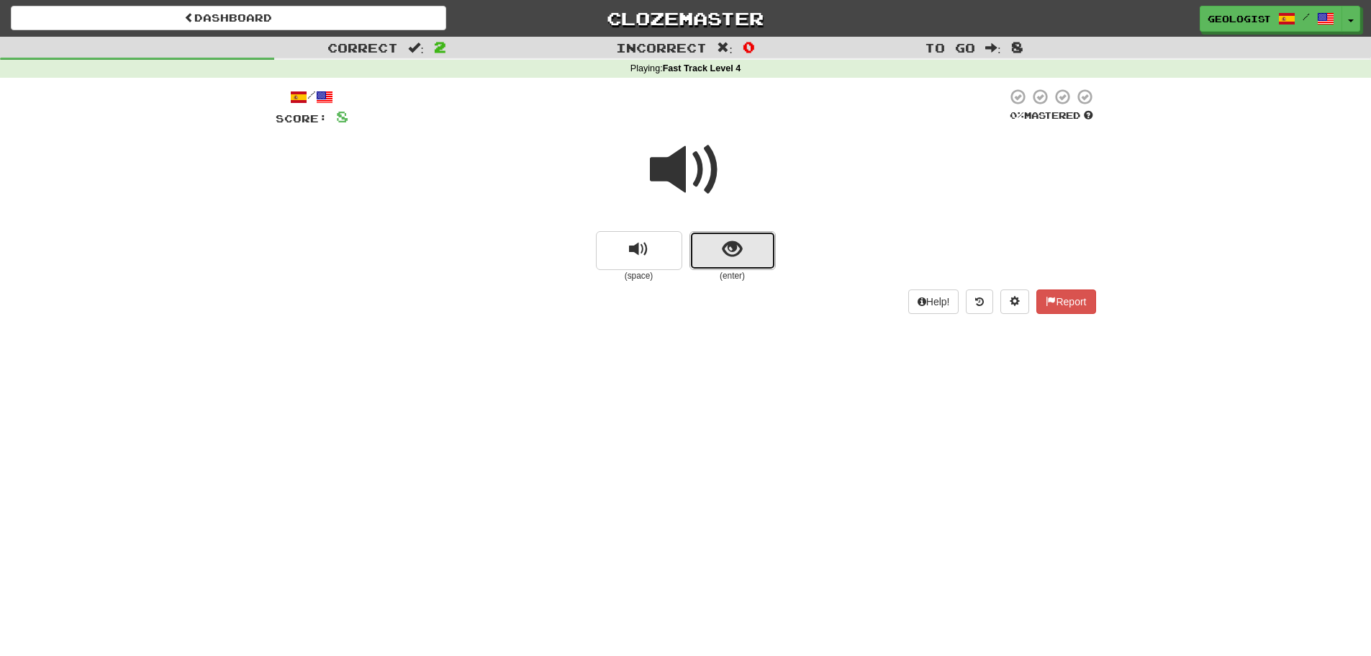
click at [740, 255] on span "show sentence" at bounding box center [731, 249] width 19 height 19
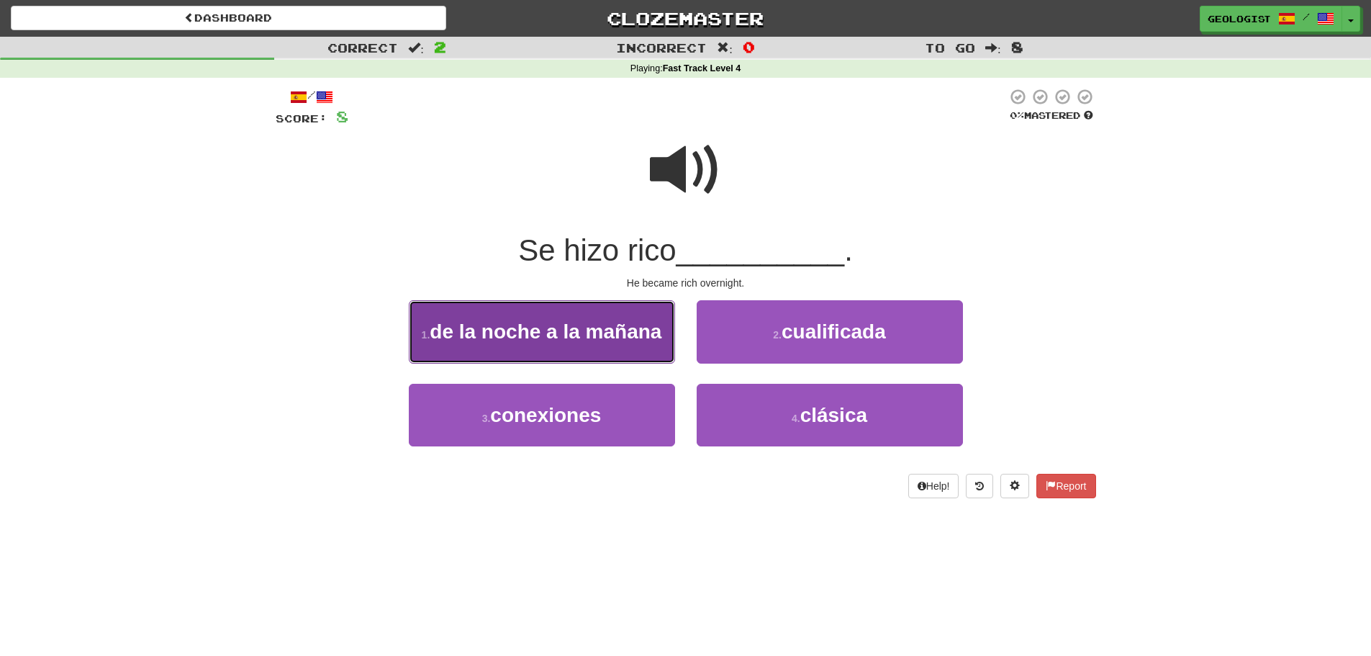
click at [468, 322] on span "de la noche a la mañana" at bounding box center [546, 331] width 232 height 22
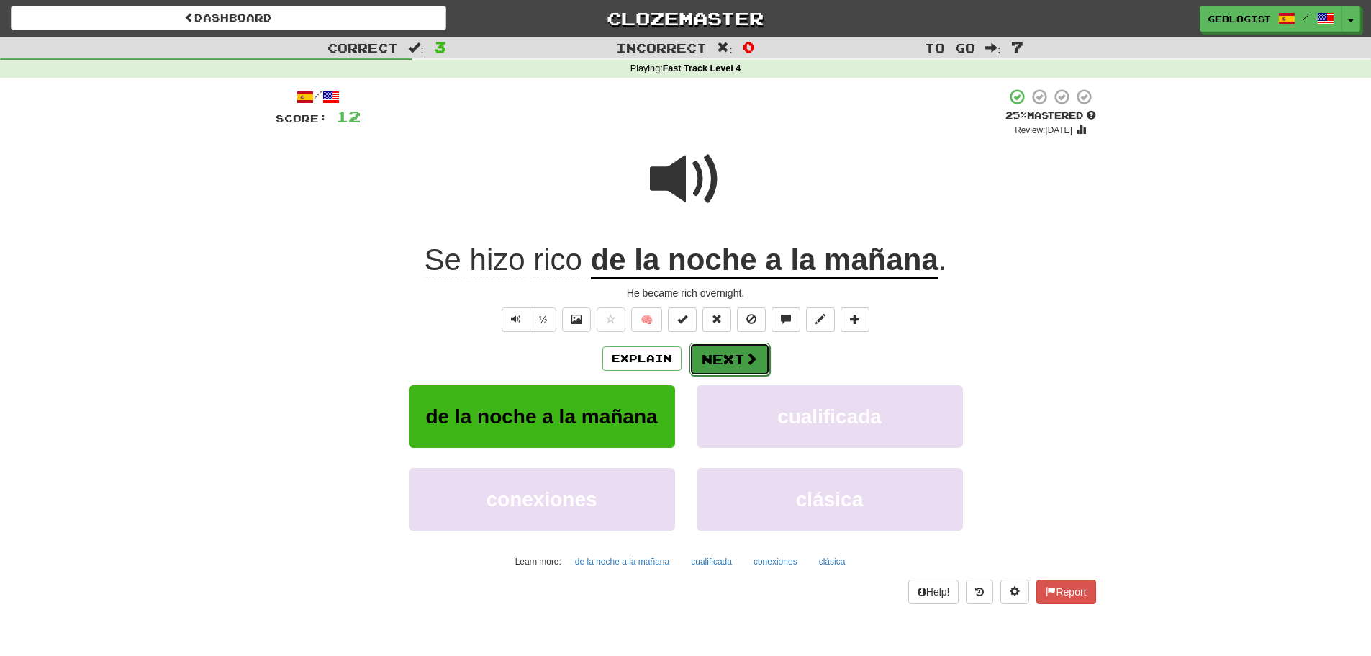
click at [715, 362] on button "Next" at bounding box center [729, 359] width 81 height 33
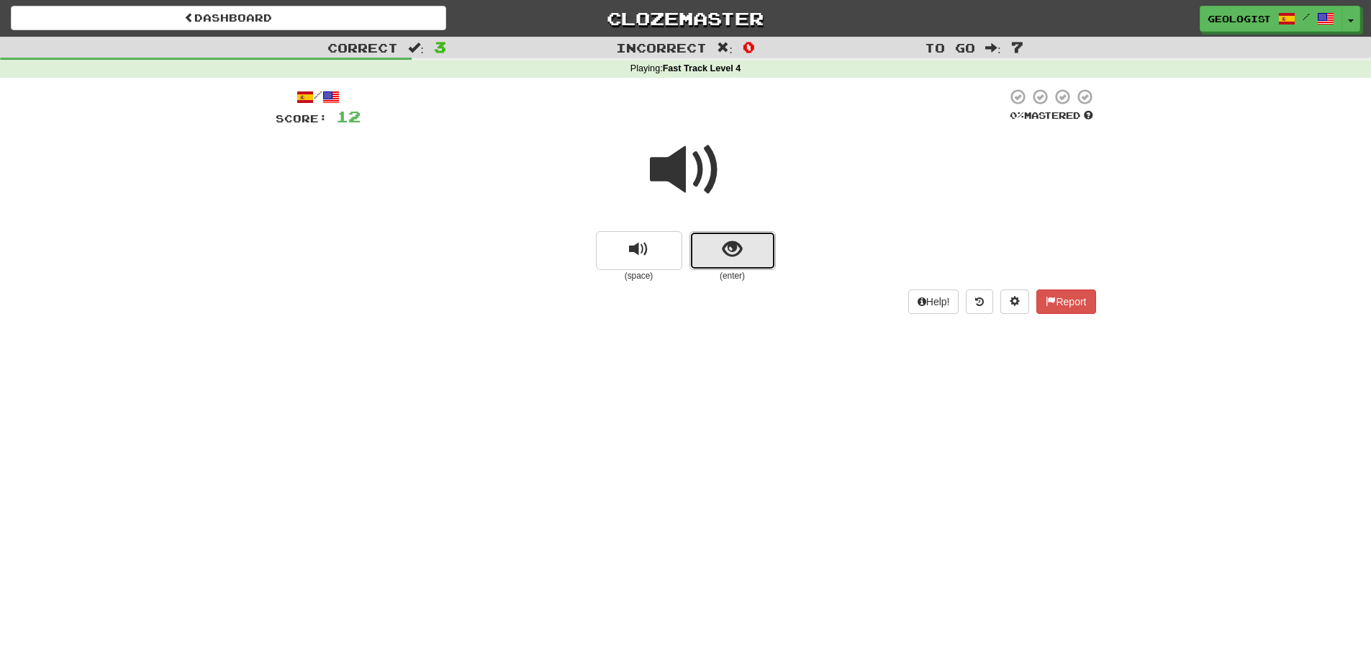
drag, startPoint x: 744, startPoint y: 253, endPoint x: 312, endPoint y: 197, distance: 435.3
click at [740, 250] on button "show sentence" at bounding box center [732, 250] width 86 height 39
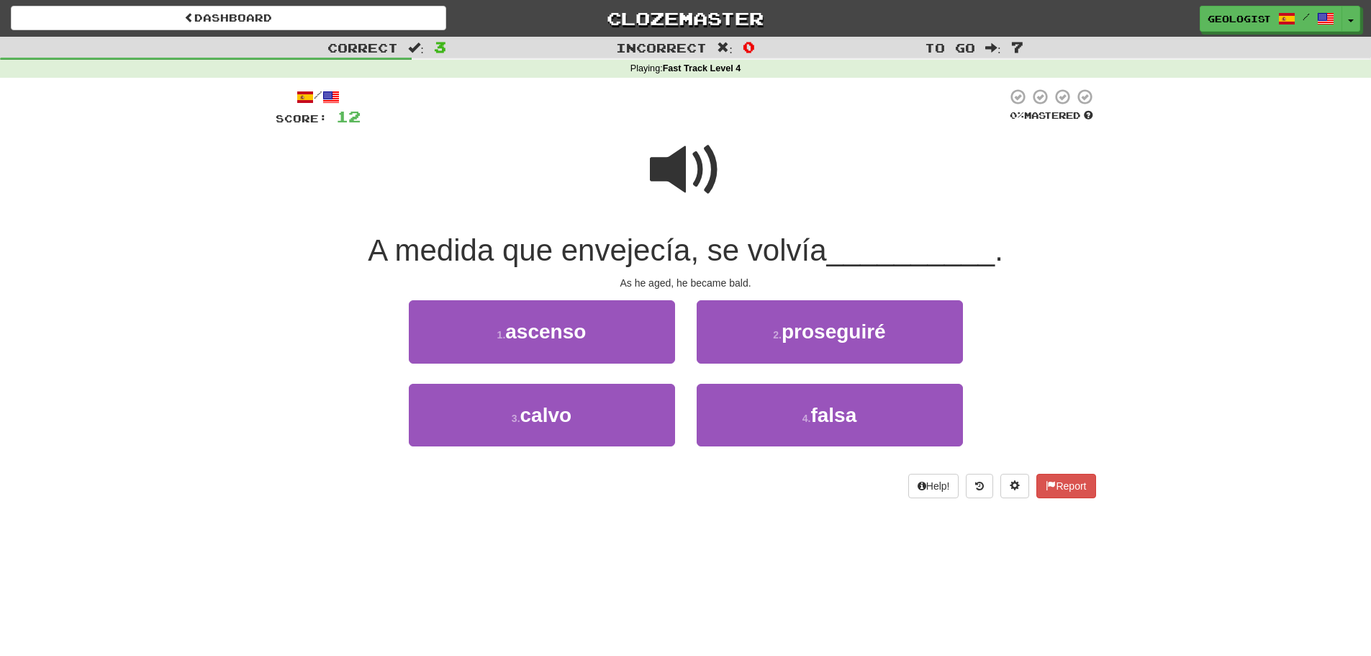
click at [685, 170] on span at bounding box center [686, 170] width 72 height 72
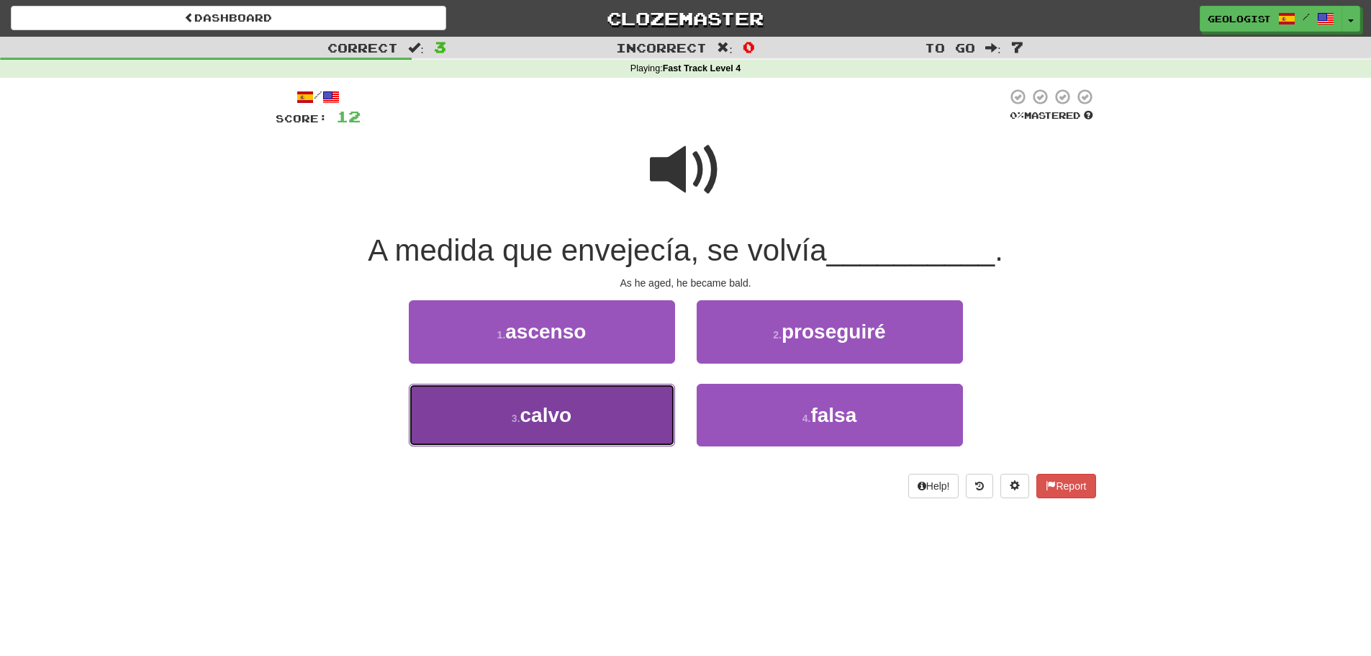
click at [499, 414] on button "3 . [PERSON_NAME]" at bounding box center [542, 415] width 266 height 63
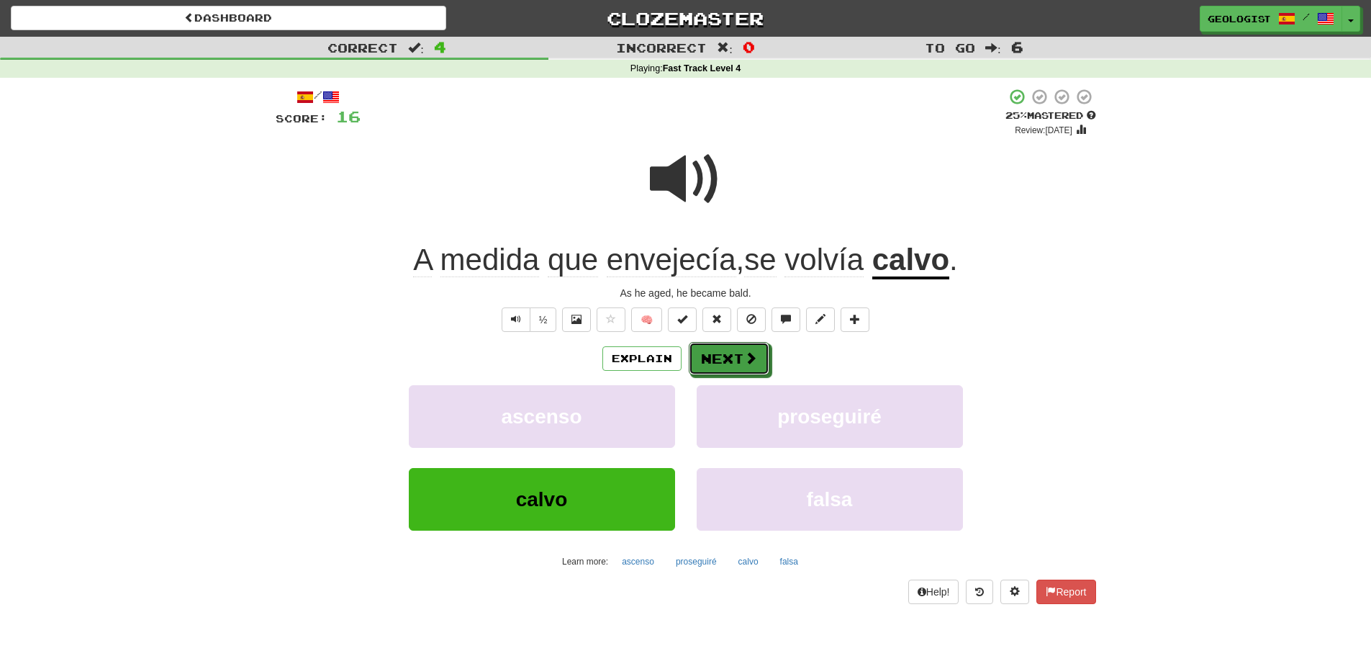
drag, startPoint x: 737, startPoint y: 358, endPoint x: 722, endPoint y: 353, distance: 16.2
click at [734, 357] on button "Next" at bounding box center [729, 358] width 81 height 33
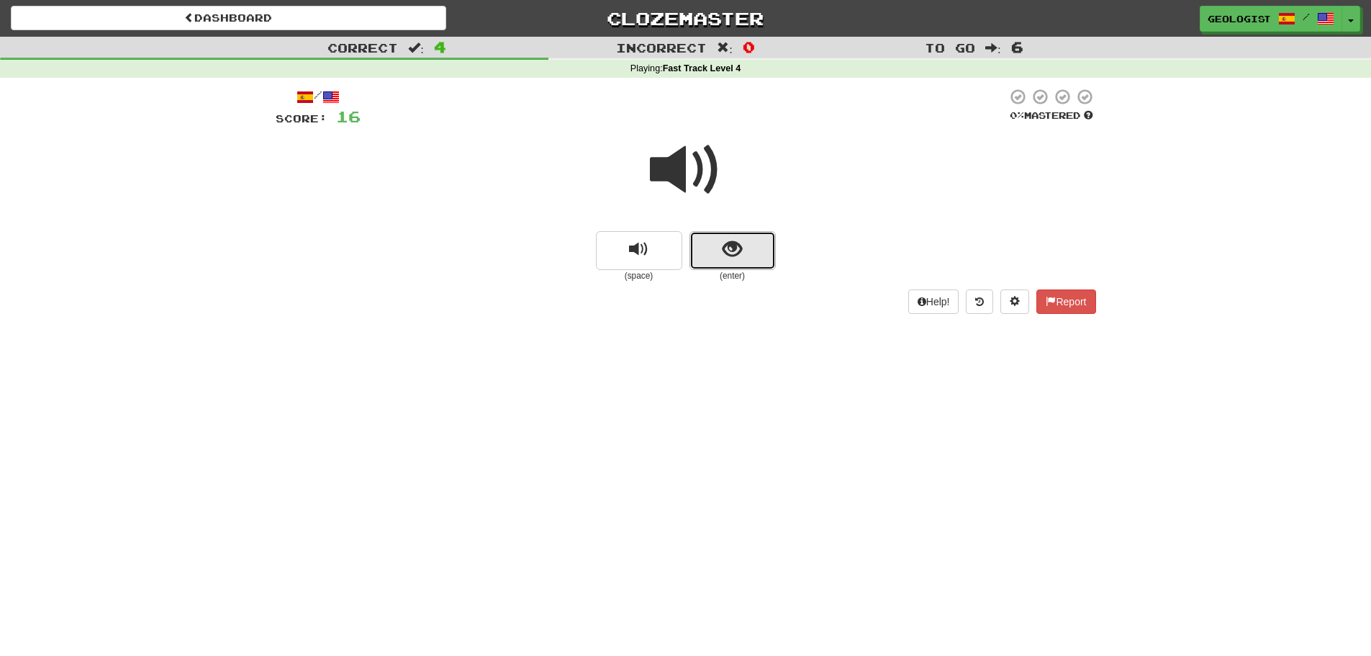
click at [725, 240] on span "show sentence" at bounding box center [731, 249] width 19 height 19
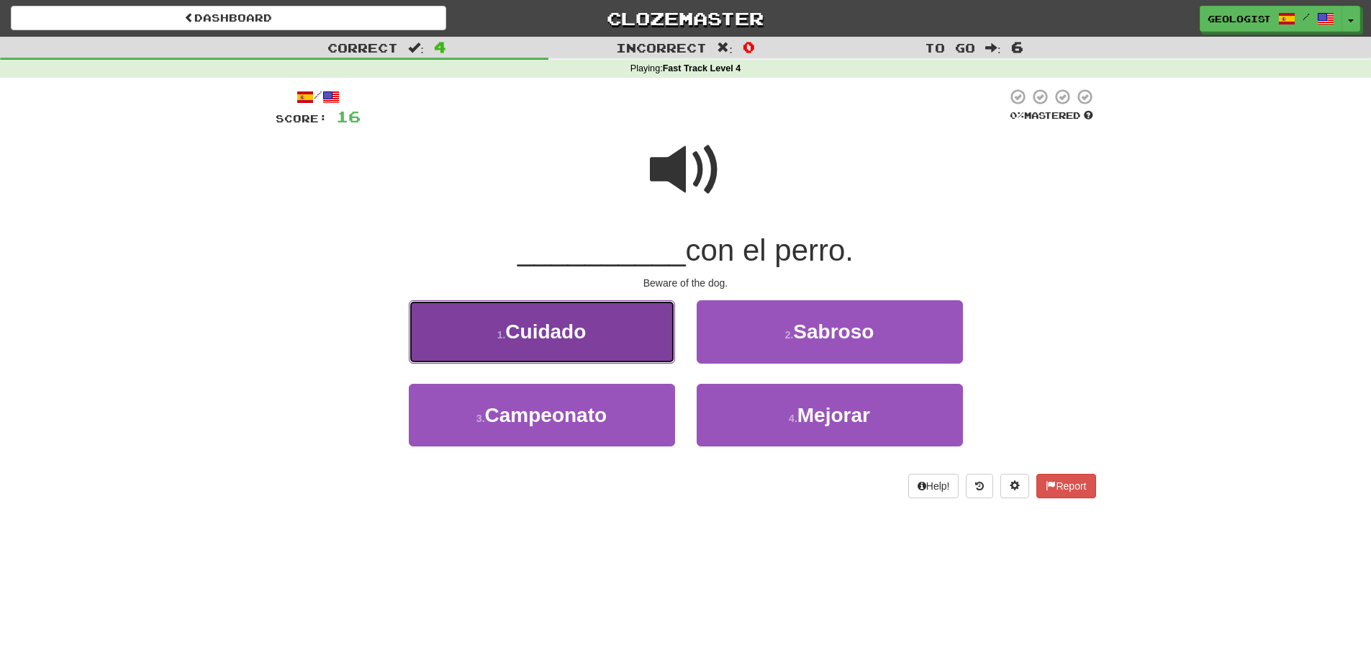
click at [509, 327] on span "Cuidado" at bounding box center [545, 331] width 81 height 22
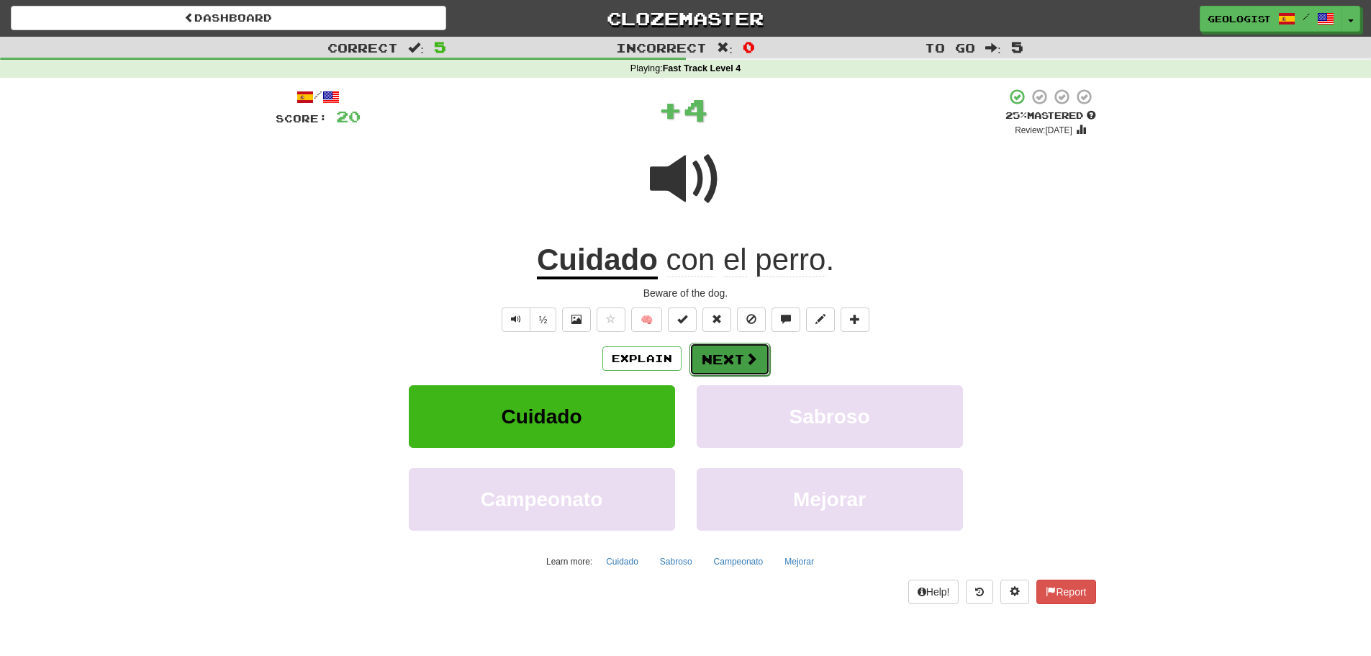
drag, startPoint x: 722, startPoint y: 349, endPoint x: 694, endPoint y: 350, distance: 27.4
click at [719, 349] on button "Next" at bounding box center [729, 358] width 81 height 33
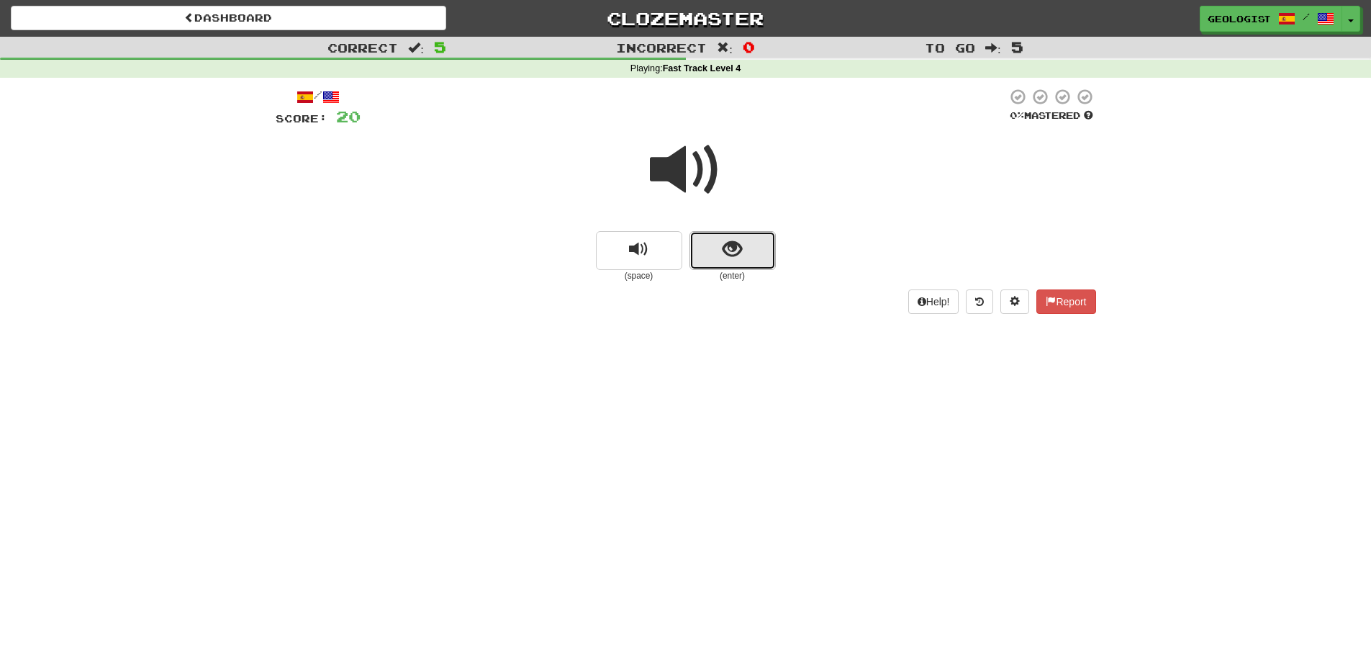
click at [733, 240] on span "show sentence" at bounding box center [731, 249] width 19 height 19
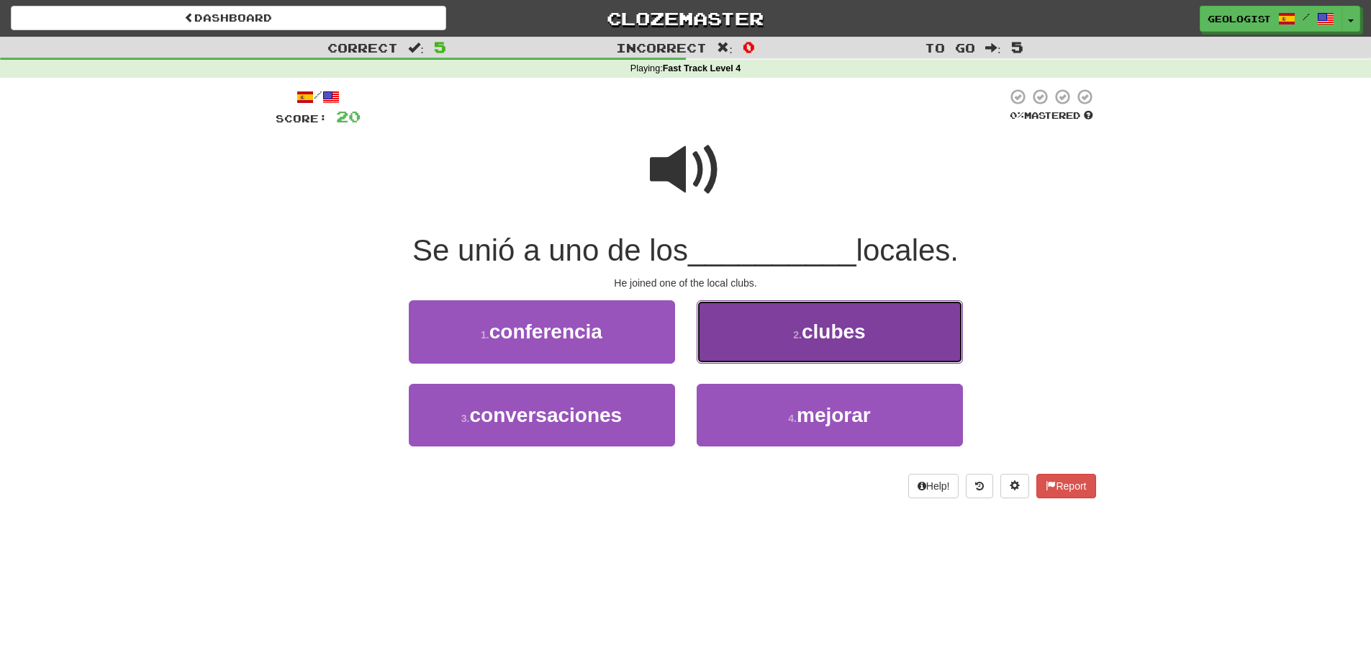
click at [846, 349] on button "2 . clubes" at bounding box center [830, 331] width 266 height 63
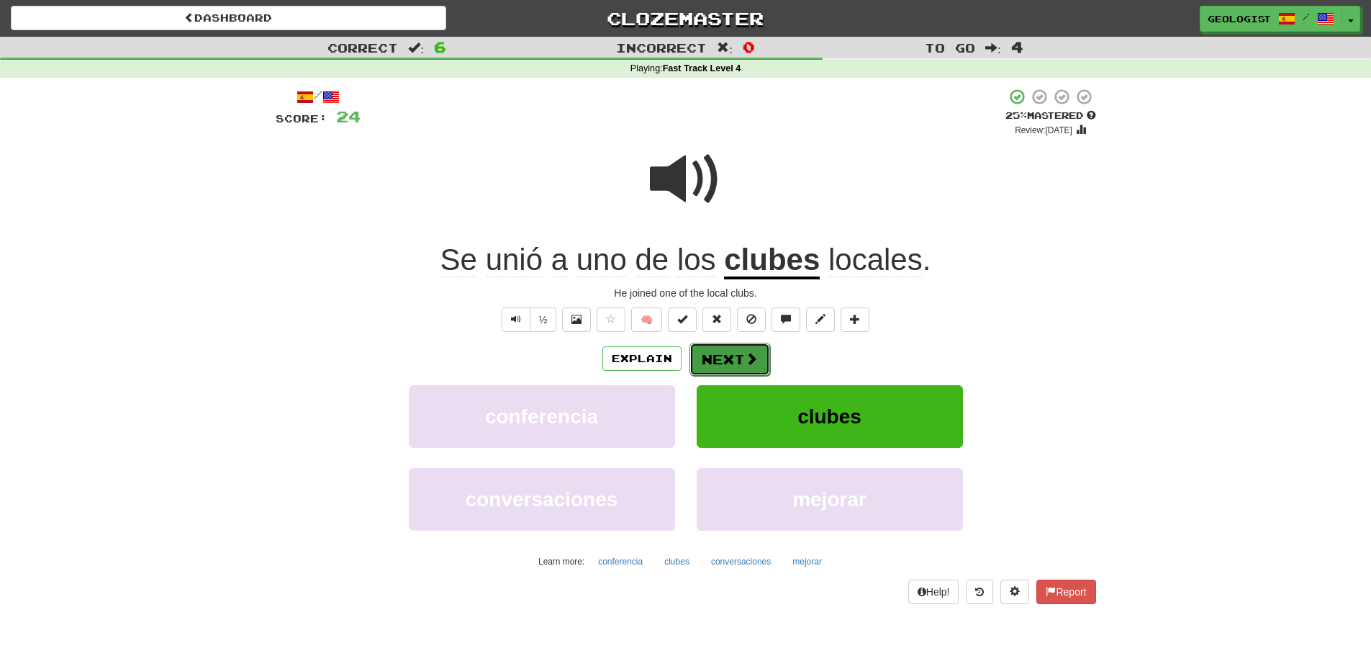
click at [737, 363] on button "Next" at bounding box center [729, 359] width 81 height 33
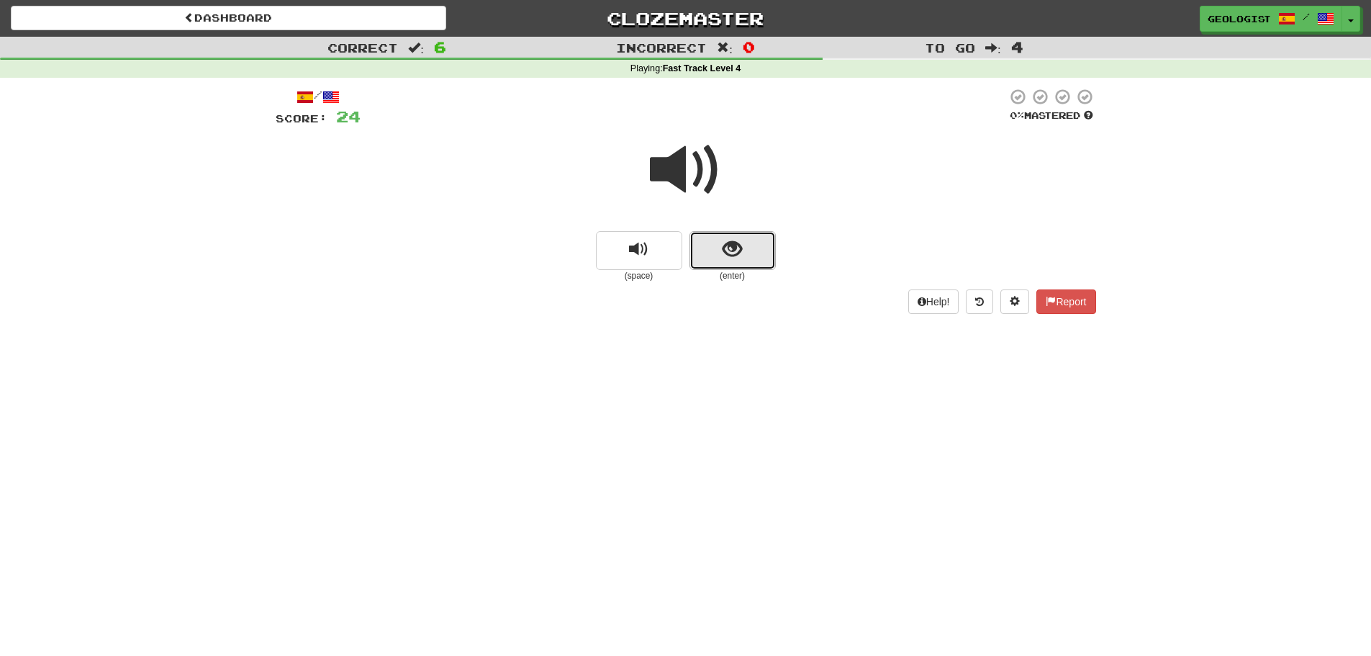
click at [753, 250] on button "show sentence" at bounding box center [732, 250] width 86 height 39
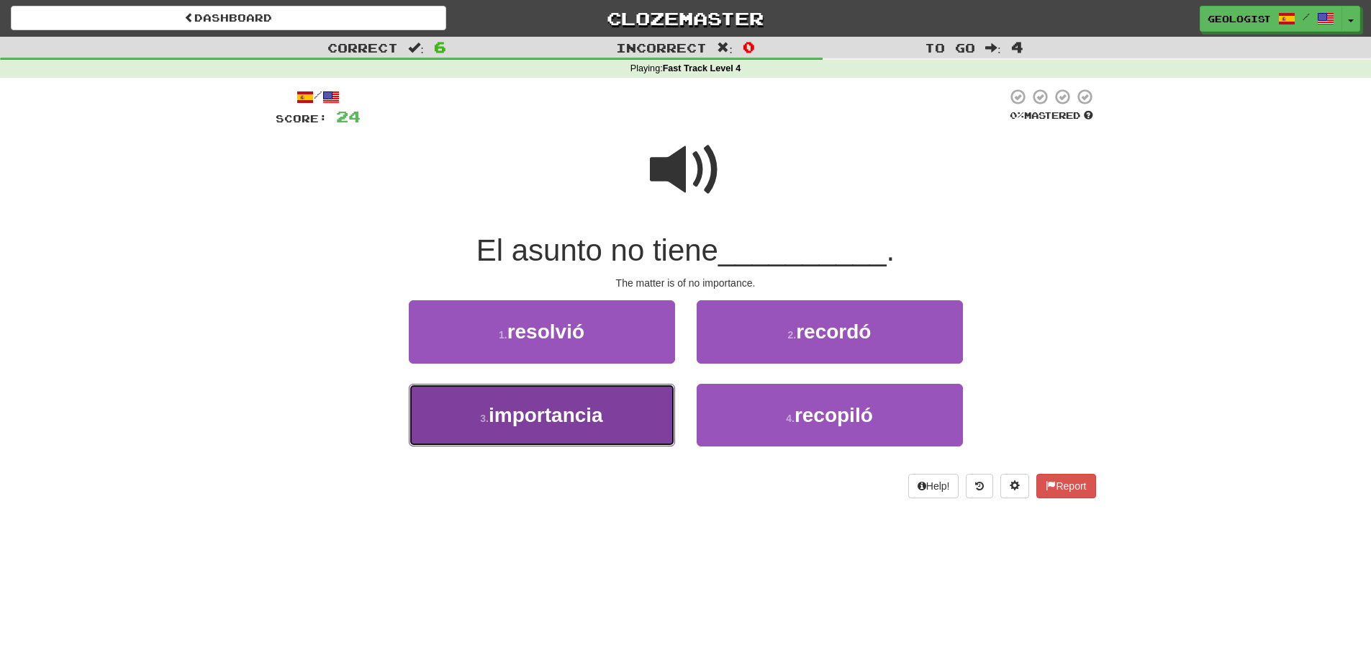
click at [507, 421] on span "importancia" at bounding box center [546, 415] width 114 height 22
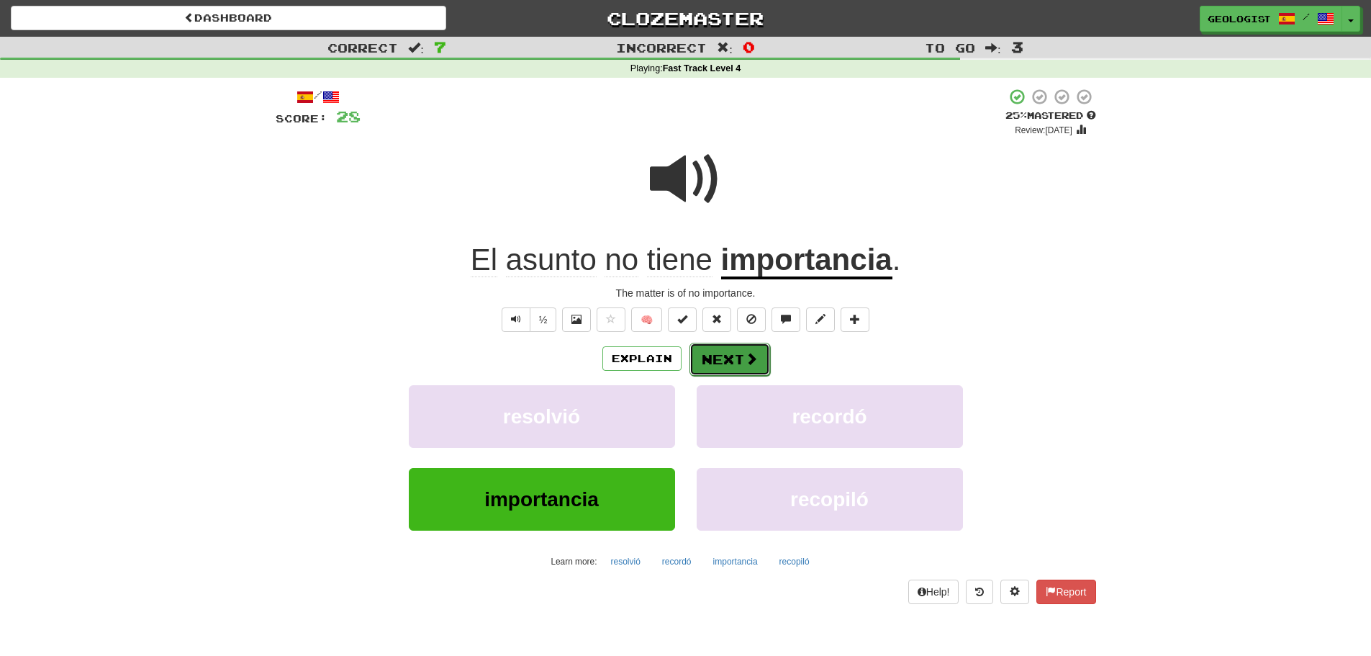
click at [735, 358] on button "Next" at bounding box center [729, 359] width 81 height 33
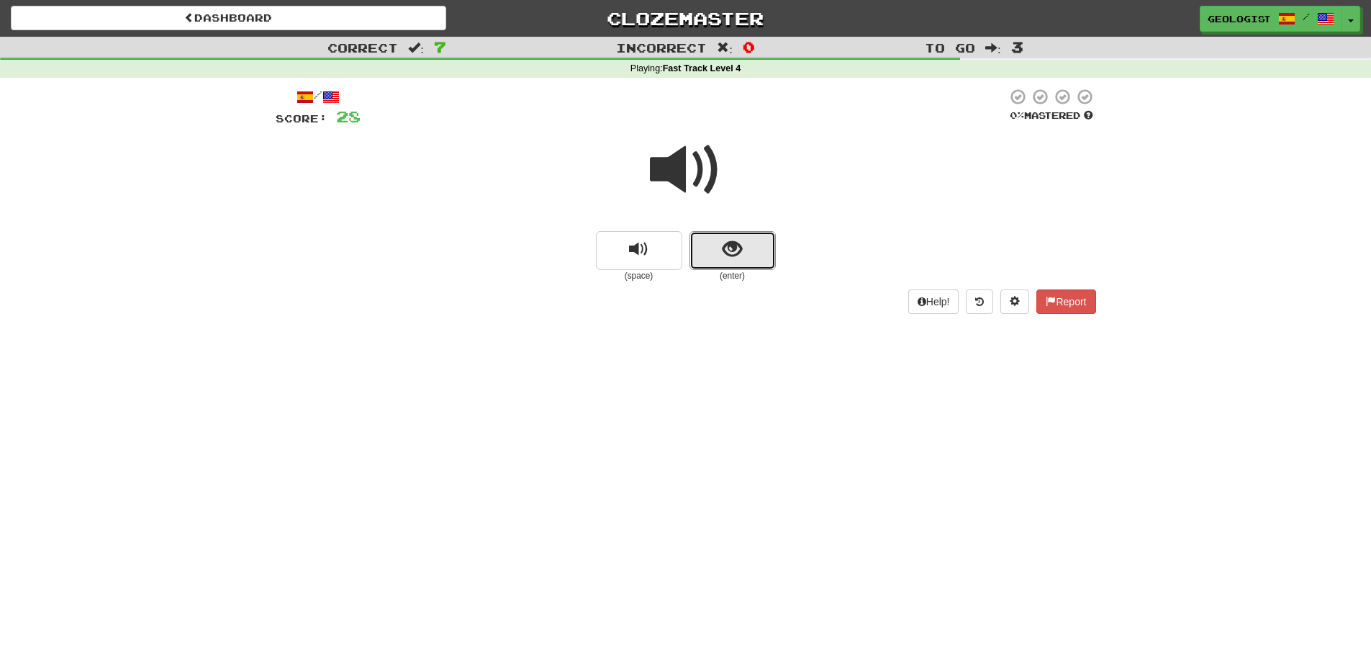
click at [733, 255] on span "show sentence" at bounding box center [731, 249] width 19 height 19
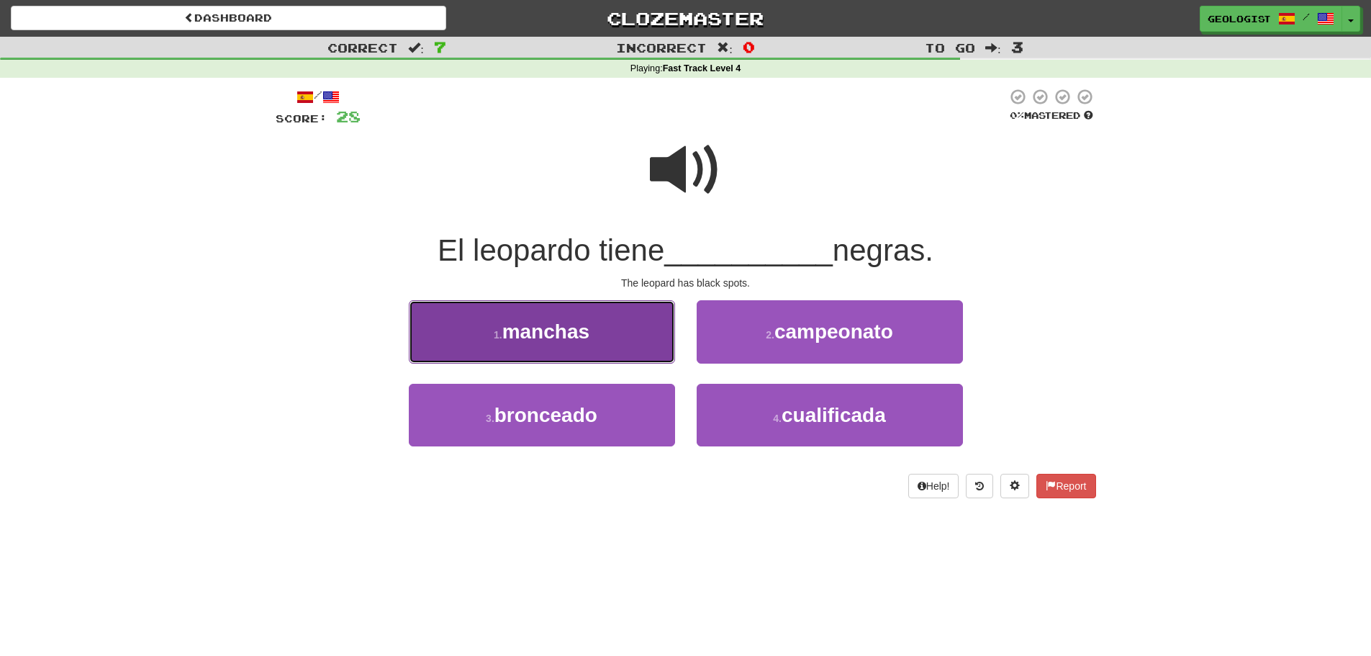
drag, startPoint x: 461, startPoint y: 326, endPoint x: 117, endPoint y: 315, distance: 343.4
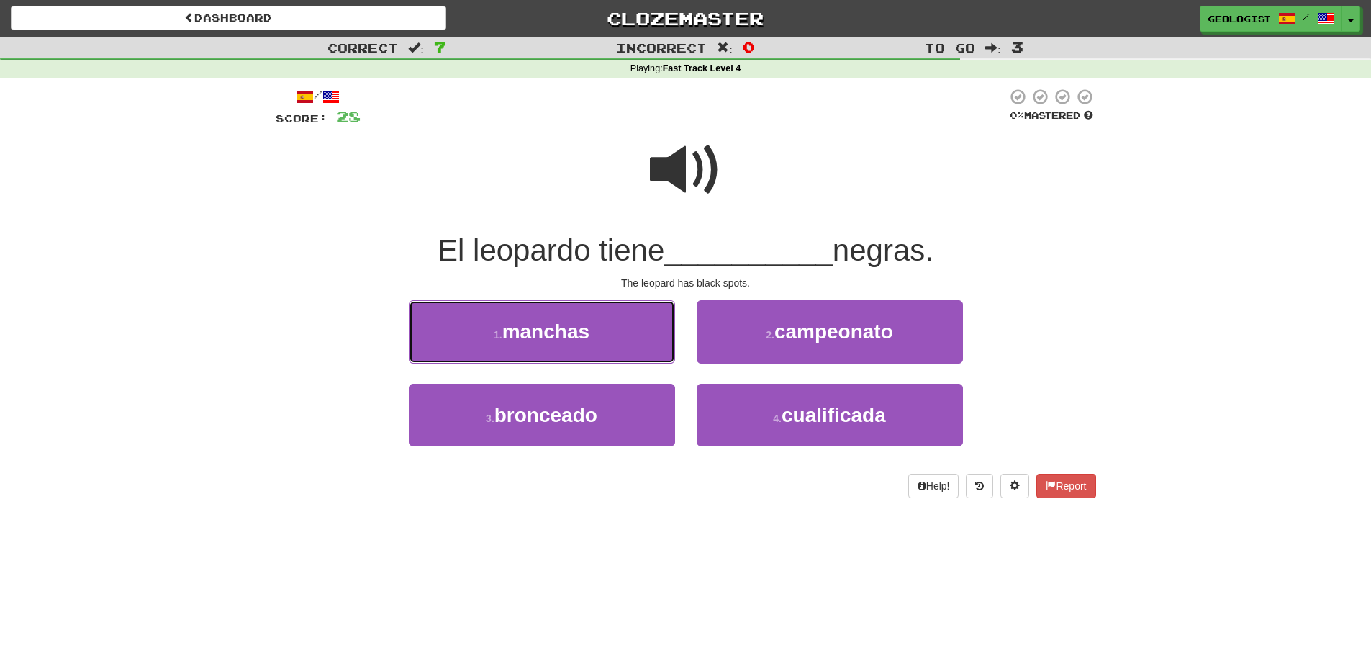
click at [457, 326] on button "1 . manchas" at bounding box center [542, 331] width 266 height 63
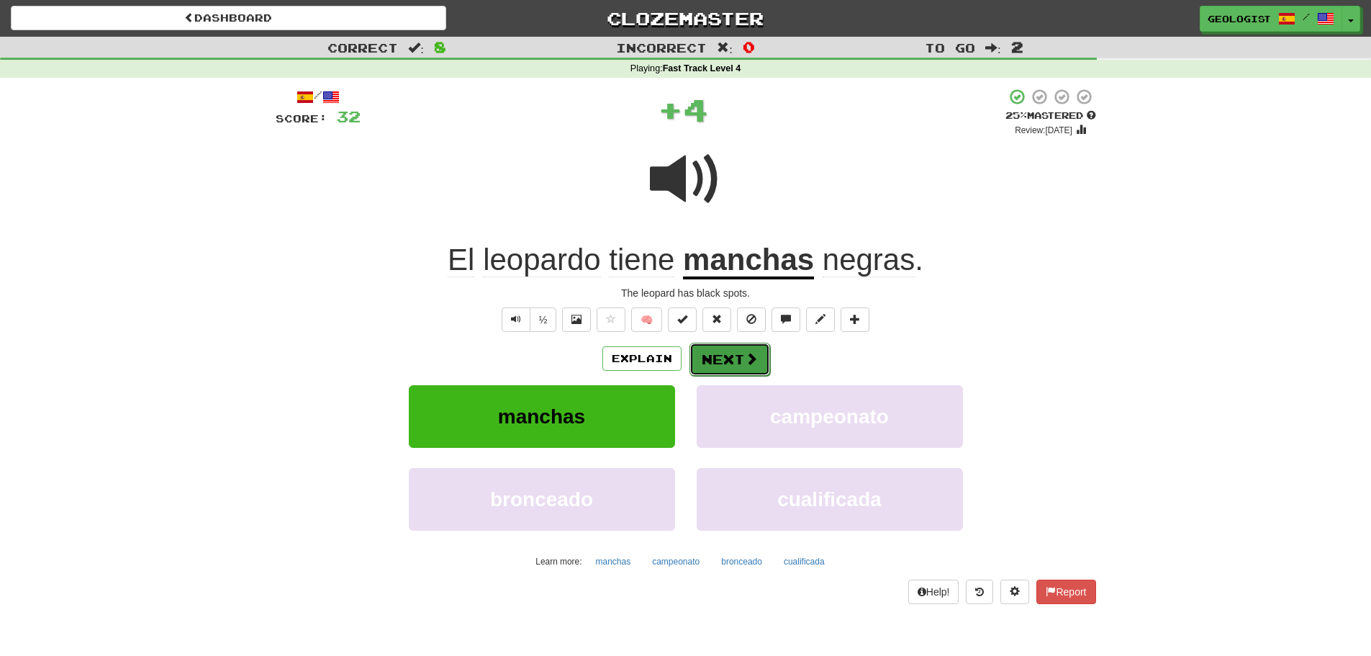
click at [728, 355] on button "Next" at bounding box center [729, 359] width 81 height 33
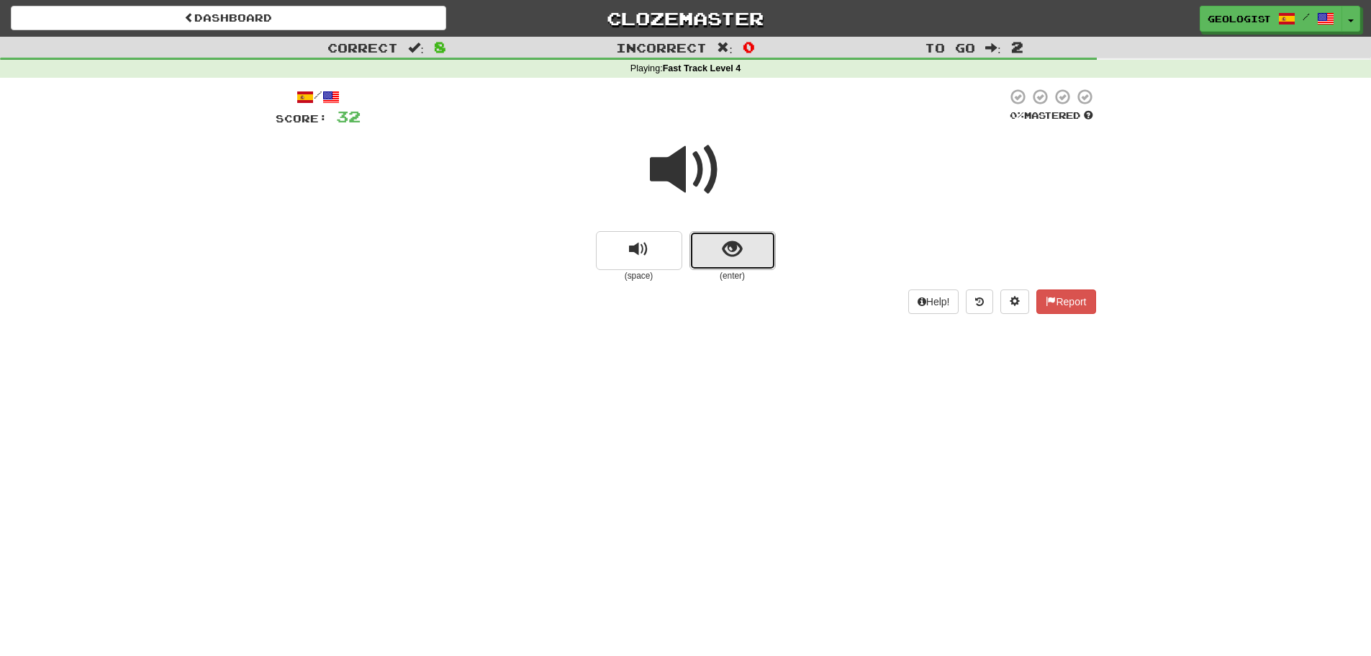
click at [694, 250] on button "show sentence" at bounding box center [732, 250] width 86 height 39
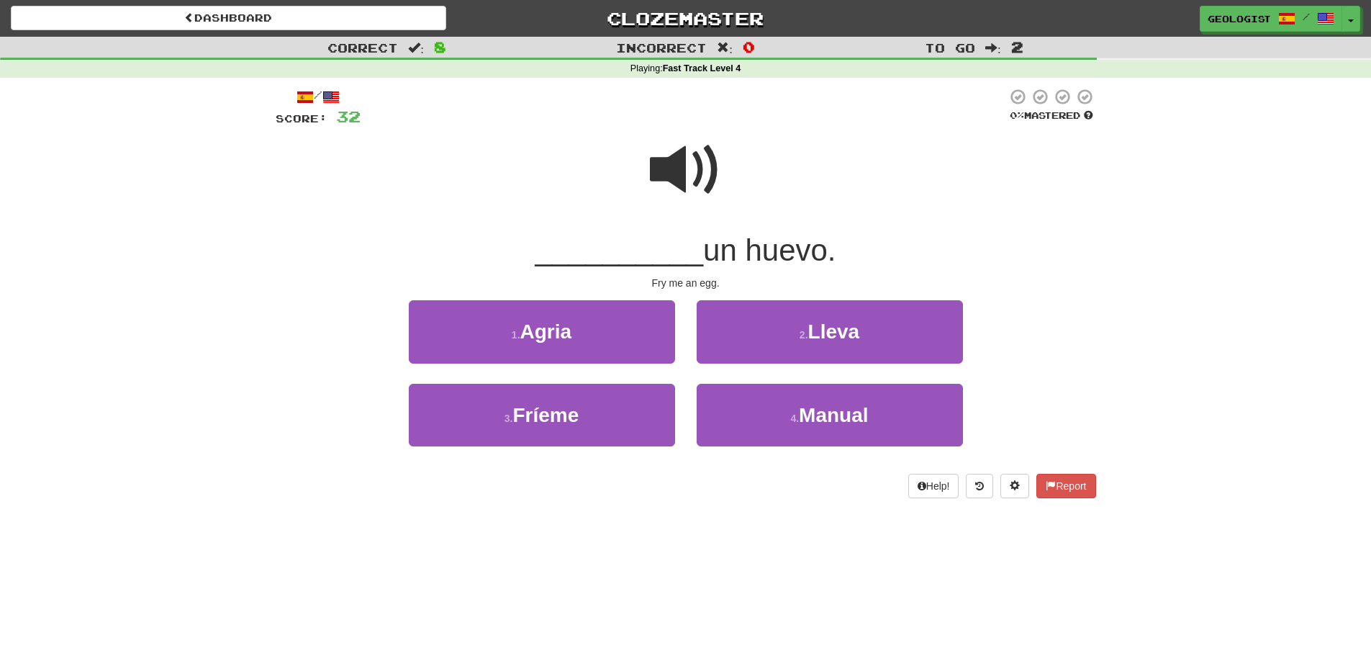
click at [659, 171] on span at bounding box center [686, 170] width 72 height 72
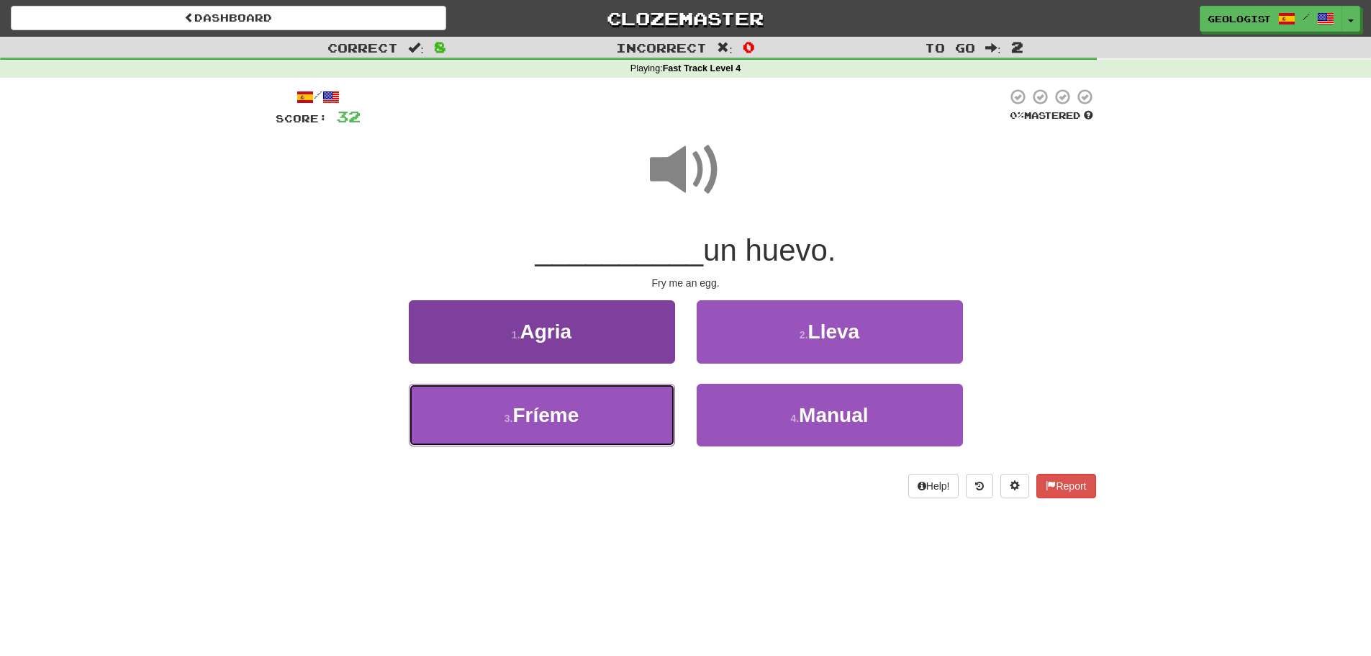
drag, startPoint x: 502, startPoint y: 409, endPoint x: 472, endPoint y: 416, distance: 31.1
click at [502, 409] on button "3 . Fríeme" at bounding box center [542, 415] width 266 height 63
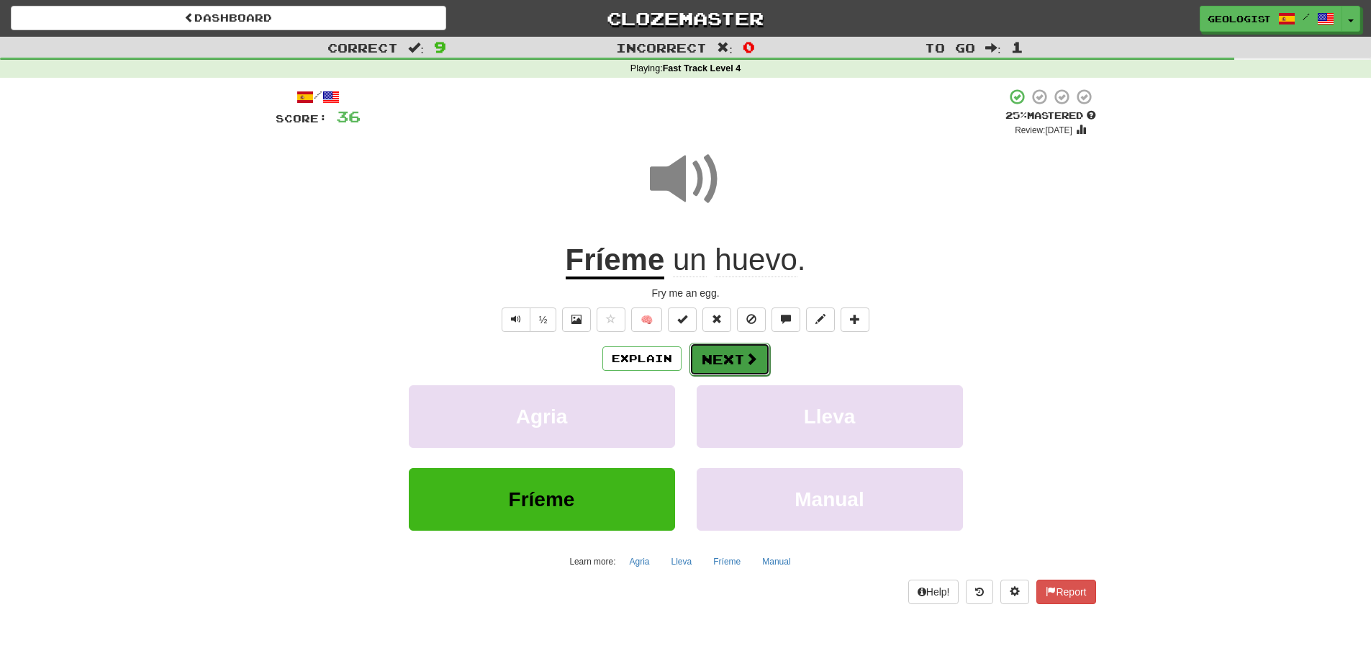
click at [730, 352] on button "Next" at bounding box center [729, 359] width 81 height 33
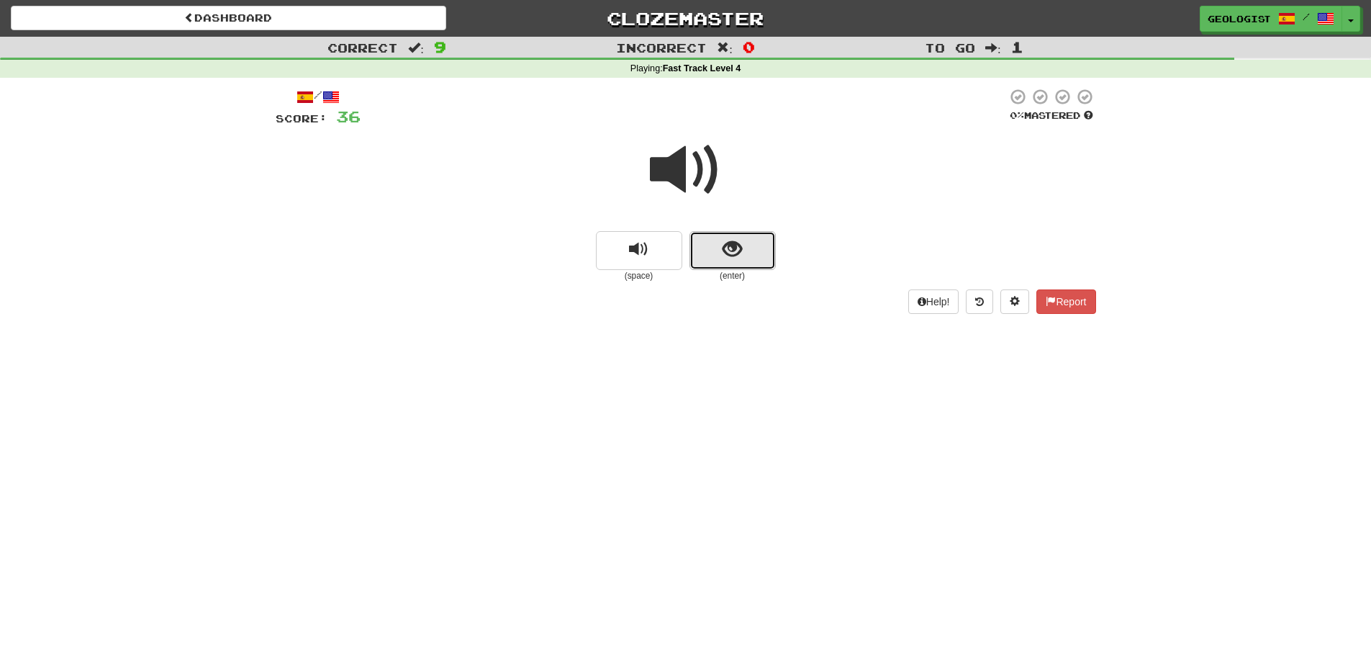
click at [751, 260] on button "show sentence" at bounding box center [732, 250] width 86 height 39
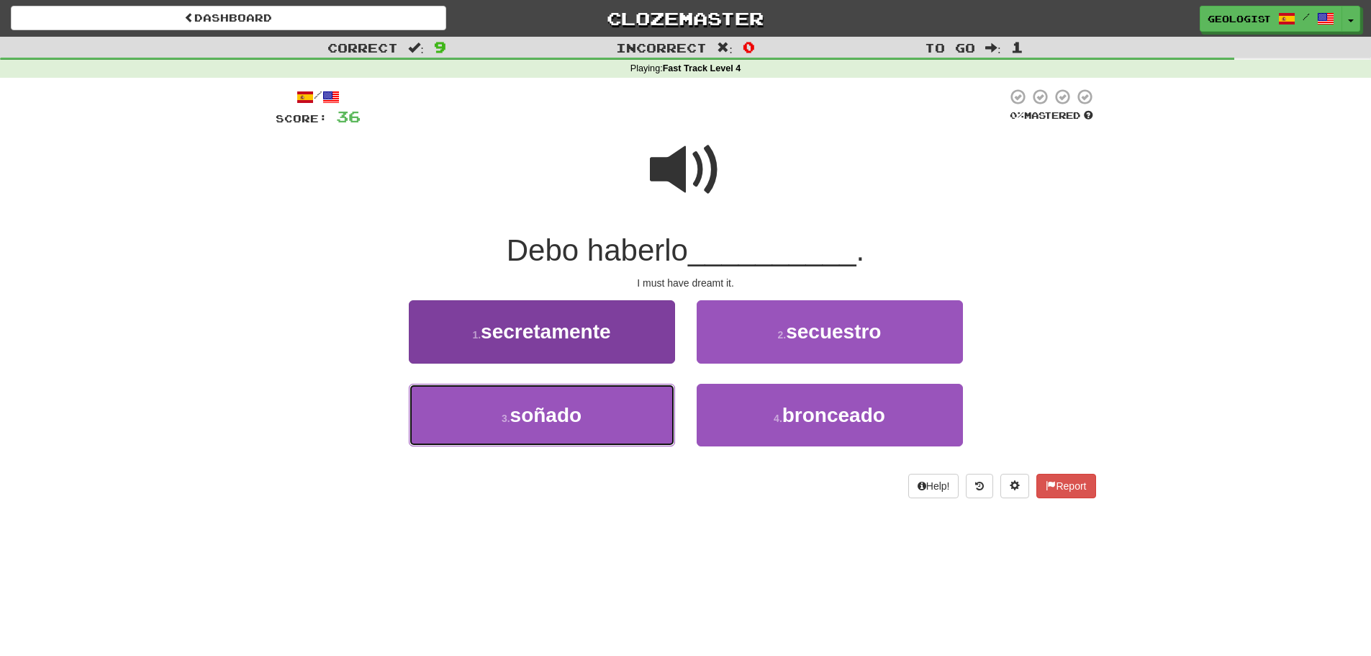
click at [550, 424] on button "3 . soñado" at bounding box center [542, 415] width 266 height 63
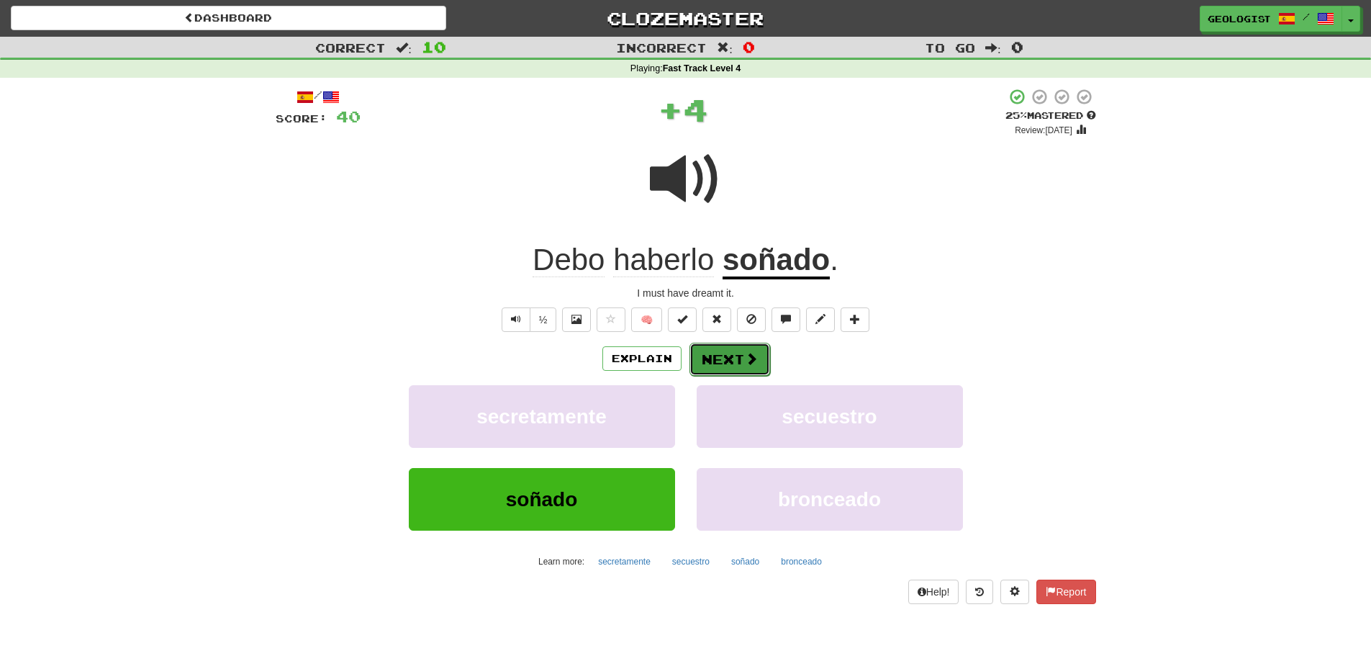
drag, startPoint x: 733, startPoint y: 360, endPoint x: 660, endPoint y: 333, distance: 77.4
click at [731, 358] on button "Next" at bounding box center [729, 358] width 81 height 33
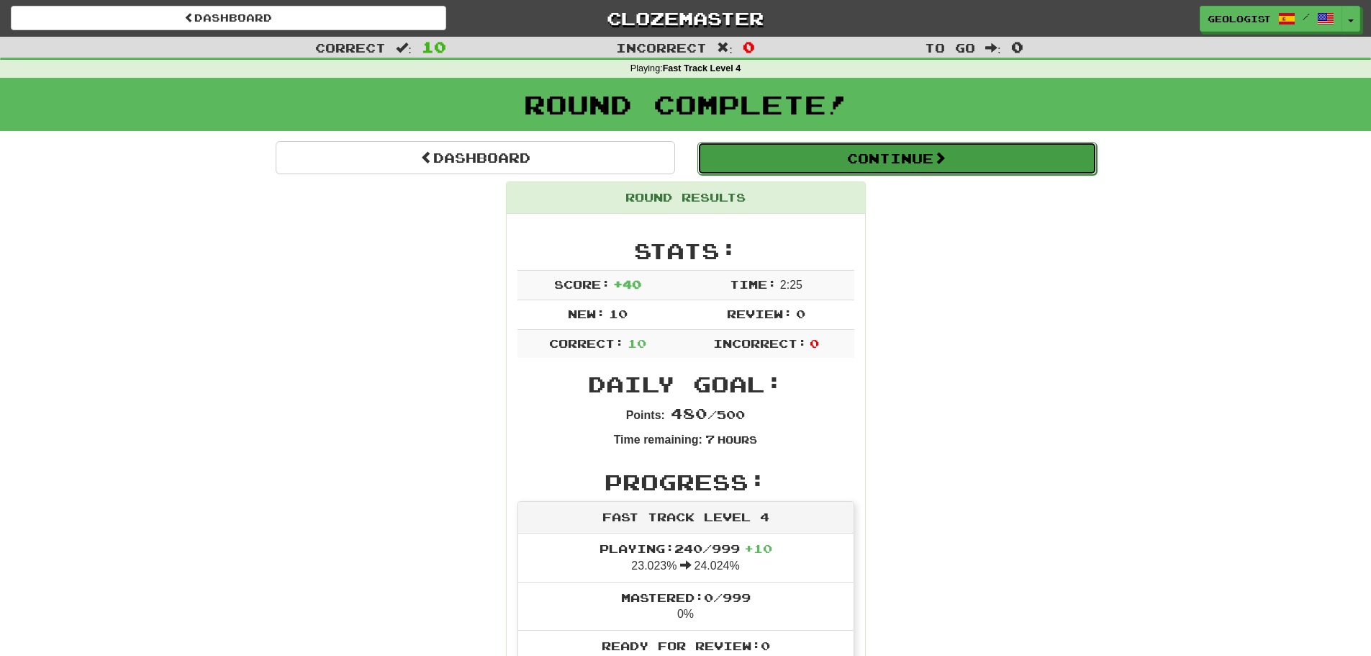
click at [761, 145] on button "Continue" at bounding box center [896, 158] width 399 height 33
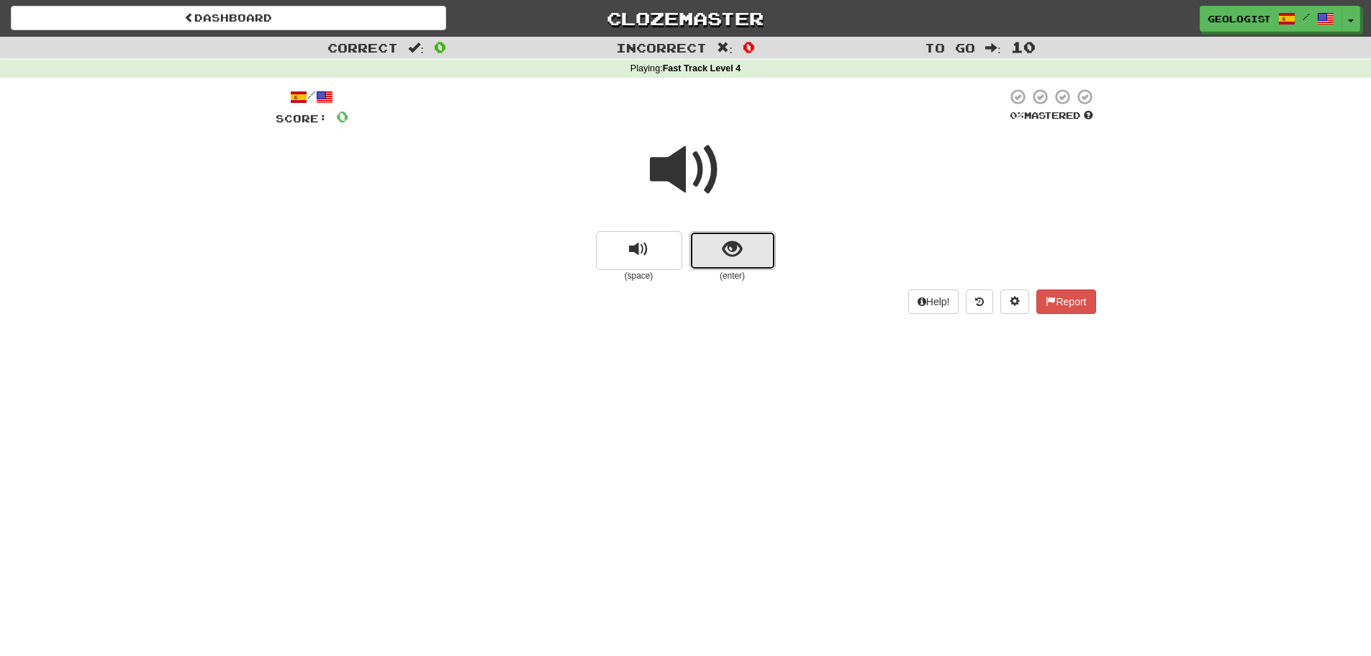
click at [733, 243] on span "show sentence" at bounding box center [731, 249] width 19 height 19
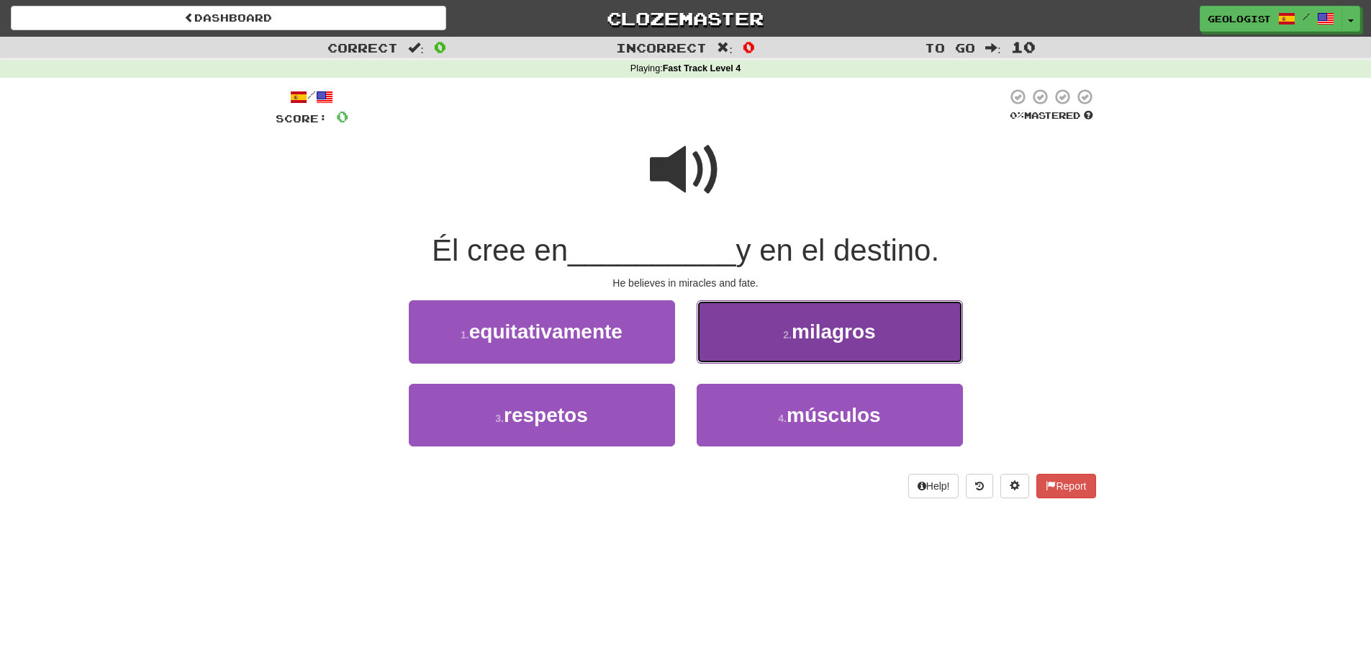
click at [889, 328] on button "2 . [GEOGRAPHIC_DATA]" at bounding box center [830, 331] width 266 height 63
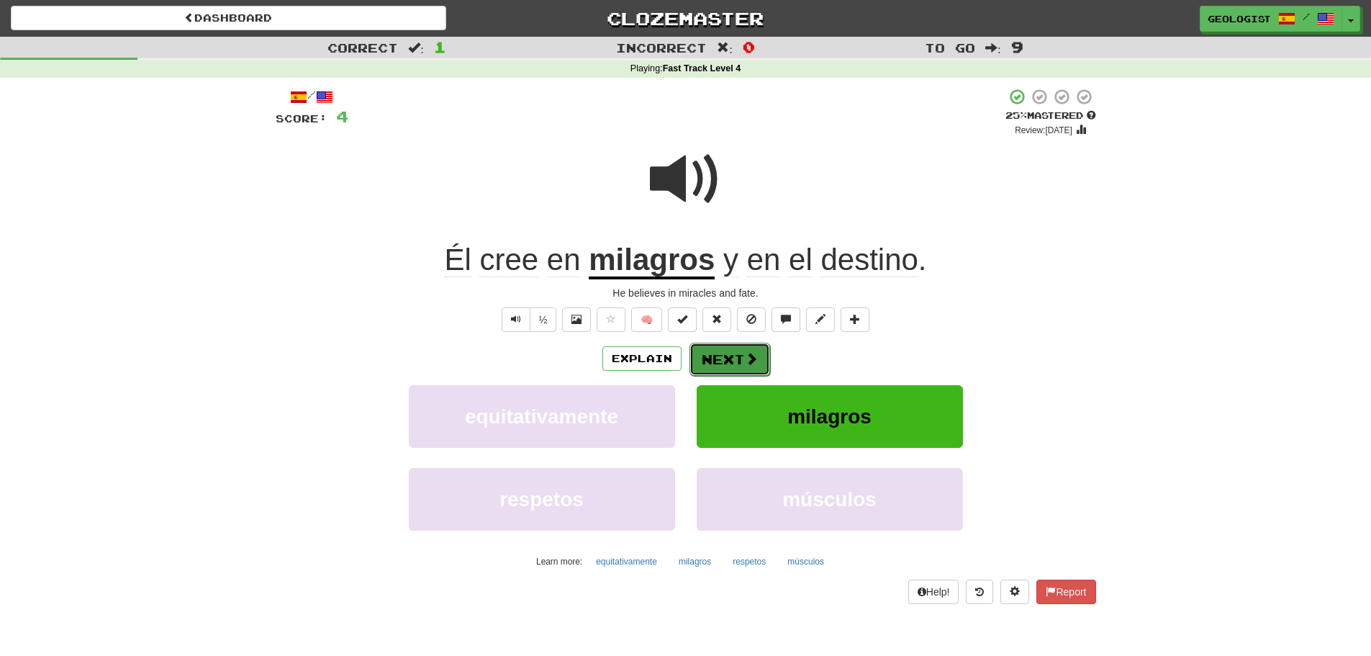
click at [731, 370] on button "Next" at bounding box center [729, 359] width 81 height 33
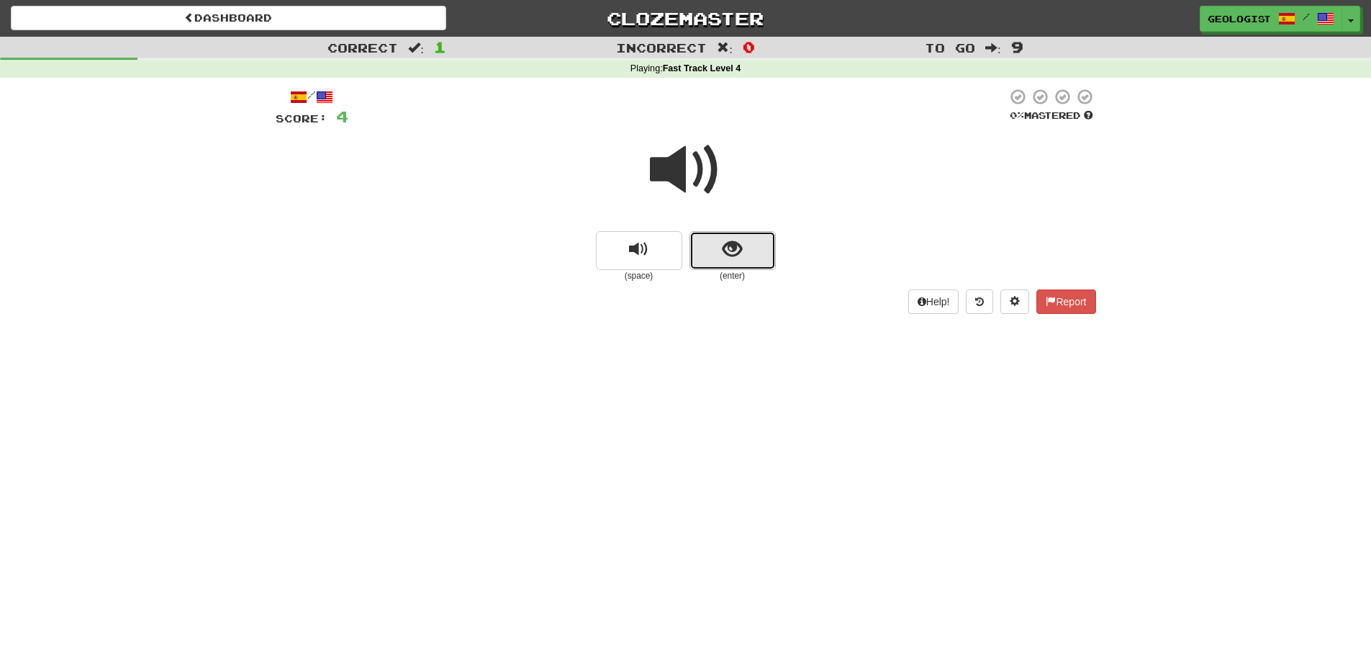
drag, startPoint x: 743, startPoint y: 246, endPoint x: 334, endPoint y: 222, distance: 409.4
click at [742, 246] on button "show sentence" at bounding box center [732, 250] width 86 height 39
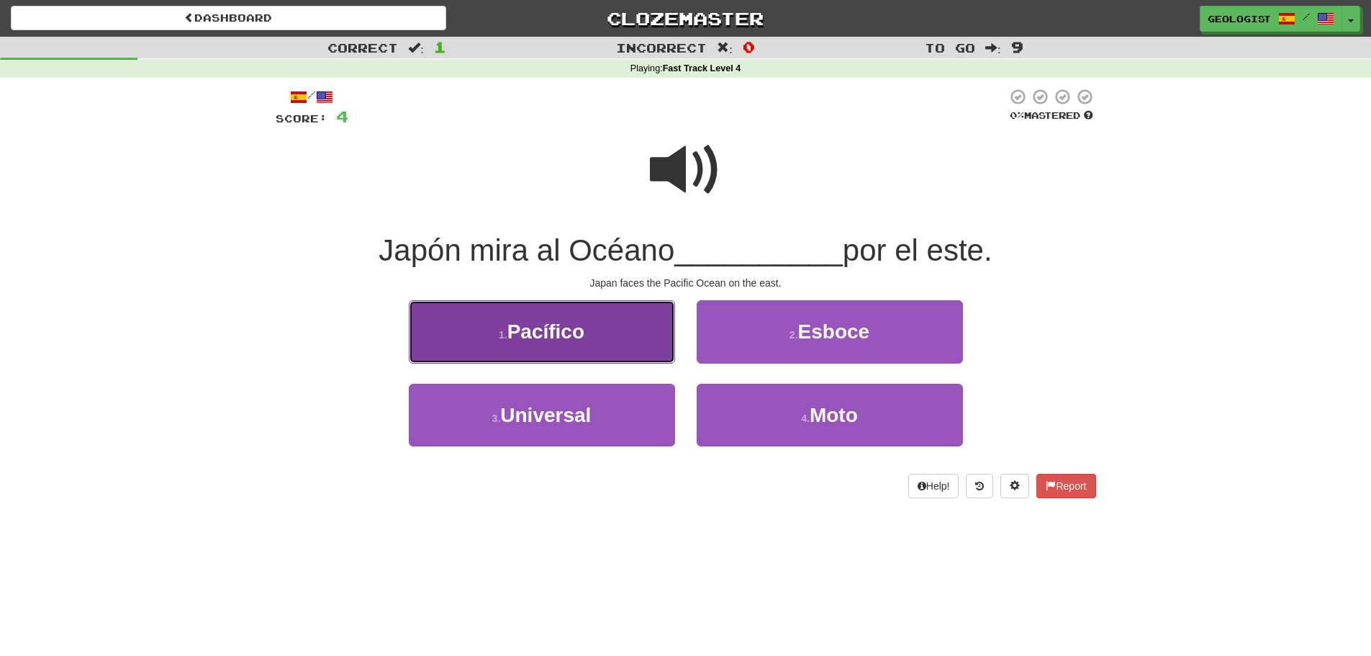
click at [496, 343] on button "1 . Pacífico" at bounding box center [542, 331] width 266 height 63
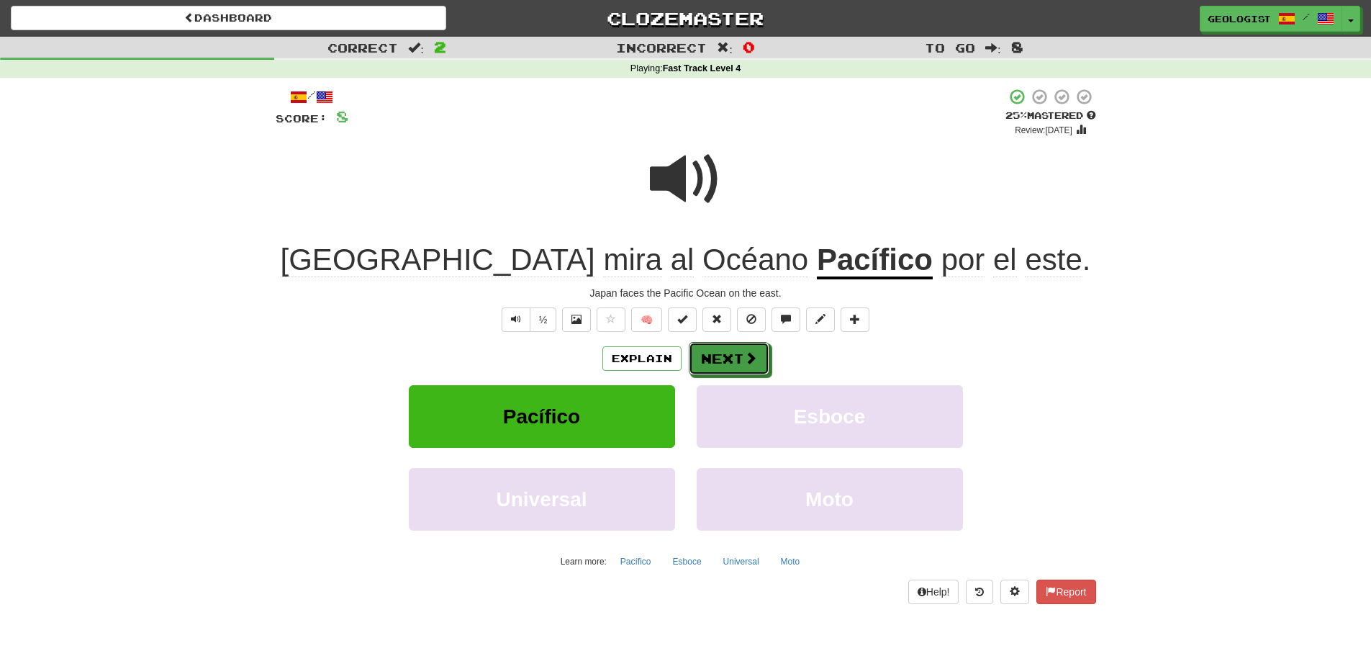
drag, startPoint x: 740, startPoint y: 362, endPoint x: 684, endPoint y: 358, distance: 56.3
click at [739, 363] on button "Next" at bounding box center [729, 358] width 81 height 33
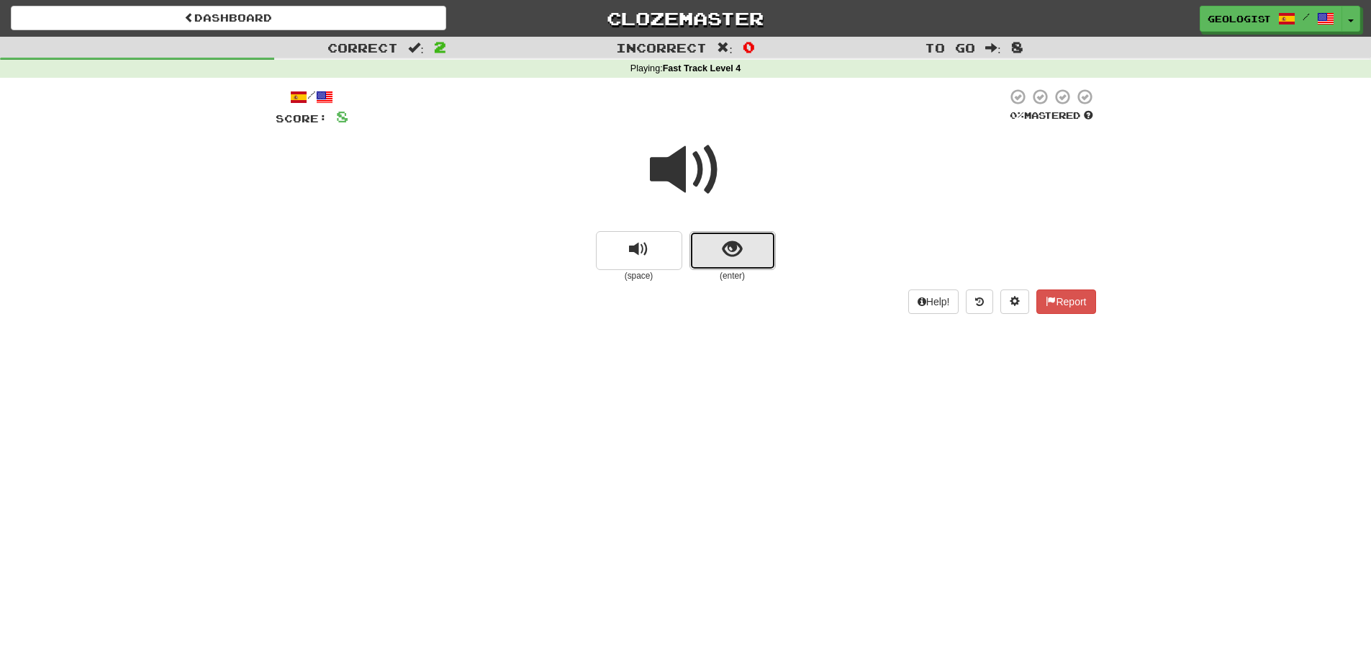
click at [722, 247] on span "show sentence" at bounding box center [731, 249] width 19 height 19
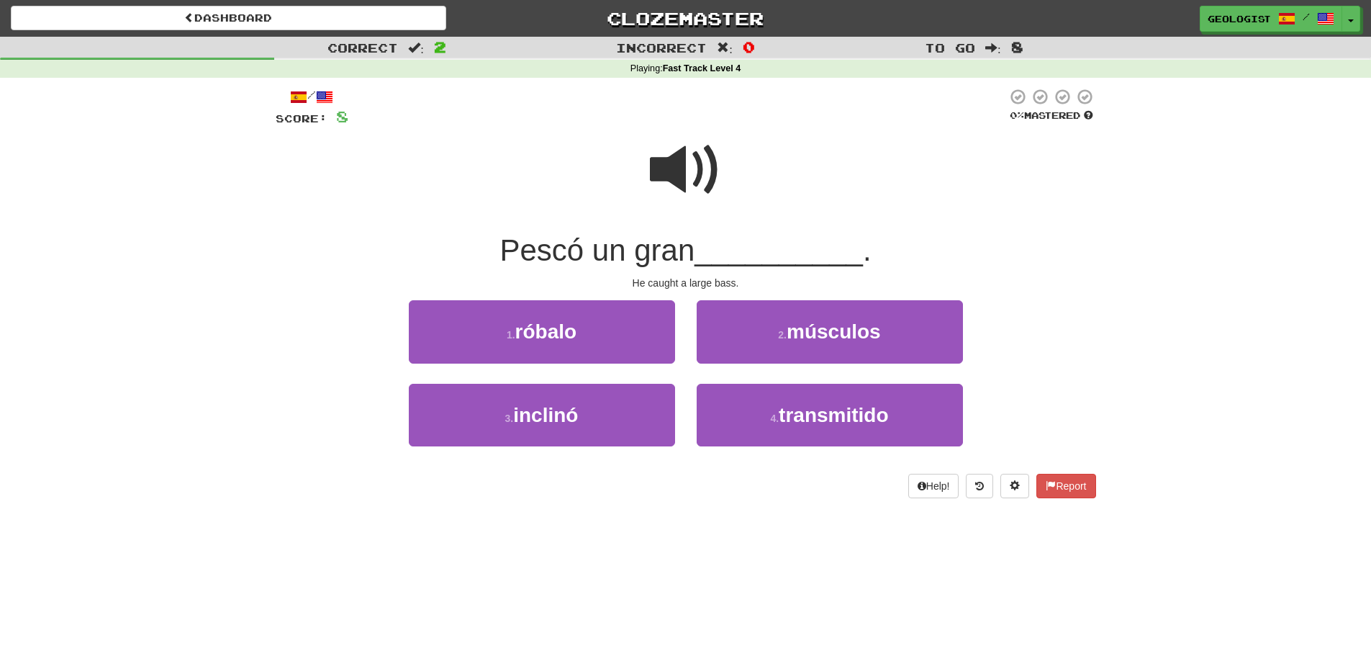
click at [663, 167] on span at bounding box center [686, 170] width 72 height 72
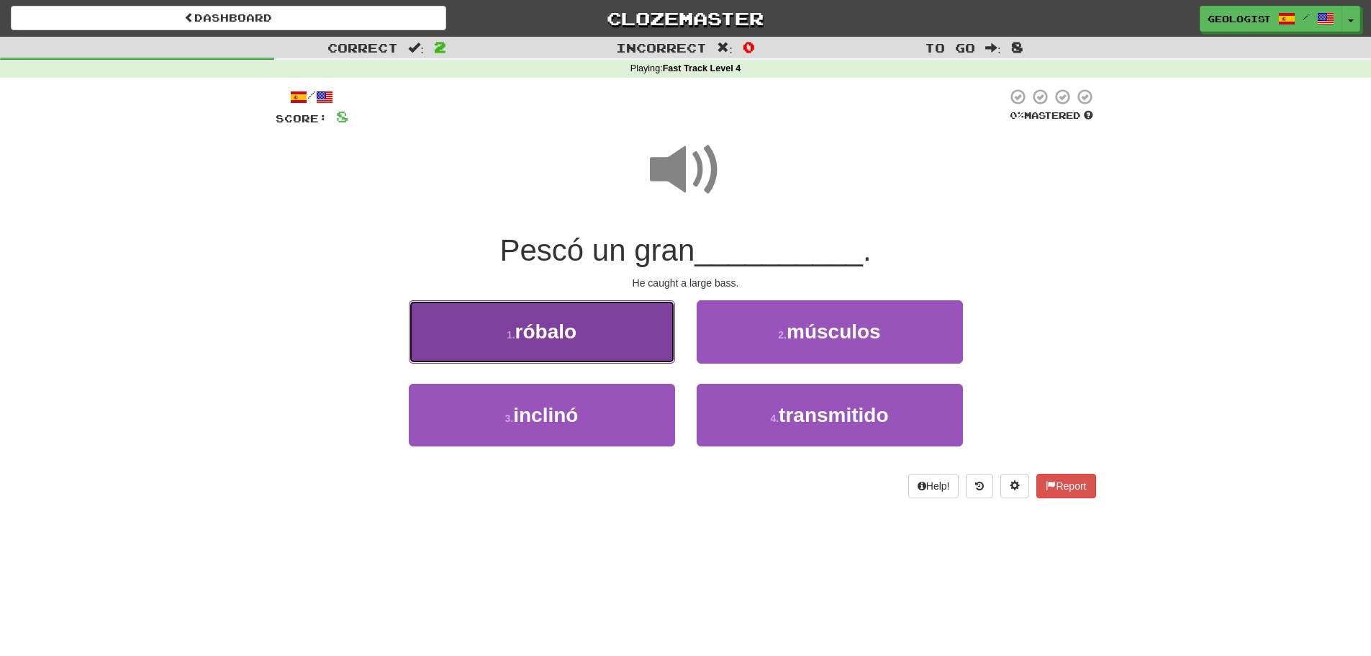
click at [548, 327] on span "róbalo" at bounding box center [546, 331] width 62 height 22
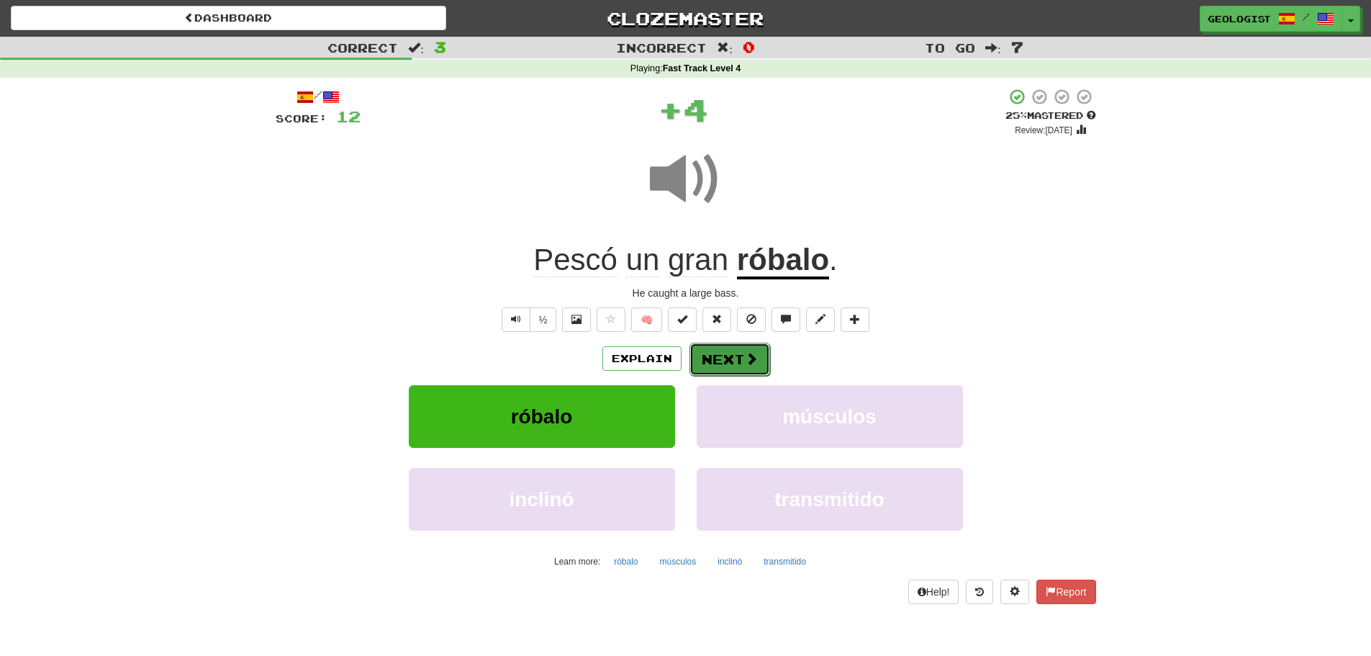
click at [738, 361] on button "Next" at bounding box center [729, 359] width 81 height 33
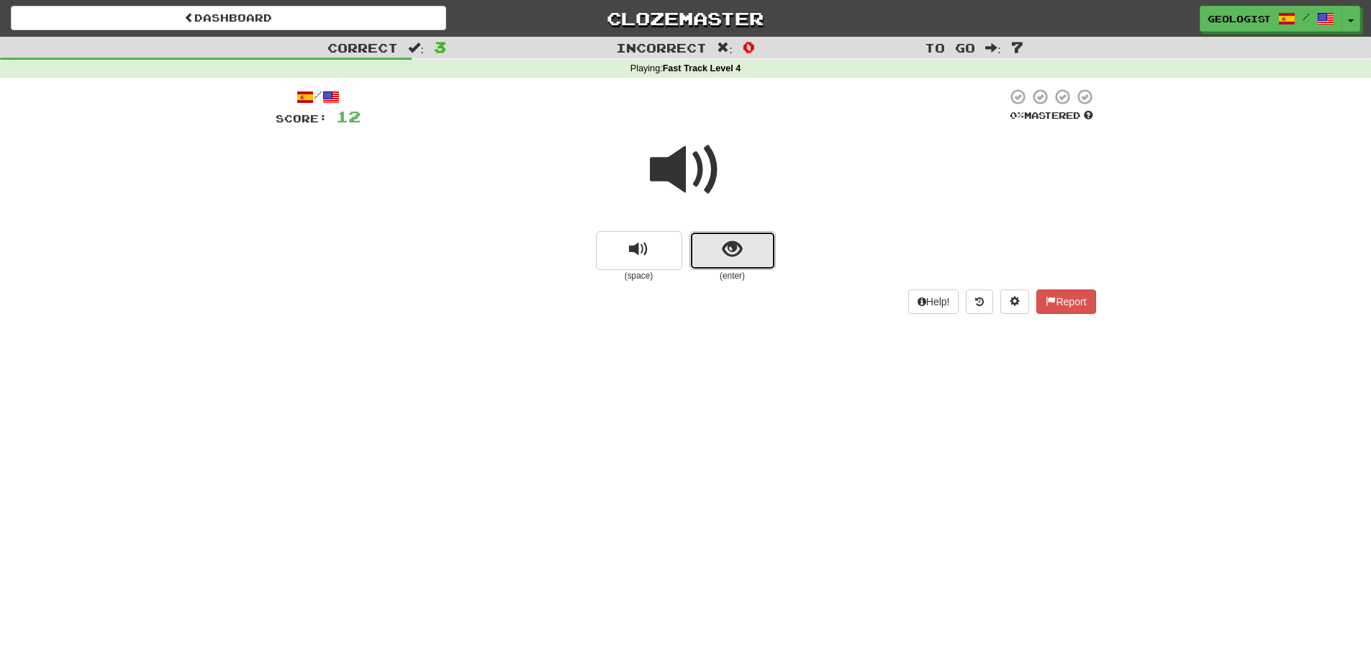
click at [738, 259] on span "show sentence" at bounding box center [731, 249] width 19 height 19
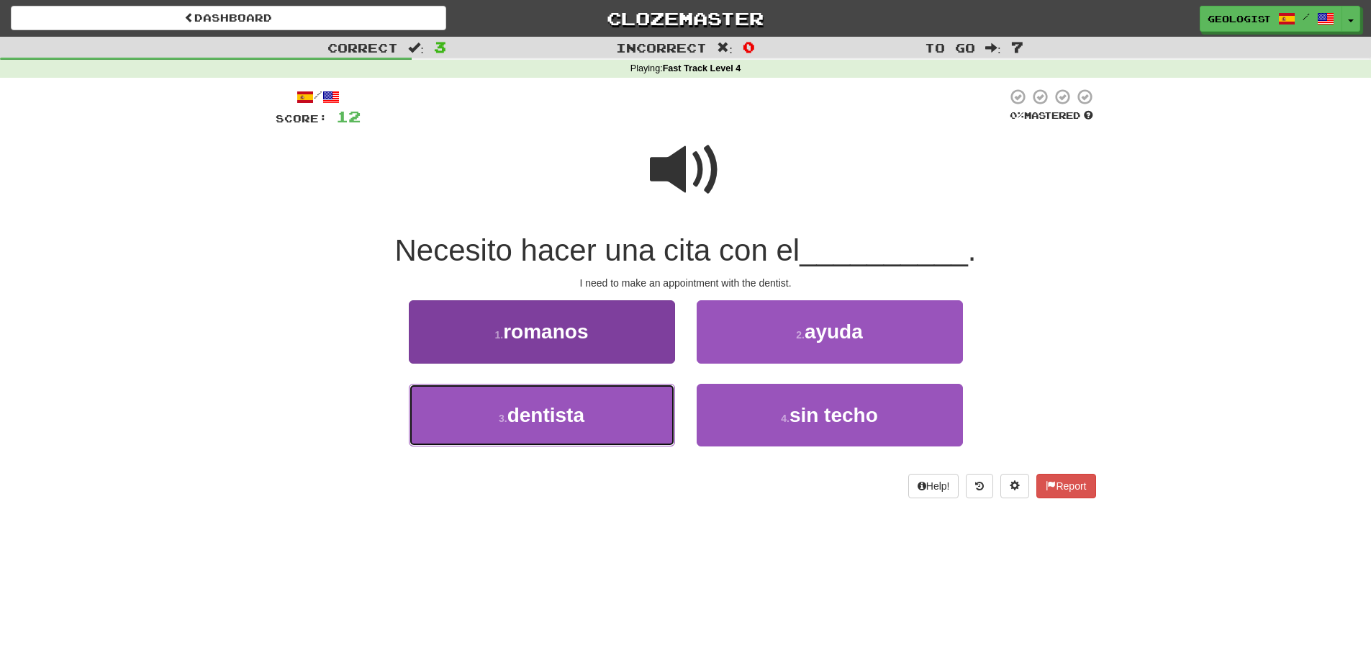
drag, startPoint x: 573, startPoint y: 409, endPoint x: 536, endPoint y: 392, distance: 40.6
click at [545, 399] on button "3 . dentista" at bounding box center [542, 415] width 266 height 63
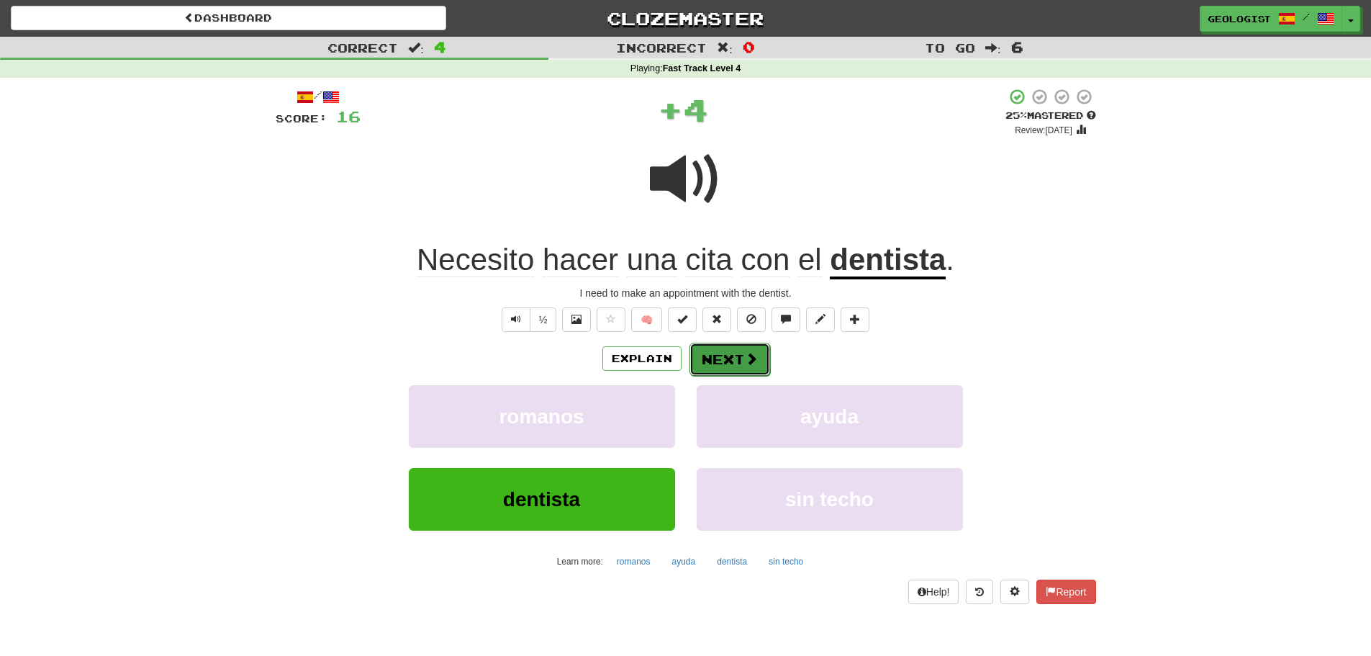
click at [730, 364] on button "Next" at bounding box center [729, 359] width 81 height 33
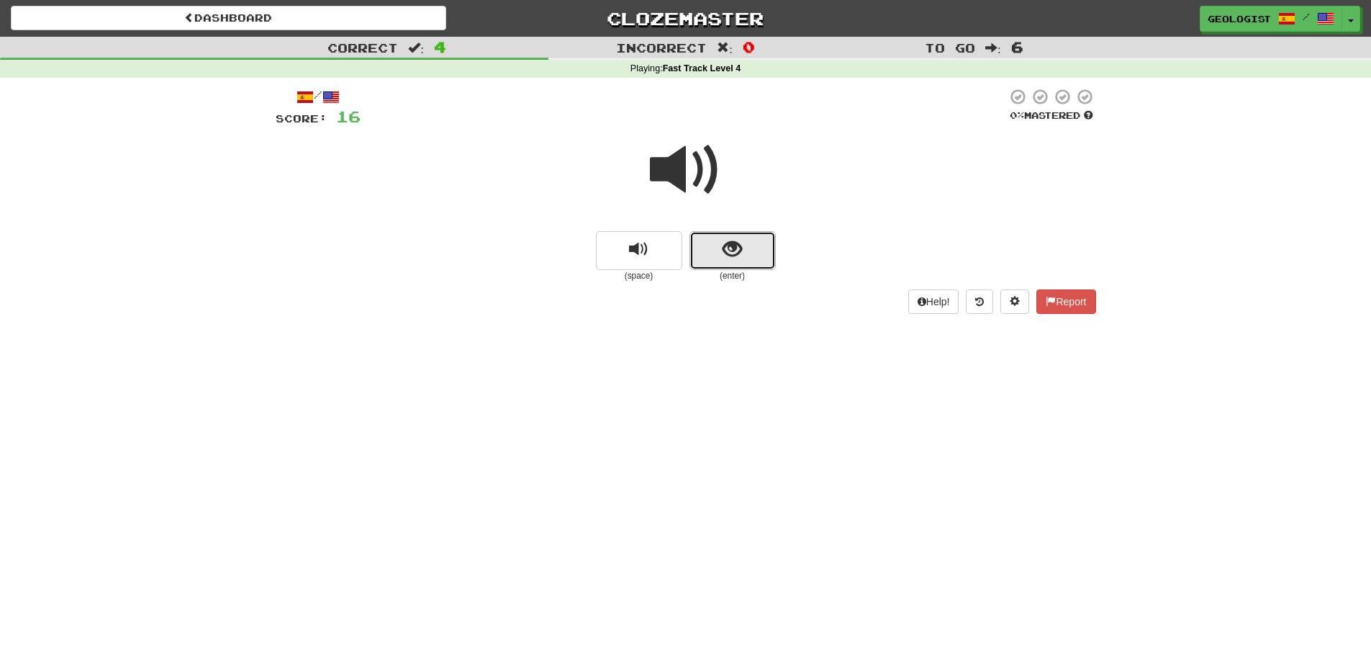
click at [749, 258] on button "show sentence" at bounding box center [732, 250] width 86 height 39
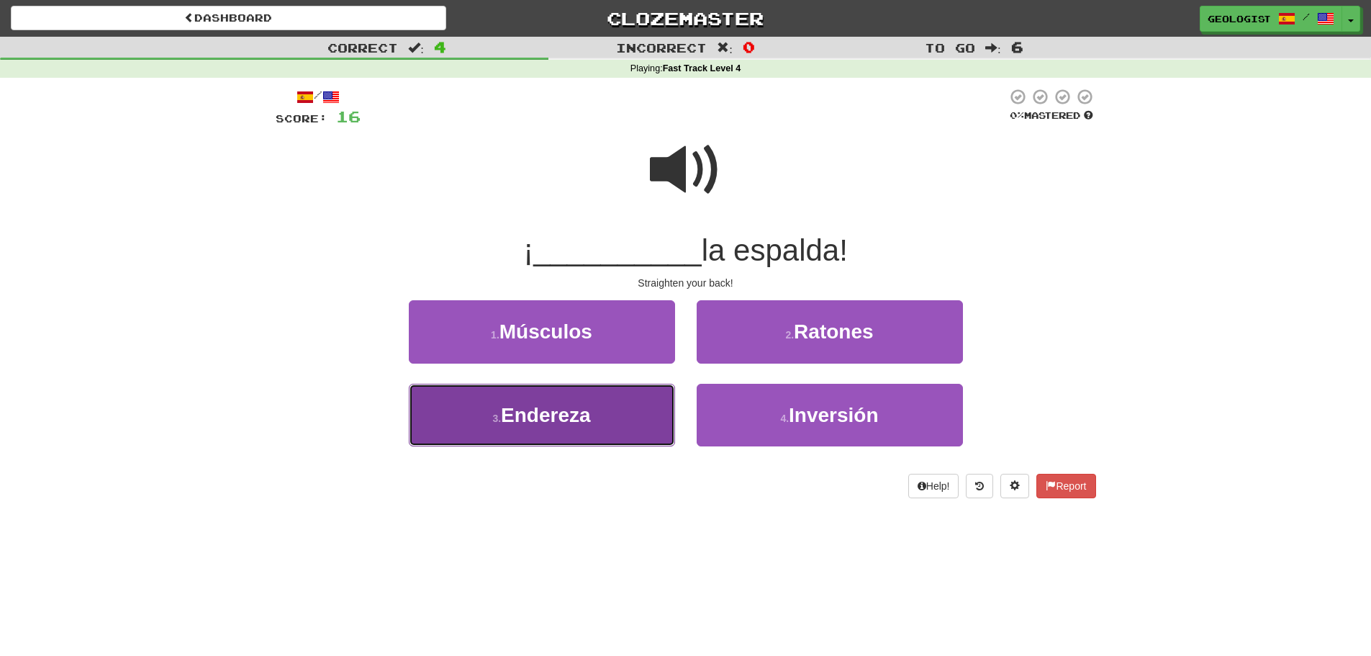
click at [511, 436] on button "3 . Endereza" at bounding box center [542, 415] width 266 height 63
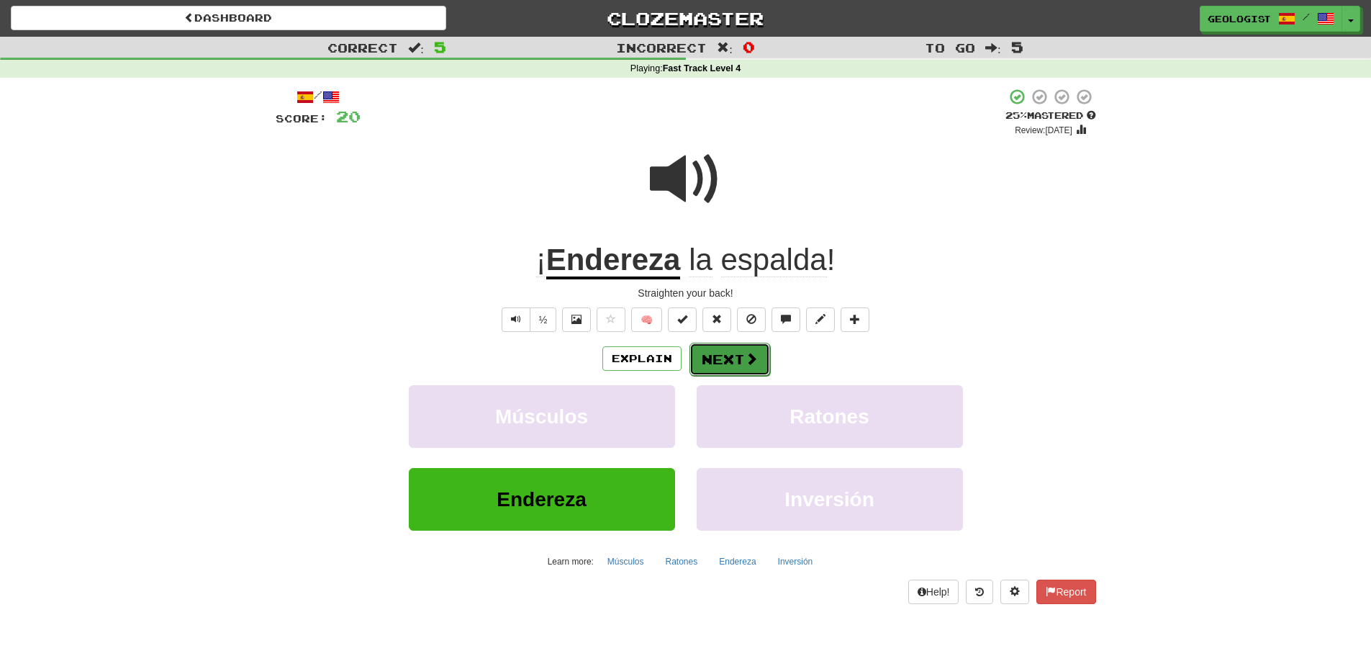
drag, startPoint x: 746, startPoint y: 358, endPoint x: 645, endPoint y: 387, distance: 105.0
click at [745, 358] on span at bounding box center [750, 357] width 13 height 13
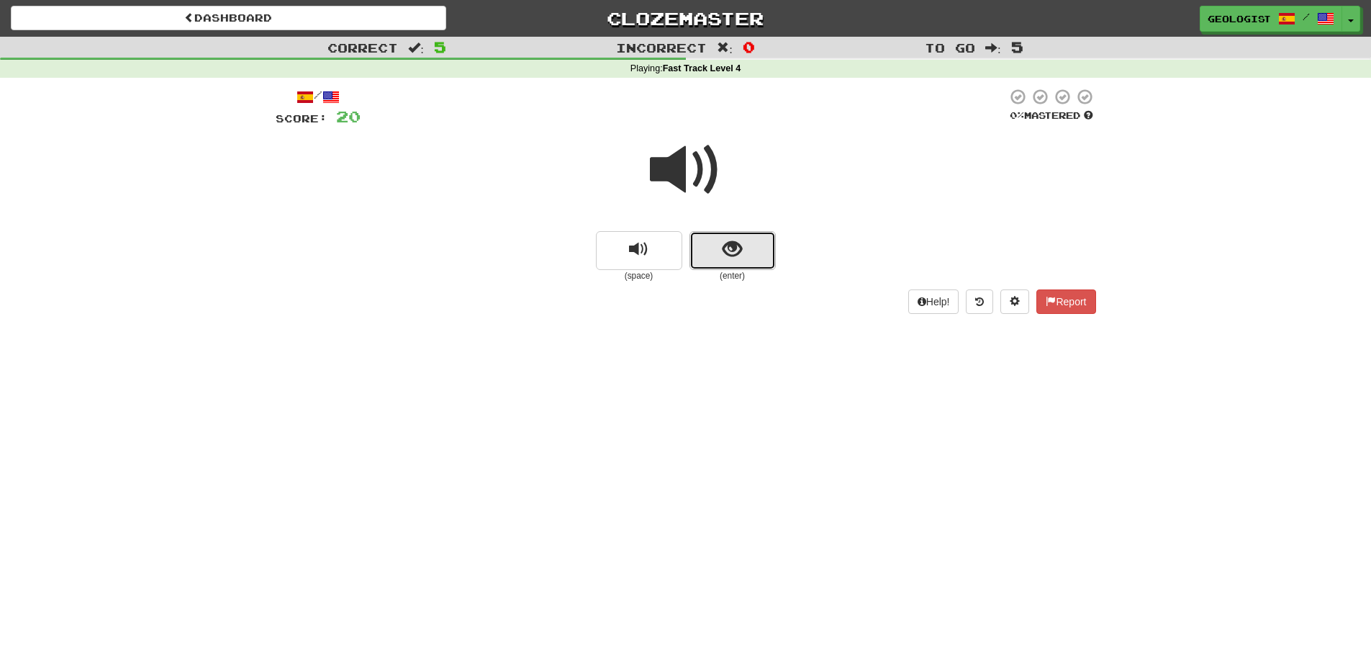
click at [757, 245] on button "show sentence" at bounding box center [732, 250] width 86 height 39
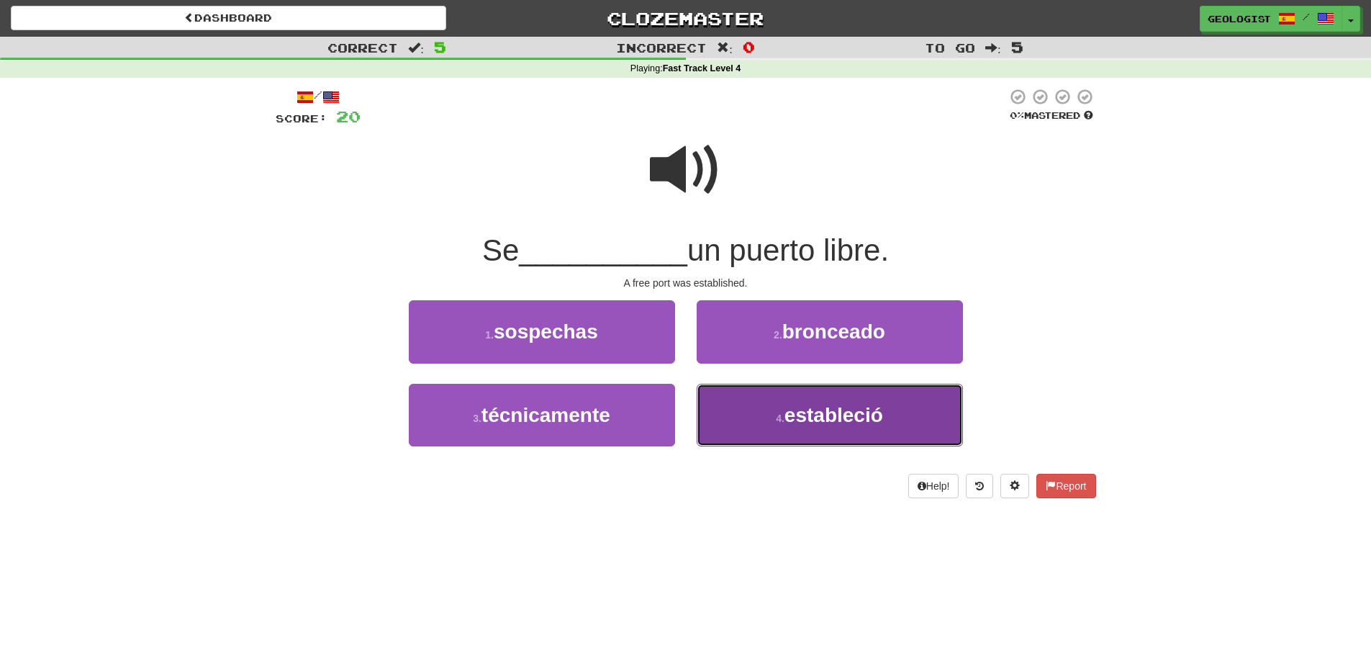
click at [831, 421] on span "estableció" at bounding box center [833, 415] width 99 height 22
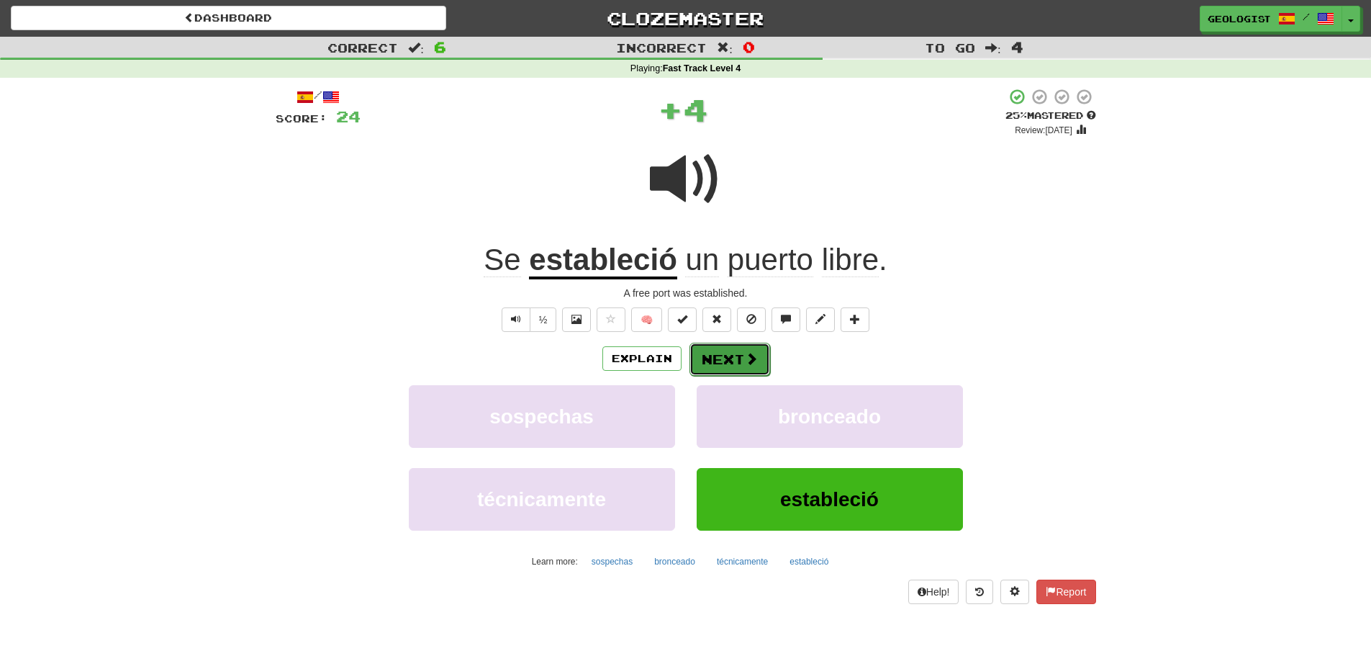
click at [736, 353] on button "Next" at bounding box center [729, 359] width 81 height 33
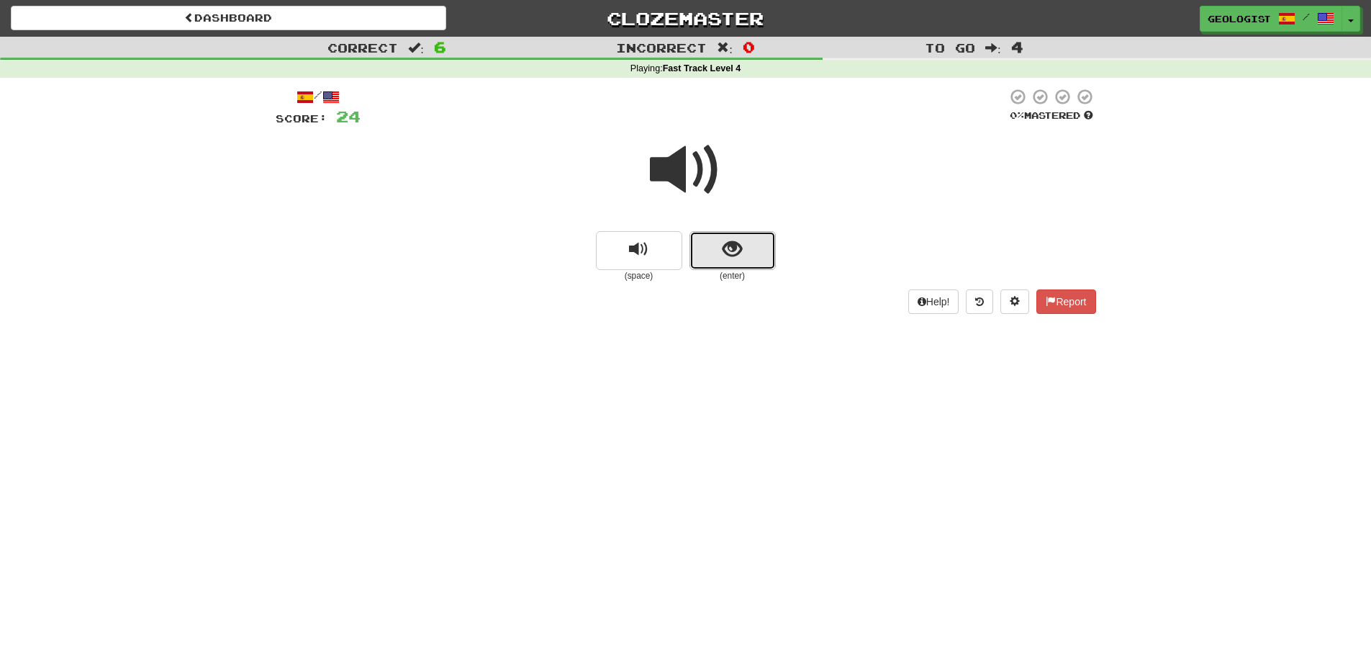
click at [717, 255] on button "show sentence" at bounding box center [732, 250] width 86 height 39
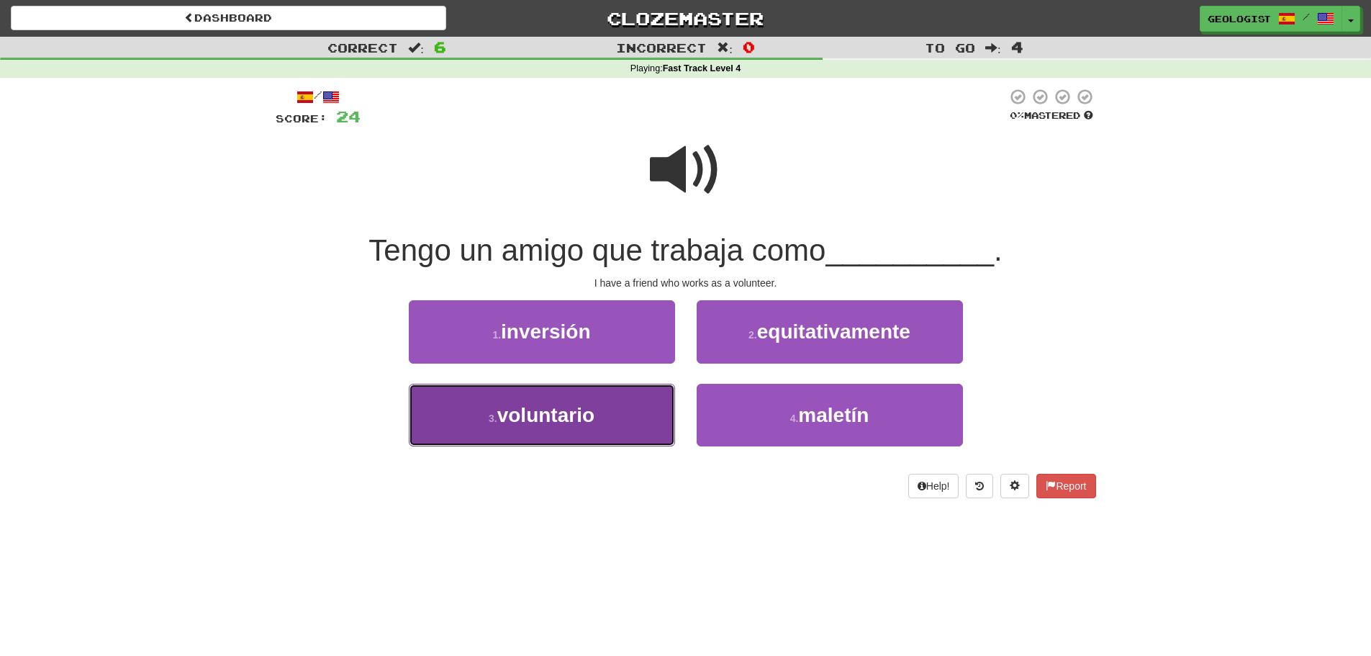
click at [511, 425] on span "voluntario" at bounding box center [545, 415] width 97 height 22
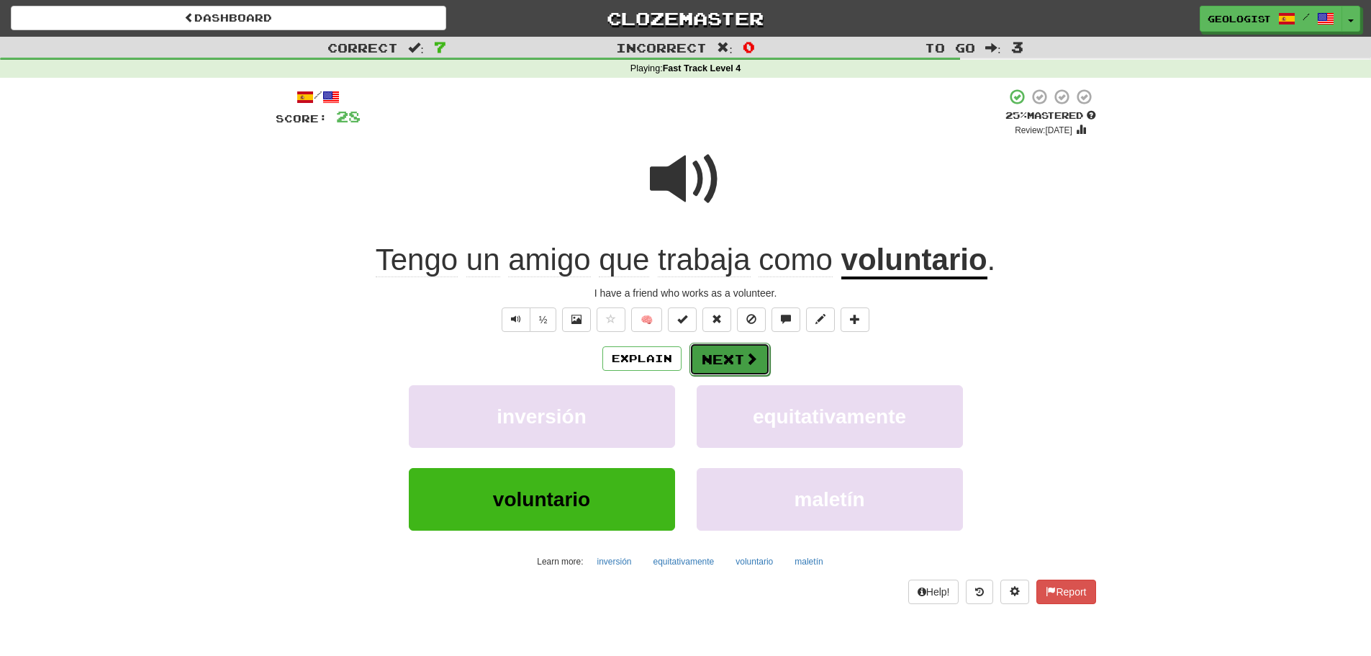
click at [738, 359] on button "Next" at bounding box center [729, 359] width 81 height 33
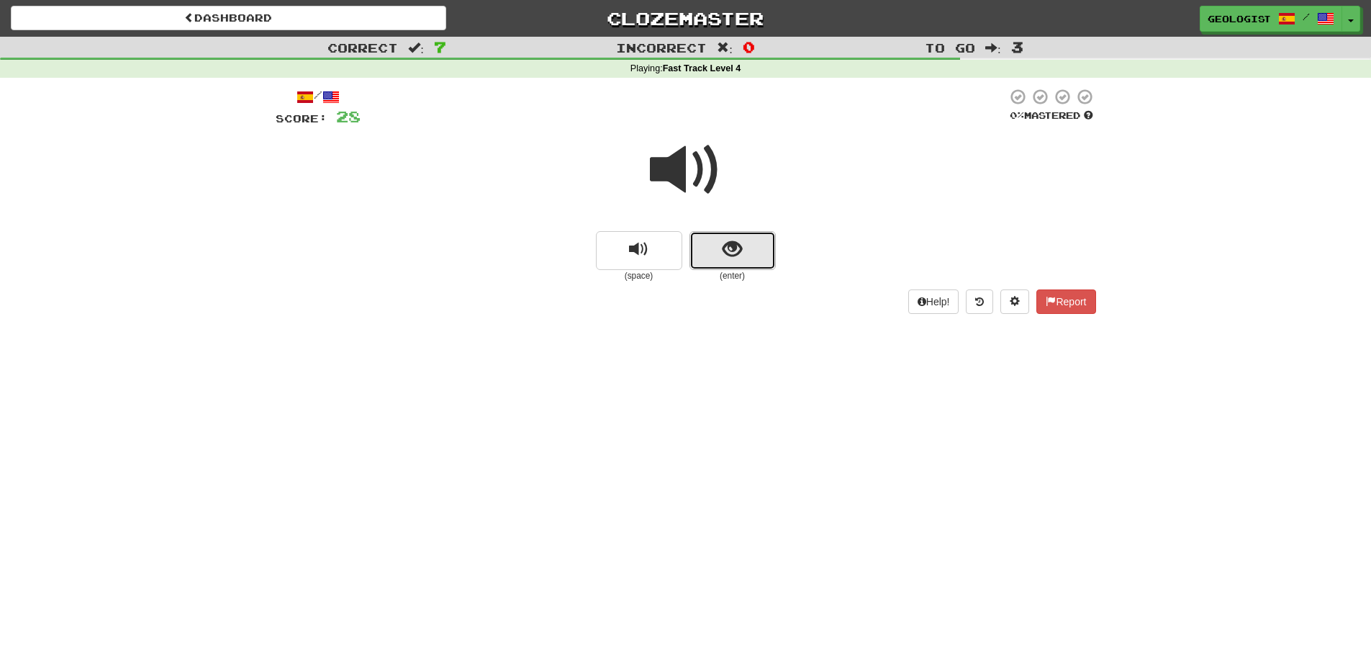
drag, startPoint x: 733, startPoint y: 253, endPoint x: 557, endPoint y: 274, distance: 176.8
click at [731, 253] on span "show sentence" at bounding box center [731, 249] width 19 height 19
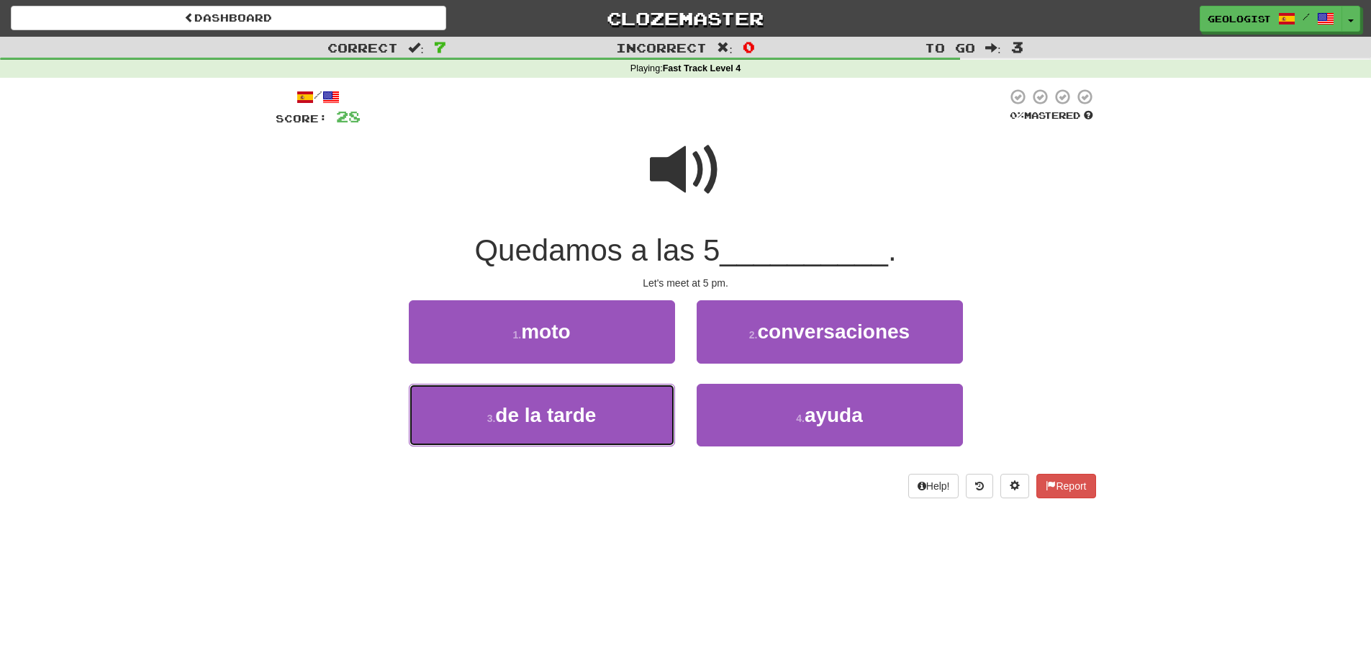
drag, startPoint x: 483, startPoint y: 422, endPoint x: 400, endPoint y: 419, distance: 82.8
click at [481, 422] on button "3 . de la tarde" at bounding box center [542, 415] width 266 height 63
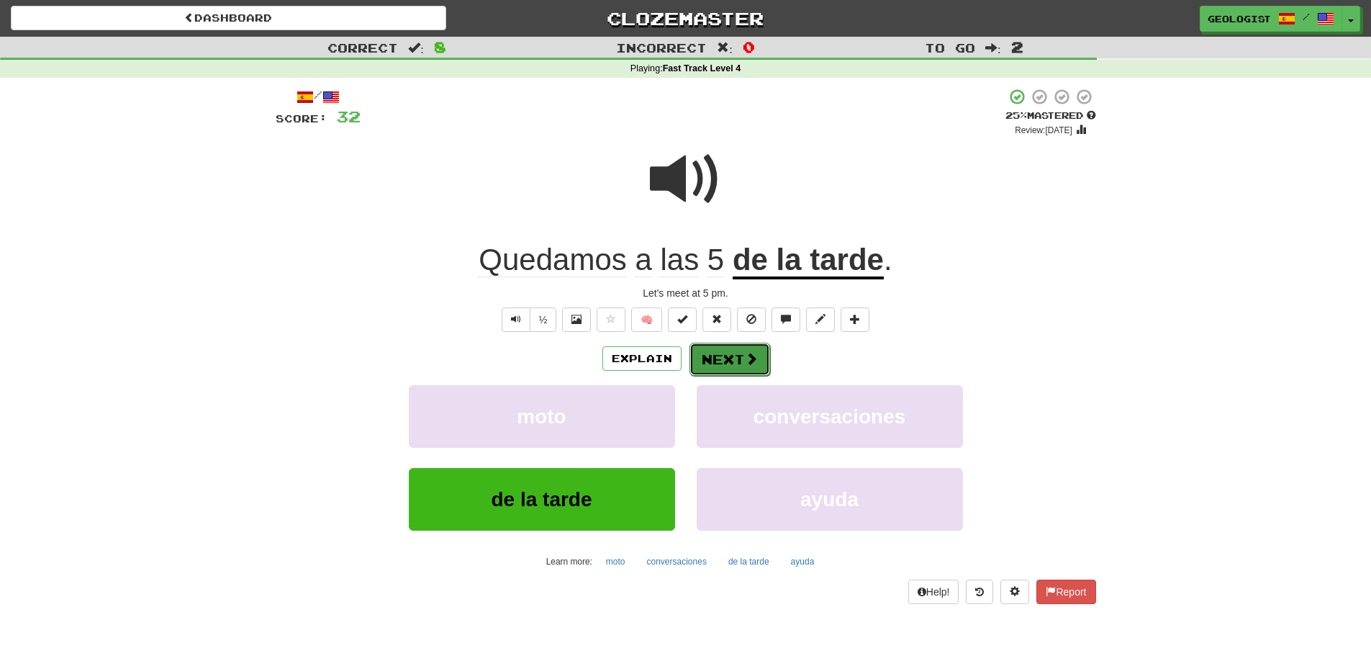
click at [726, 368] on button "Next" at bounding box center [729, 359] width 81 height 33
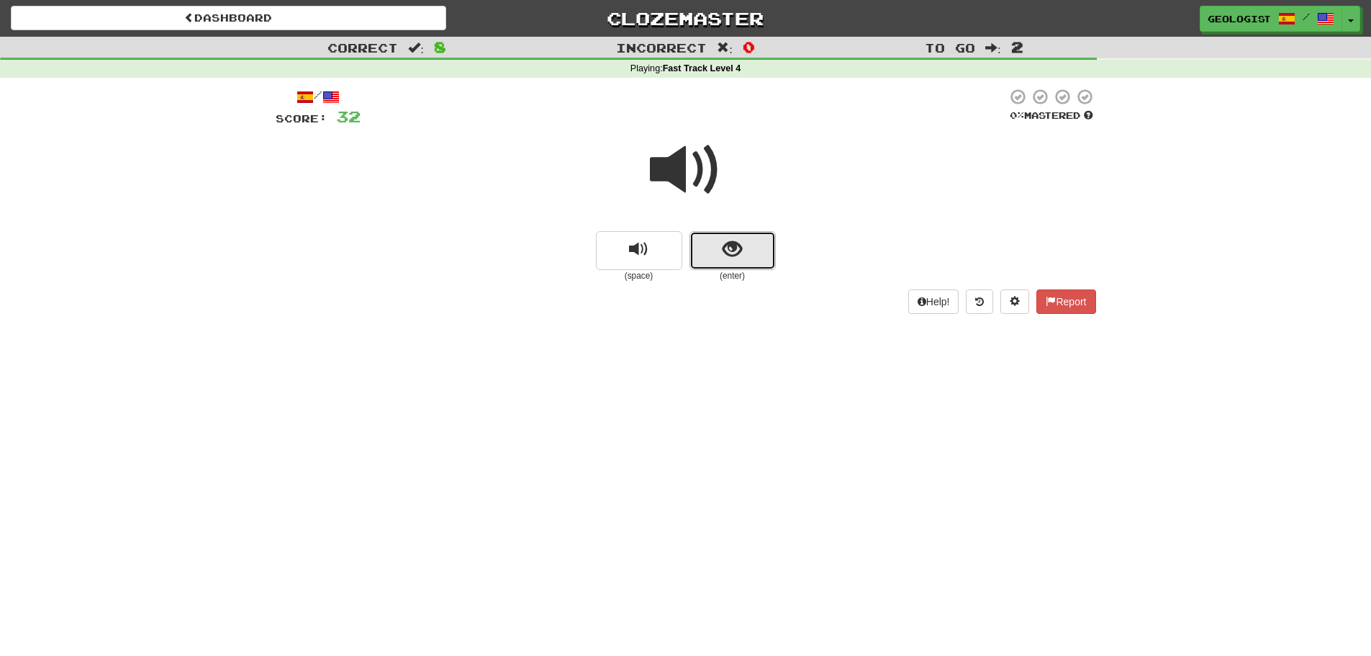
click at [725, 263] on button "show sentence" at bounding box center [732, 250] width 86 height 39
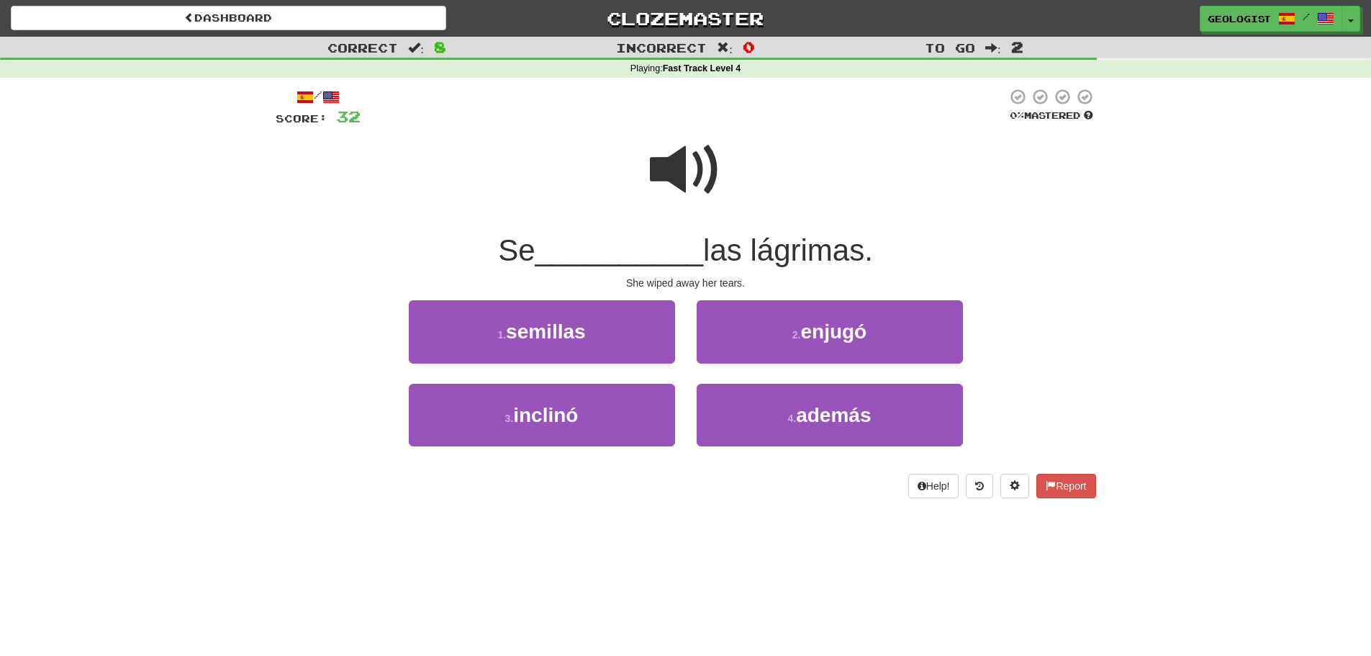
click at [674, 167] on span at bounding box center [686, 170] width 72 height 72
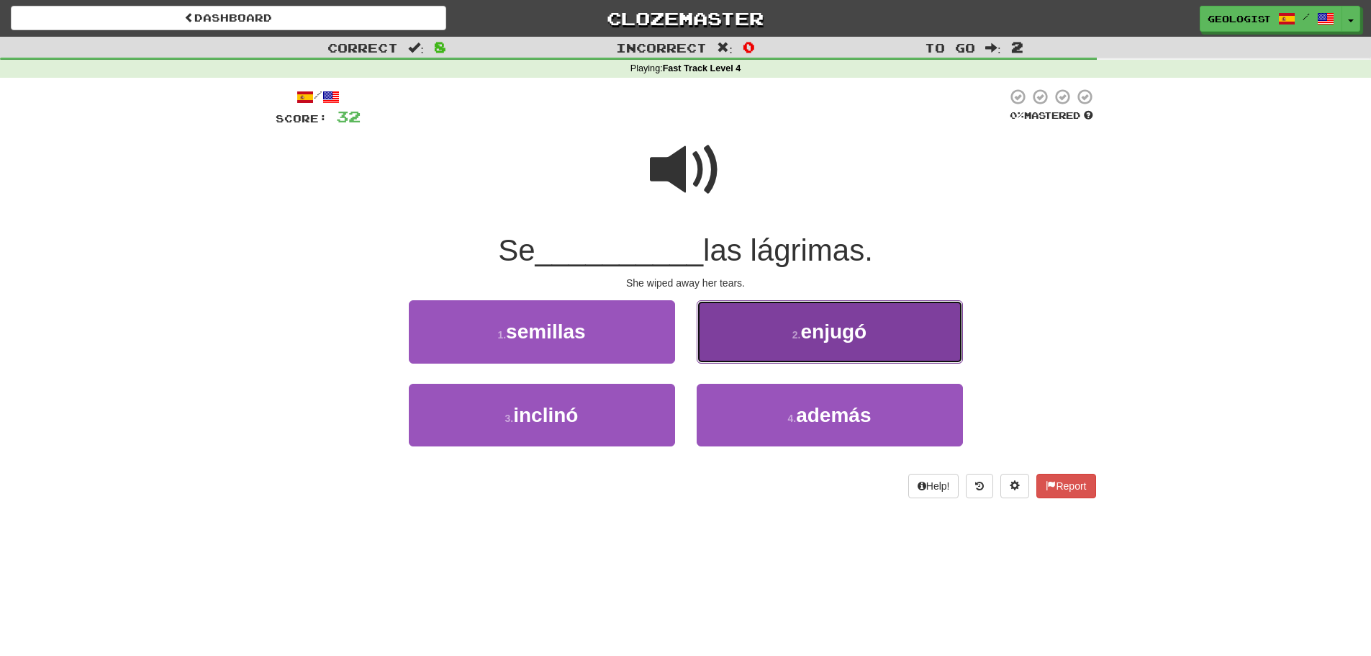
click at [776, 333] on button "2 . [GEOGRAPHIC_DATA]" at bounding box center [830, 331] width 266 height 63
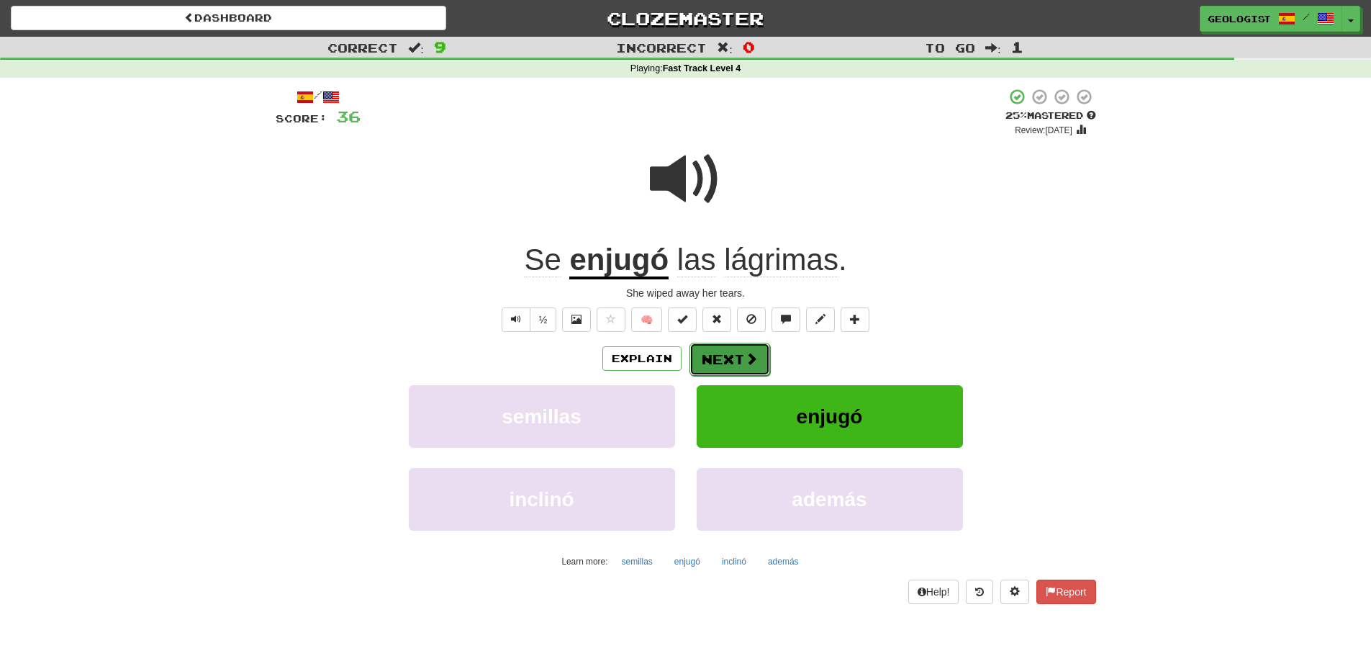
click at [729, 360] on button "Next" at bounding box center [729, 359] width 81 height 33
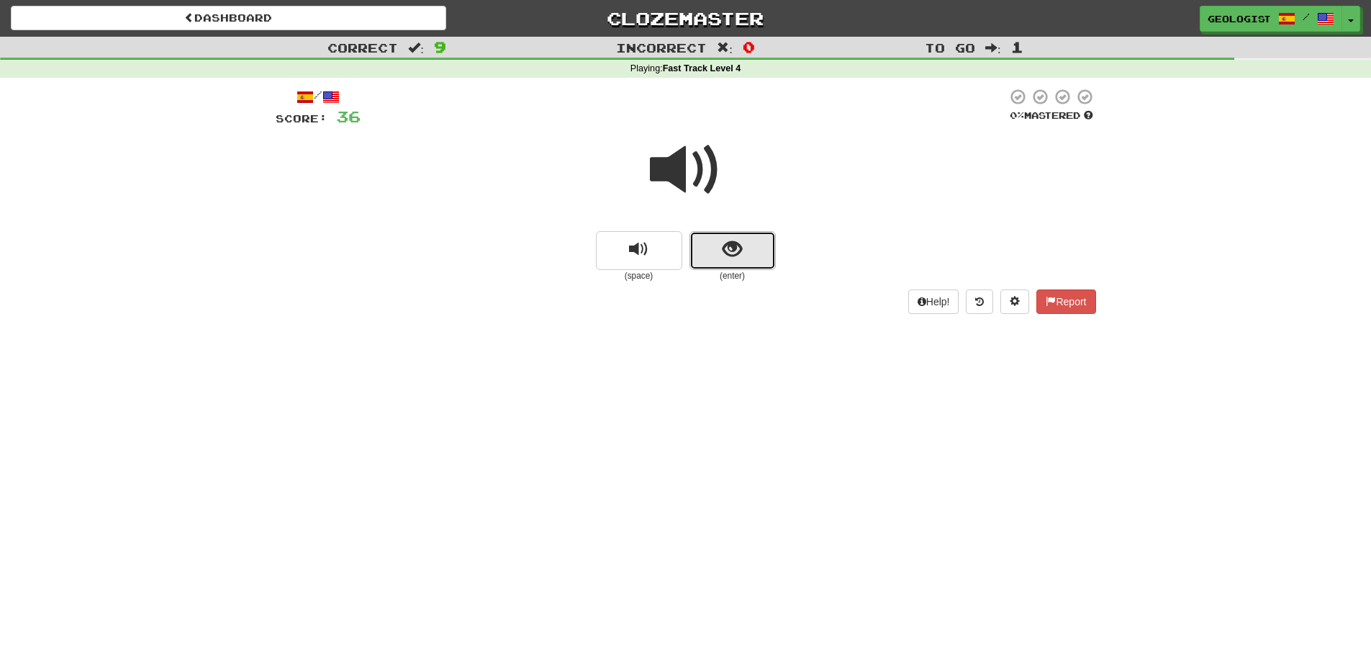
click at [725, 253] on span "show sentence" at bounding box center [731, 249] width 19 height 19
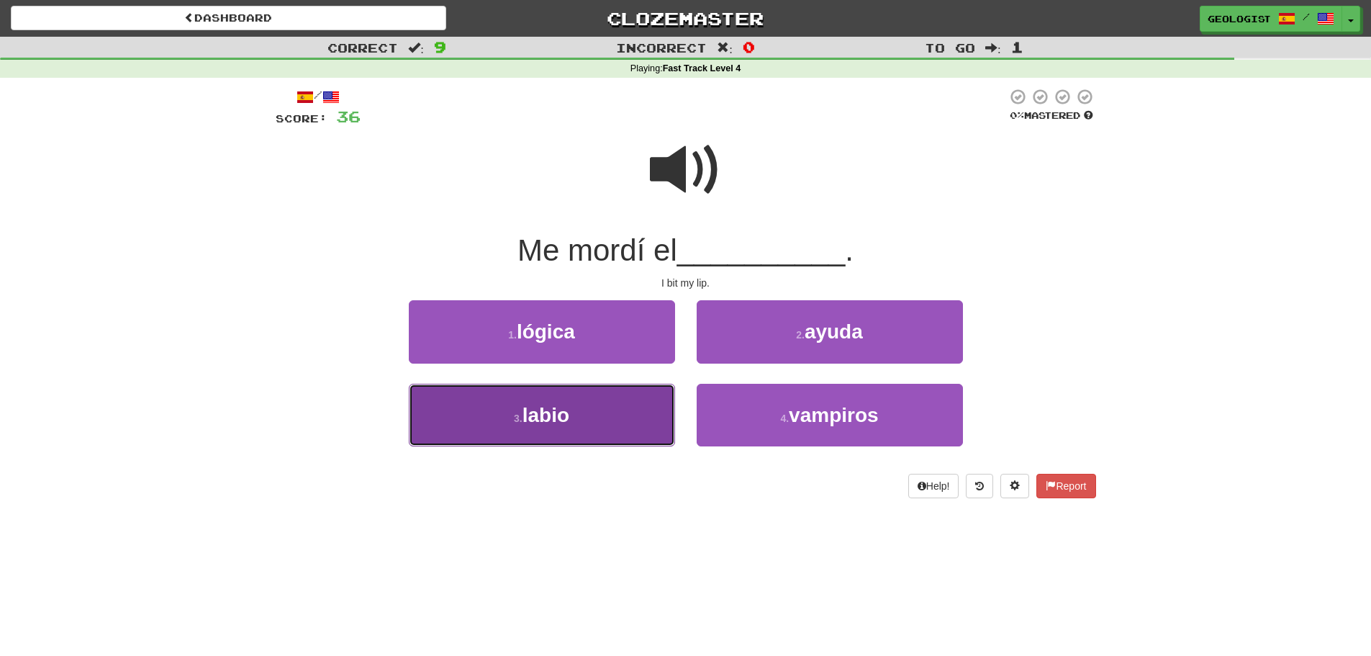
click at [448, 417] on button "3 . labio" at bounding box center [542, 415] width 266 height 63
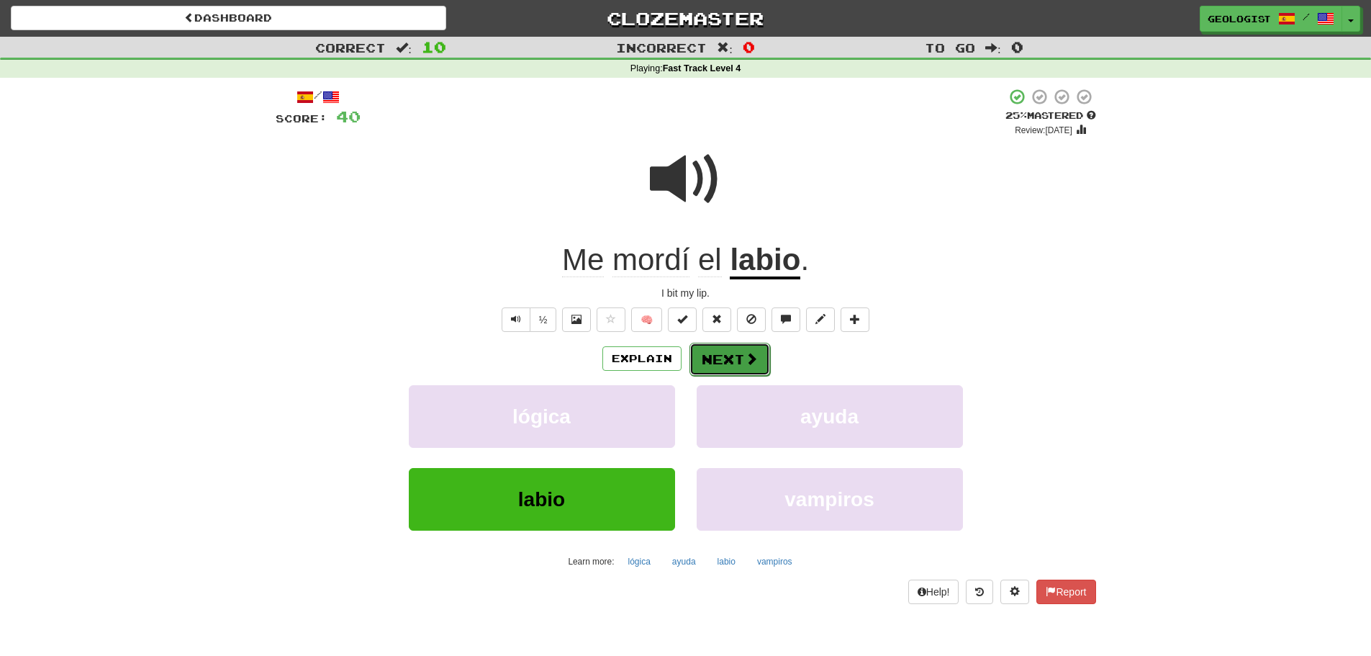
click at [736, 354] on button "Next" at bounding box center [729, 359] width 81 height 33
